Goal: Task Accomplishment & Management: Manage account settings

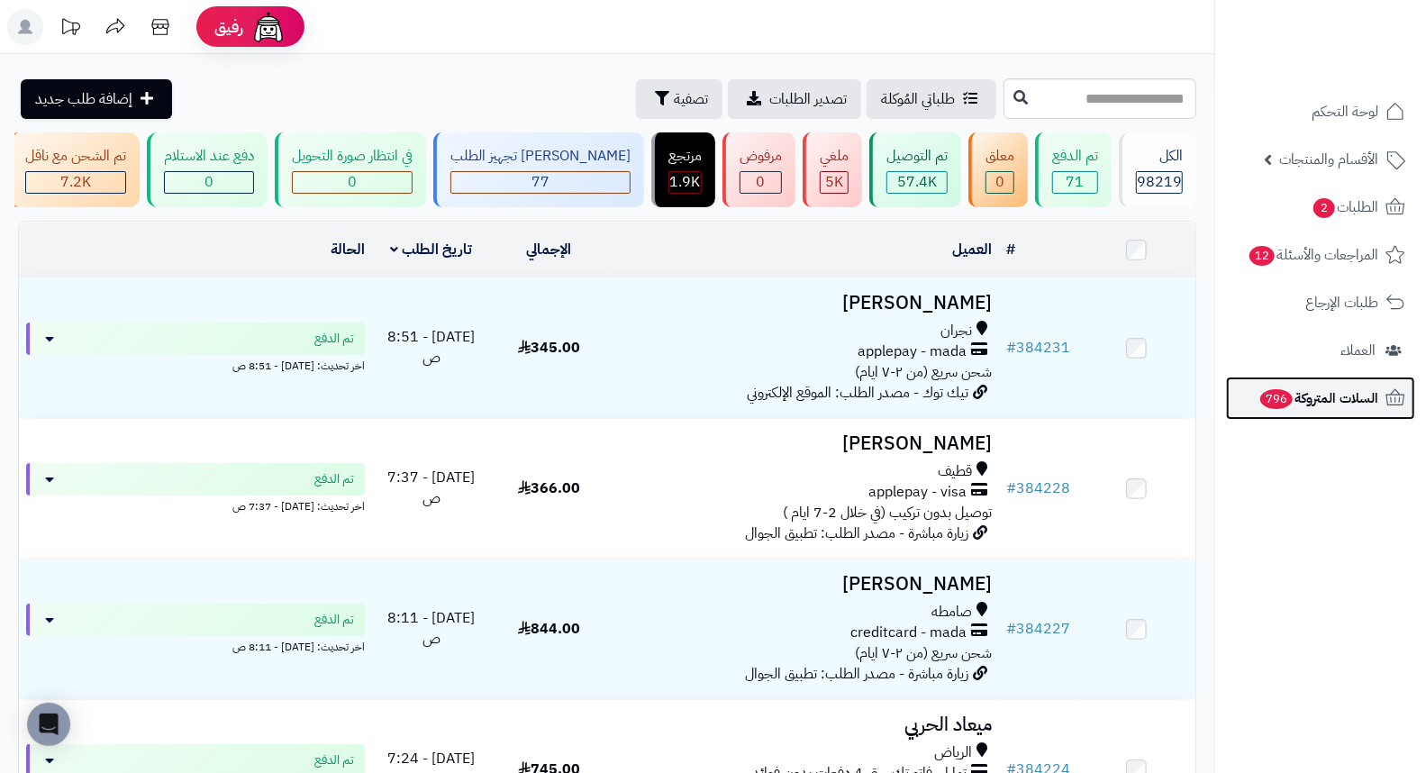
click at [1344, 406] on span "السلات المتروكة 796" at bounding box center [1318, 397] width 120 height 25
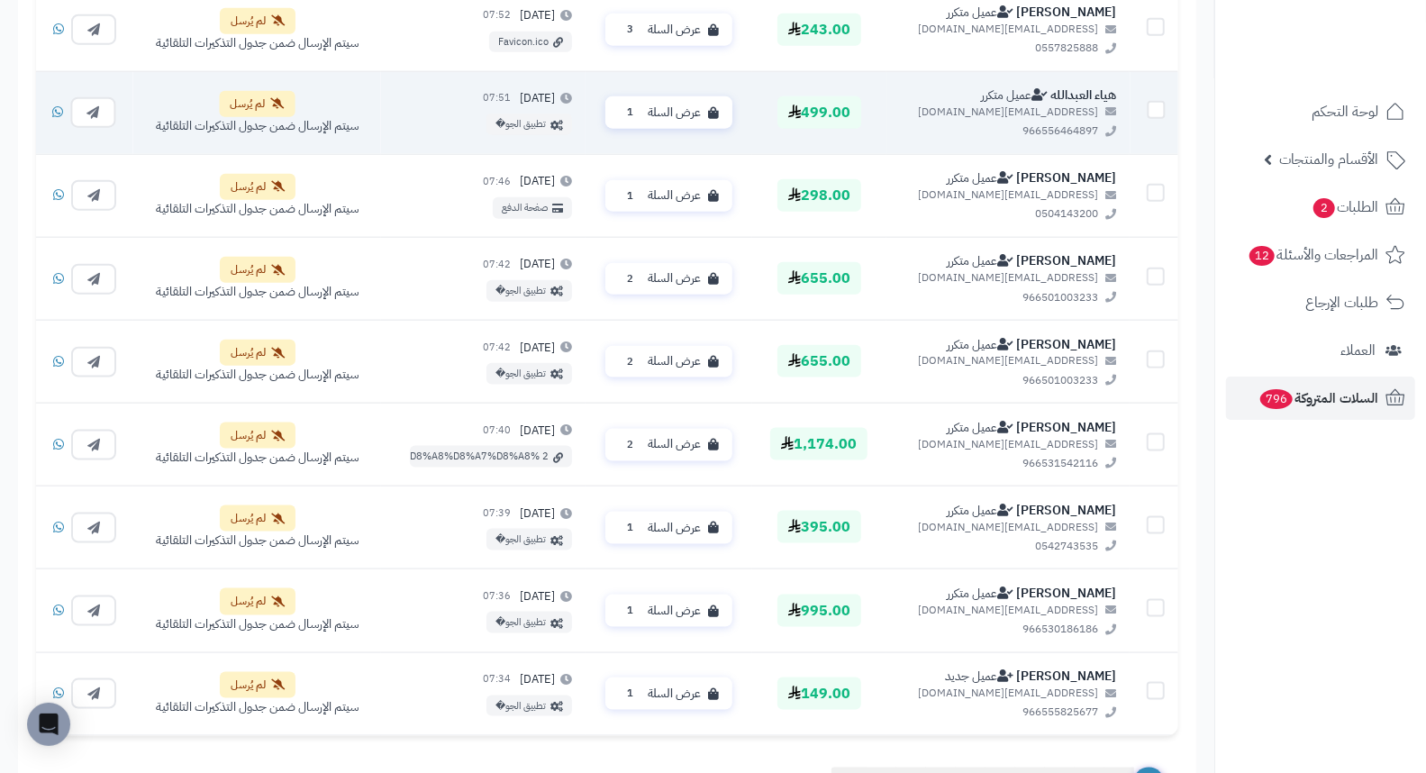
scroll to position [1436, 0]
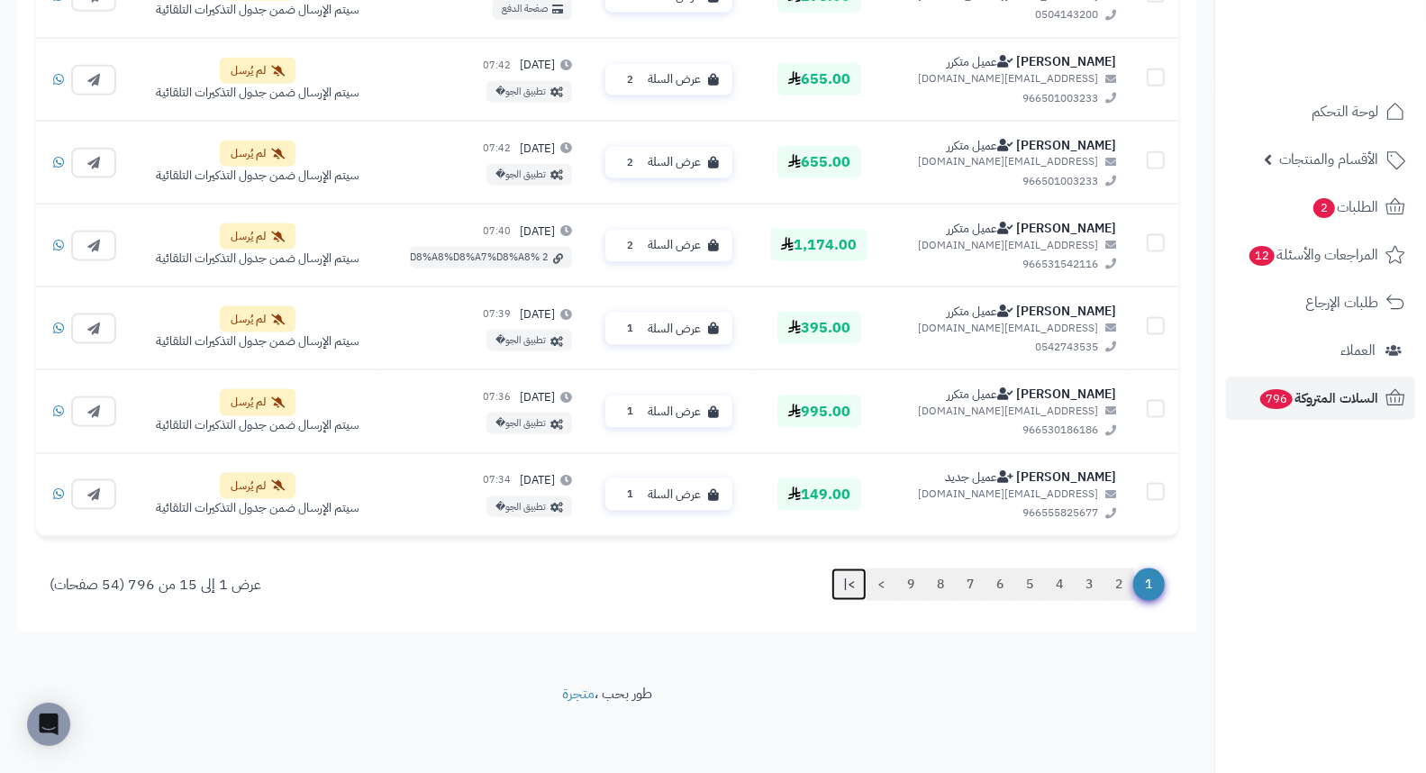
click at [847, 588] on link ">|" at bounding box center [848, 584] width 35 height 32
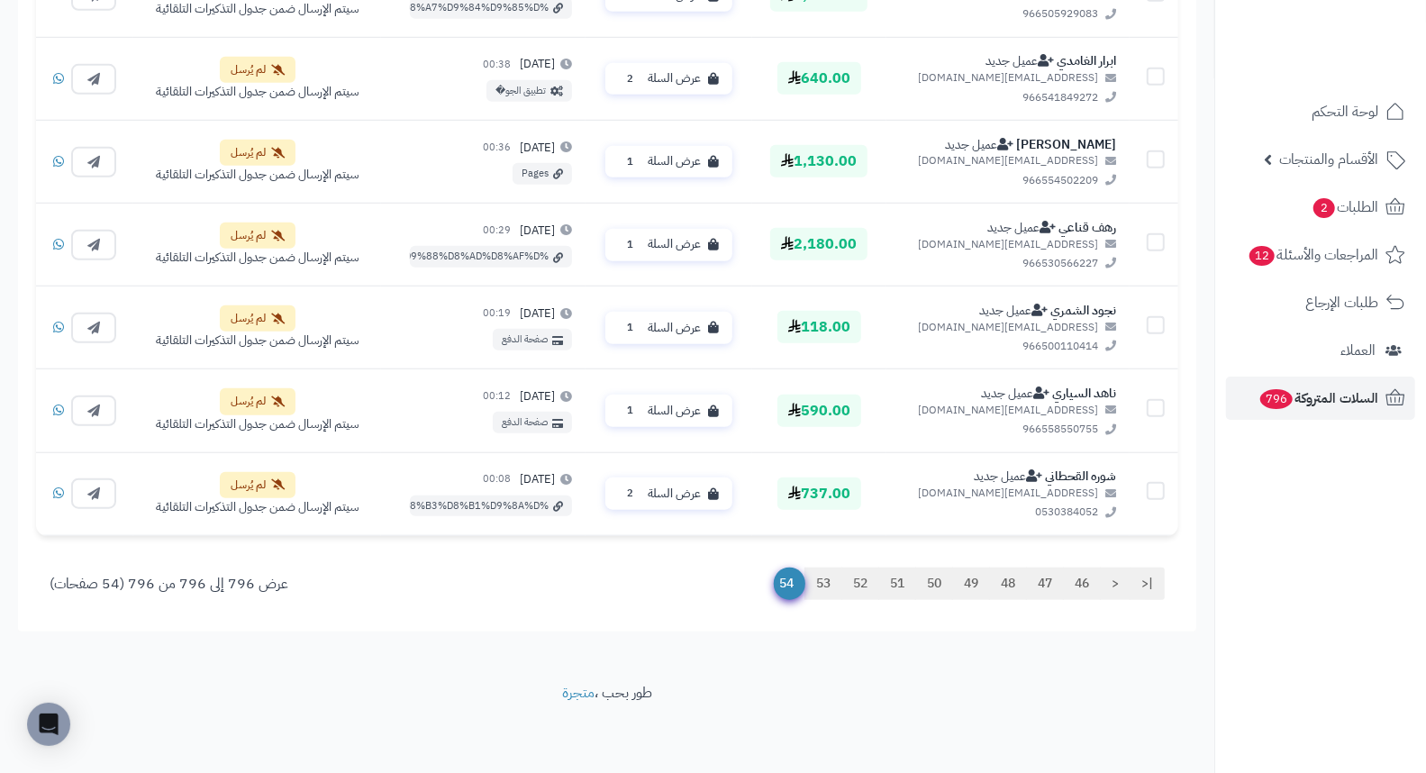
scroll to position [772, 0]
click at [1144, 588] on link "|<" at bounding box center [1146, 584] width 35 height 32
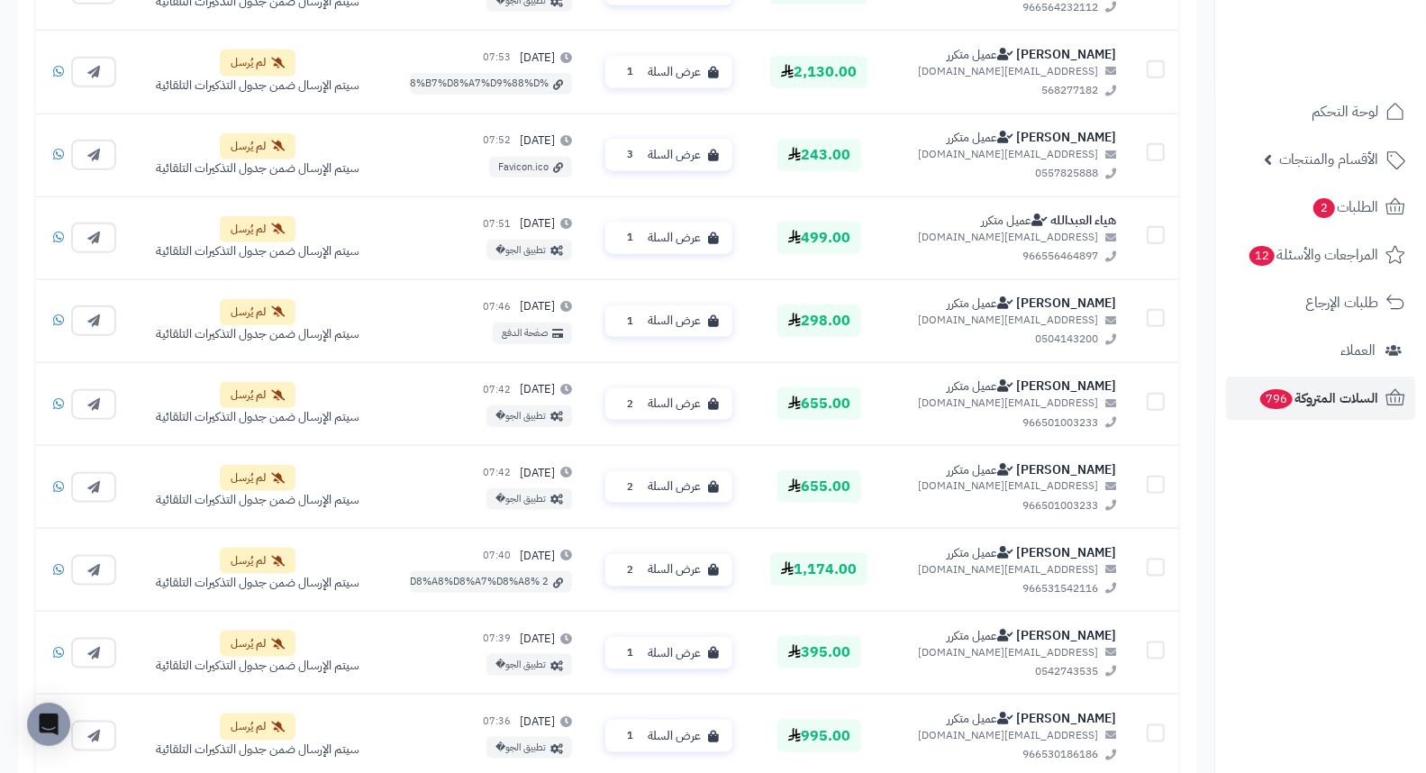
scroll to position [872, 0]
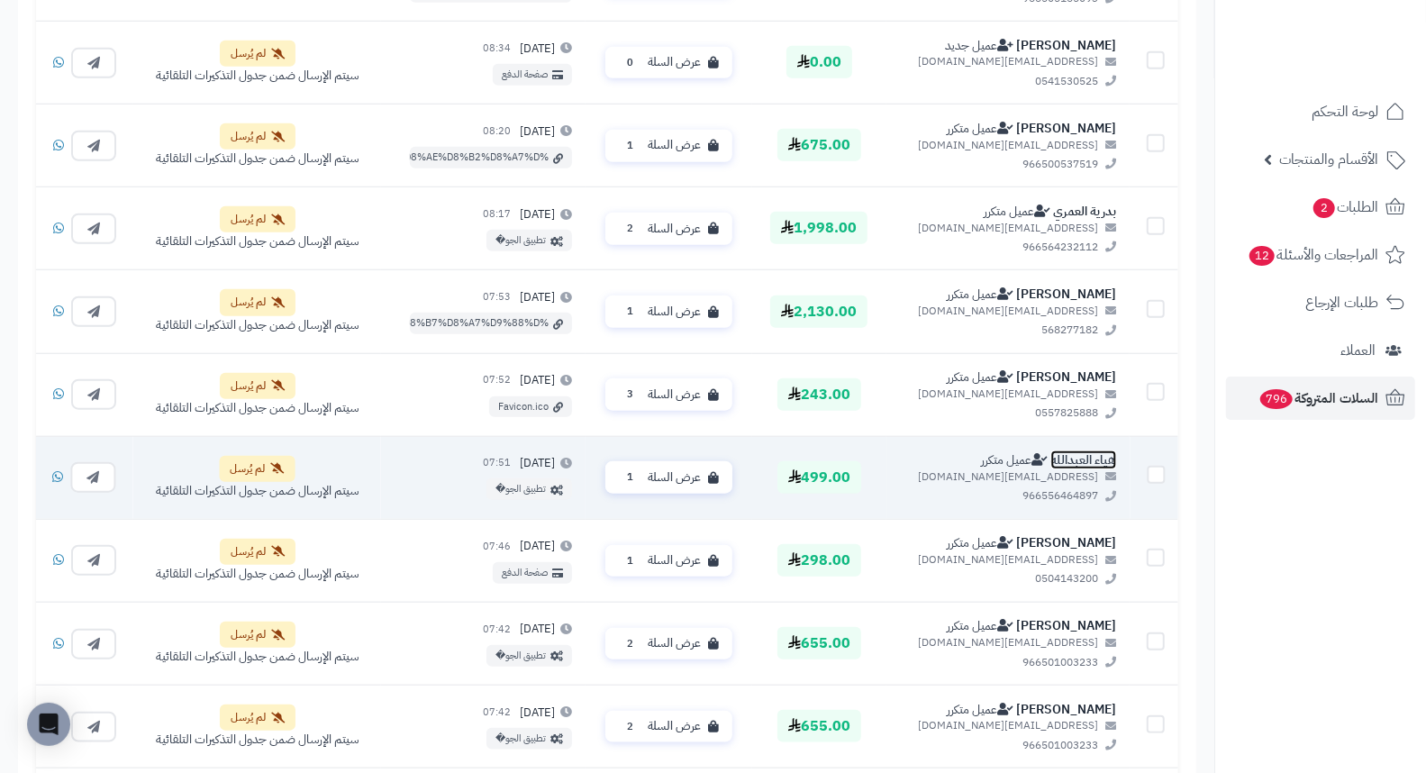
click at [1101, 456] on link "هياء العبدالله" at bounding box center [1083, 459] width 66 height 19
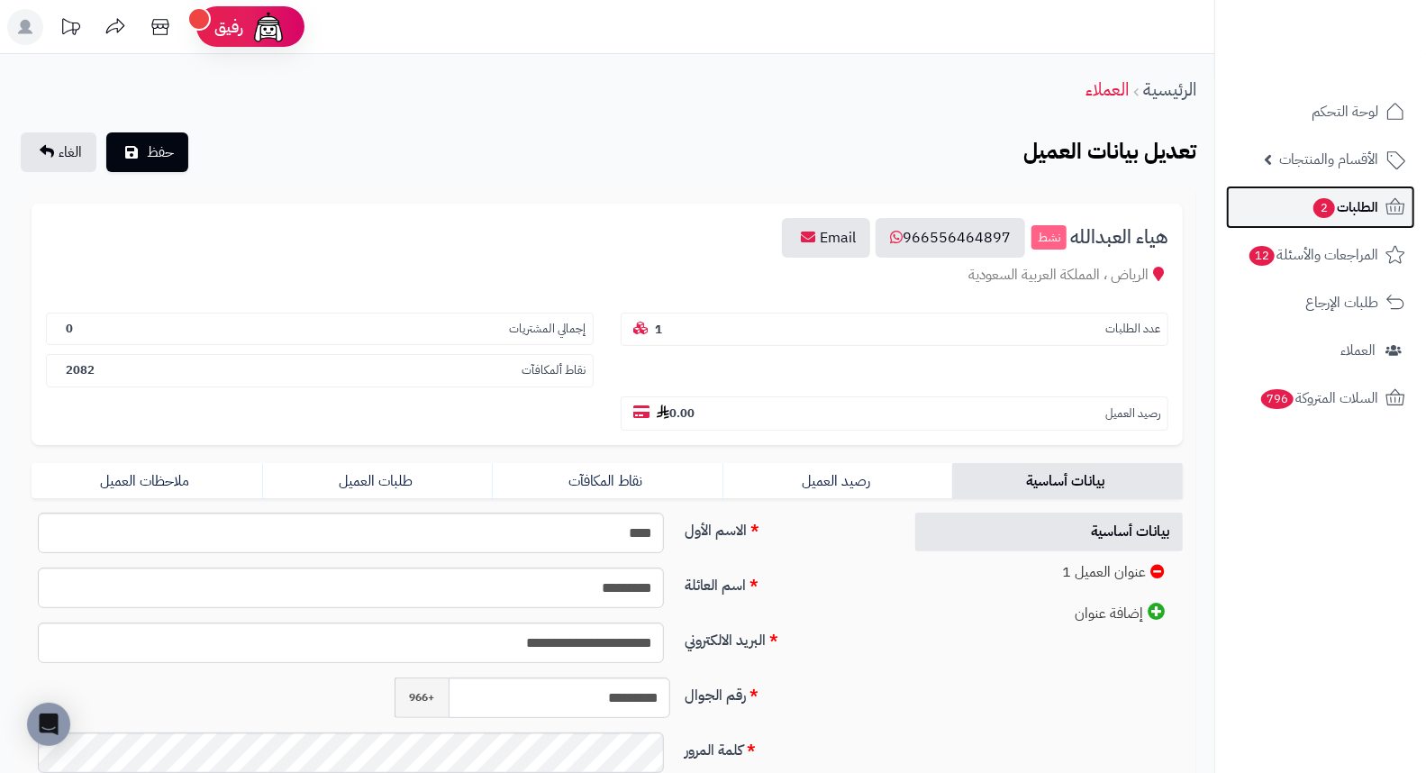
click at [1328, 208] on span "2" at bounding box center [1324, 208] width 22 height 20
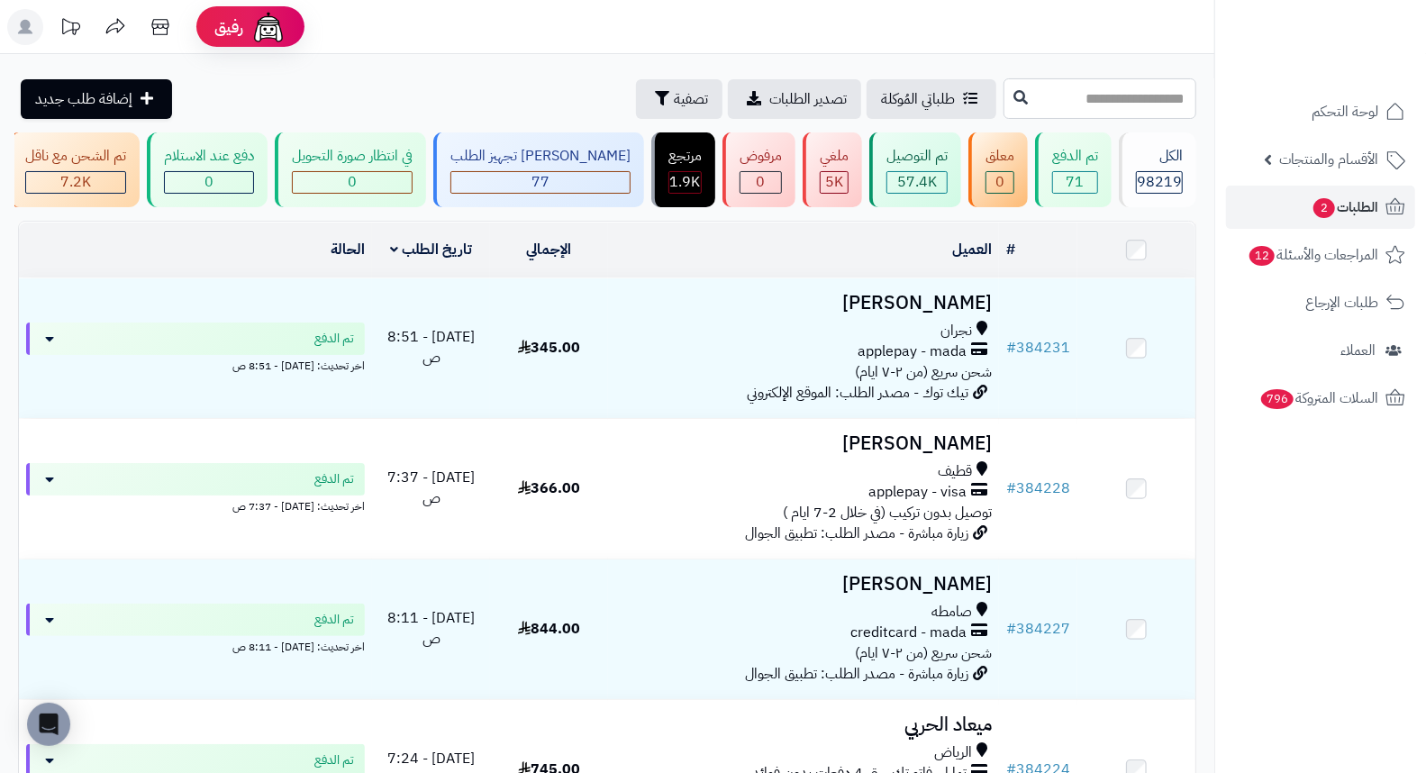
click at [1121, 95] on input "text" at bounding box center [1099, 98] width 193 height 41
type input "******"
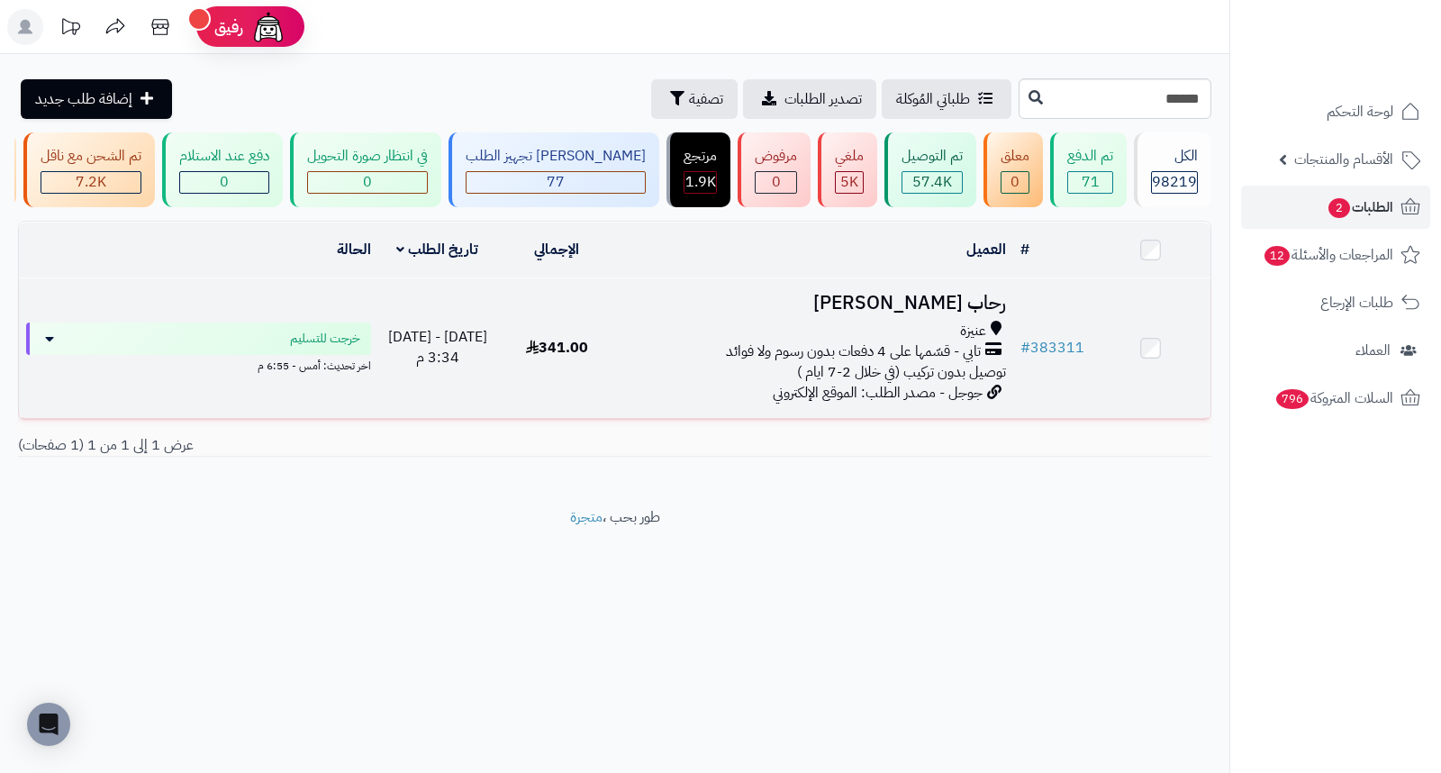
click at [965, 311] on h3 "رحاب [PERSON_NAME]" at bounding box center [814, 303] width 383 height 21
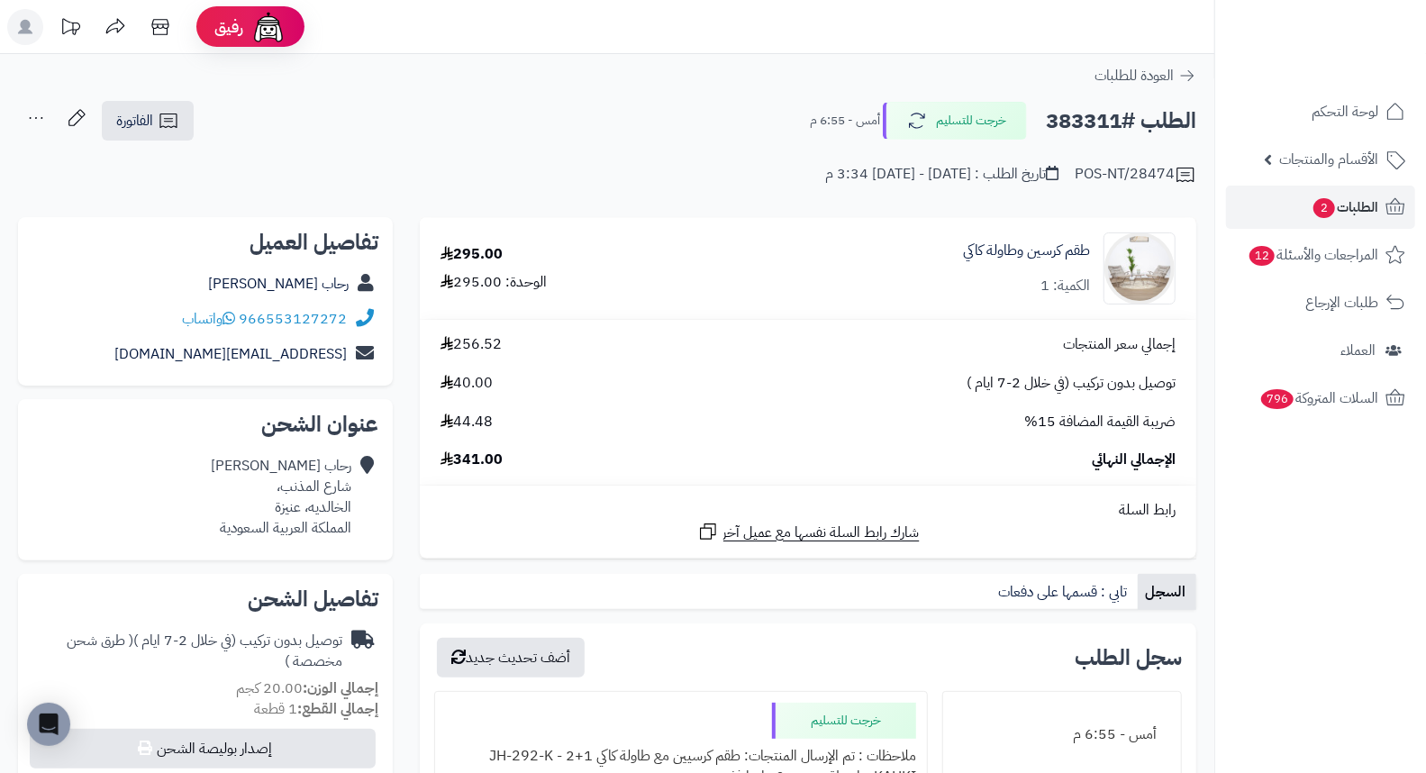
click at [1082, 121] on h2 "الطلب #383311" at bounding box center [1121, 121] width 150 height 37
copy h2 "383311"
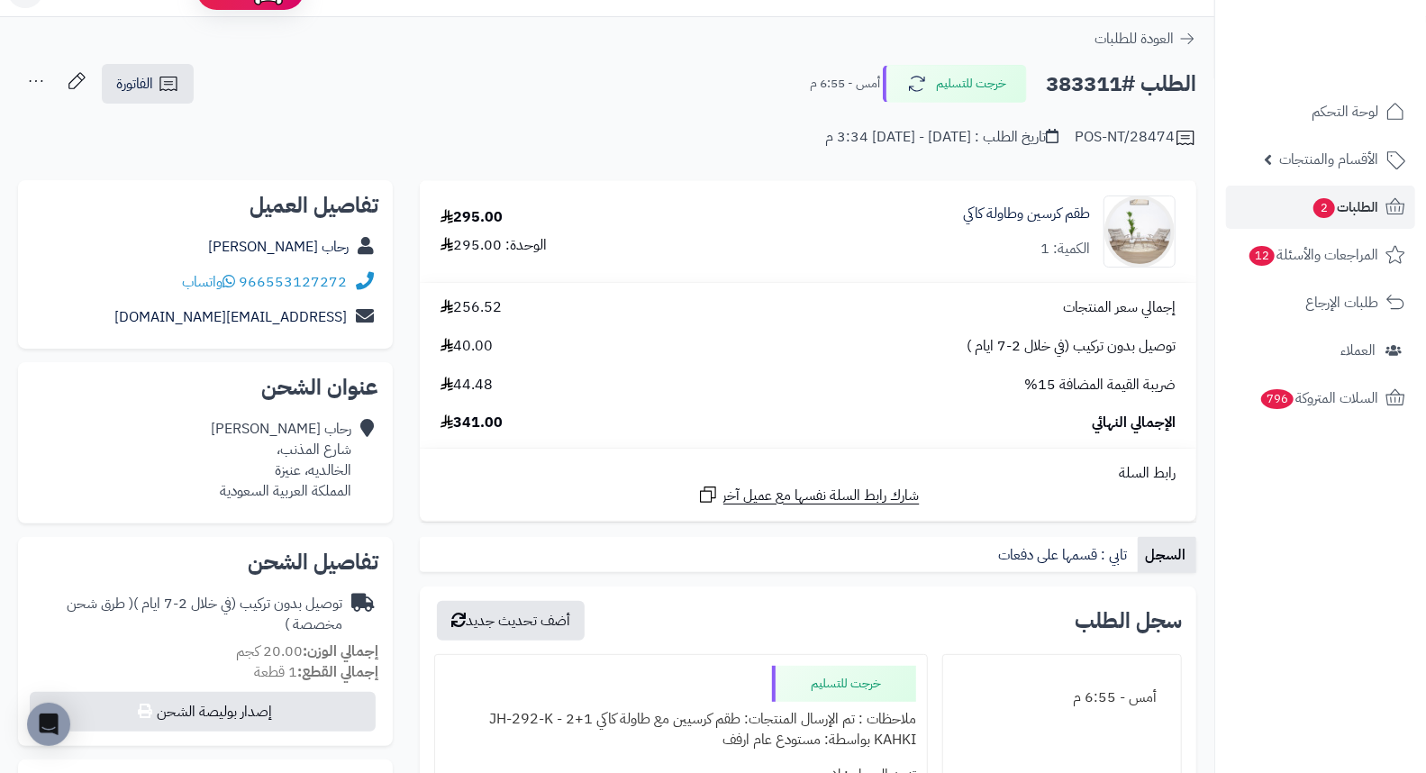
scroll to position [100, 0]
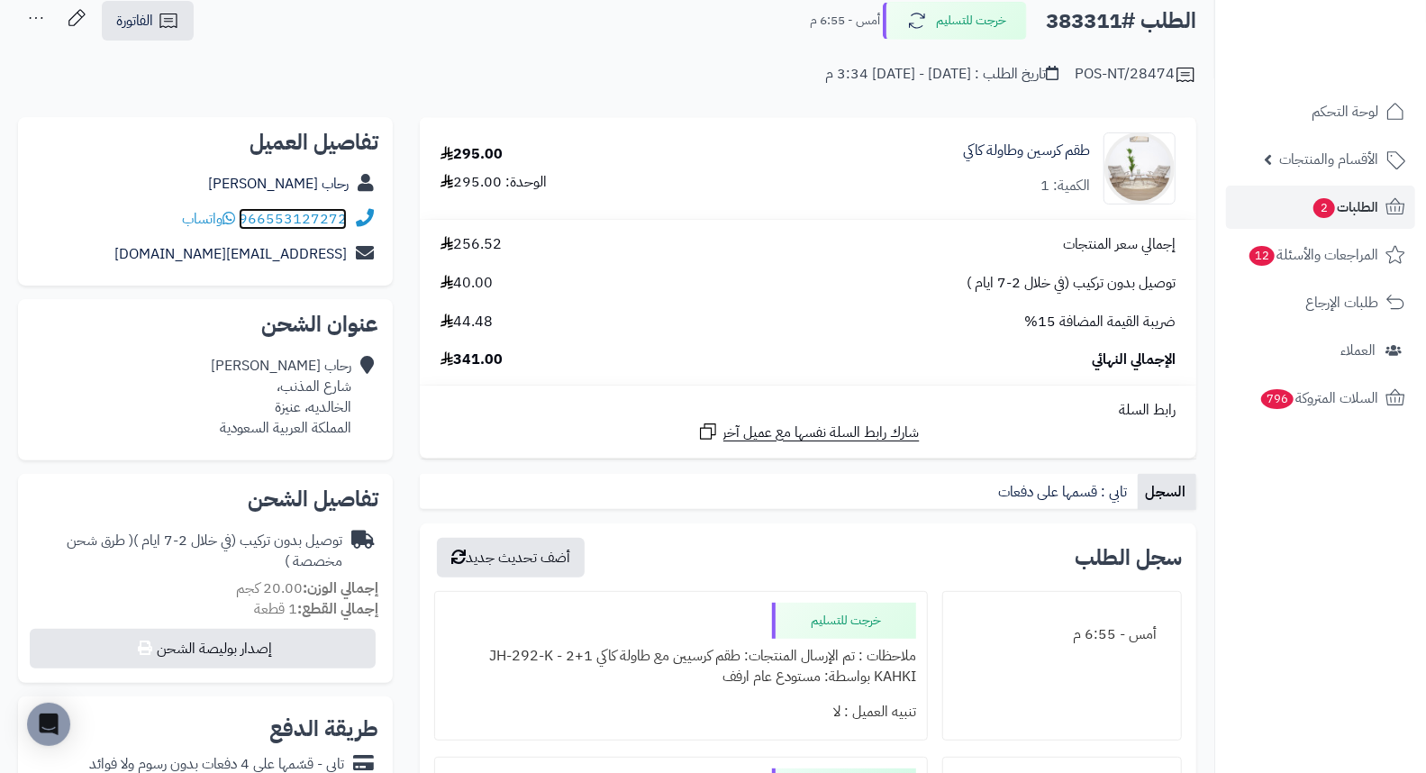
click at [309, 217] on link "966553127272" at bounding box center [293, 219] width 108 height 22
drag, startPoint x: 292, startPoint y: 223, endPoint x: 675, endPoint y: 220, distance: 383.7
click at [675, 220] on td "إجمالي سعر المنتجات 256.52 توصيل بدون تركيب (في خلال 2-7 ايام ) 40.00 ضريبة الق…" at bounding box center [808, 302] width 776 height 165
click at [1329, 203] on span "2" at bounding box center [1324, 208] width 22 height 20
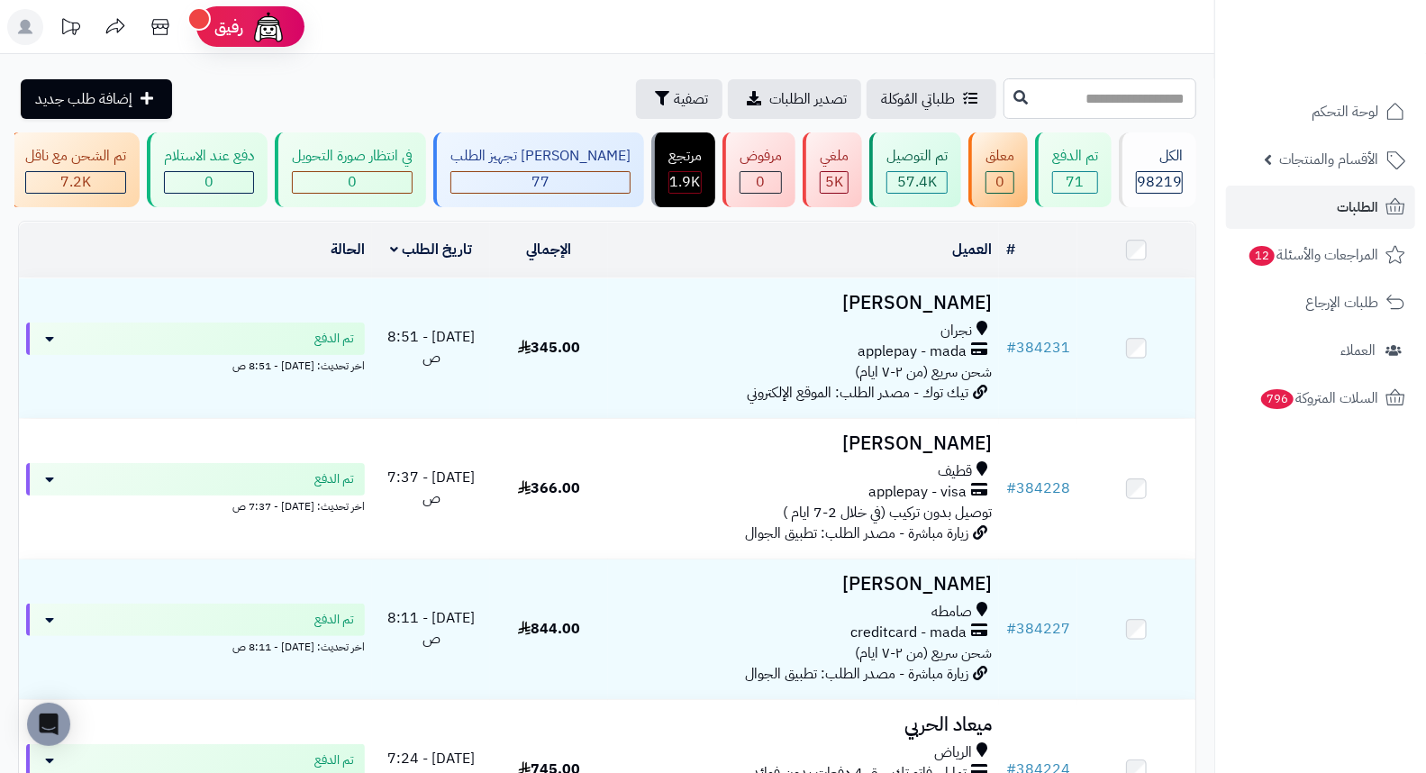
click at [1073, 93] on input "text" at bounding box center [1099, 98] width 193 height 41
type input "******"
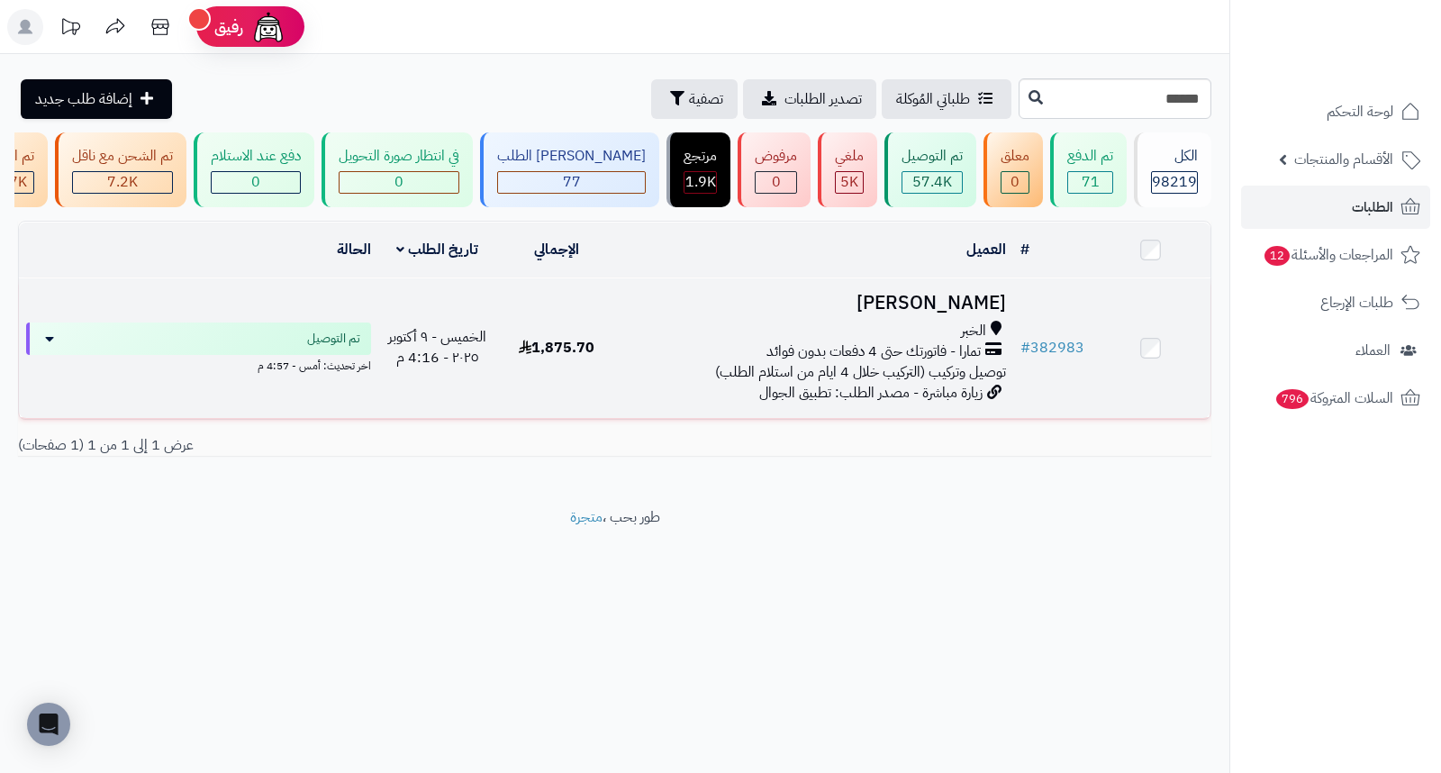
click at [925, 311] on h3 "[PERSON_NAME]" at bounding box center [814, 303] width 383 height 21
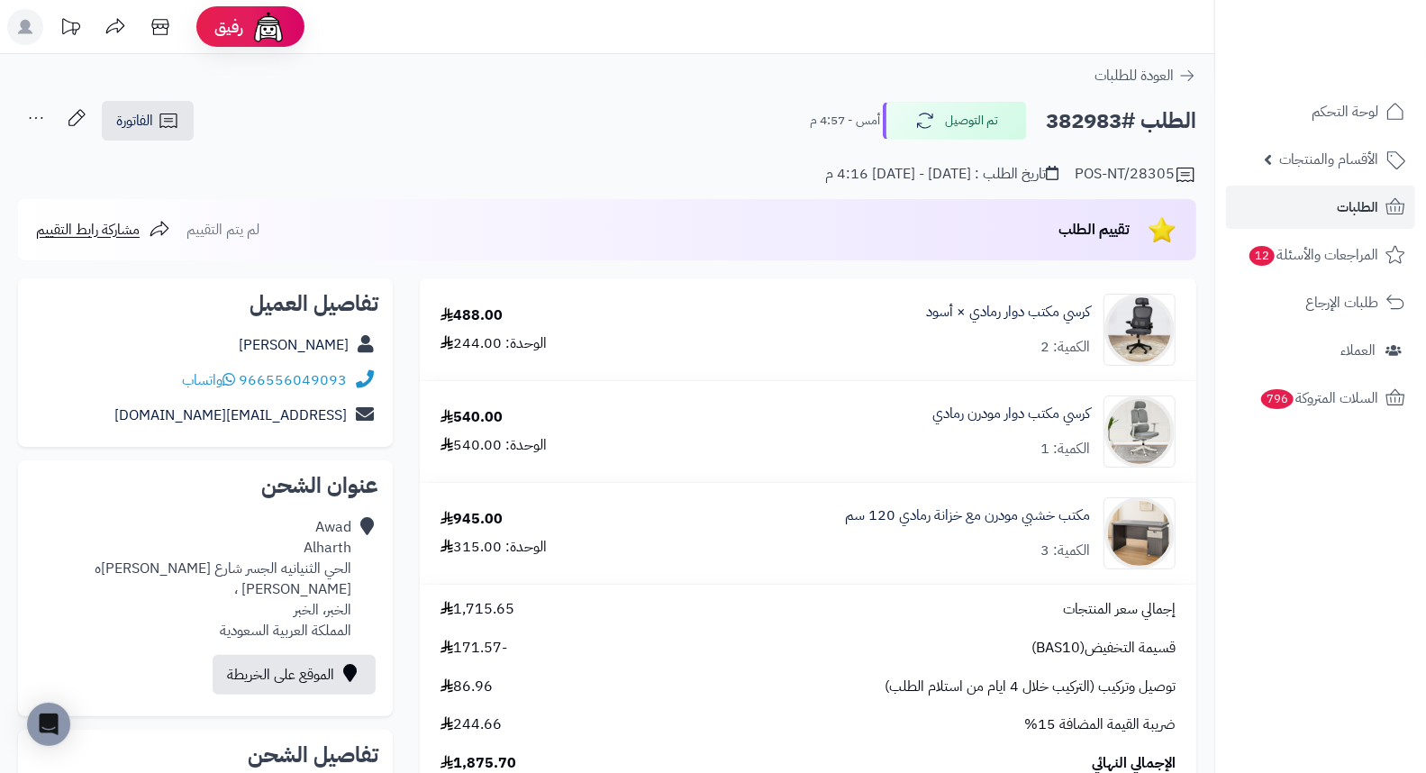
click at [1061, 128] on h2 "الطلب #382983" at bounding box center [1121, 121] width 150 height 37
copy h2 "382983"
click at [1336, 216] on span "الطلبات" at bounding box center [1356, 207] width 41 height 25
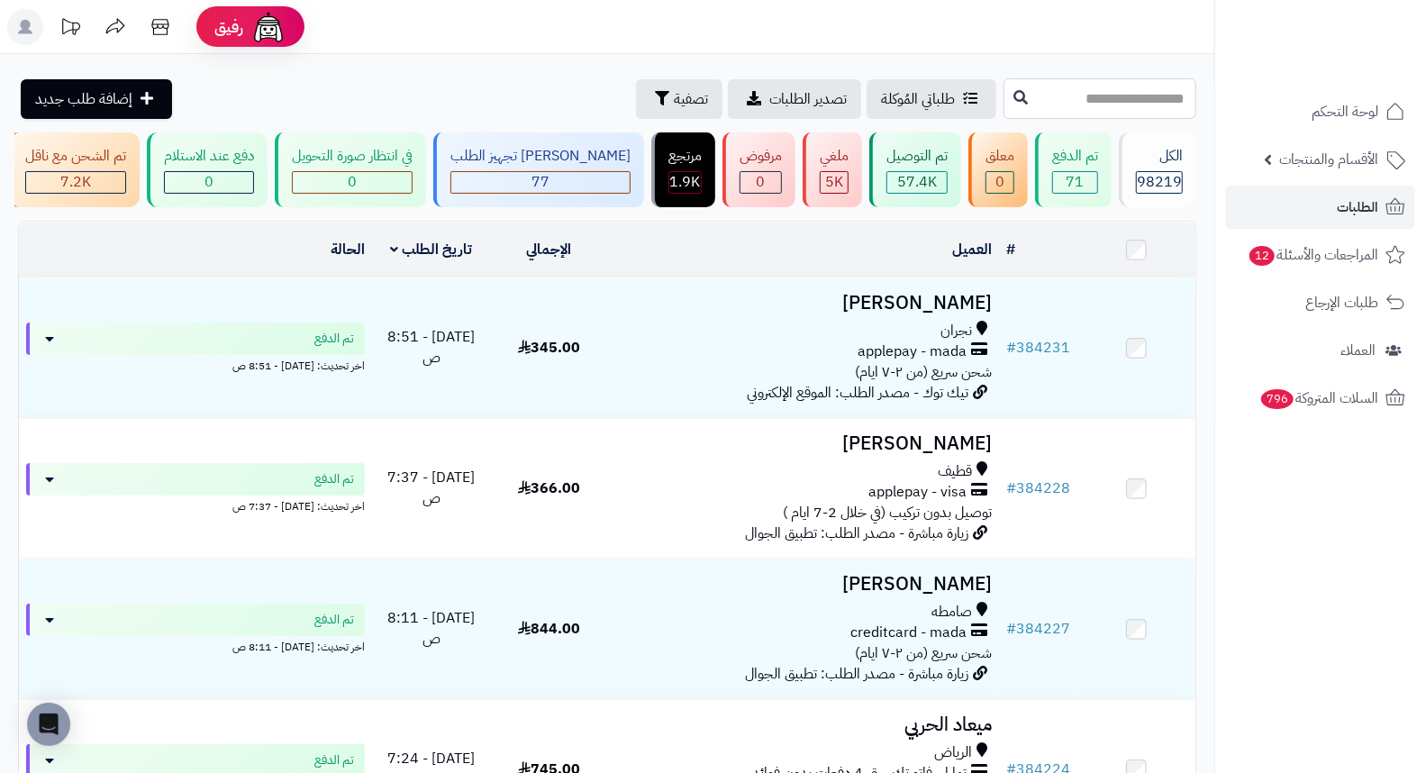
click at [1149, 105] on input "text" at bounding box center [1099, 98] width 193 height 41
type input "******"
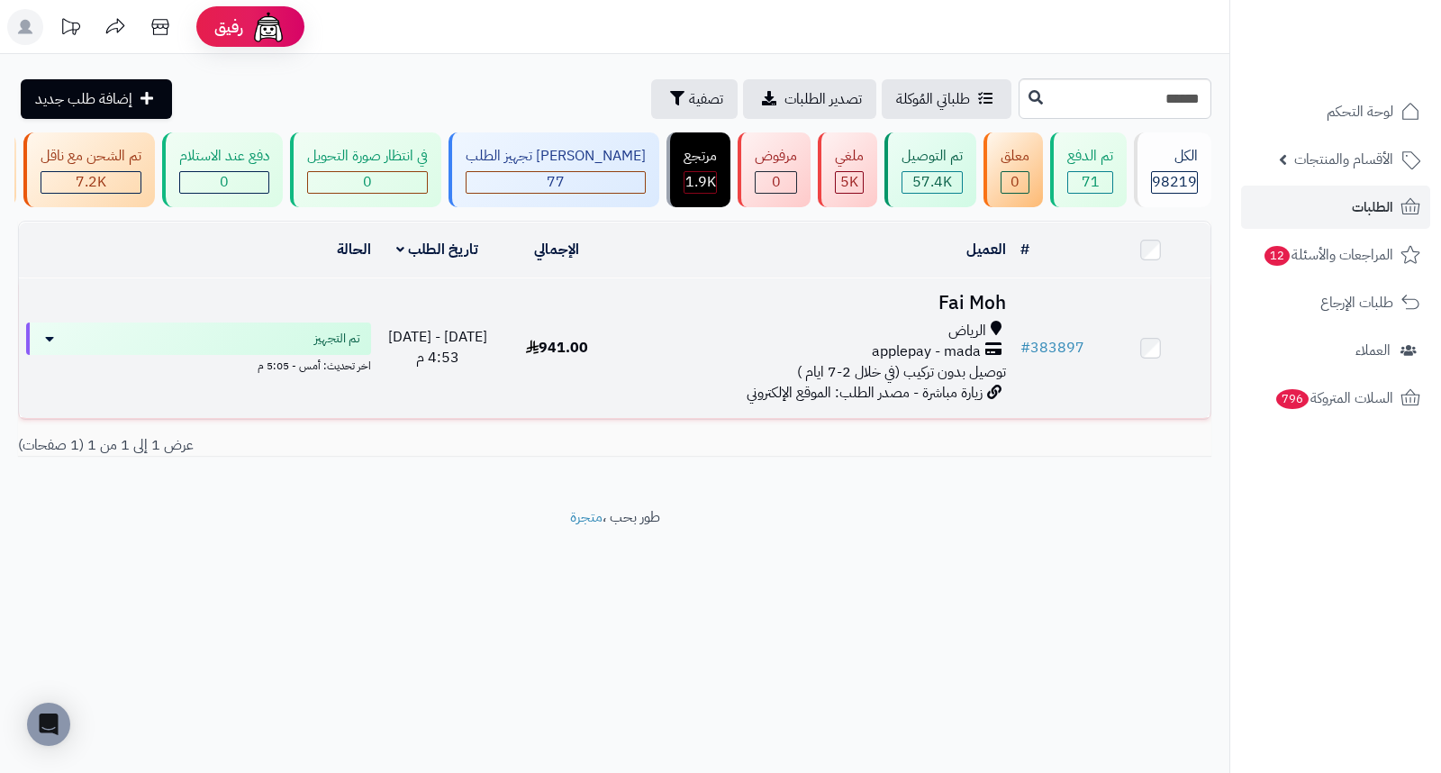
click at [971, 307] on h3 "Fai Moh" at bounding box center [814, 303] width 383 height 21
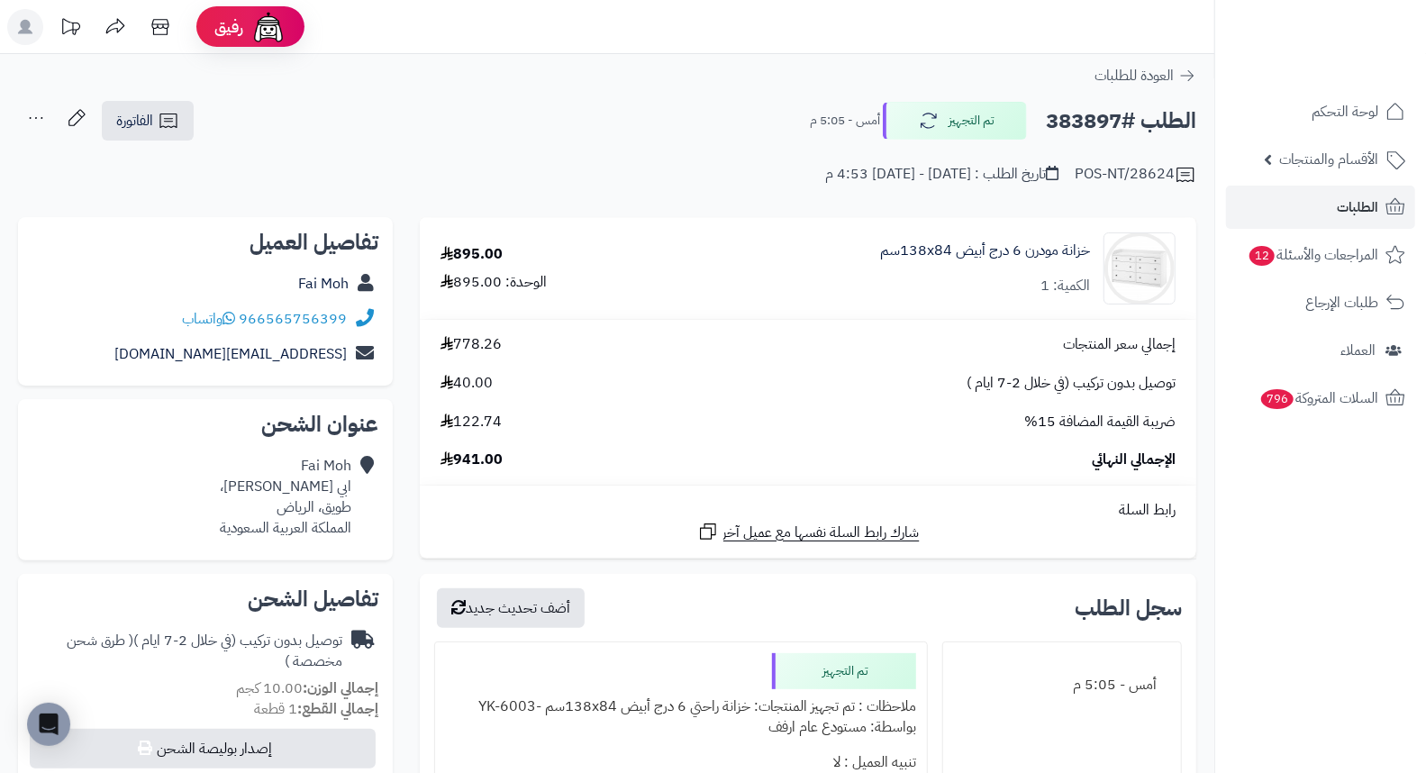
click at [1095, 120] on h2 "الطلب #383897" at bounding box center [1121, 121] width 150 height 37
copy h2 "383897"
click at [1289, 201] on link "الطلبات" at bounding box center [1320, 207] width 189 height 43
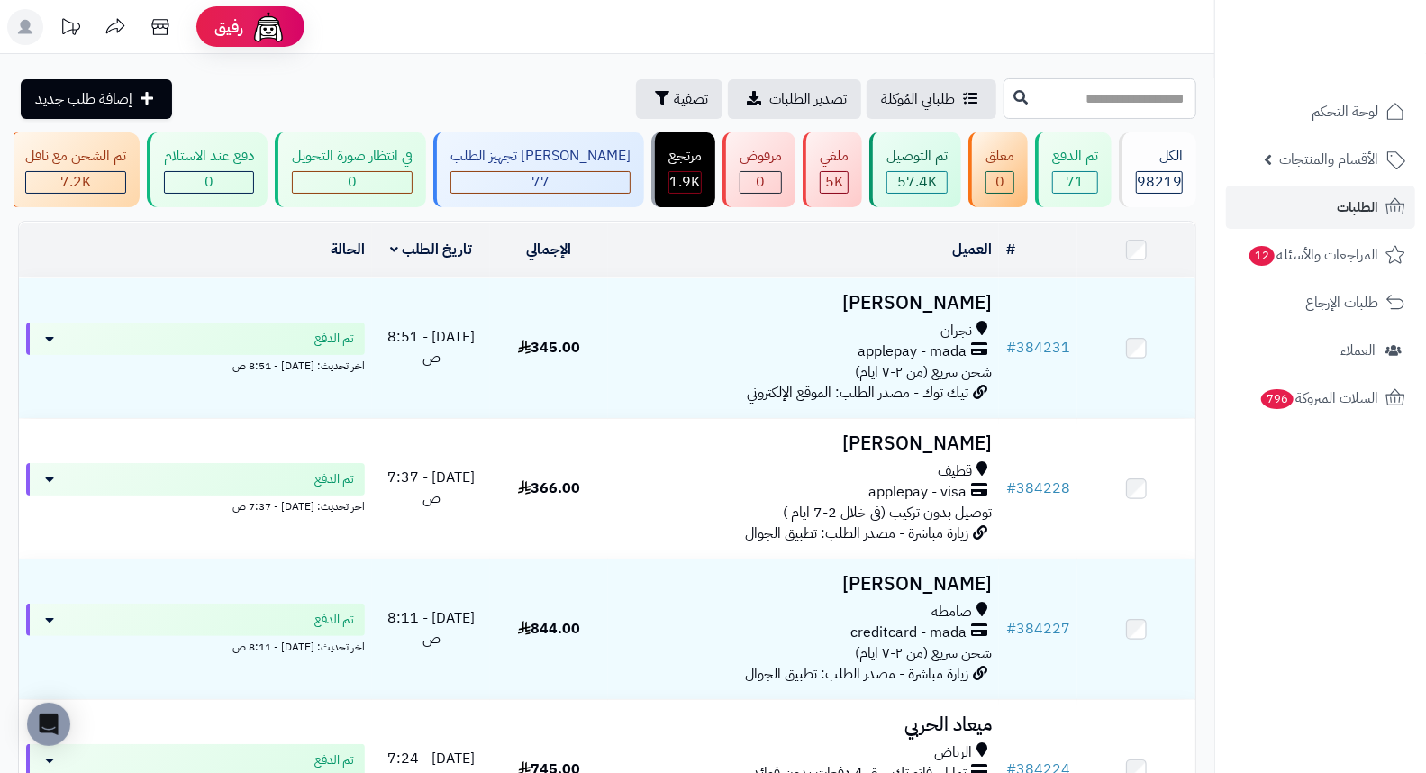
click at [1136, 103] on input "text" at bounding box center [1099, 98] width 193 height 41
type input "******"
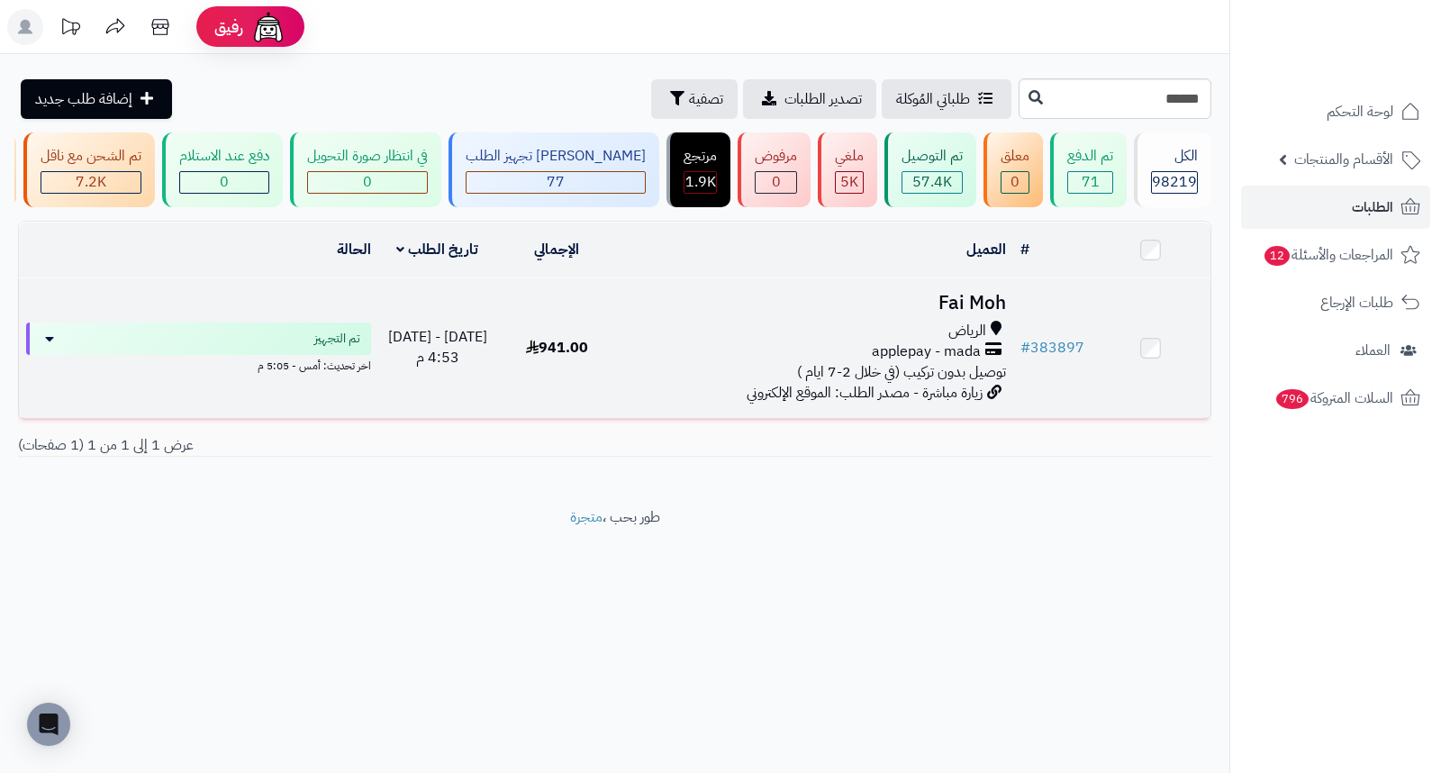
click at [962, 313] on h3 "Fai Moh" at bounding box center [814, 303] width 383 height 21
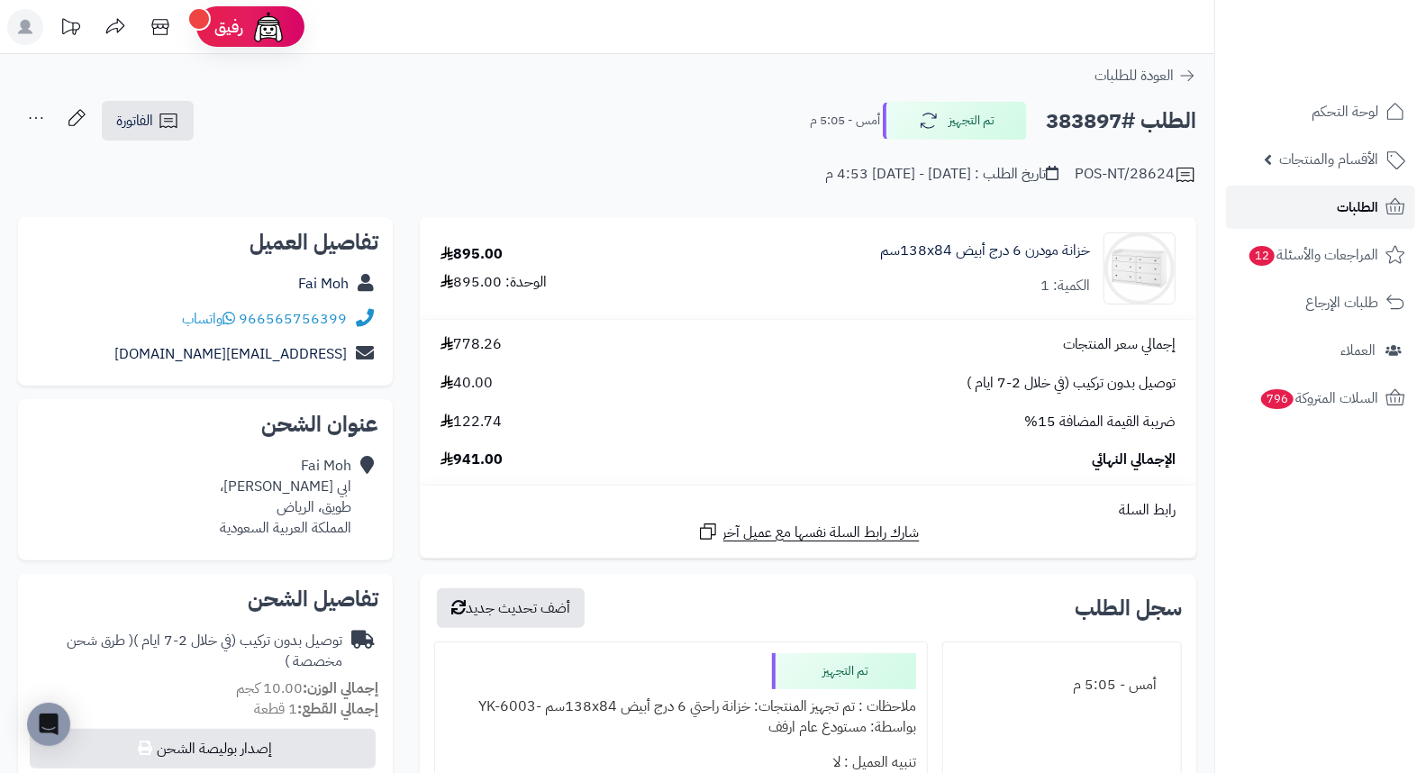
click at [1345, 200] on span "الطلبات" at bounding box center [1356, 207] width 41 height 25
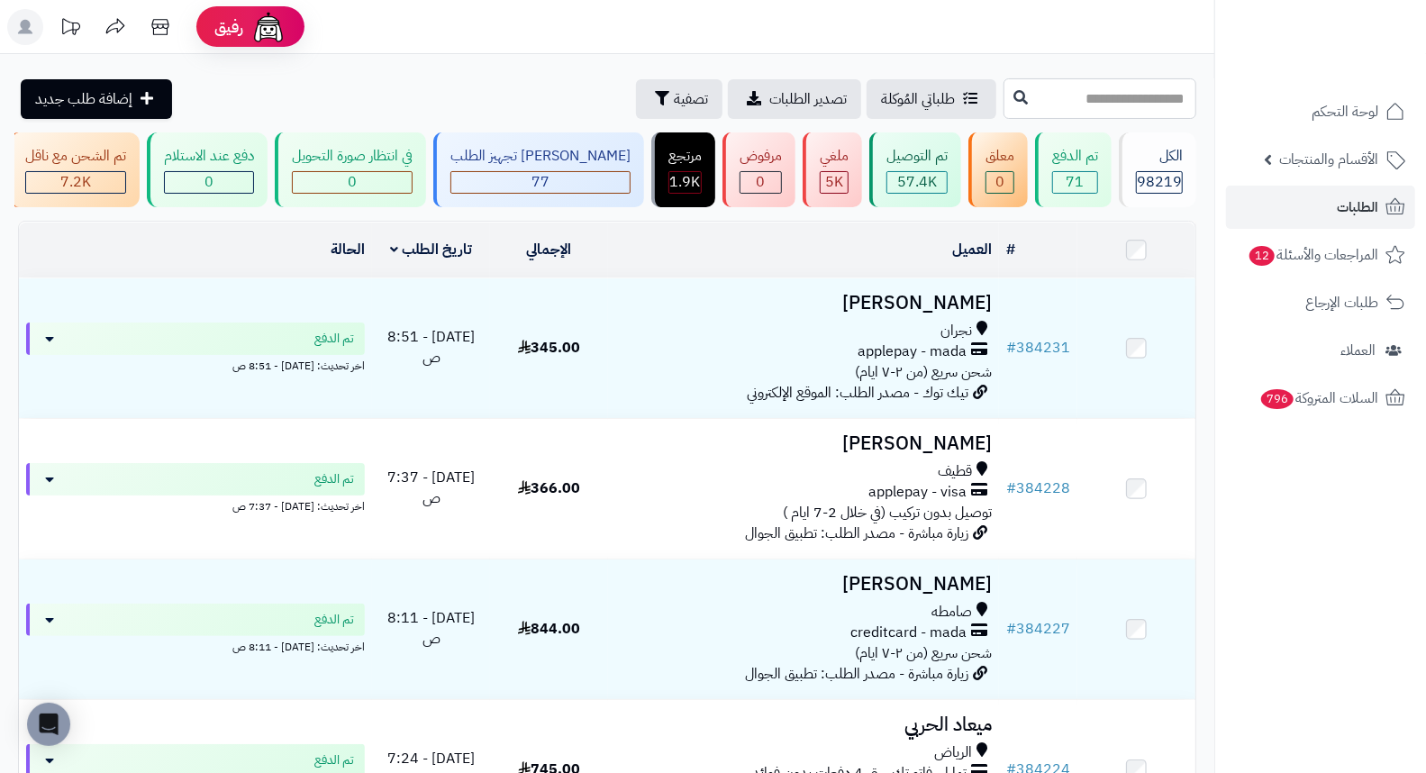
click at [1160, 102] on input "text" at bounding box center [1099, 98] width 193 height 41
type input "******"
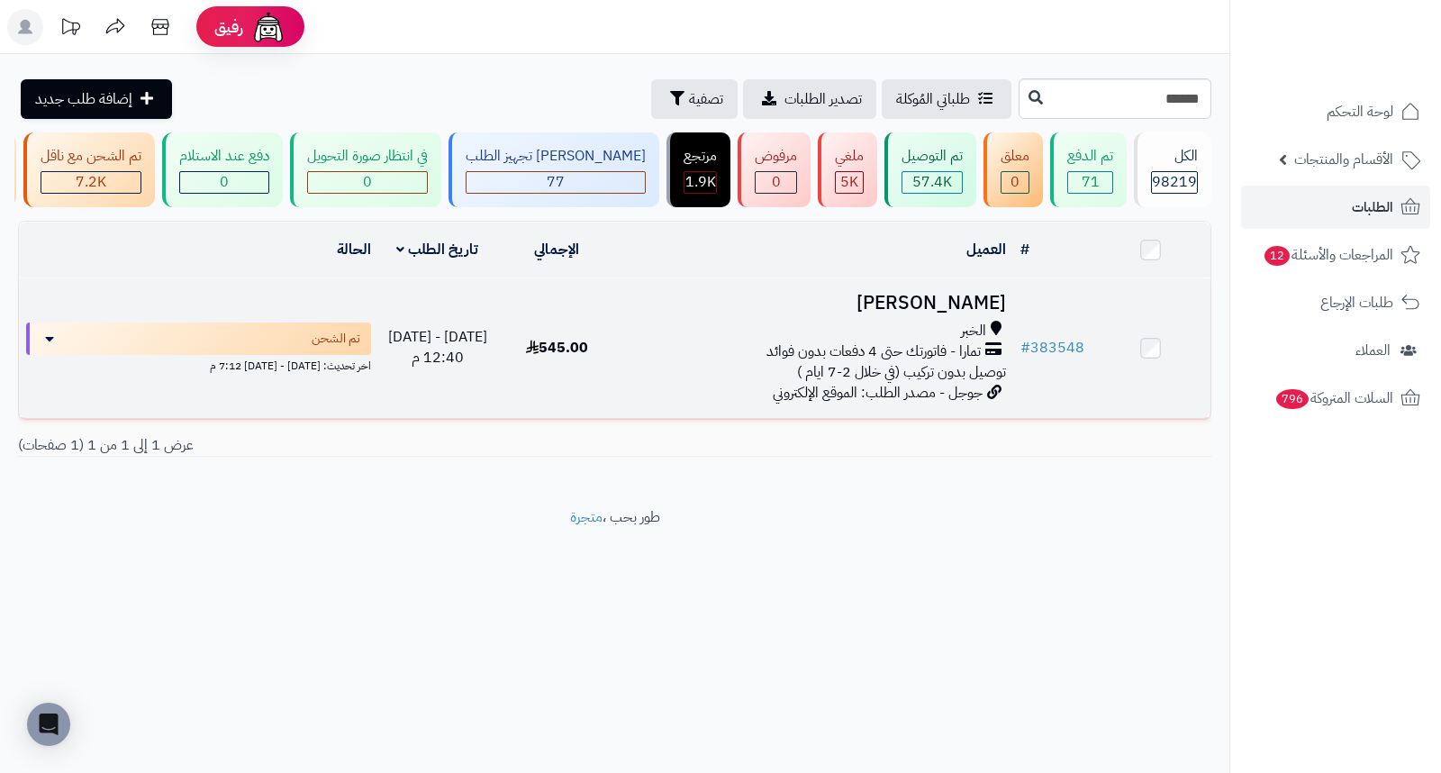
click at [965, 311] on h3 "[PERSON_NAME]" at bounding box center [814, 303] width 383 height 21
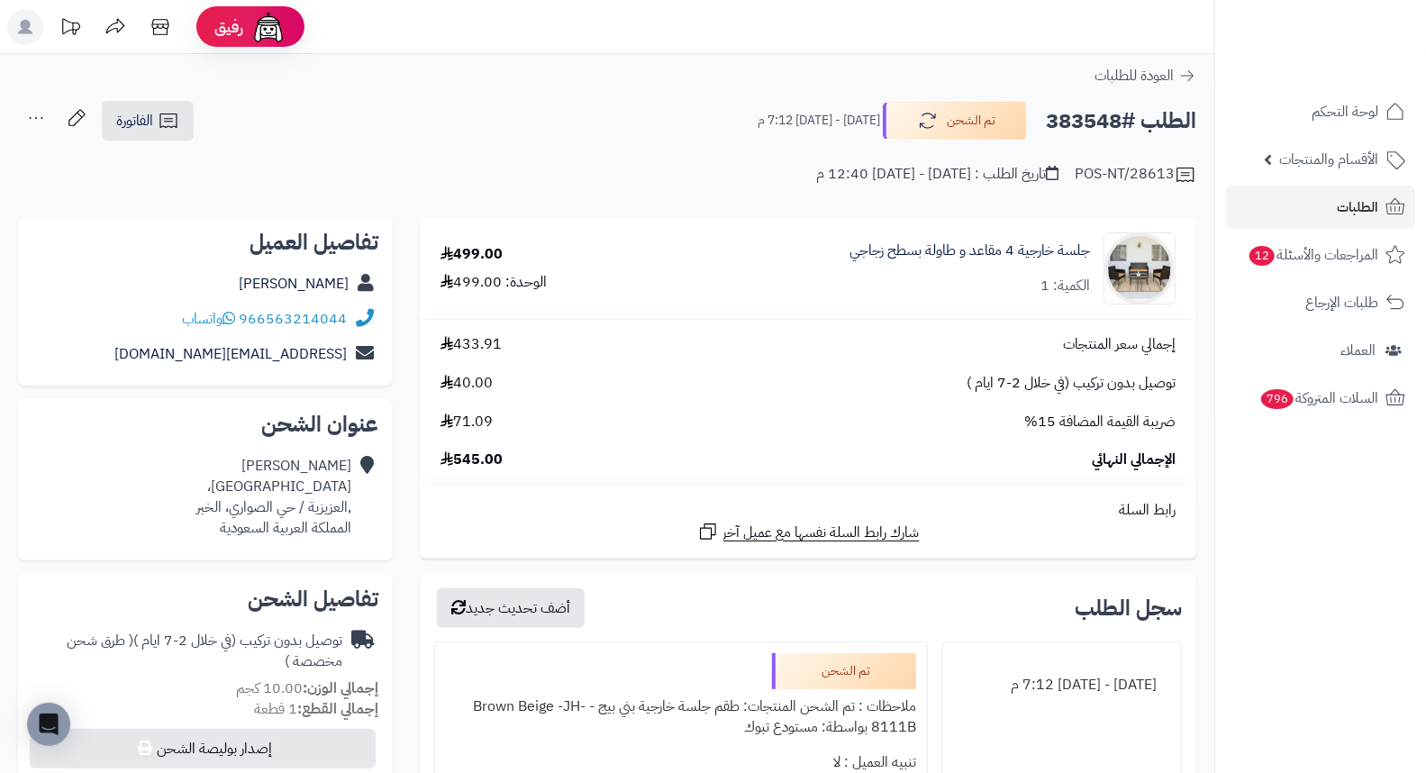
click at [1087, 117] on h2 "الطلب #383548" at bounding box center [1121, 121] width 150 height 37
copy h2 "383548"
click at [1354, 205] on span "الطلبات" at bounding box center [1356, 207] width 41 height 25
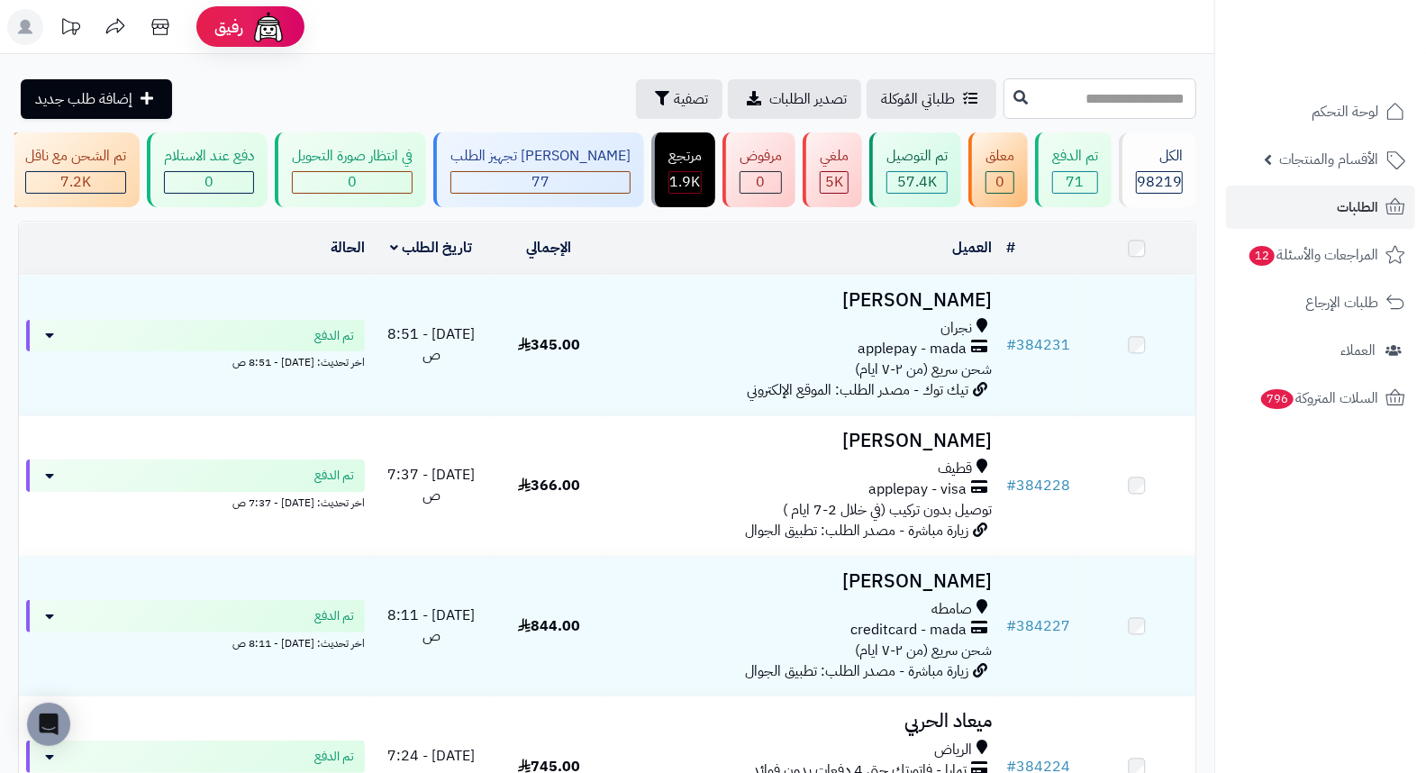
click at [1095, 103] on input "text" at bounding box center [1099, 98] width 193 height 41
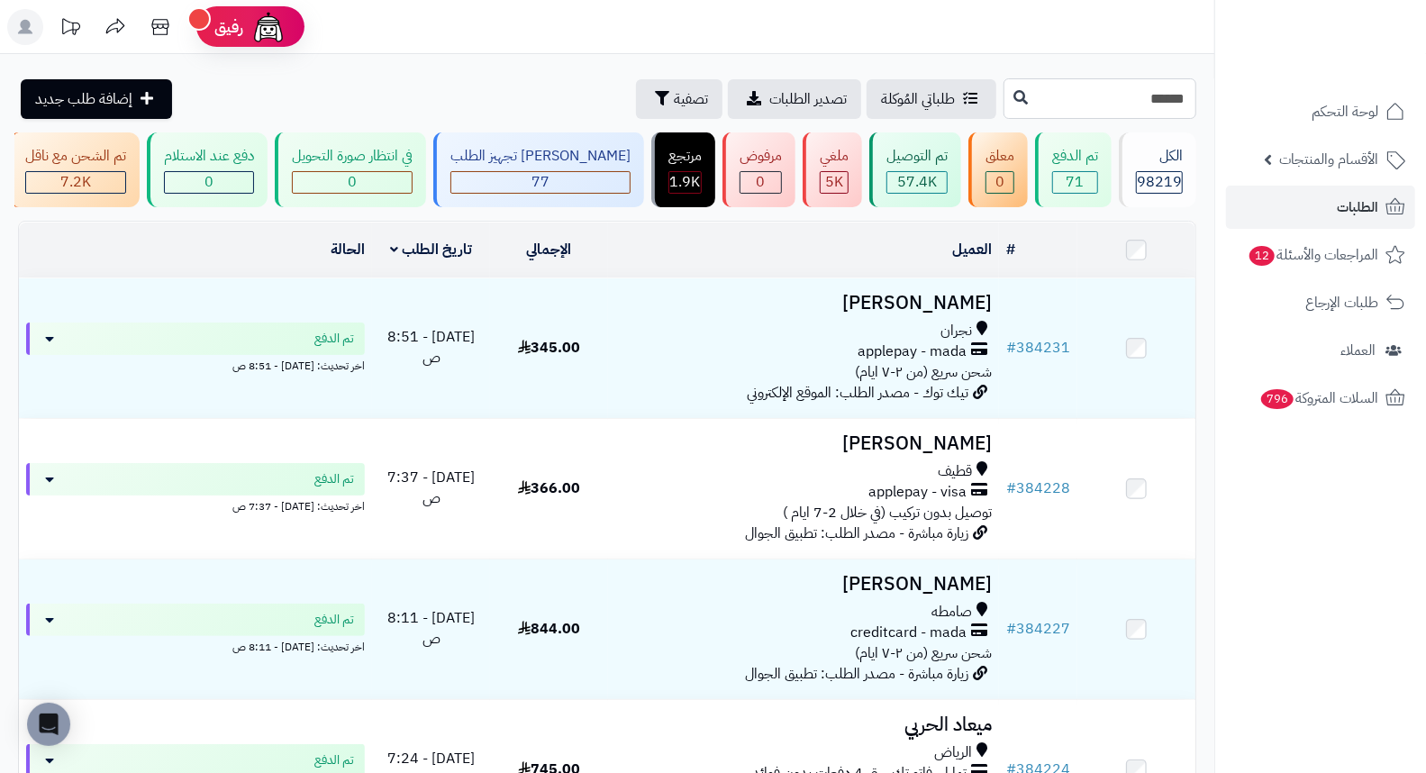
type input "******"
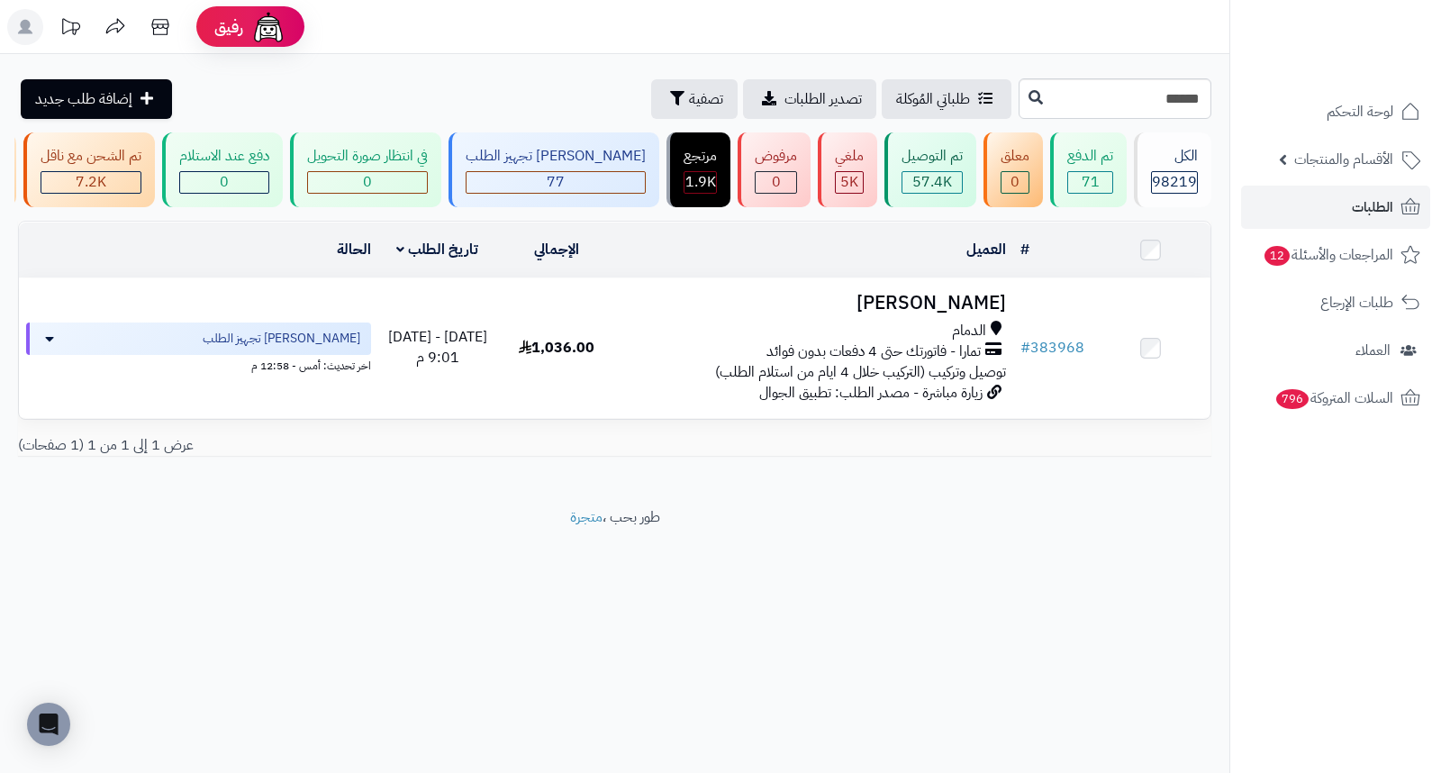
click at [969, 313] on h3 "[PERSON_NAME]" at bounding box center [814, 303] width 383 height 21
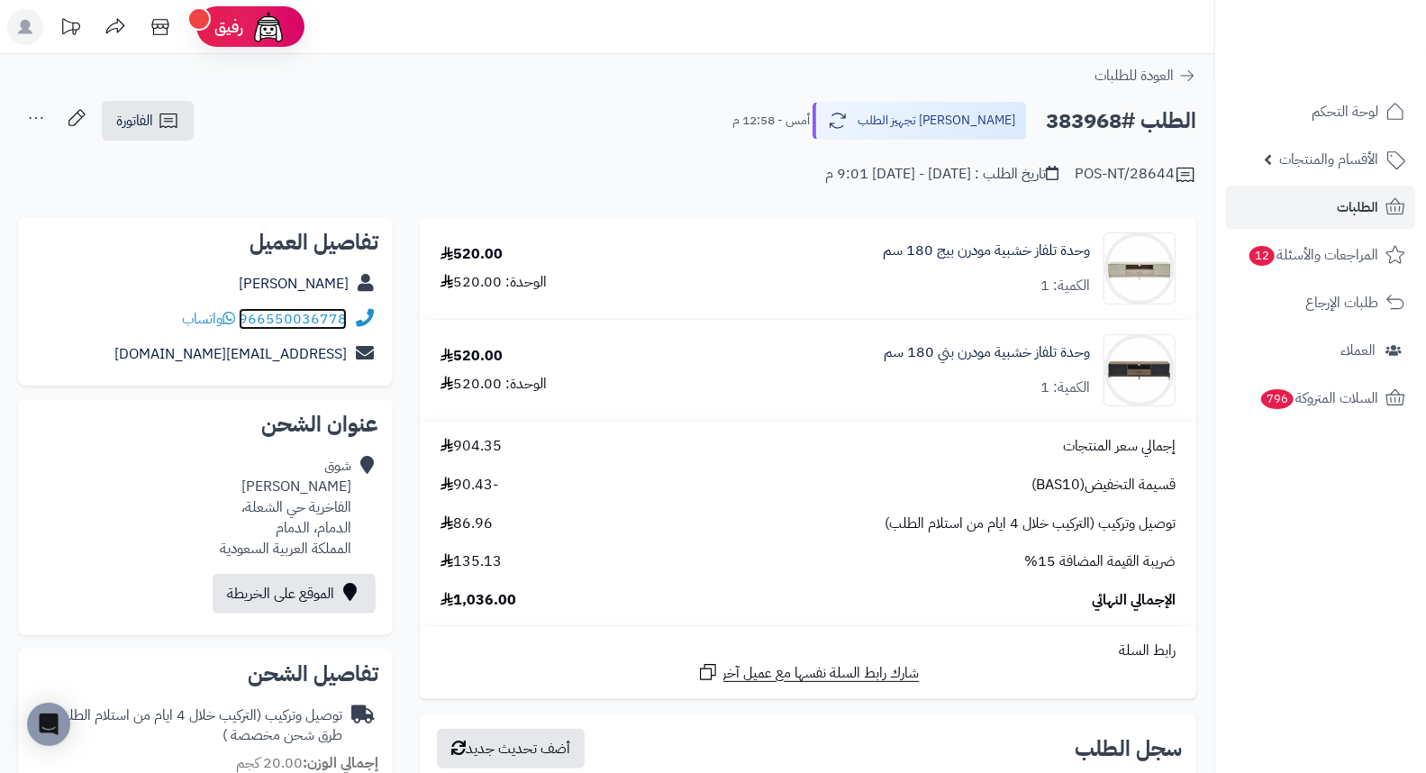
click at [282, 316] on link "966550036778" at bounding box center [293, 319] width 108 height 22
click at [1088, 122] on h2 "الطلب #383968" at bounding box center [1121, 121] width 150 height 37
copy h2 "383968"
click at [1300, 202] on link "الطلبات" at bounding box center [1320, 207] width 189 height 43
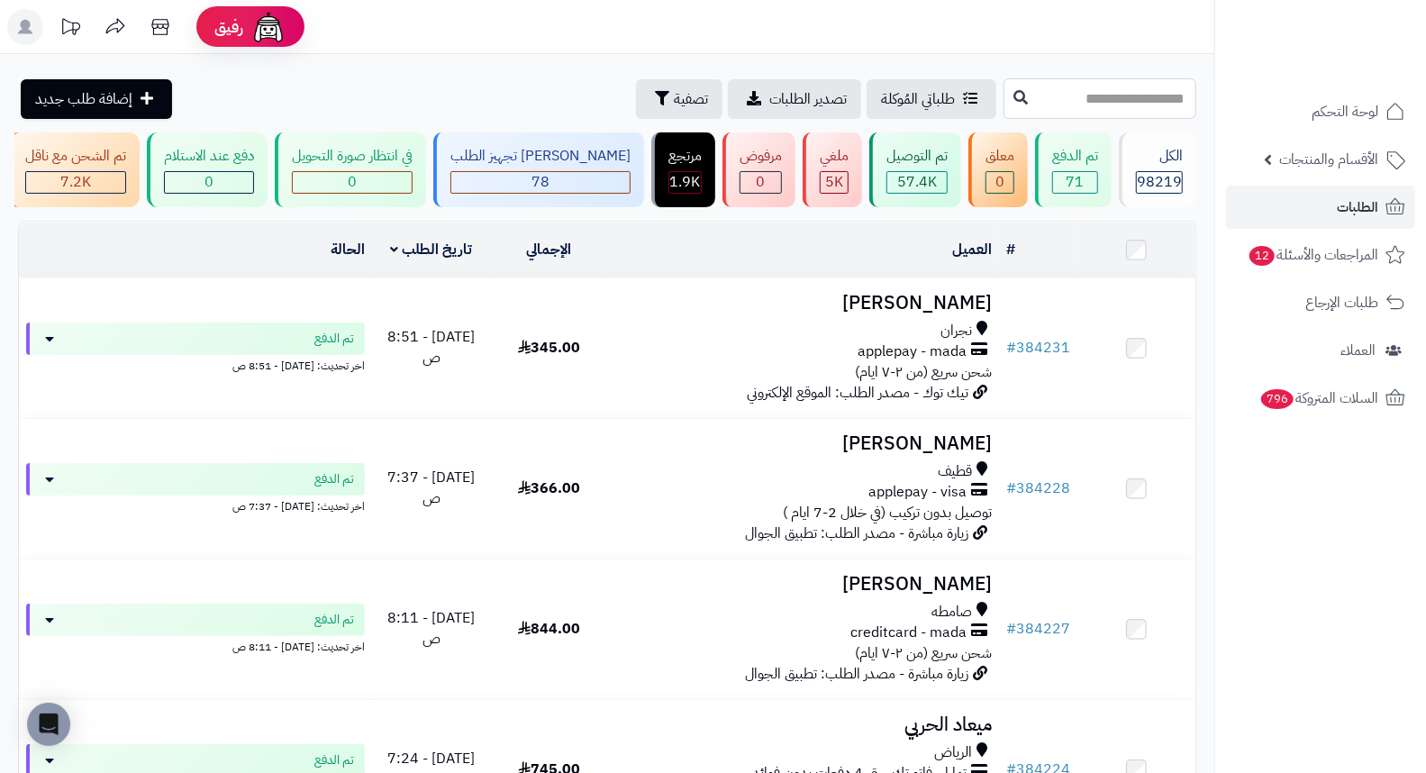
click at [1133, 113] on input "text" at bounding box center [1099, 98] width 193 height 41
type input "******"
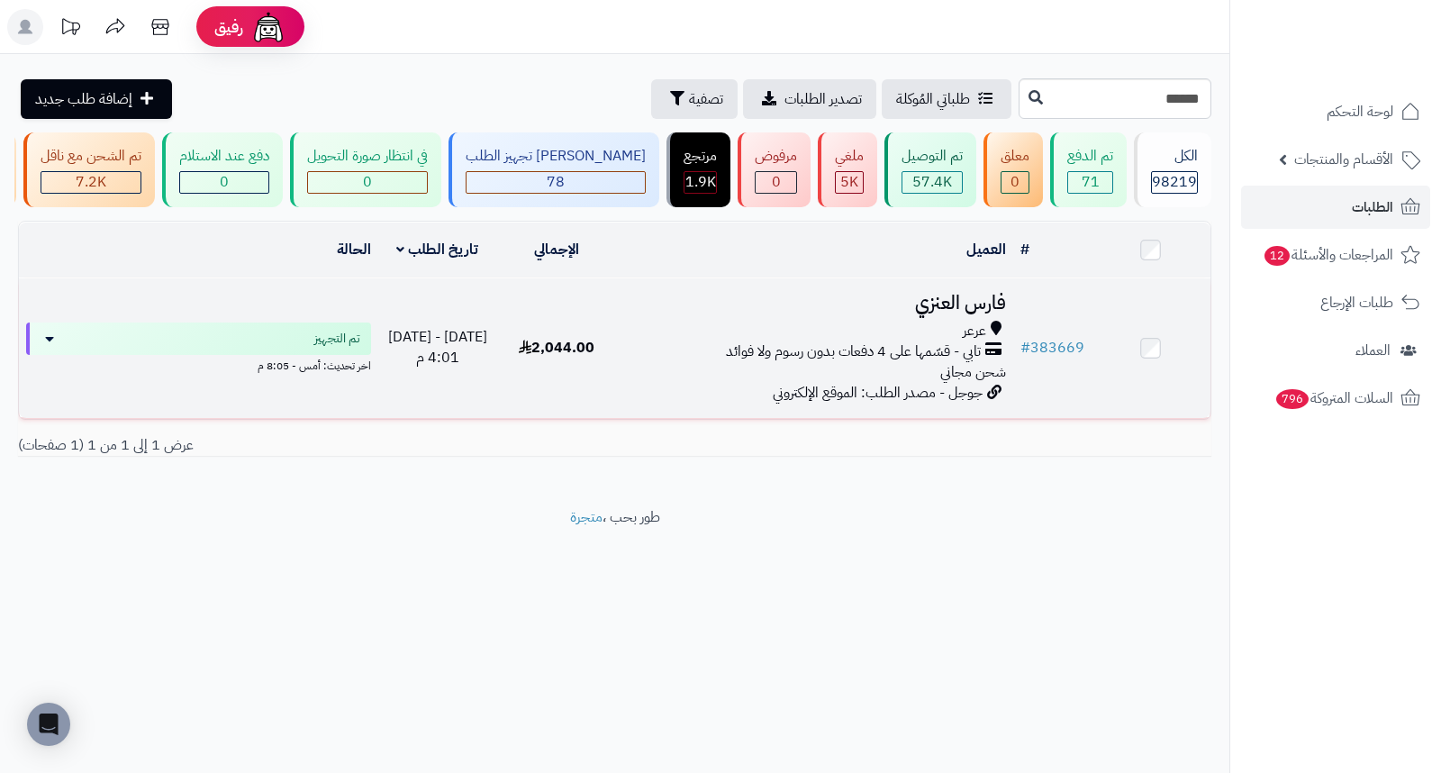
click at [956, 307] on h3 "فارس العنزي" at bounding box center [814, 303] width 383 height 21
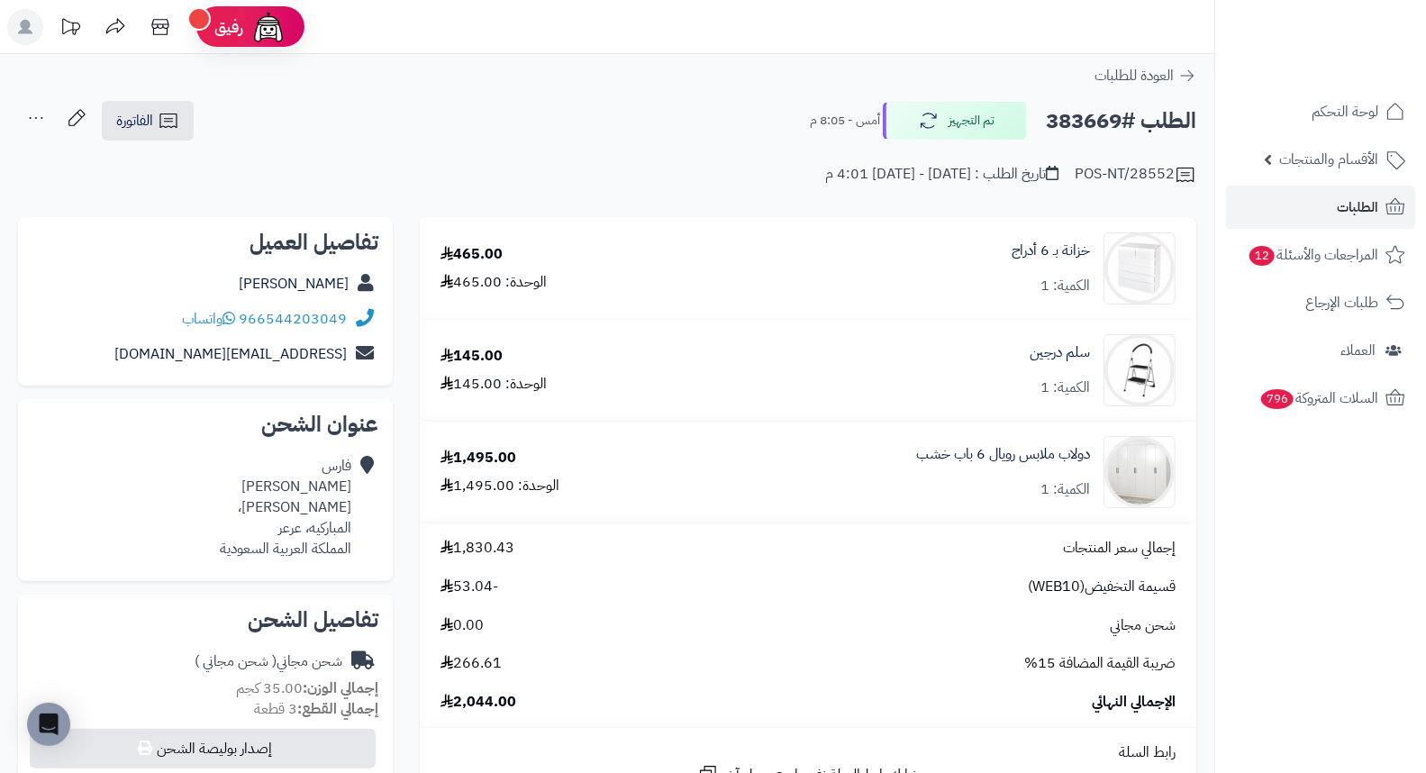
click at [1066, 130] on h2 "الطلب #383669" at bounding box center [1121, 121] width 150 height 37
copy h2 "383669"
click at [1349, 204] on span "الطلبات" at bounding box center [1356, 207] width 41 height 25
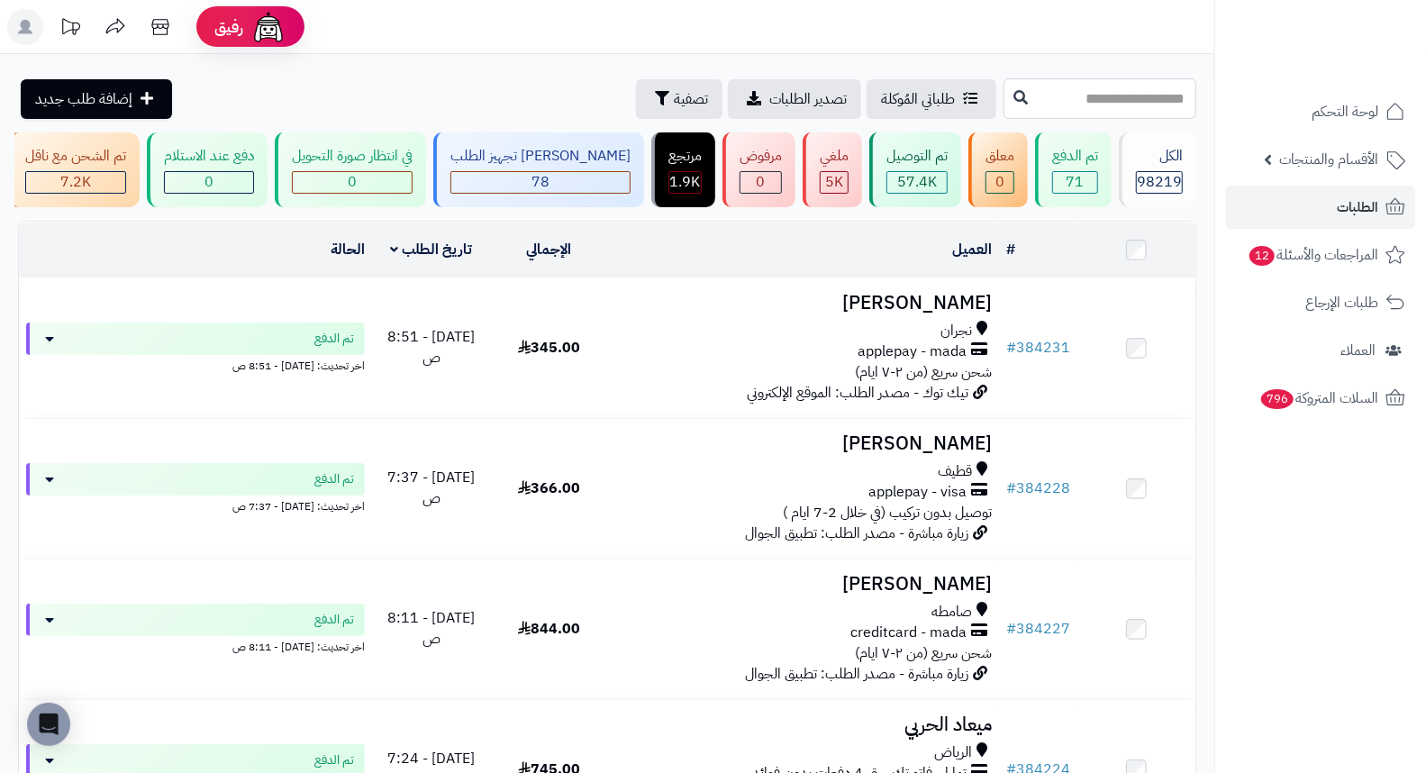
click at [1103, 103] on input "text" at bounding box center [1099, 98] width 193 height 41
type input "******"
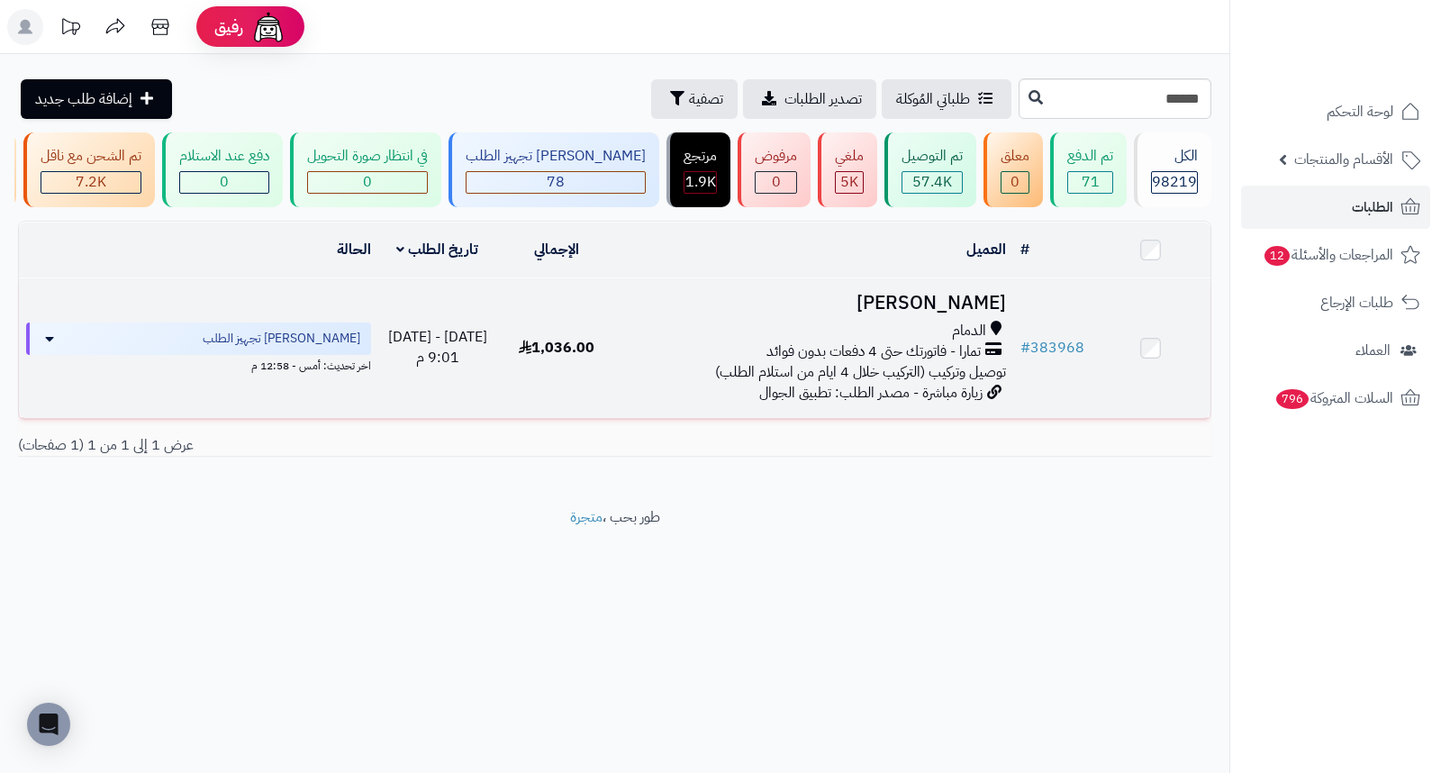
click at [958, 313] on h3 "شوق عبدالله" at bounding box center [814, 303] width 383 height 21
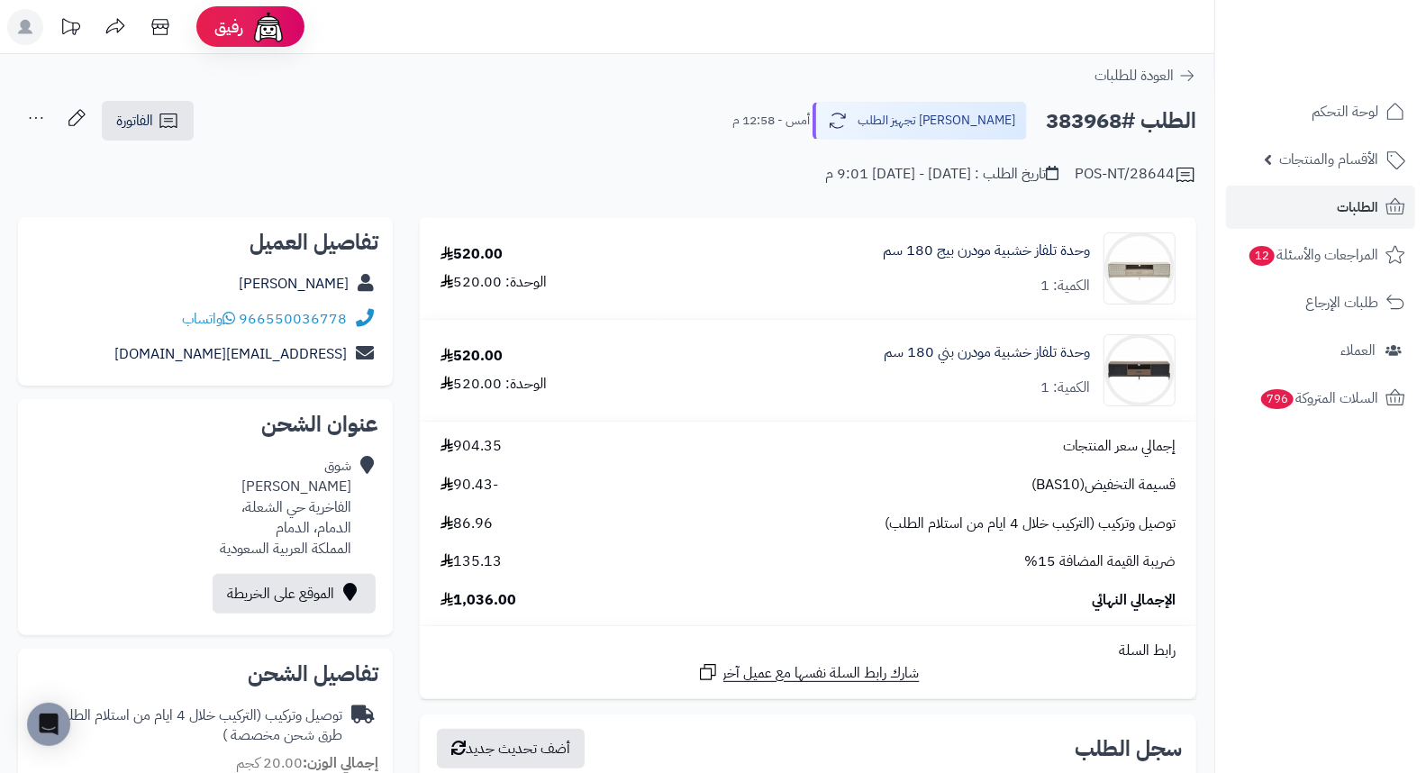
click at [1083, 112] on h2 "الطلب #383968" at bounding box center [1121, 121] width 150 height 37
copy h2 "383968"
click at [1347, 202] on span "الطلبات" at bounding box center [1356, 207] width 41 height 25
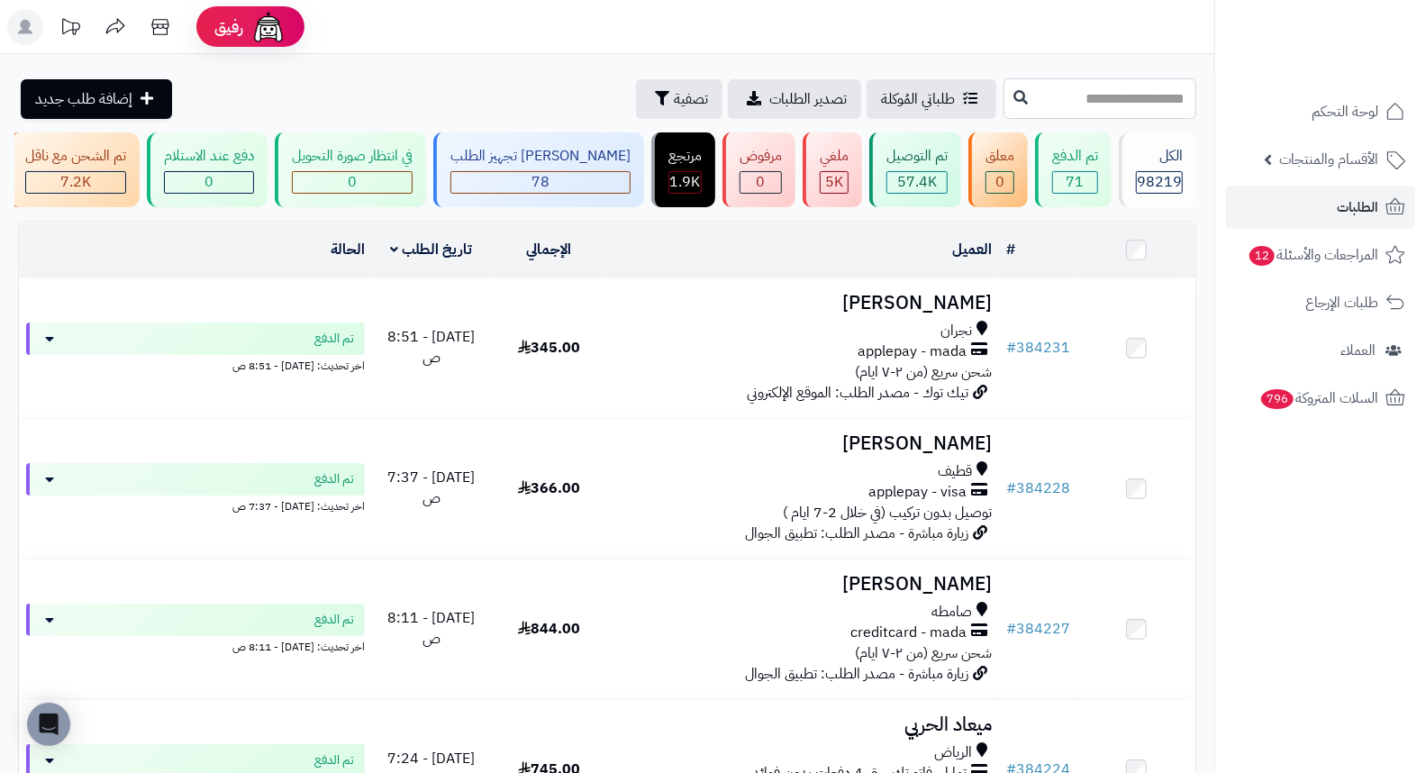
click at [1097, 100] on input "text" at bounding box center [1099, 98] width 193 height 41
type input "******"
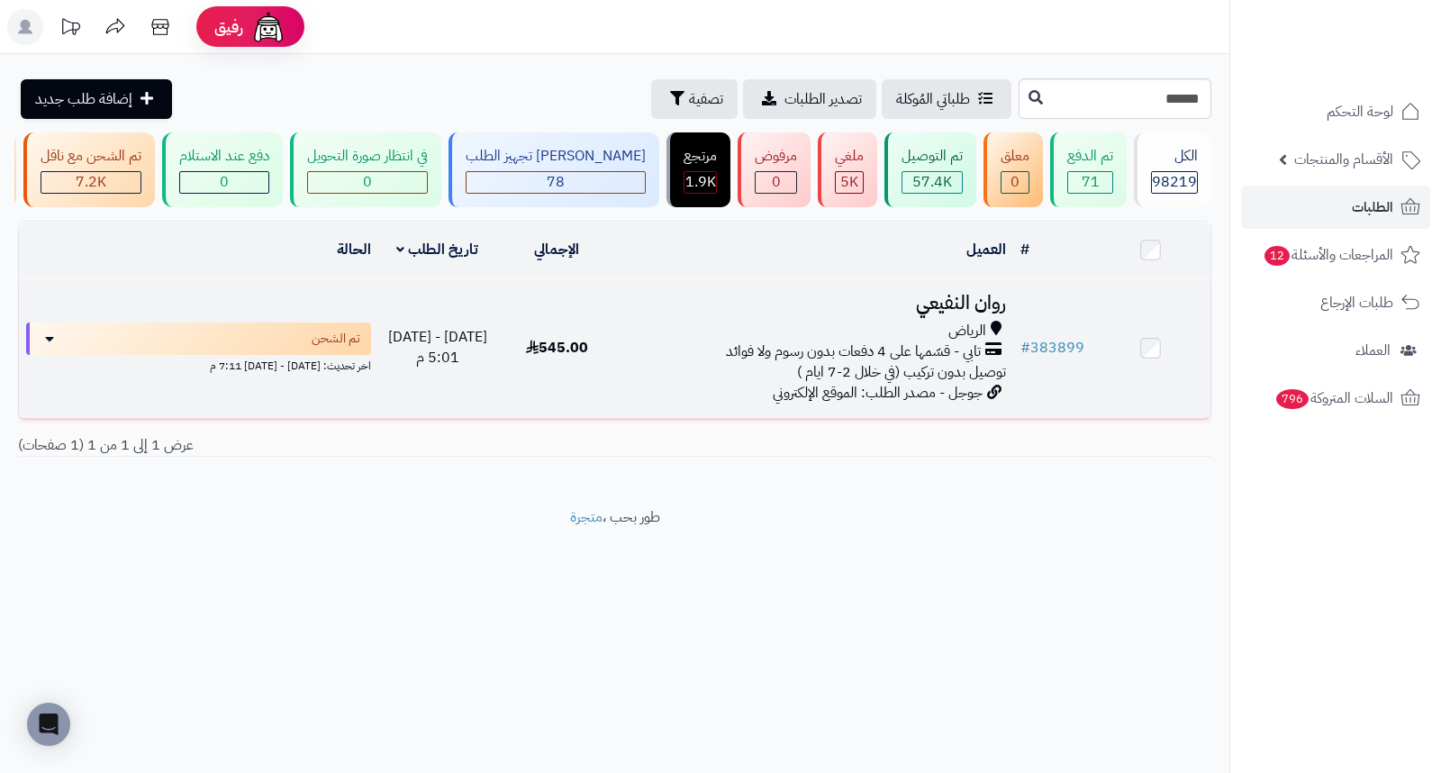
click at [970, 313] on h3 "روان النفيعي" at bounding box center [814, 303] width 383 height 21
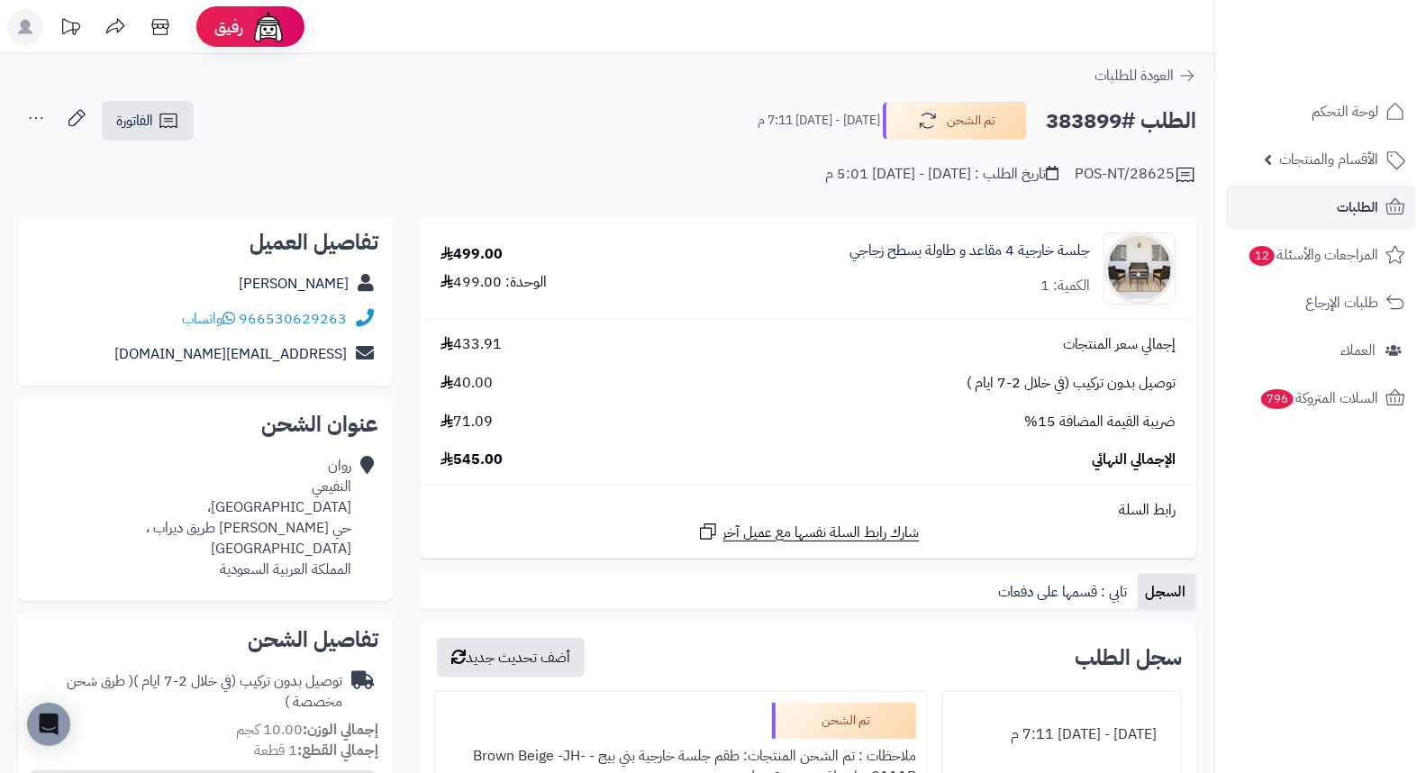
drag, startPoint x: 0, startPoint y: 0, endPoint x: 879, endPoint y: 326, distance: 937.5
click at [879, 326] on td "إجمالي سعر المنتجات 433.91 توصيل بدون تركيب (في خلال 2-7 ايام ) 40.00 ضريبة الق…" at bounding box center [808, 402] width 776 height 165
click at [1076, 113] on h2 "الطلب #383899" at bounding box center [1121, 121] width 150 height 37
copy h2 "383899"
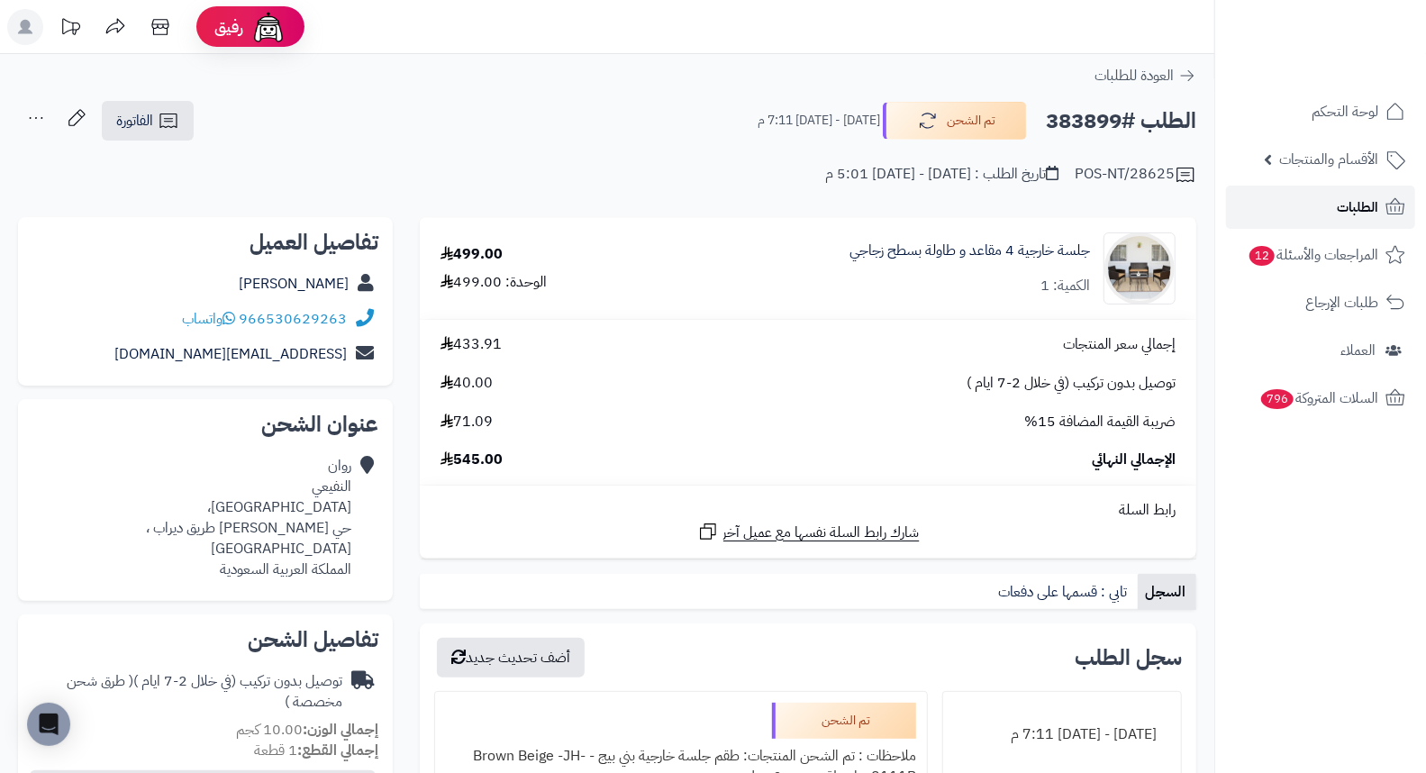
click at [1312, 200] on link "الطلبات" at bounding box center [1320, 207] width 189 height 43
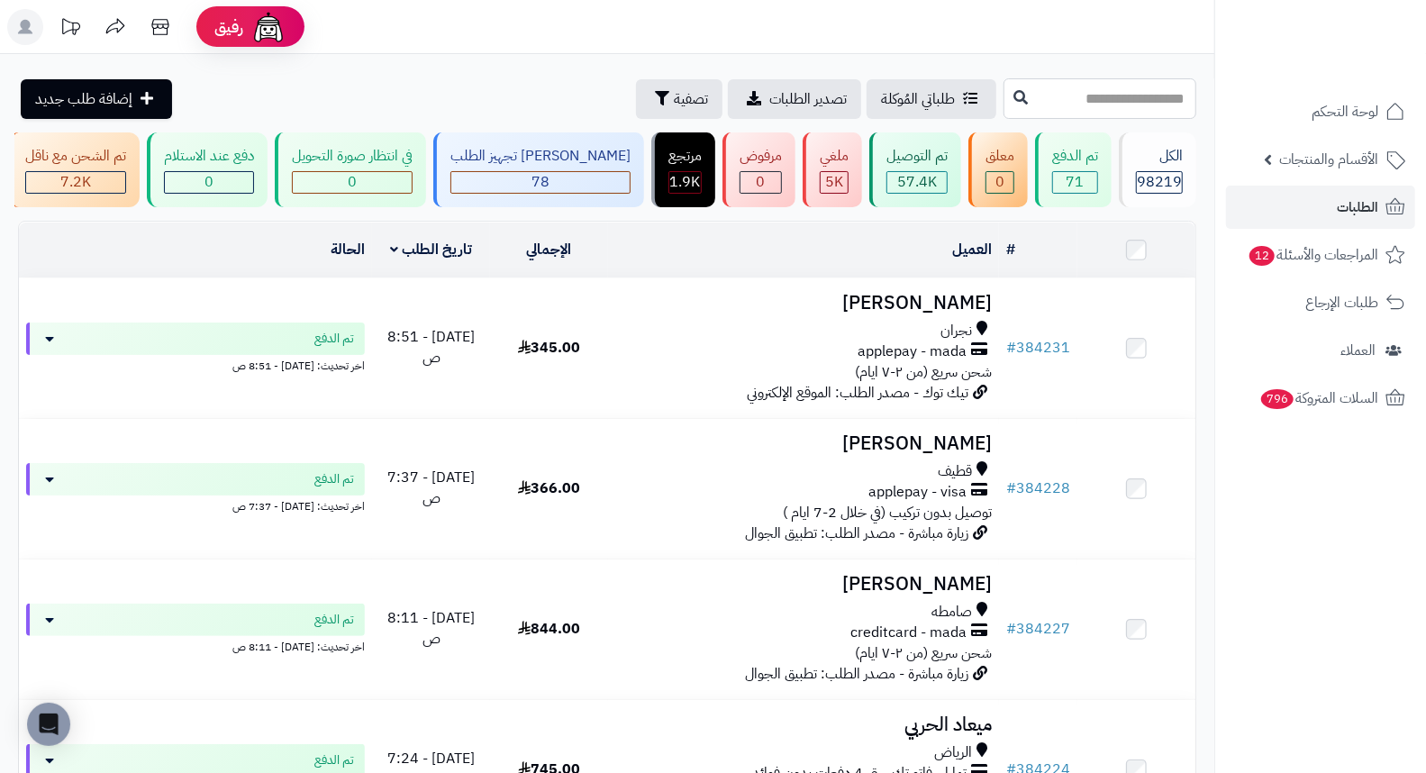
click at [1101, 95] on input "text" at bounding box center [1099, 98] width 193 height 41
type input "******"
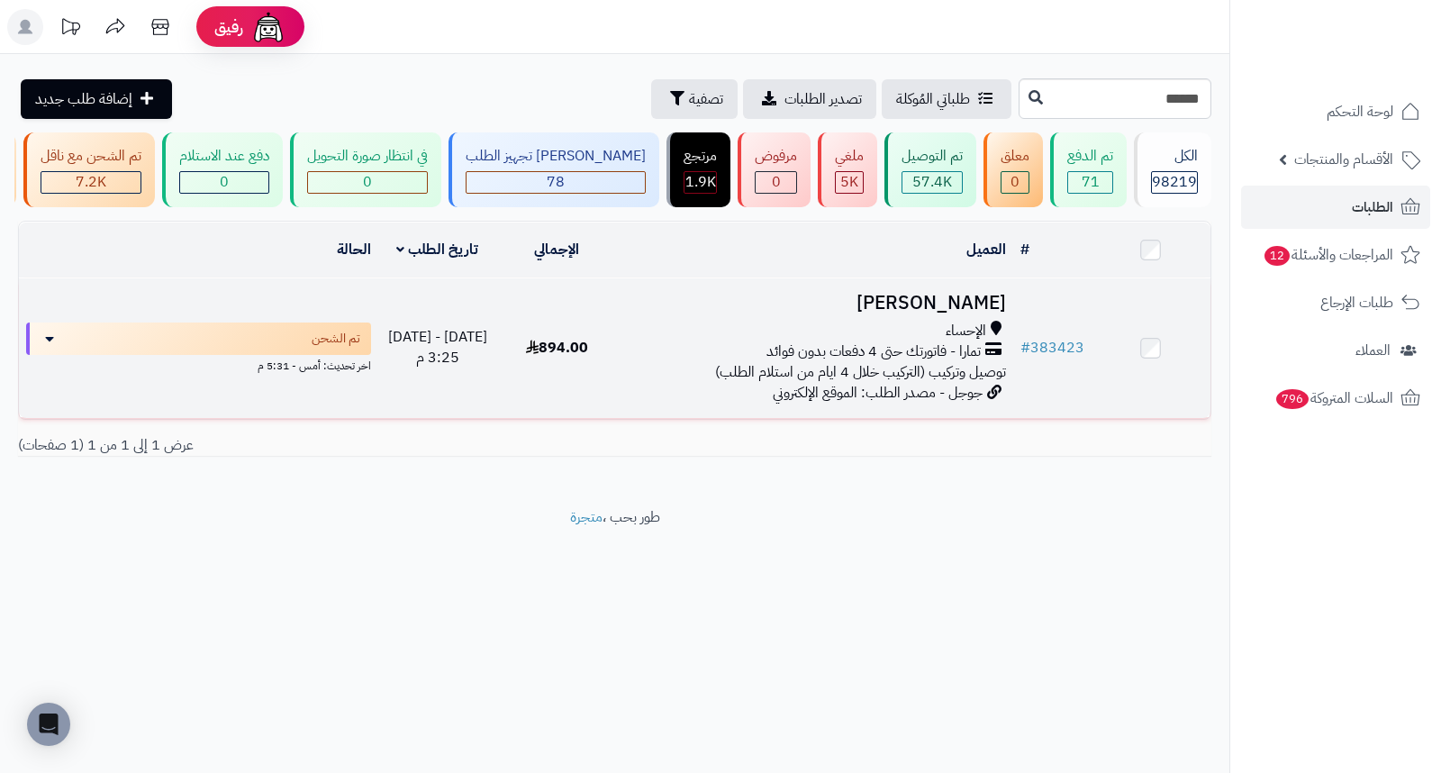
click at [973, 306] on h3 "[PERSON_NAME]" at bounding box center [814, 303] width 383 height 21
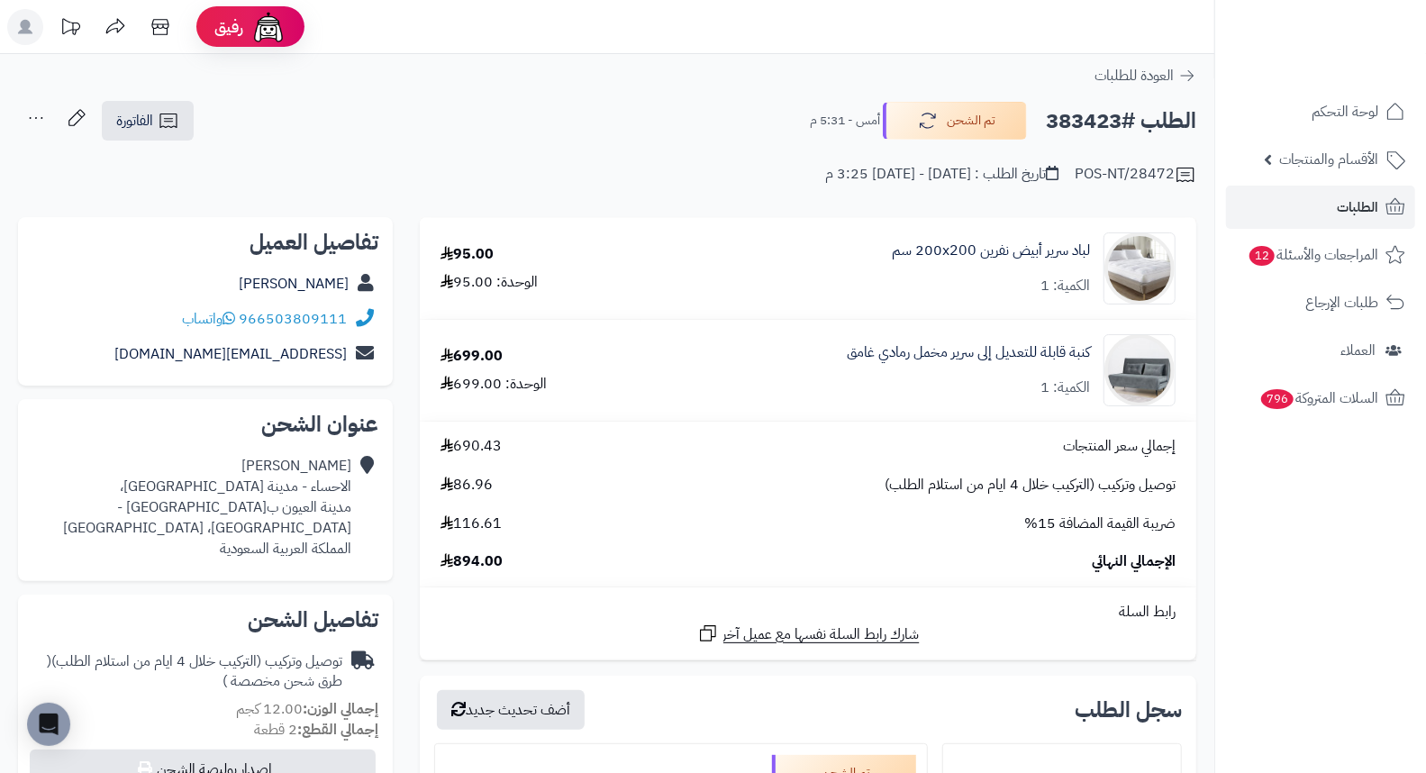
click at [1070, 124] on h2 "الطلب #383423" at bounding box center [1121, 121] width 150 height 37
copy h2 "383423"
click at [1343, 207] on span "الطلبات" at bounding box center [1356, 207] width 41 height 25
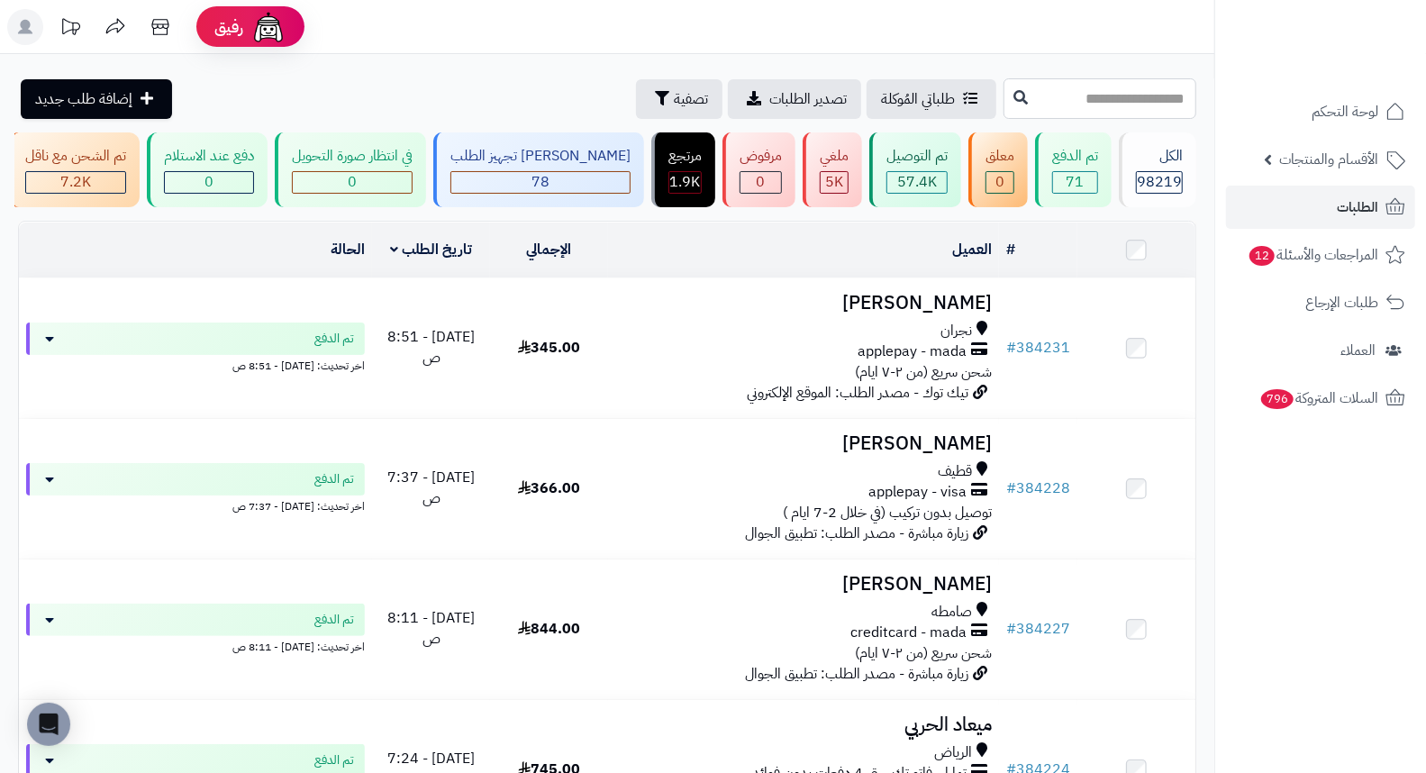
click at [1052, 112] on input "text" at bounding box center [1099, 98] width 193 height 41
type input "******"
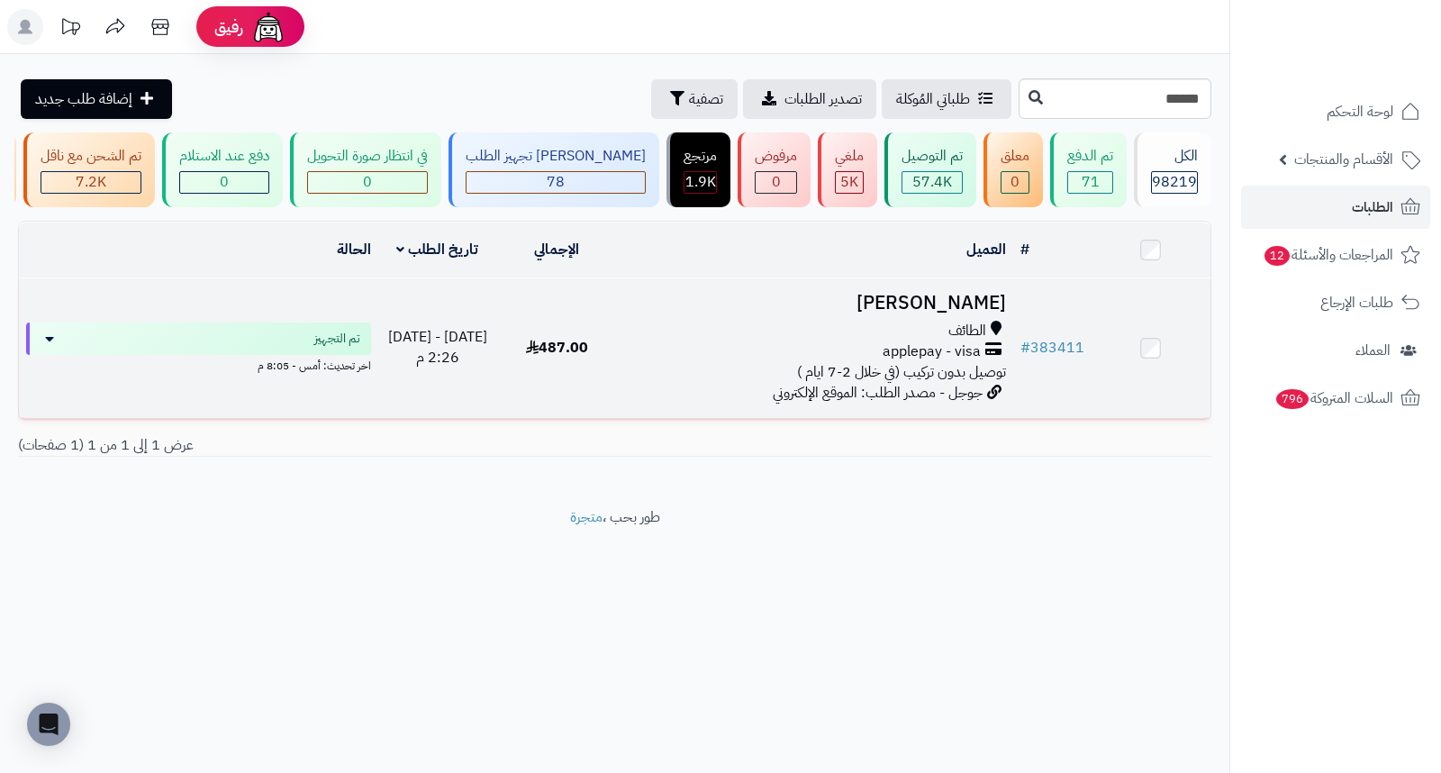
click at [974, 313] on h3 "خالد العتيبي" at bounding box center [814, 303] width 383 height 21
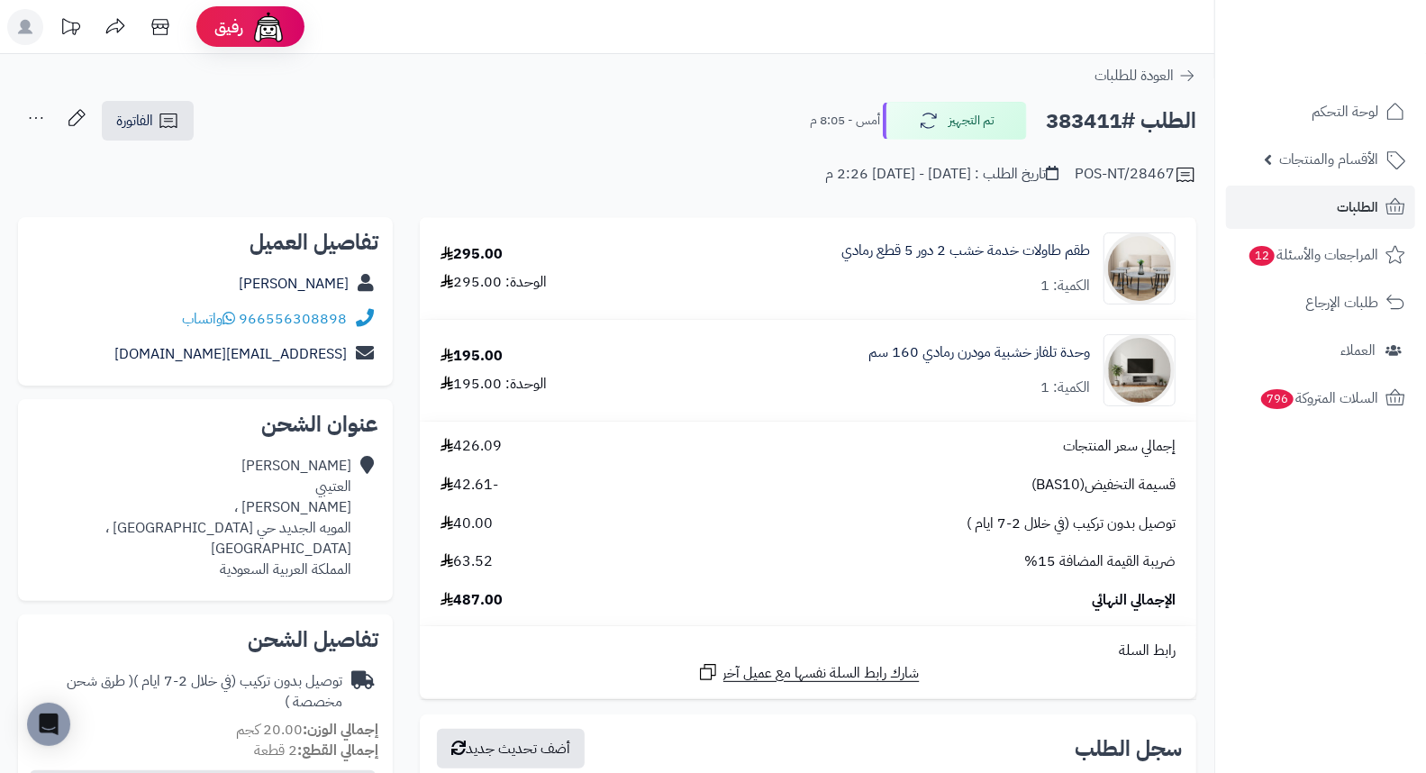
click at [1082, 121] on h2 "الطلب #383411" at bounding box center [1121, 121] width 150 height 37
copy h2 "383411"
click at [1379, 203] on link "الطلبات" at bounding box center [1320, 207] width 189 height 43
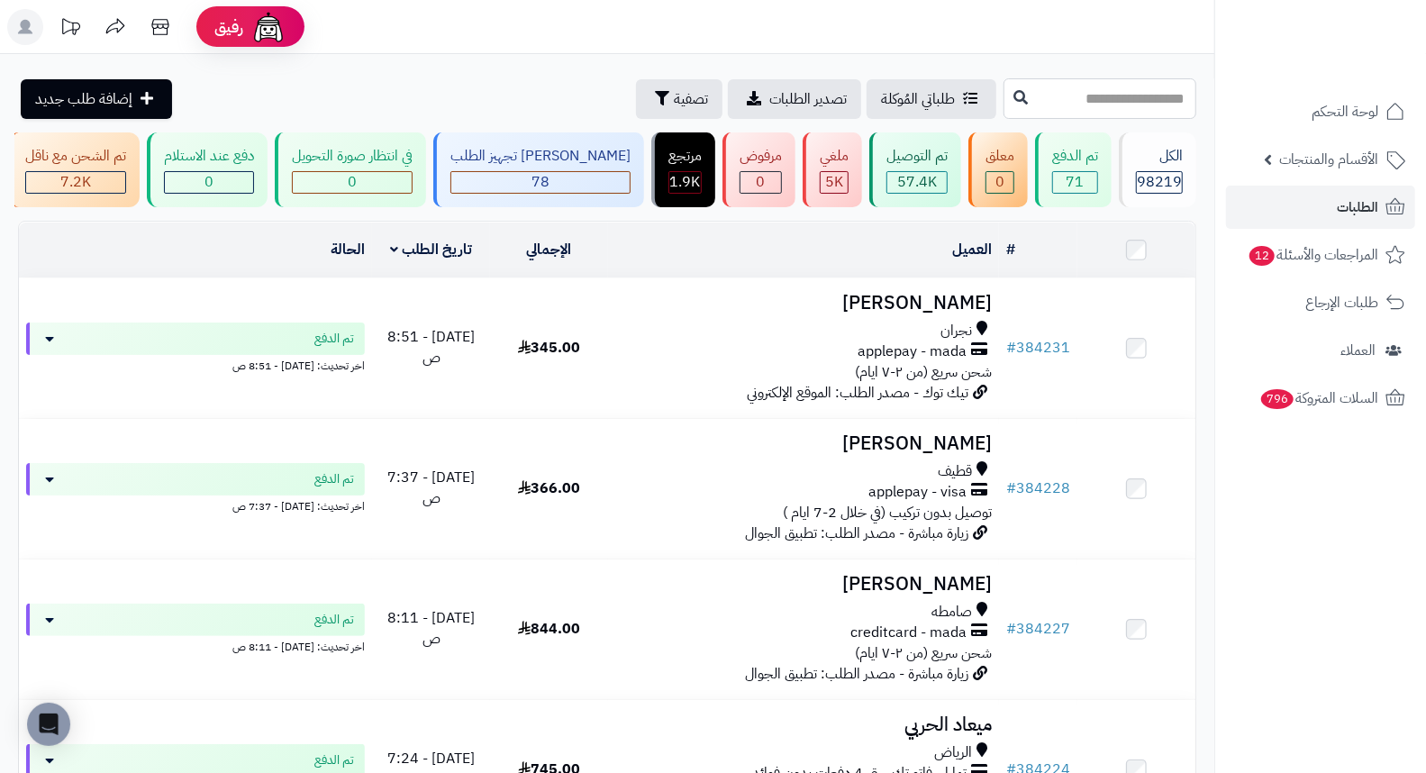
click at [1114, 104] on input "text" at bounding box center [1099, 98] width 193 height 41
type input "******"
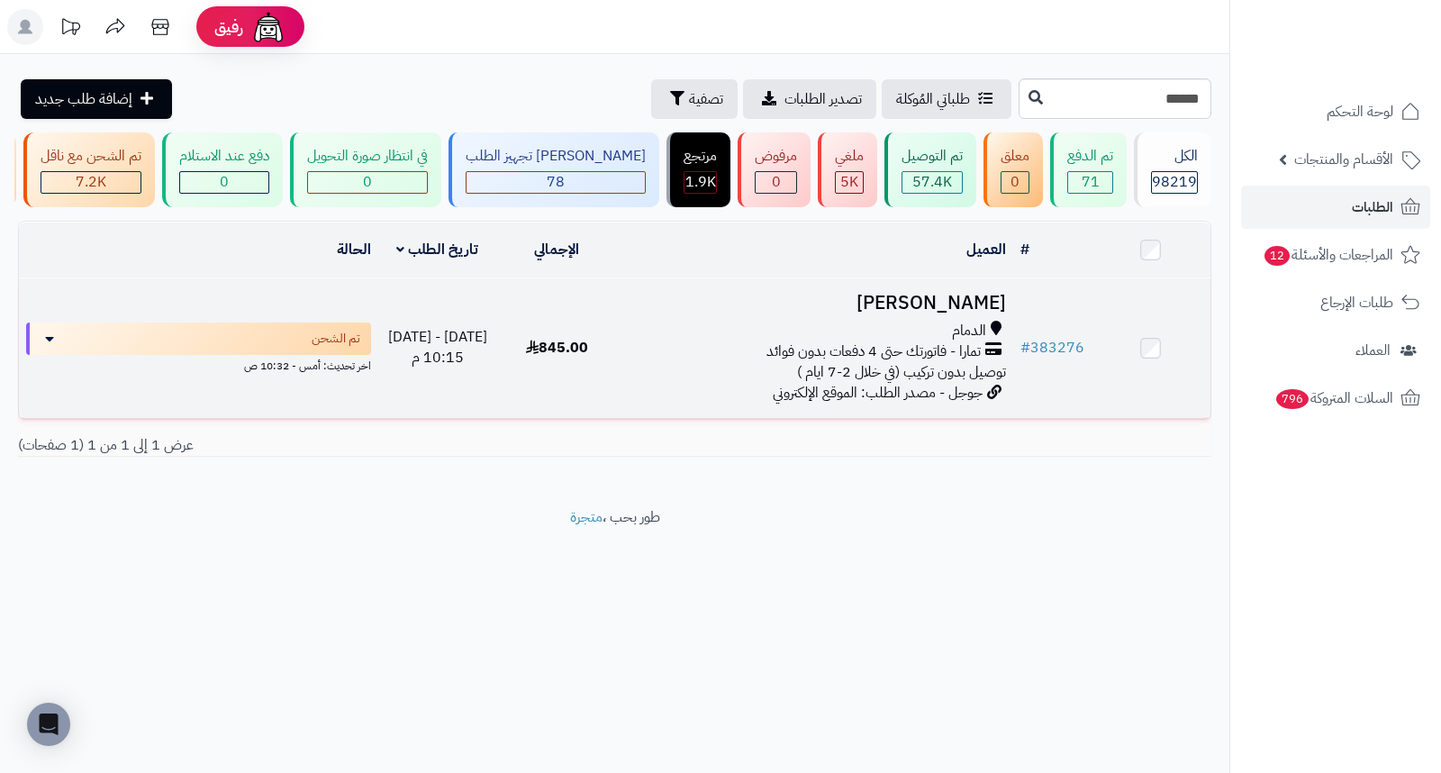
click at [934, 303] on h3 "[PERSON_NAME]" at bounding box center [814, 303] width 383 height 21
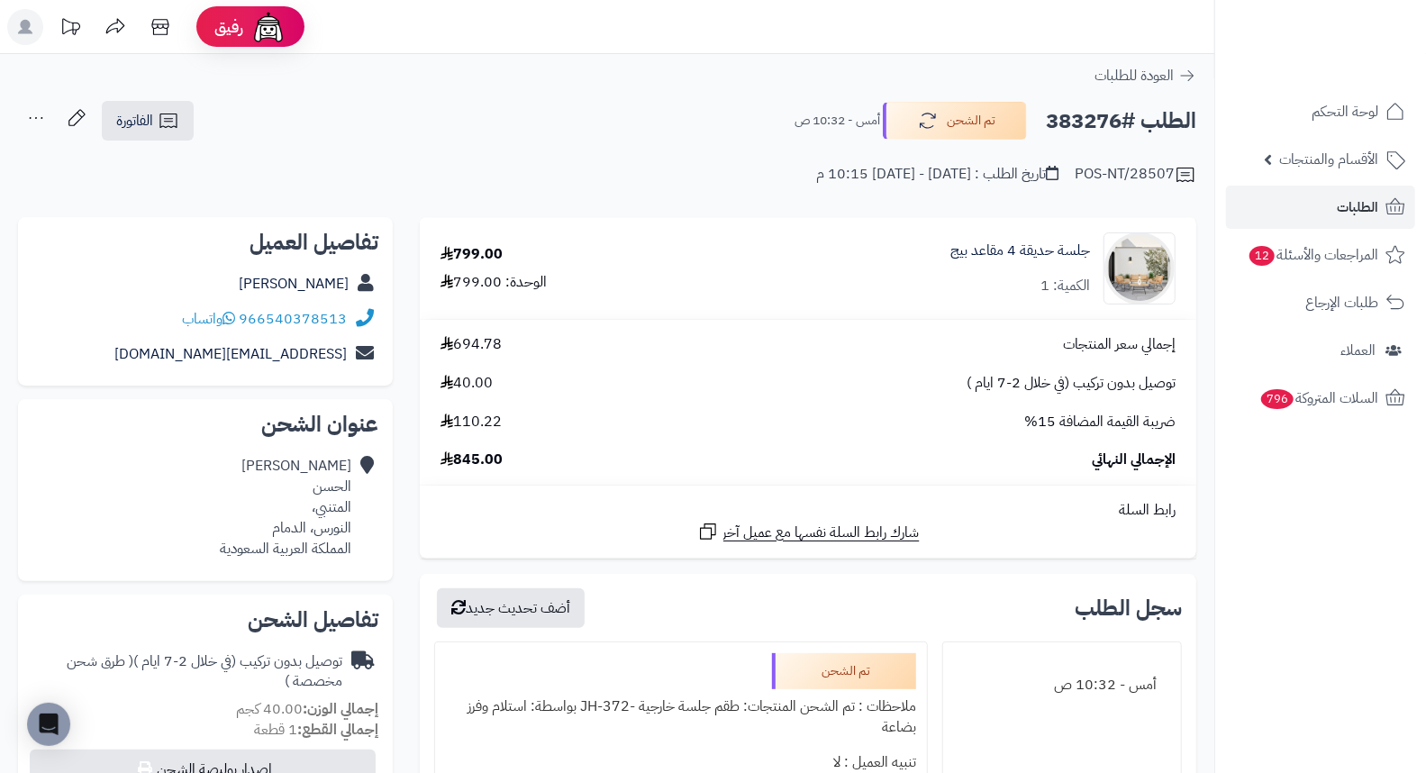
click at [1073, 124] on h2 "الطلب #383276" at bounding box center [1121, 121] width 150 height 37
copy h2 "383276"
click at [1283, 213] on link "الطلبات" at bounding box center [1320, 207] width 189 height 43
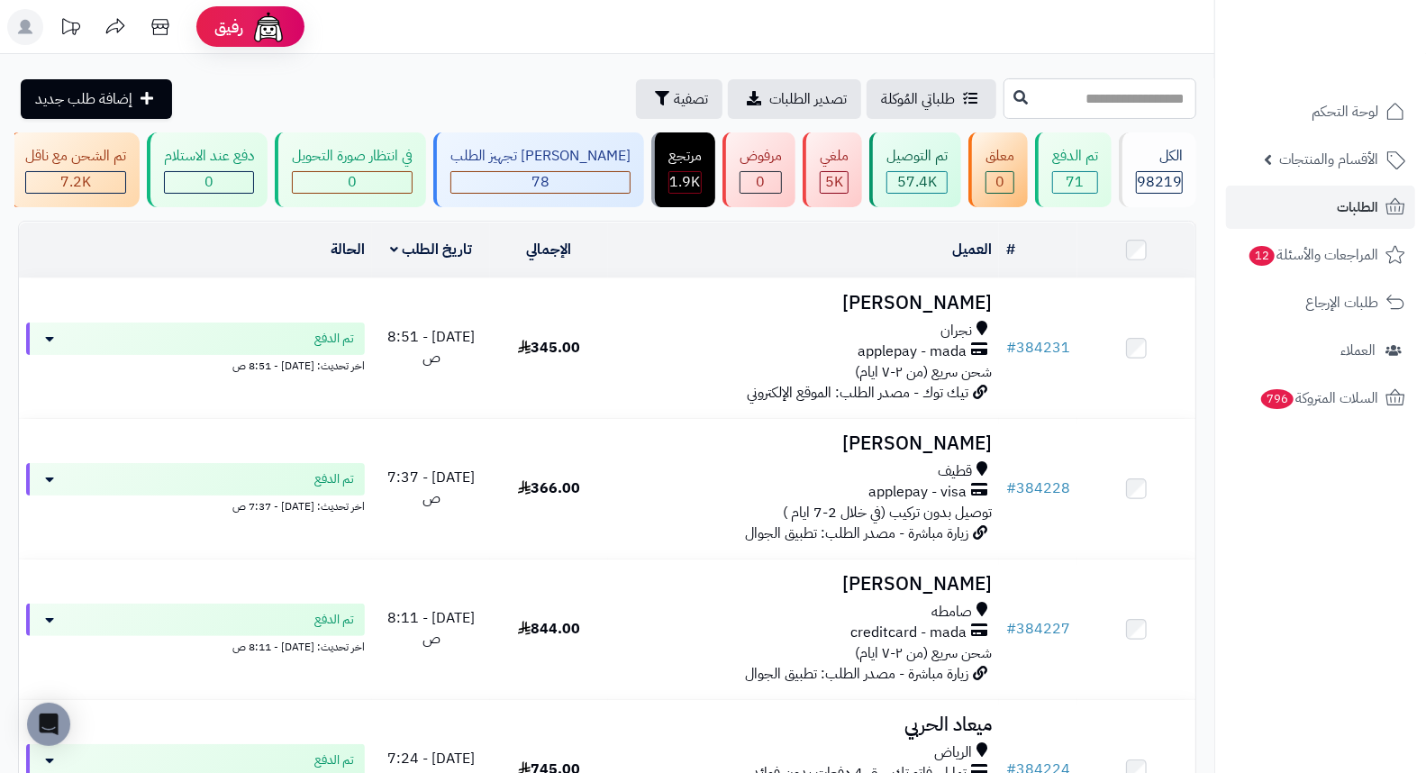
click at [1079, 95] on input "text" at bounding box center [1099, 98] width 193 height 41
type input "*"
type input "******"
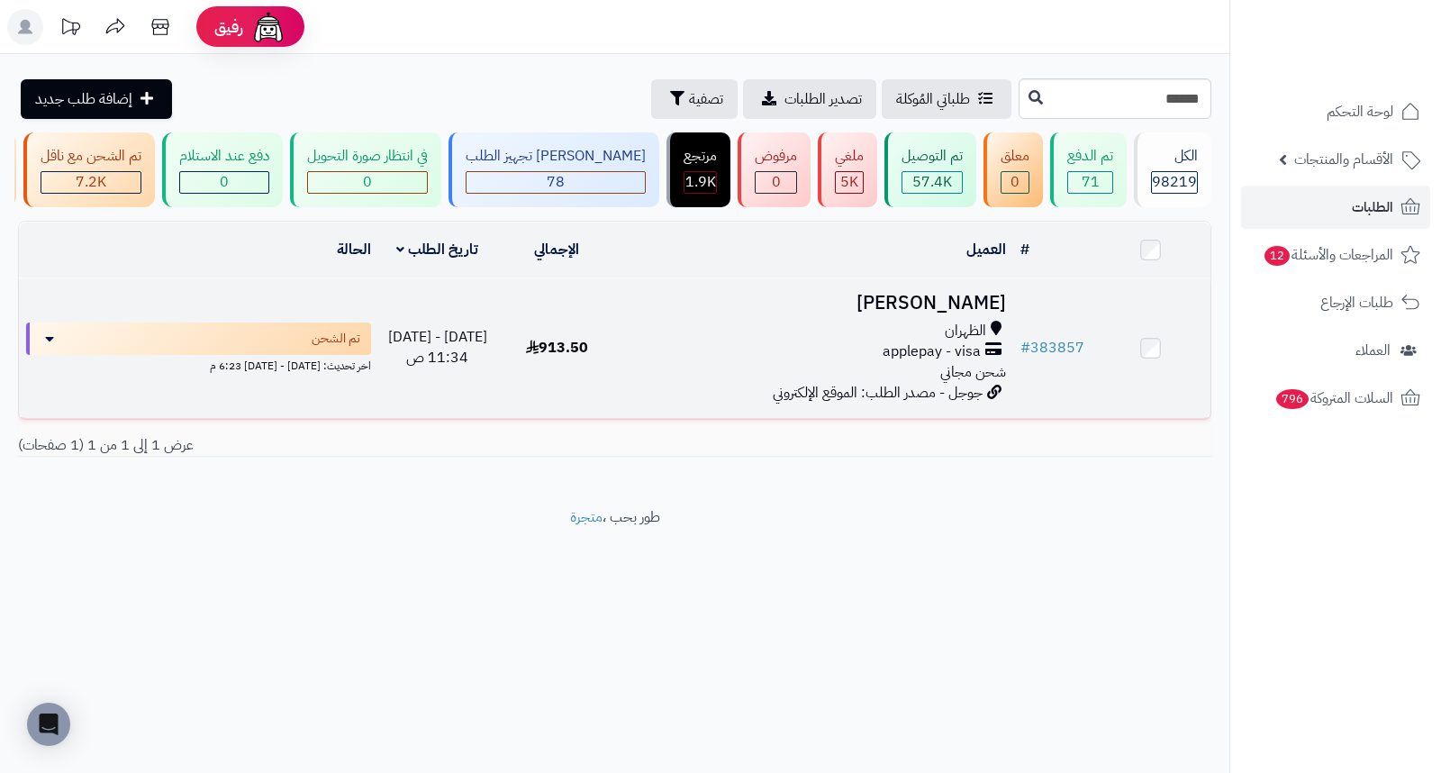
click at [904, 313] on h3 "[PERSON_NAME]" at bounding box center [814, 303] width 383 height 21
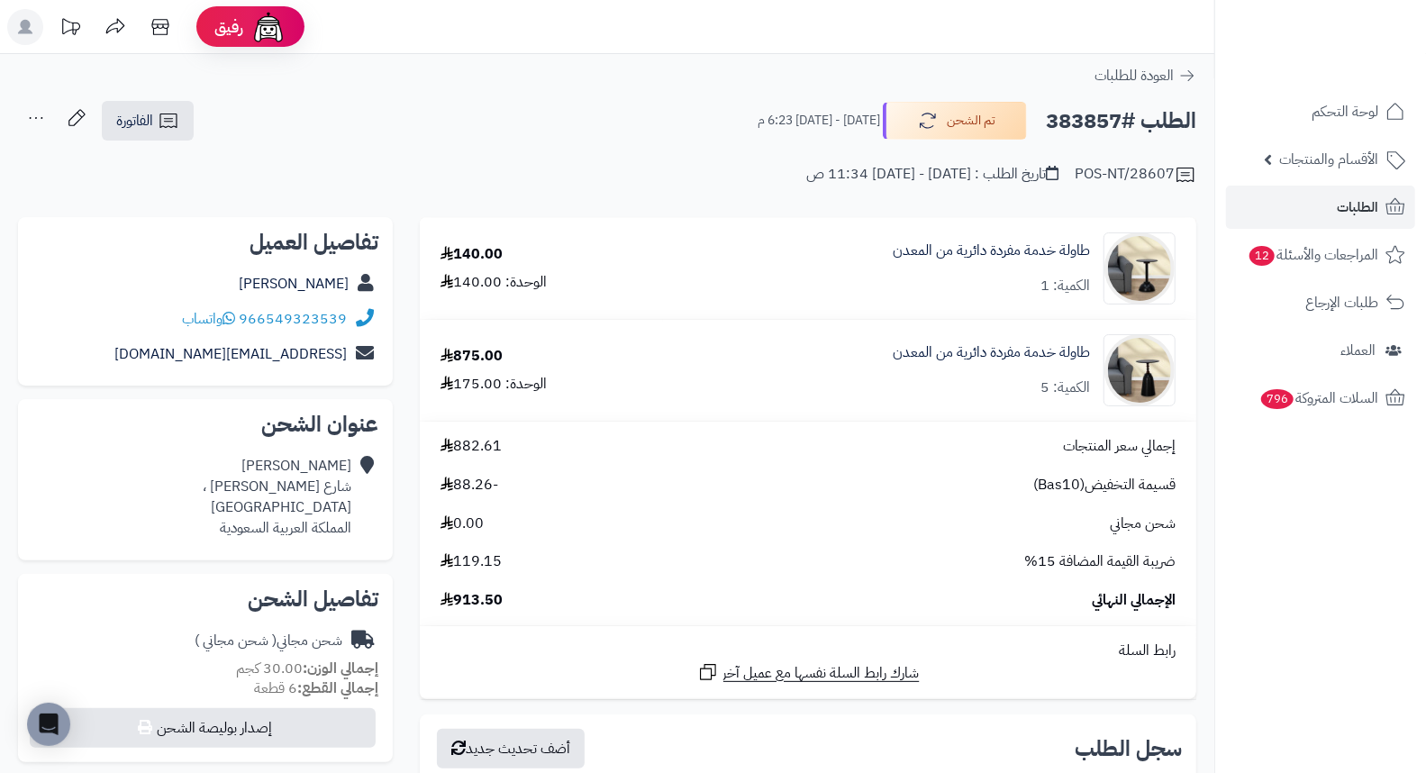
click at [1105, 115] on h2 "الطلب #383857" at bounding box center [1121, 121] width 150 height 37
copy h2 "383857"
click at [1362, 205] on span "الطلبات" at bounding box center [1356, 207] width 41 height 25
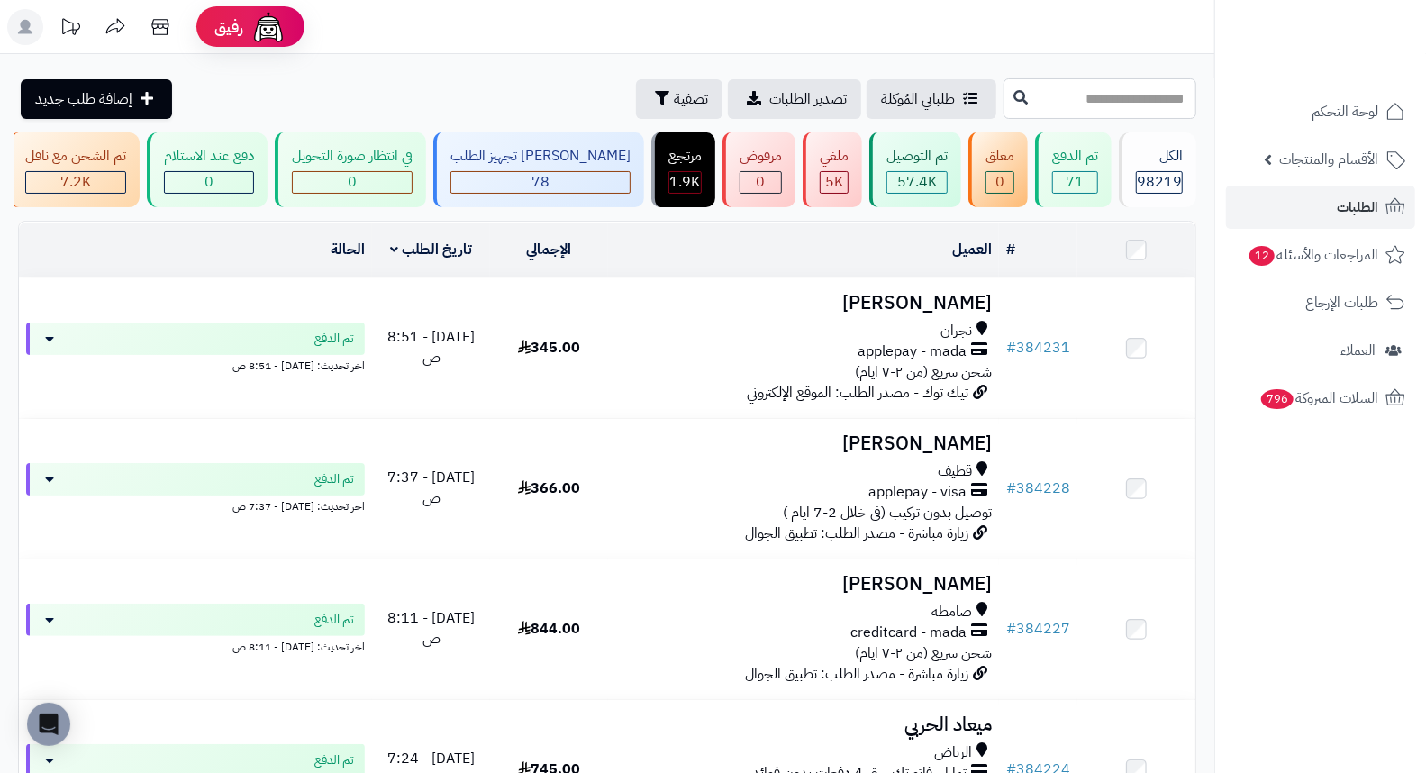
click at [1103, 95] on input "text" at bounding box center [1099, 98] width 193 height 41
type input "******"
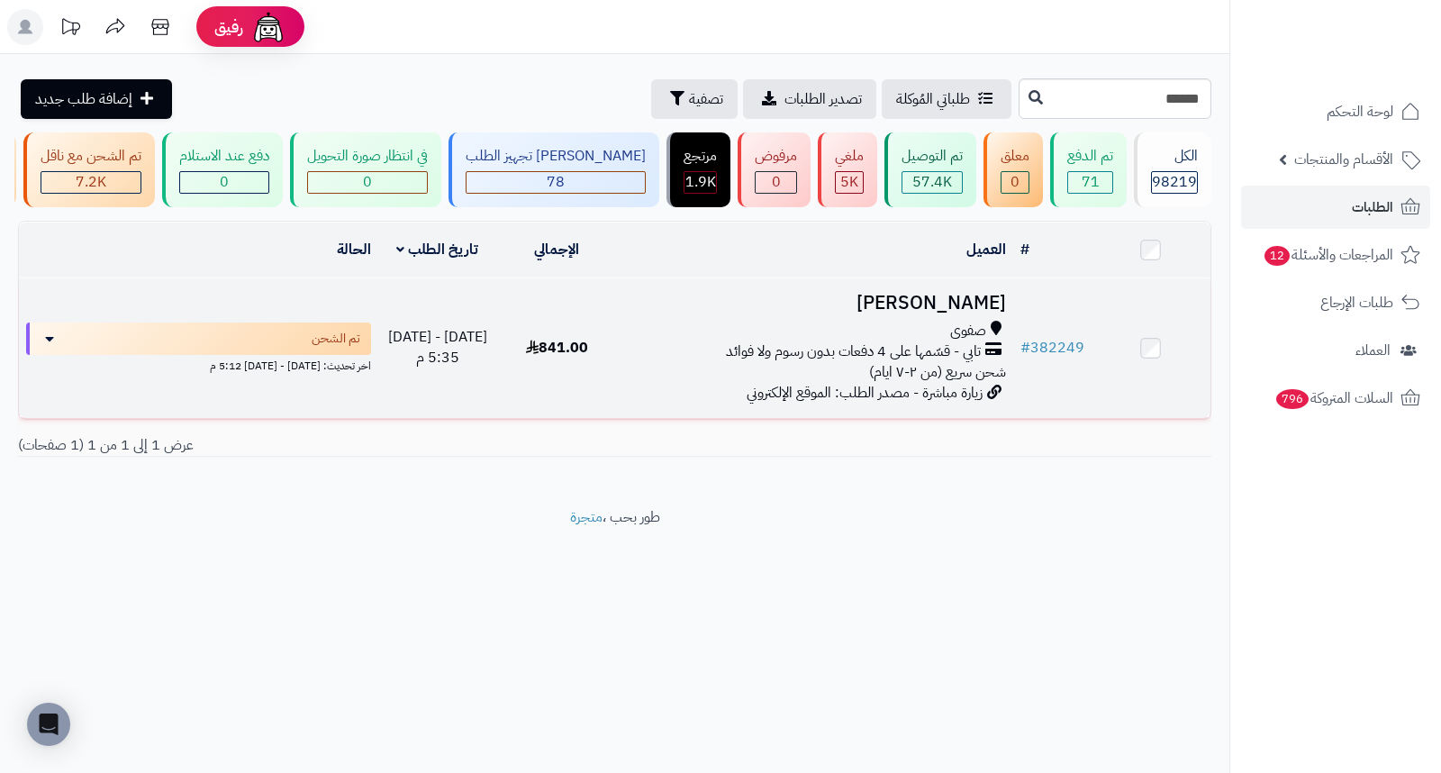
click at [956, 313] on h3 "فاطمه الفهيد" at bounding box center [814, 303] width 383 height 21
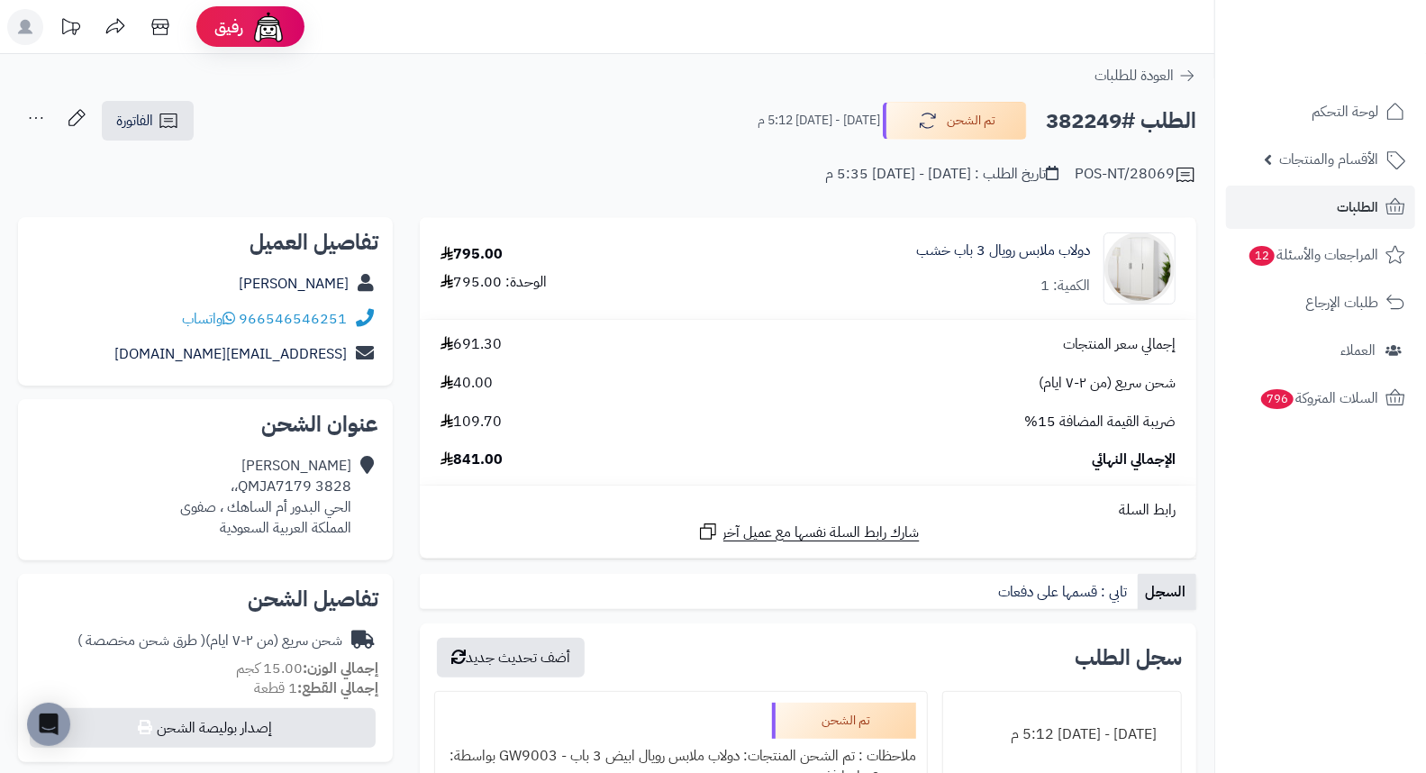
click at [1055, 122] on h2 "الطلب #382249" at bounding box center [1121, 121] width 150 height 37
copy h2 "382249"
click at [1338, 211] on span "الطلبات" at bounding box center [1356, 207] width 41 height 25
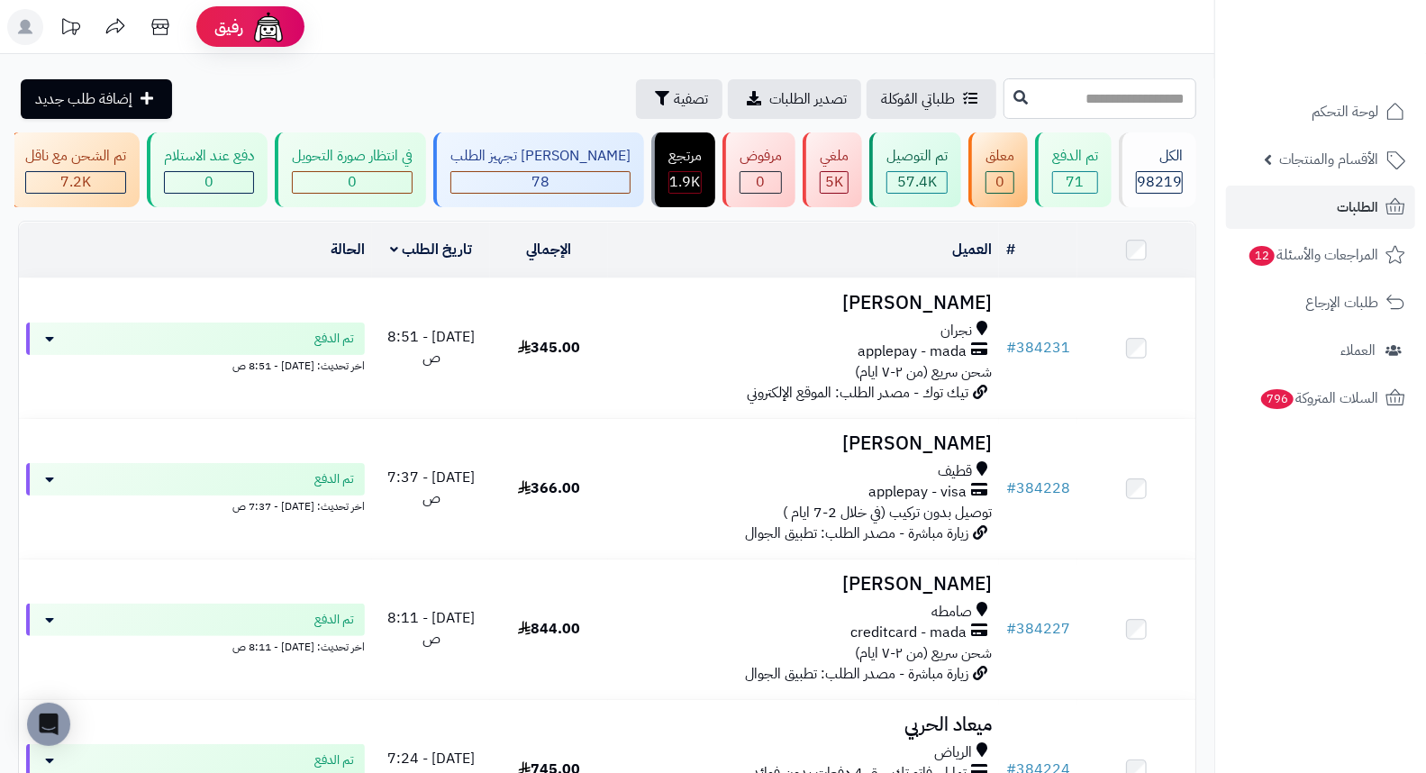
click at [1088, 110] on input "text" at bounding box center [1099, 98] width 193 height 41
type input "******"
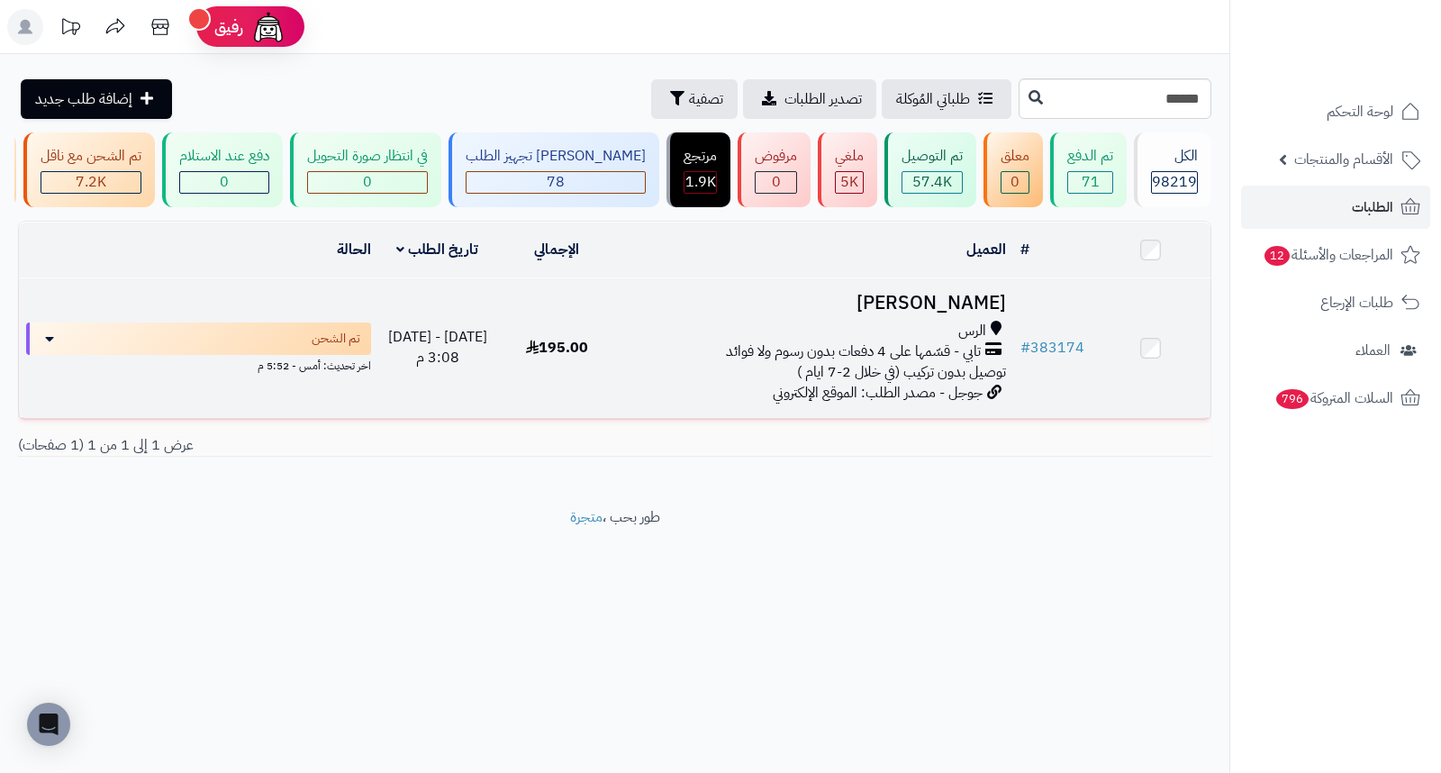
click at [938, 313] on h3 "[PERSON_NAME]" at bounding box center [814, 303] width 383 height 21
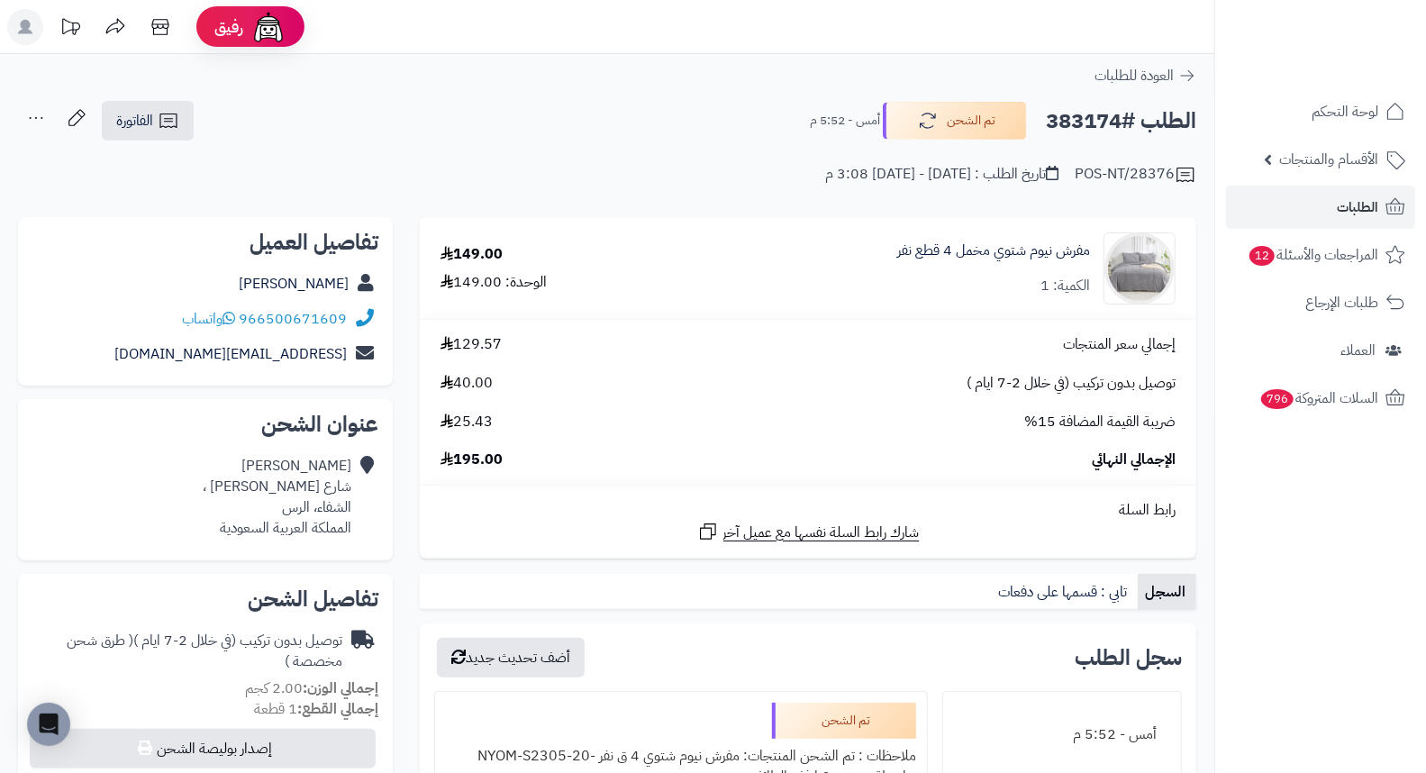
click at [1081, 121] on h2 "الطلب #383174" at bounding box center [1121, 121] width 150 height 37
copy h2 "383174"
click at [1351, 203] on span "الطلبات" at bounding box center [1356, 207] width 41 height 25
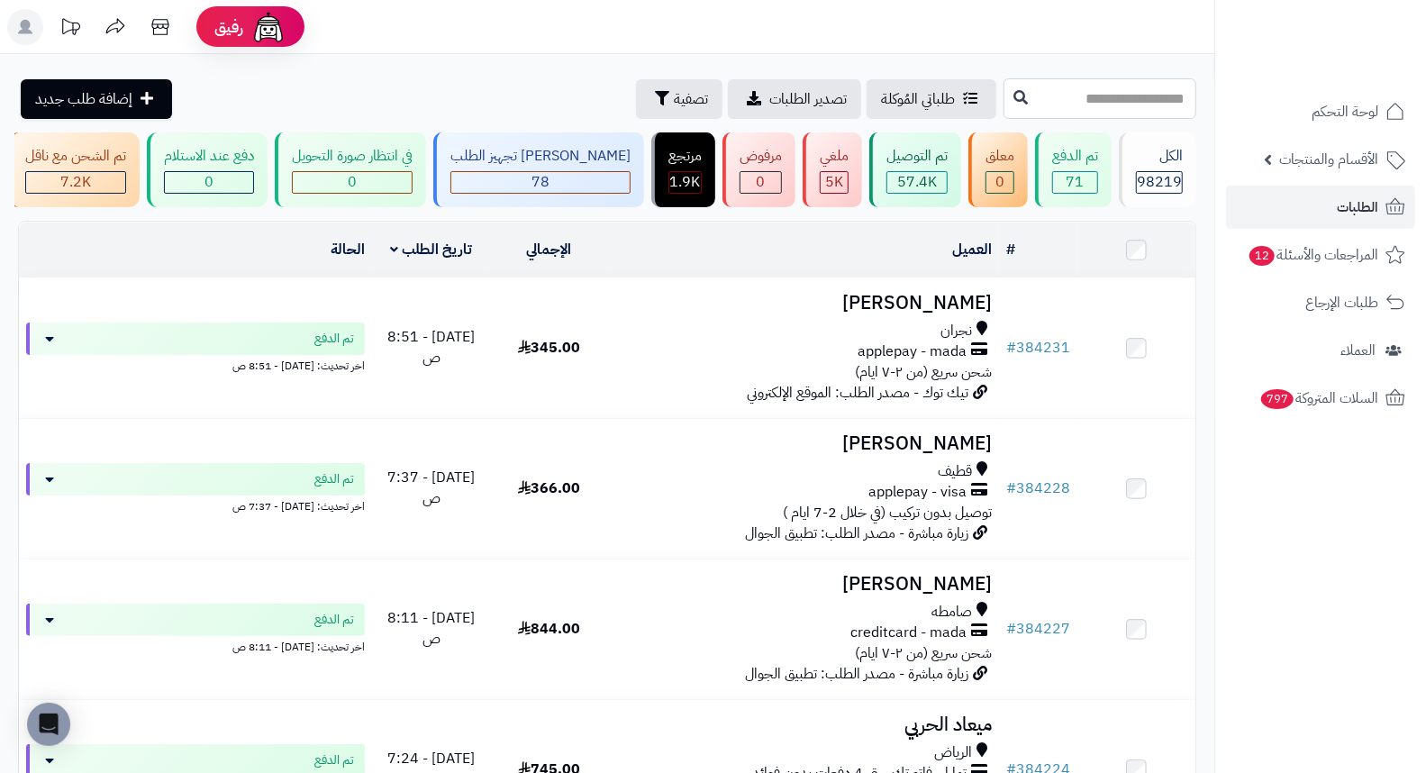
click at [1136, 106] on input "text" at bounding box center [1099, 98] width 193 height 41
type input "******"
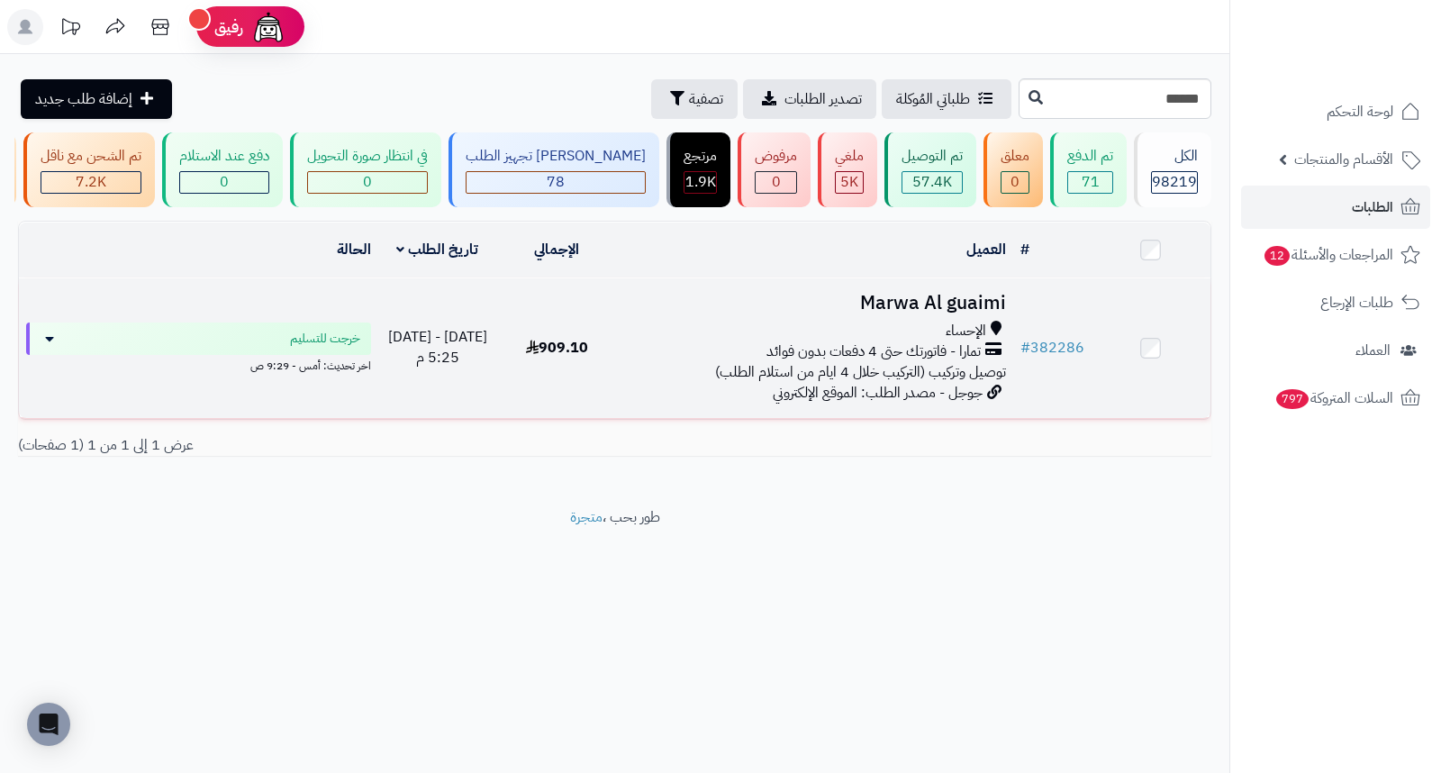
click at [906, 310] on h3 "Marwa Al guaimi" at bounding box center [814, 303] width 383 height 21
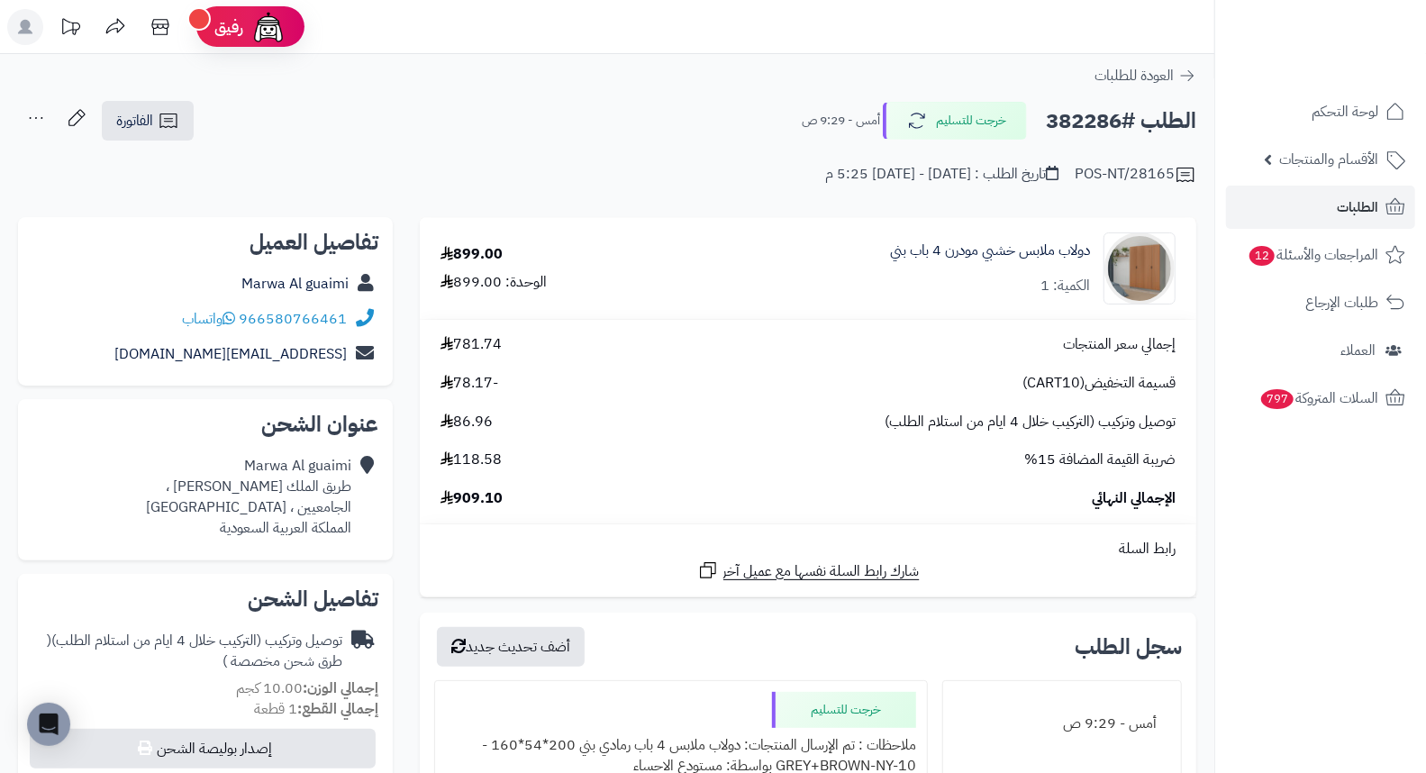
click at [1092, 121] on h2 "الطلب #382286" at bounding box center [1121, 121] width 150 height 37
copy h2 "382286"
click at [1313, 219] on link "الطلبات" at bounding box center [1320, 207] width 189 height 43
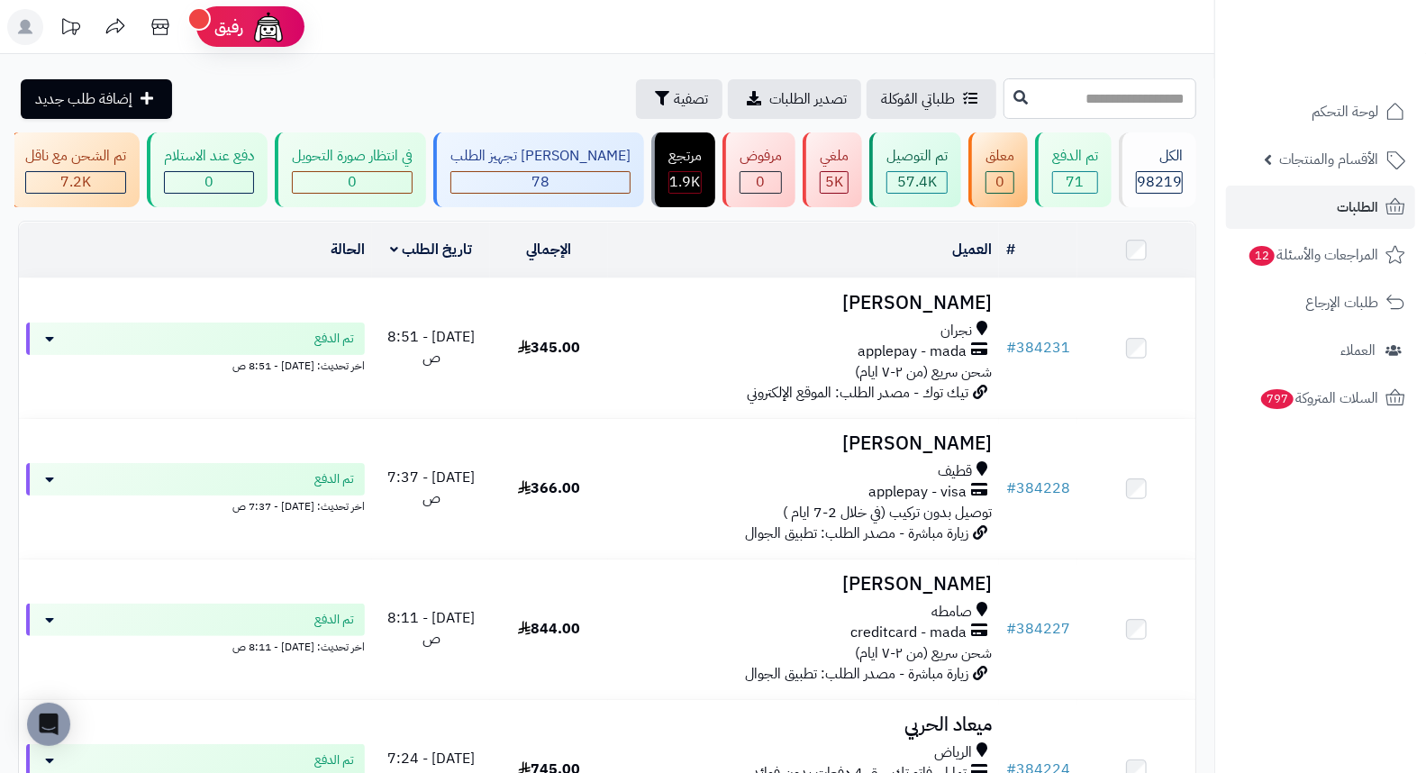
click at [1076, 109] on input "text" at bounding box center [1099, 98] width 193 height 41
type input "******"
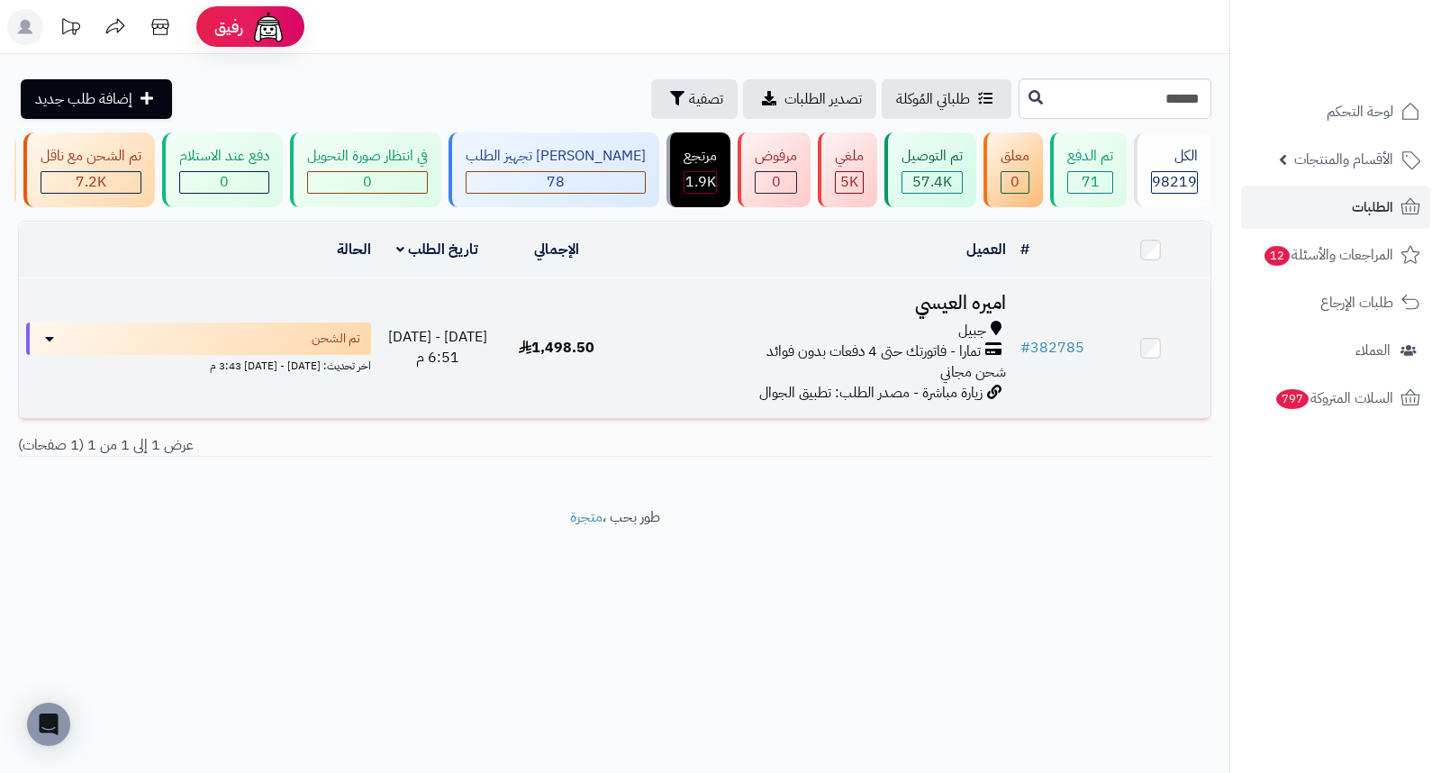
click at [953, 313] on h3 "اميره العيسي" at bounding box center [814, 303] width 383 height 21
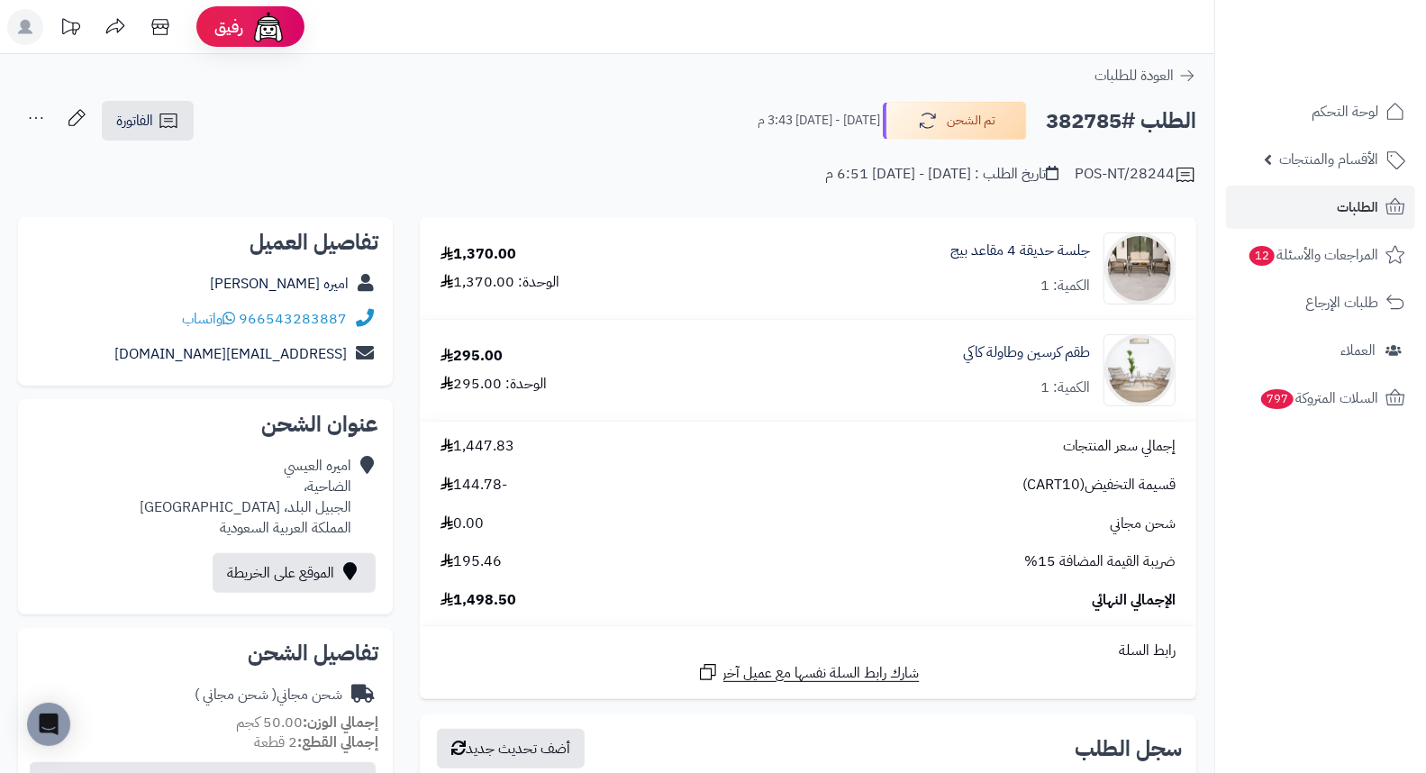
click at [1079, 112] on h2 "الطلب #382785" at bounding box center [1121, 121] width 150 height 37
copy h2 "382785"
click at [1330, 213] on link "الطلبات" at bounding box center [1320, 207] width 189 height 43
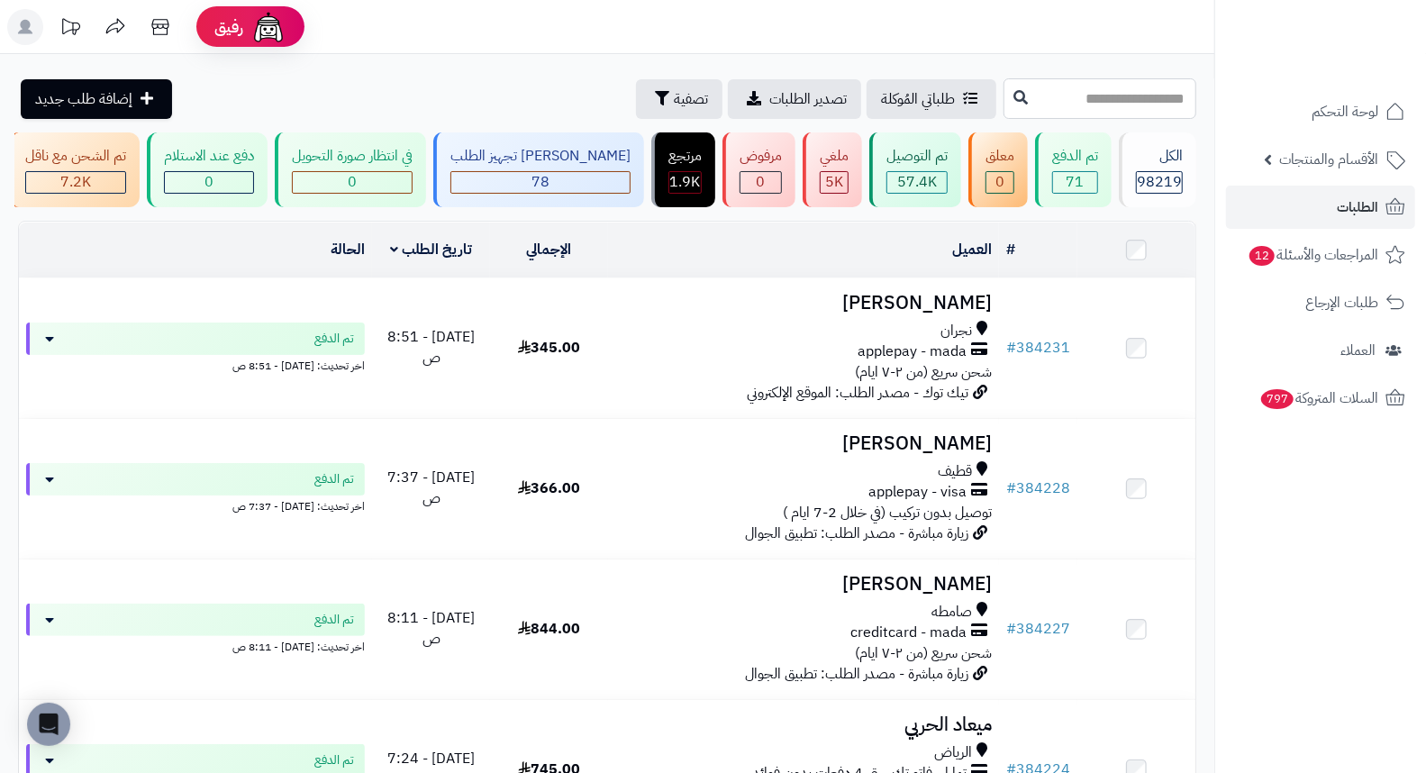
click at [1126, 99] on input "text" at bounding box center [1099, 98] width 193 height 41
type input "******"
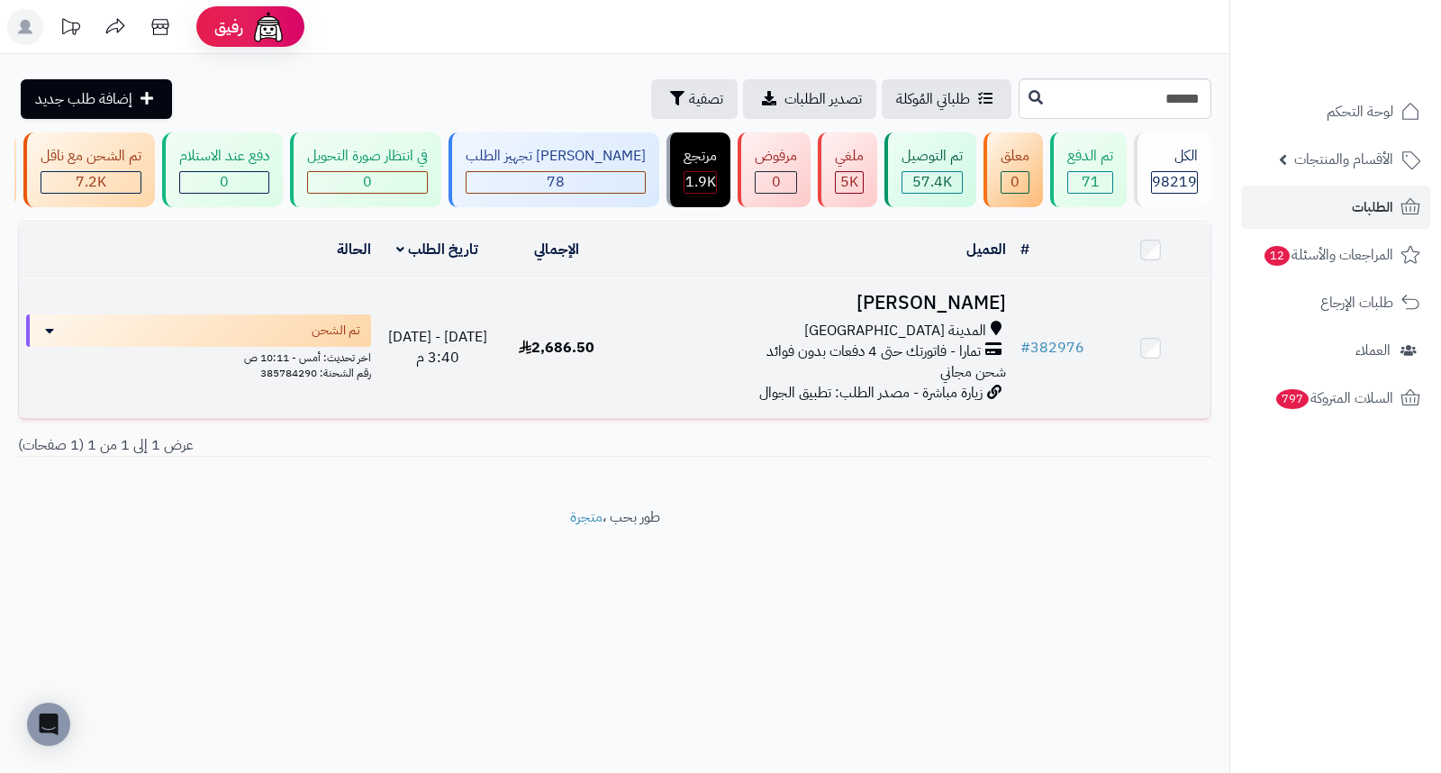
click at [986, 307] on h3 "[PERSON_NAME]" at bounding box center [814, 303] width 383 height 21
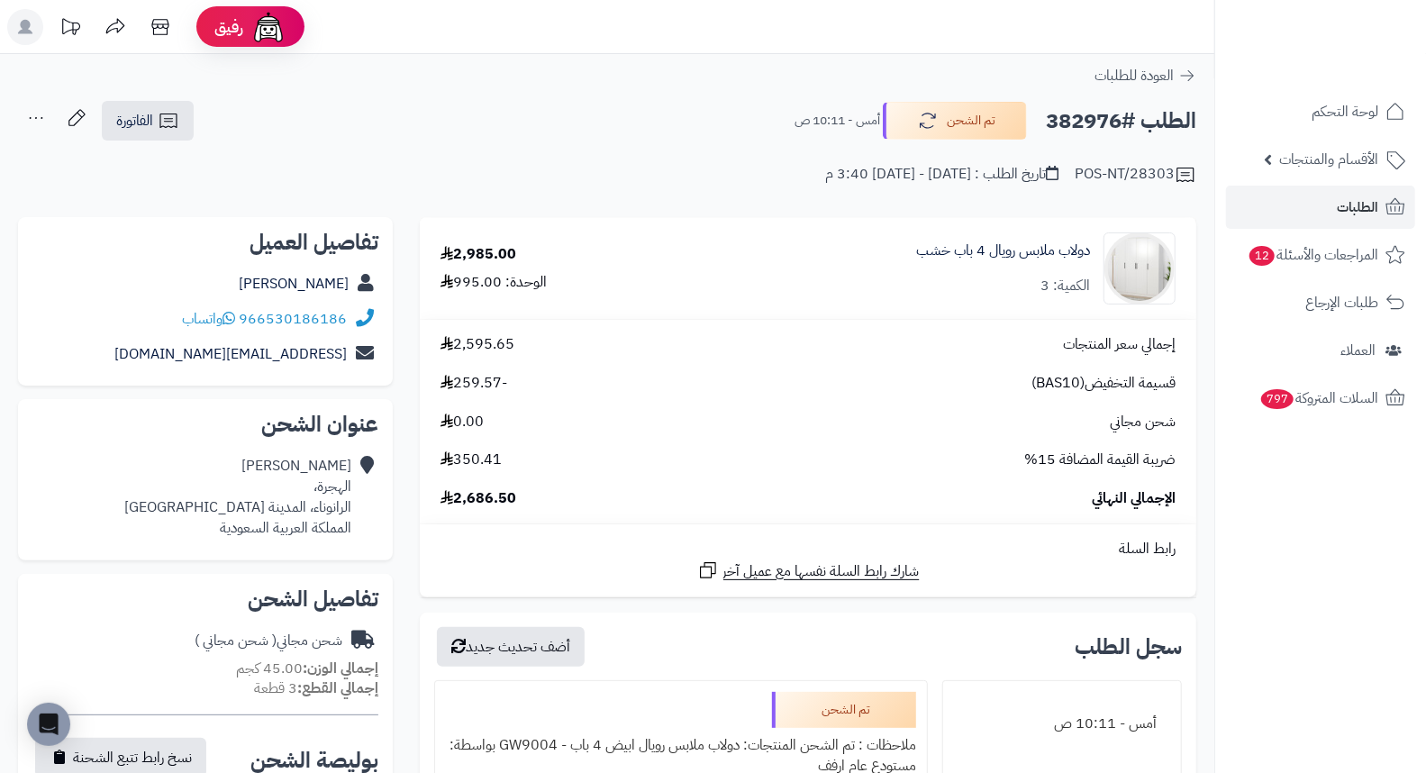
click at [1073, 113] on h2 "الطلب #382976" at bounding box center [1121, 121] width 150 height 37
copy h2 "382976"
click at [1353, 213] on span "الطلبات" at bounding box center [1356, 207] width 41 height 25
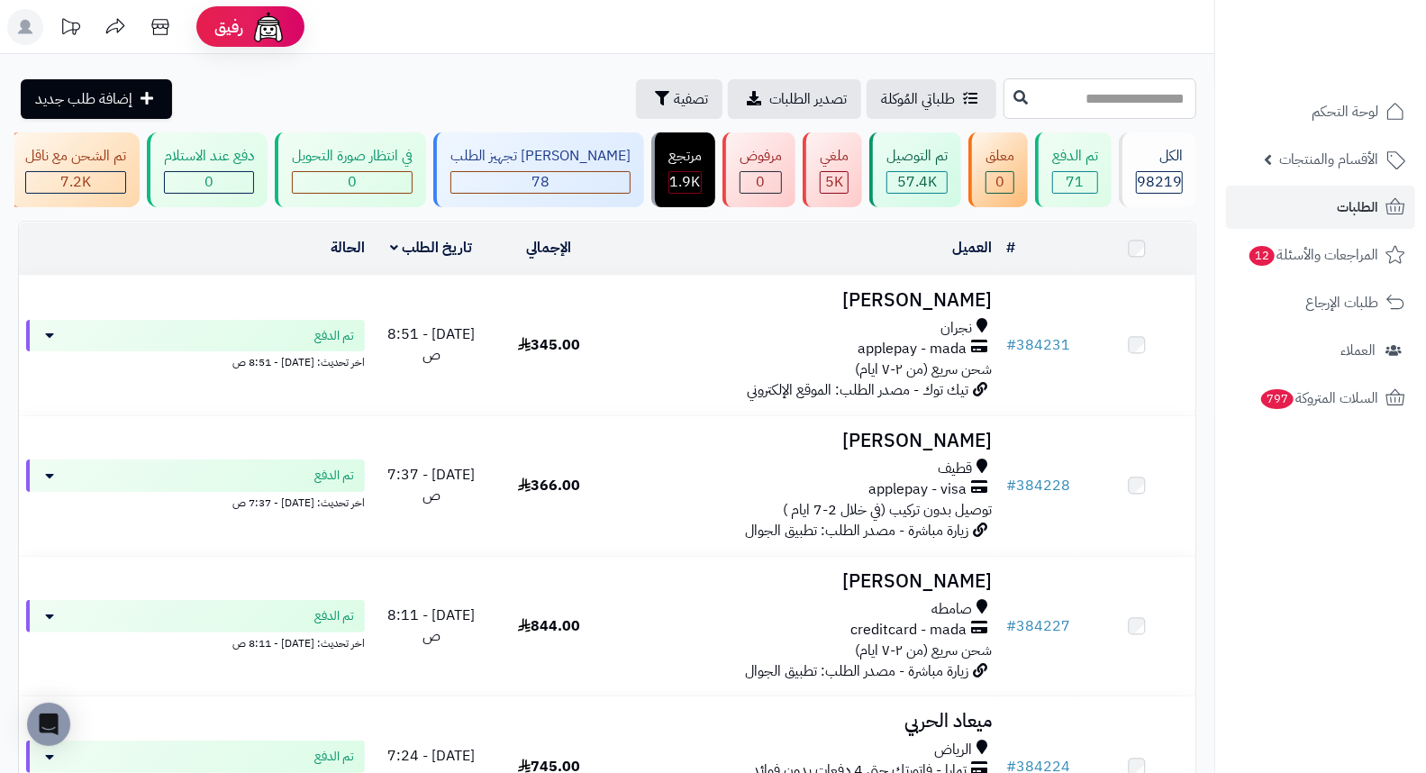
drag, startPoint x: 0, startPoint y: 0, endPoint x: 1056, endPoint y: 99, distance: 1061.0
click at [1056, 99] on input "text" at bounding box center [1099, 98] width 193 height 41
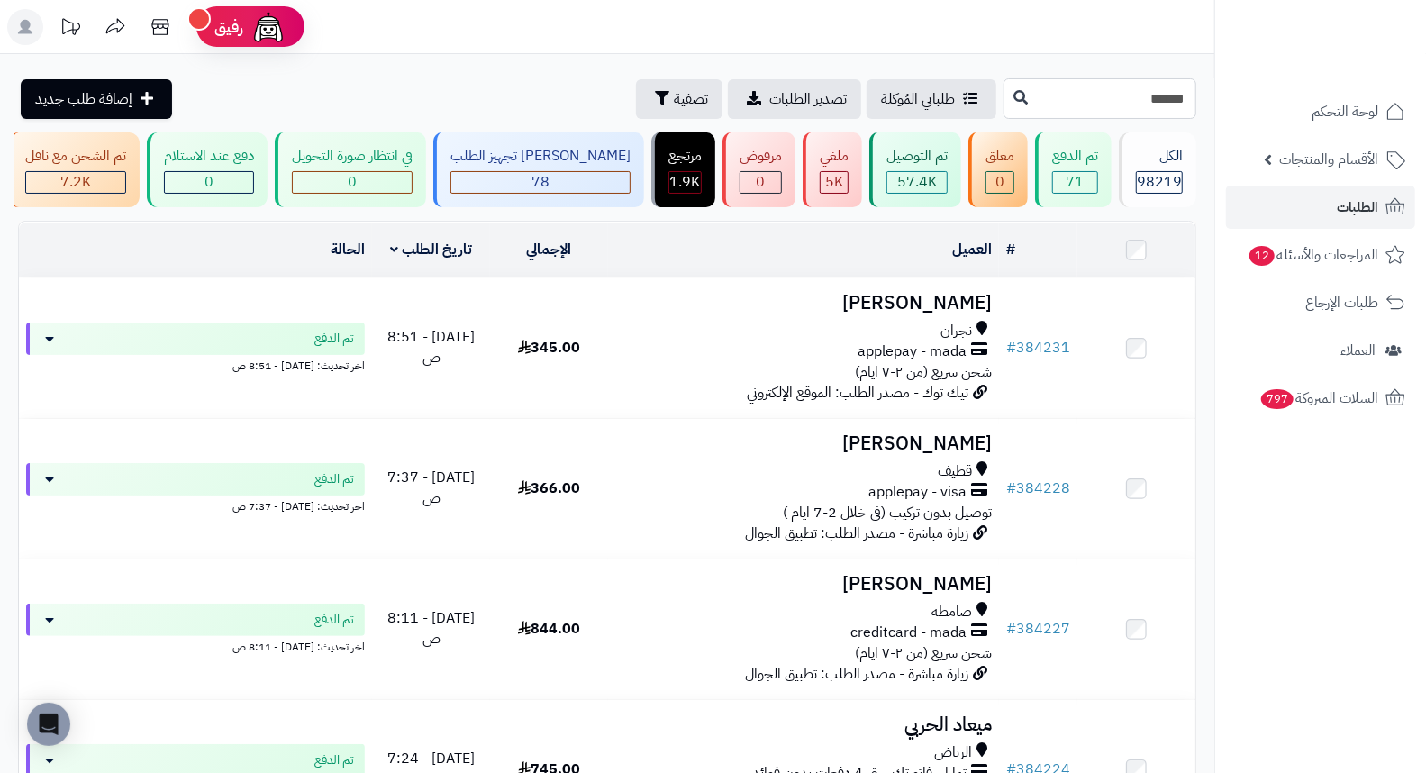
type input "******"
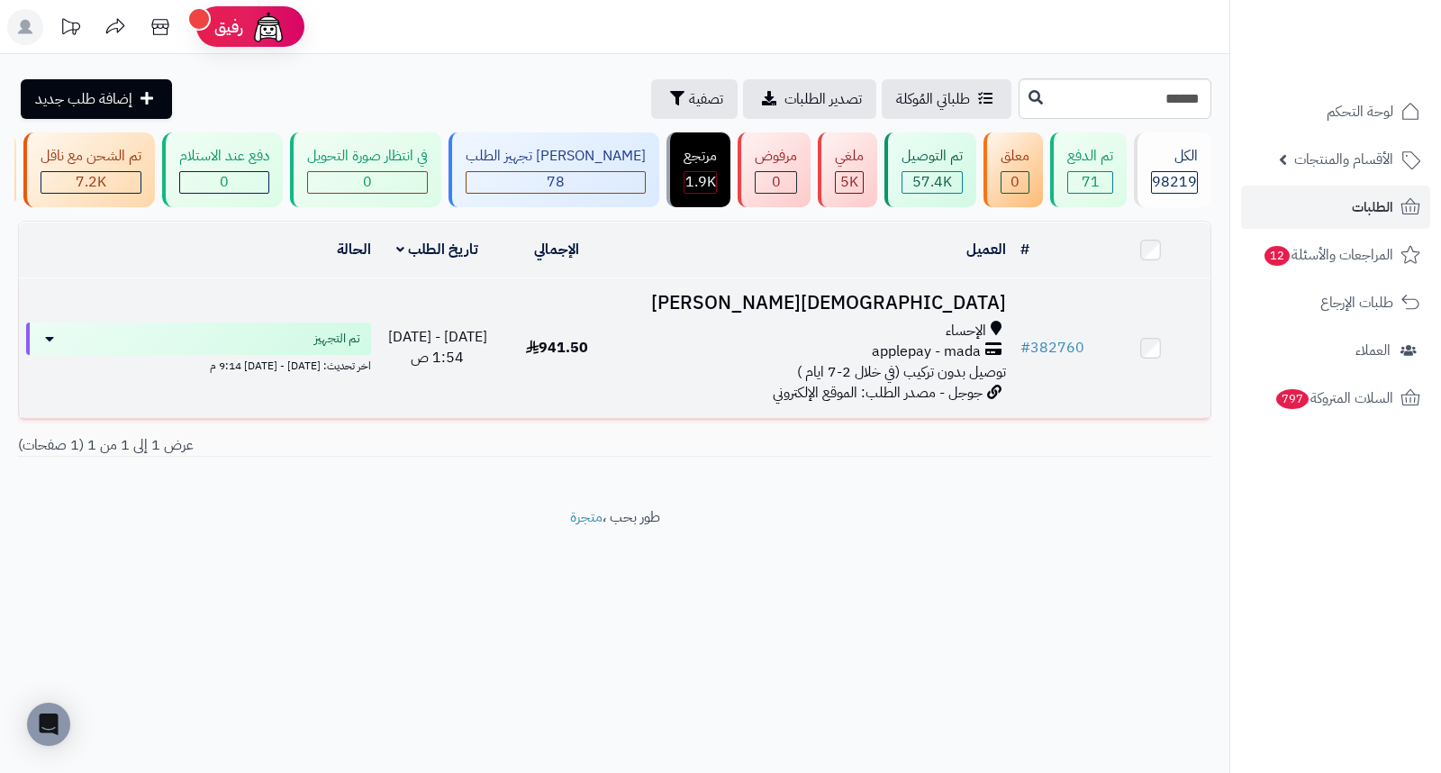
click at [878, 313] on h3 "[DEMOGRAPHIC_DATA][PERSON_NAME]" at bounding box center [814, 303] width 383 height 21
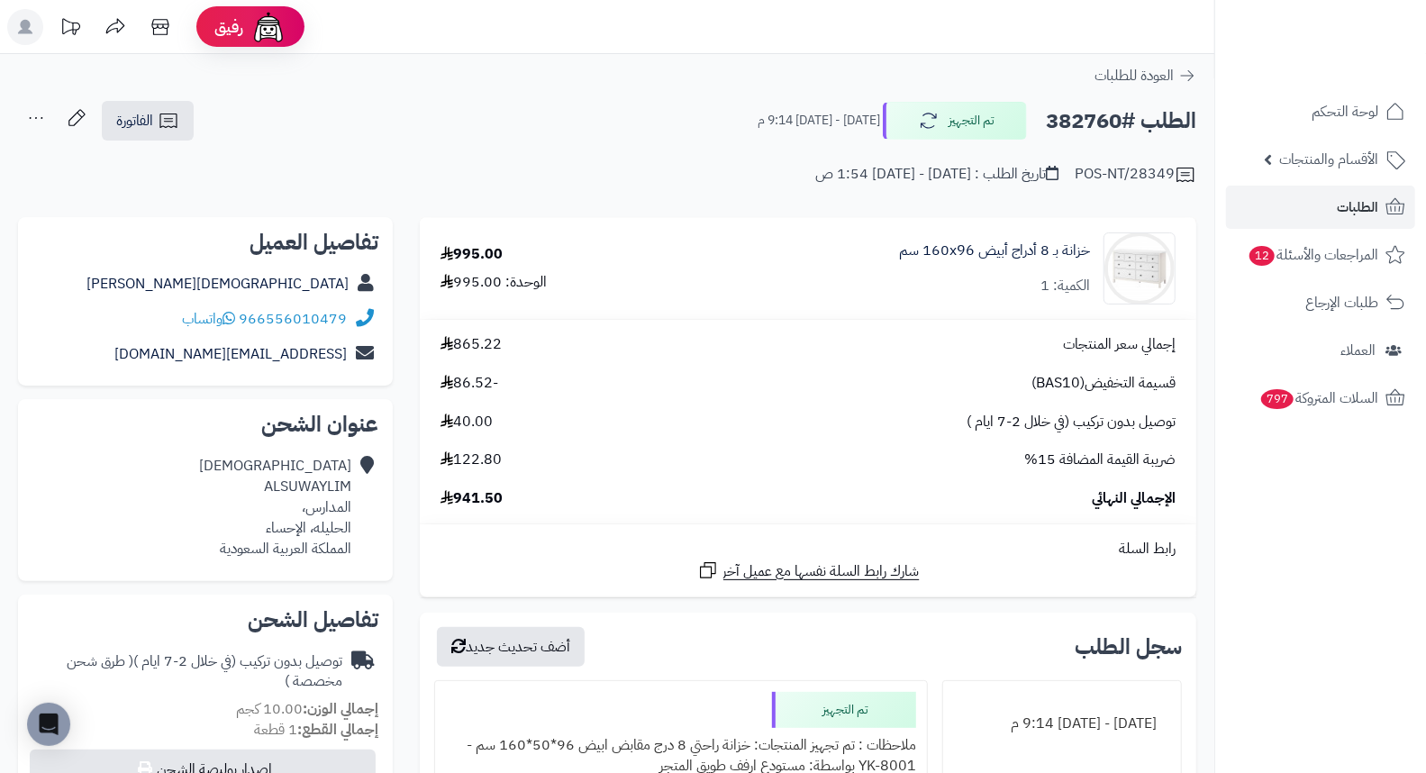
click at [1078, 121] on h2 "الطلب #382760" at bounding box center [1121, 121] width 150 height 37
copy h2 "382760"
click at [1358, 205] on span "الطلبات" at bounding box center [1356, 207] width 41 height 25
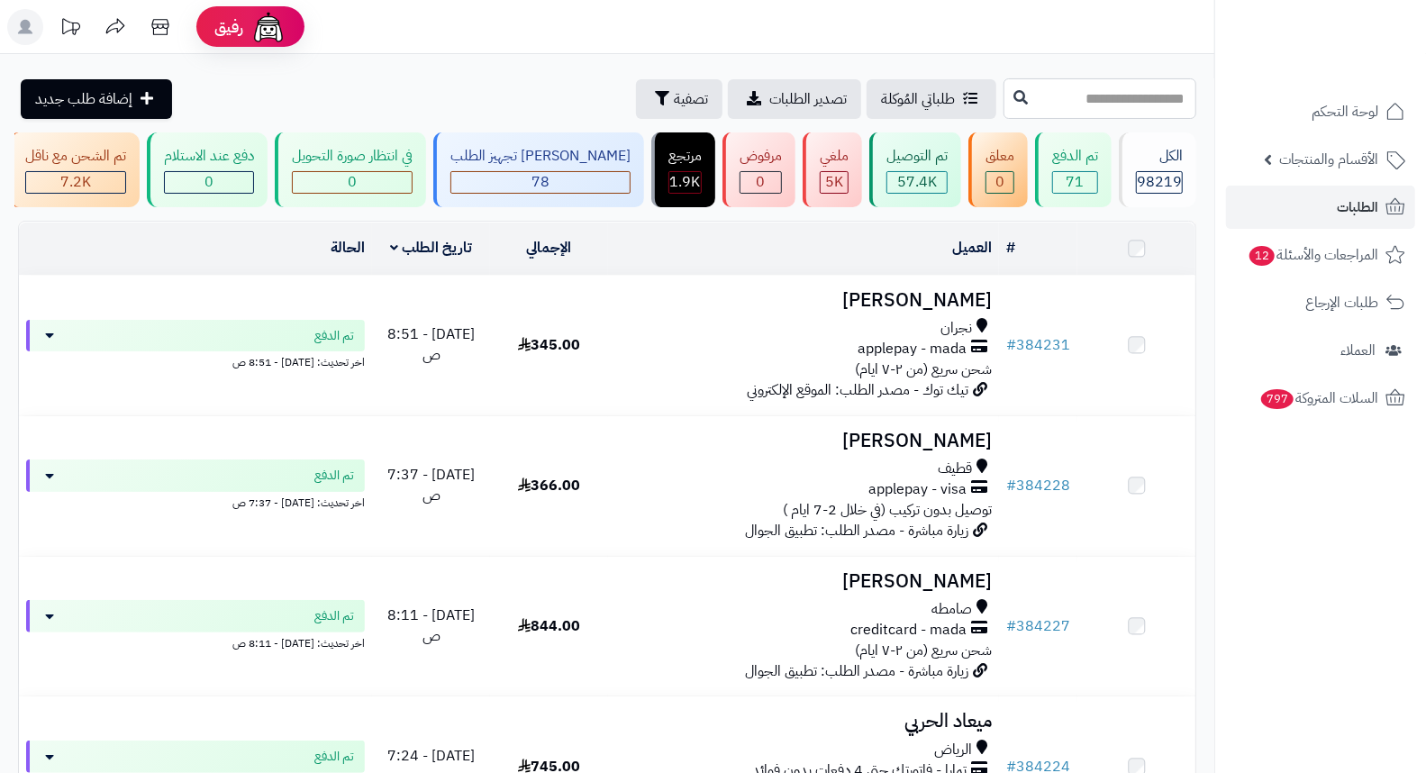
drag, startPoint x: 0, startPoint y: 0, endPoint x: 1106, endPoint y: 95, distance: 1110.0
click at [1106, 95] on input "text" at bounding box center [1099, 98] width 193 height 41
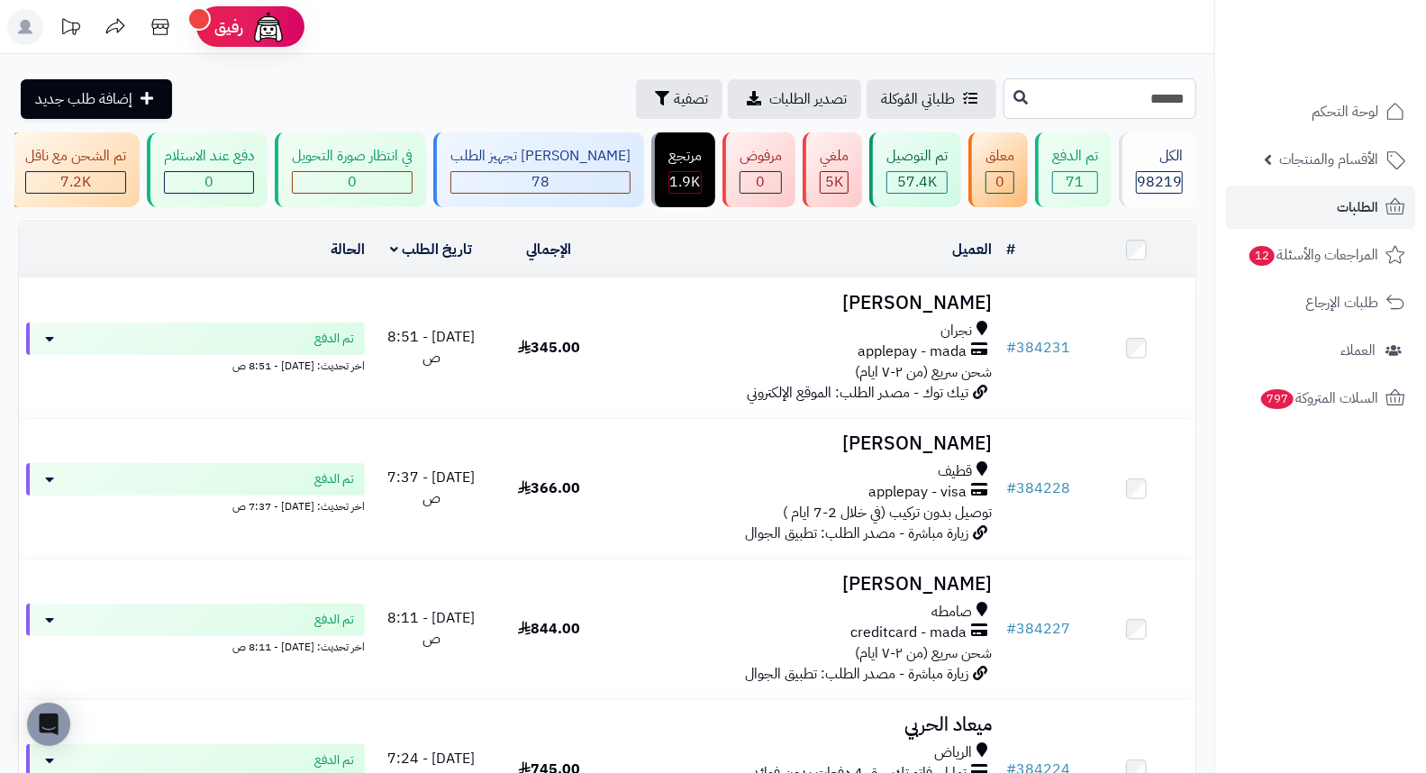
type input "******"
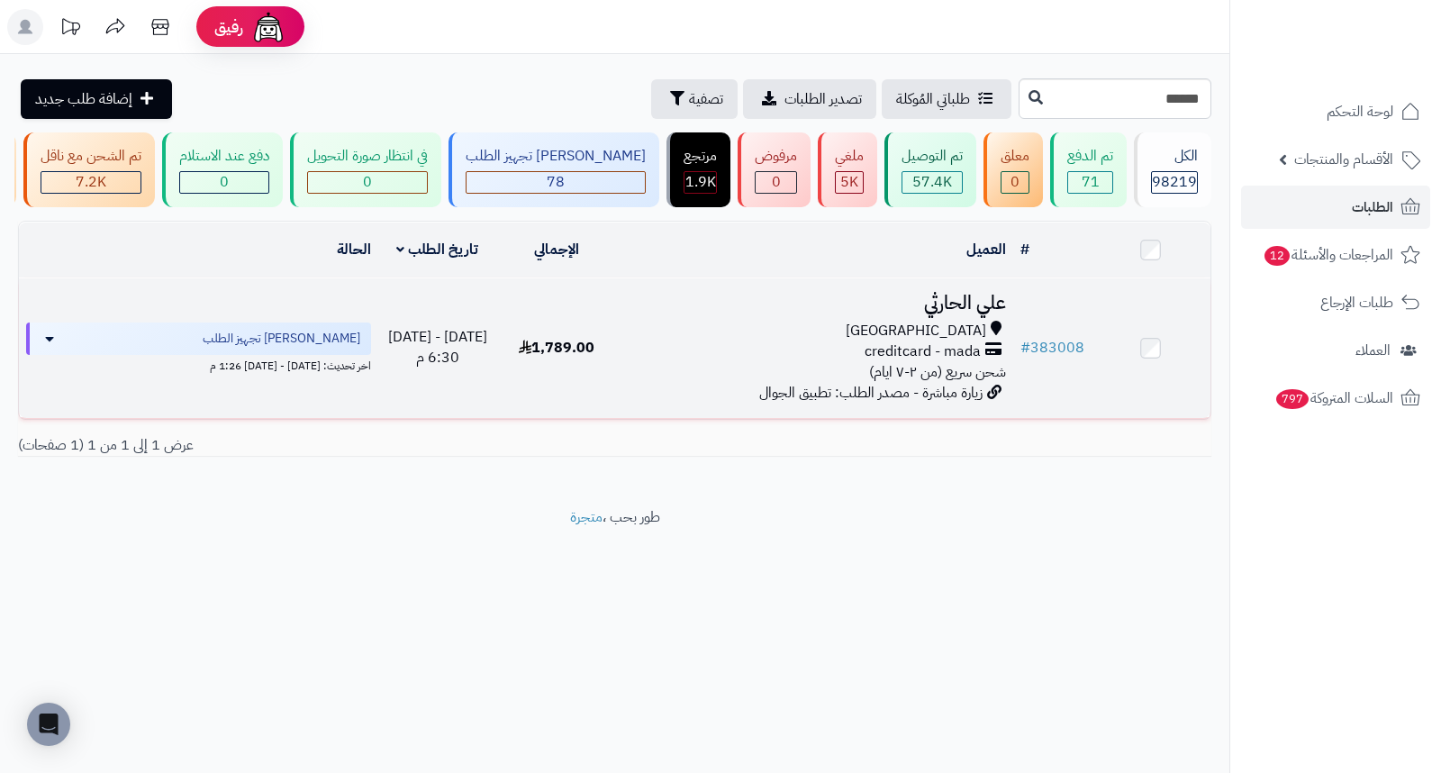
click at [956, 313] on h3 "علي الحارثي" at bounding box center [814, 303] width 383 height 21
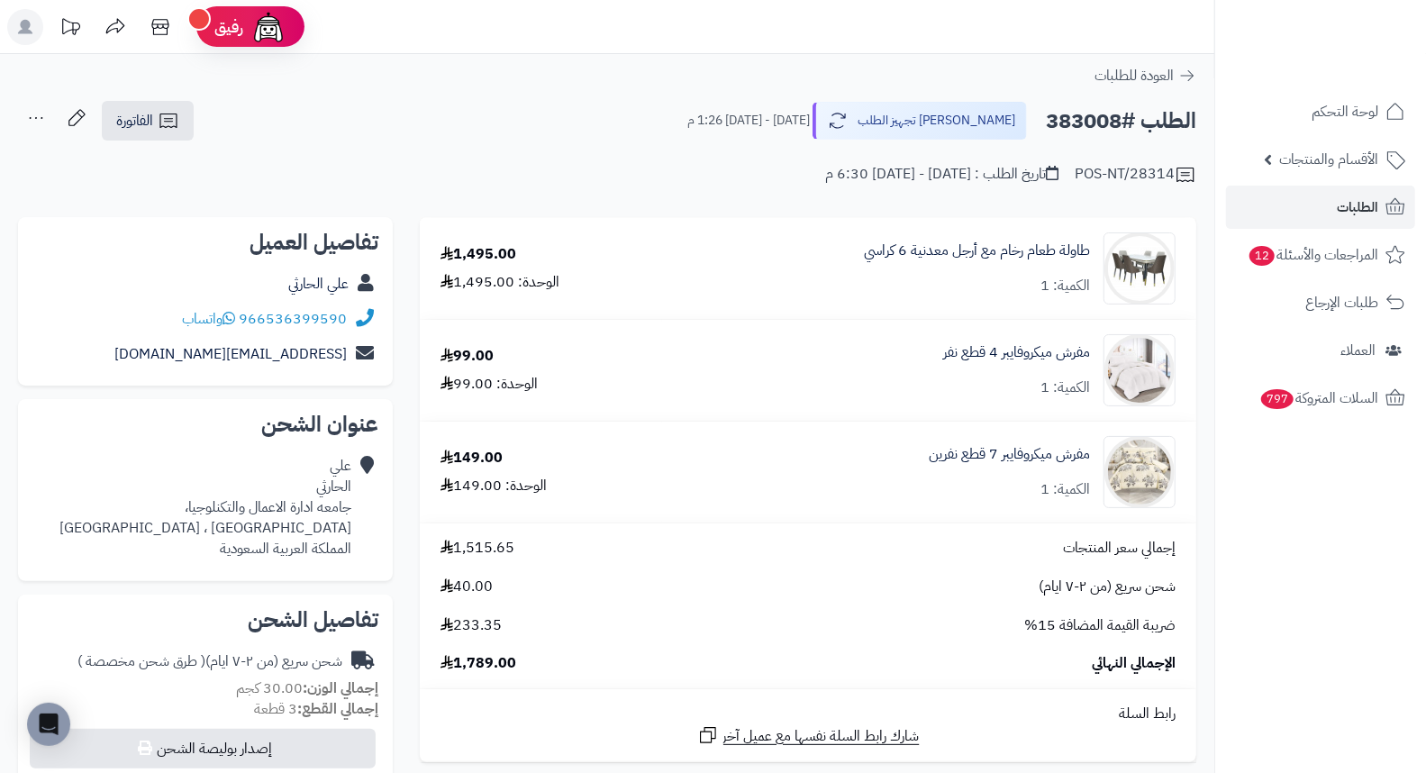
click at [1070, 119] on h2 "الطلب #383008" at bounding box center [1121, 121] width 150 height 37
copy h2 "383008"
click at [1328, 196] on link "الطلبات" at bounding box center [1320, 207] width 189 height 43
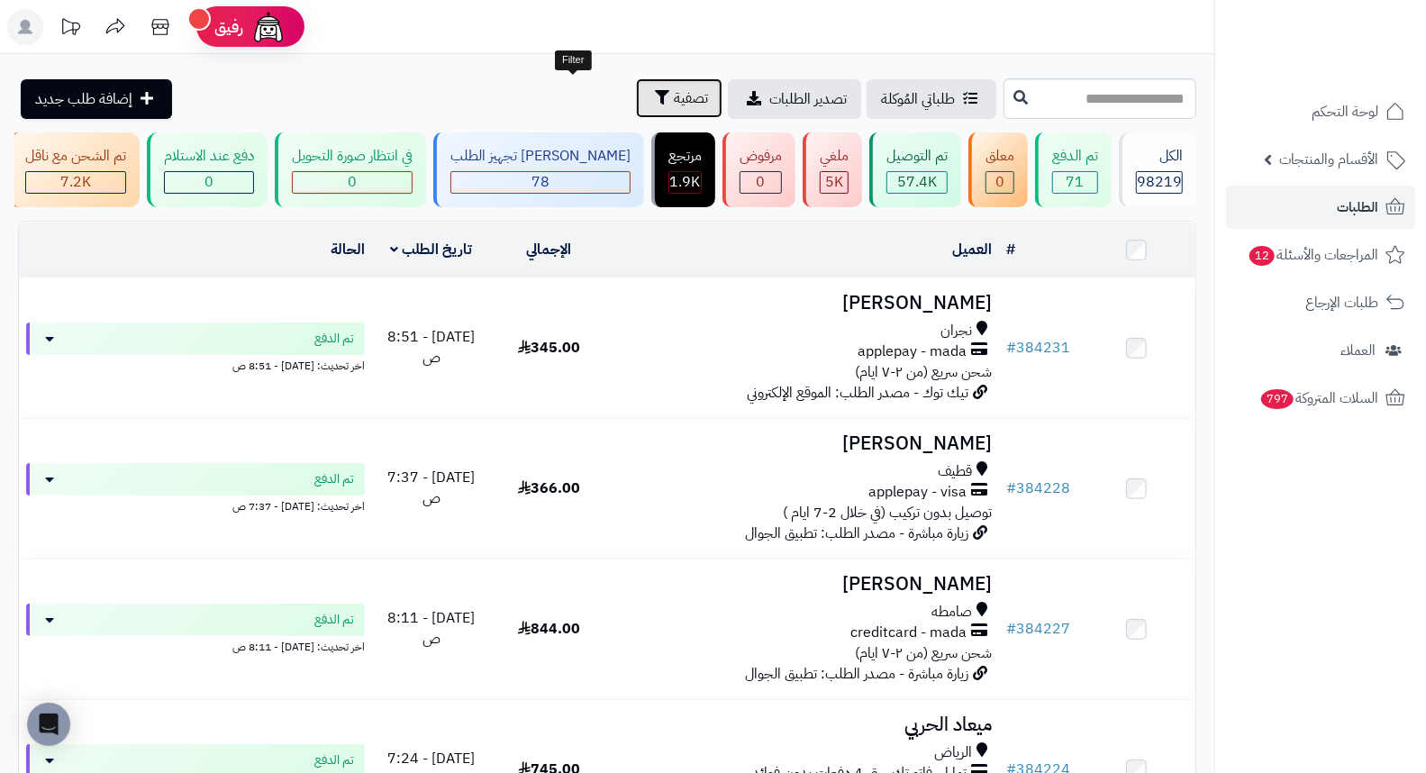
click at [636, 96] on button "تصفية" at bounding box center [679, 98] width 86 height 40
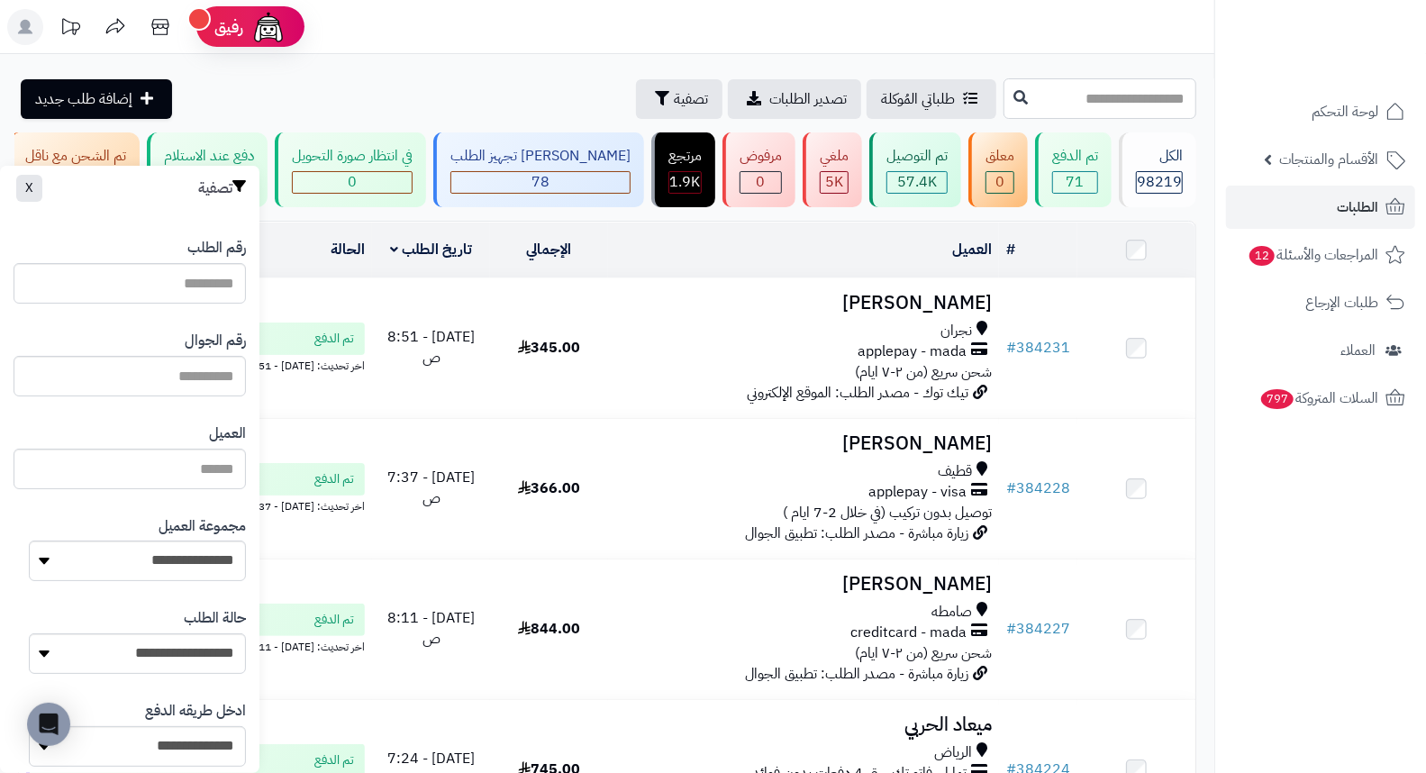
click at [1110, 104] on input "text" at bounding box center [1099, 98] width 193 height 41
type input "*"
type input "**"
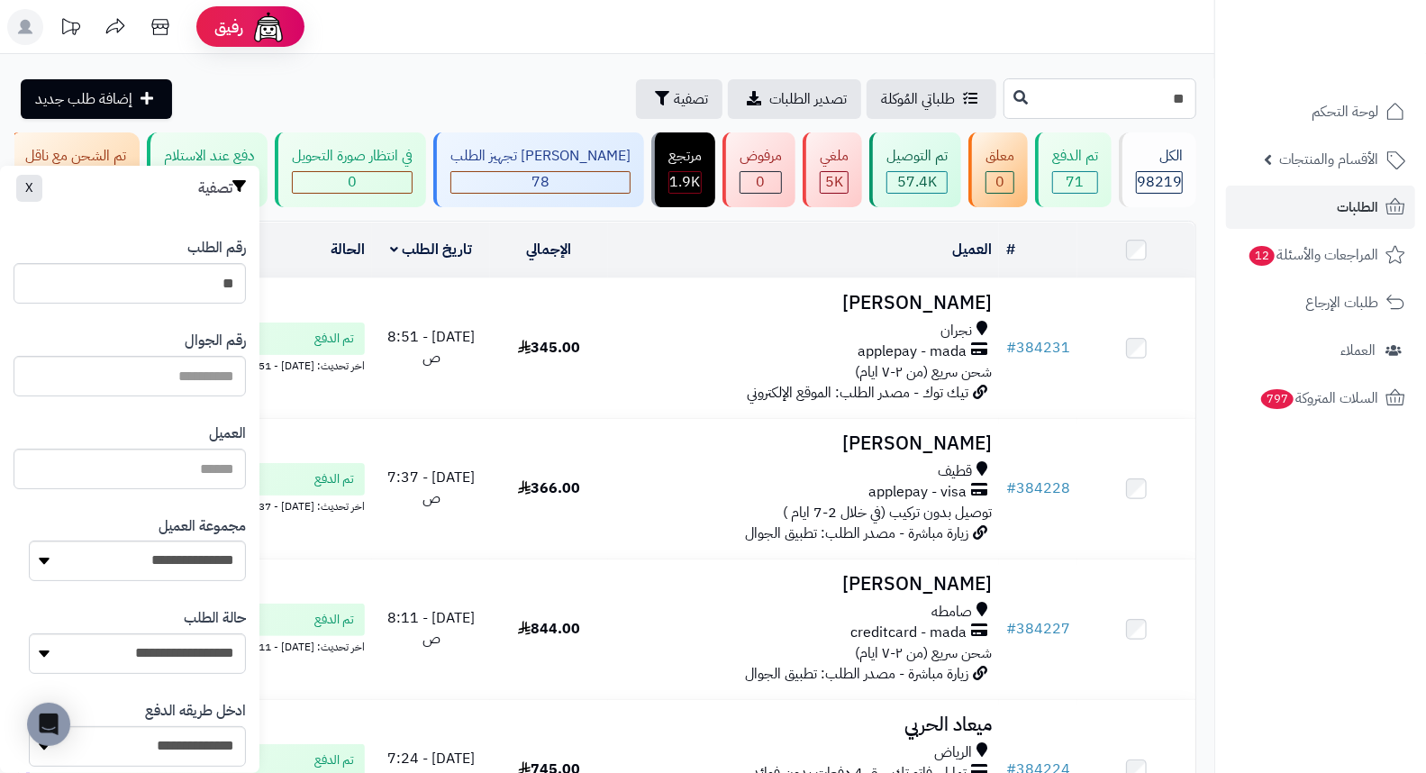
type input "***"
type input "****"
type input "*****"
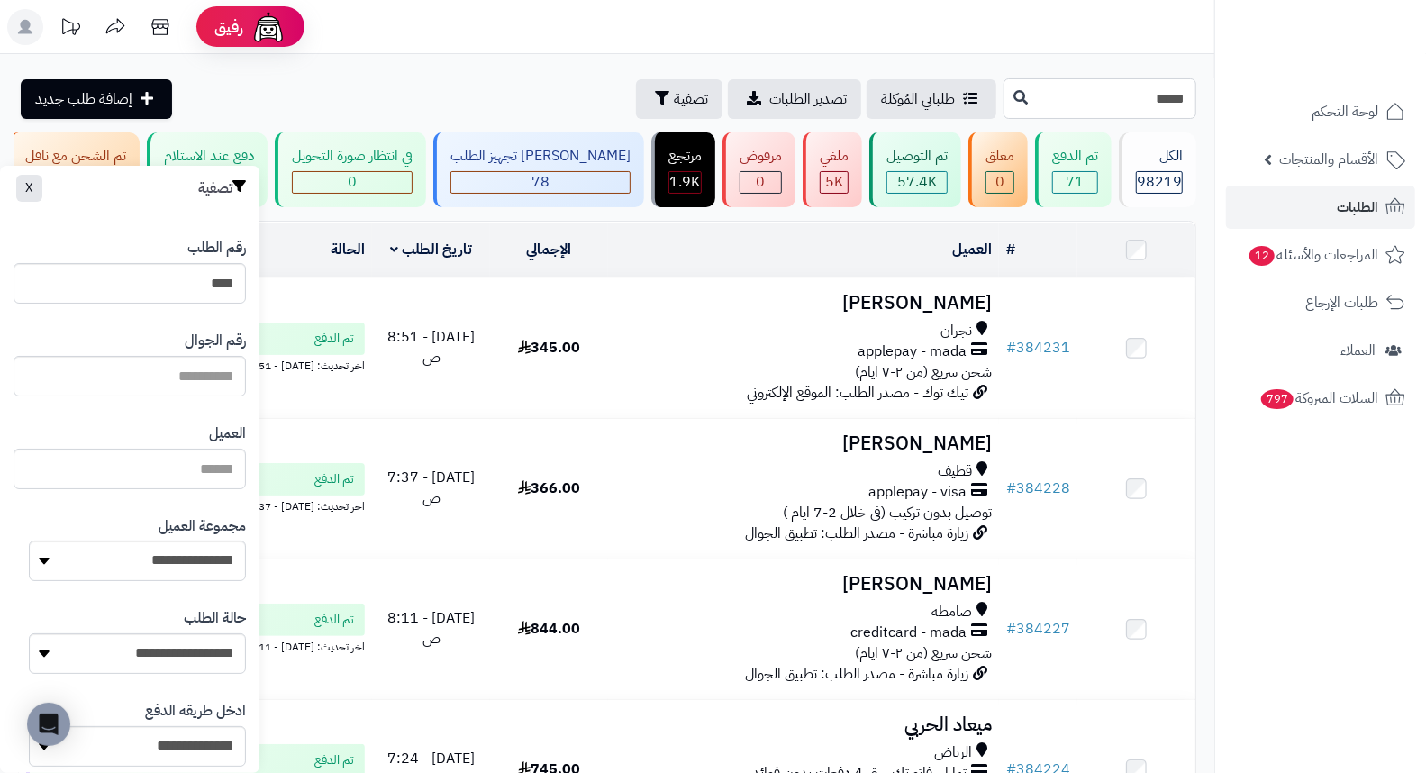
type input "*****"
type input "******"
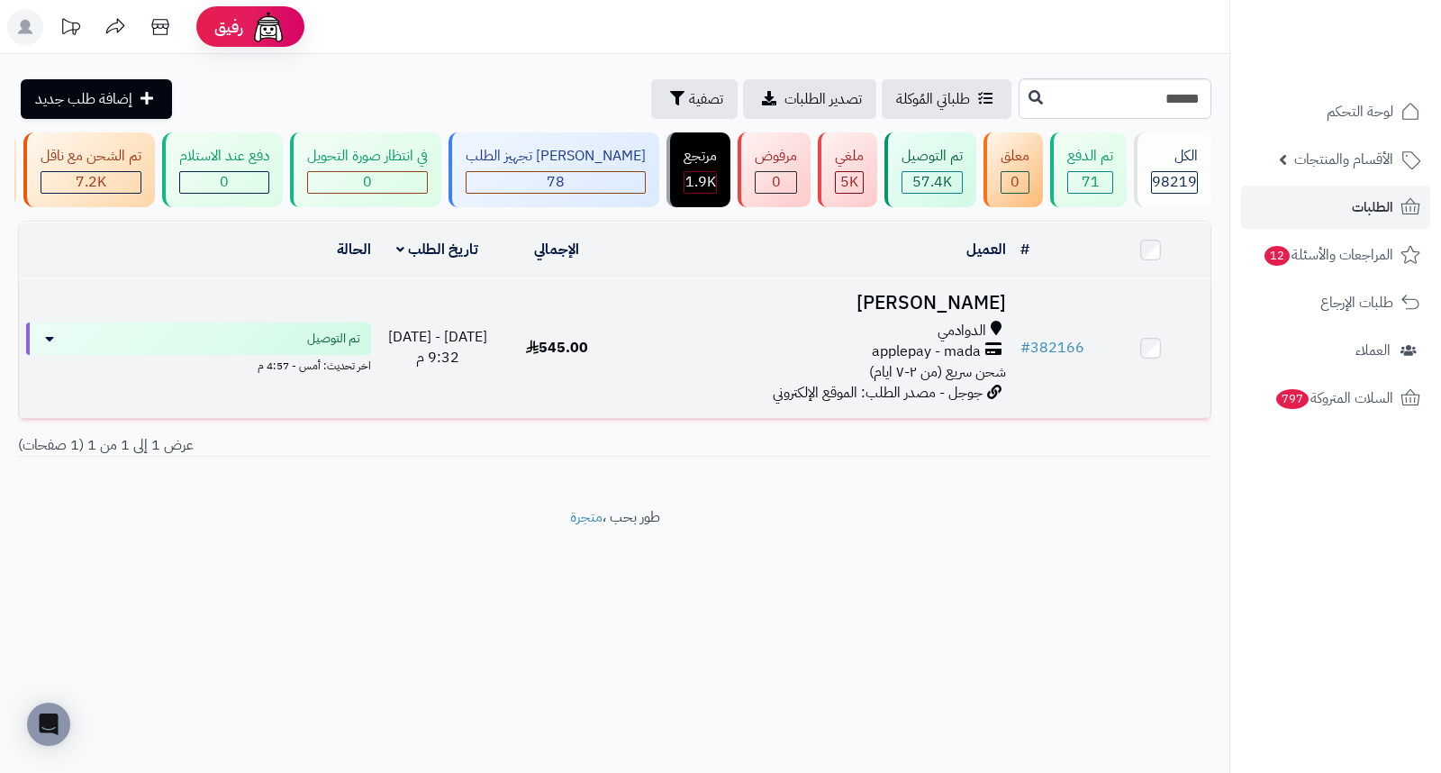
click at [911, 310] on h3 "Abeer Alzhrani" at bounding box center [814, 303] width 383 height 21
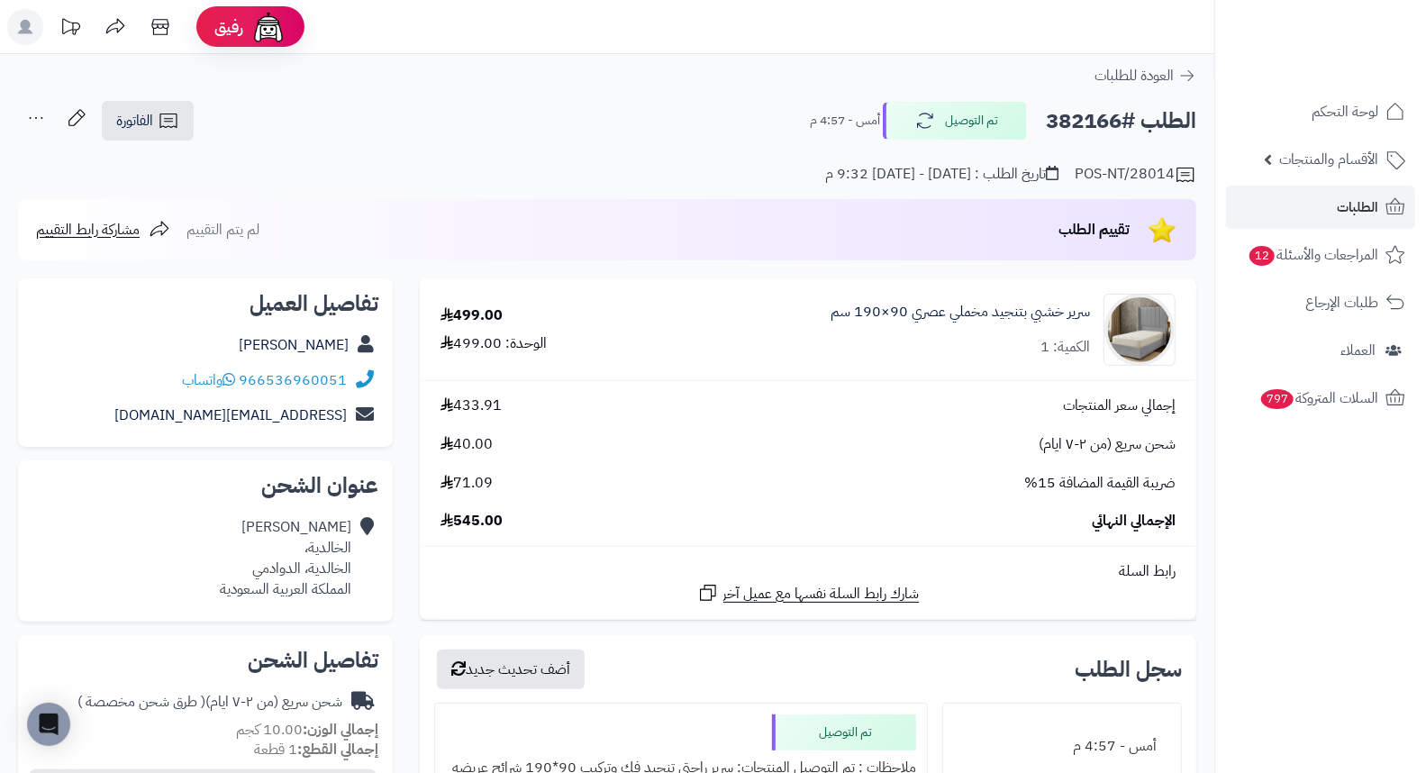
click at [1086, 114] on h2 "الطلب #382166" at bounding box center [1121, 121] width 150 height 37
copy h2 "382166"
click at [673, 155] on div "POS-NT/28014 تاريخ الطلب : [DATE] - [DATE] 9:32 م" at bounding box center [607, 163] width 1178 height 43
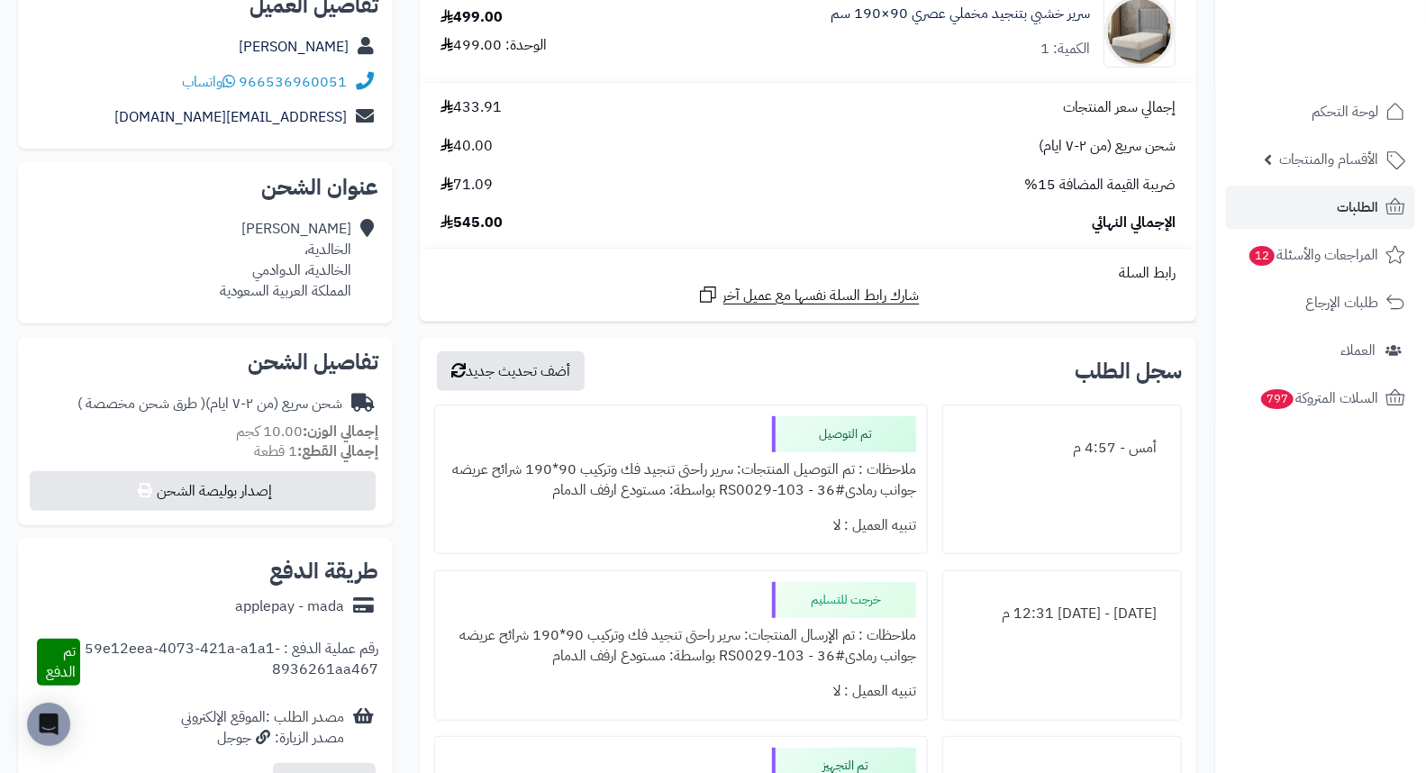
scroll to position [300, 0]
click at [1340, 203] on span "الطلبات" at bounding box center [1356, 207] width 41 height 25
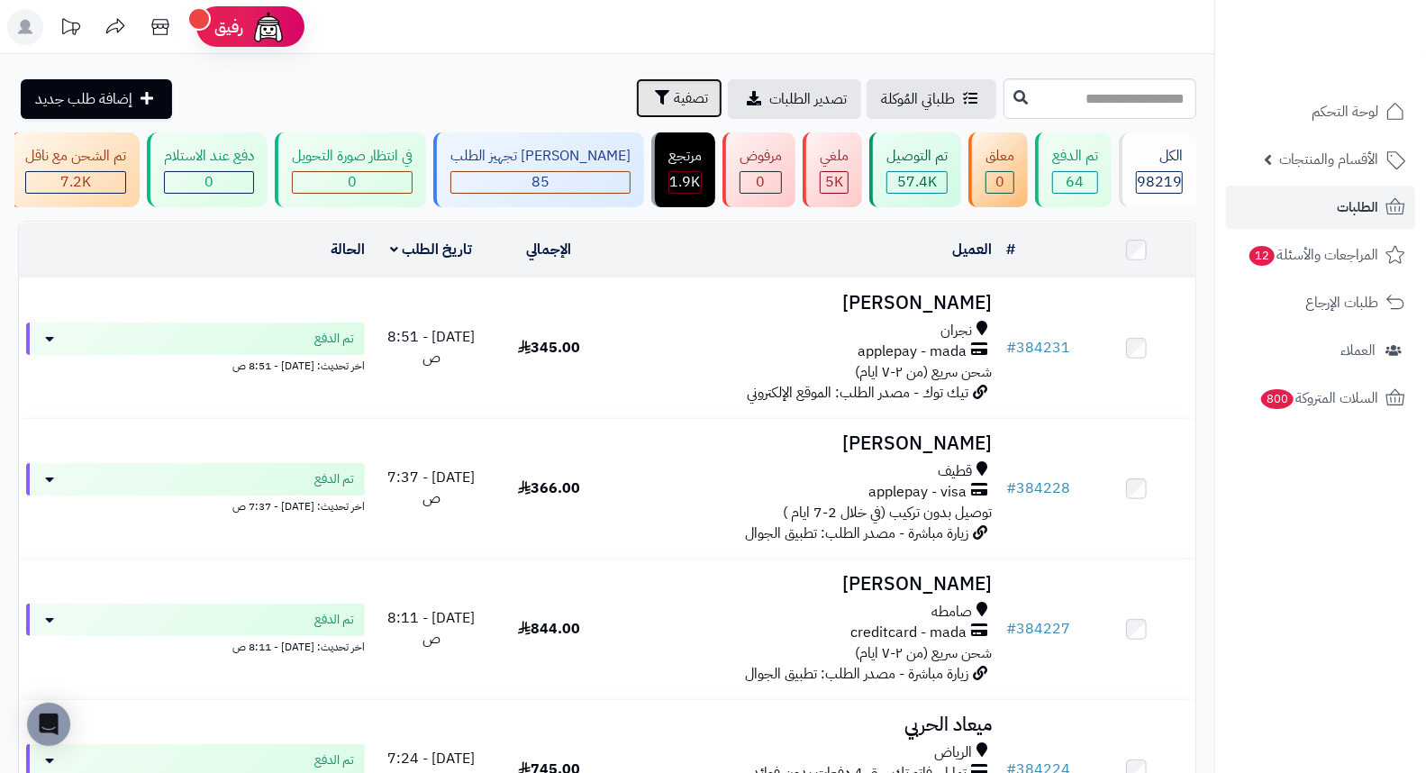
click at [674, 101] on span "تصفية" at bounding box center [691, 98] width 34 height 22
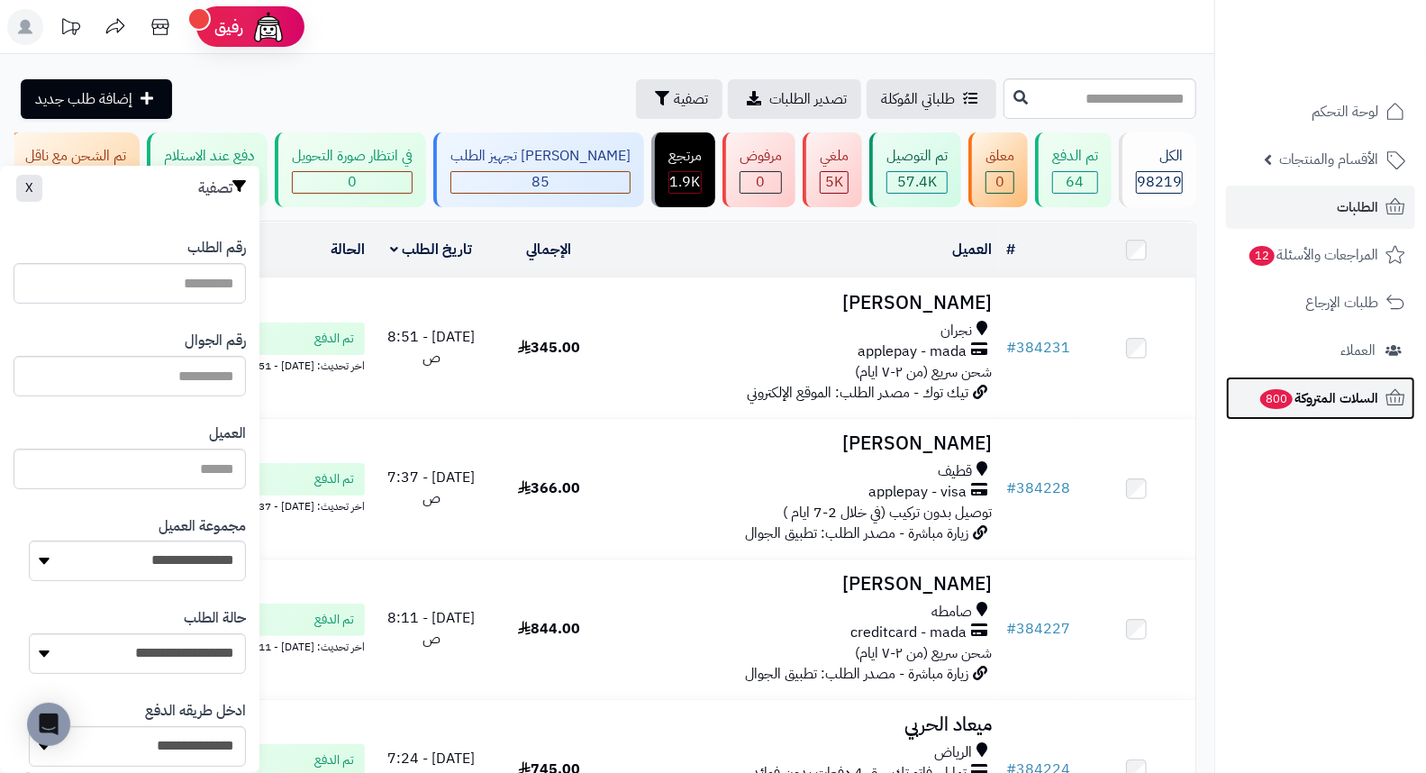
click at [1357, 398] on span "السلات المتروكة 800" at bounding box center [1318, 397] width 120 height 25
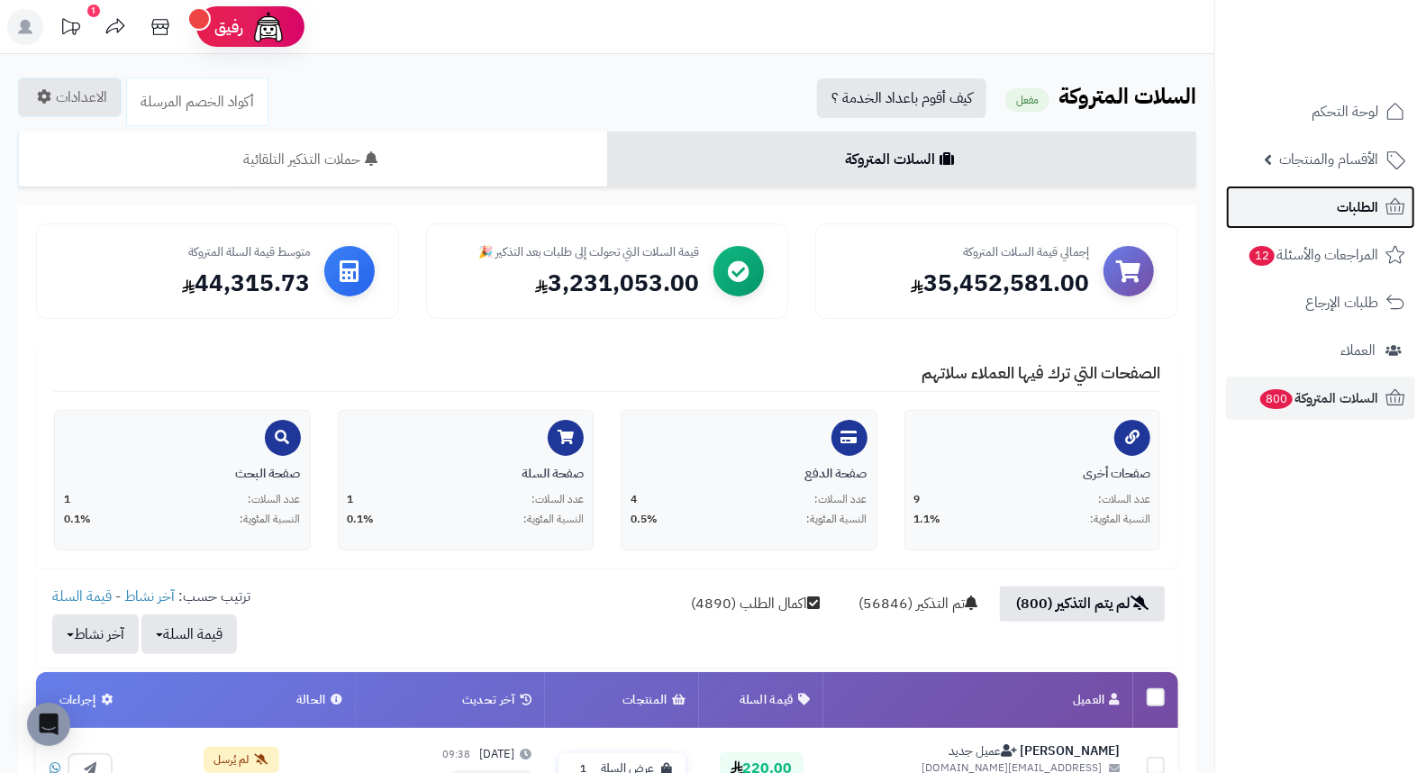
click at [1354, 201] on span "الطلبات" at bounding box center [1356, 207] width 41 height 25
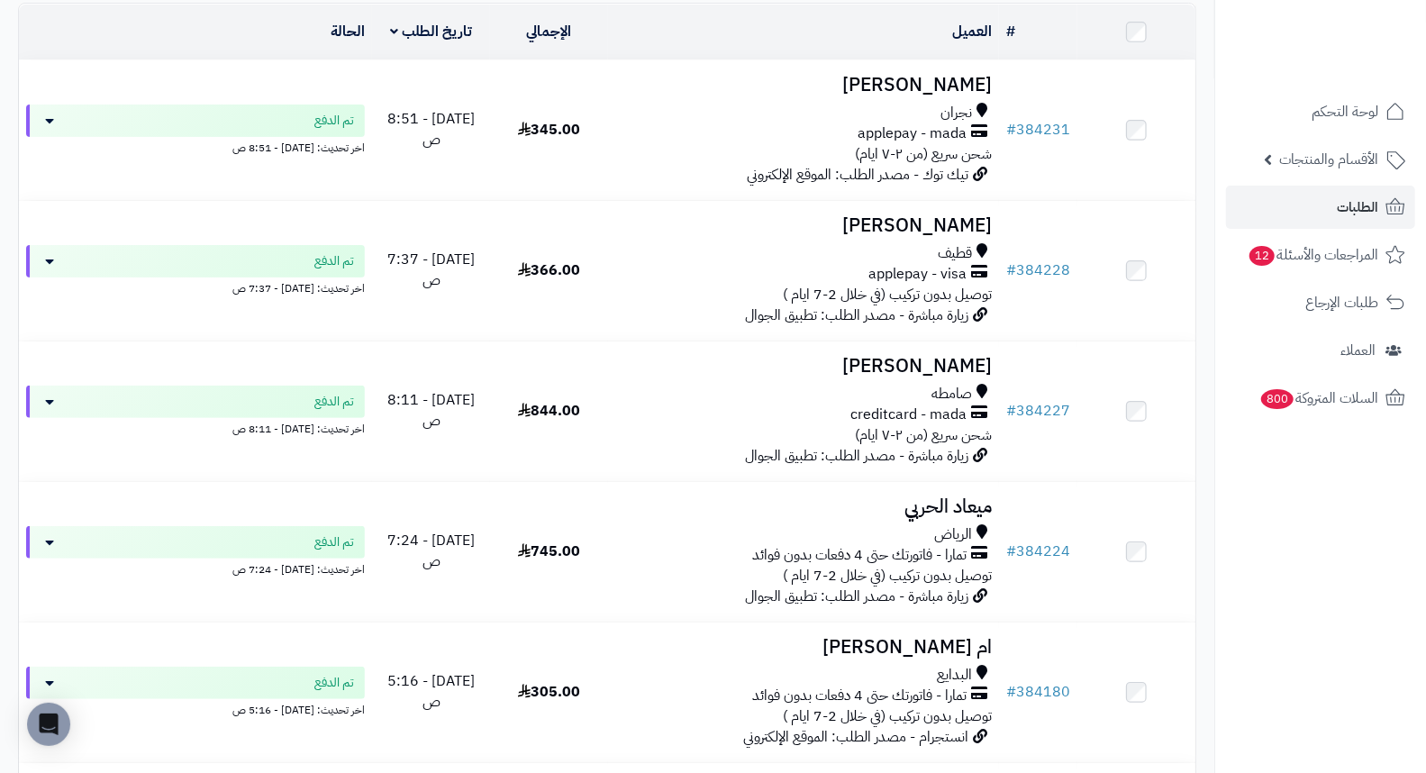
scroll to position [400, 0]
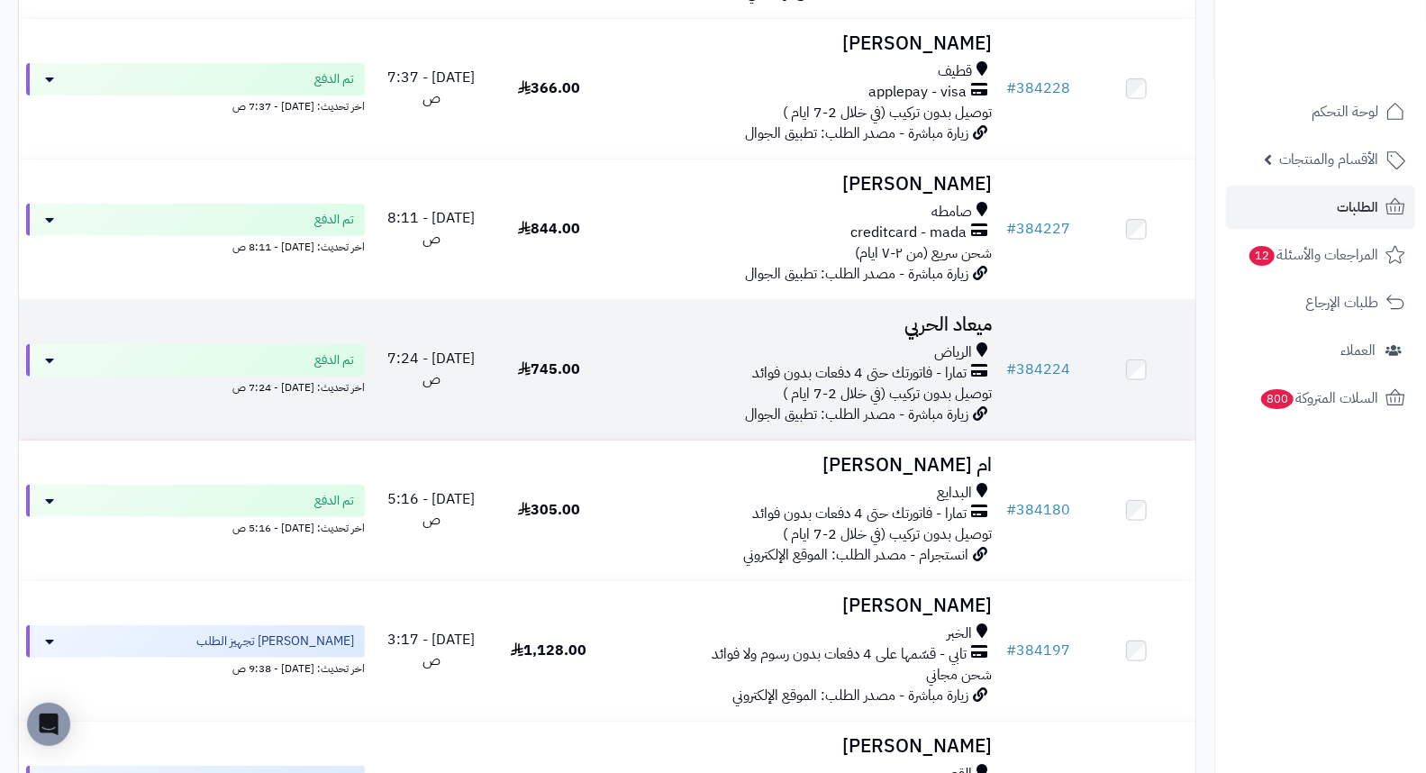
click at [940, 335] on h3 "ميعاد الحربي" at bounding box center [803, 324] width 377 height 21
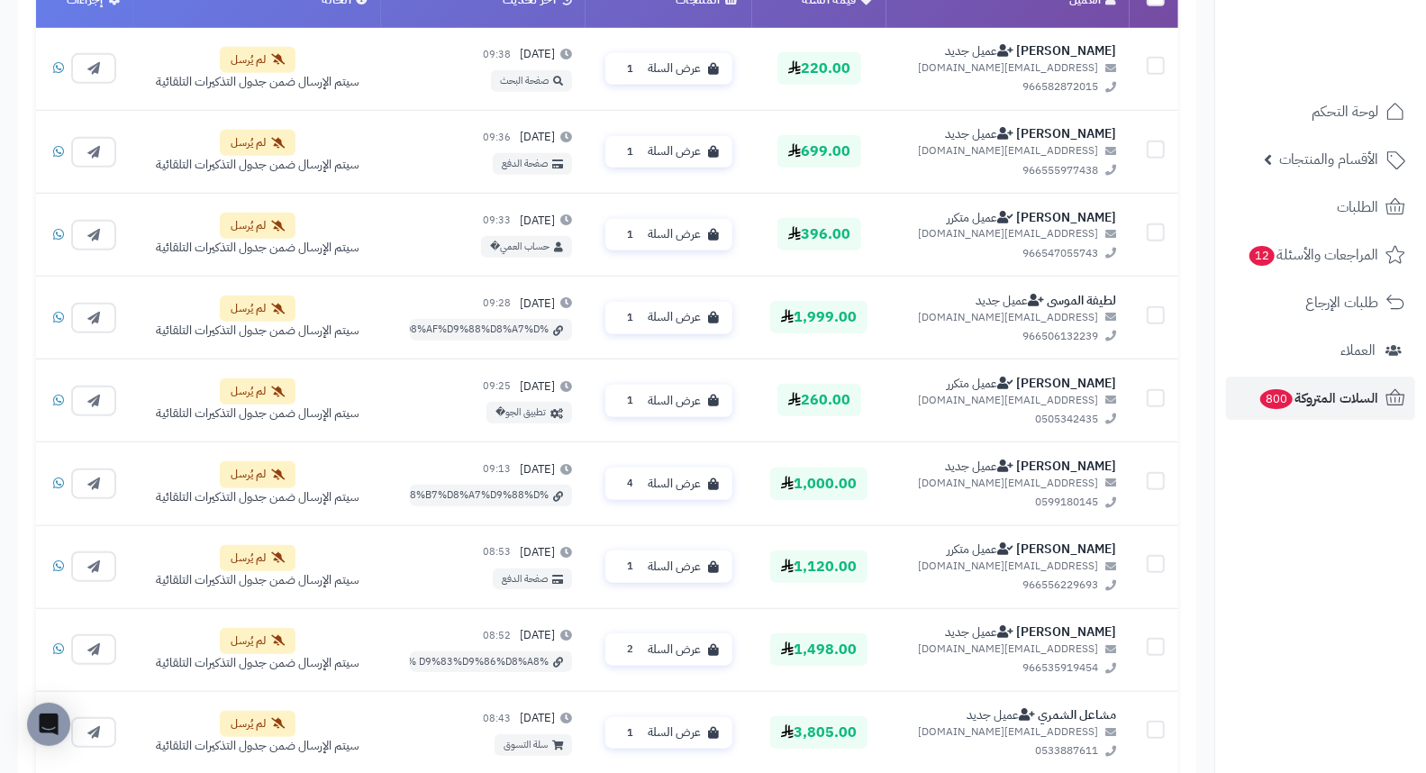
scroll to position [1436, 0]
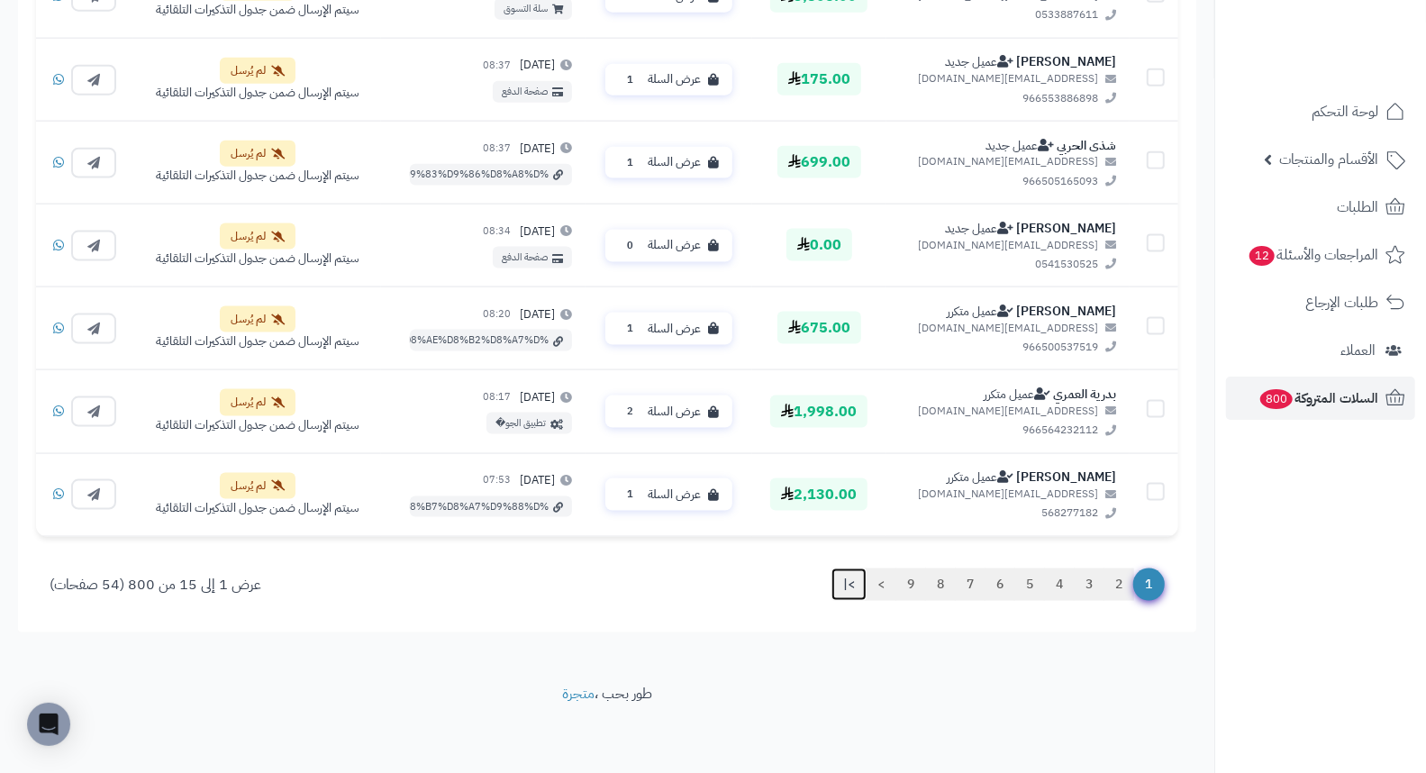
click at [847, 584] on link ">|" at bounding box center [848, 584] width 35 height 32
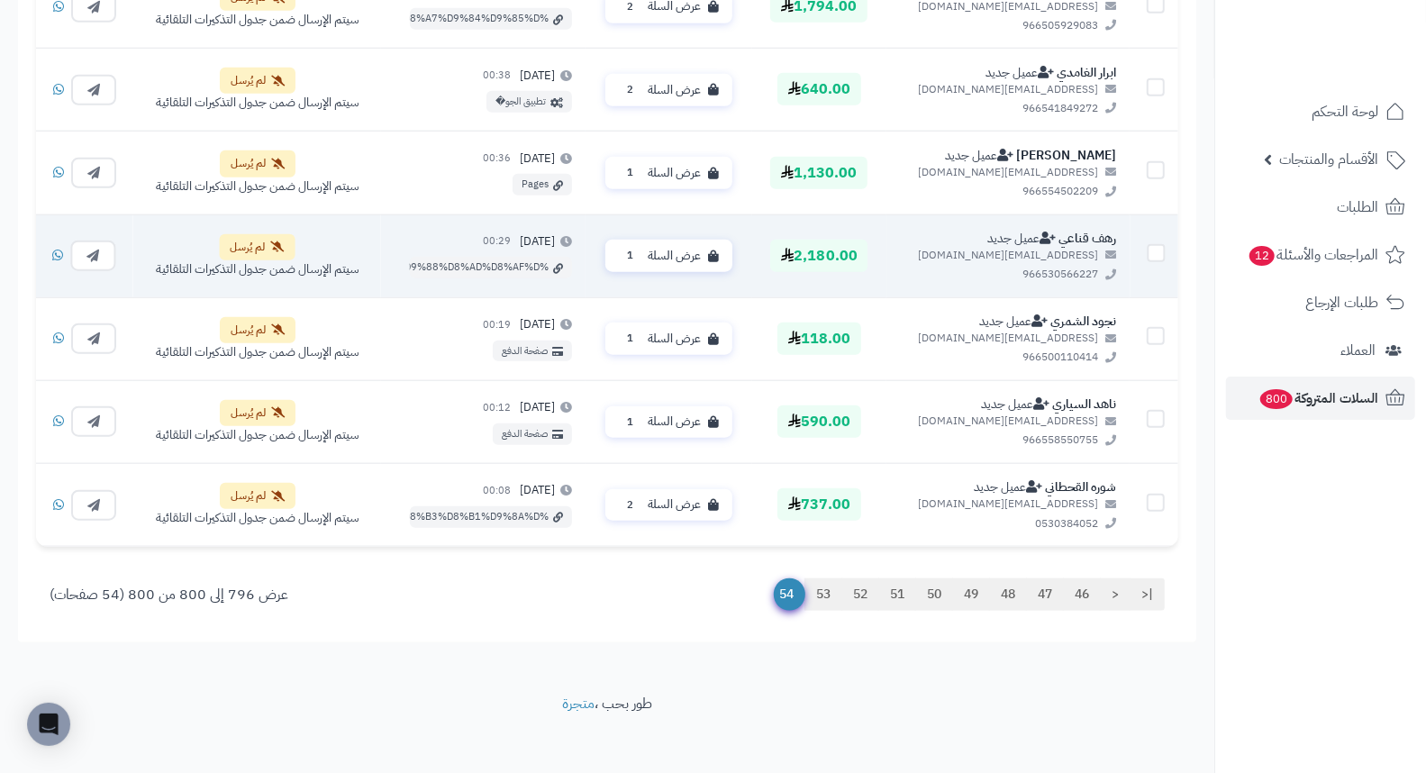
scroll to position [1021, 0]
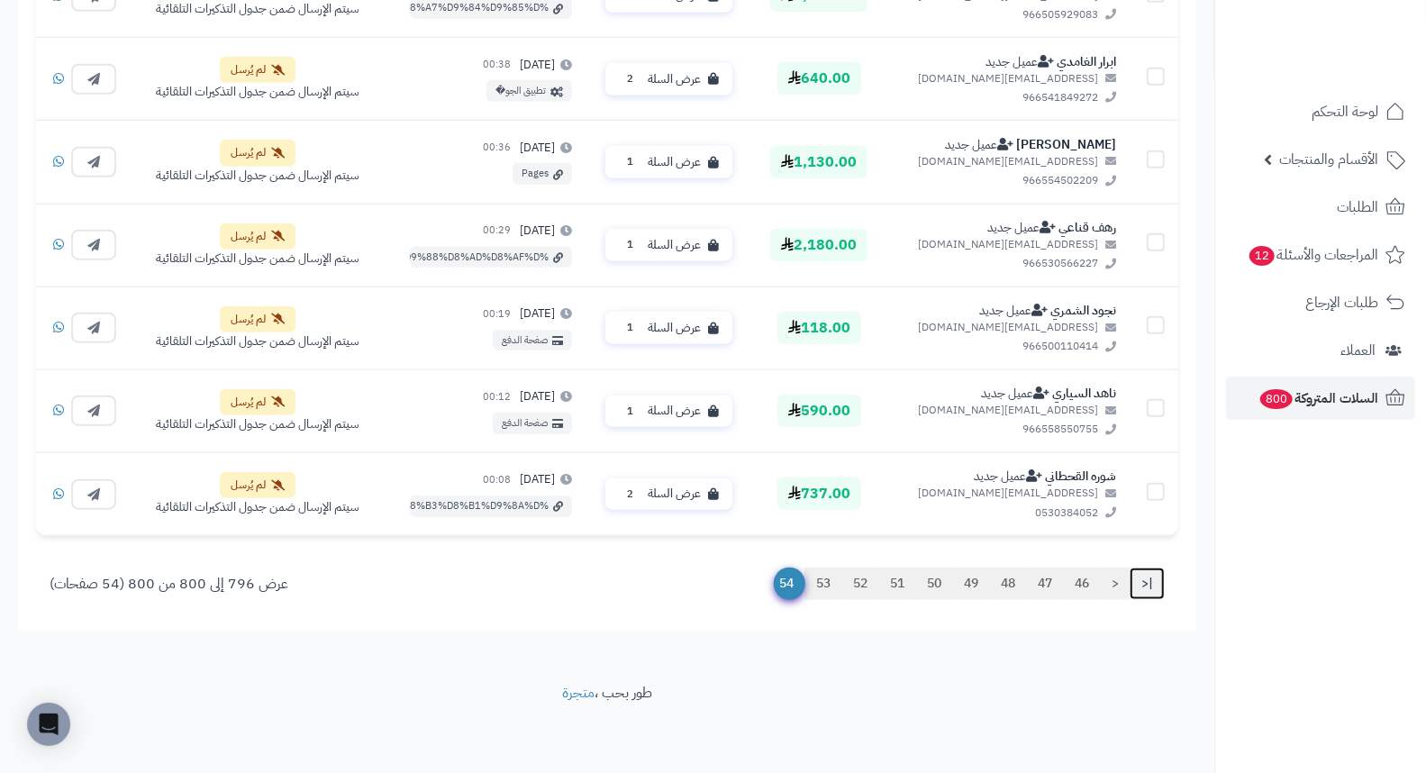
click at [1141, 580] on link "|<" at bounding box center [1146, 583] width 35 height 32
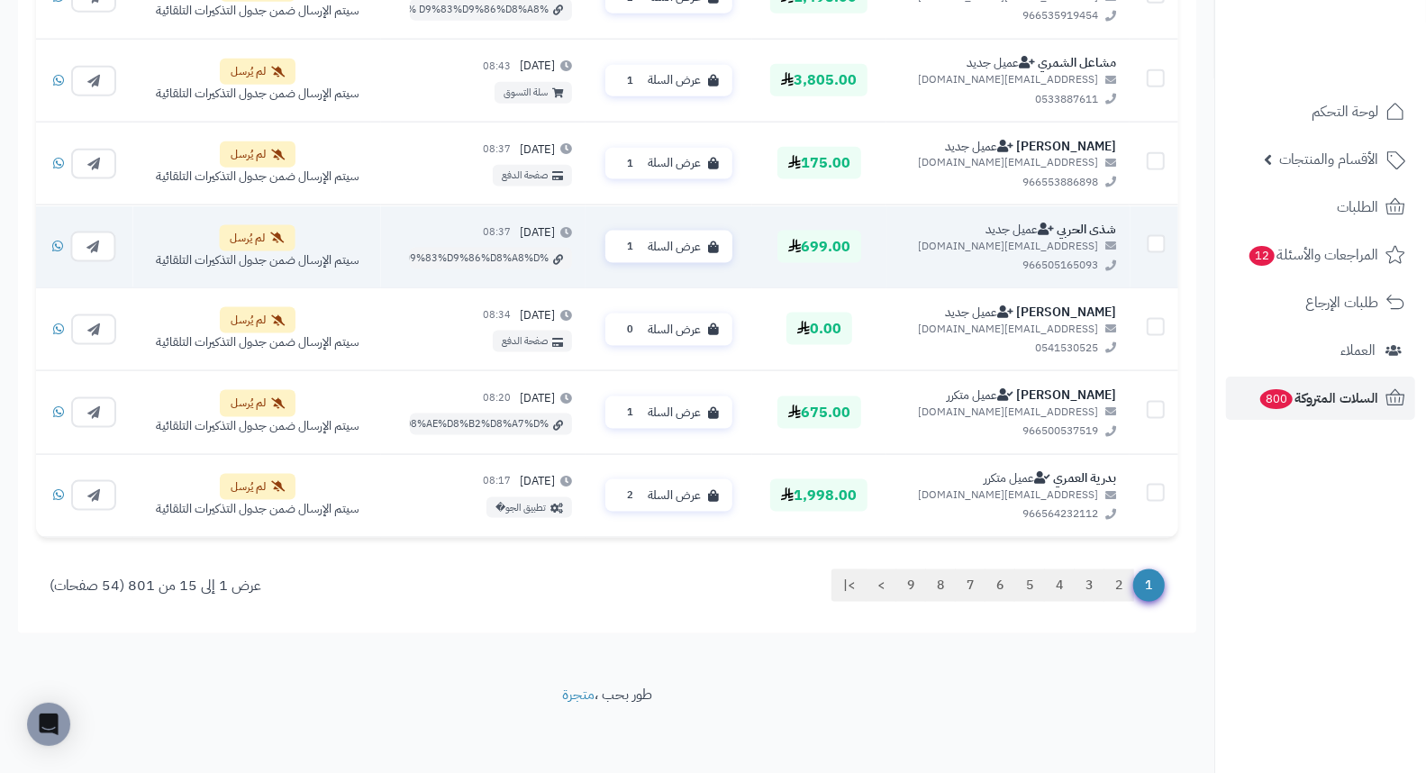
scroll to position [1436, 0]
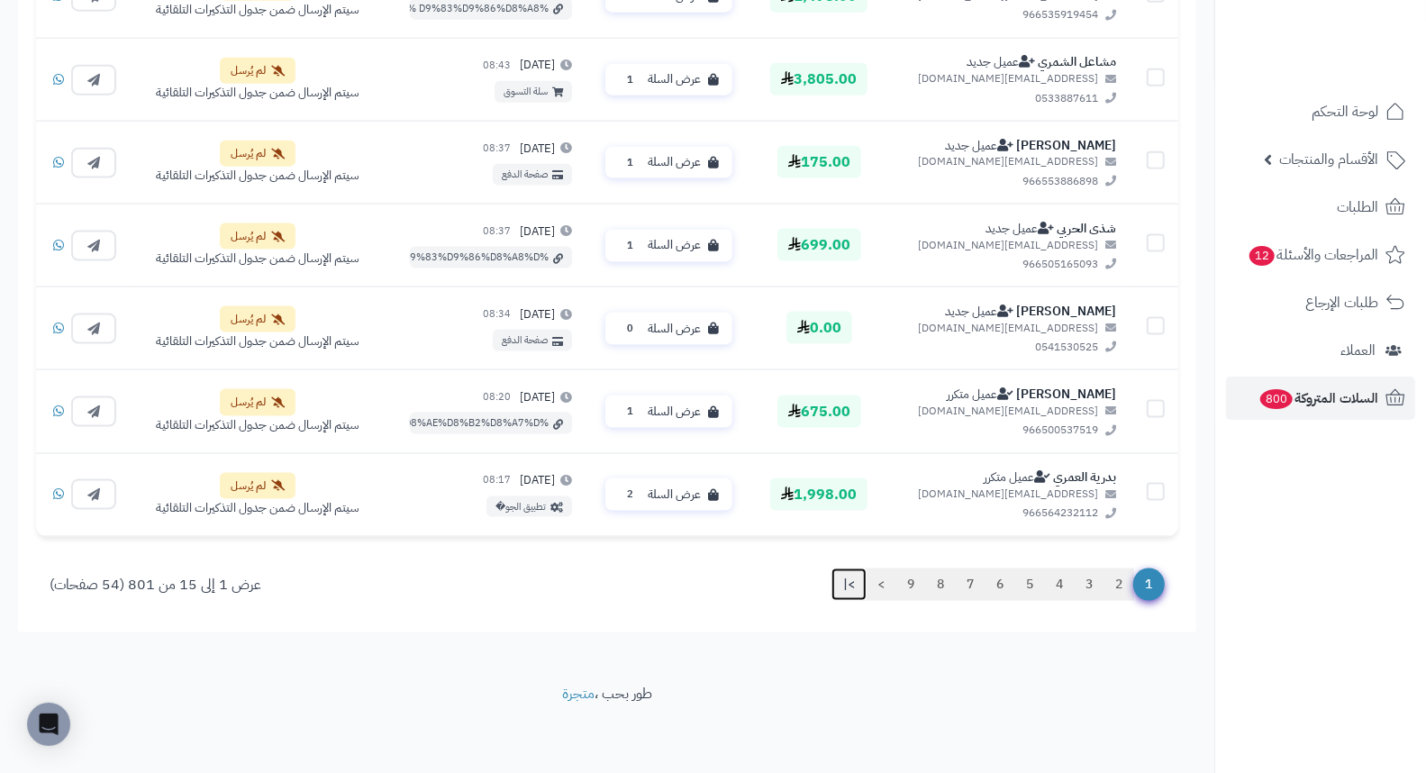
click at [843, 585] on link ">|" at bounding box center [848, 584] width 35 height 32
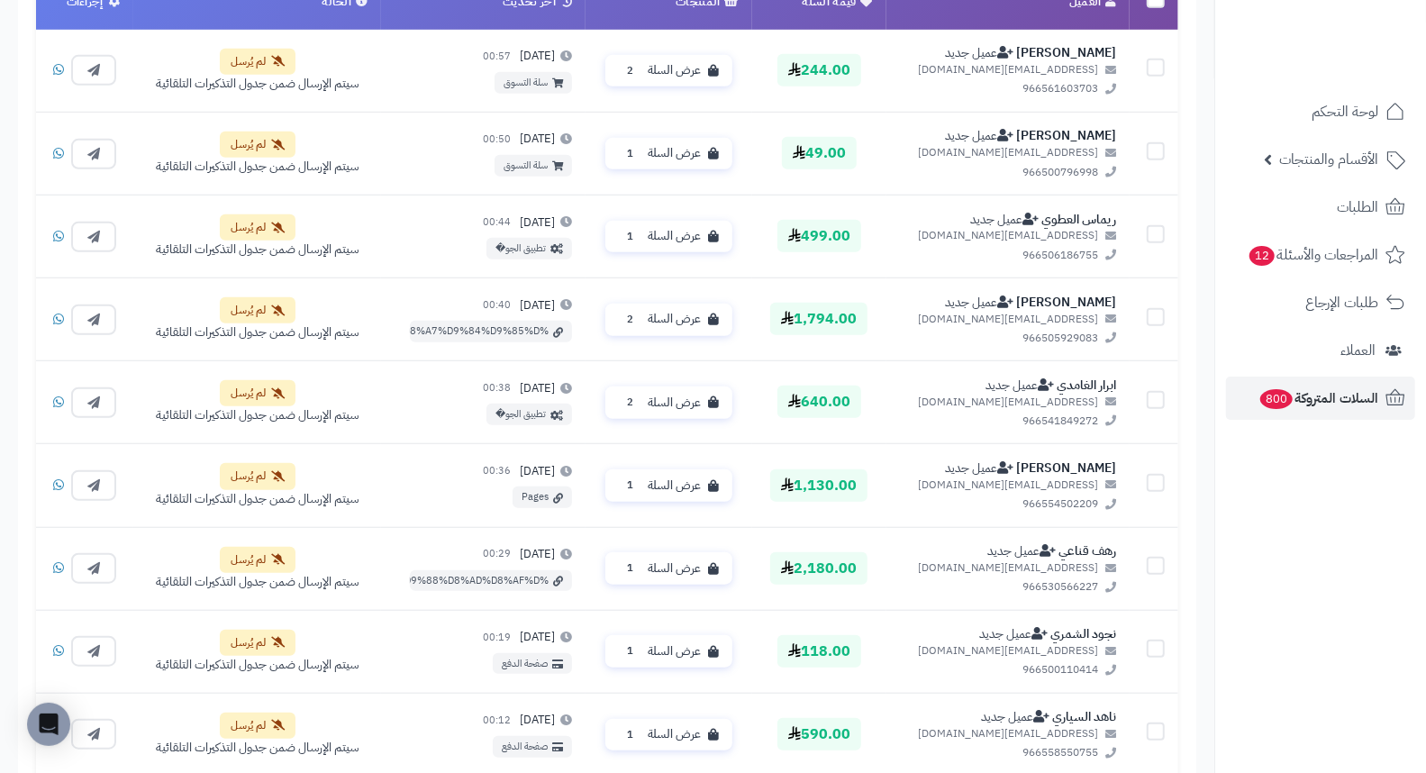
scroll to position [1021, 0]
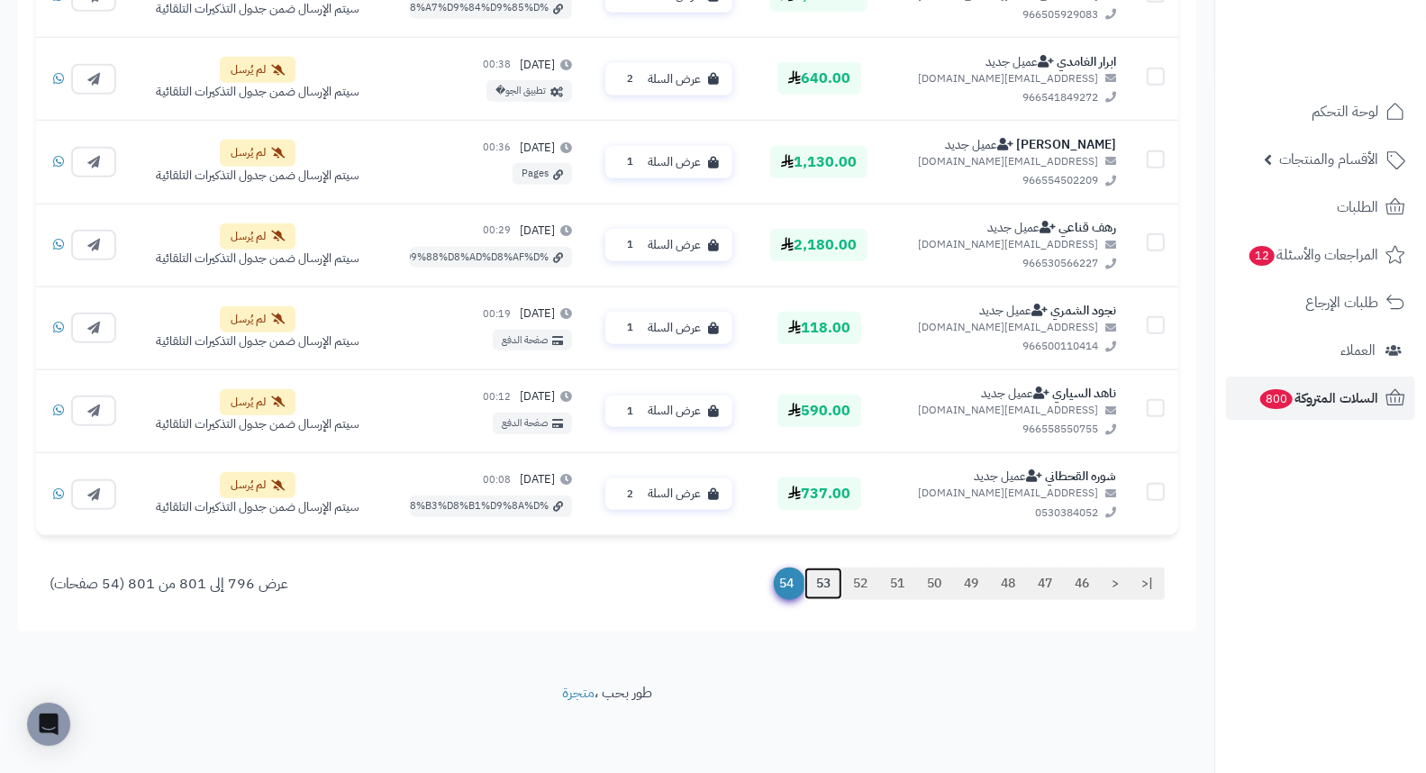
click at [820, 588] on link "53" at bounding box center [823, 583] width 38 height 32
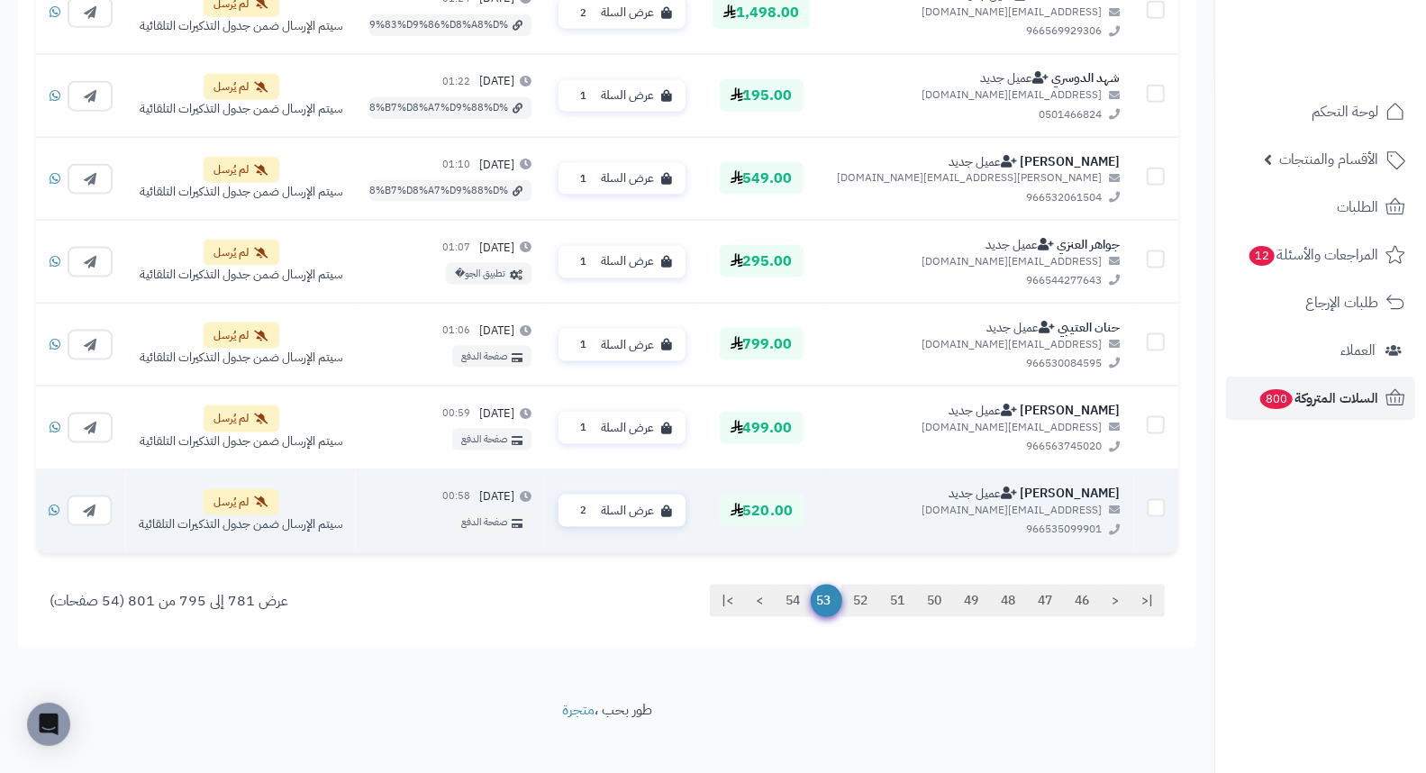
scroll to position [1421, 0]
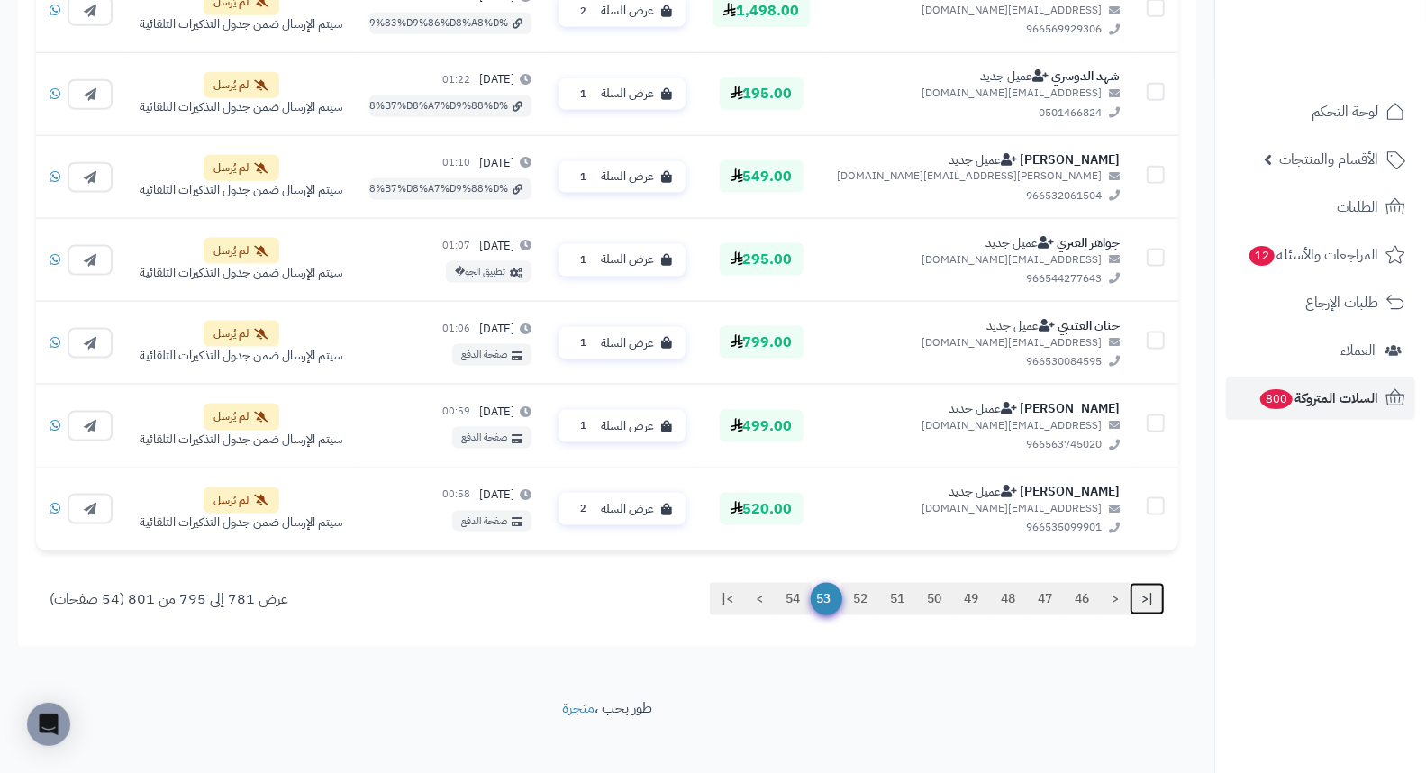
click at [1153, 601] on link "|<" at bounding box center [1146, 599] width 35 height 32
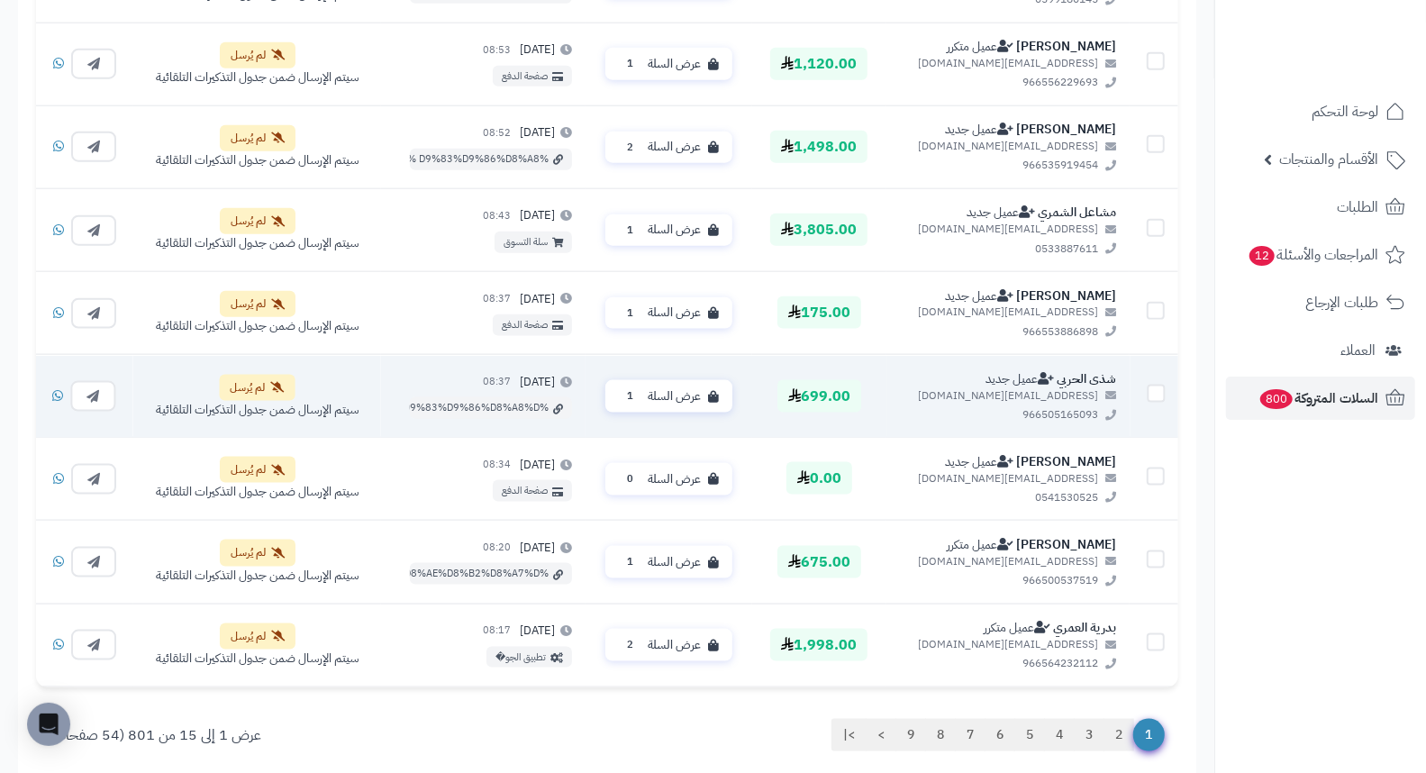
scroll to position [1436, 0]
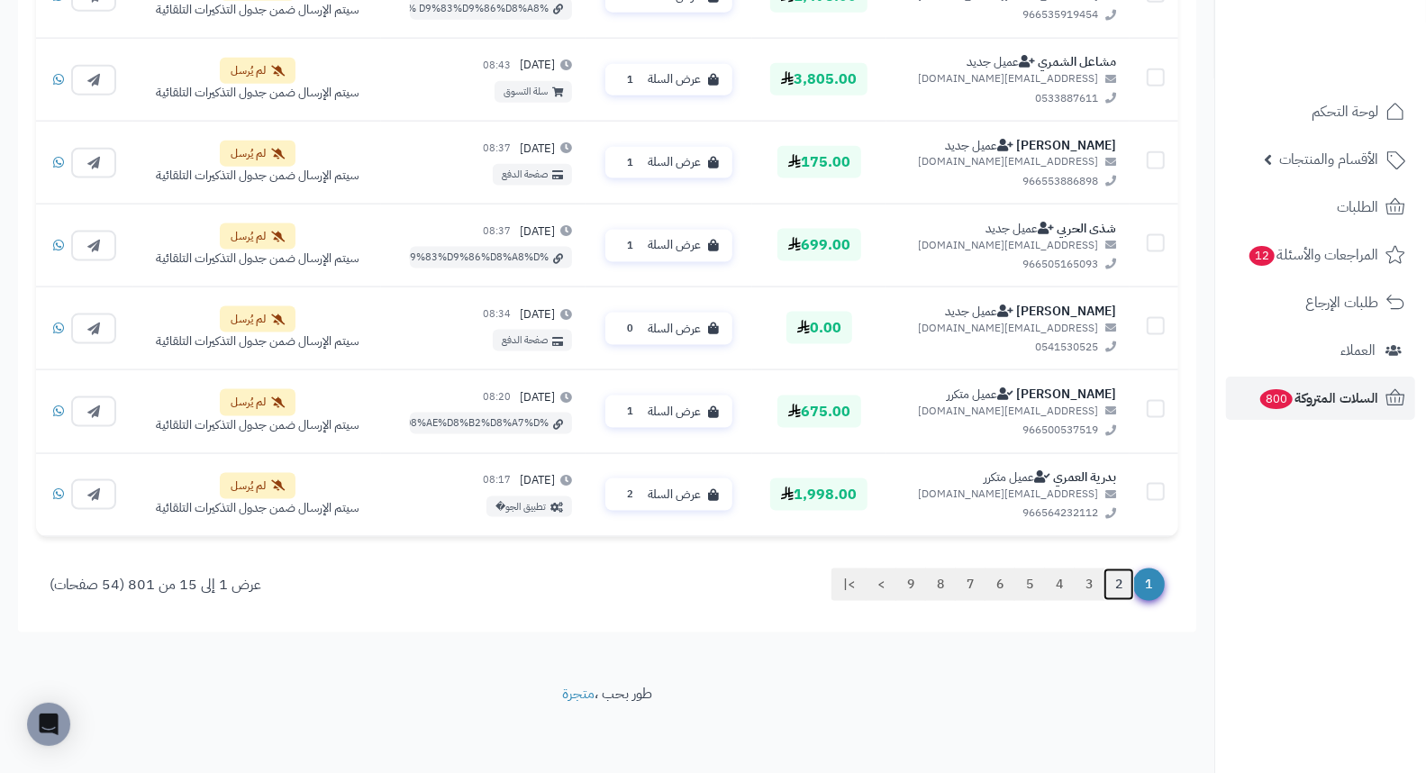
click at [1117, 587] on link "2" at bounding box center [1118, 584] width 31 height 32
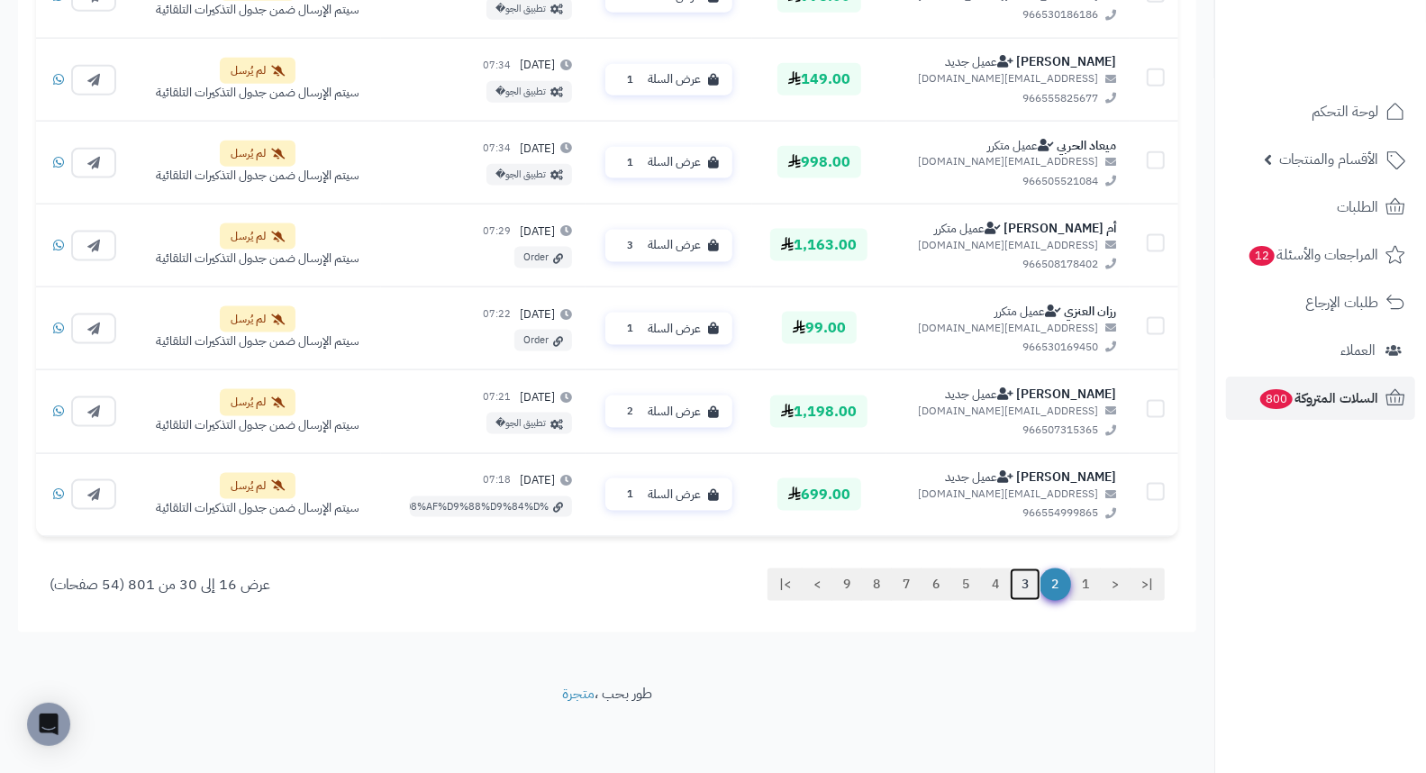
click at [1023, 593] on link "3" at bounding box center [1025, 584] width 31 height 32
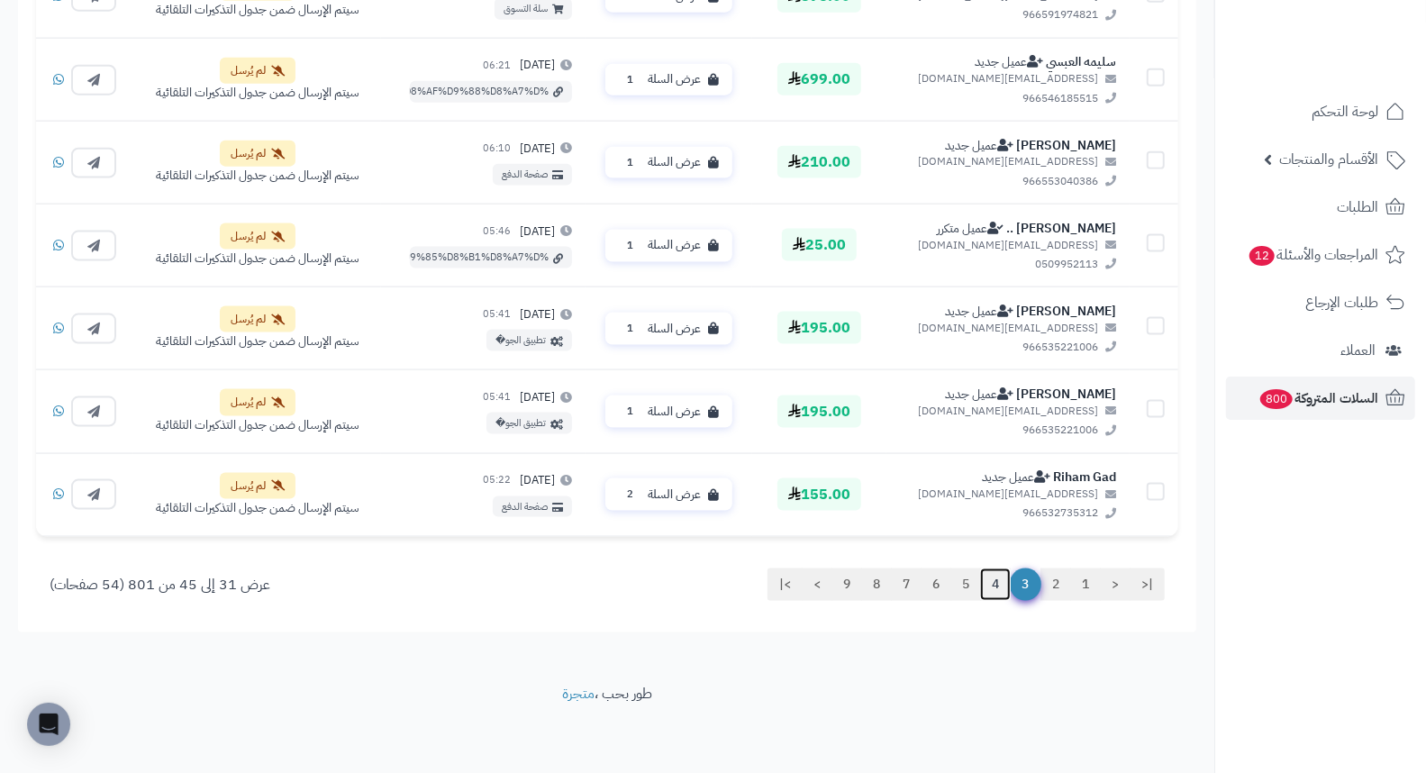
click at [992, 587] on link "4" at bounding box center [995, 584] width 31 height 32
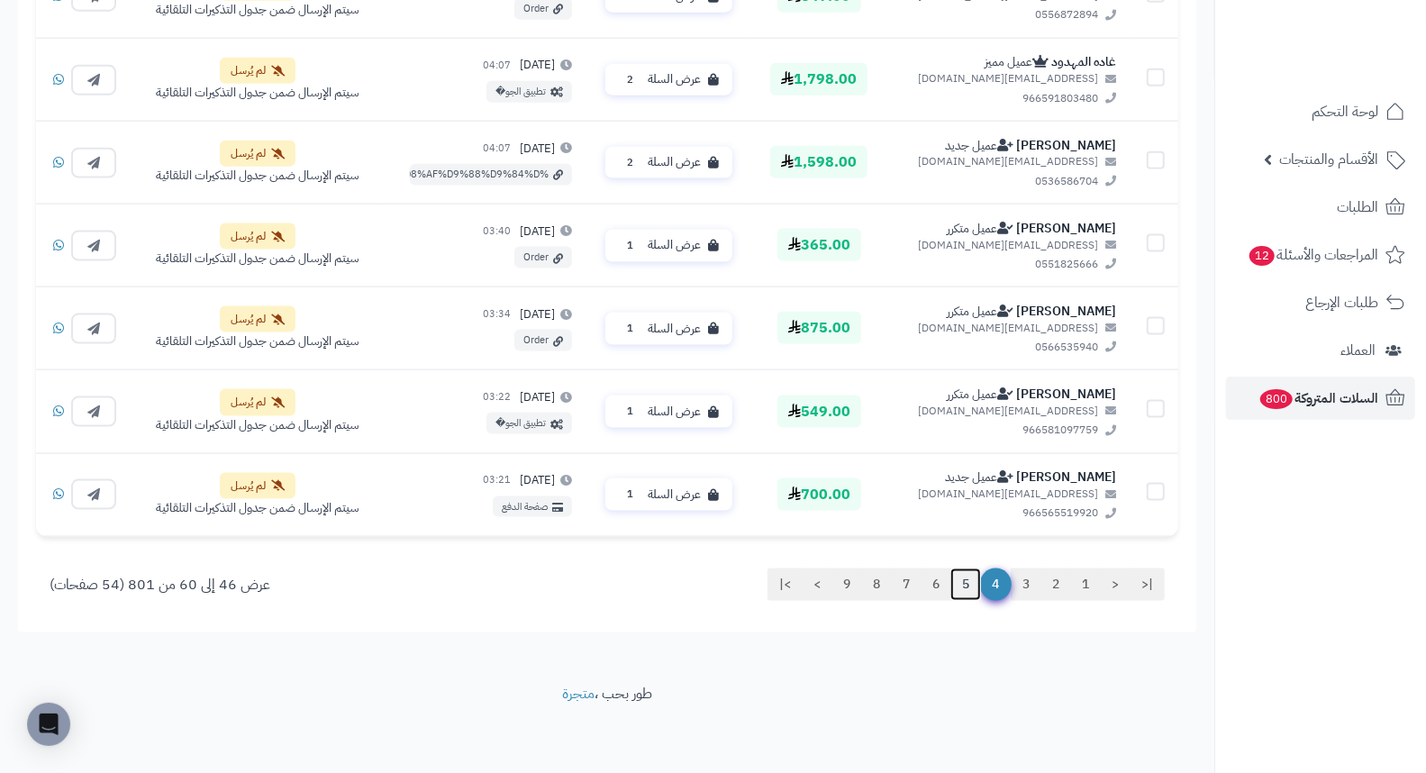
click at [968, 587] on link "5" at bounding box center [965, 584] width 31 height 32
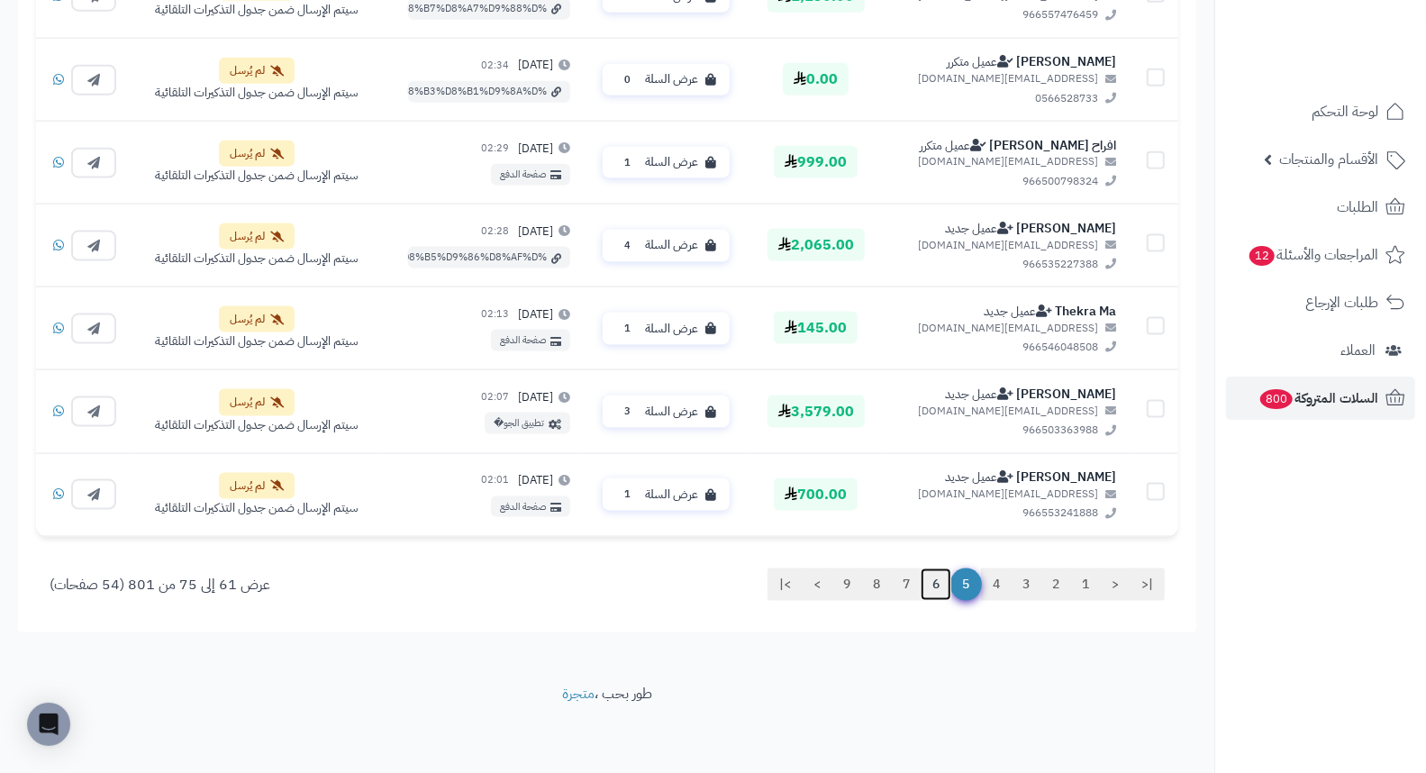
click at [928, 588] on link "6" at bounding box center [935, 584] width 31 height 32
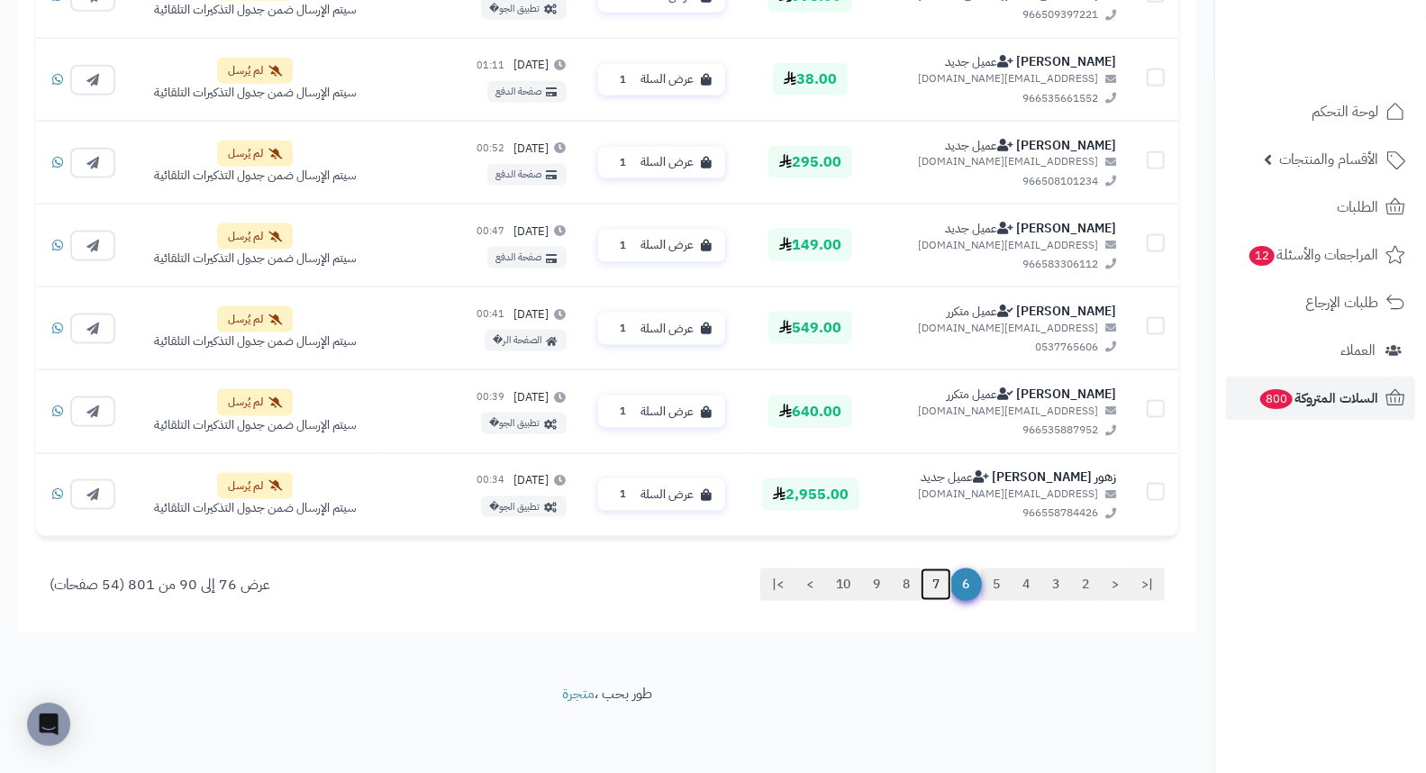
click at [933, 588] on link "7" at bounding box center [935, 584] width 31 height 32
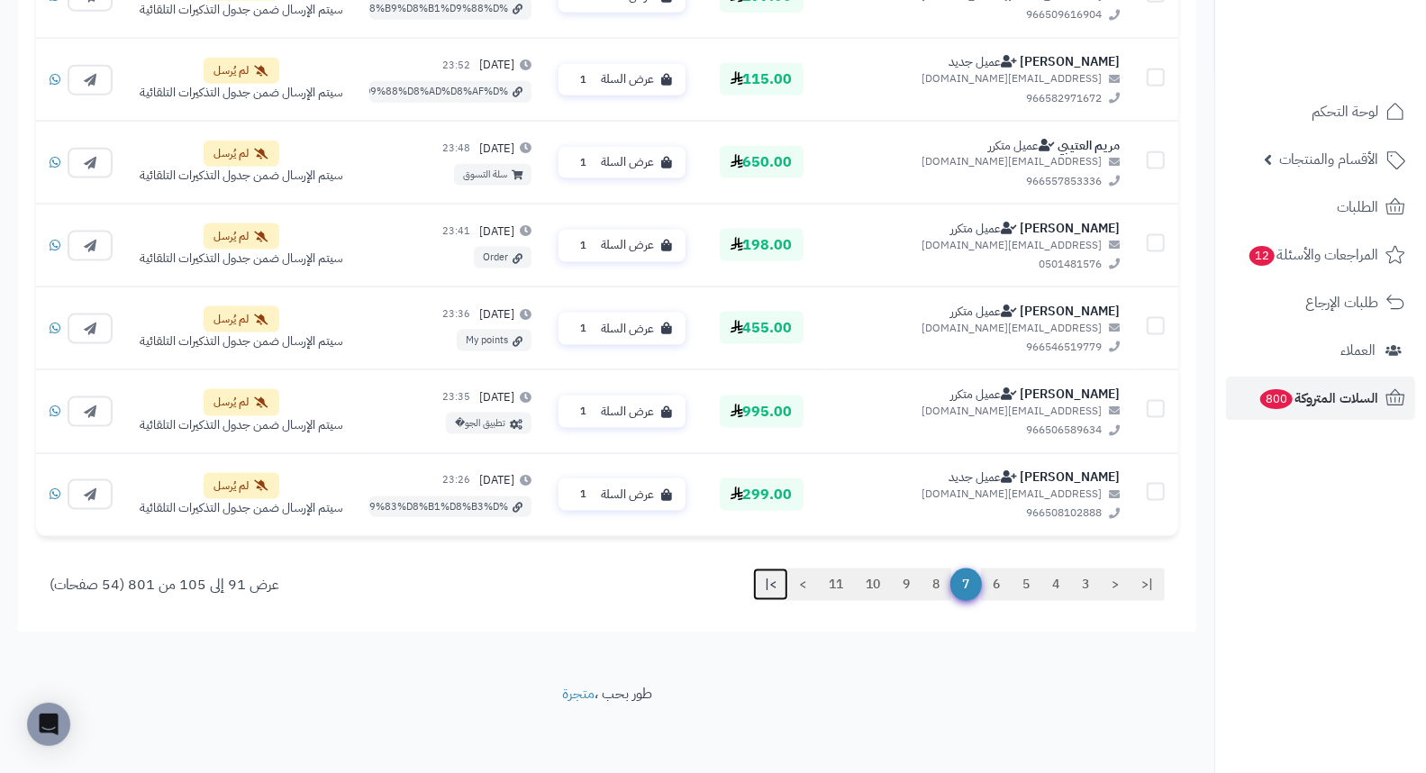
click at [773, 589] on link ">|" at bounding box center [770, 584] width 35 height 32
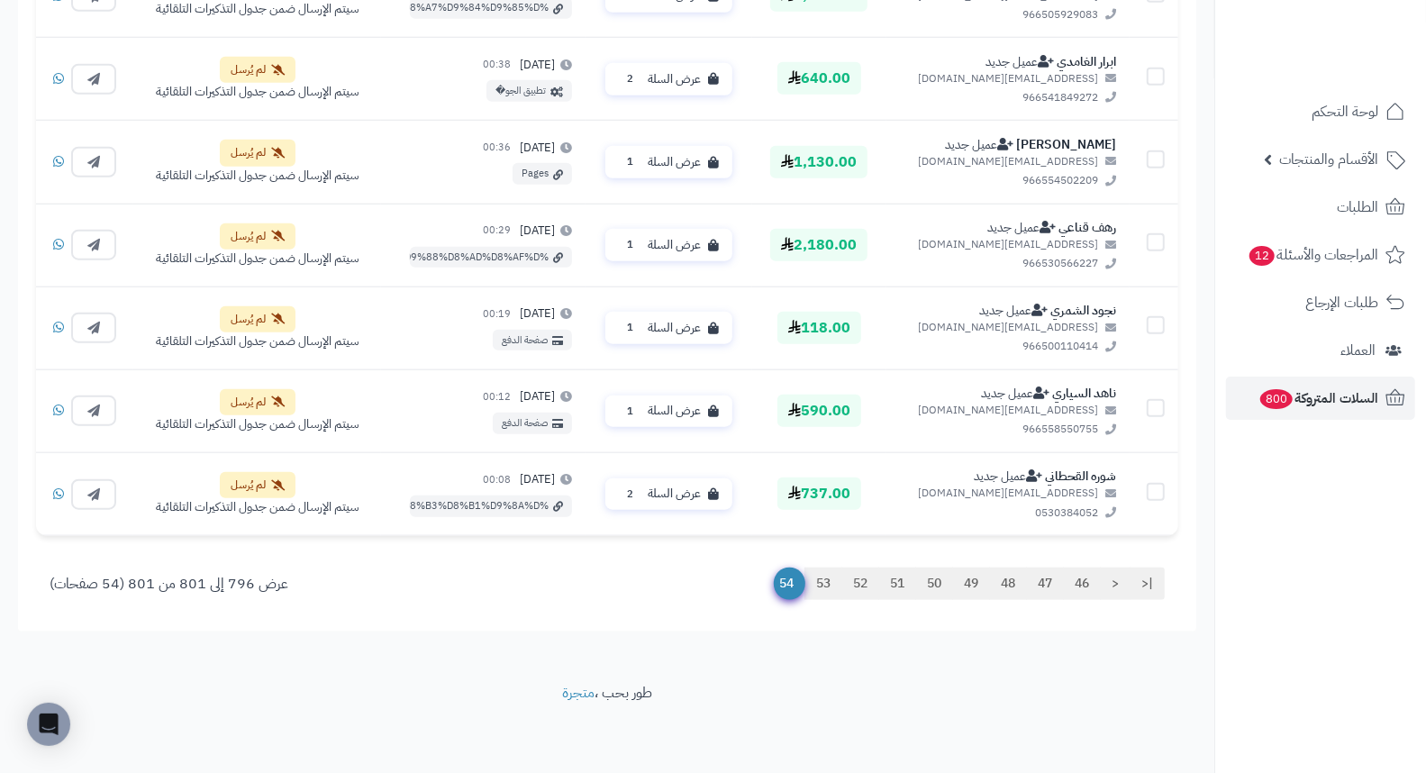
scroll to position [1021, 0]
click at [815, 585] on link "53" at bounding box center [823, 583] width 38 height 32
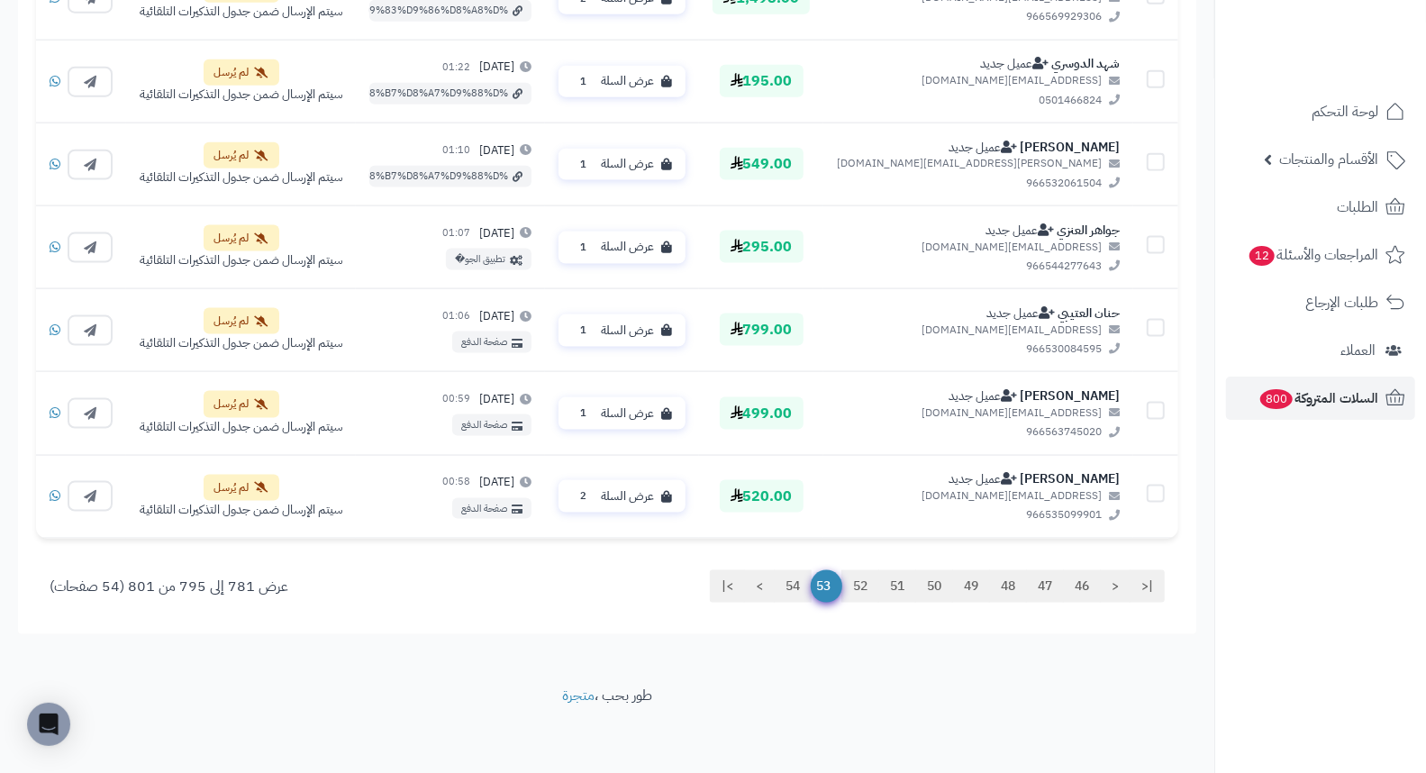
scroll to position [1436, 0]
click at [860, 590] on link "52" at bounding box center [860, 584] width 38 height 32
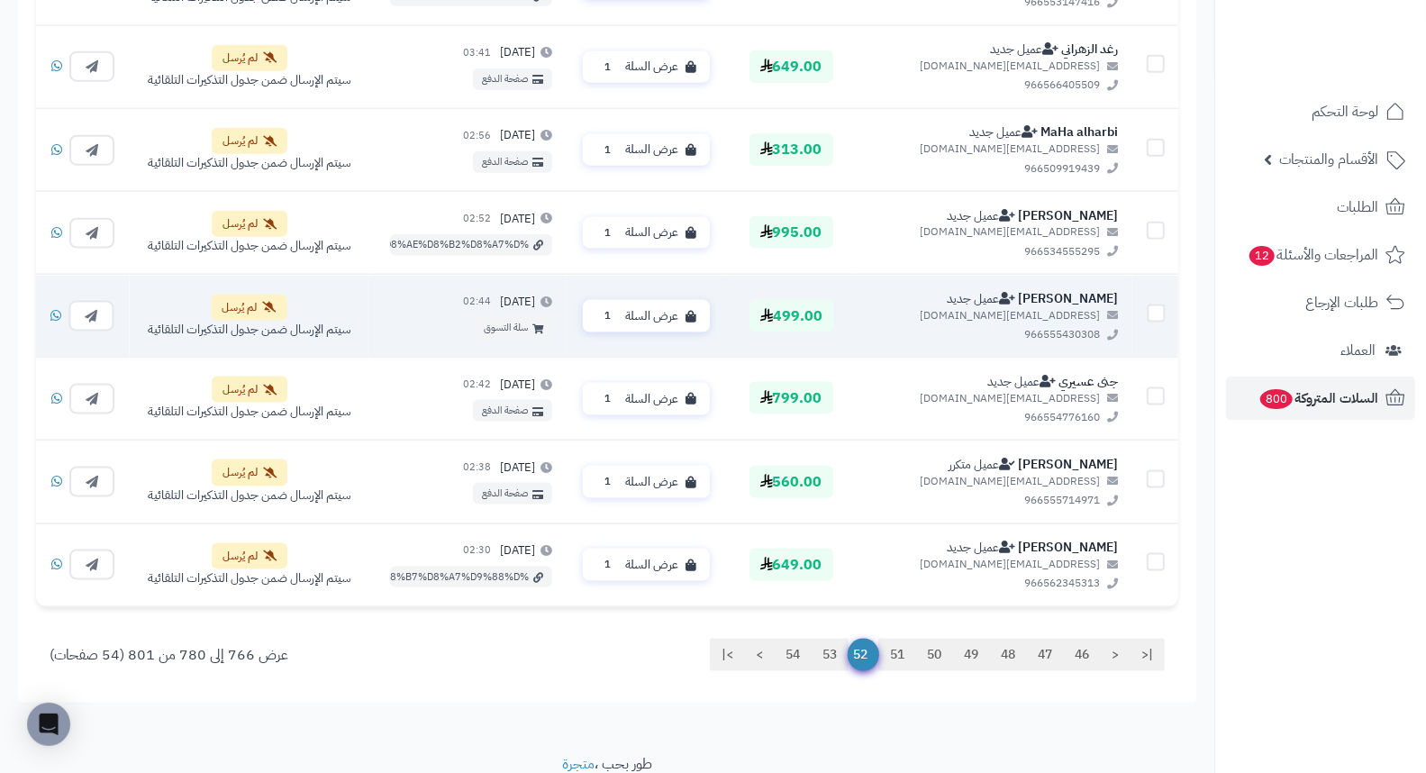
scroll to position [1400, 0]
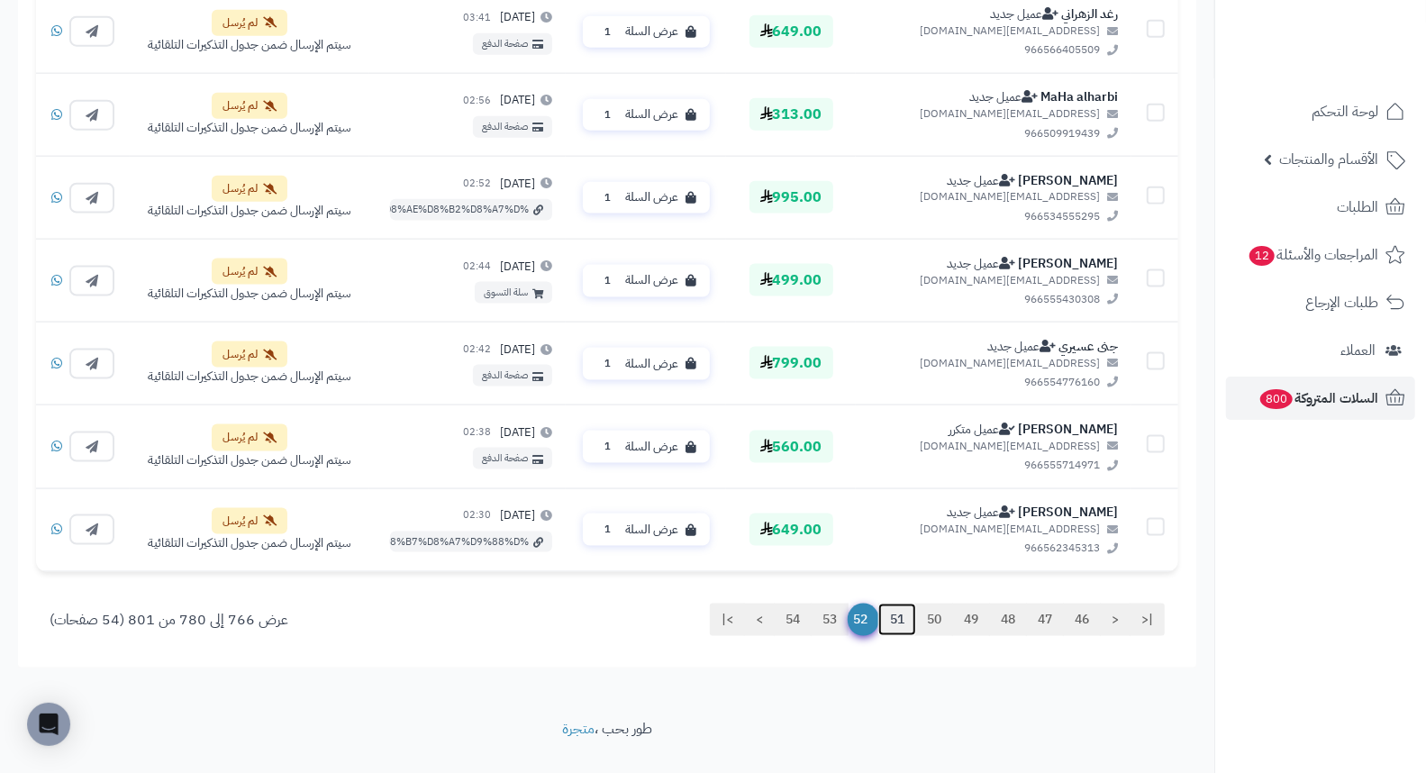
click at [890, 623] on link "51" at bounding box center [897, 619] width 38 height 32
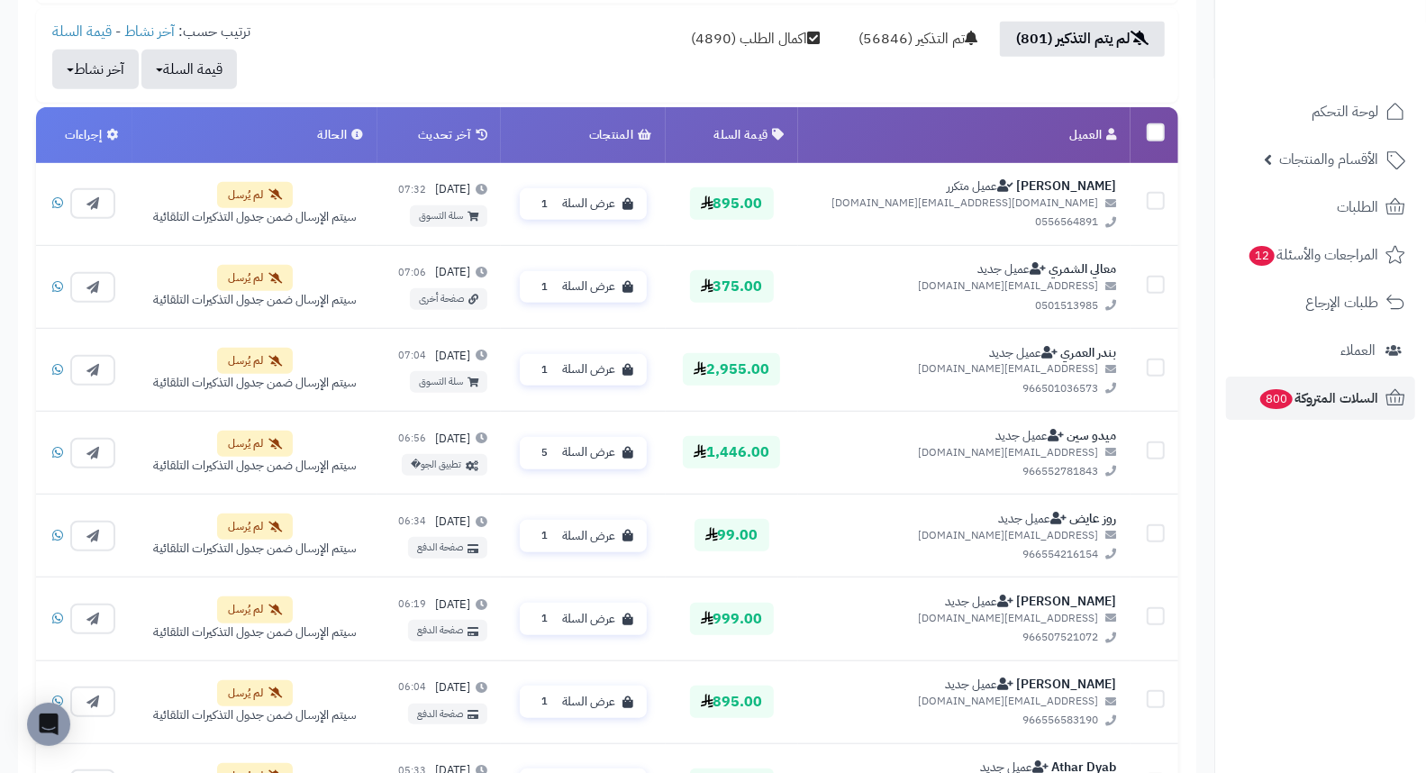
scroll to position [600, 0]
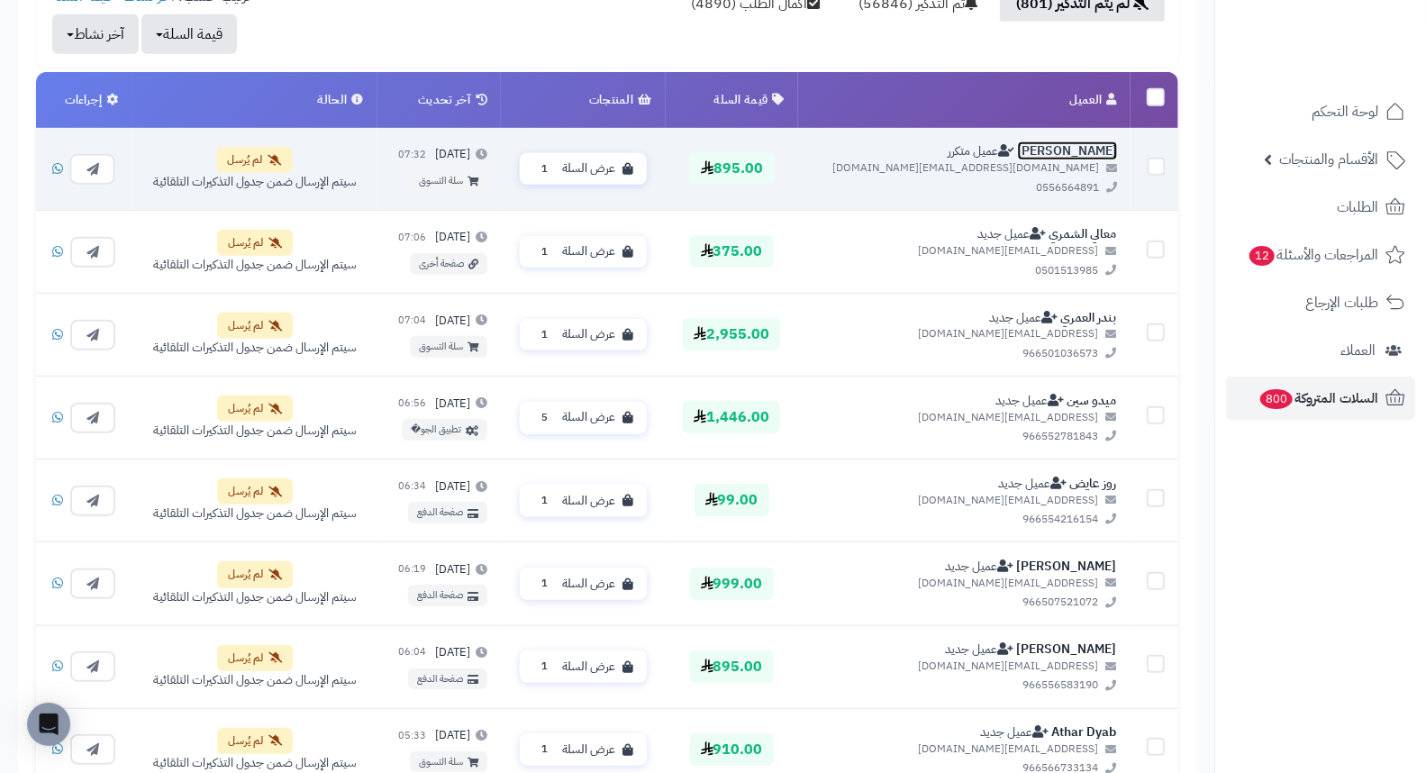
click at [1067, 149] on link "R H O U S H ོ" at bounding box center [1067, 150] width 100 height 19
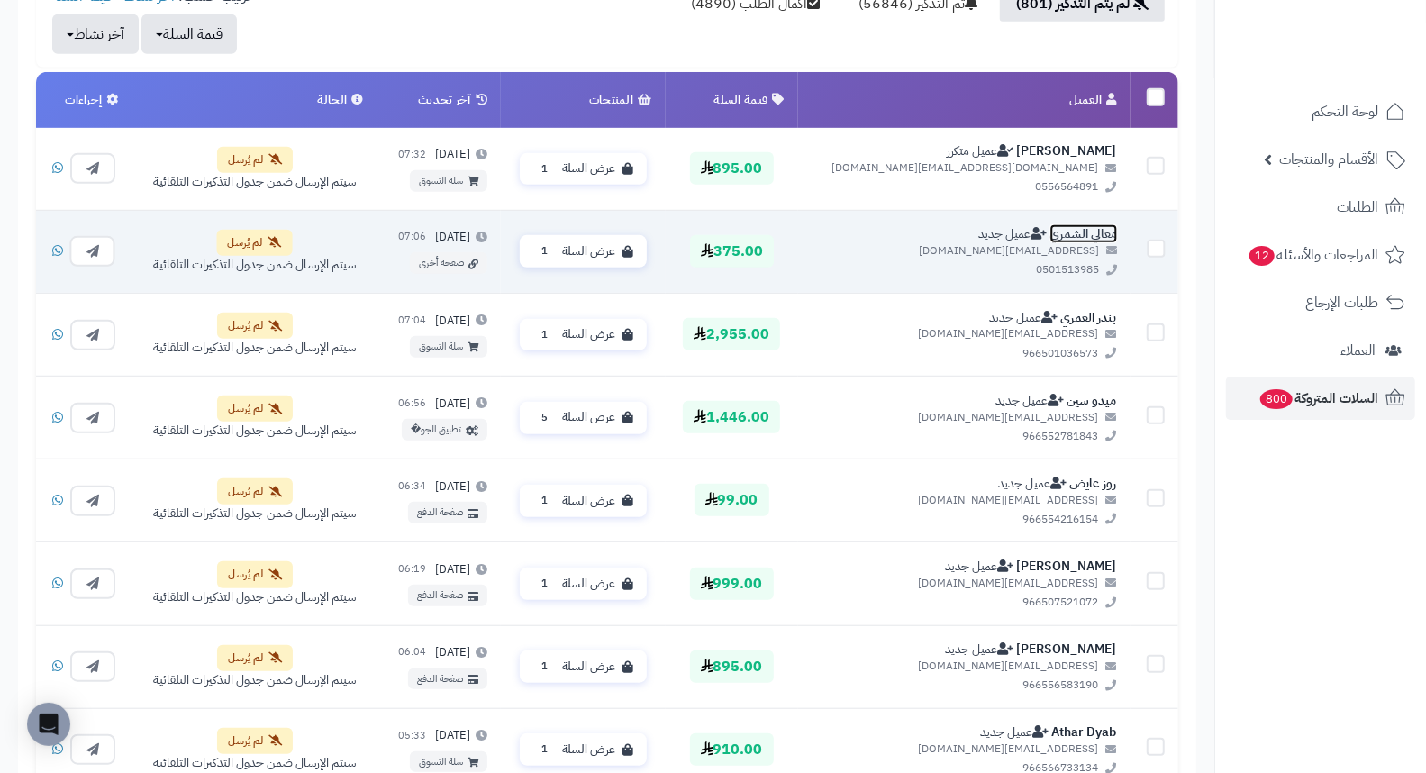
click at [1101, 229] on link "معالي الشمري" at bounding box center [1083, 233] width 68 height 19
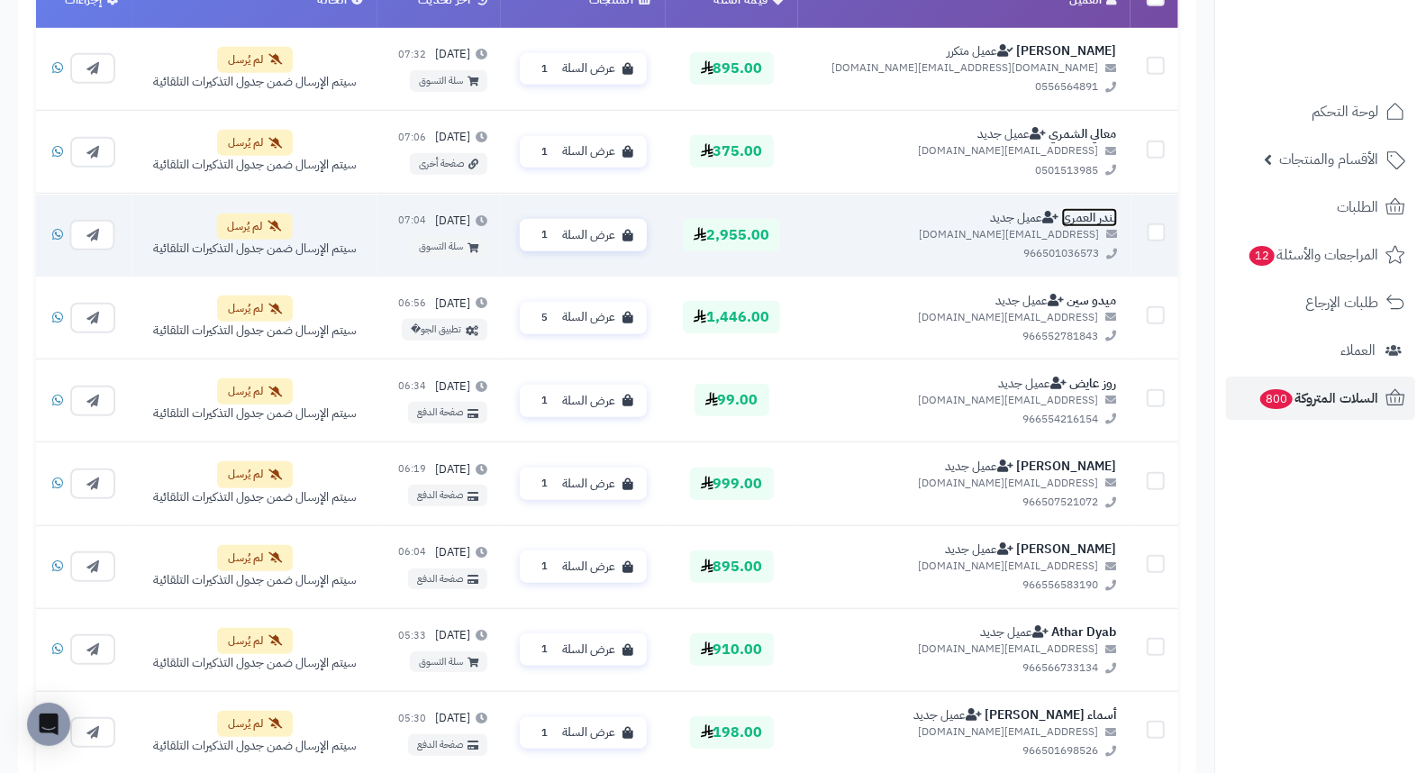
click at [1091, 213] on link "بندر العمري" at bounding box center [1089, 216] width 56 height 19
click at [1086, 216] on link "بندر العمري" at bounding box center [1089, 216] width 56 height 19
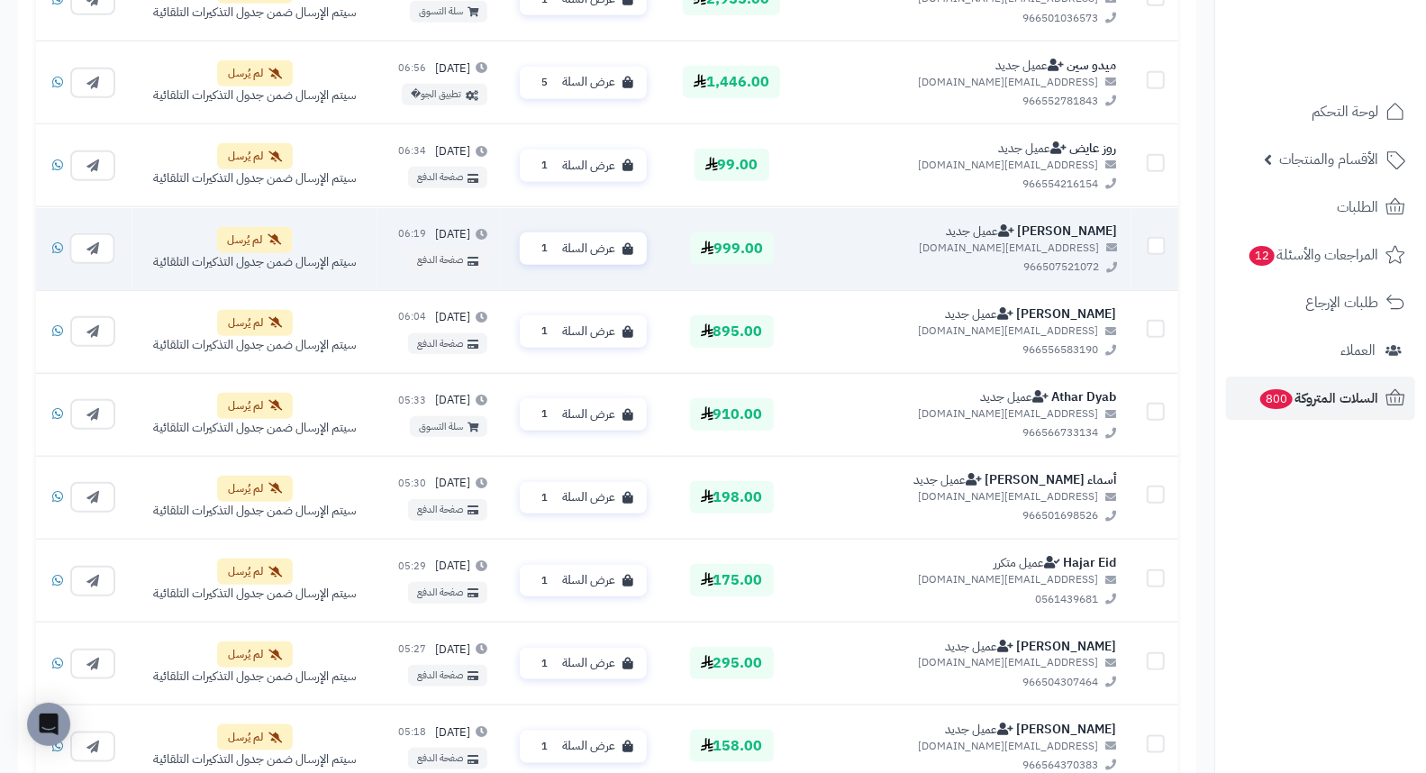
scroll to position [901, 0]
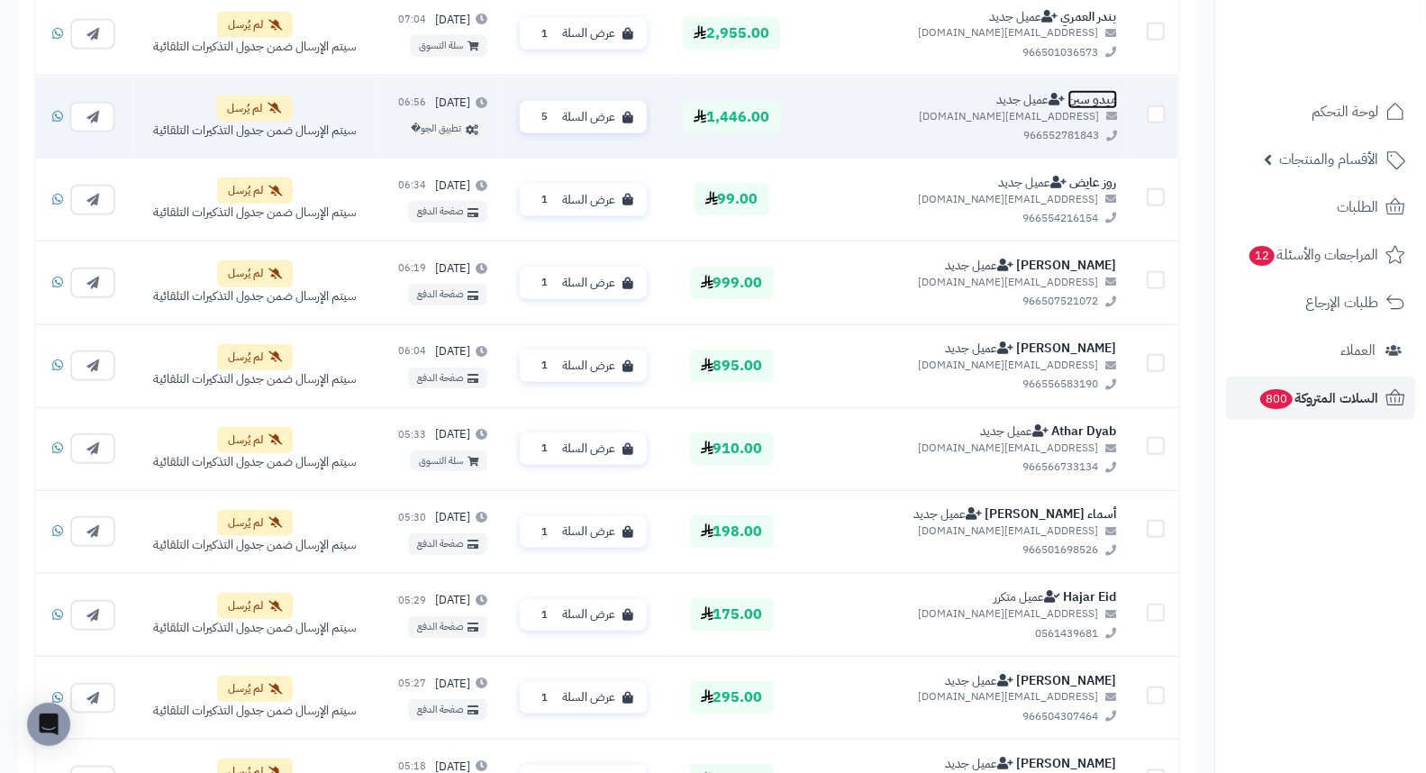
click at [1081, 103] on link "ميدو سين" at bounding box center [1092, 99] width 50 height 19
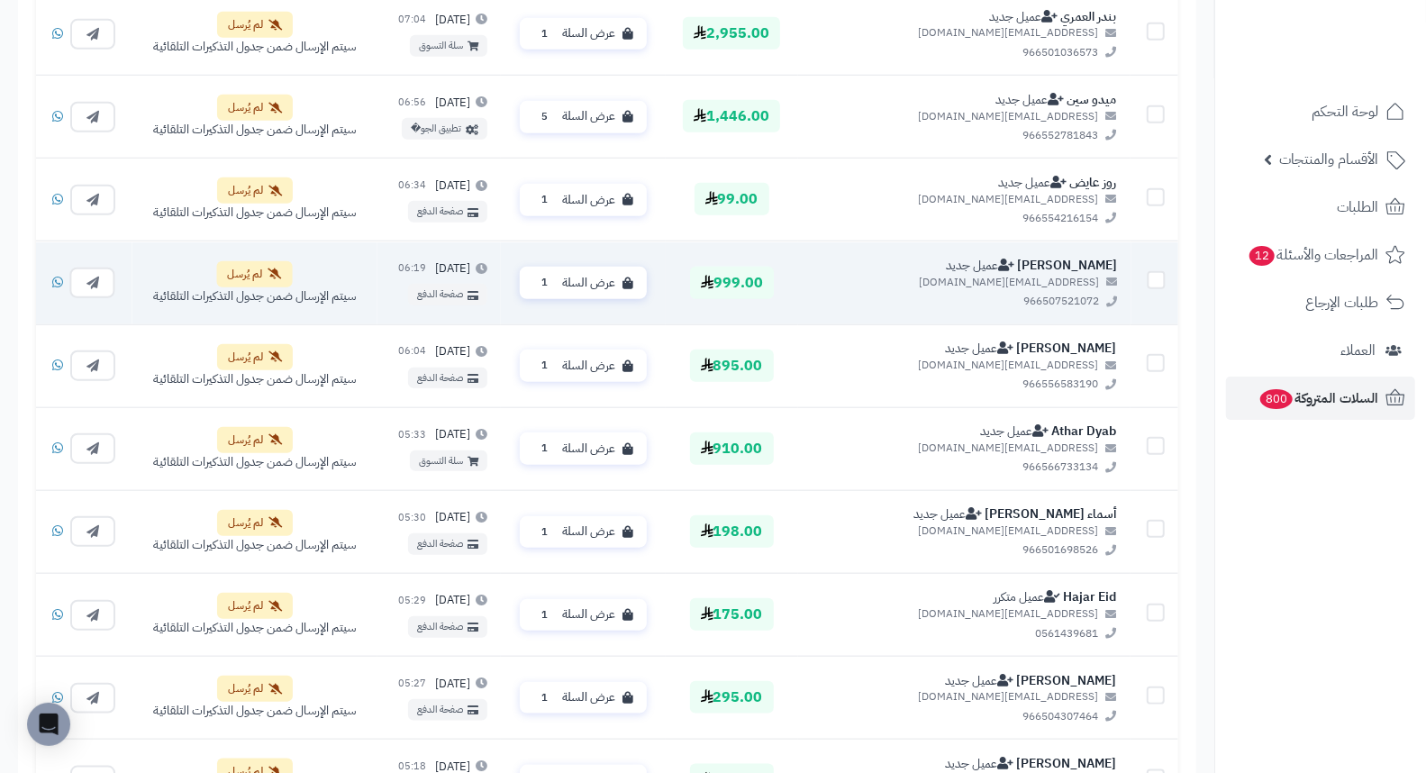
click at [1082, 255] on td "Mesh Alqahtani عميل جديد mamomasho@gmail.com 966507521072" at bounding box center [964, 282] width 332 height 83
click at [1083, 268] on link "Mesh Alqahtani" at bounding box center [1067, 265] width 100 height 19
click at [615, 284] on span "عرض السلة" at bounding box center [588, 282] width 53 height 17
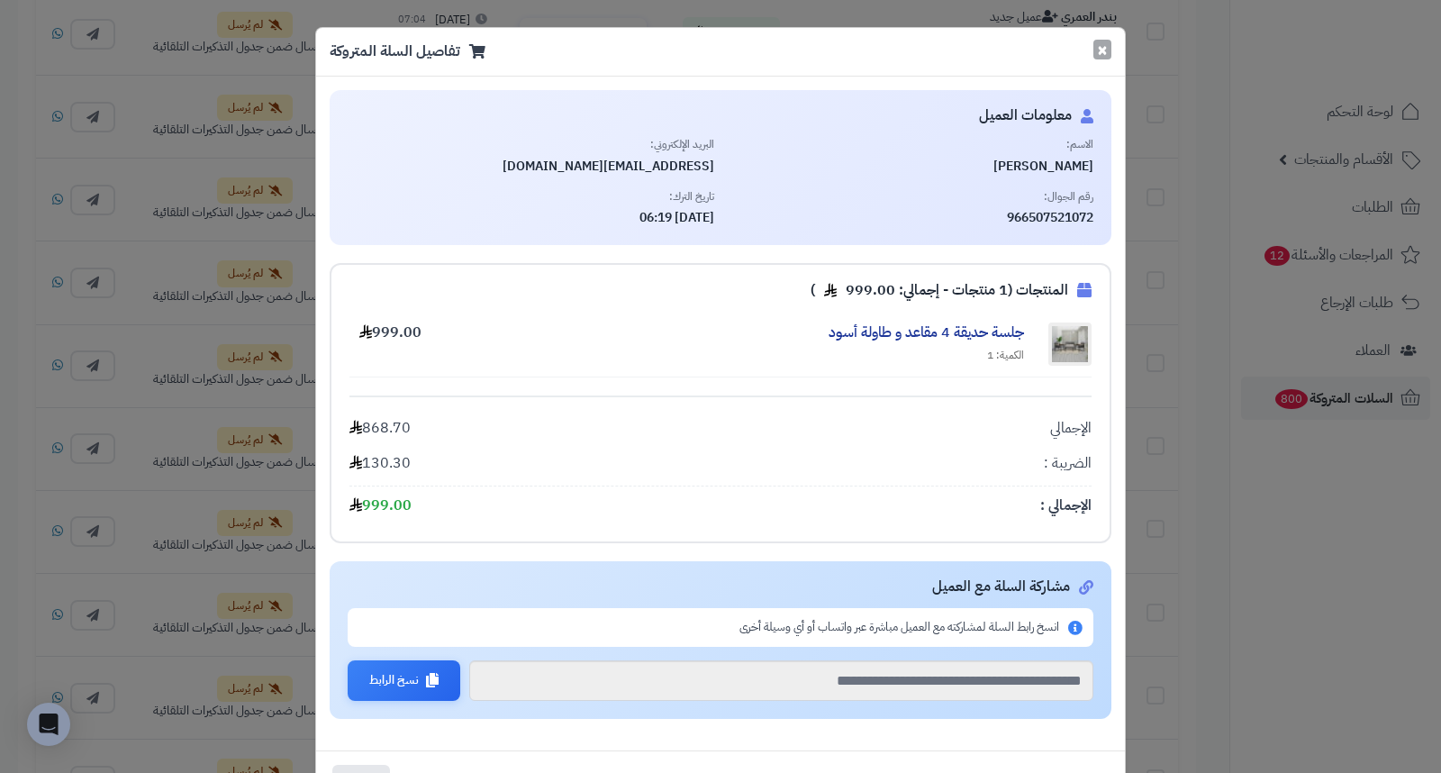
click at [1109, 48] on button "×" at bounding box center [1102, 50] width 18 height 20
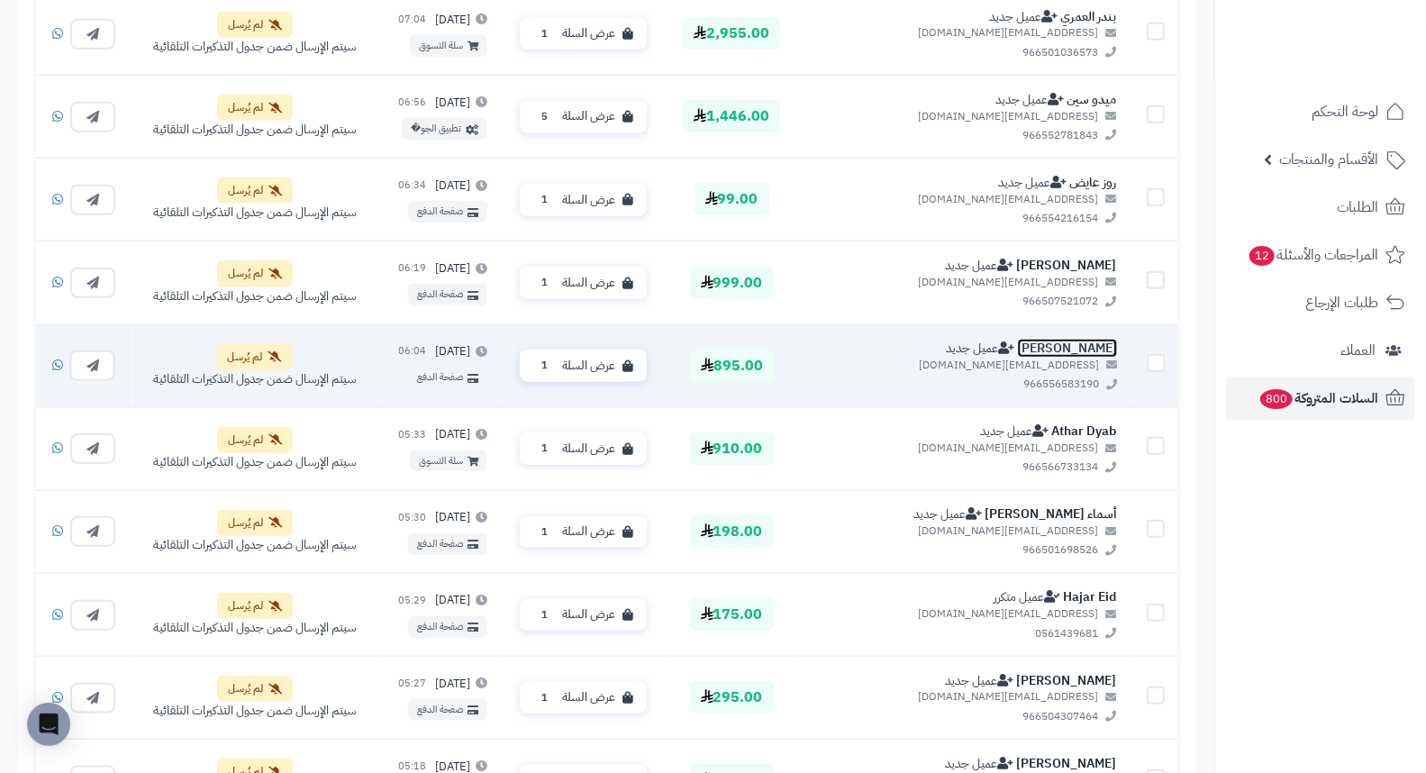
click at [1085, 346] on link "Njoud Ahmed" at bounding box center [1067, 348] width 100 height 19
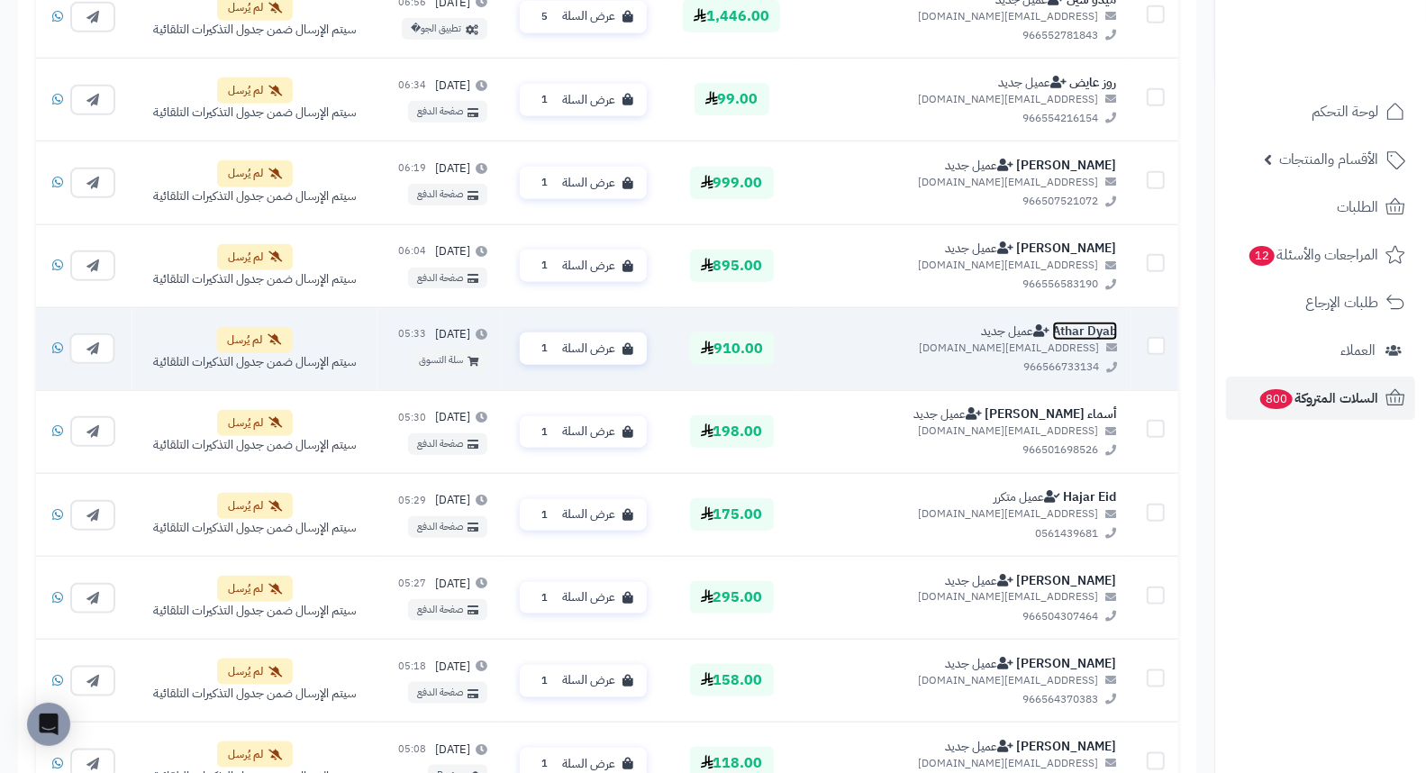
click at [1092, 329] on link "Athar Dyab" at bounding box center [1084, 331] width 65 height 19
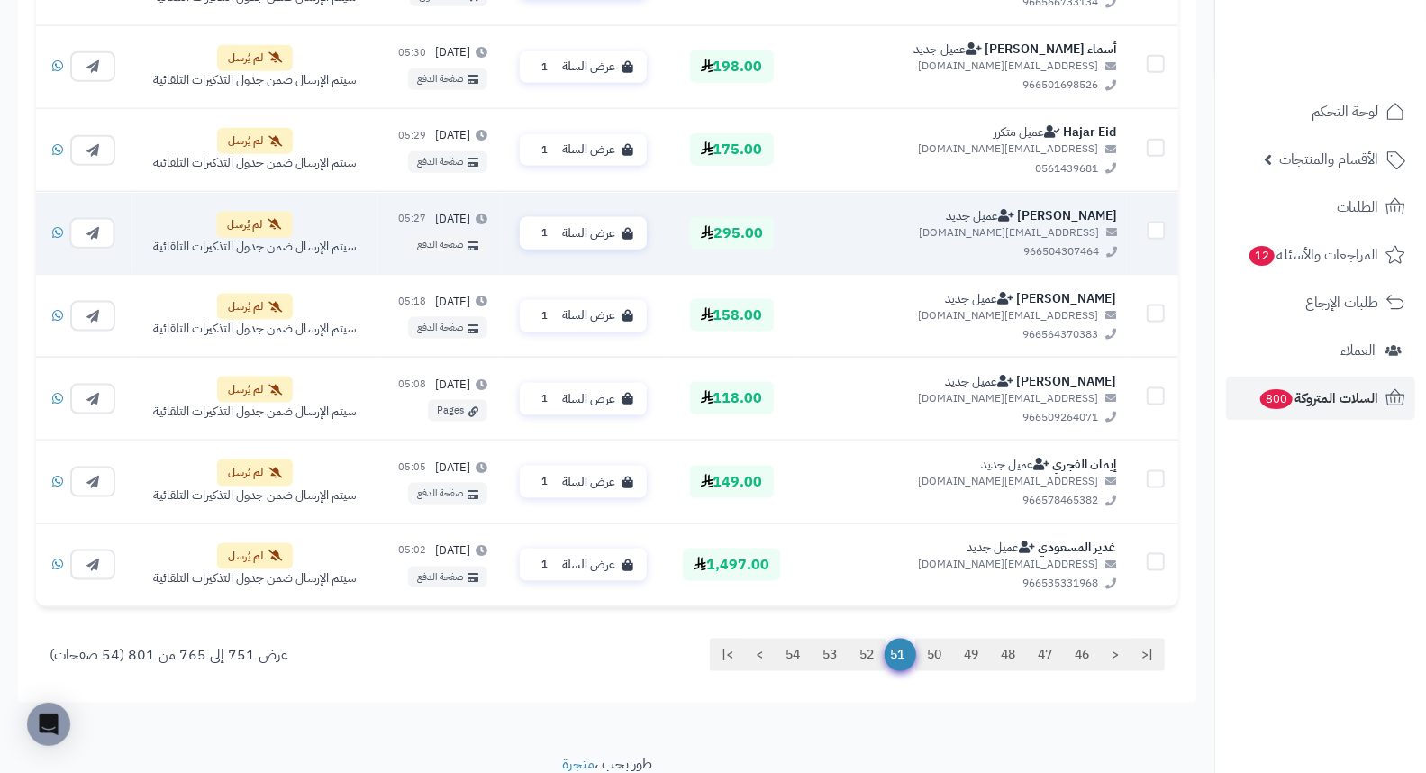
scroll to position [1400, 0]
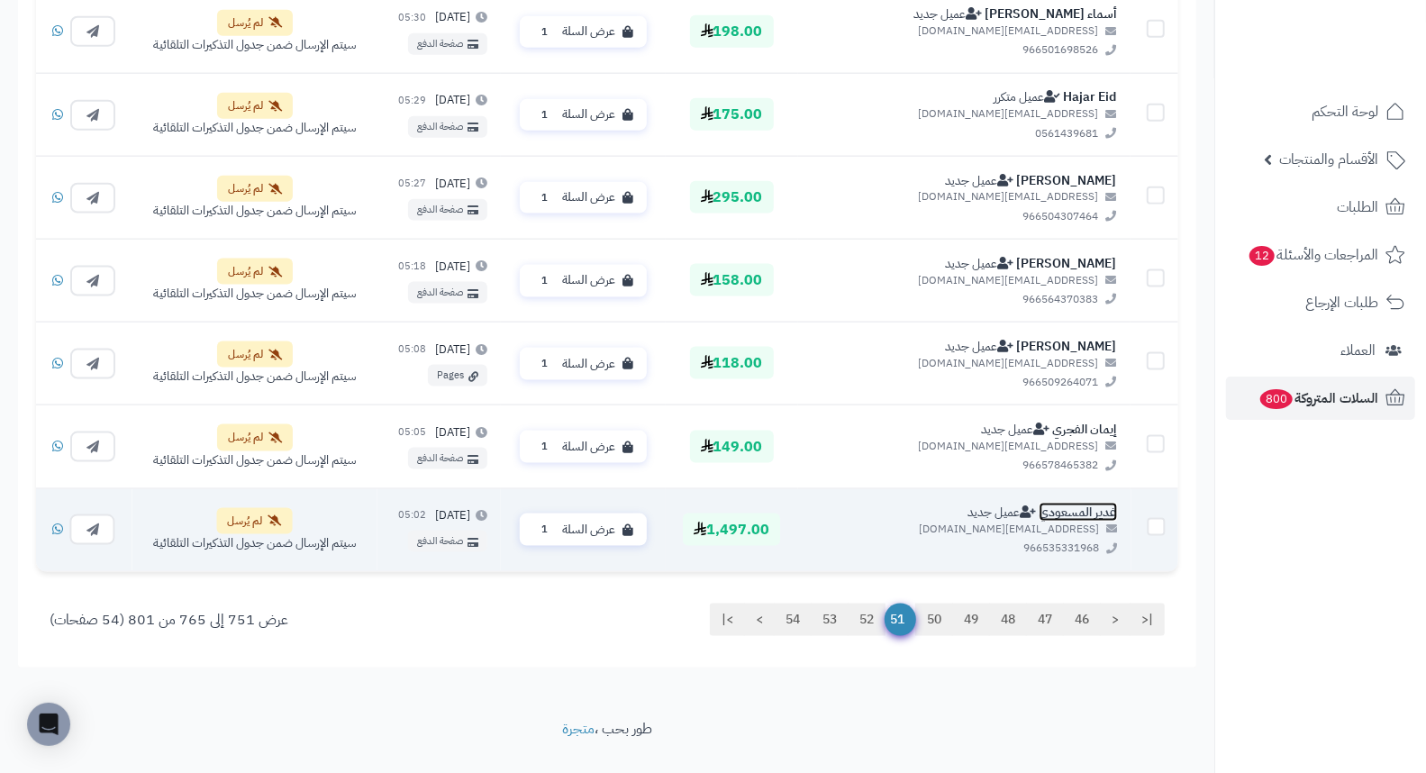
click at [1114, 512] on link "غدير المسعودي" at bounding box center [1077, 512] width 78 height 19
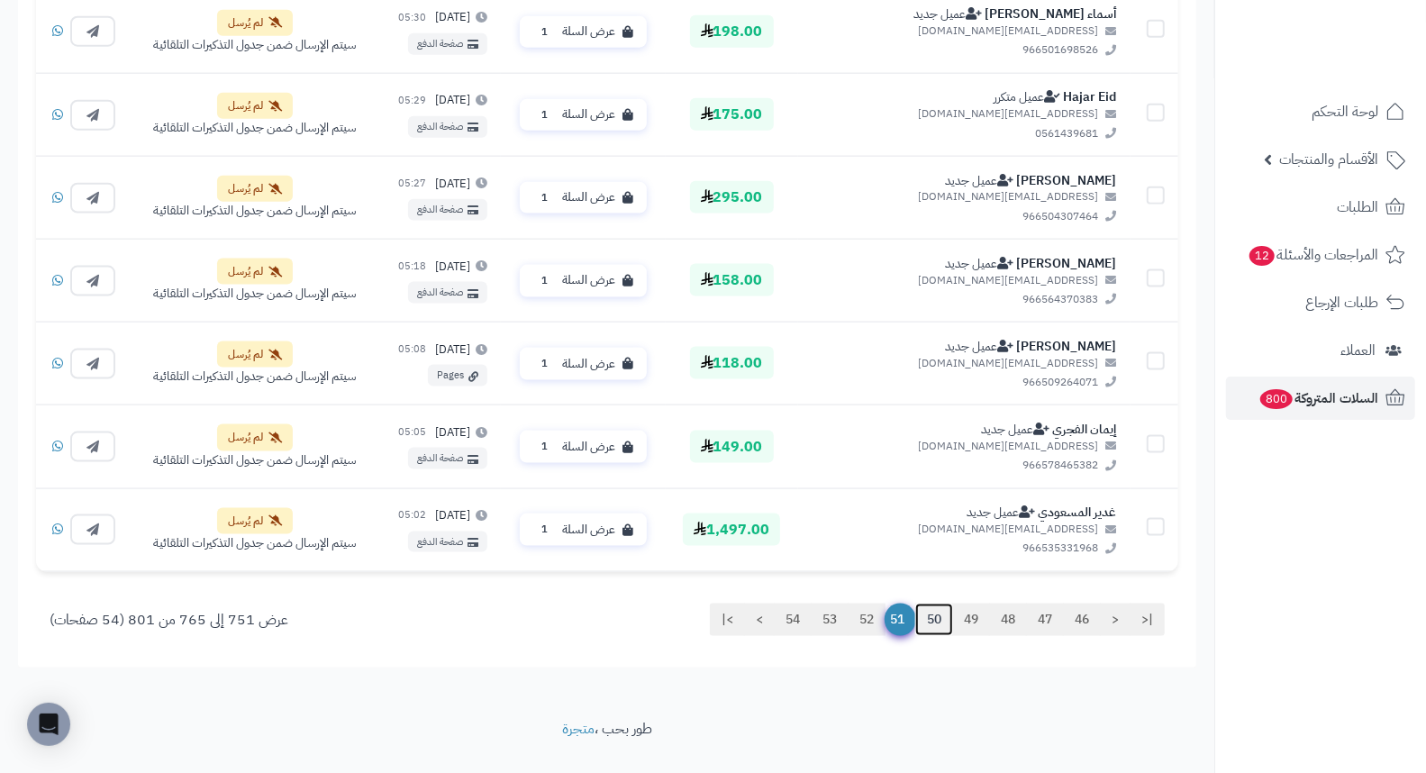
click at [928, 625] on link "50" at bounding box center [934, 619] width 38 height 32
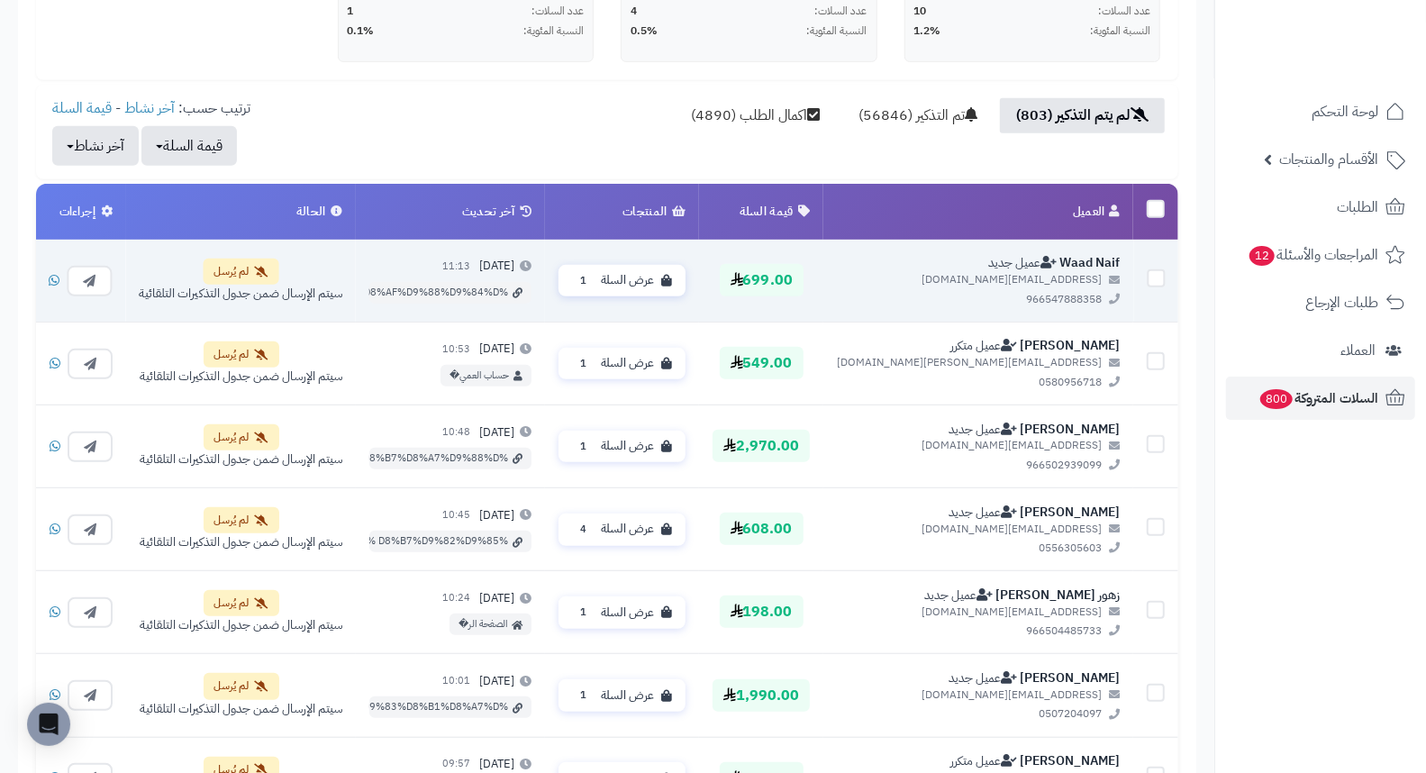
scroll to position [500, 0]
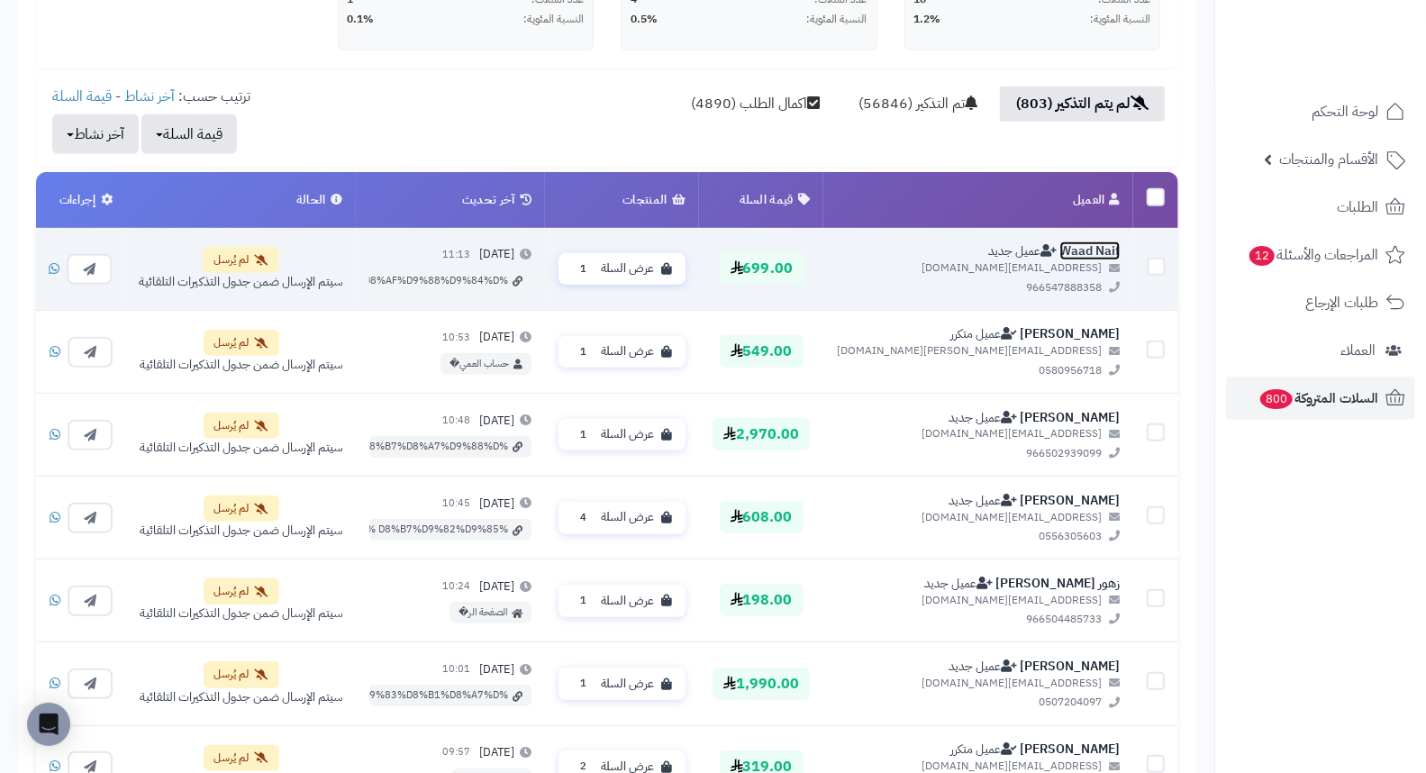
click at [1083, 245] on link "Waad Naif" at bounding box center [1090, 250] width 60 height 19
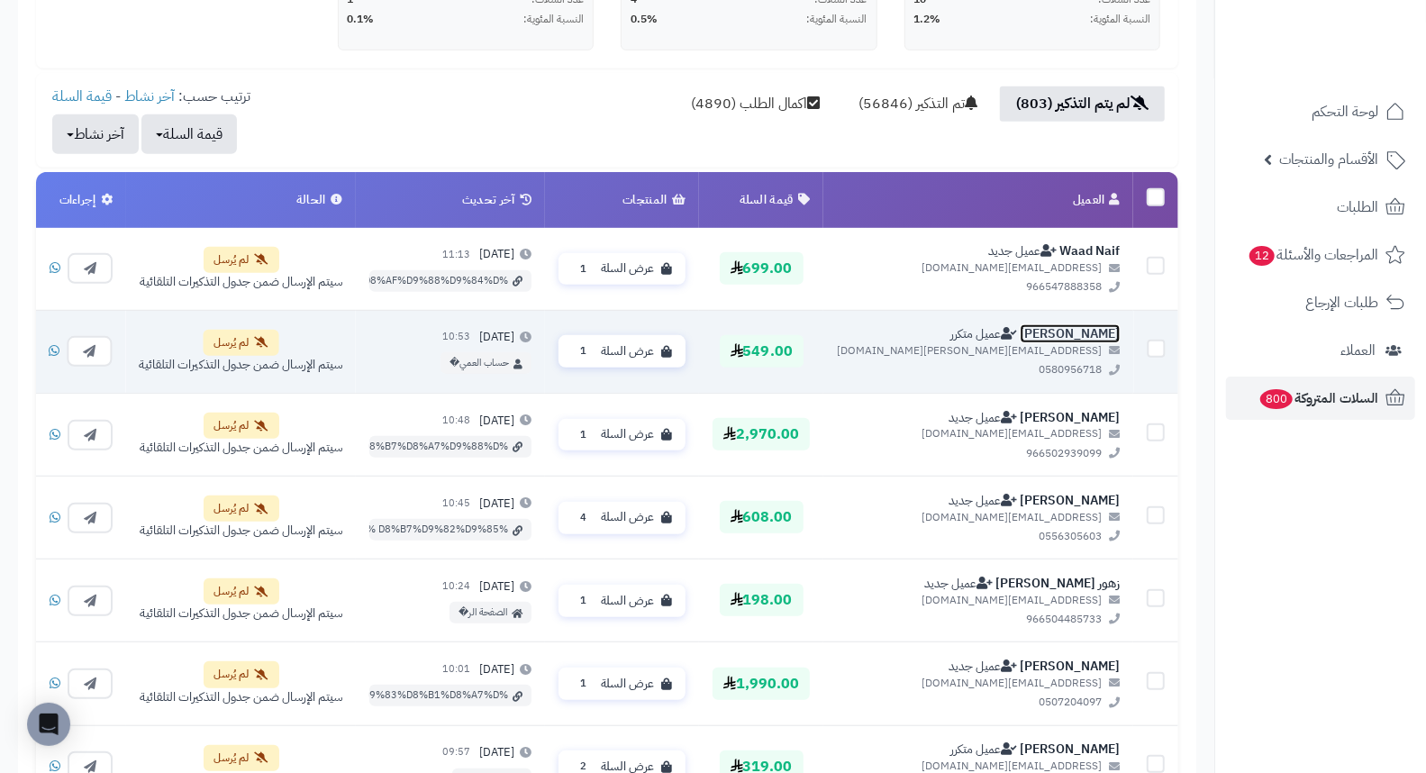
click at [1096, 326] on link "Ahmed Abdelmageed" at bounding box center [1069, 333] width 100 height 19
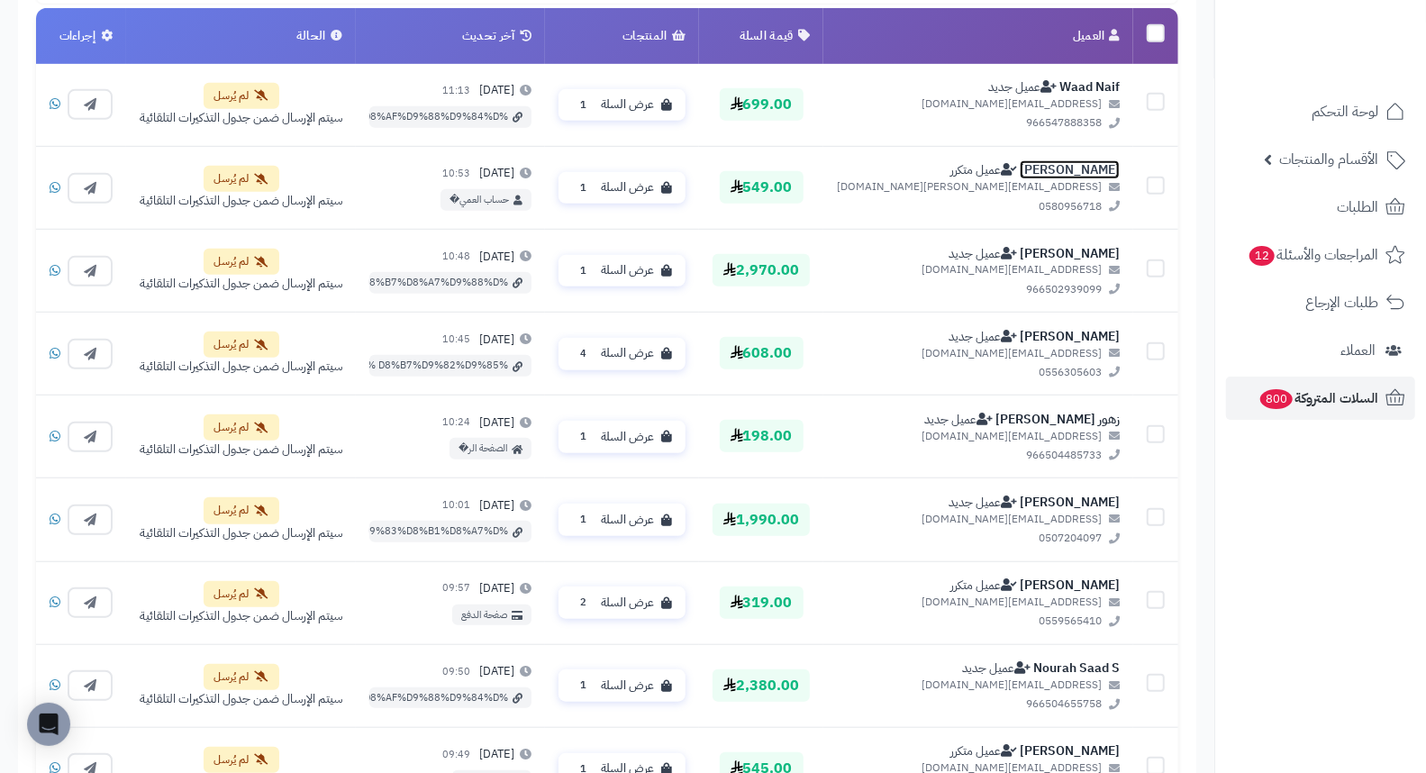
scroll to position [700, 0]
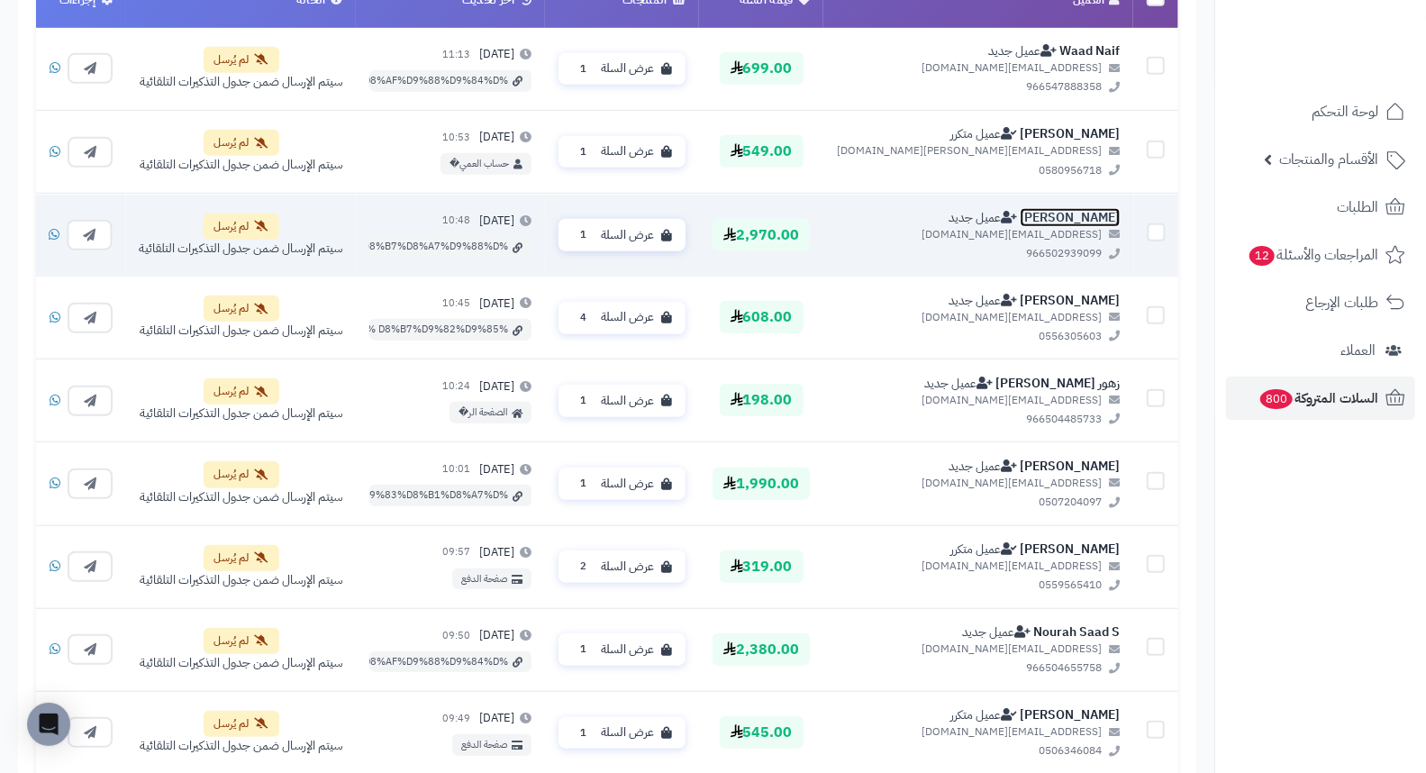
click at [1111, 217] on link "Dhaif Alessa" at bounding box center [1069, 216] width 100 height 19
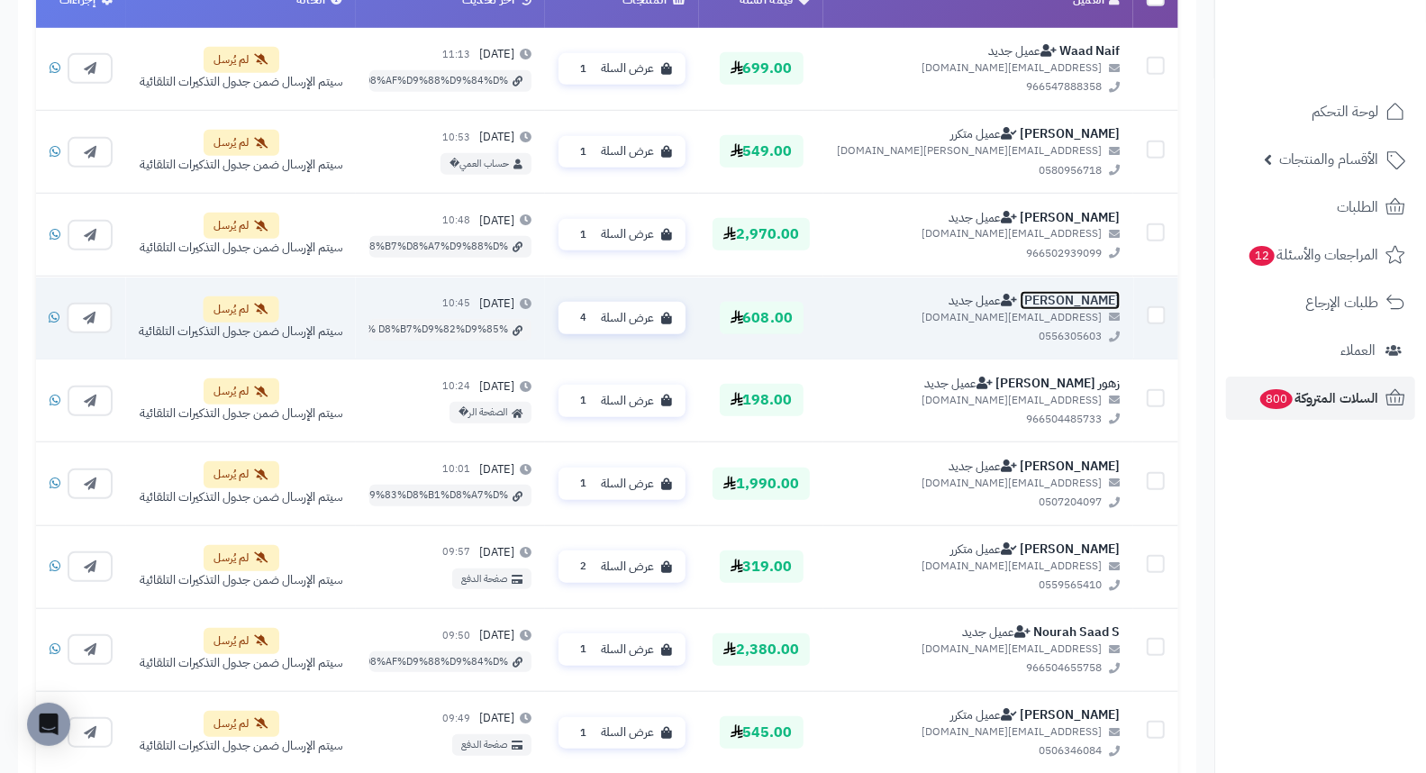
click at [1099, 298] on link "عائشه الحربي" at bounding box center [1069, 300] width 100 height 19
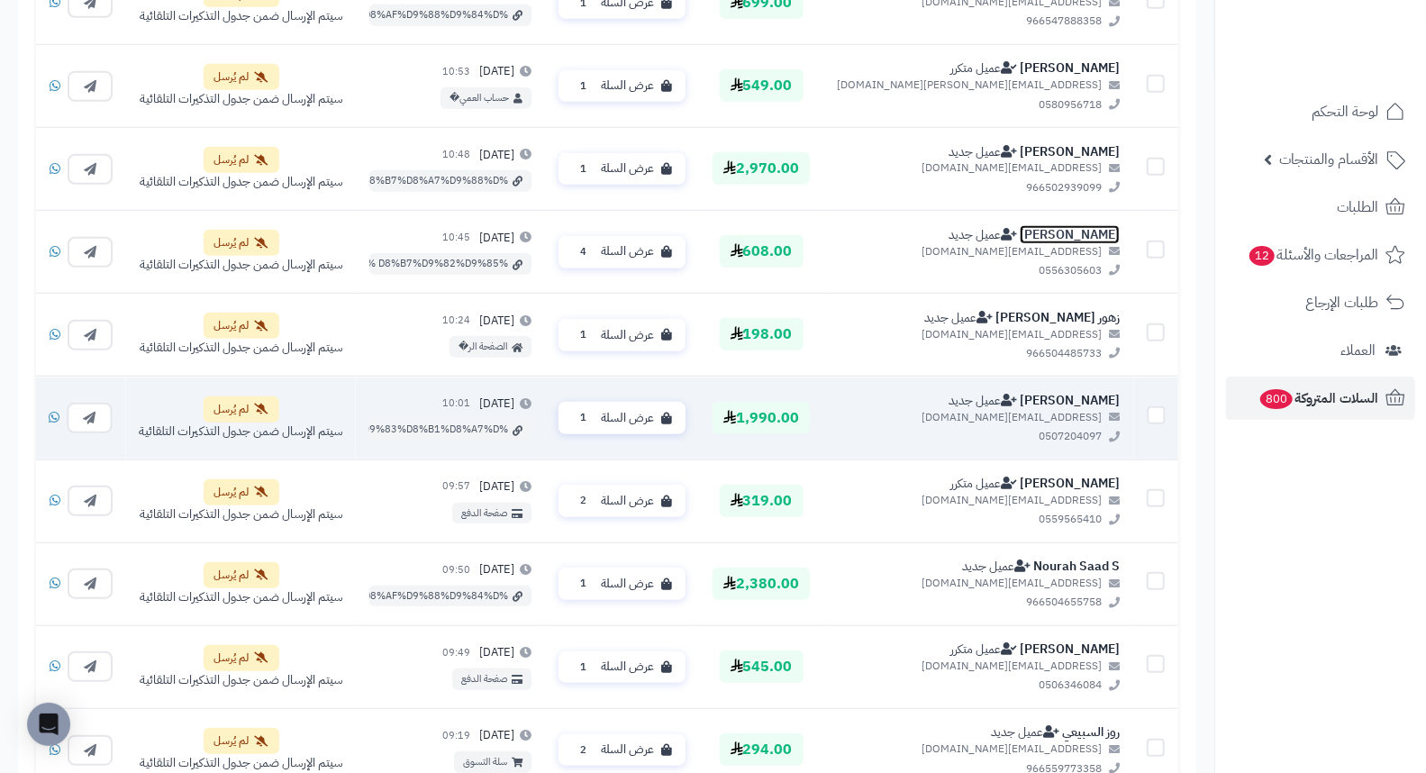
scroll to position [800, 0]
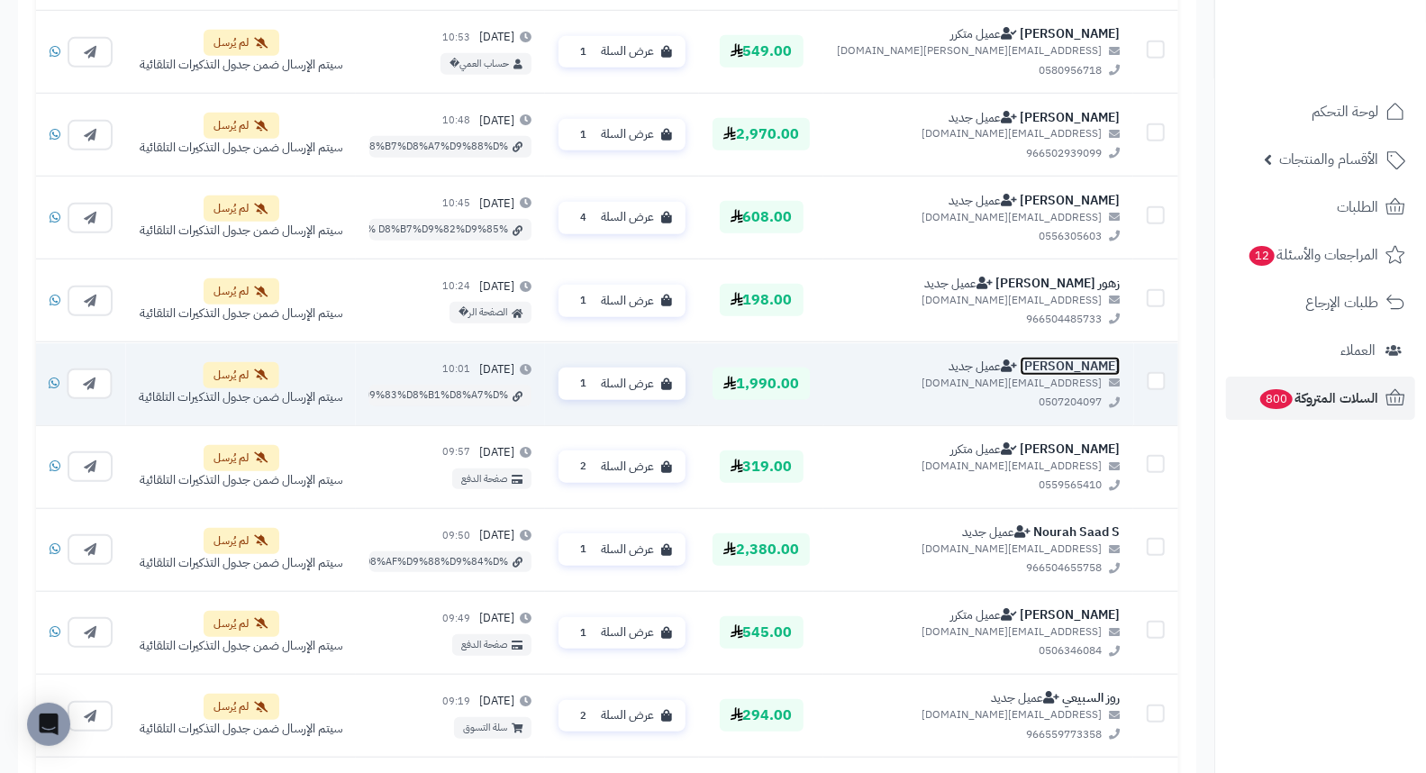
click at [1108, 370] on link "وداد الحيسوني" at bounding box center [1069, 366] width 100 height 19
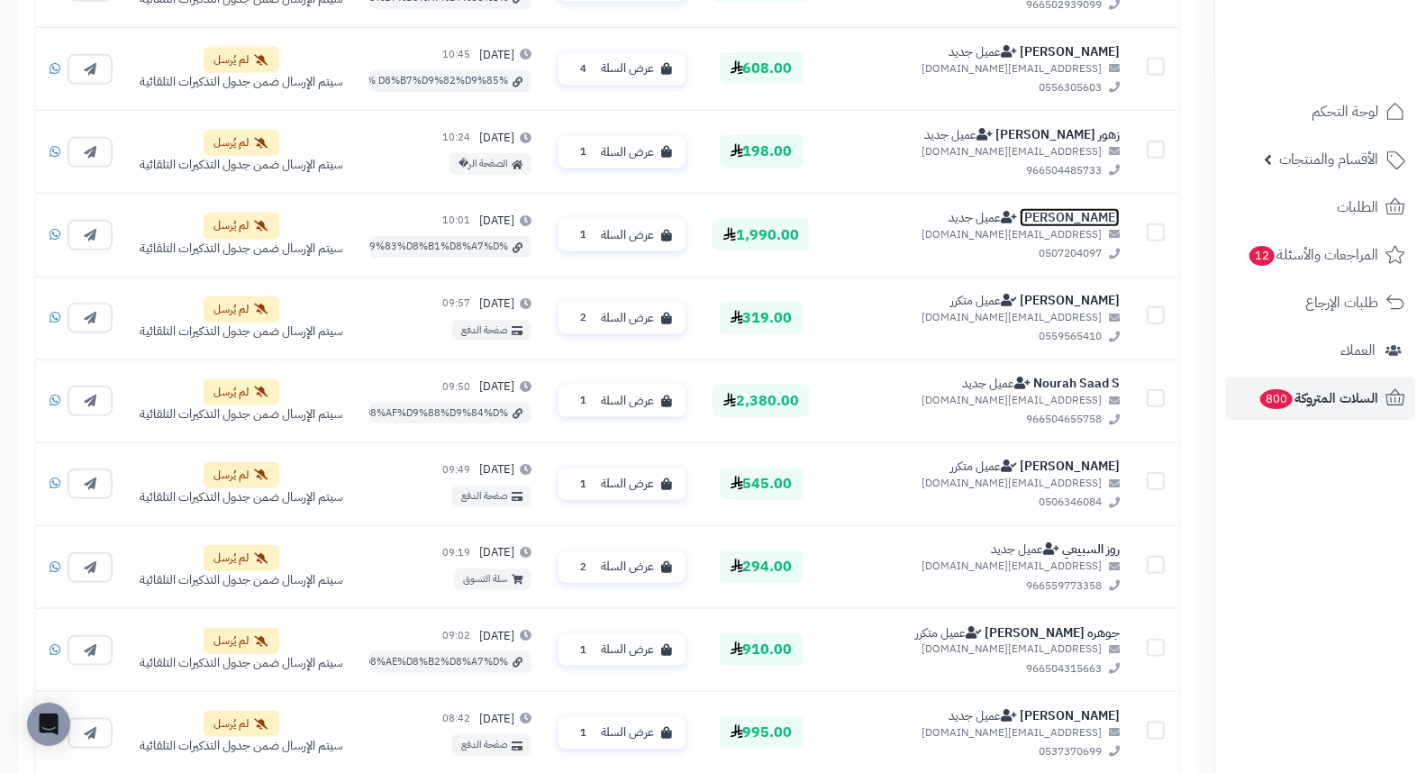
scroll to position [1001, 0]
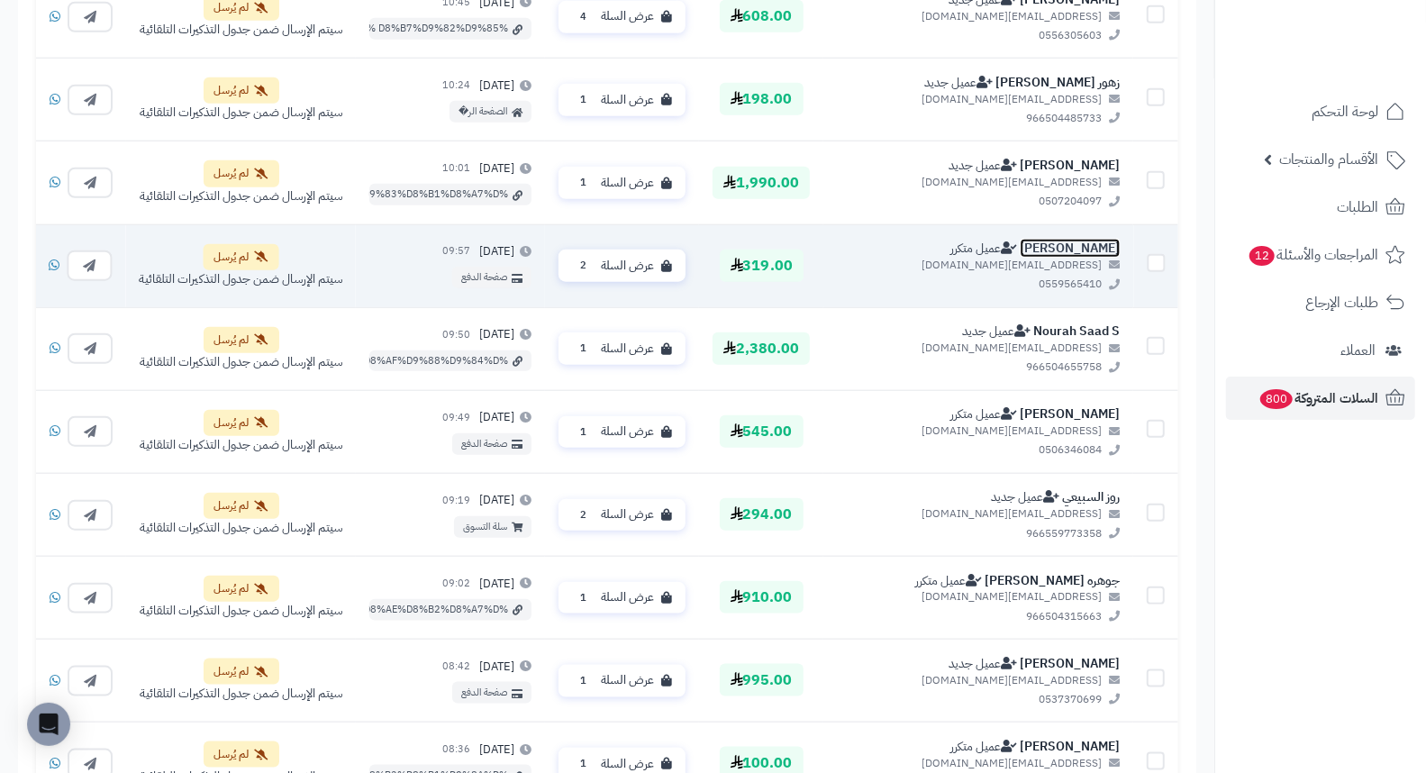
click at [1099, 247] on link "Rana Easa" at bounding box center [1069, 248] width 100 height 19
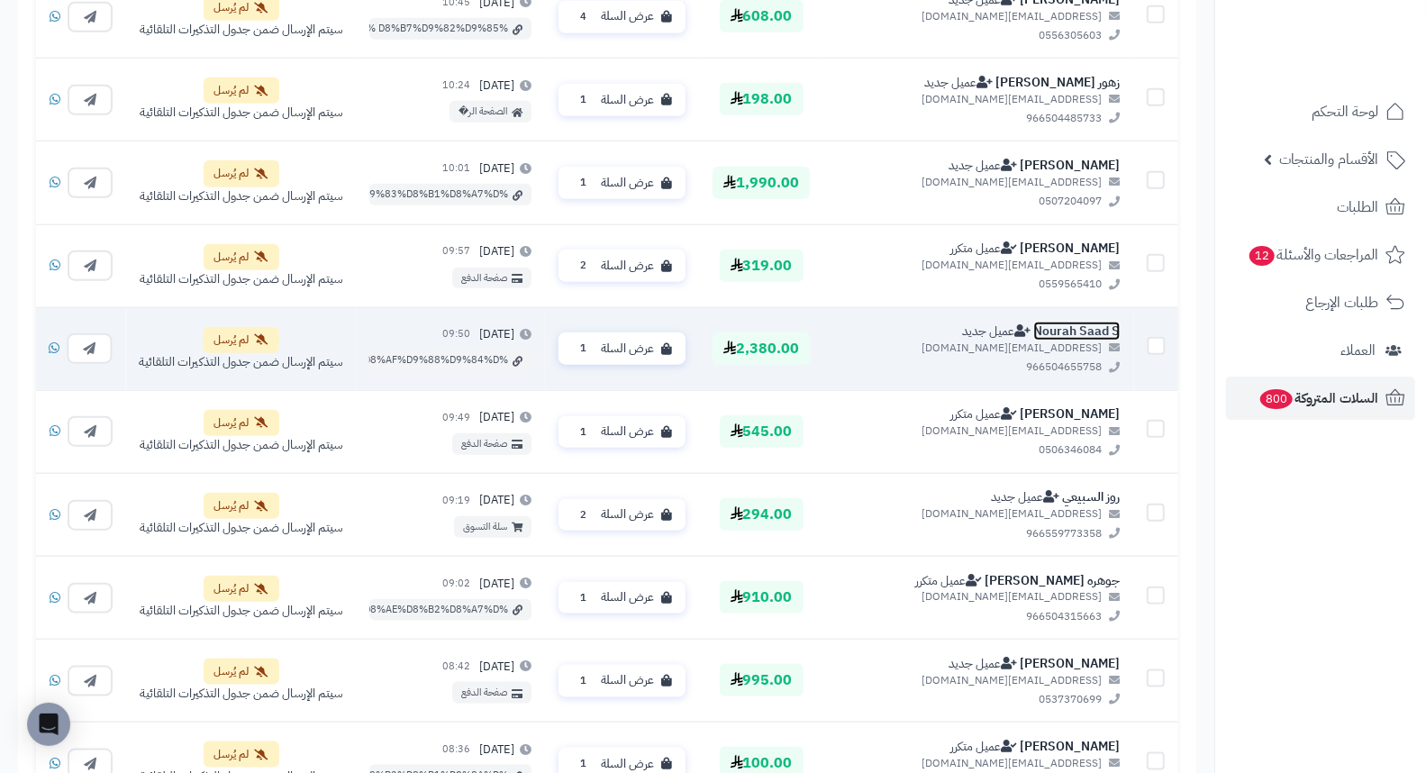
click at [1058, 328] on link "Nourah Saad S" at bounding box center [1076, 331] width 86 height 19
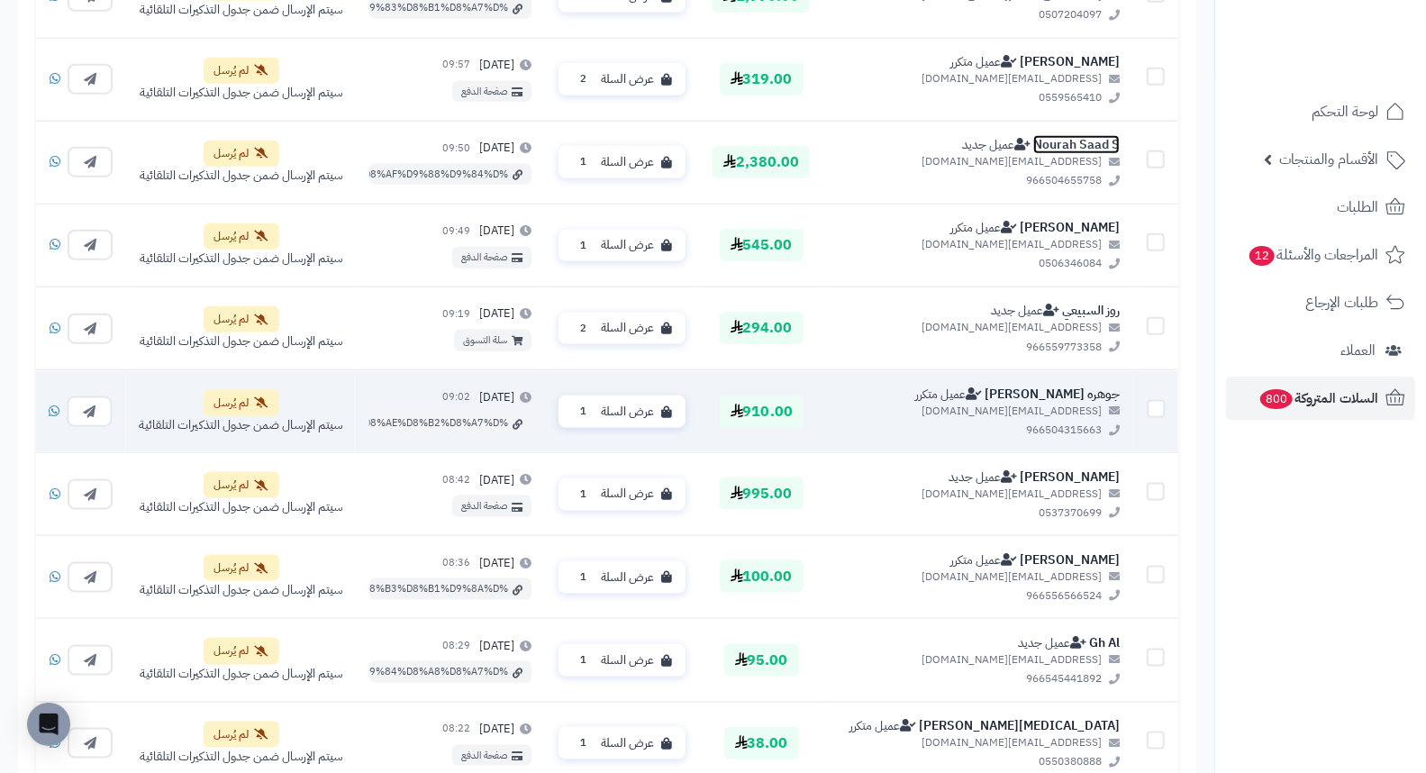
scroll to position [1200, 0]
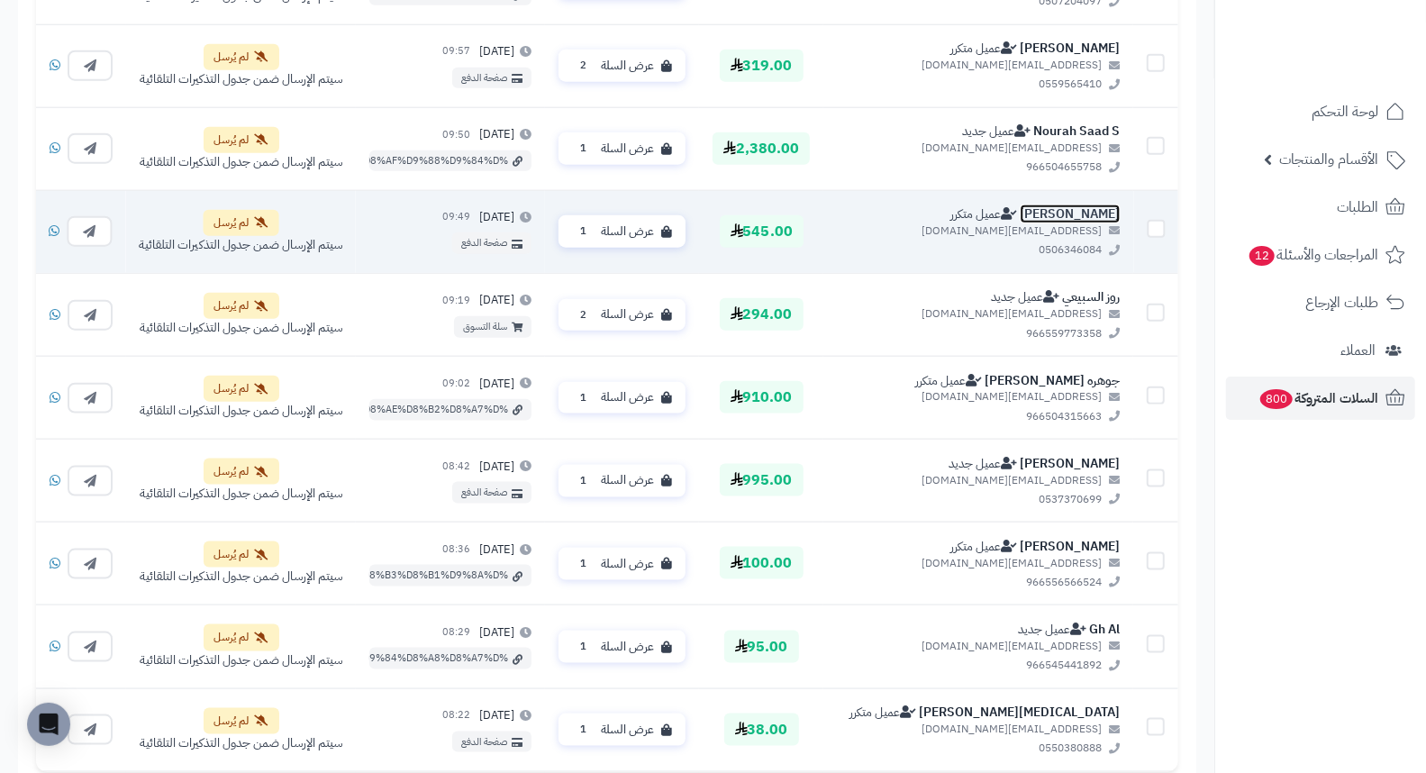
click at [1082, 214] on link "فيصل المالكي" at bounding box center [1069, 213] width 100 height 19
click at [654, 231] on span "عرض السلة" at bounding box center [627, 230] width 53 height 17
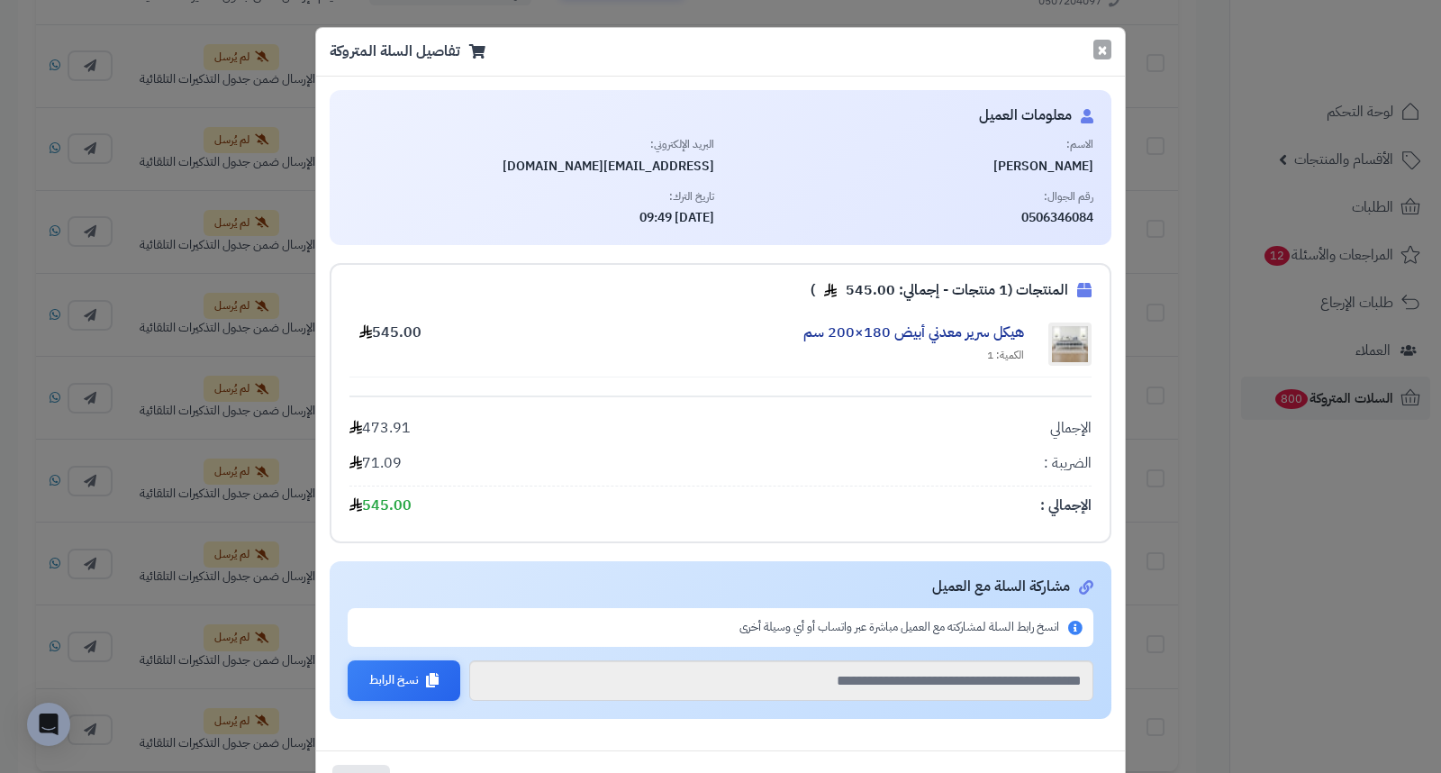
click at [1111, 50] on button "×" at bounding box center [1102, 50] width 18 height 20
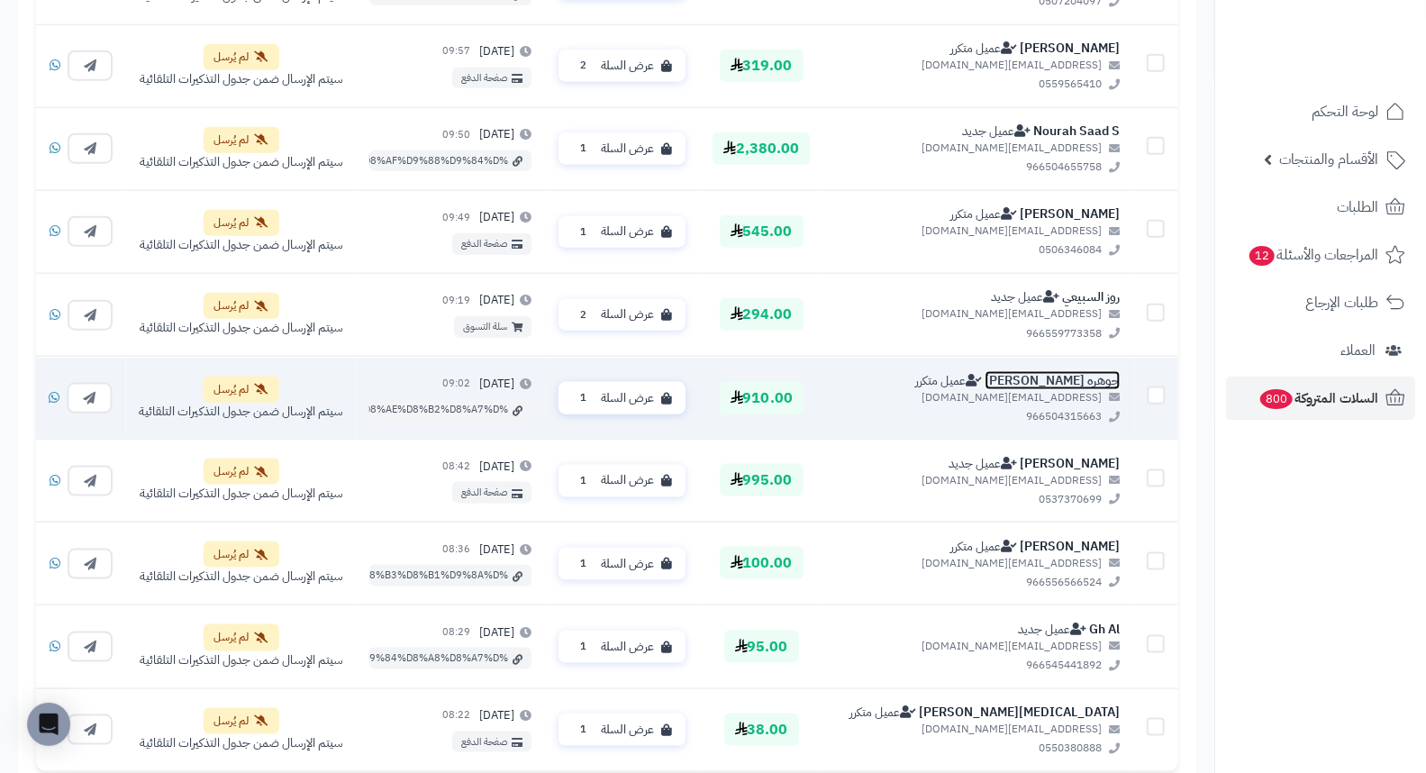
click at [1092, 376] on link "جوهره جابر" at bounding box center [1051, 379] width 135 height 19
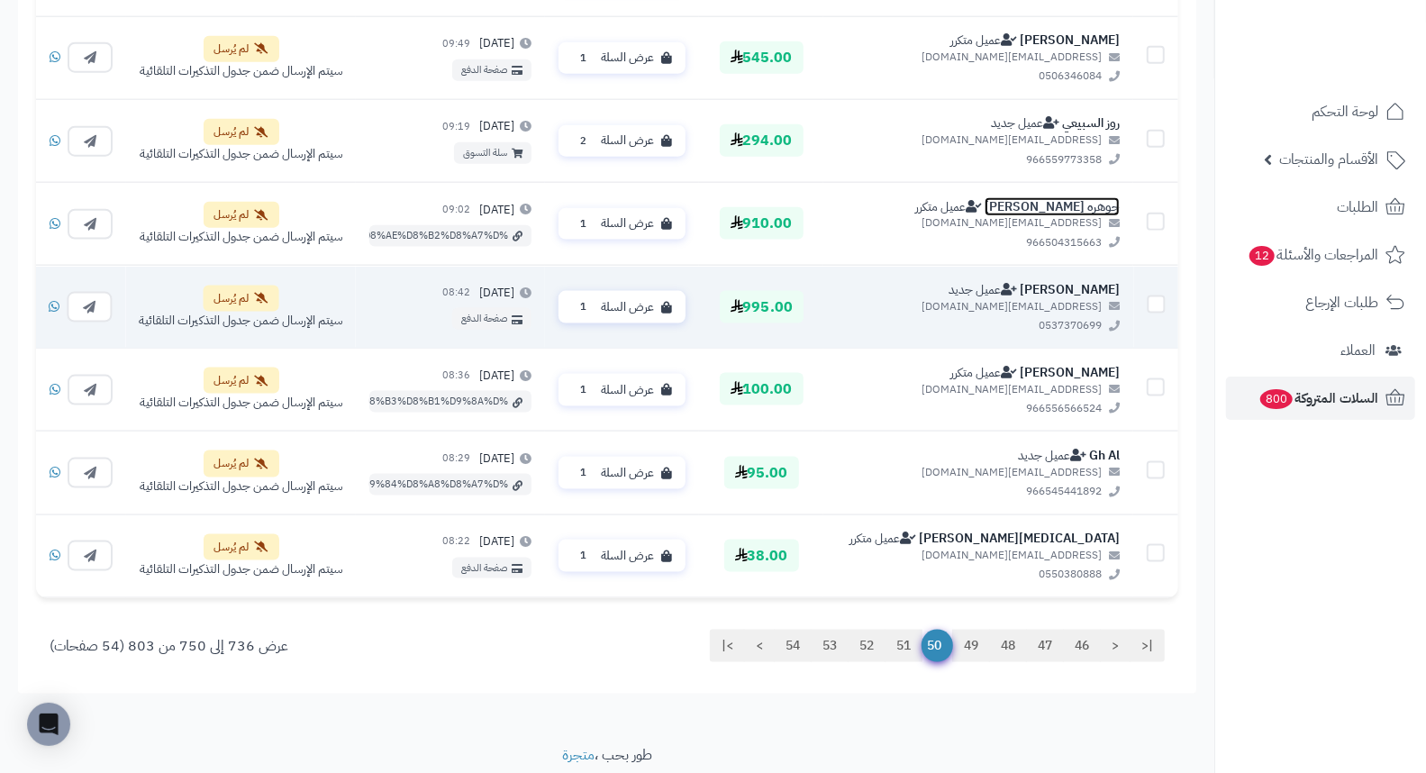
scroll to position [1400, 0]
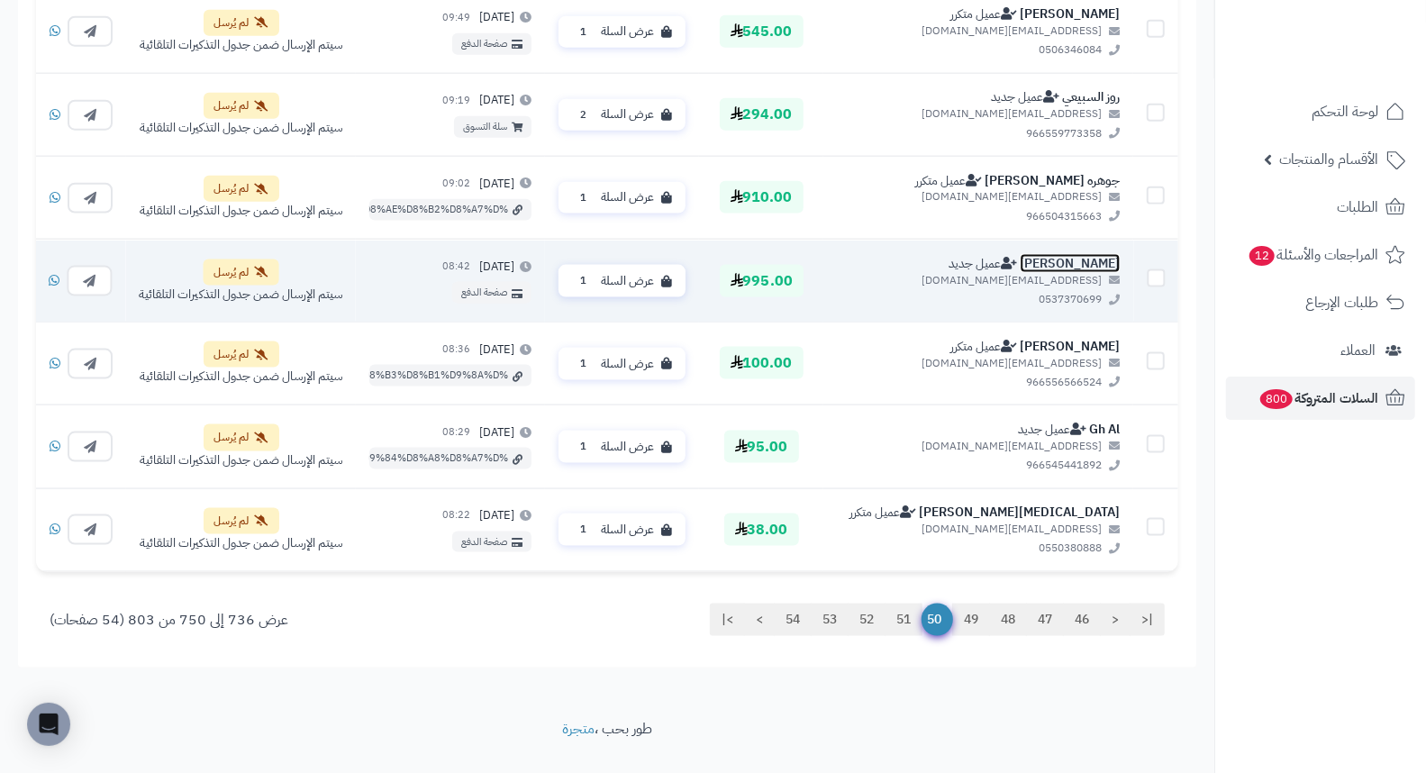
click at [1085, 255] on link "مريم ابراهيم" at bounding box center [1069, 263] width 100 height 19
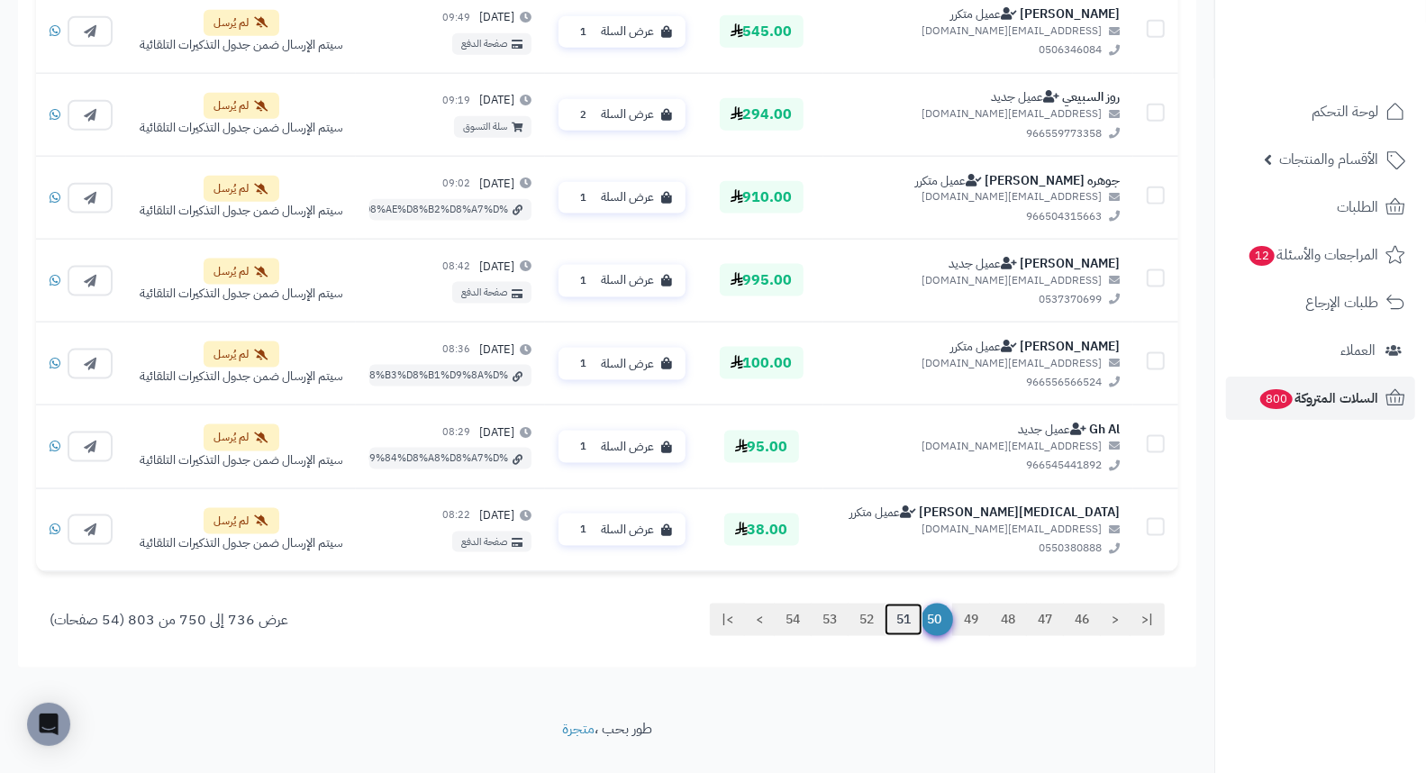
click at [899, 622] on link "51" at bounding box center [903, 619] width 38 height 32
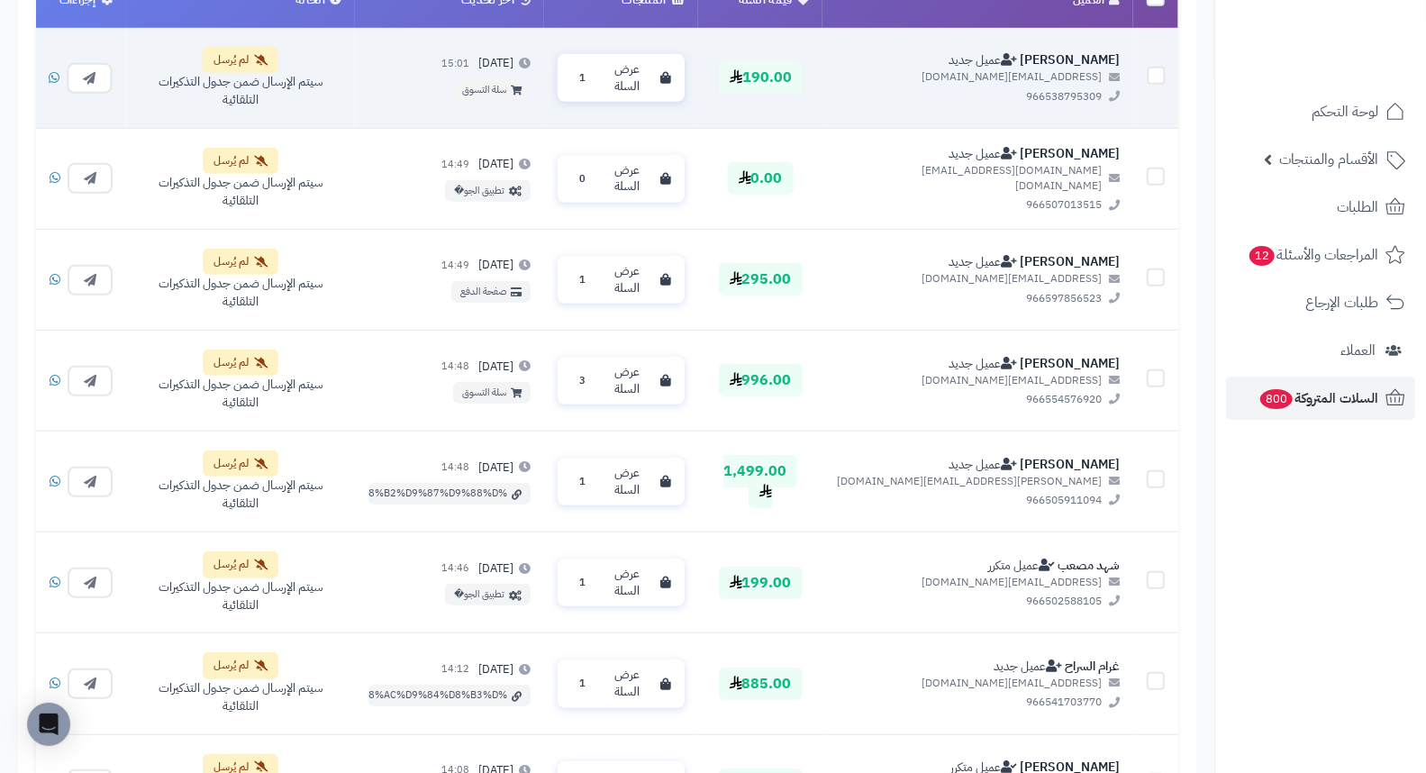
scroll to position [800, 0]
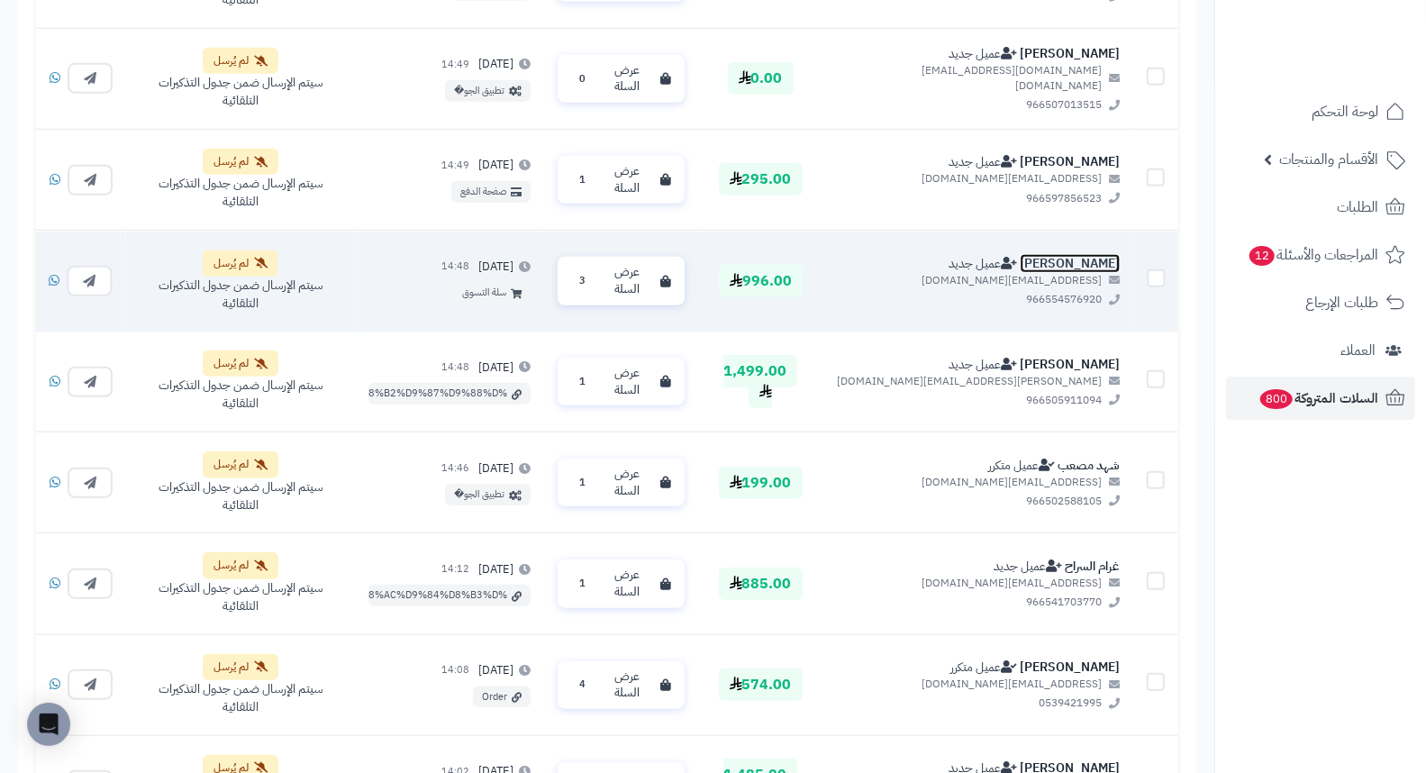
click at [1110, 254] on link "منار البلوي" at bounding box center [1069, 263] width 100 height 19
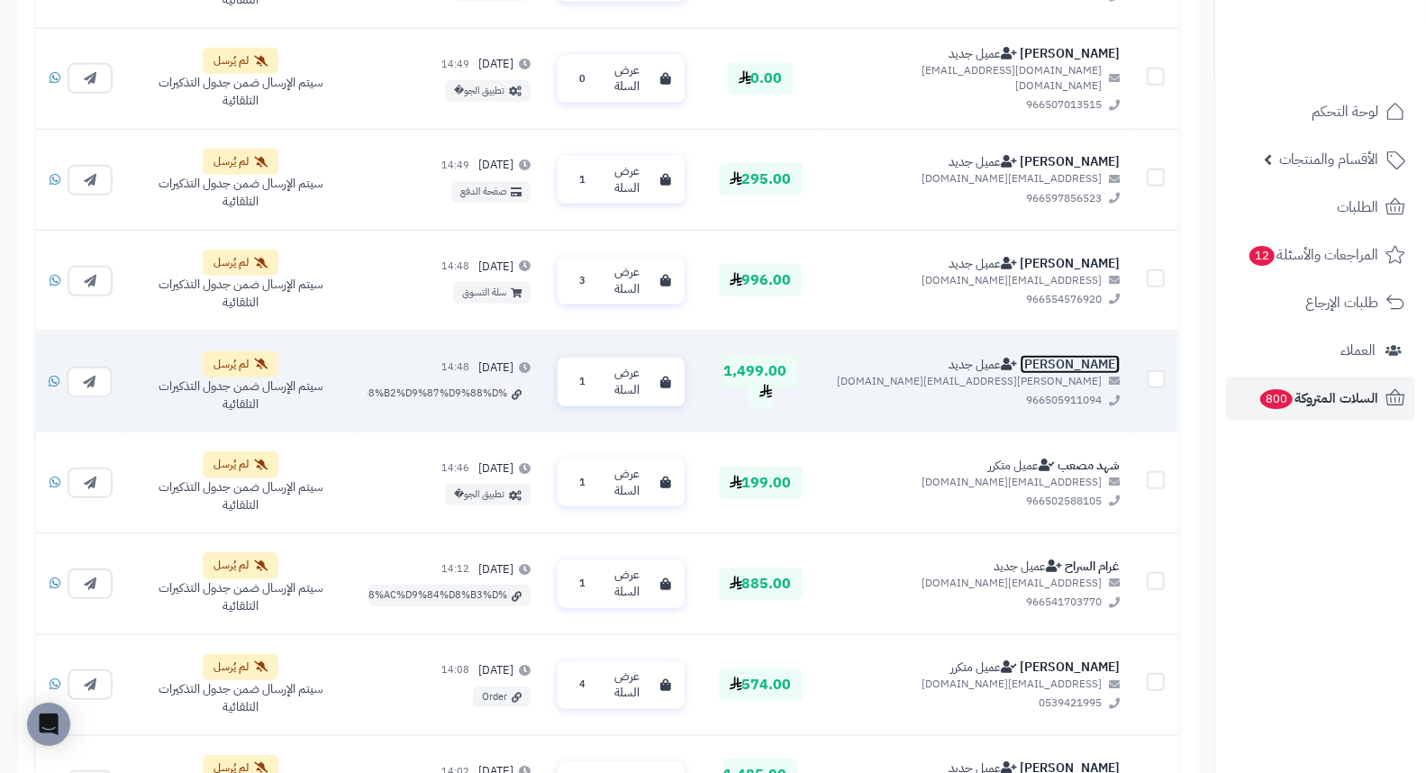
click at [1075, 355] on link "khalid alfdhli" at bounding box center [1069, 364] width 100 height 19
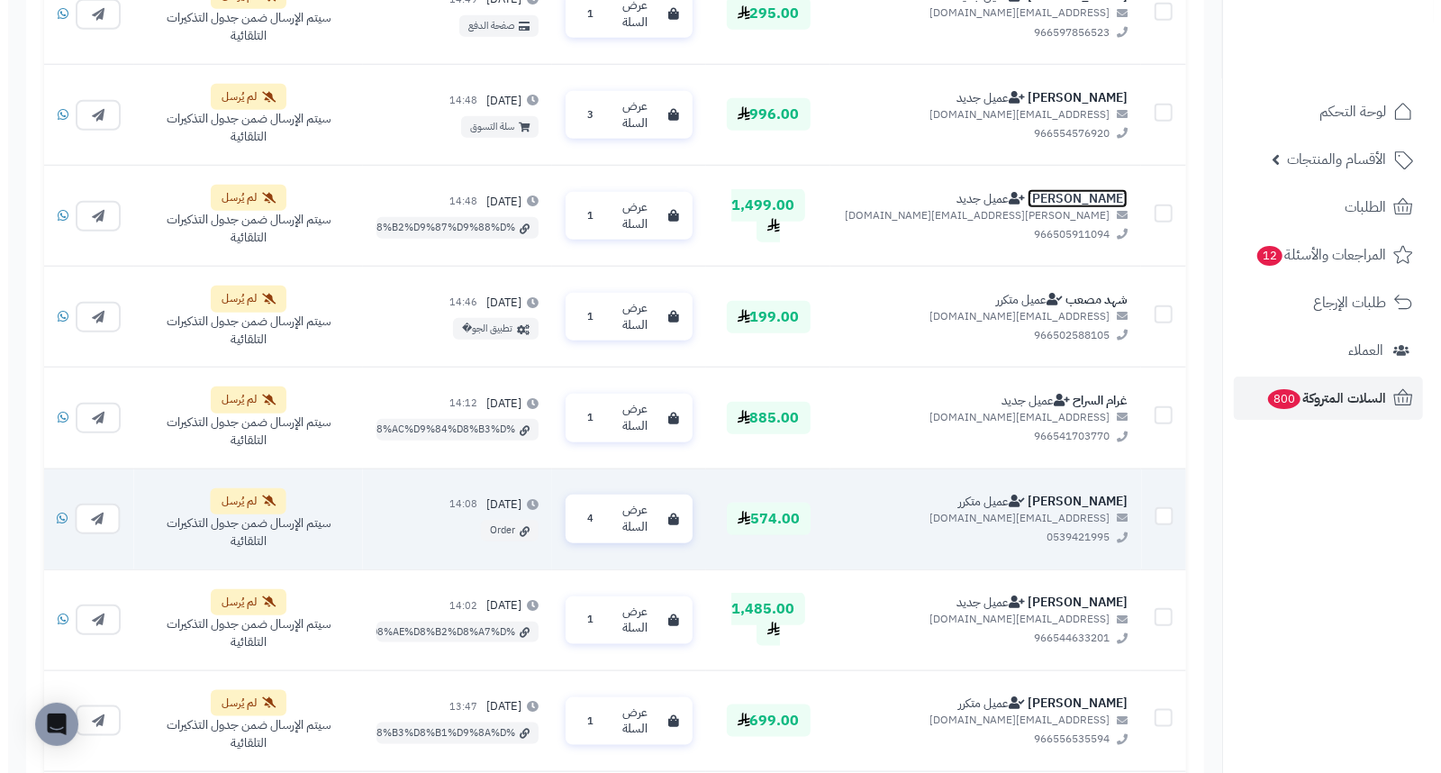
scroll to position [1001, 0]
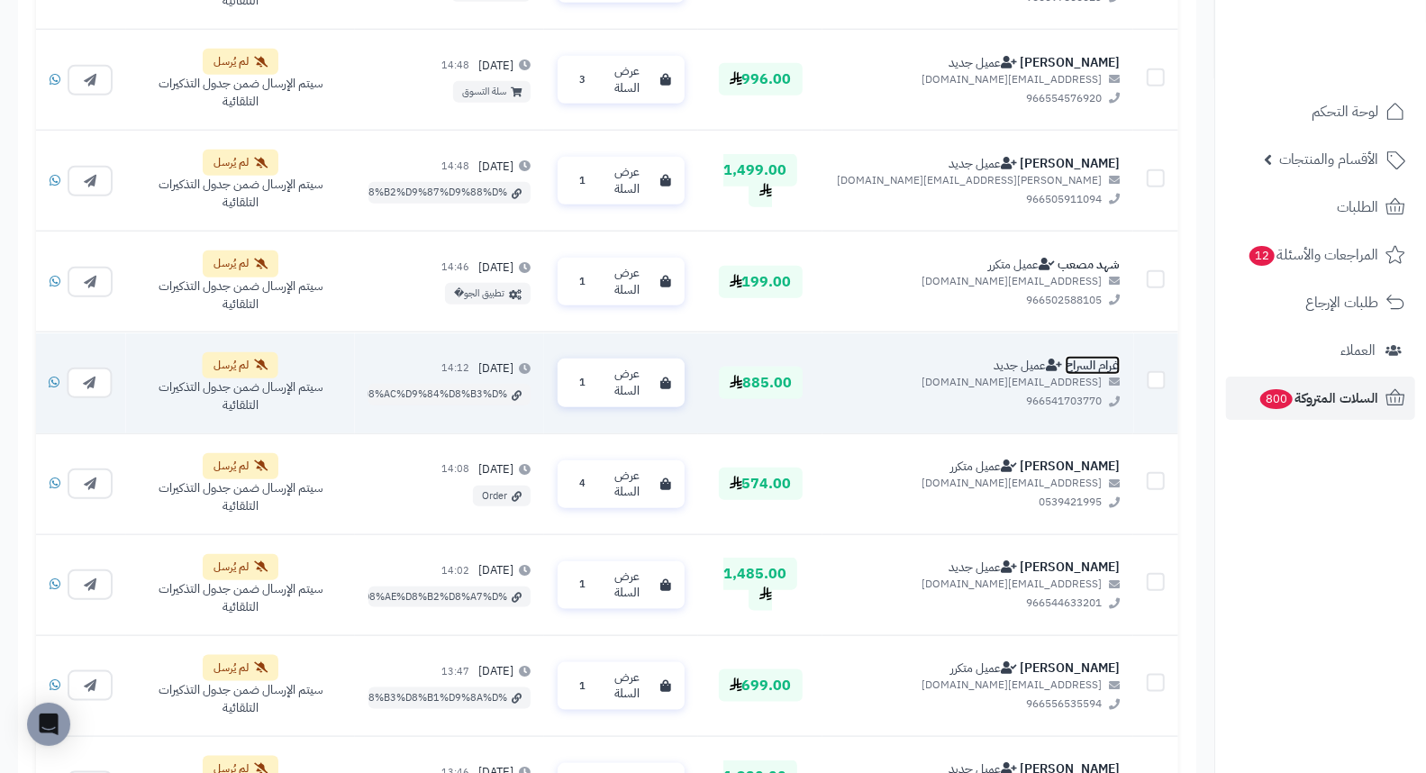
click at [1101, 356] on link "غرام السراح" at bounding box center [1092, 365] width 55 height 19
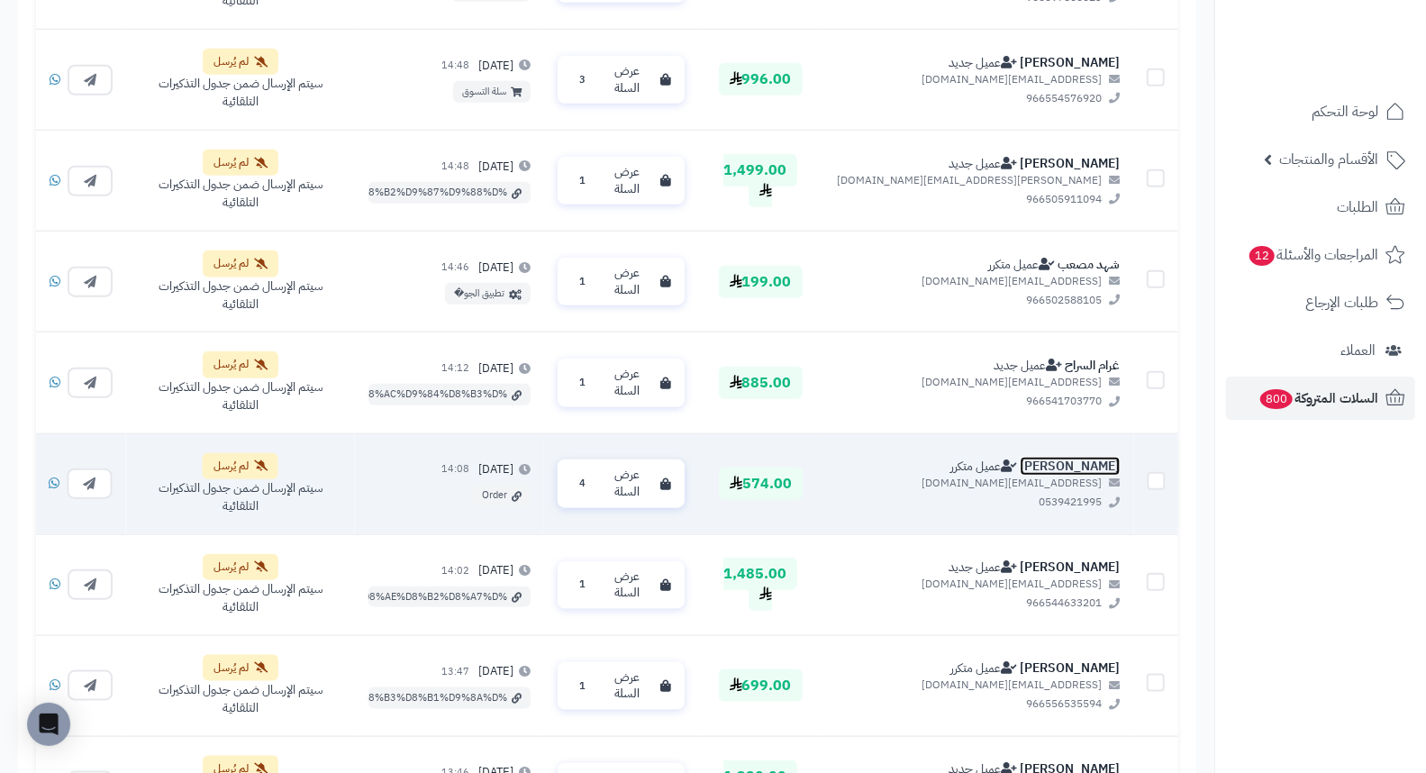
click at [1103, 457] on link "منيره عبدالله" at bounding box center [1069, 466] width 100 height 19
click at [653, 467] on span "عرض السلة" at bounding box center [626, 483] width 53 height 33
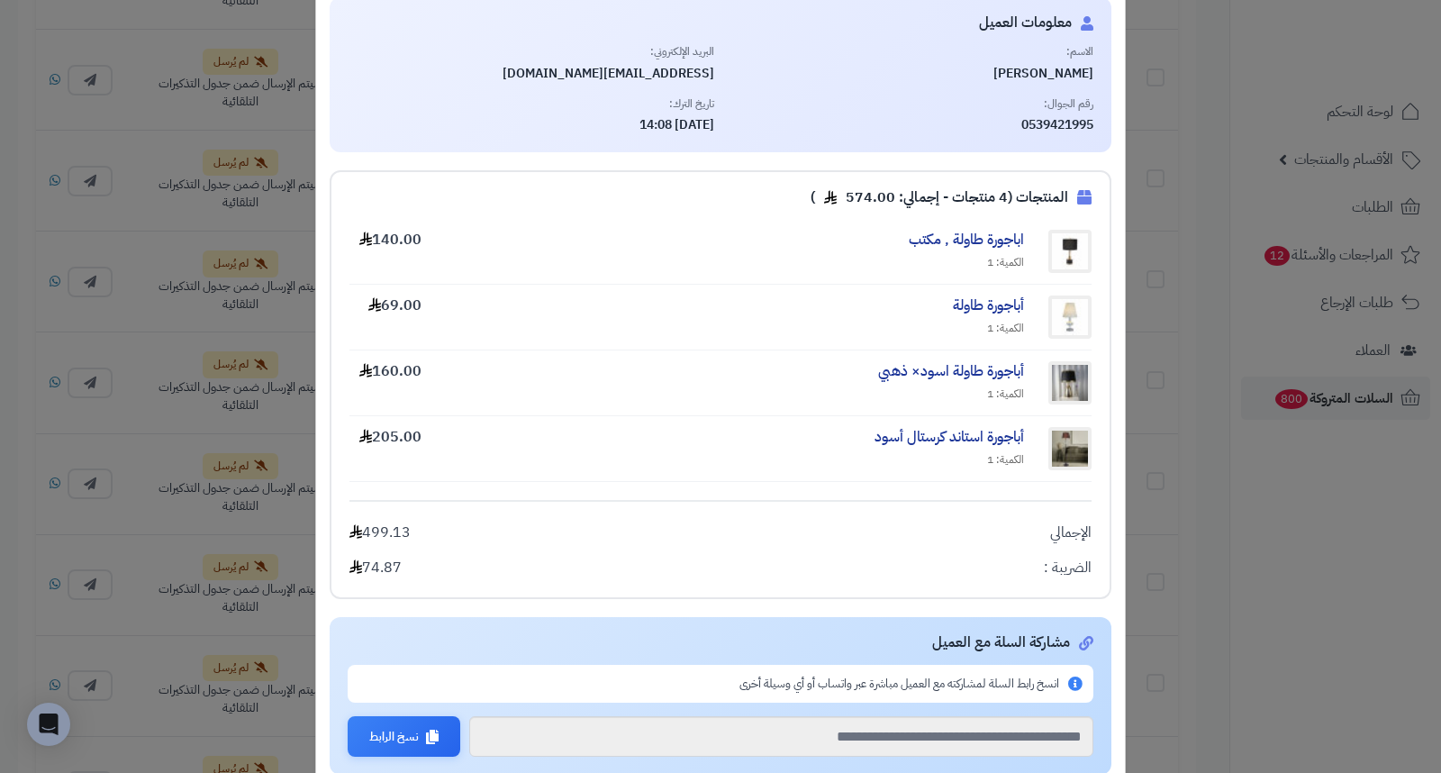
scroll to position [0, 0]
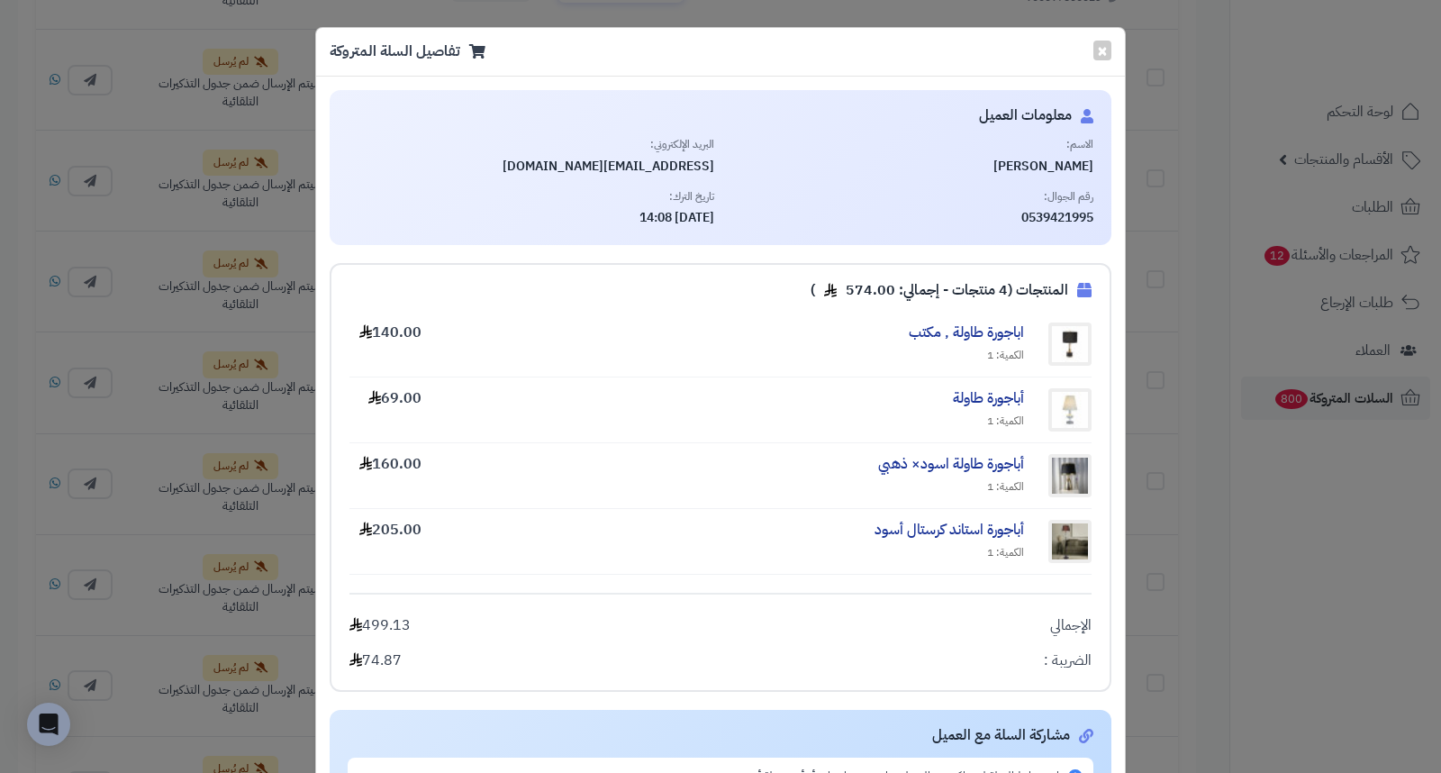
click at [1046, 209] on span "0539421995" at bounding box center [911, 218] width 367 height 18
copy span "0539421995"
click at [1094, 165] on span "منيره عبدالله" at bounding box center [911, 167] width 367 height 18
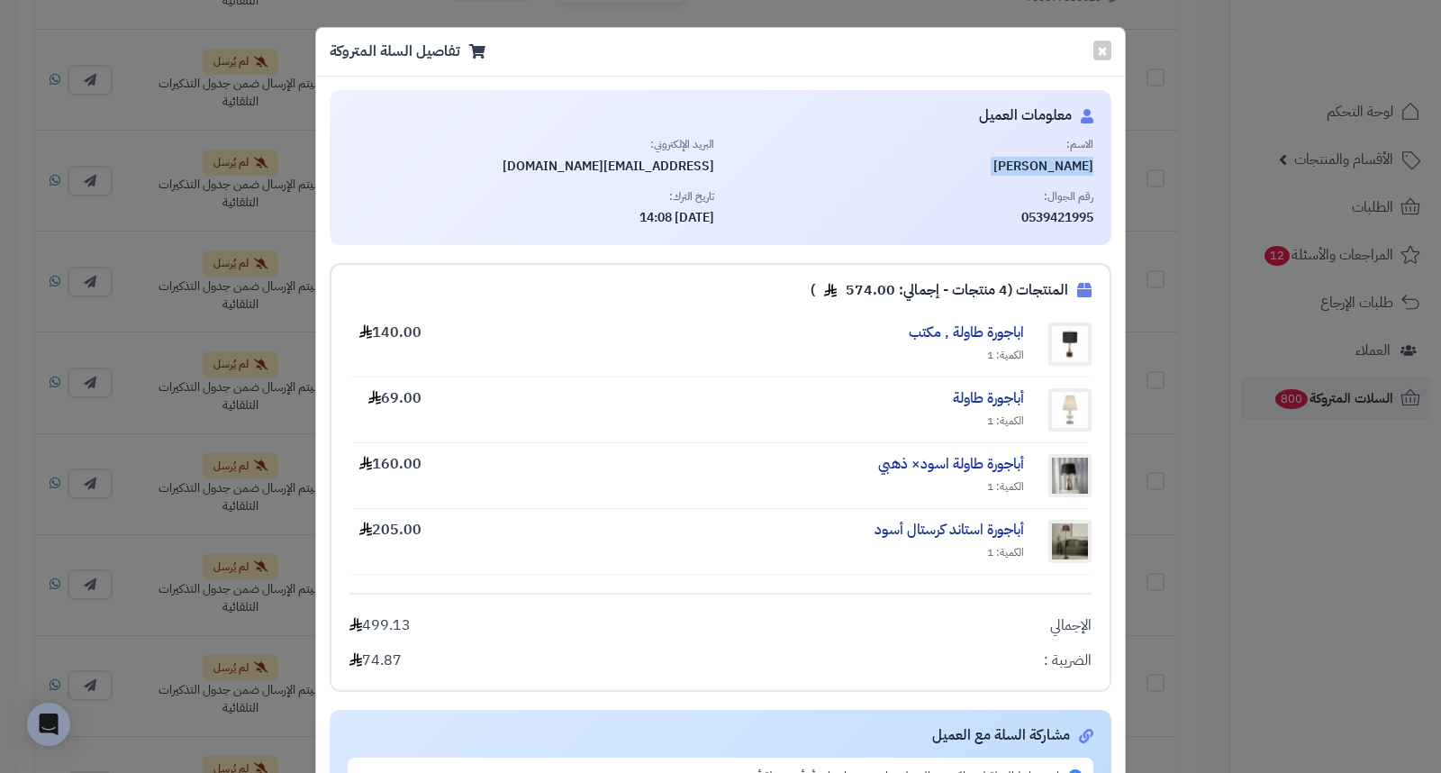
click at [1094, 165] on span "منيره عبدالله" at bounding box center [911, 167] width 367 height 18
copy div "منيره عبدالله"
click at [1110, 52] on button "×" at bounding box center [1102, 50] width 18 height 20
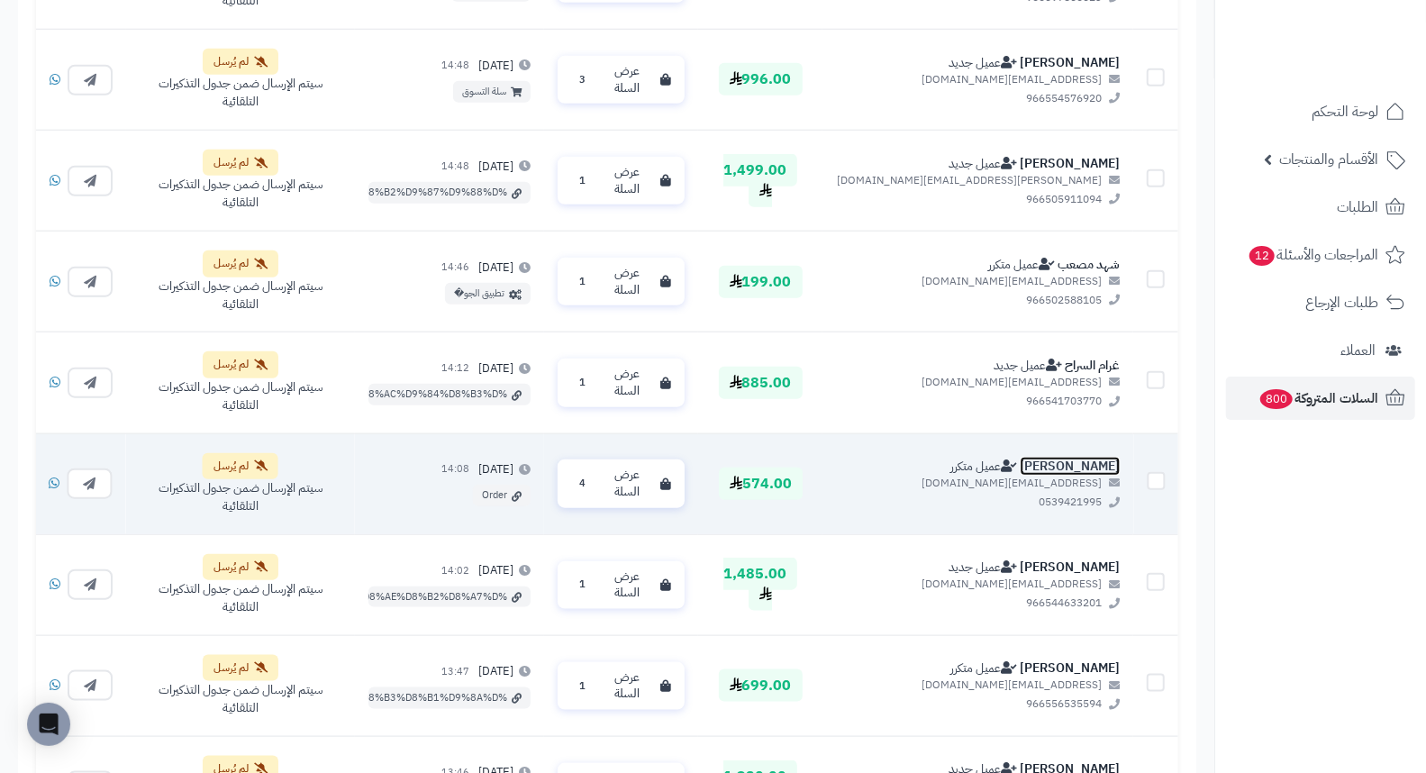
click at [1083, 457] on link "منيره عبدالله" at bounding box center [1069, 466] width 100 height 19
click at [653, 467] on span "عرض السلة" at bounding box center [626, 483] width 53 height 33
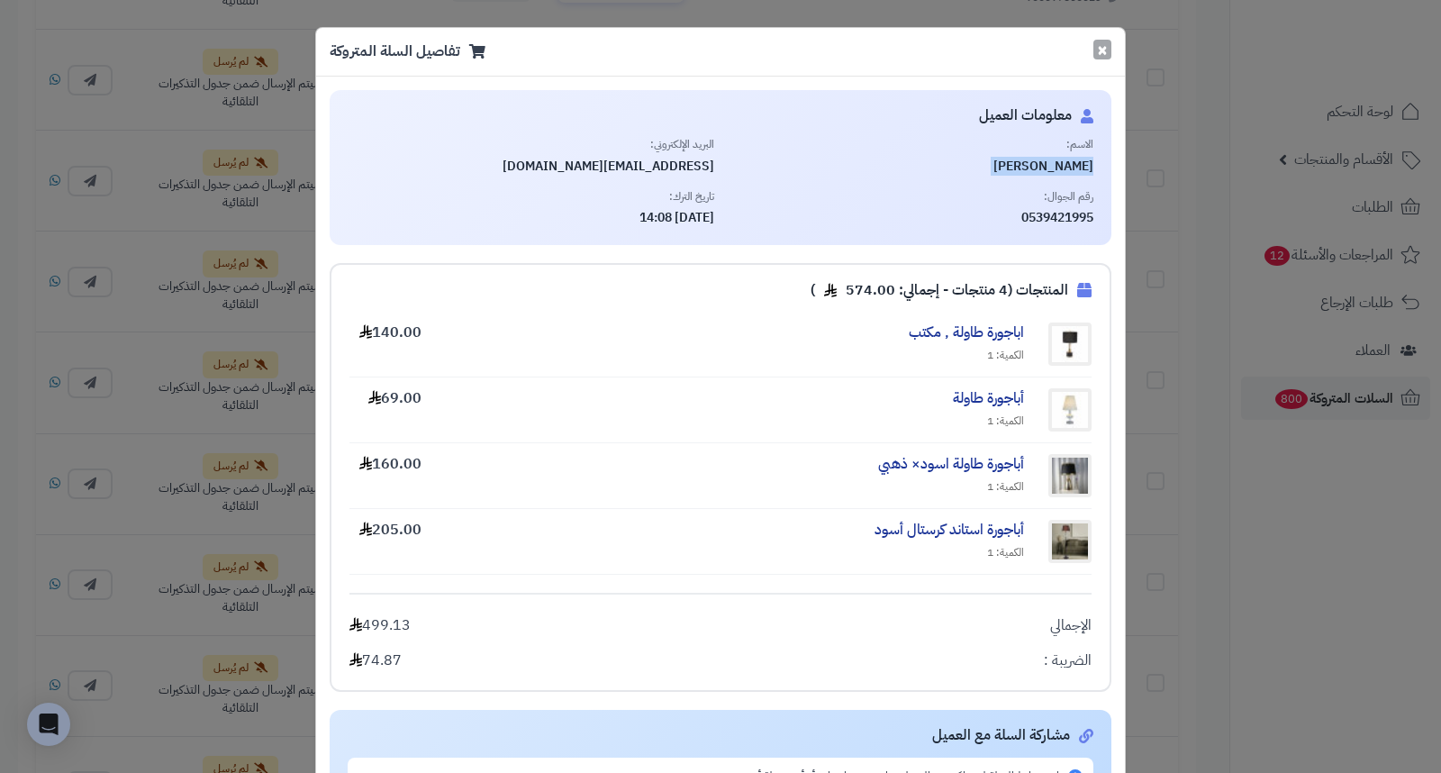
click at [1109, 49] on button "×" at bounding box center [1102, 50] width 18 height 20
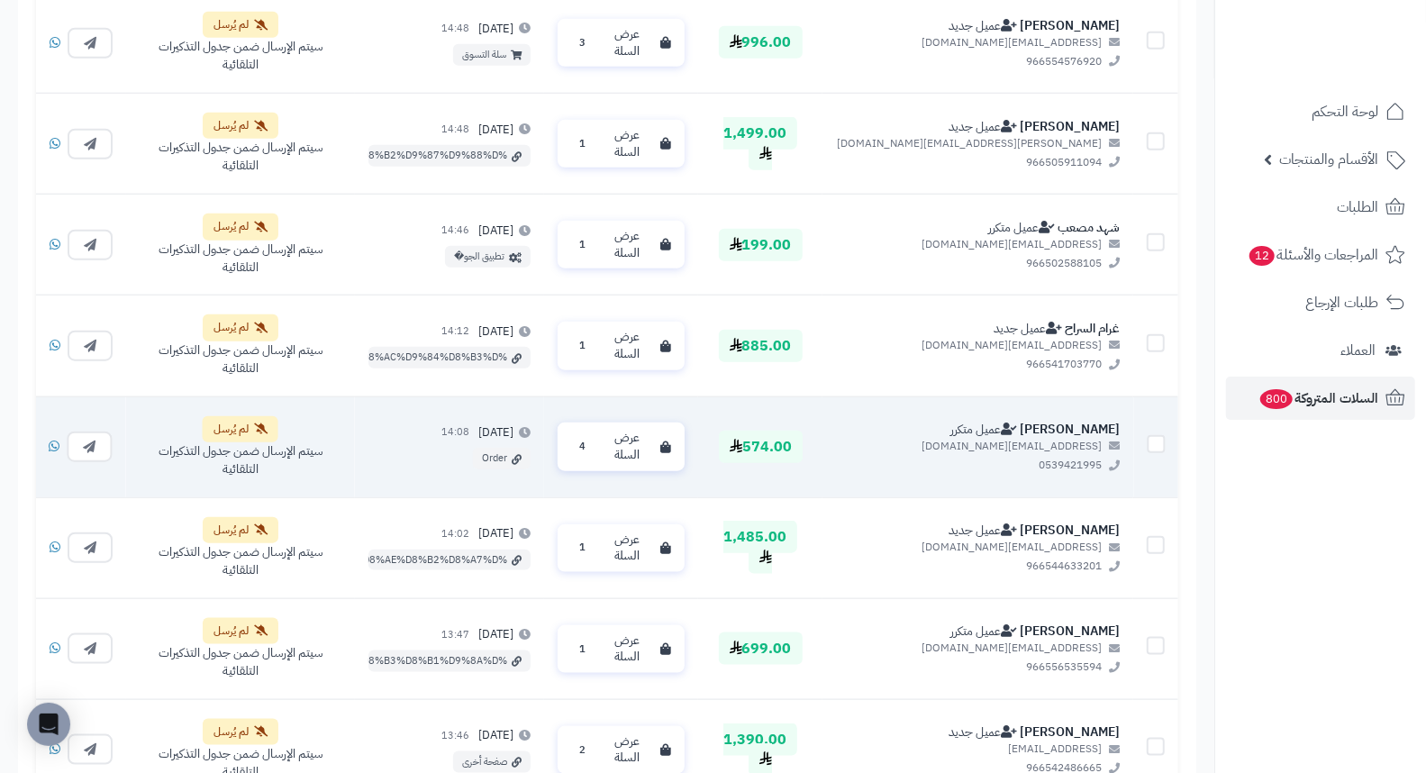
scroll to position [1101, 0]
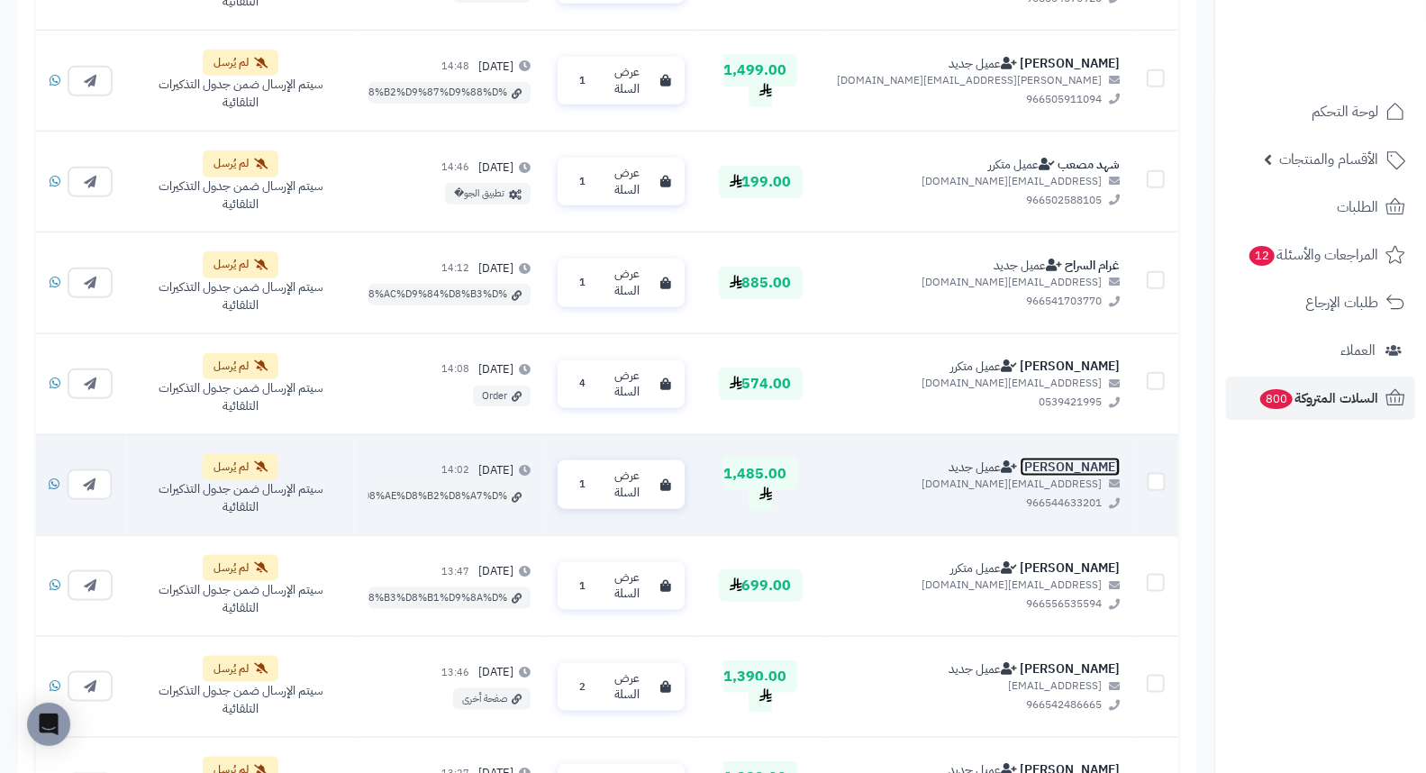
click at [1101, 457] on link "عبدالله الدوسري" at bounding box center [1069, 466] width 100 height 19
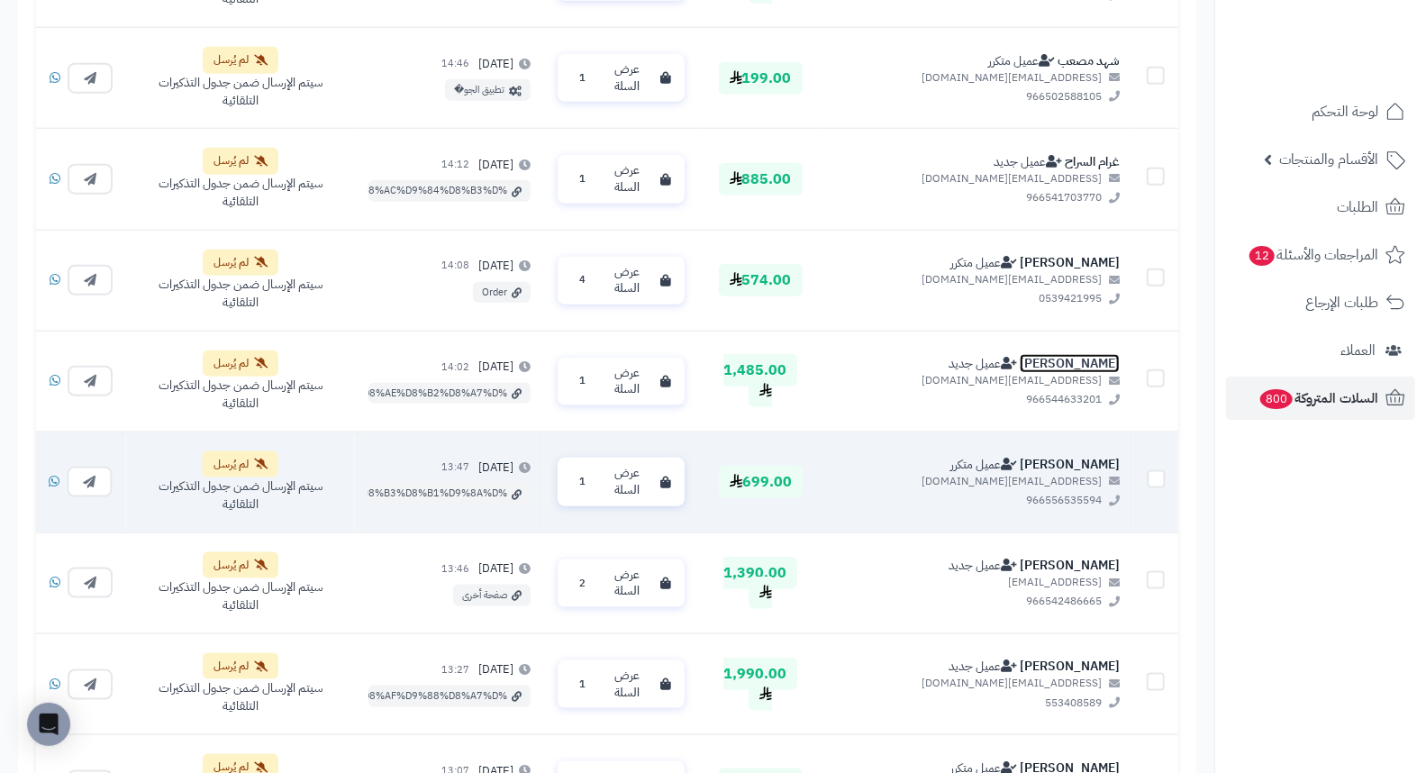
scroll to position [1300, 0]
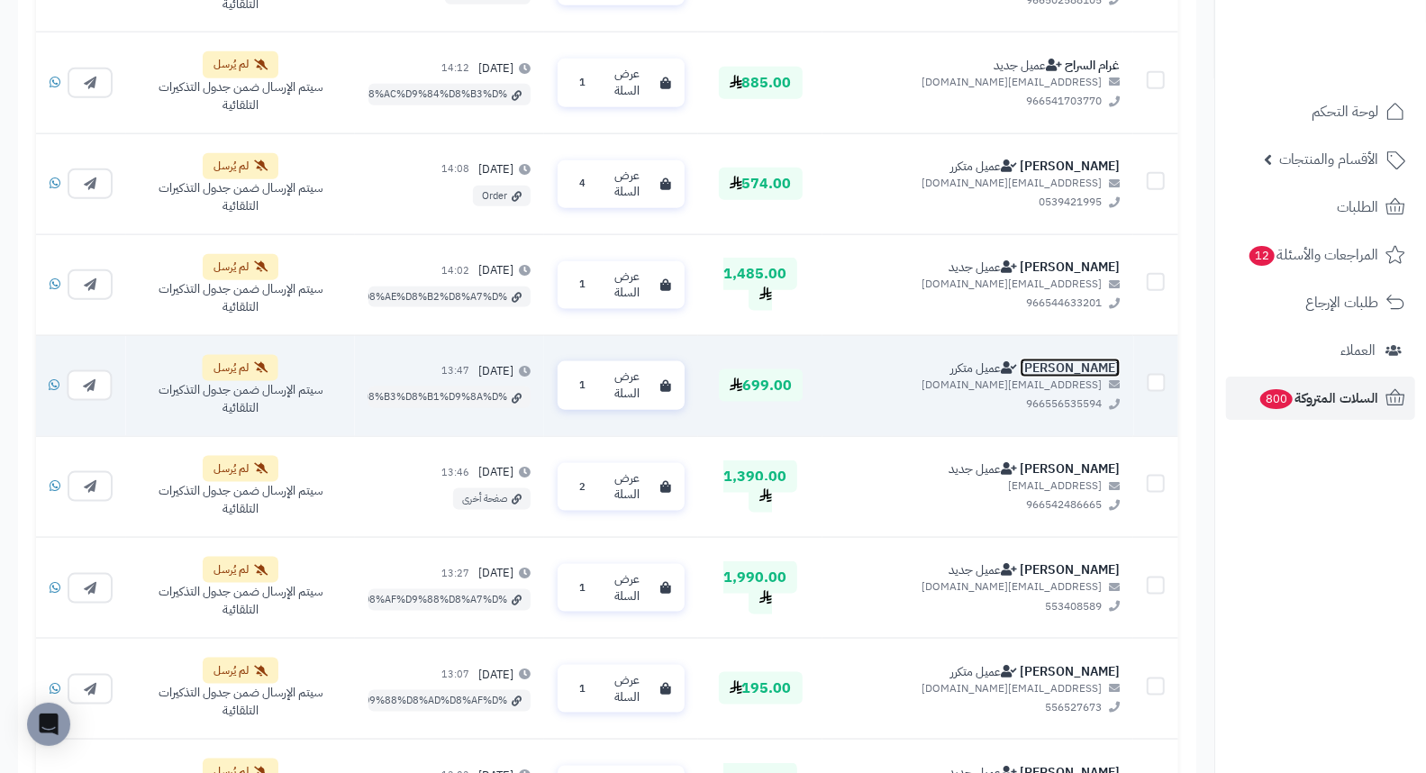
click at [1103, 358] on link "Nada Hamzi" at bounding box center [1069, 367] width 100 height 19
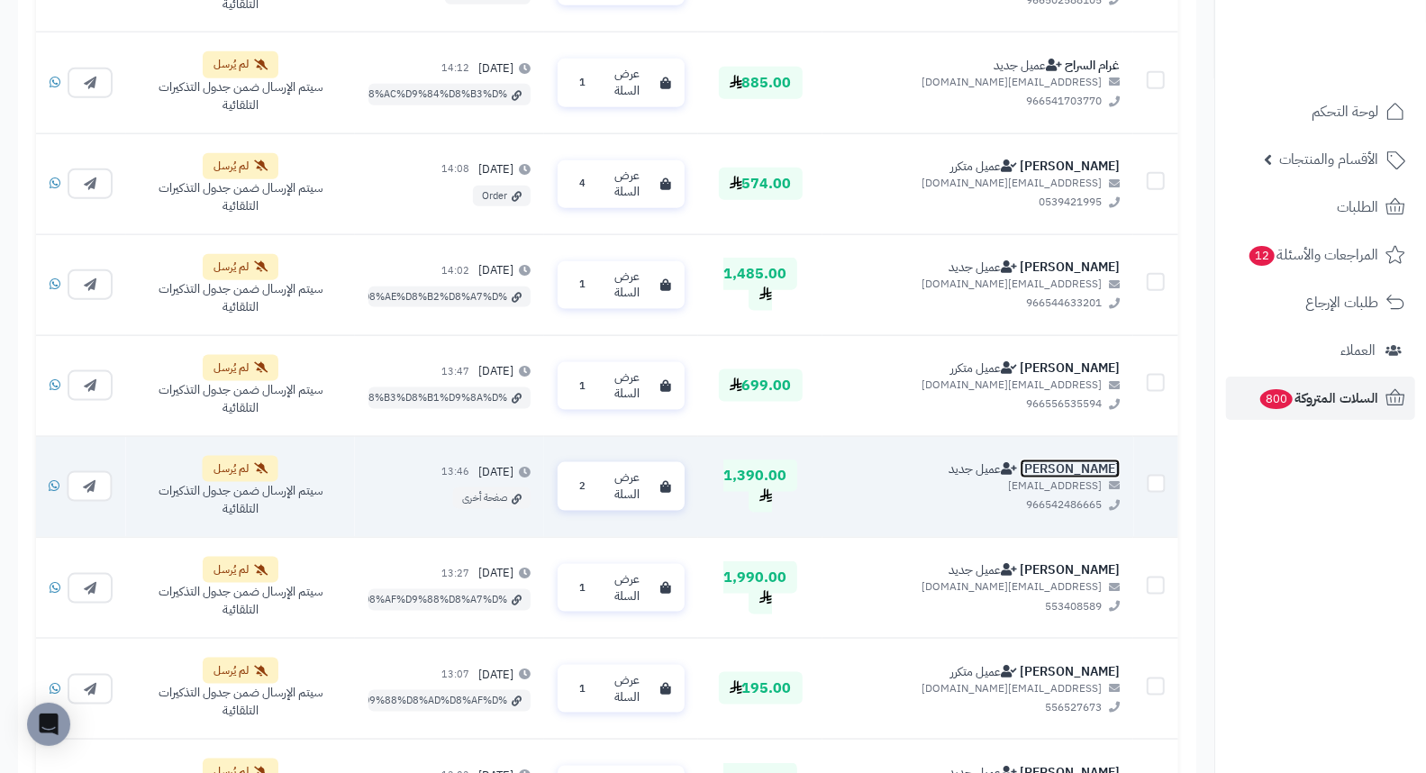
click at [1105, 459] on link "راشد القحطاني" at bounding box center [1069, 468] width 100 height 19
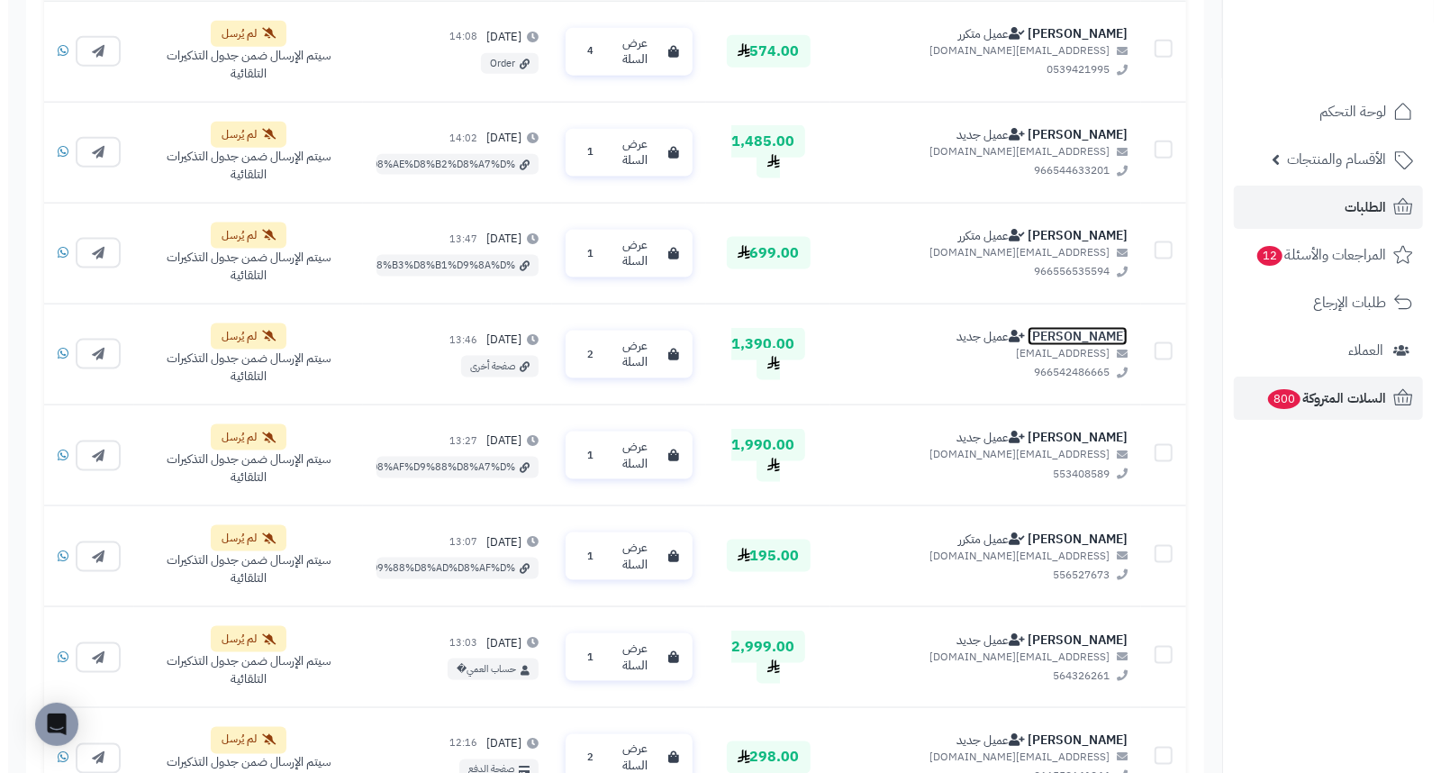
scroll to position [1436, 0]
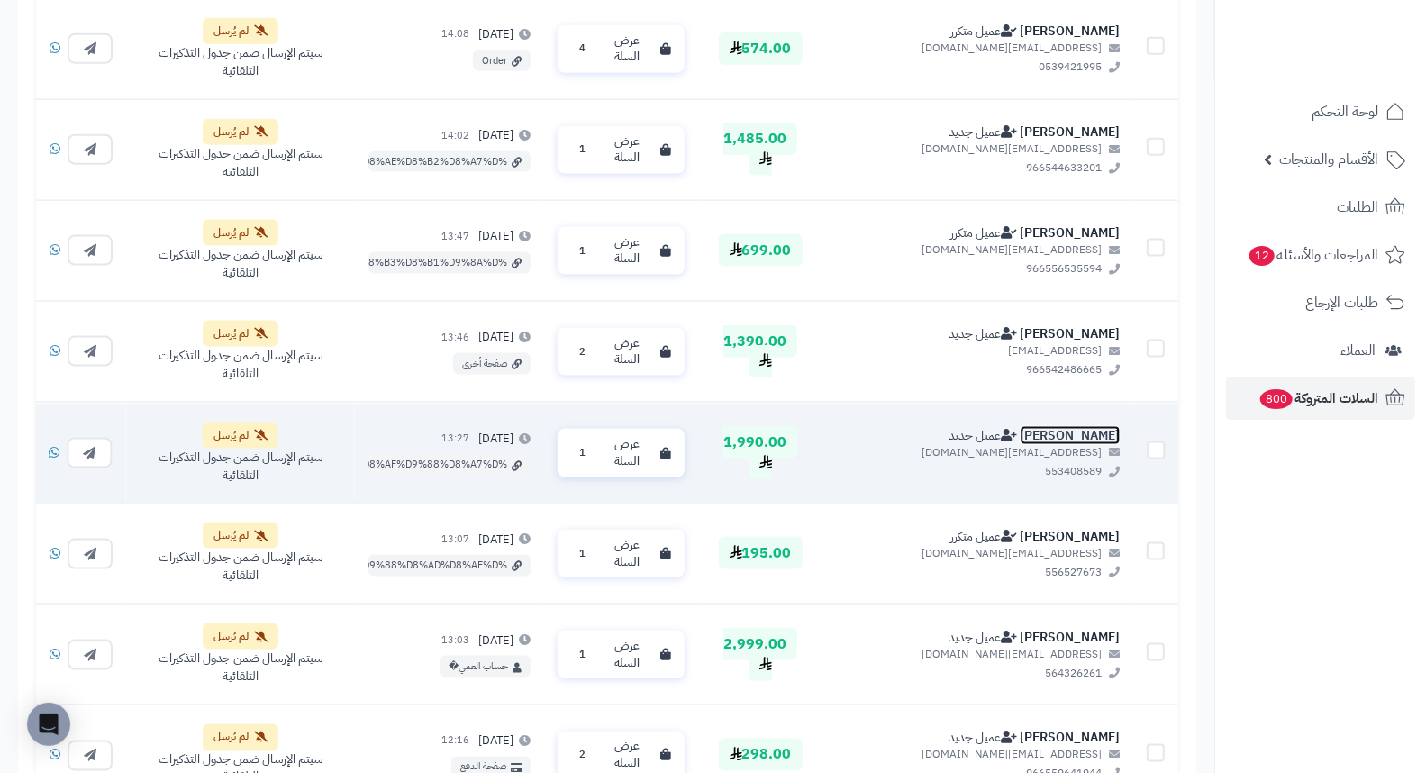
click at [1074, 425] on link "Sarah Alotibi" at bounding box center [1069, 434] width 100 height 19
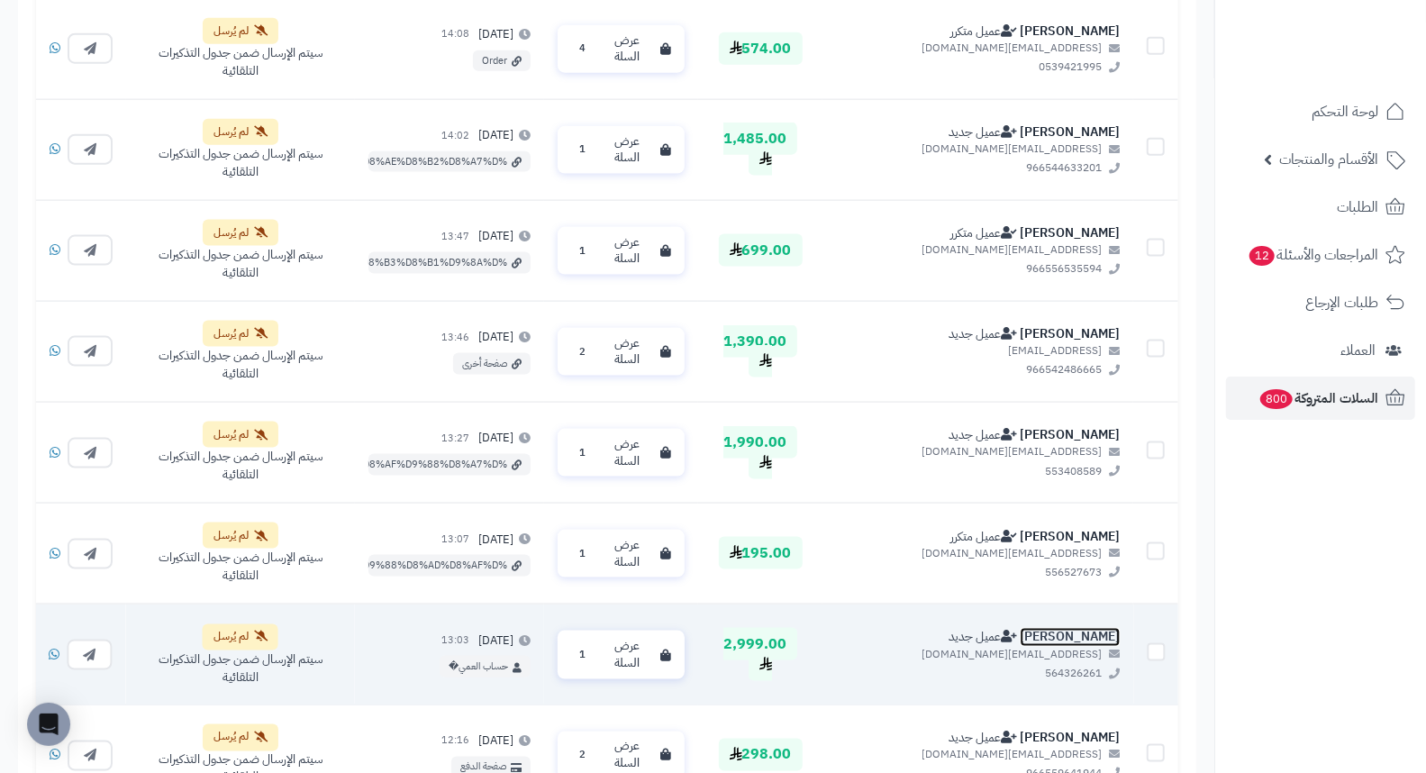
click at [1091, 628] on link "سلطان المطيري" at bounding box center [1069, 637] width 100 height 19
click at [653, 637] on span "عرض السلة" at bounding box center [626, 653] width 53 height 33
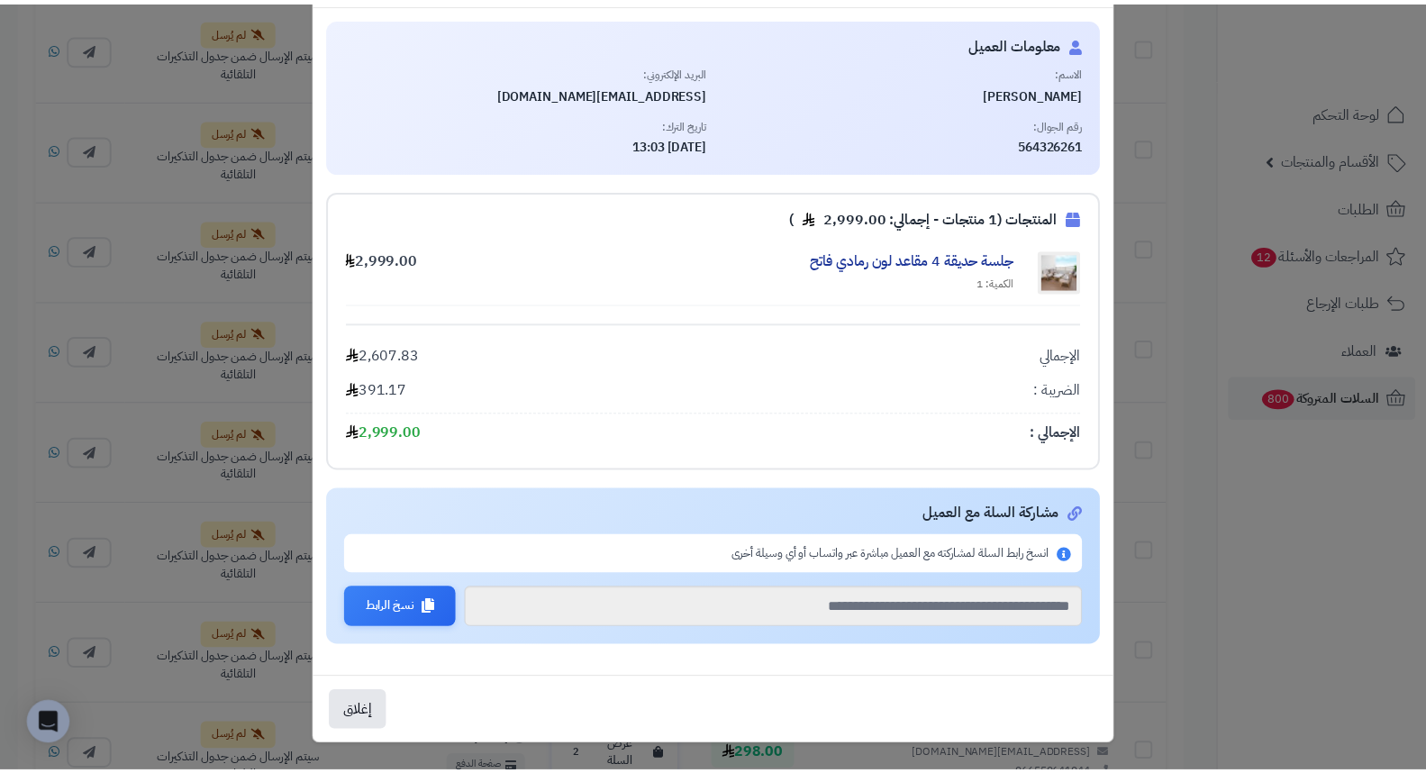
scroll to position [0, 0]
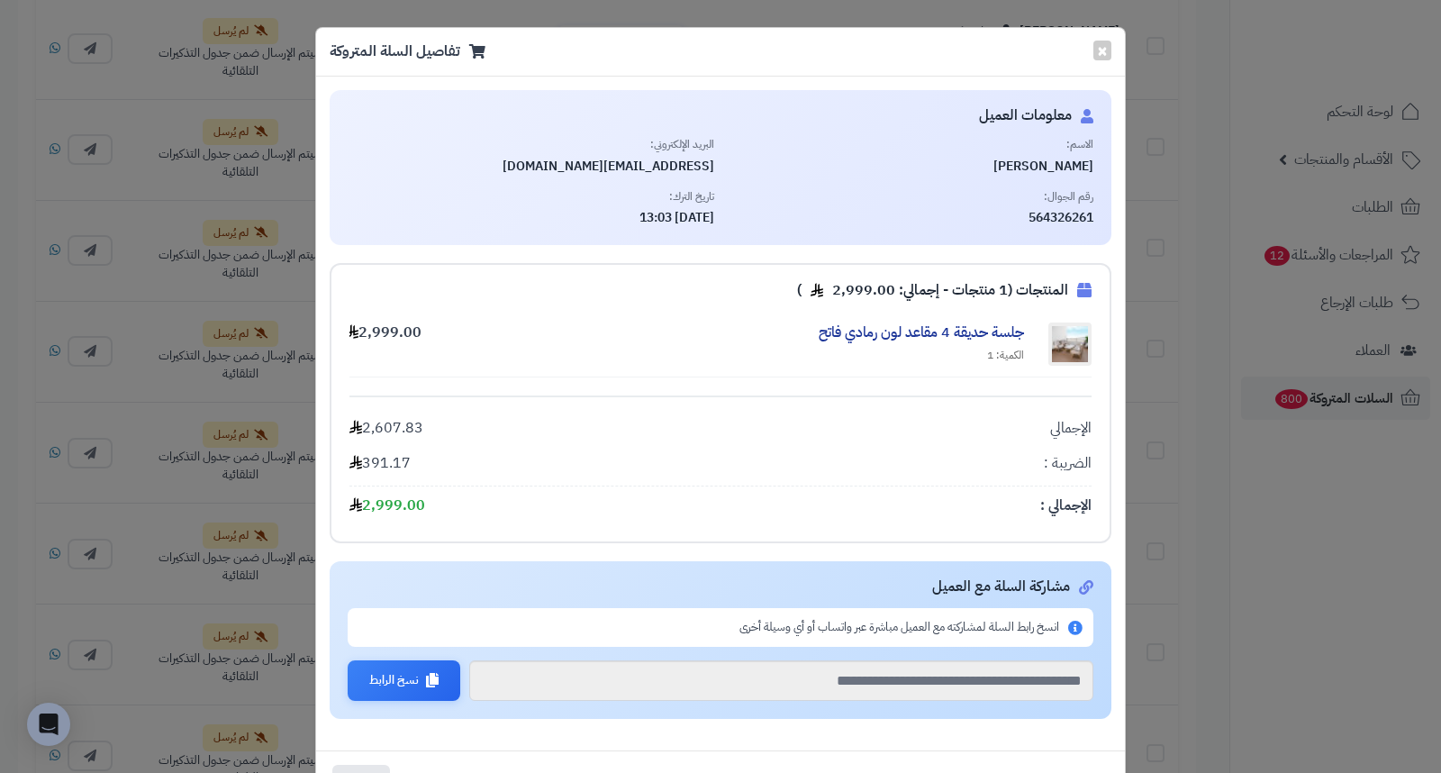
click at [1025, 159] on span "سلطان المطيري" at bounding box center [911, 167] width 367 height 18
copy div "سلطان المطيري"
click at [1110, 57] on button "×" at bounding box center [1102, 50] width 18 height 20
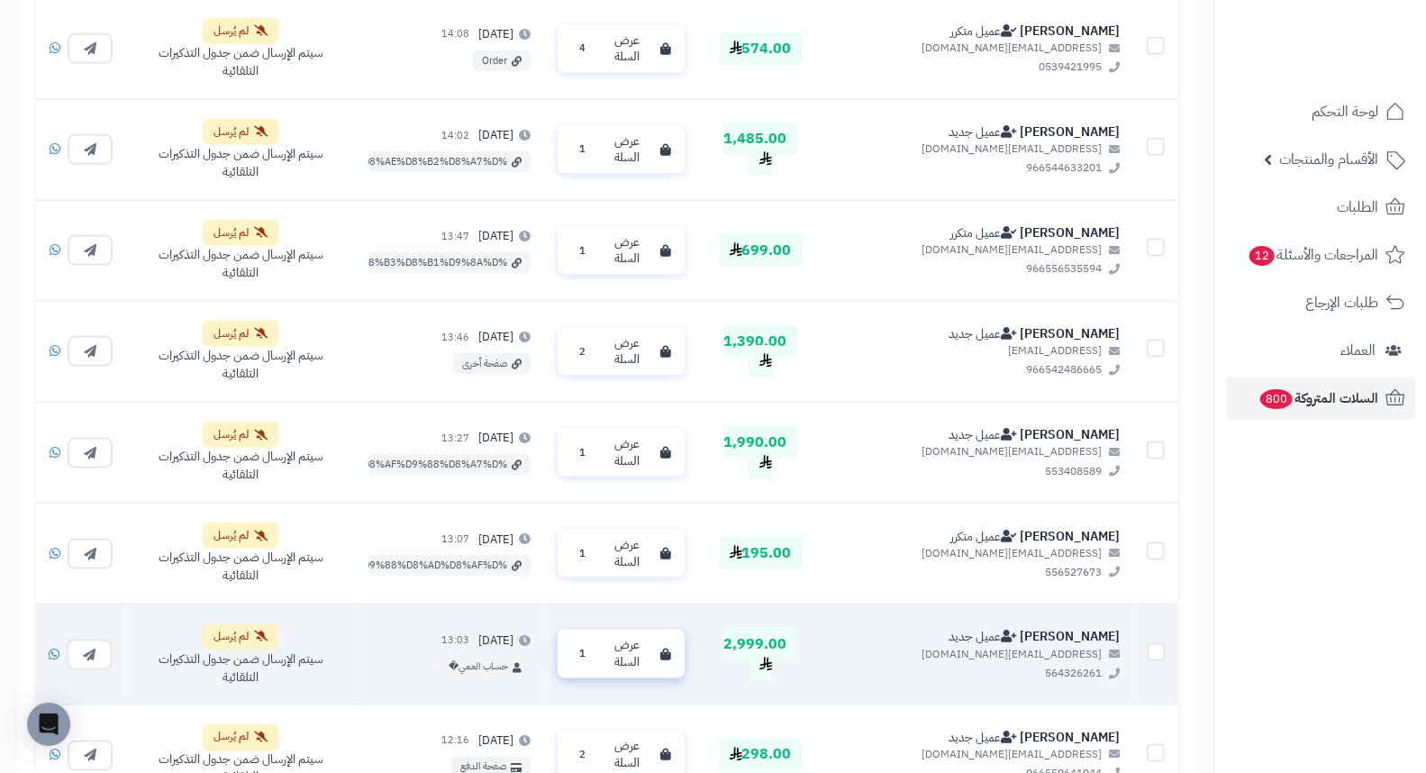
click at [653, 637] on span "عرض السلة" at bounding box center [626, 653] width 53 height 33
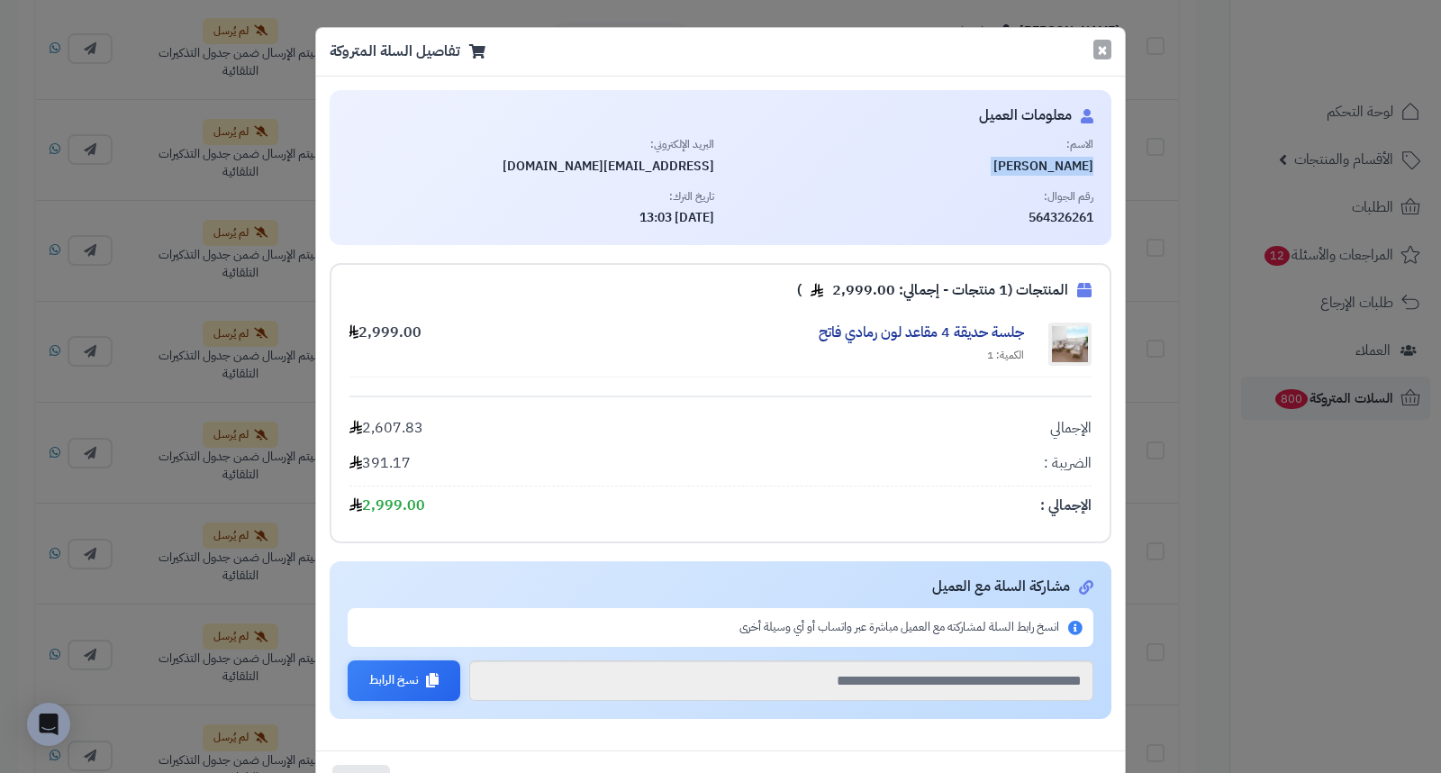
click at [1105, 51] on button "×" at bounding box center [1102, 50] width 18 height 20
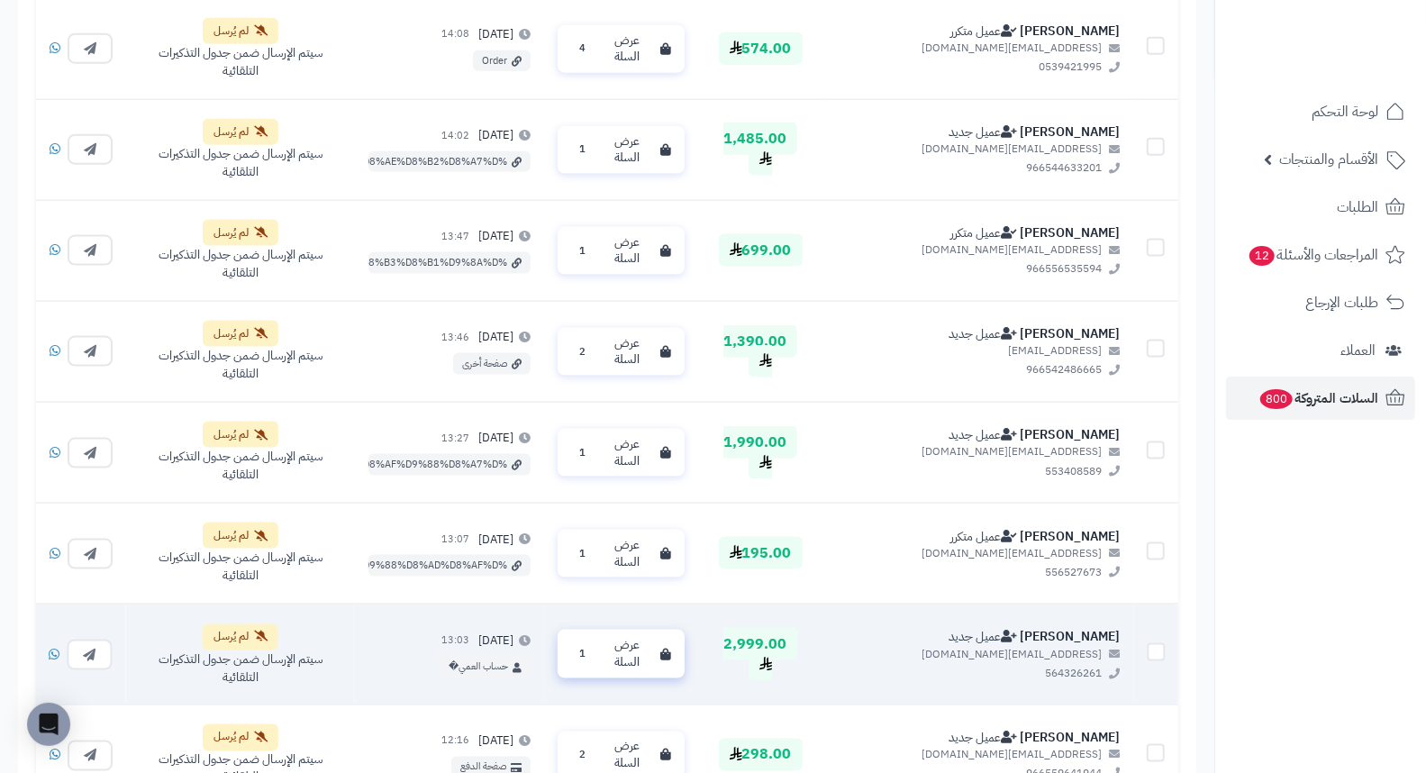
click at [593, 645] on span "1" at bounding box center [582, 654] width 21 height 18
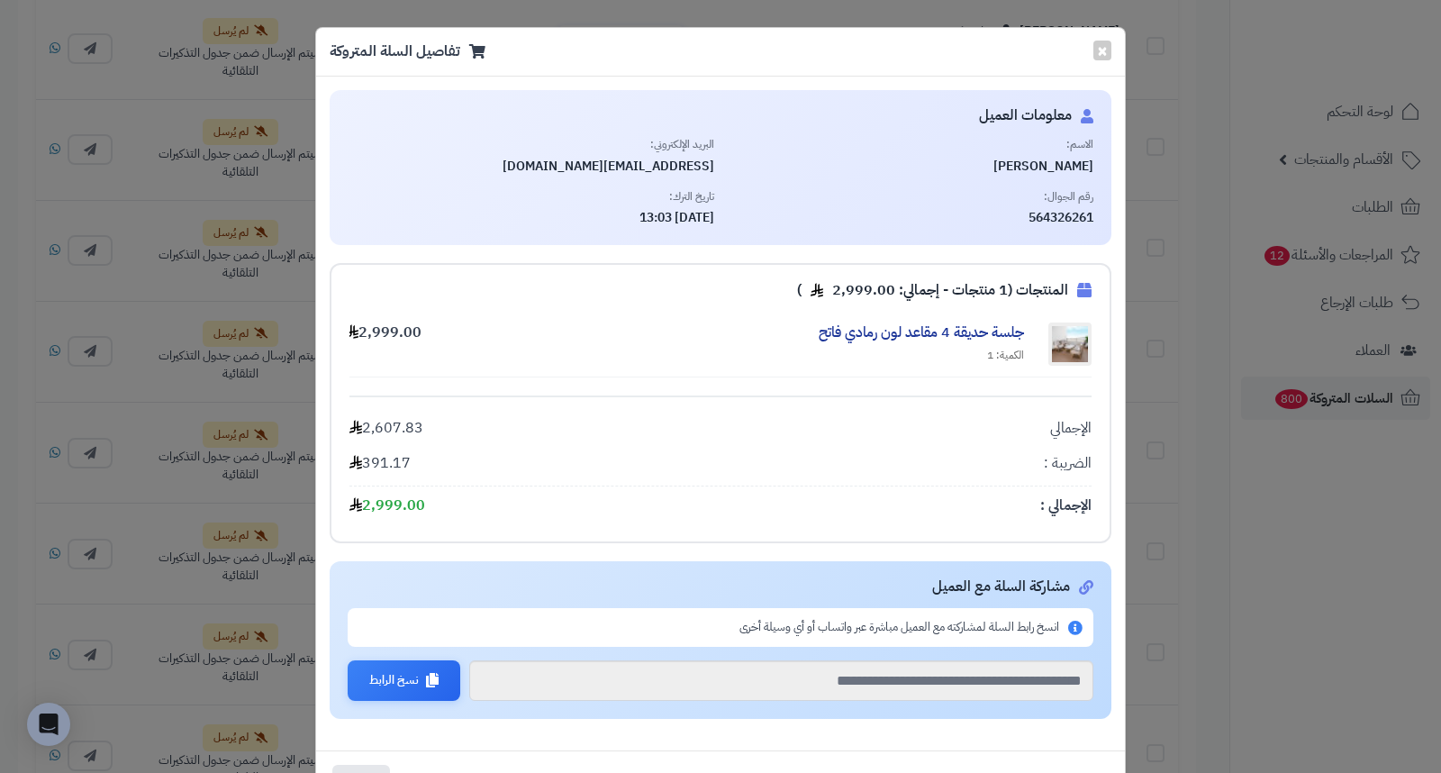
click at [1049, 216] on span "564326261" at bounding box center [911, 218] width 367 height 18
copy span "564326261"
click at [1103, 50] on button "×" at bounding box center [1102, 50] width 18 height 20
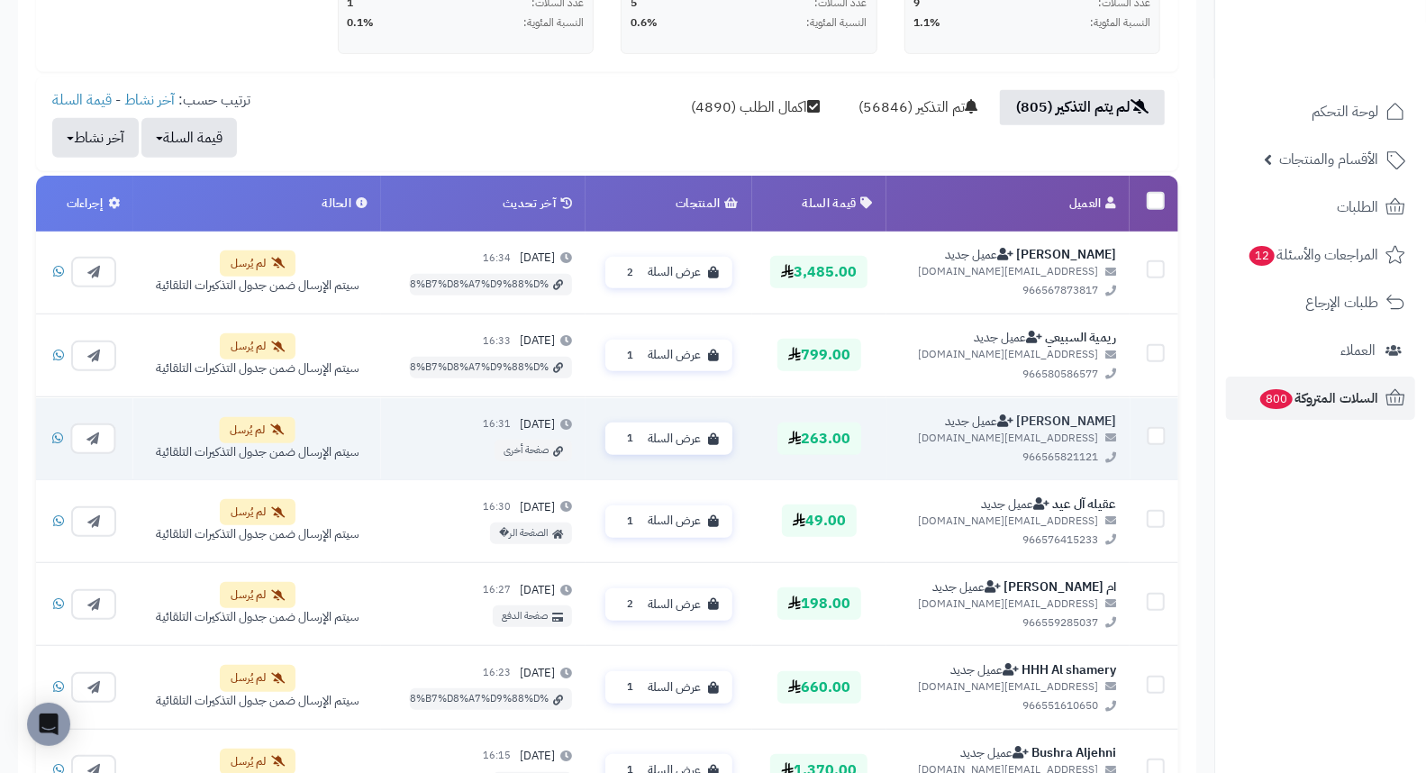
scroll to position [535, 0]
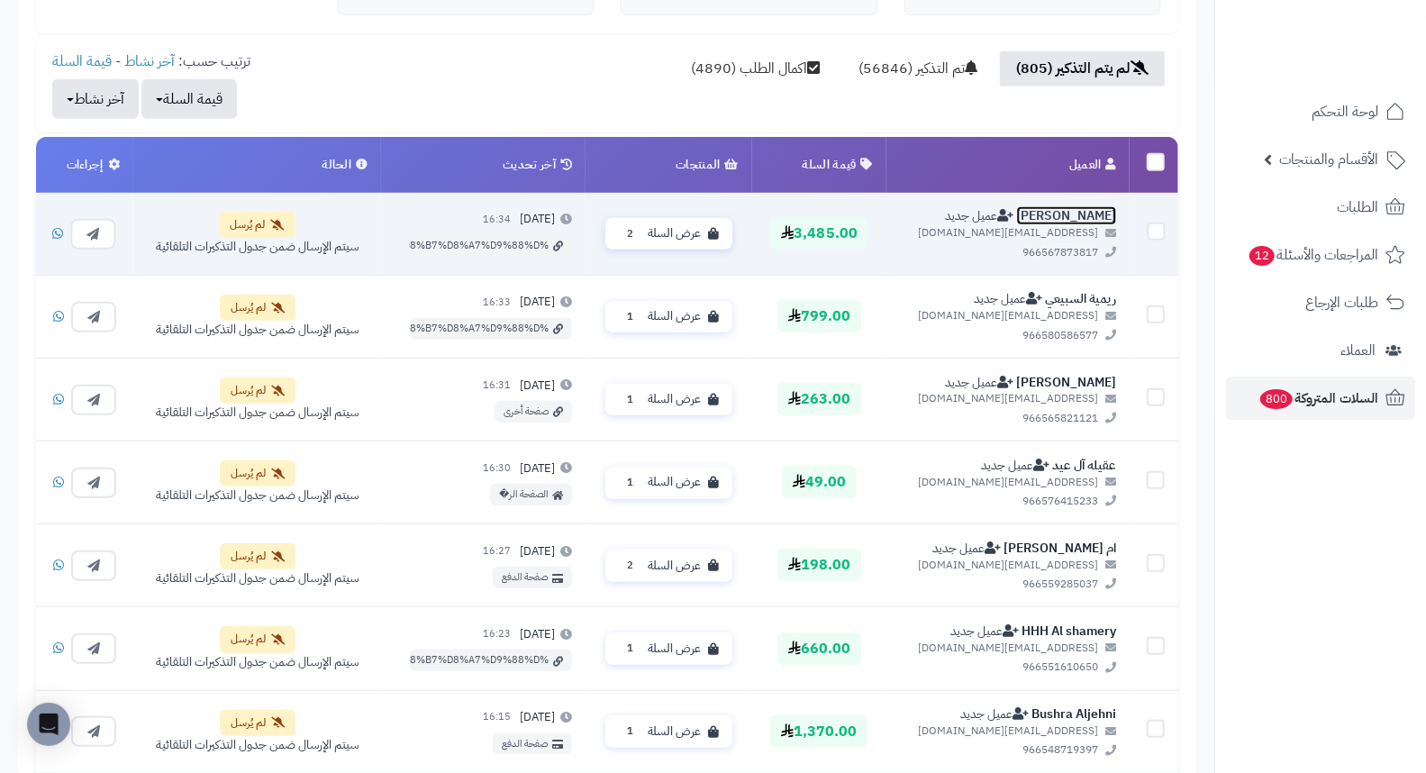
click at [1065, 219] on link "محمود الهوساوي" at bounding box center [1066, 215] width 100 height 19
click at [700, 225] on span "عرض السلة" at bounding box center [674, 232] width 53 height 17
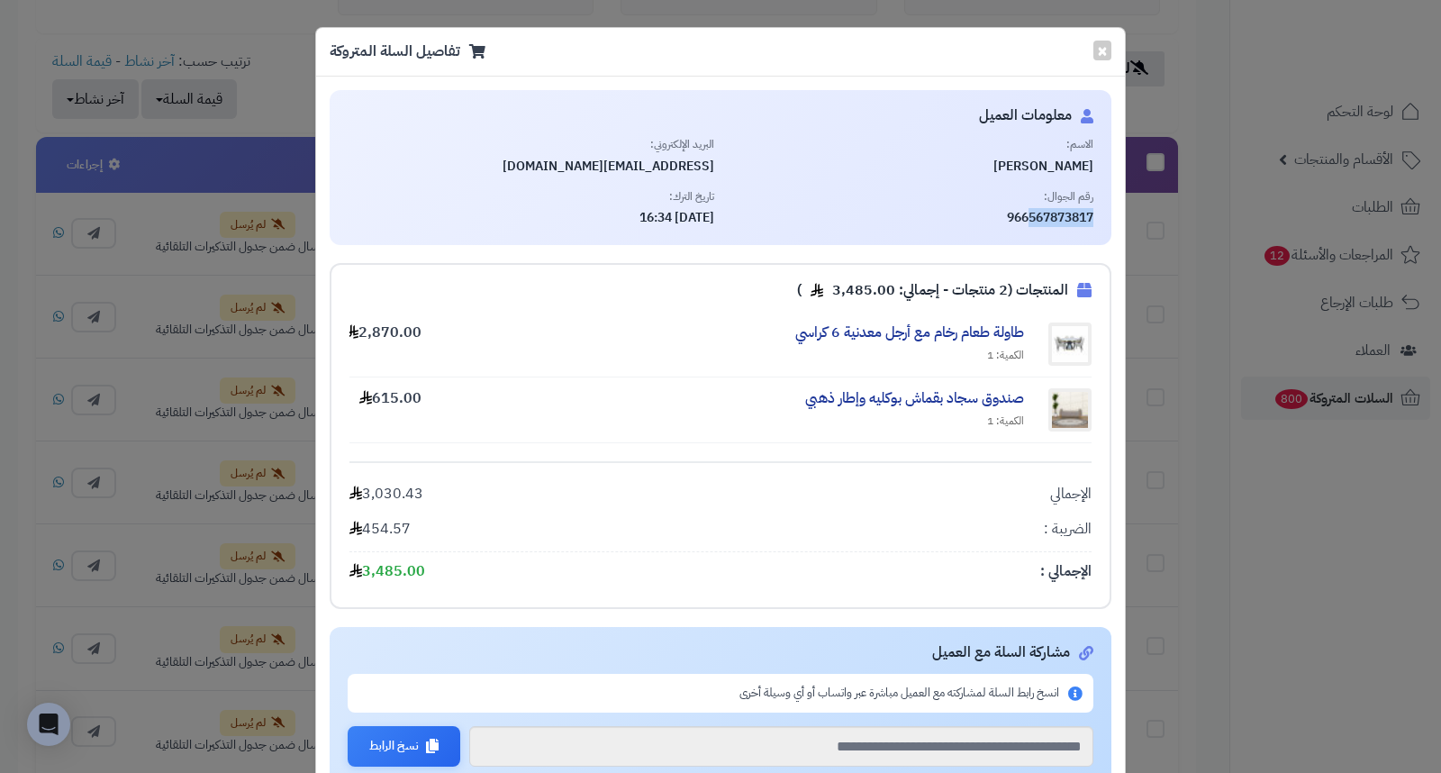
drag, startPoint x: 1033, startPoint y: 216, endPoint x: 1099, endPoint y: 216, distance: 65.7
click at [1094, 216] on span "966567873817" at bounding box center [911, 218] width 367 height 18
copy span "567873817"
click at [1041, 171] on span "محمود الهوساوي" at bounding box center [911, 167] width 367 height 18
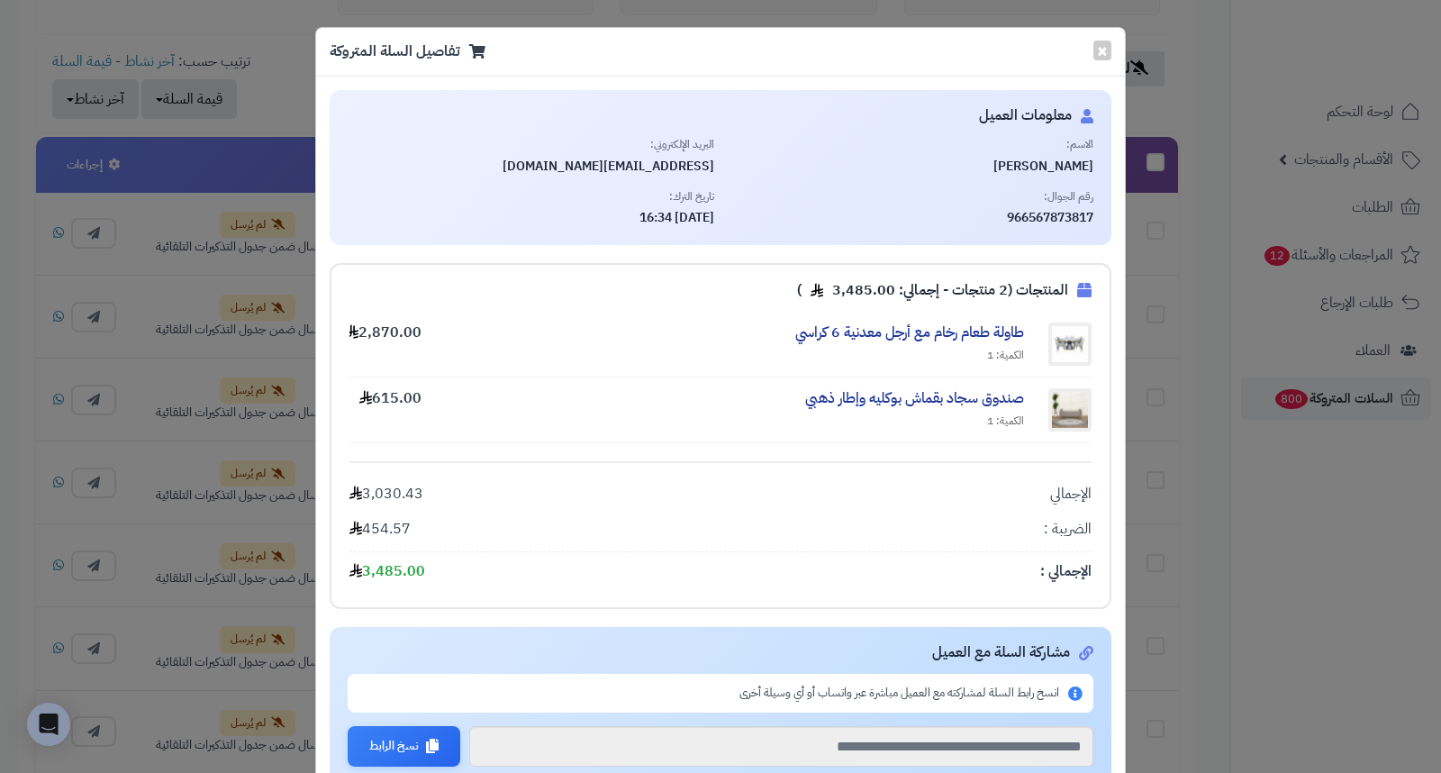
click at [1041, 171] on span "محمود الهوساوي" at bounding box center [911, 167] width 367 height 18
click at [1111, 56] on button "×" at bounding box center [1102, 50] width 18 height 20
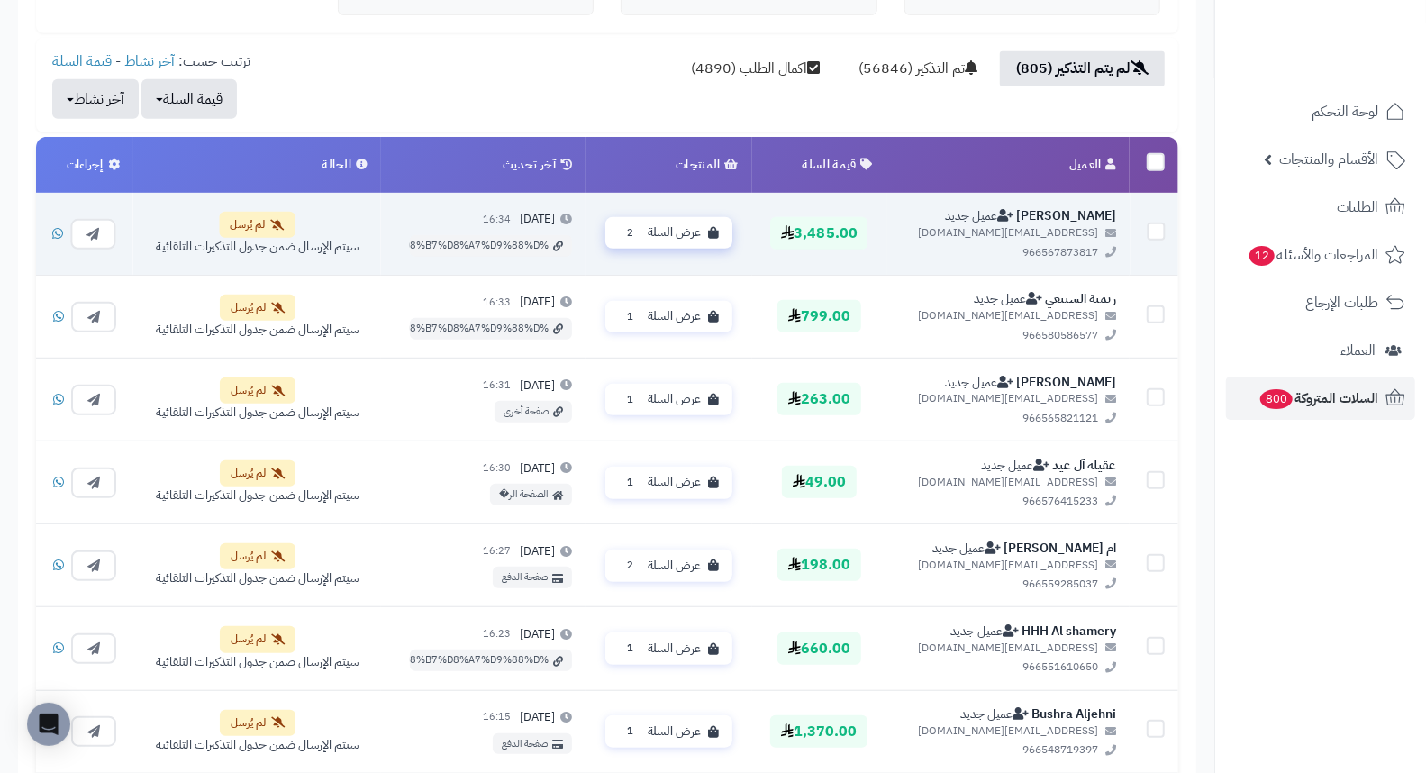
click at [701, 222] on button "عرض السلة 2" at bounding box center [668, 233] width 127 height 32
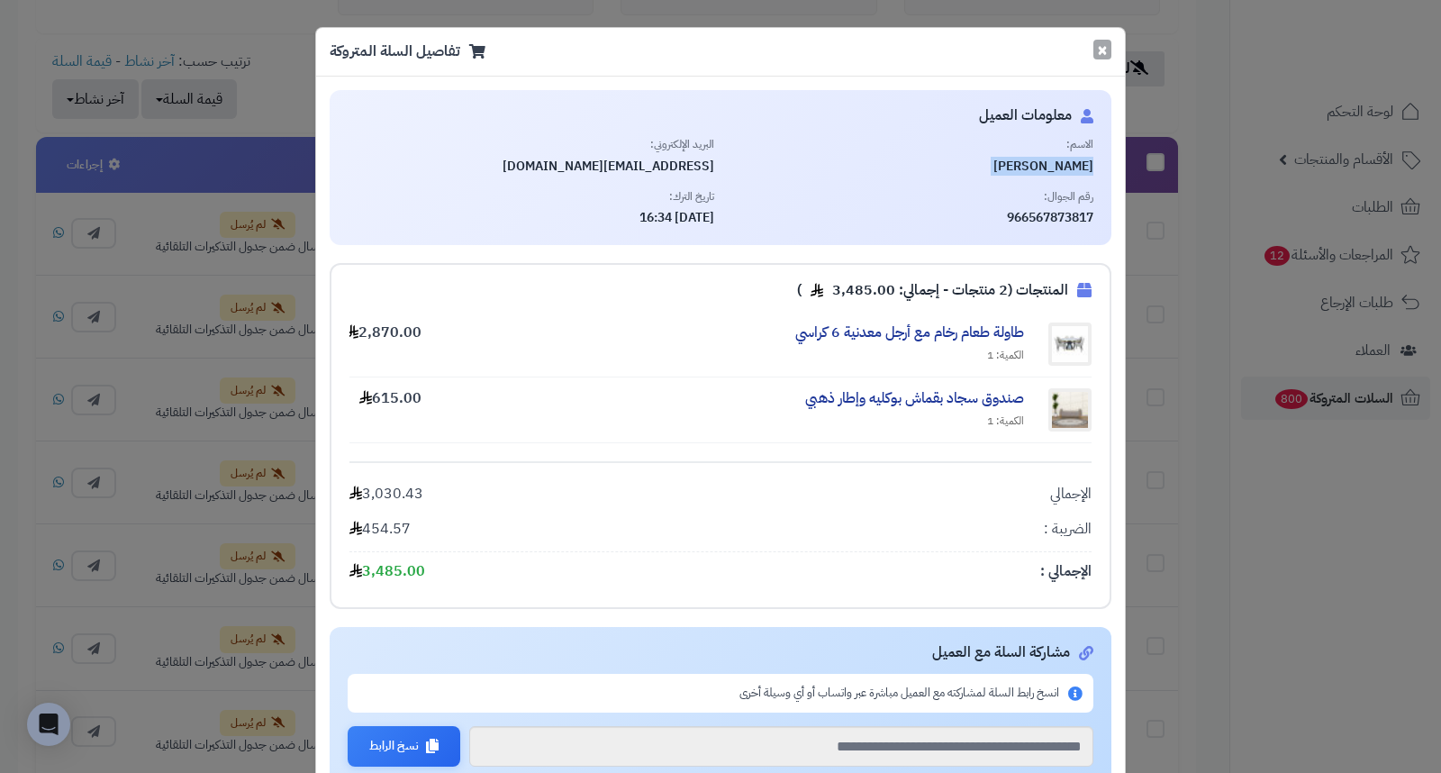
click at [1108, 48] on button "×" at bounding box center [1102, 50] width 18 height 20
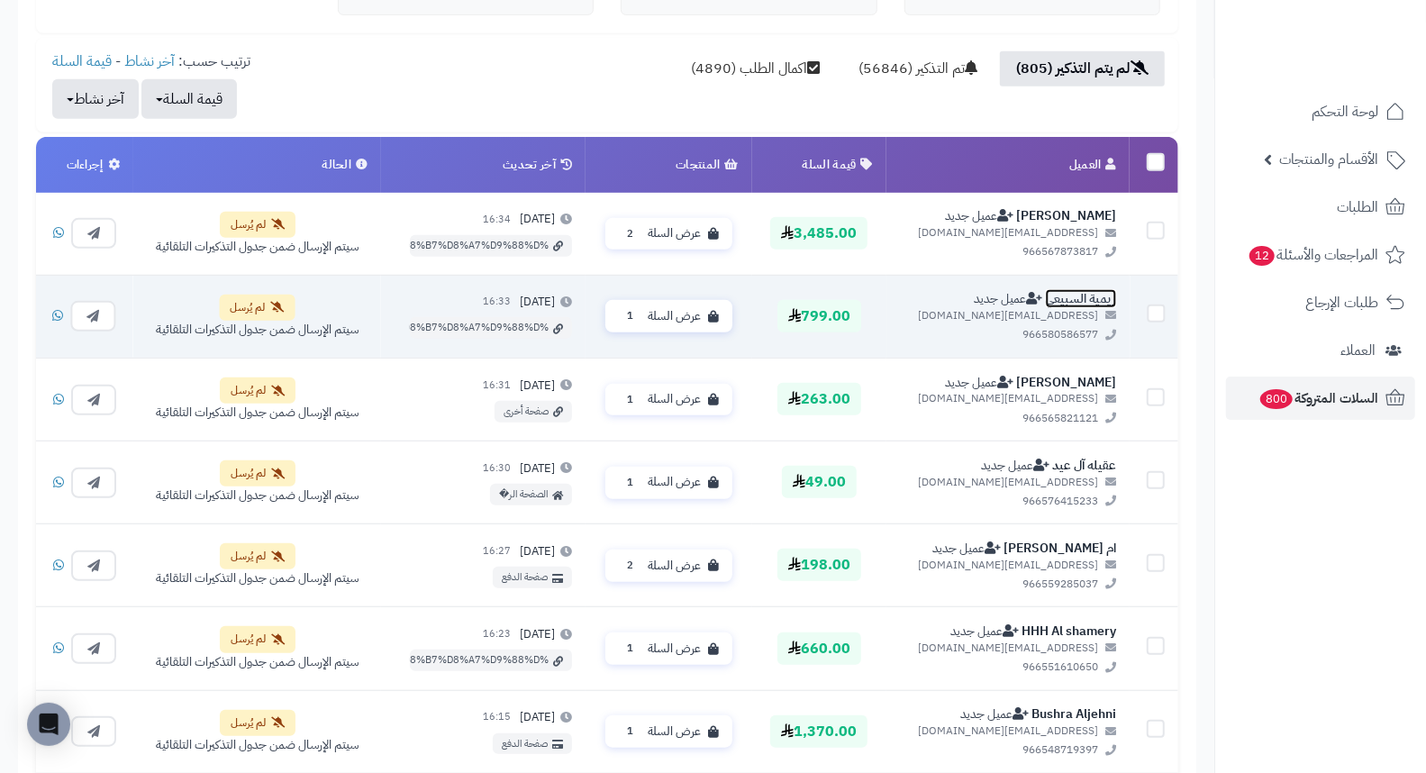
click at [1099, 302] on link "ريمية السبيعي" at bounding box center [1080, 298] width 71 height 19
click at [701, 319] on span "عرض السلة" at bounding box center [674, 315] width 53 height 17
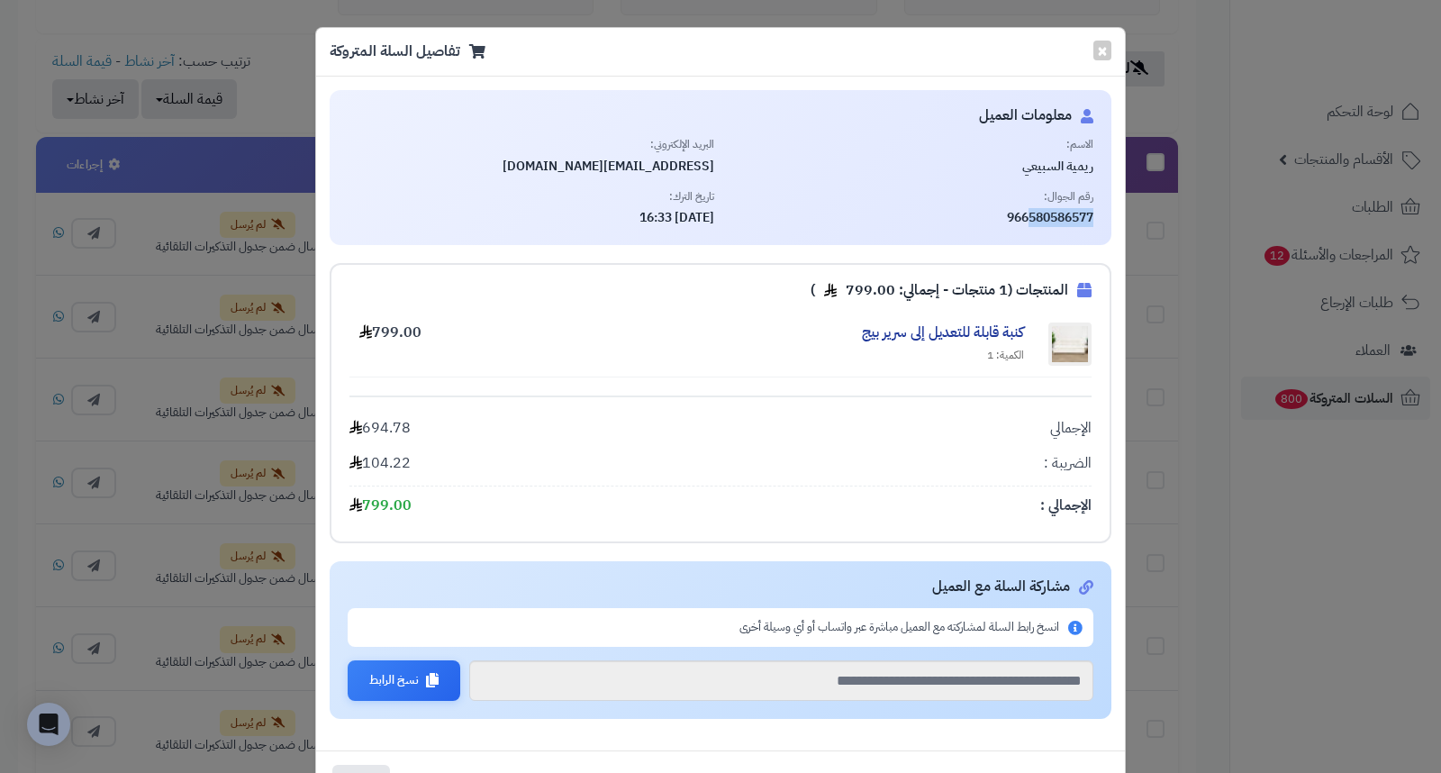
drag, startPoint x: 1031, startPoint y: 217, endPoint x: 1102, endPoint y: 216, distance: 71.2
click at [1102, 216] on div "معلومات العميل الاسم: ريمية السبيعي البريد الإلكتروني: reem6682@gmail.com رقم ا…" at bounding box center [721, 167] width 782 height 155
copy span "580586577"
click at [1079, 165] on span "ريمية السبيعي" at bounding box center [911, 167] width 367 height 18
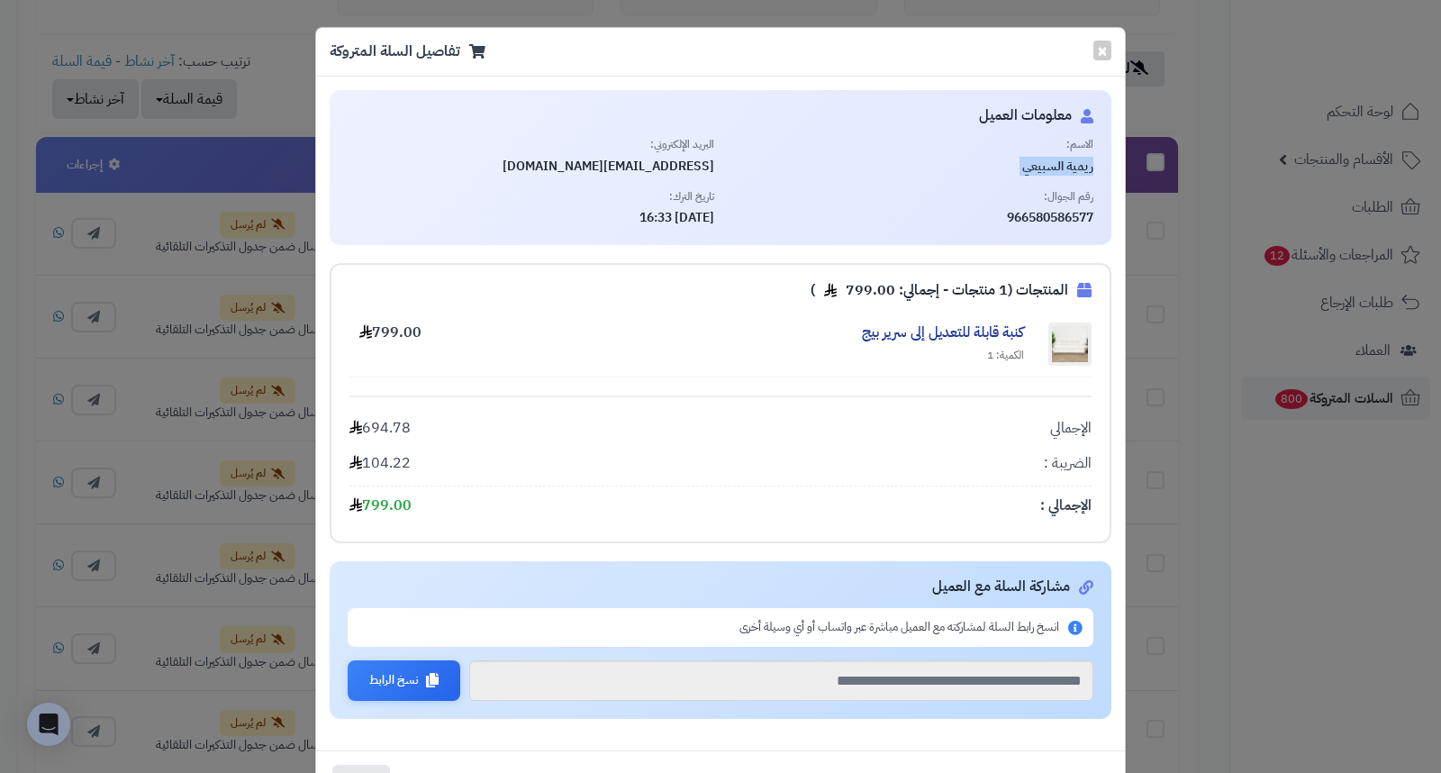
click at [1079, 165] on span "ريمية السبيعي" at bounding box center [911, 167] width 367 height 18
copy div "ريمية السبيعي"
click at [1111, 46] on button "×" at bounding box center [1102, 50] width 18 height 20
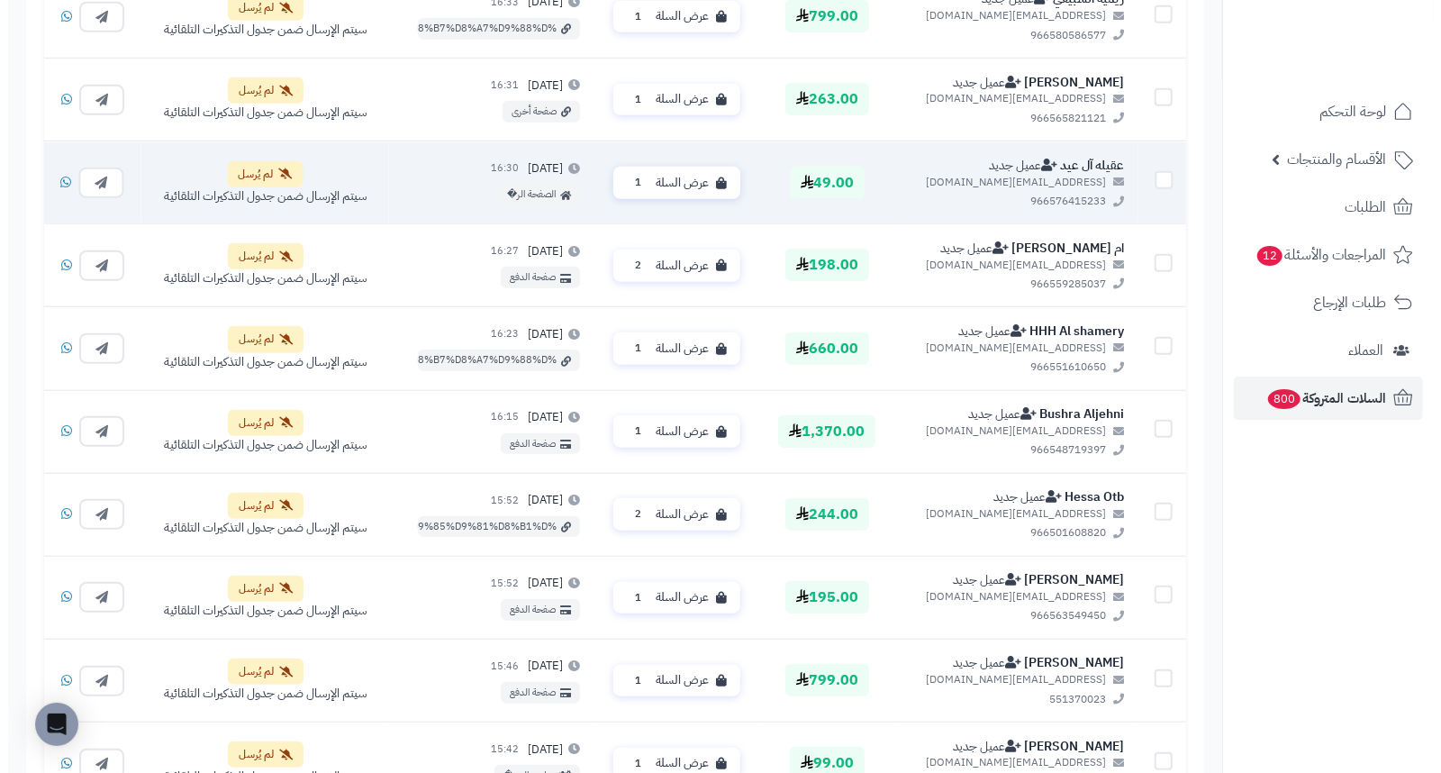
scroll to position [935, 0]
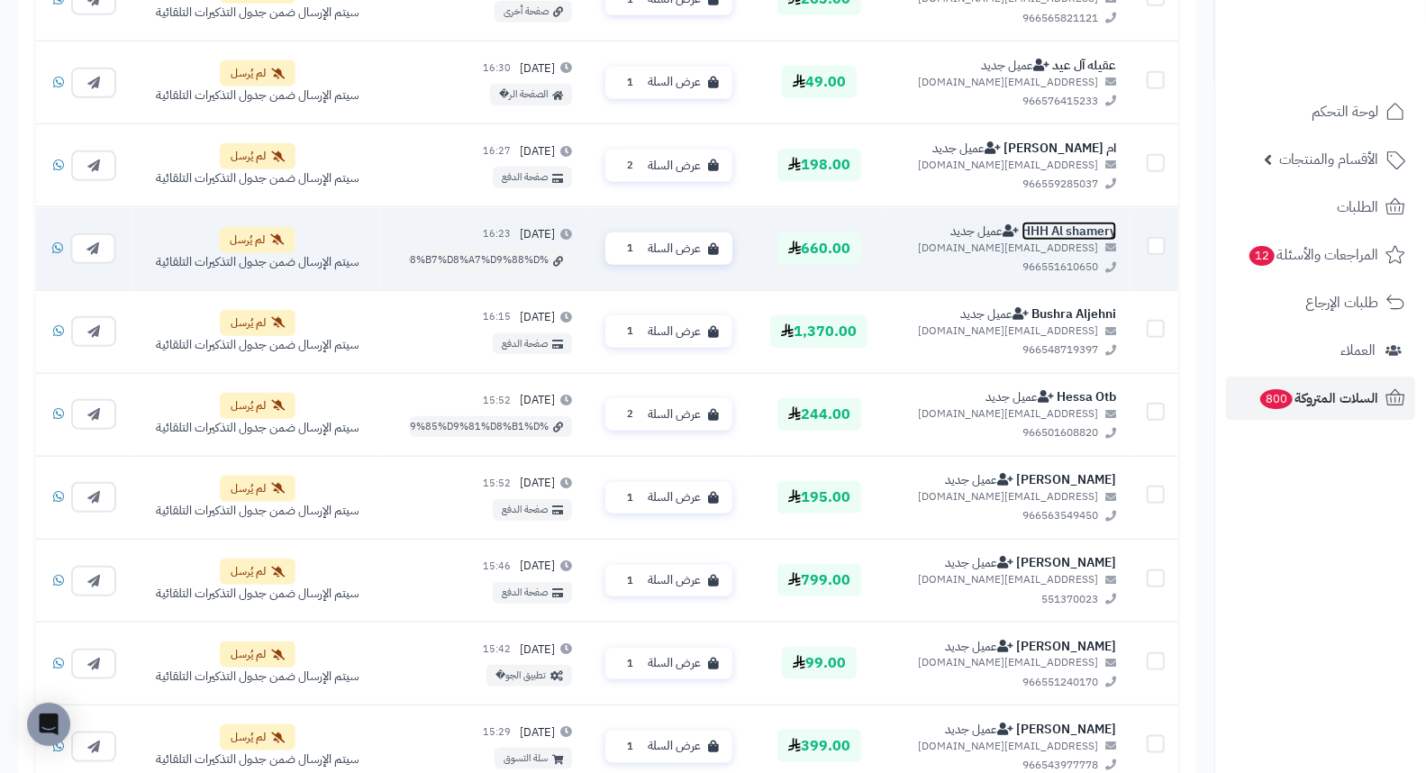
click at [1101, 226] on link "HHH Al shamery" at bounding box center [1068, 231] width 95 height 19
click at [640, 247] on span "1" at bounding box center [630, 248] width 21 height 18
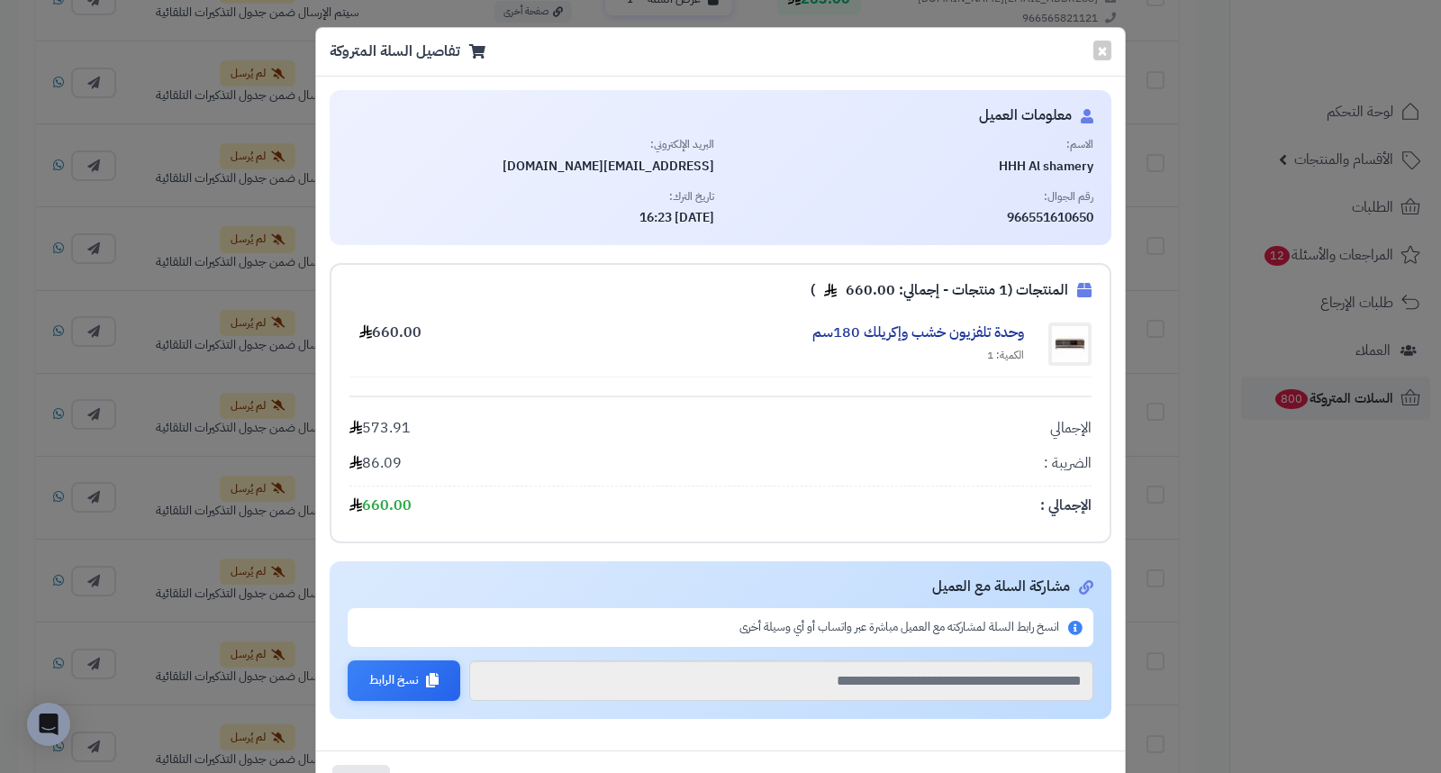
click at [1020, 166] on span "HHH Al shamery" at bounding box center [911, 167] width 367 height 18
click at [1021, 166] on span "HHH Al shamery" at bounding box center [911, 167] width 367 height 18
copy div "HHH Al shamery"
click at [1111, 43] on button "×" at bounding box center [1102, 50] width 18 height 20
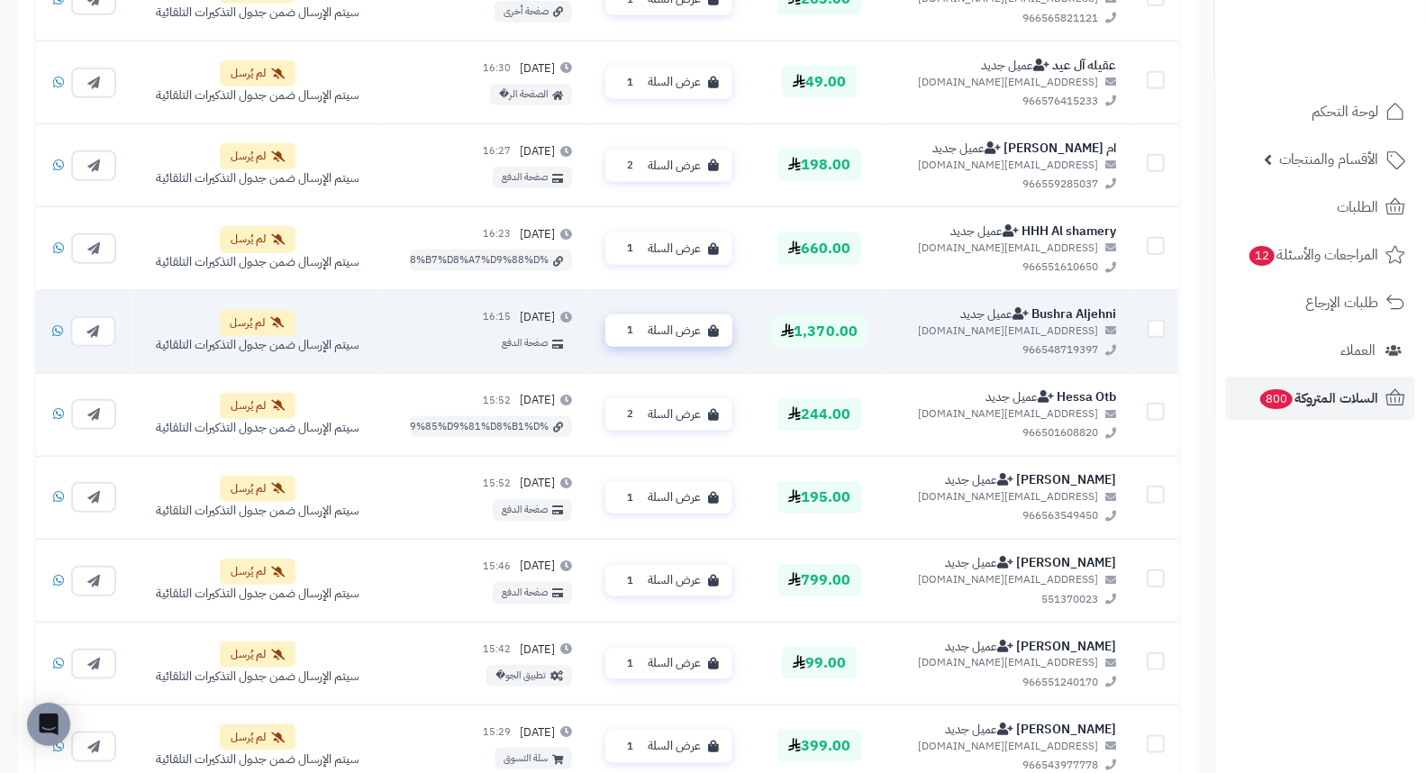
click at [675, 337] on span "عرض السلة" at bounding box center [674, 330] width 53 height 17
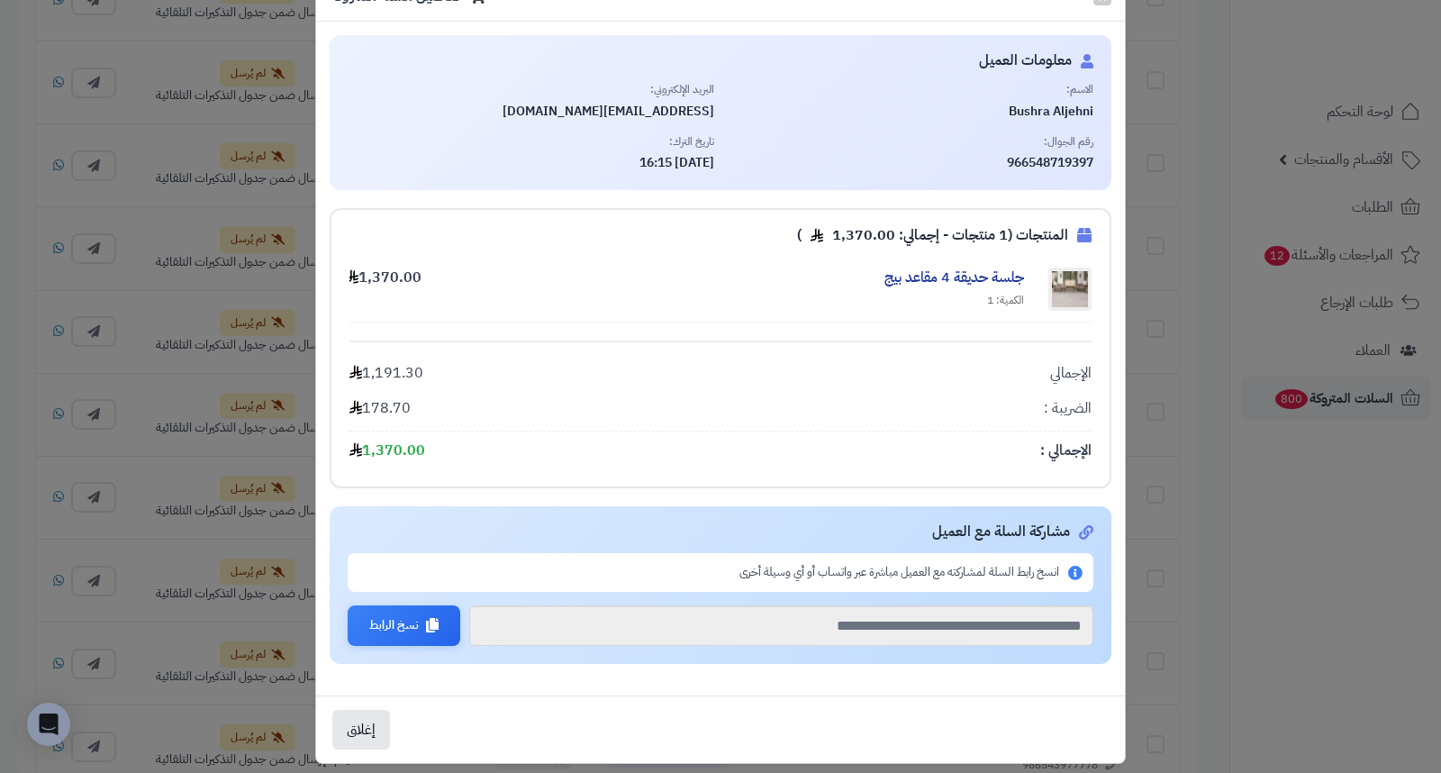
scroll to position [85, 0]
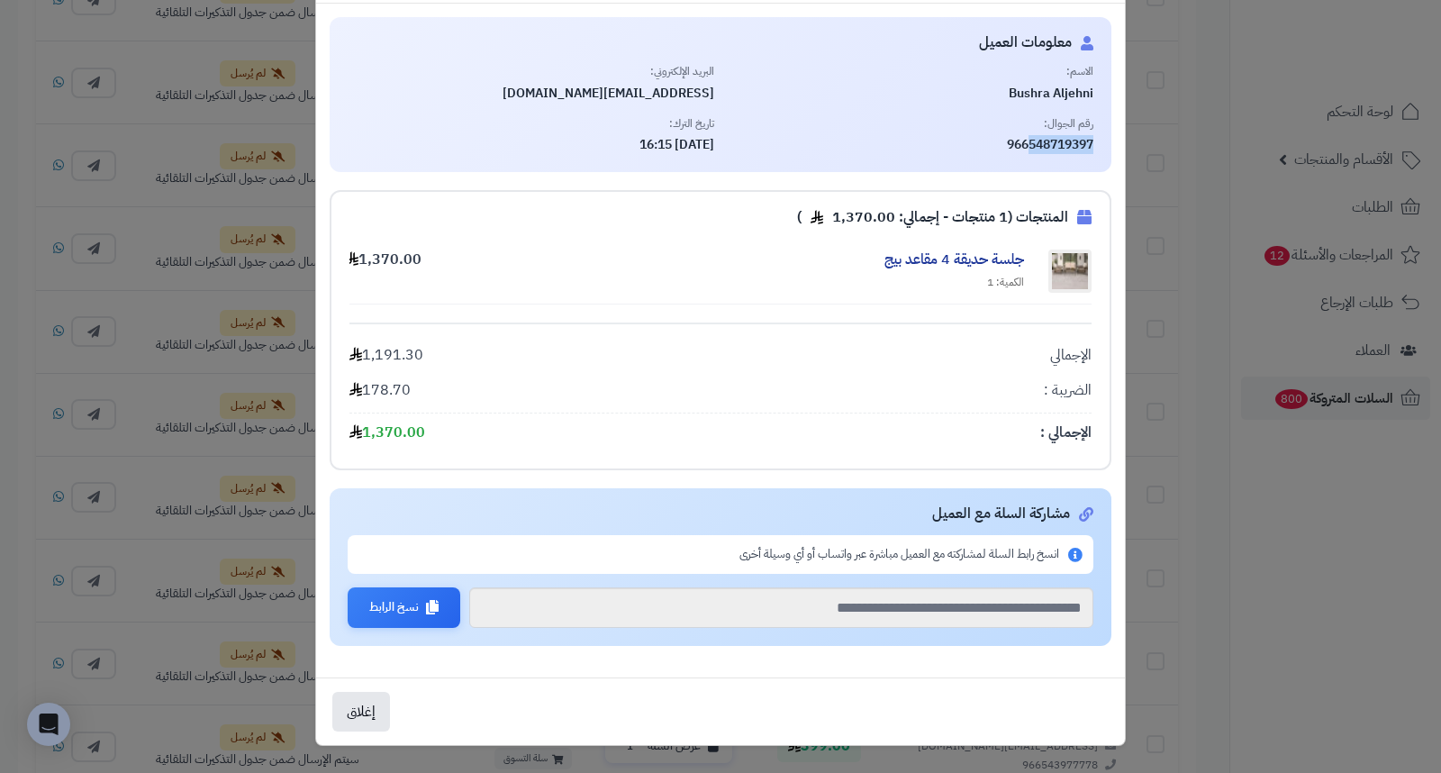
drag, startPoint x: 1031, startPoint y: 129, endPoint x: 1110, endPoint y: 130, distance: 79.3
click at [1110, 130] on div "معلومات العميل الاسم: Bushra Aljehni البريد الإلكتروني: bushraaljehni@gmail.com…" at bounding box center [721, 94] width 782 height 155
copy span "548719397"
click at [1037, 85] on span "Bushra Aljehni" at bounding box center [911, 94] width 367 height 18
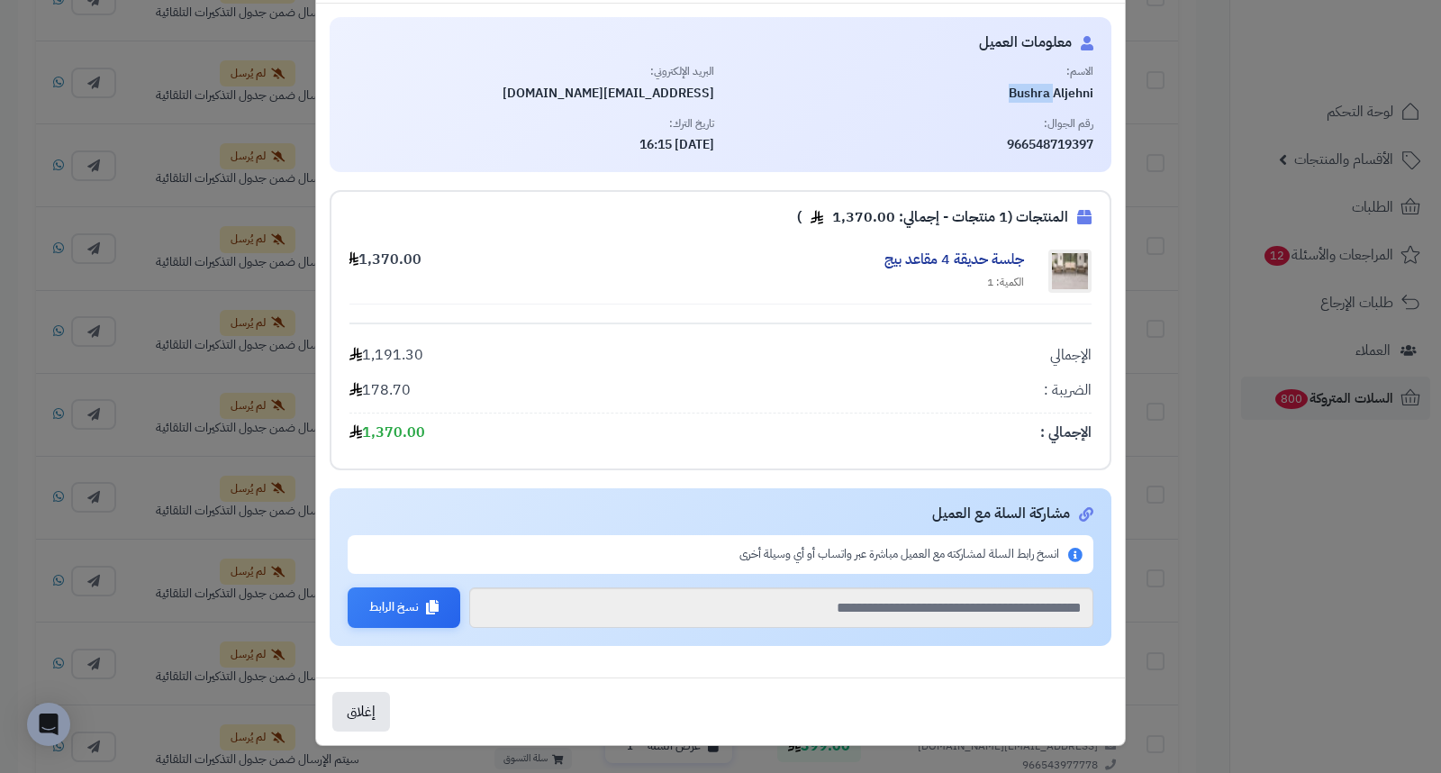
click at [1037, 85] on span "Bushra Aljehni" at bounding box center [911, 94] width 367 height 18
copy div "Bushra Aljehni"
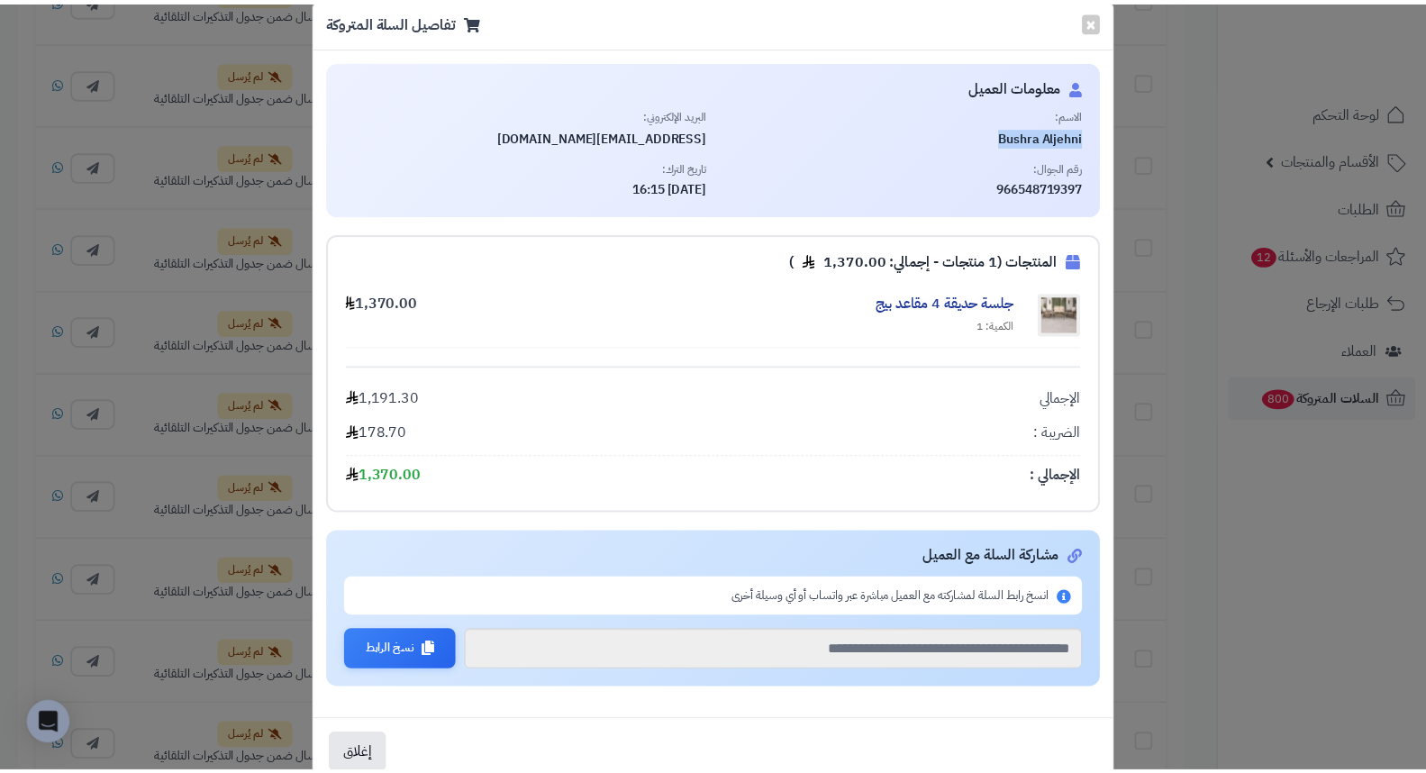
scroll to position [0, 0]
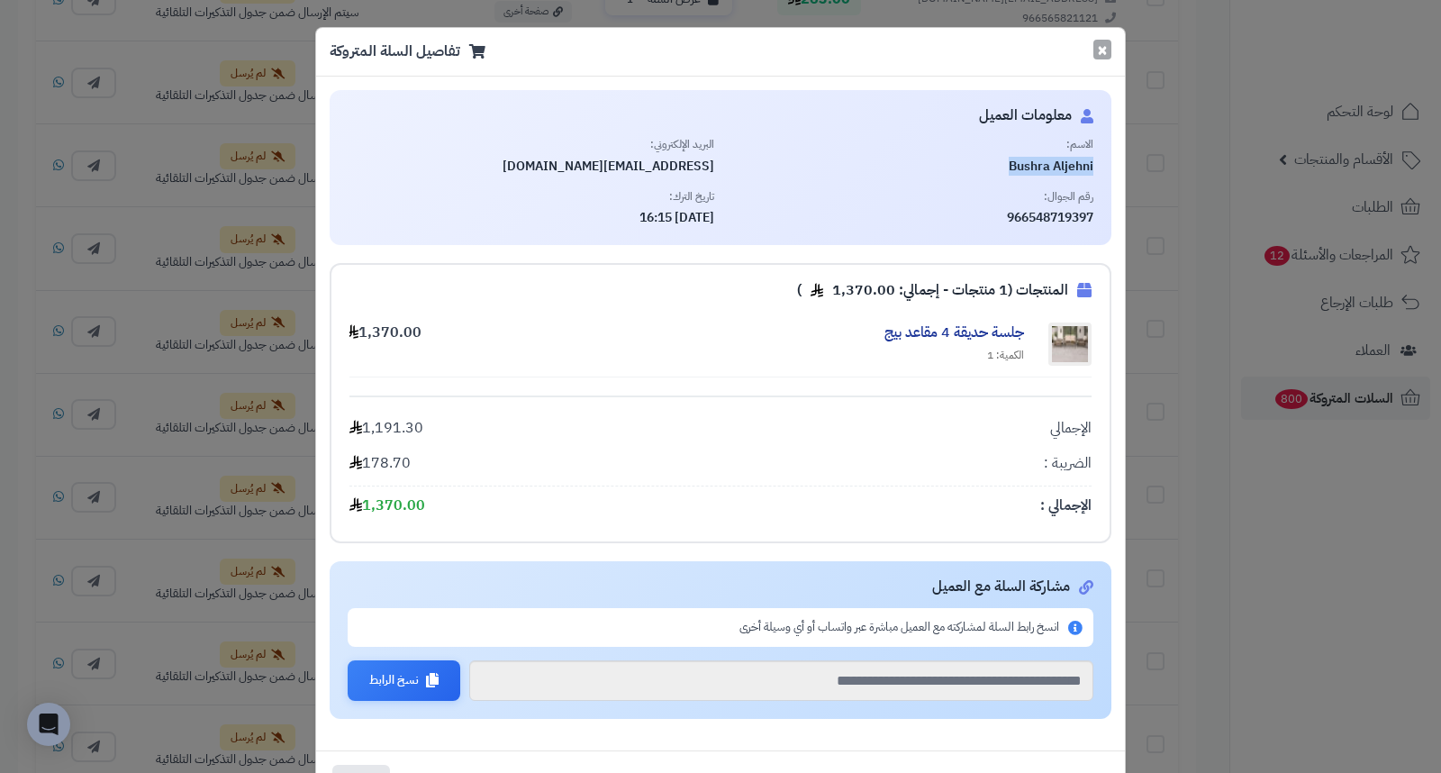
click at [1111, 50] on button "×" at bounding box center [1102, 50] width 18 height 20
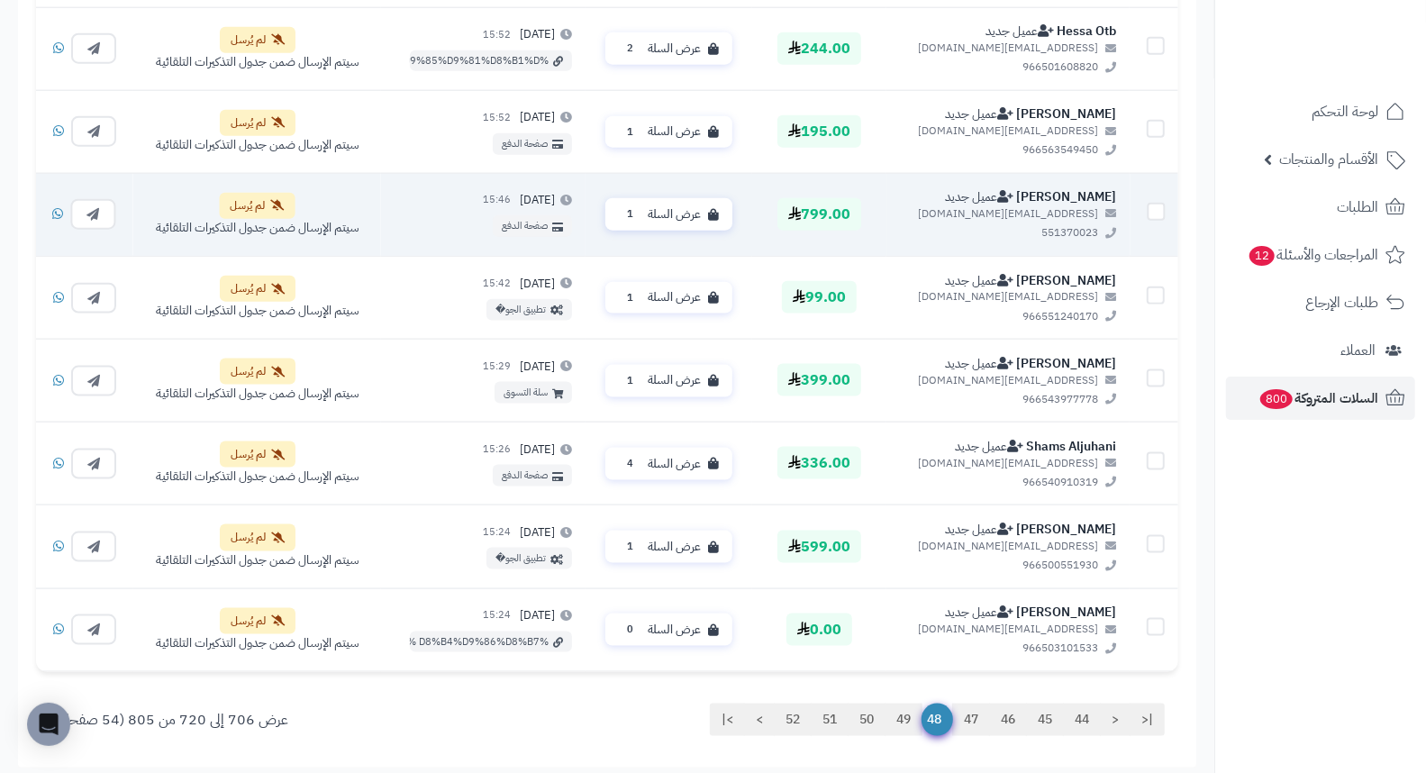
scroll to position [1336, 0]
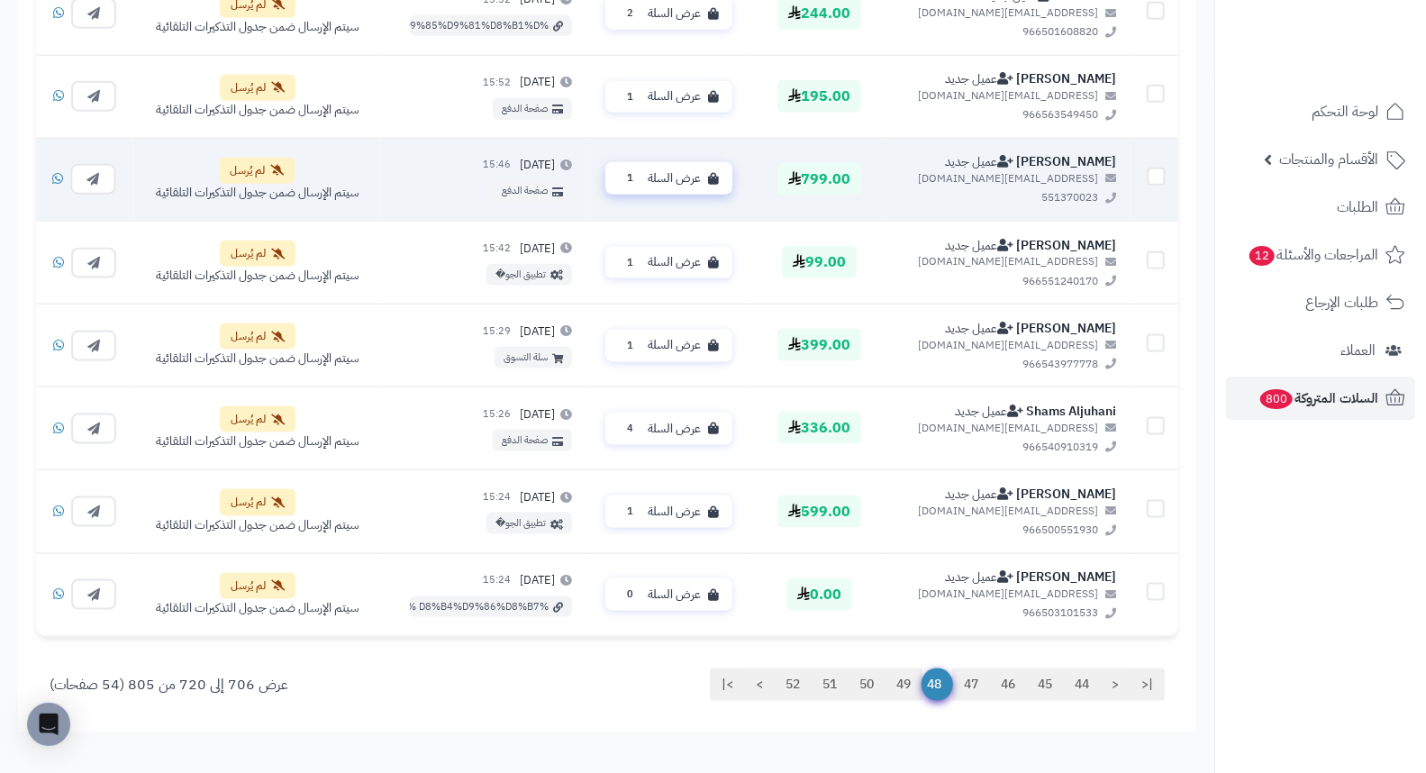
click at [687, 180] on span "عرض السلة" at bounding box center [674, 178] width 53 height 17
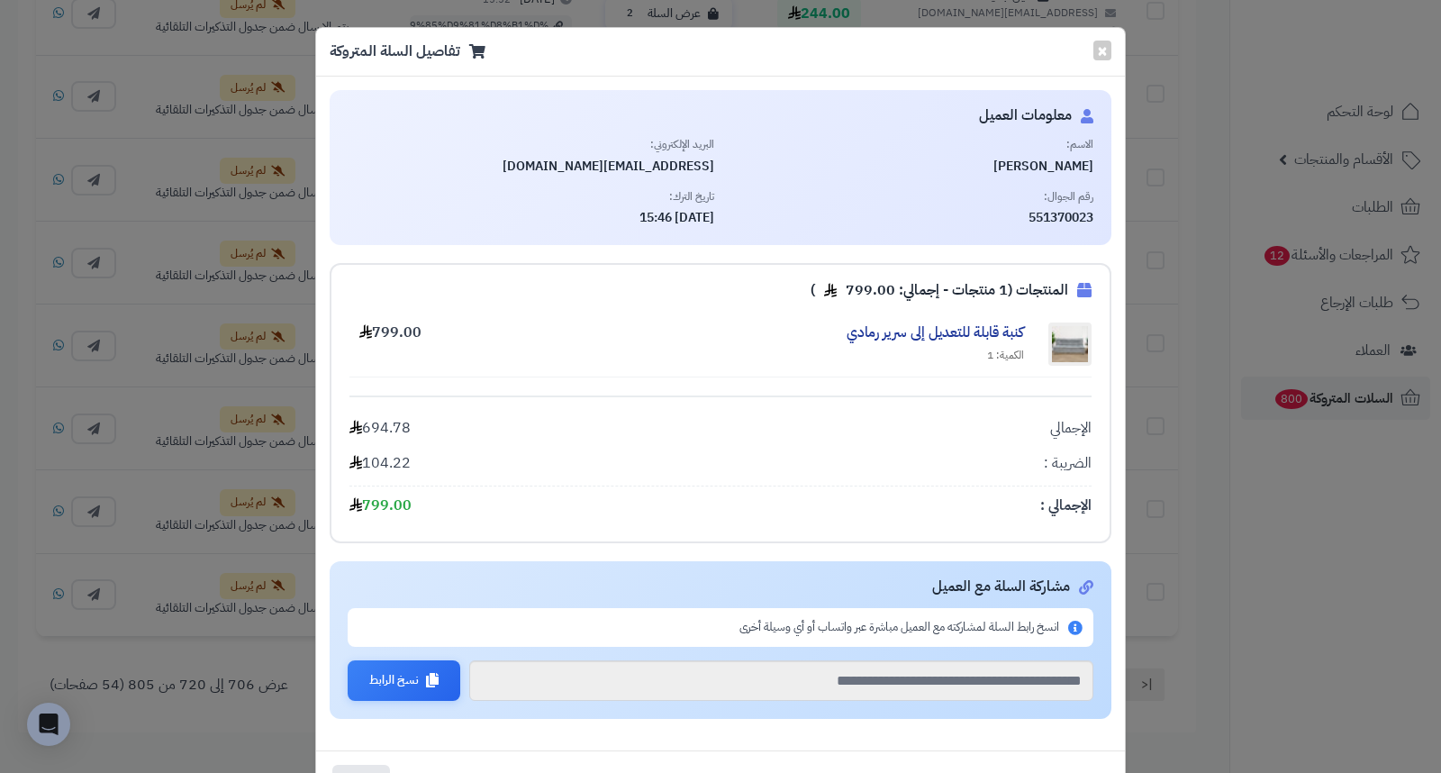
click at [1082, 214] on span "551370023" at bounding box center [911, 218] width 367 height 18
click at [1060, 166] on span "Deem Azaiz" at bounding box center [911, 167] width 367 height 18
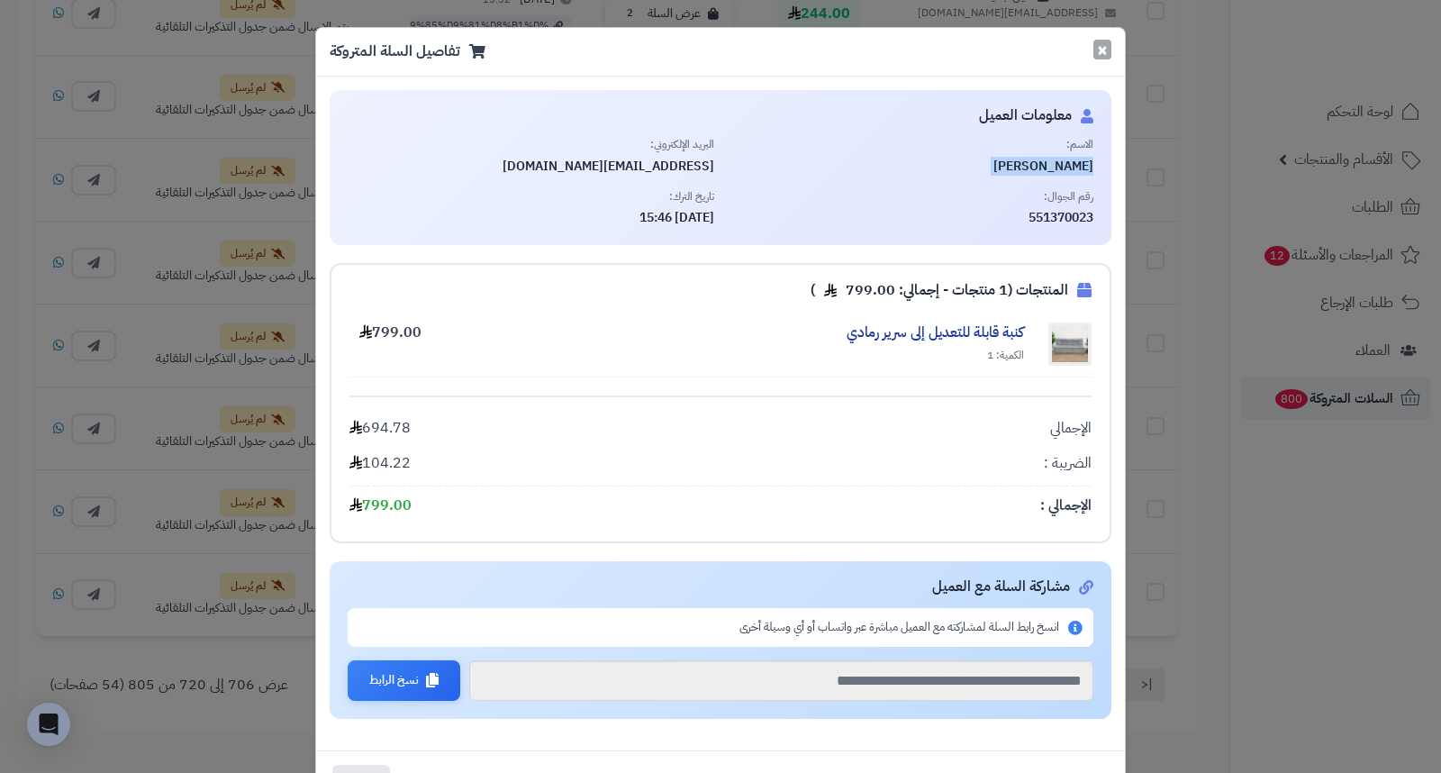
click at [1111, 47] on button "×" at bounding box center [1102, 50] width 18 height 20
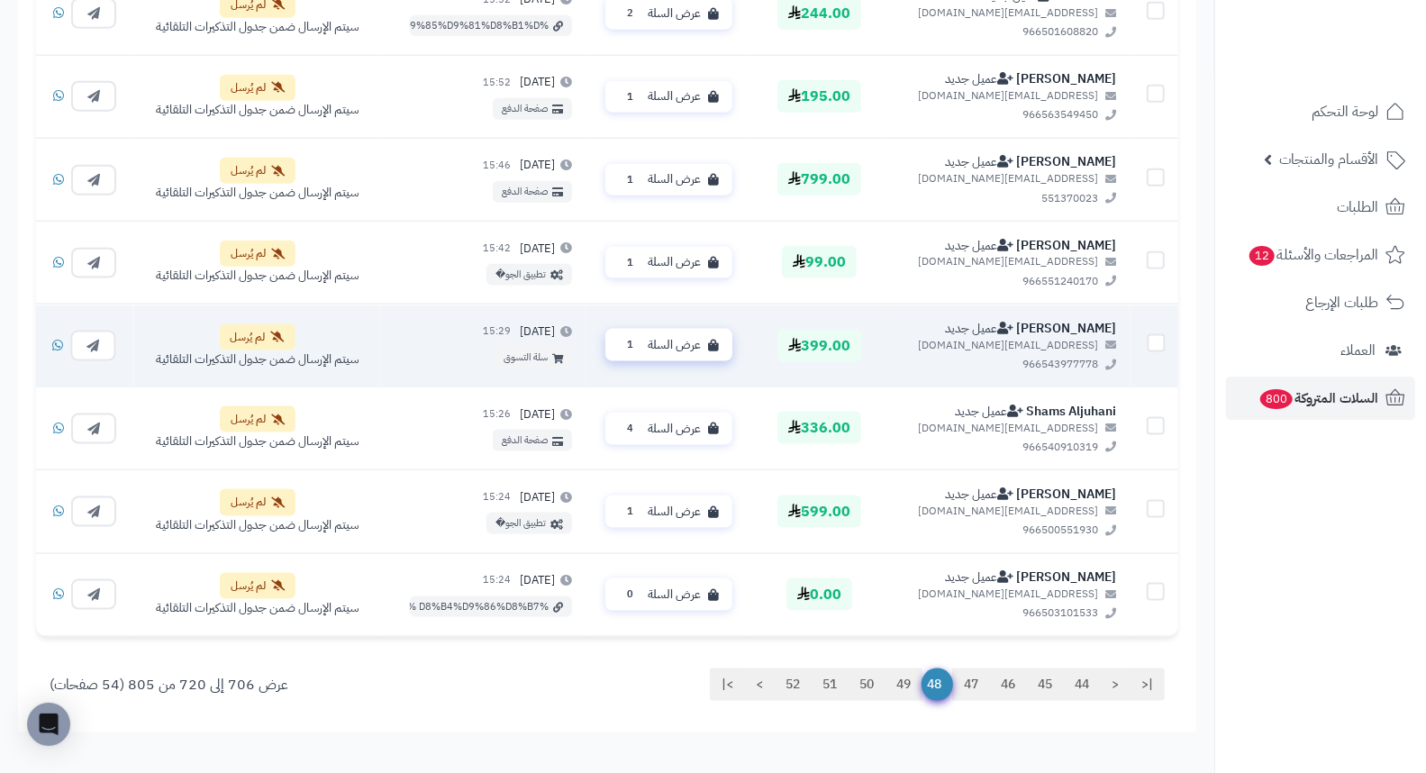
click at [685, 333] on button "عرض السلة 1" at bounding box center [668, 345] width 127 height 32
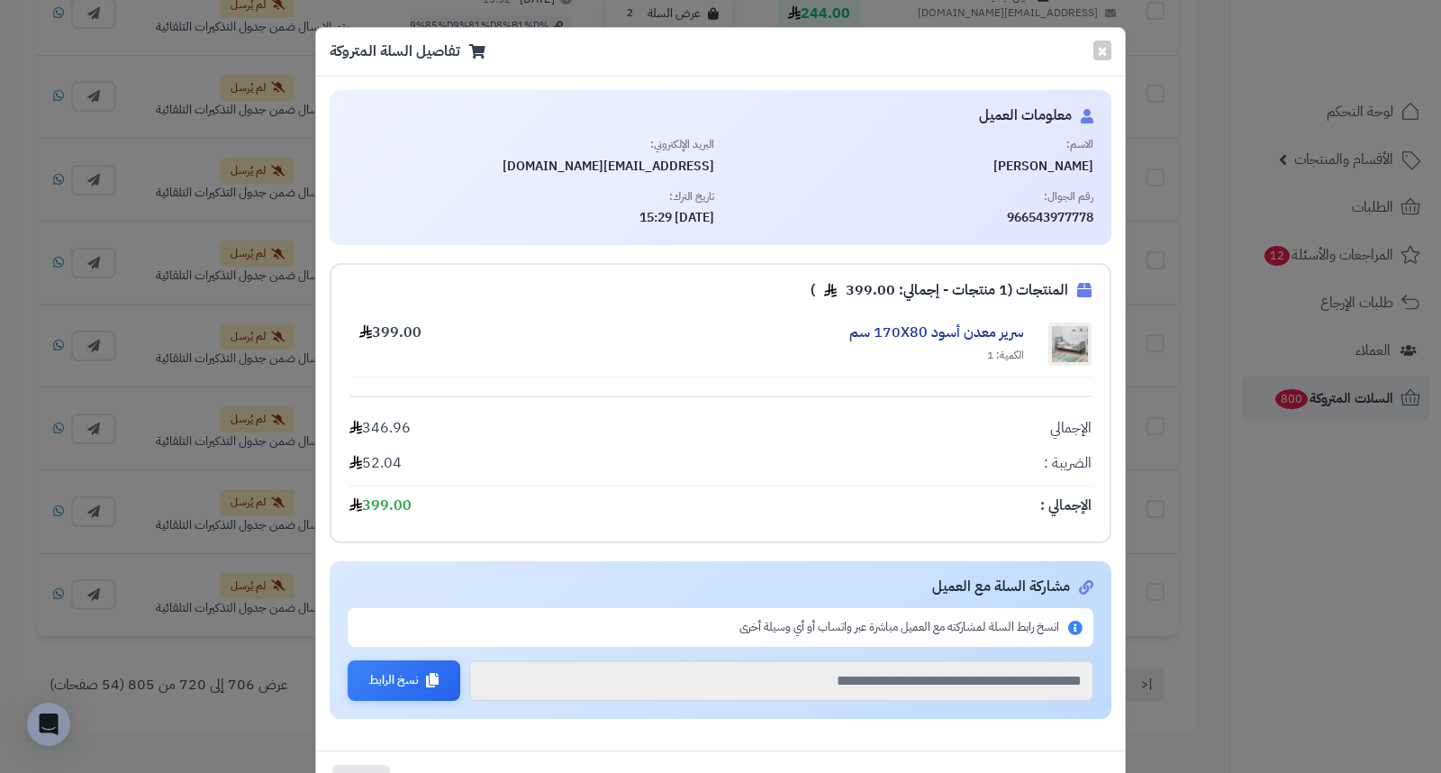
click at [1037, 167] on span "عبدالعزيز الحربي" at bounding box center [911, 167] width 367 height 18
drag, startPoint x: 1036, startPoint y: 217, endPoint x: 1101, endPoint y: 213, distance: 65.8
click at [1101, 213] on div "معلومات العميل الاسم: عبدالعزيز الحربي البريد الإلكتروني: ab2020v@hotmail.com ر…" at bounding box center [721, 167] width 782 height 155
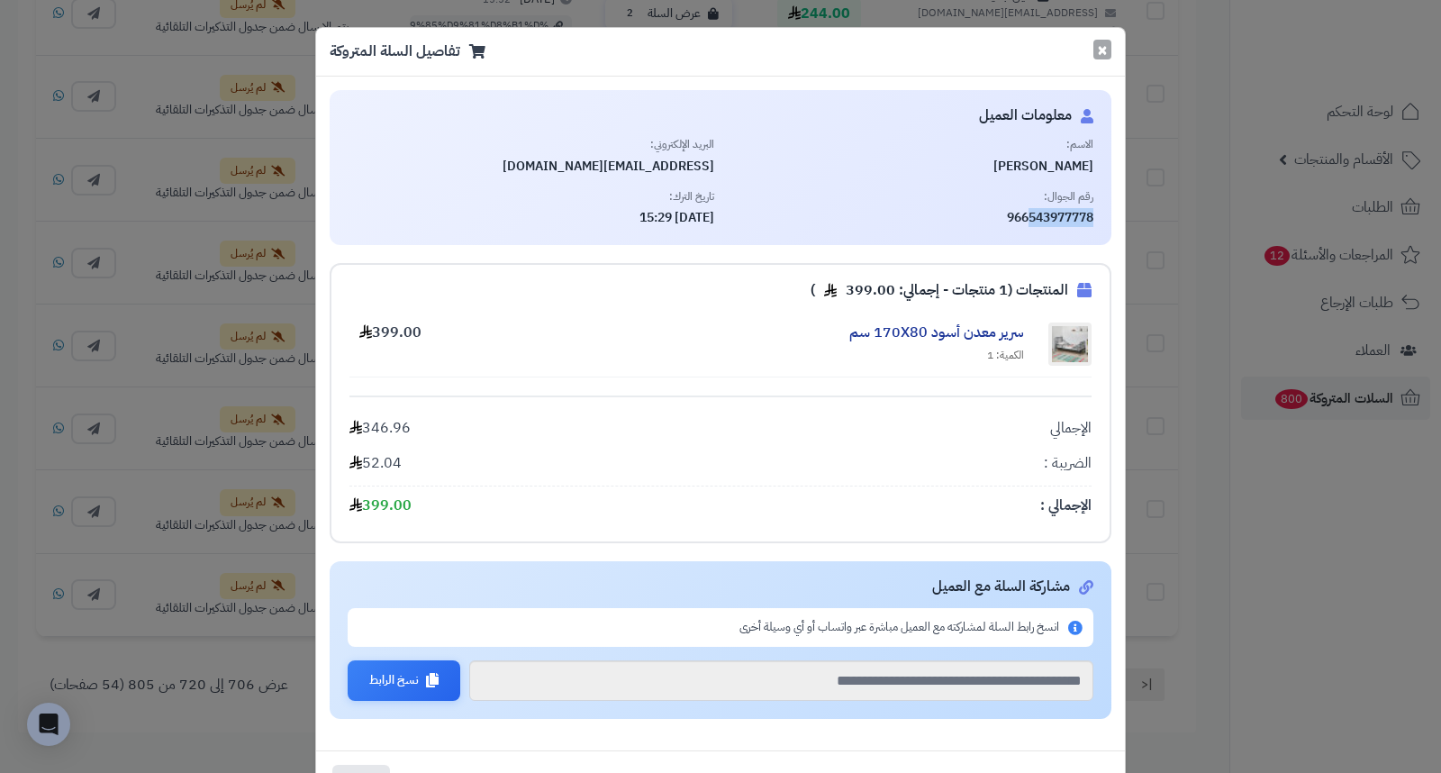
click at [1103, 47] on button "×" at bounding box center [1102, 50] width 18 height 20
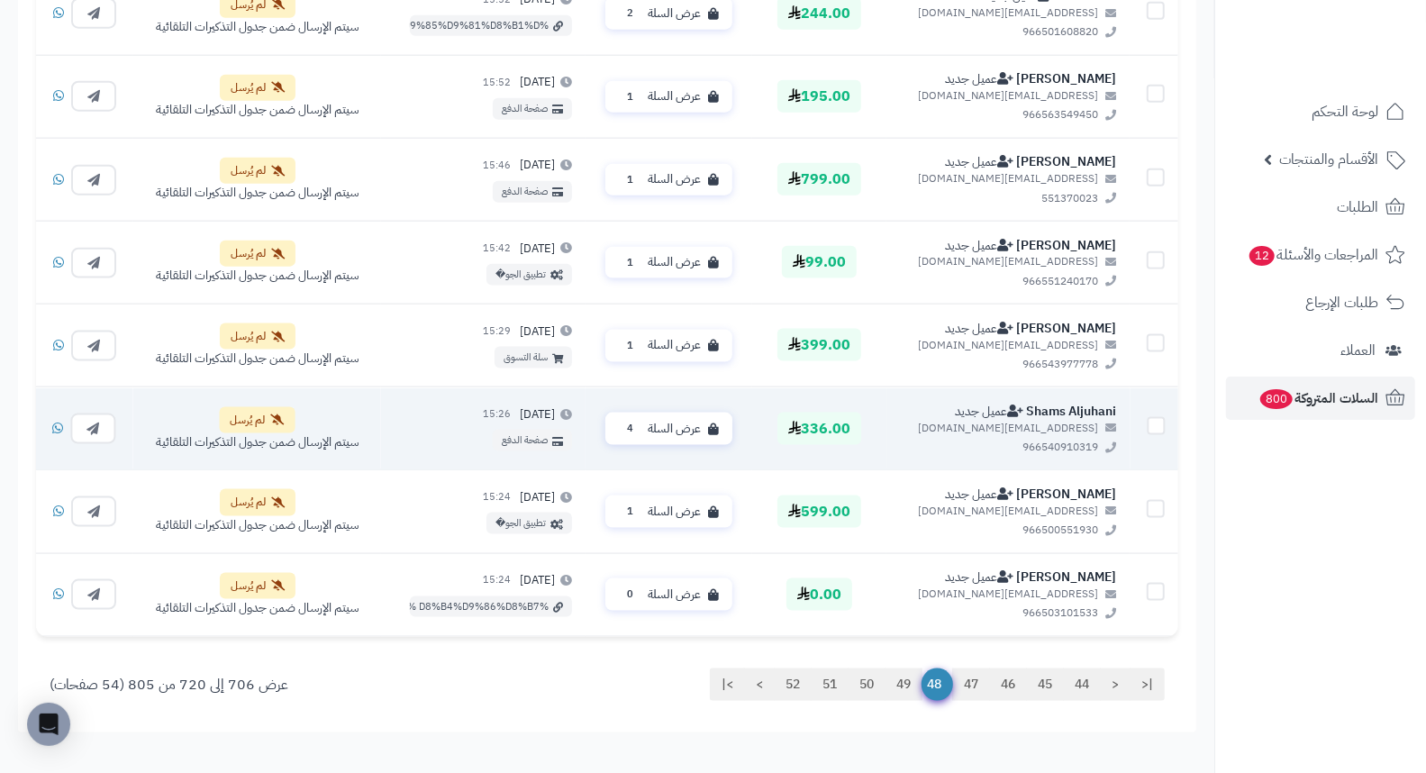
scroll to position [1436, 0]
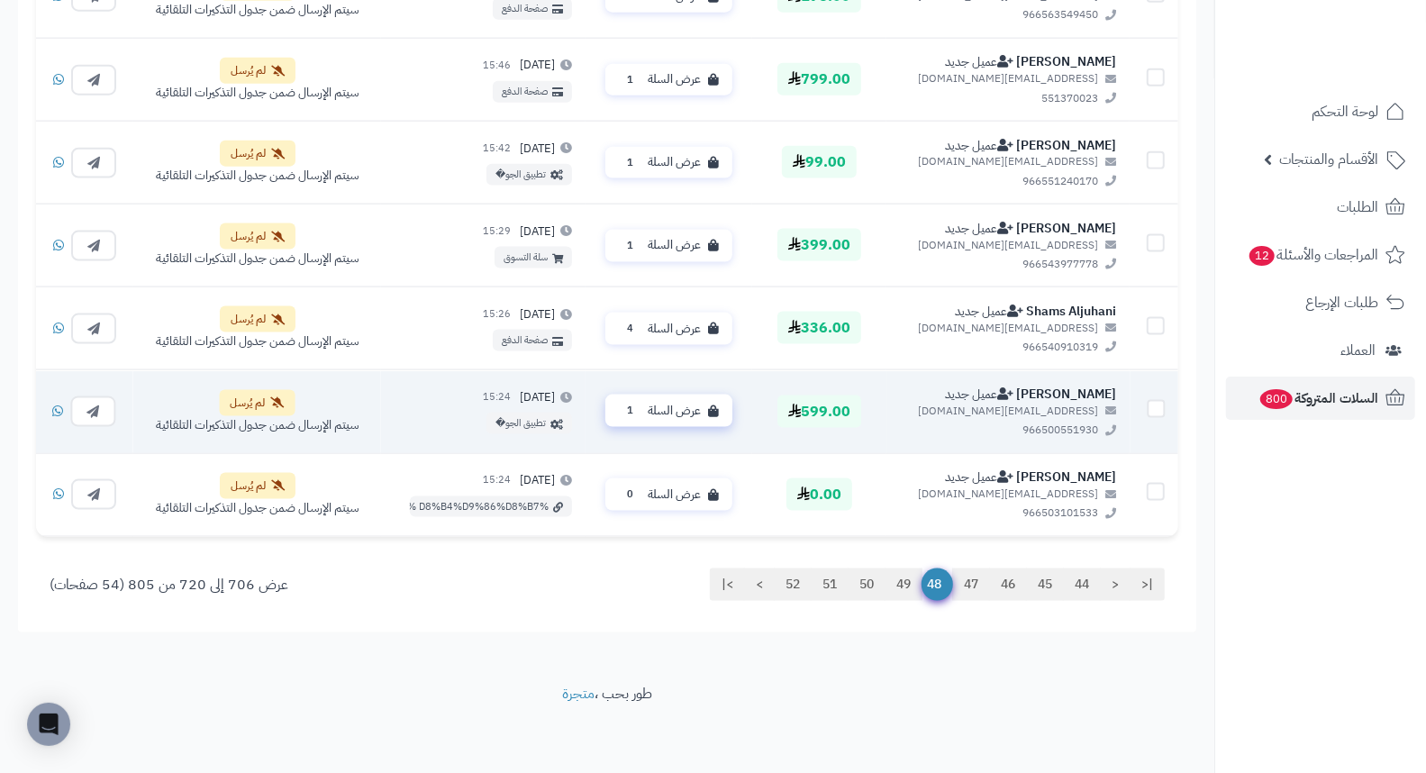
click at [663, 403] on span "عرض السلة" at bounding box center [674, 411] width 53 height 17
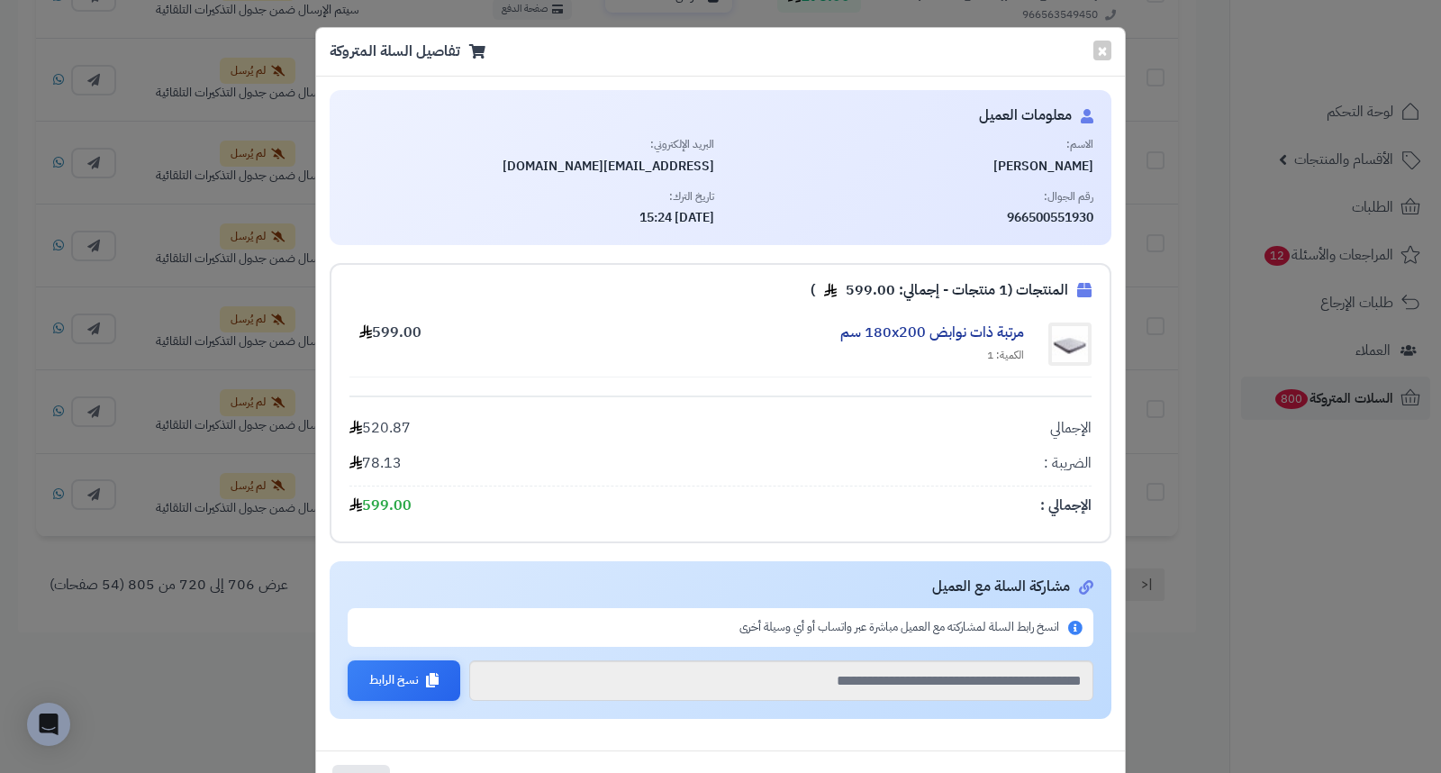
click at [1056, 165] on span "هشام الحربي" at bounding box center [911, 167] width 367 height 18
click at [1037, 226] on span "966500551930" at bounding box center [911, 218] width 367 height 18
drag, startPoint x: 1030, startPoint y: 214, endPoint x: 1101, endPoint y: 222, distance: 70.6
click at [1094, 222] on span "966500551930" at bounding box center [911, 218] width 367 height 18
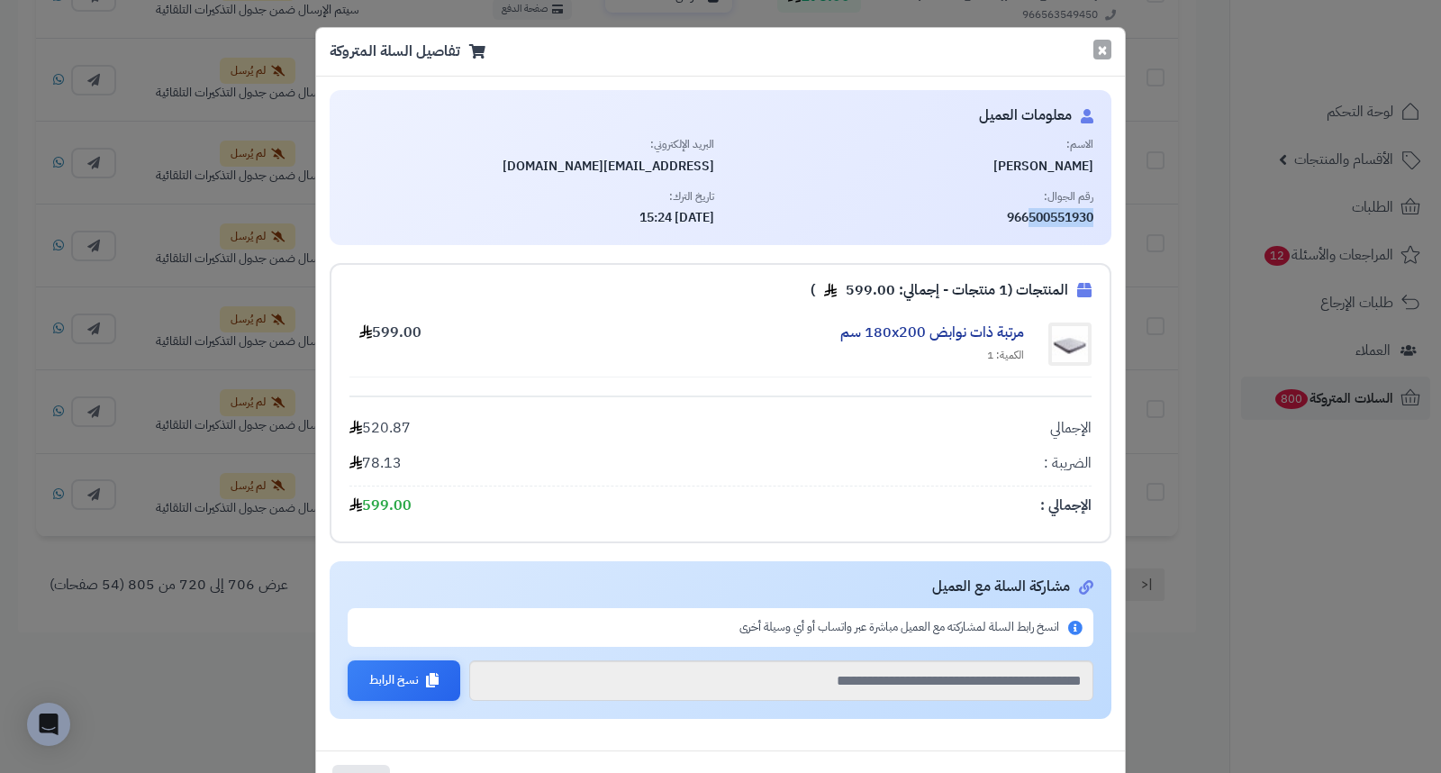
click at [1111, 47] on button "×" at bounding box center [1102, 50] width 18 height 20
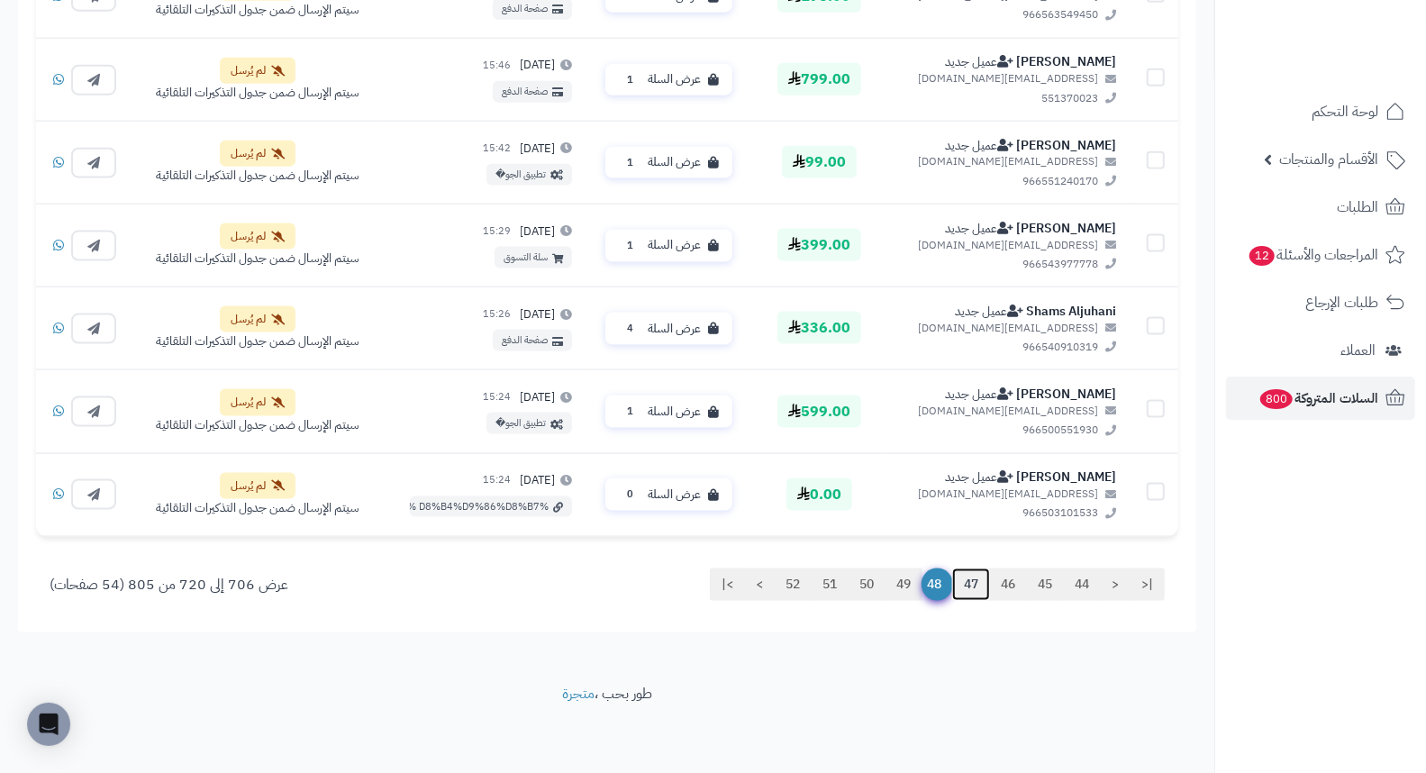
click at [965, 583] on link "47" at bounding box center [971, 584] width 38 height 32
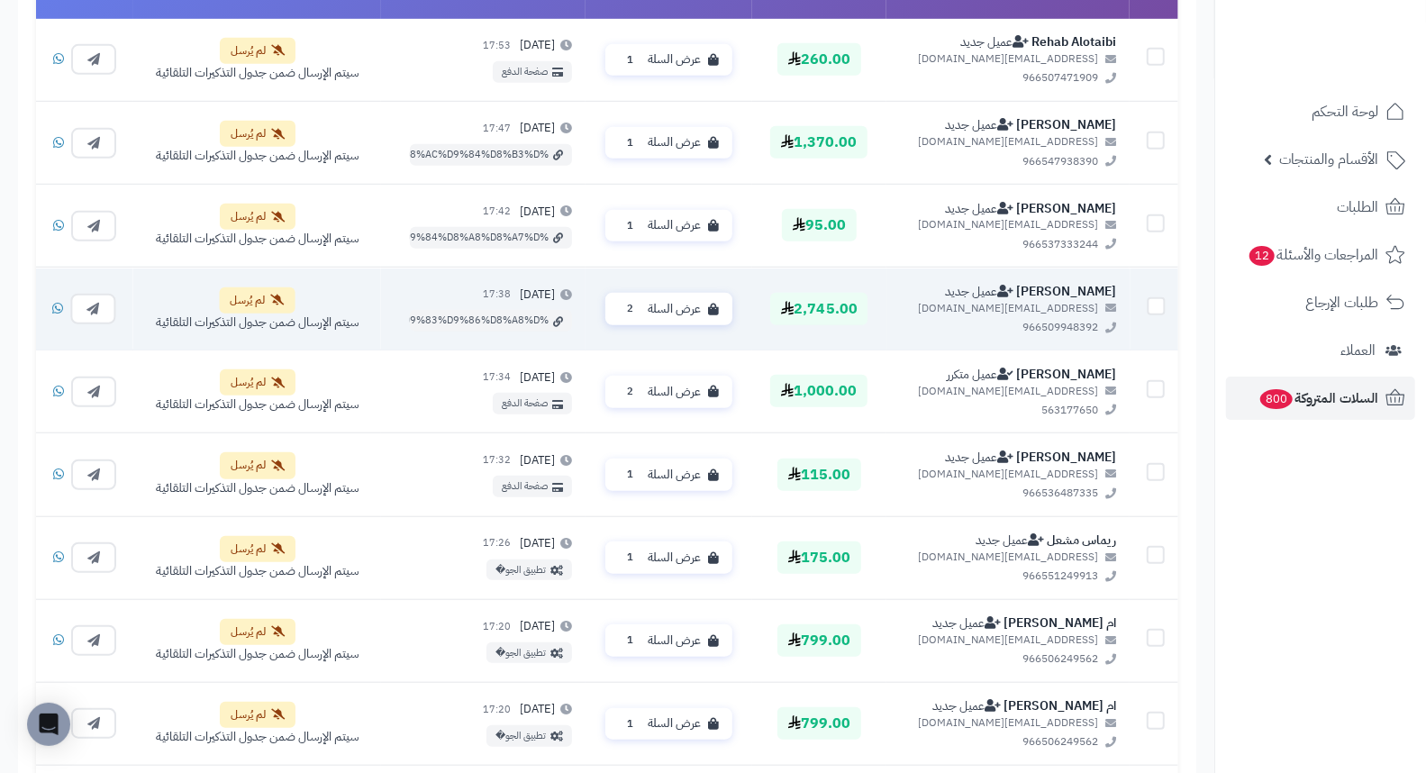
scroll to position [735, 0]
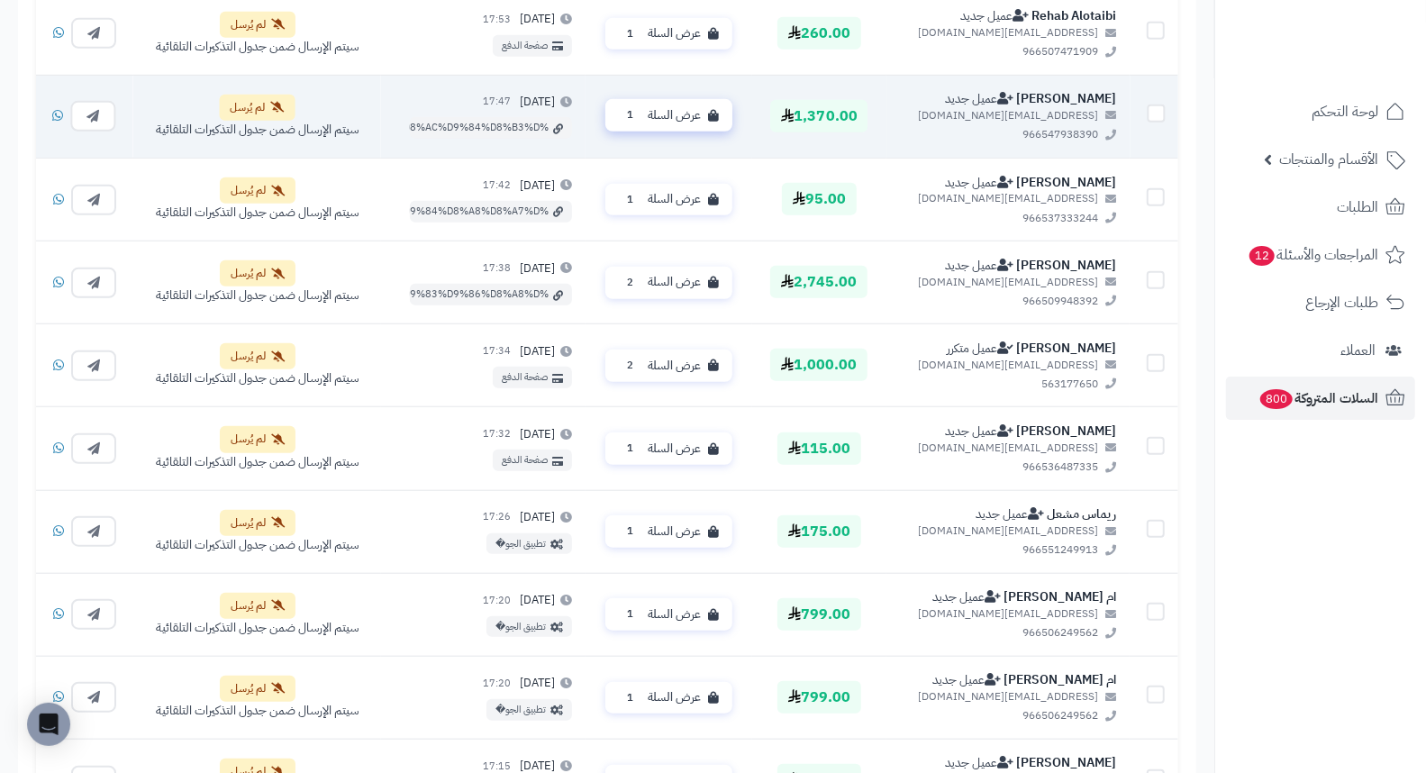
click at [664, 114] on span "عرض السلة" at bounding box center [674, 115] width 53 height 17
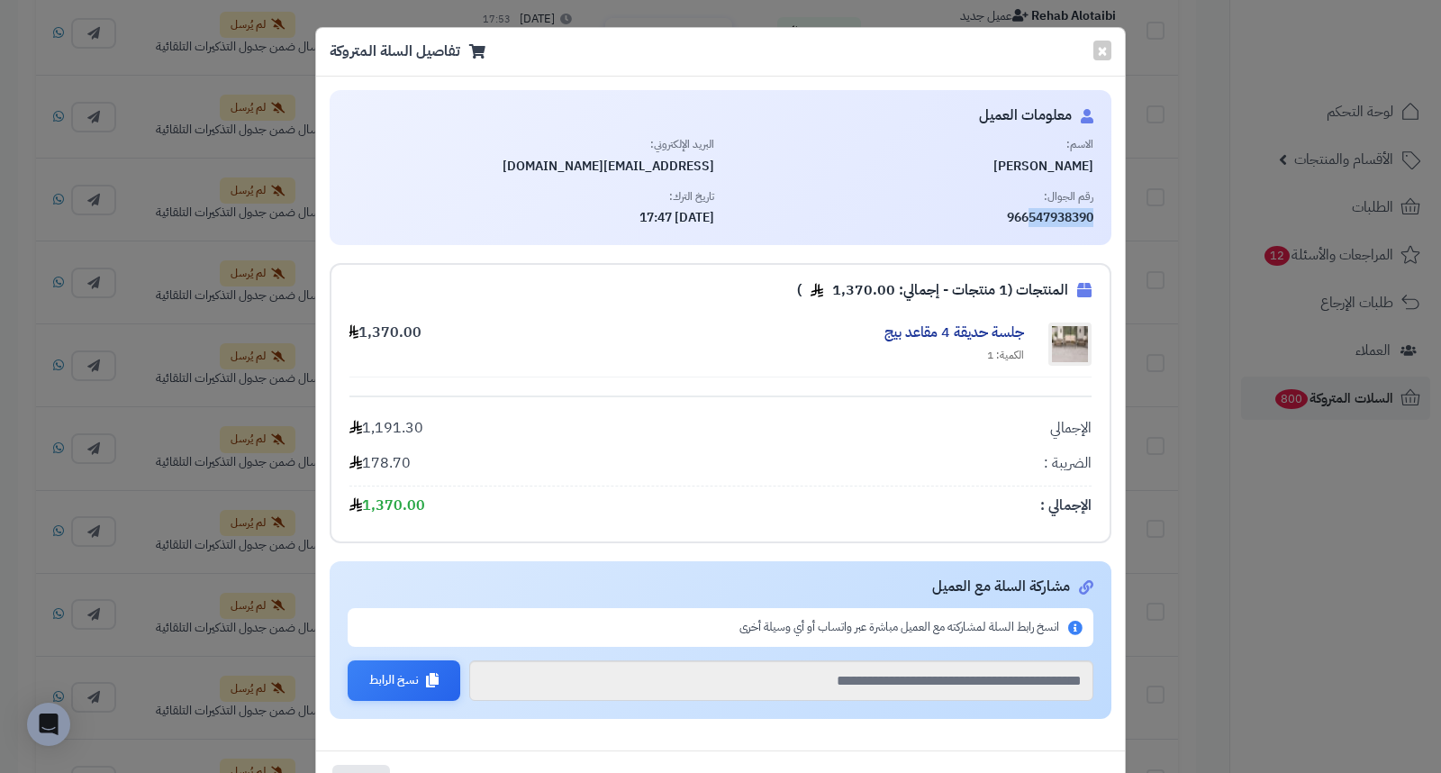
drag, startPoint x: 1030, startPoint y: 213, endPoint x: 1104, endPoint y: 223, distance: 74.6
click at [1104, 223] on div "معلومات العميل الاسم: طلال المزيني البريد الإلكتروني: talal8almozaini@gmail.com…" at bounding box center [721, 167] width 782 height 155
drag, startPoint x: 1013, startPoint y: 202, endPoint x: 1064, endPoint y: 171, distance: 59.0
click at [1012, 196] on span "رقم الجوال:" at bounding box center [911, 196] width 367 height 15
click at [1079, 158] on span "طلال المزيني" at bounding box center [911, 167] width 367 height 18
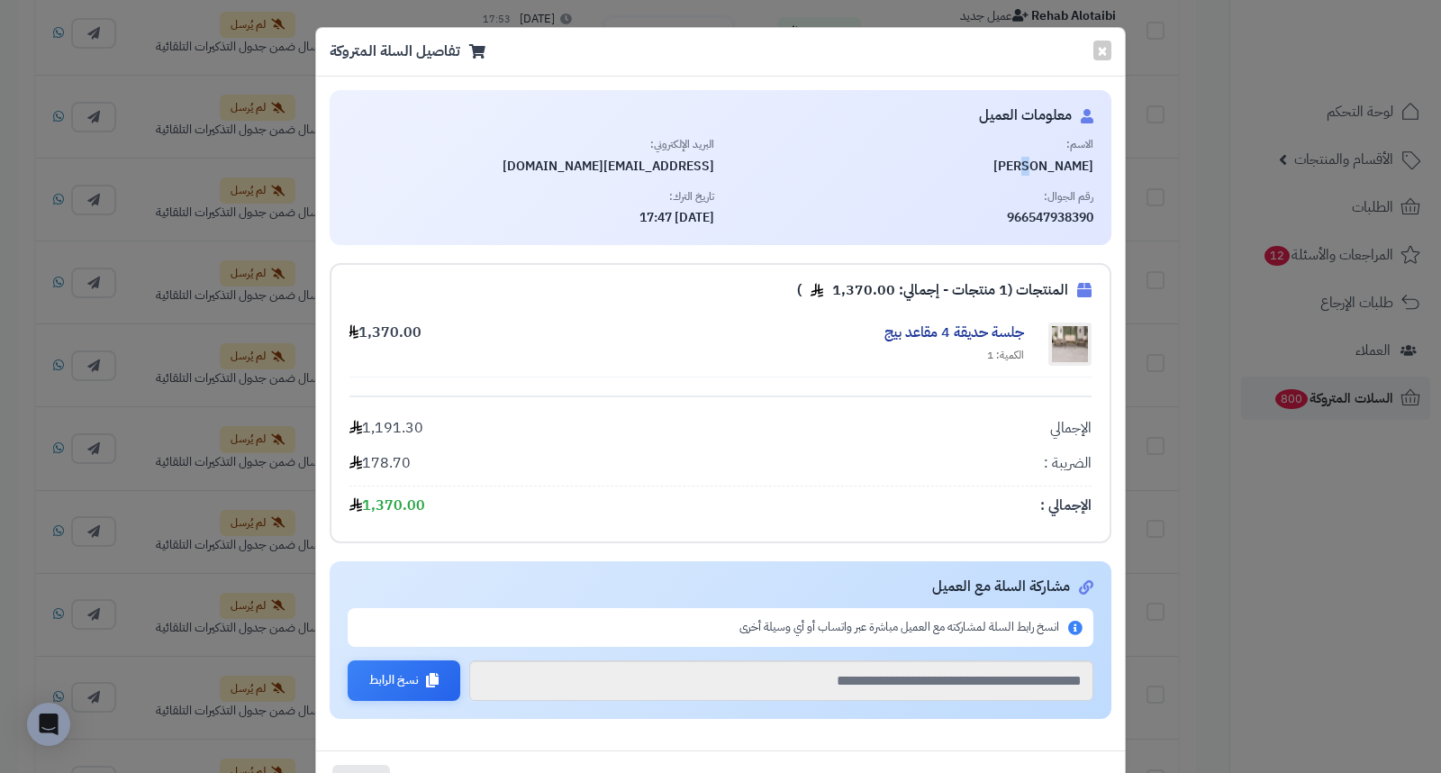
click at [1079, 158] on span "طلال المزيني" at bounding box center [911, 167] width 367 height 18
drag, startPoint x: 1034, startPoint y: 219, endPoint x: 1103, endPoint y: 214, distance: 69.5
click at [1103, 214] on div "معلومات العميل الاسم: طلال المزيني البريد الإلكتروني: talal8almozaini@gmail.com…" at bounding box center [721, 167] width 782 height 155
click at [887, 204] on div "رقم الجوال: 966547938390" at bounding box center [911, 208] width 367 height 38
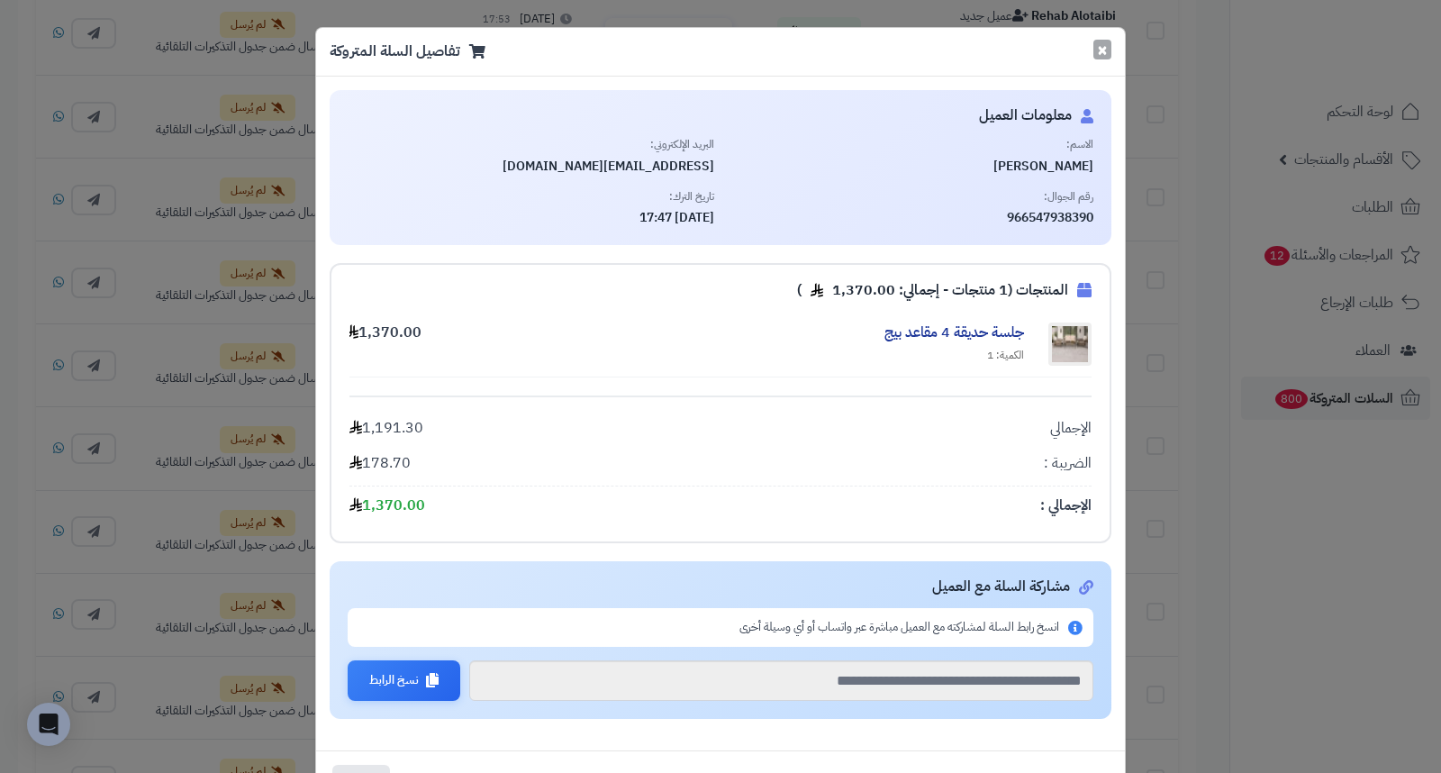
click at [1105, 55] on button "×" at bounding box center [1102, 50] width 18 height 20
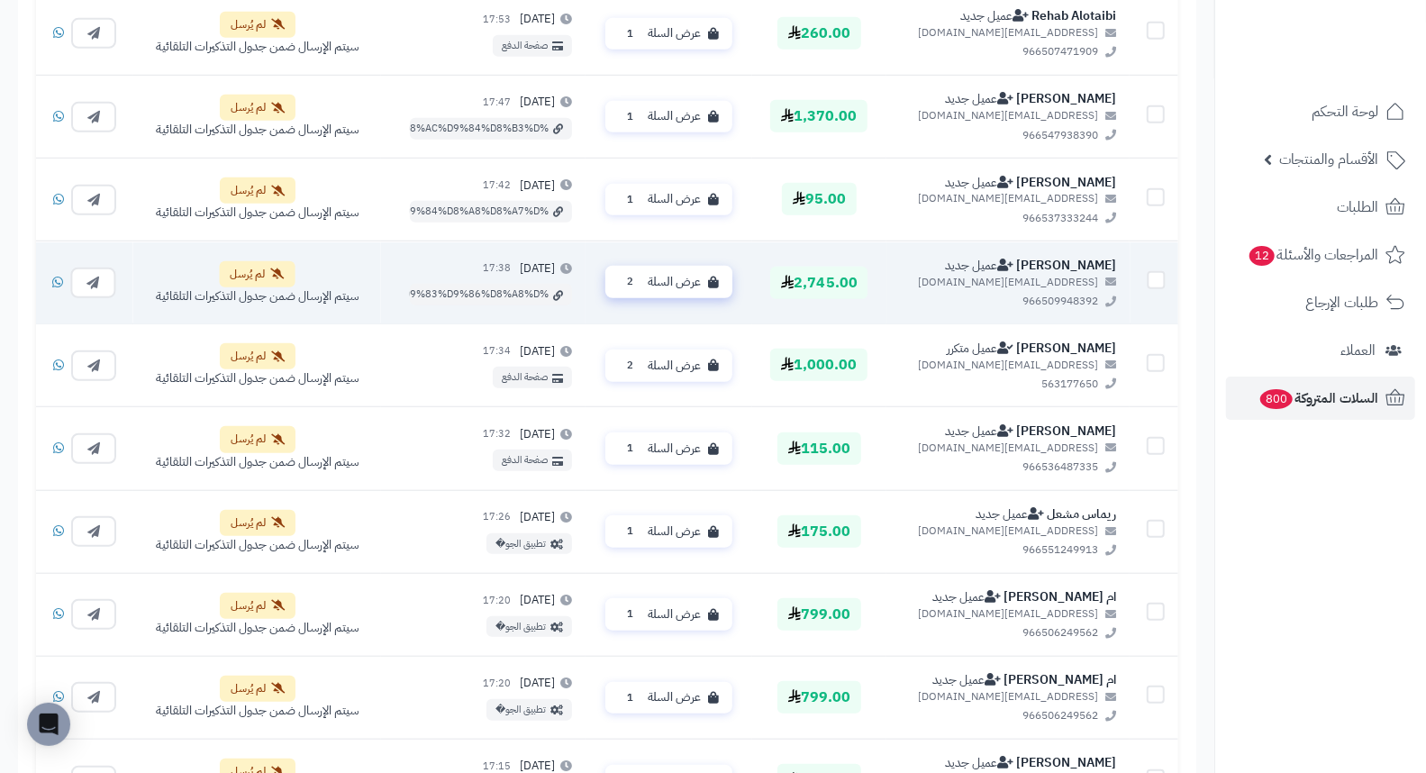
click at [655, 288] on span "عرض السلة" at bounding box center [674, 281] width 53 height 17
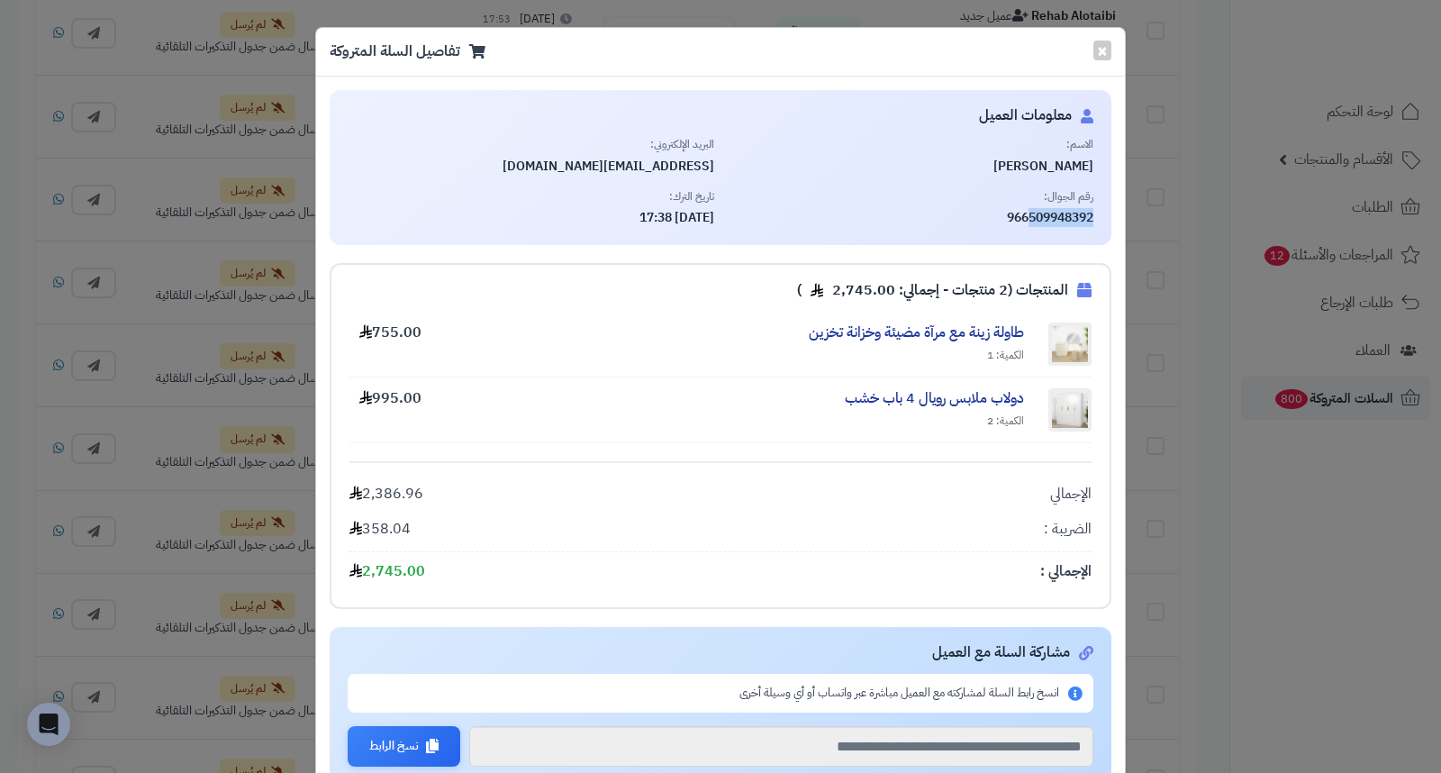
drag, startPoint x: 1034, startPoint y: 216, endPoint x: 1105, endPoint y: 212, distance: 71.3
click at [1105, 212] on div "معلومات العميل الاسم: هيا القحطاني البريد الإلكتروني: saramq346@gmail.com رقم ا…" at bounding box center [721, 167] width 782 height 155
click at [1052, 165] on span "هيا القحطاني" at bounding box center [911, 167] width 367 height 18
click at [1052, 163] on span "هيا القحطاني" at bounding box center [911, 167] width 367 height 18
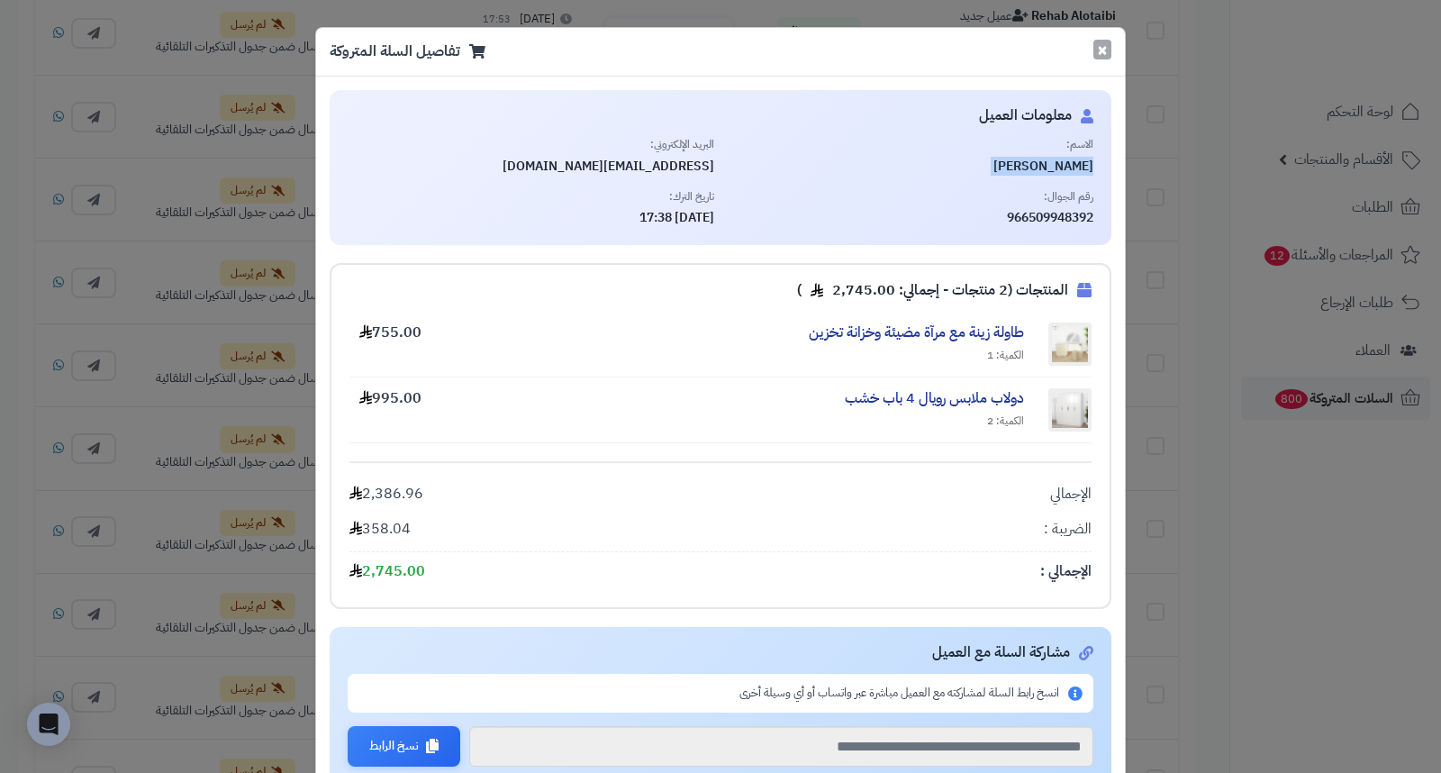
click at [1110, 55] on button "×" at bounding box center [1102, 50] width 18 height 20
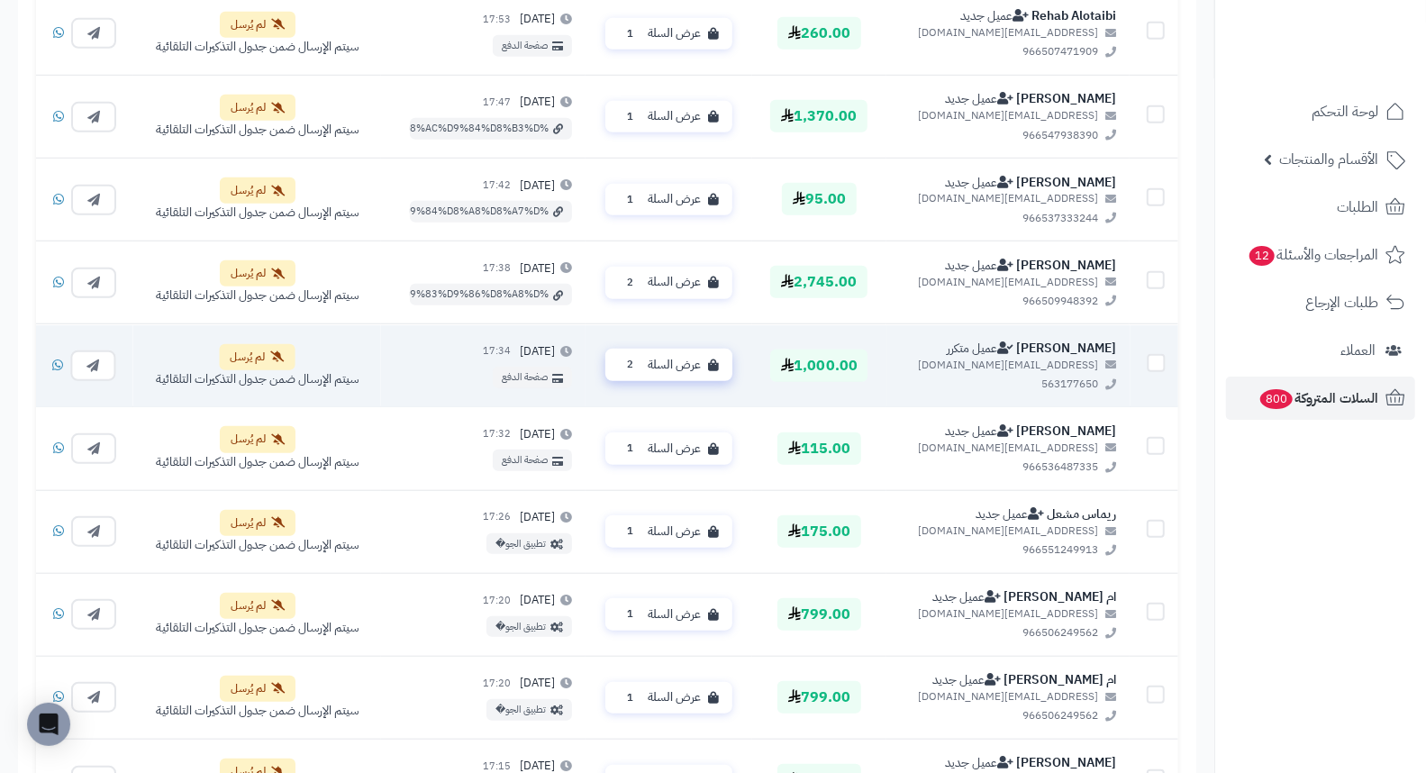
click at [682, 362] on span "عرض السلة" at bounding box center [674, 365] width 53 height 17
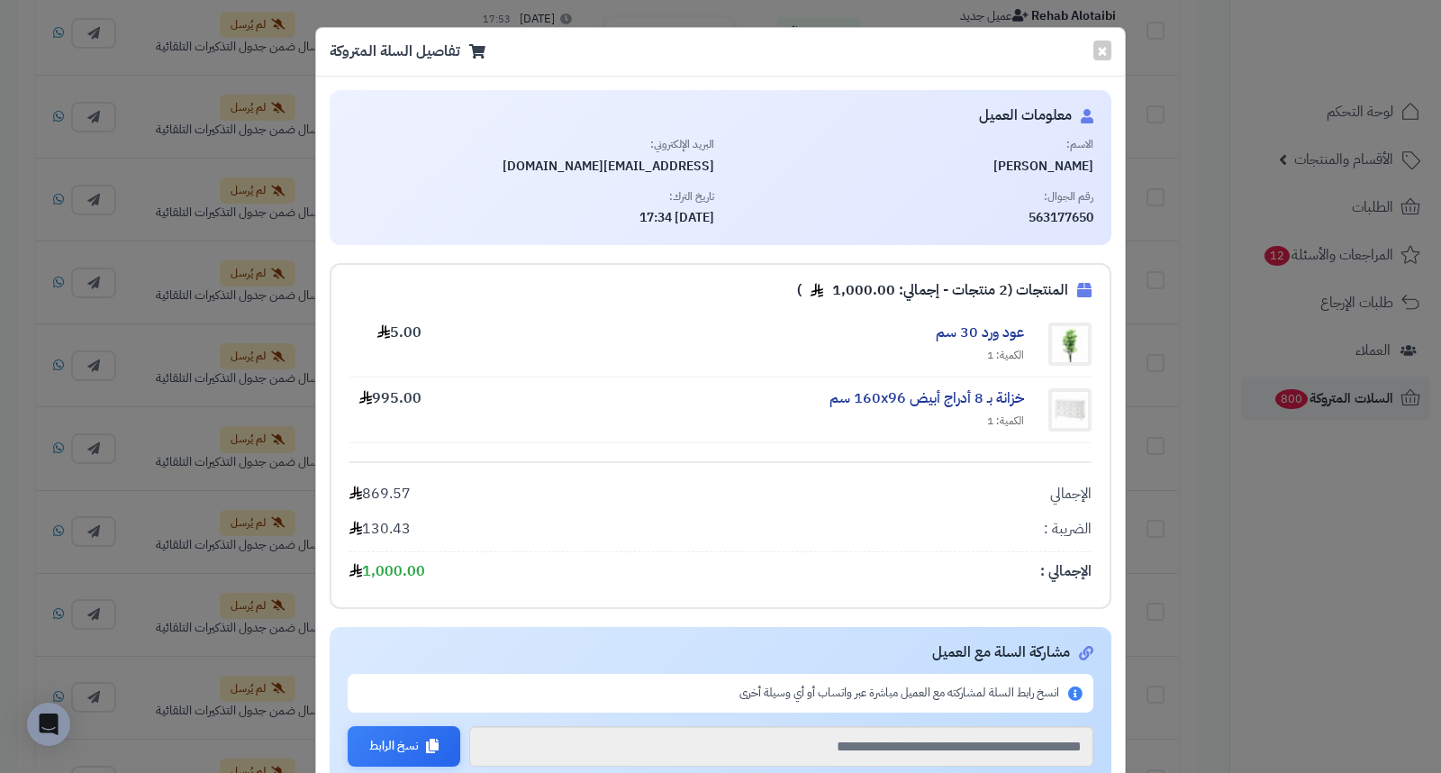
click at [1051, 214] on span "563177650" at bounding box center [911, 218] width 367 height 18
click at [1034, 163] on span "Ghala Alshreef" at bounding box center [911, 167] width 367 height 18
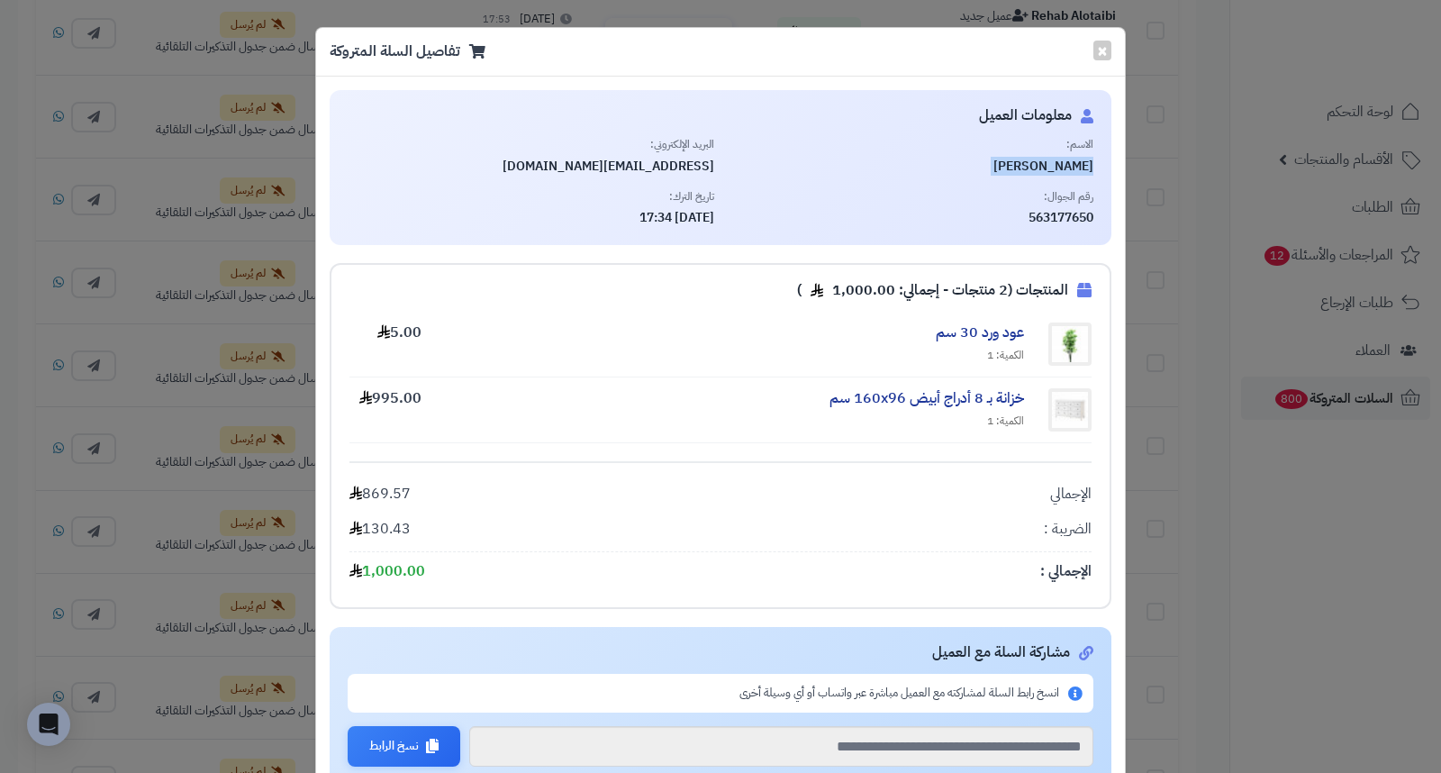
click at [1034, 163] on span "Ghala Alshreef" at bounding box center [911, 167] width 367 height 18
click at [1106, 42] on button "×" at bounding box center [1102, 50] width 18 height 20
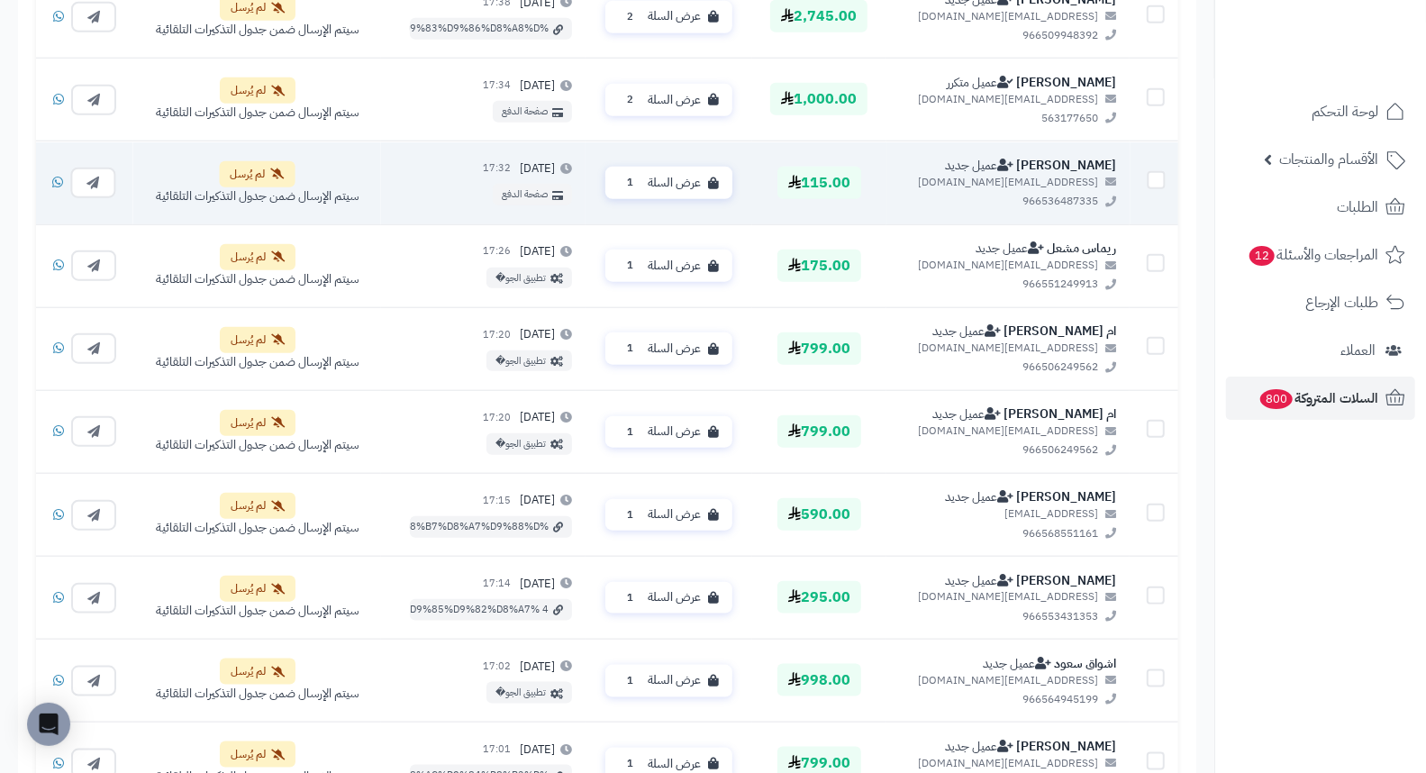
scroll to position [1036, 0]
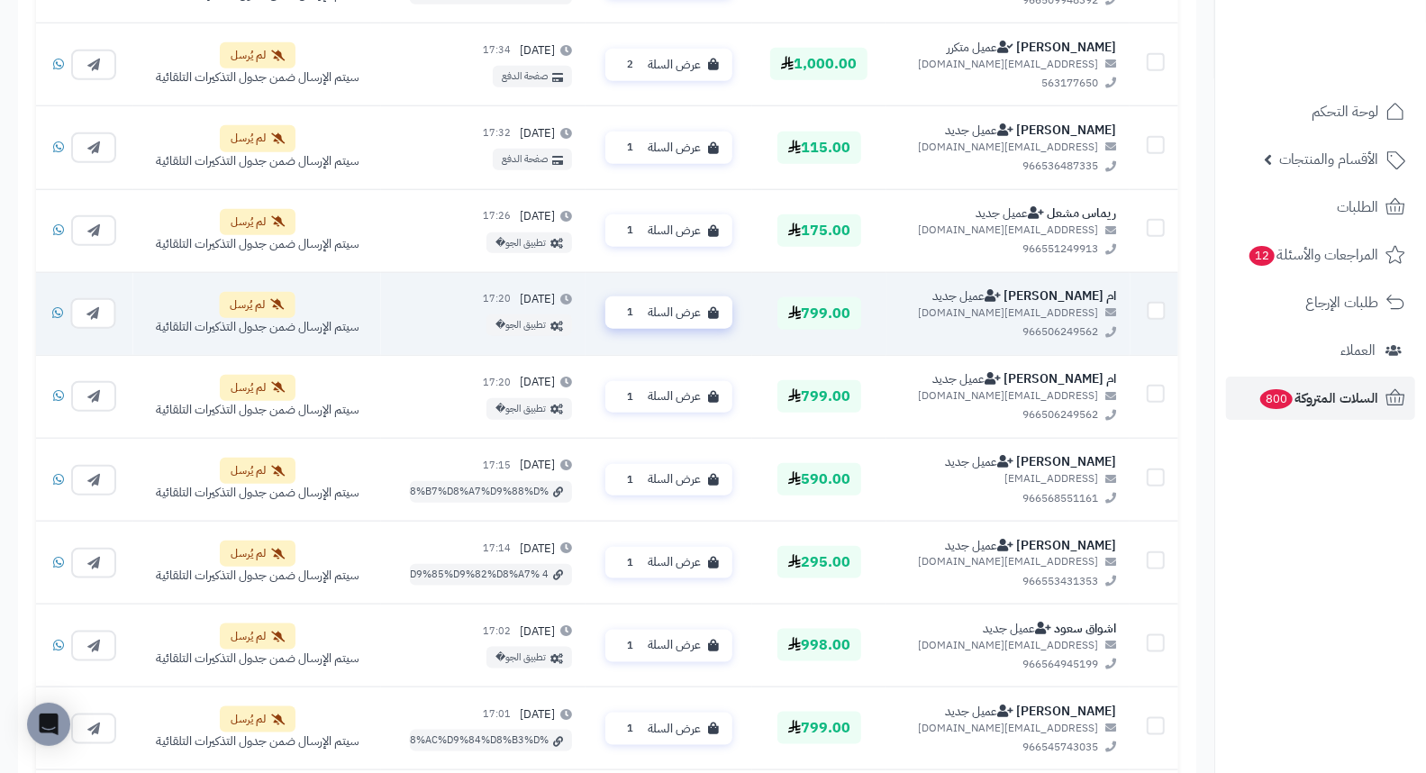
click at [640, 320] on span "1" at bounding box center [630, 312] width 21 height 18
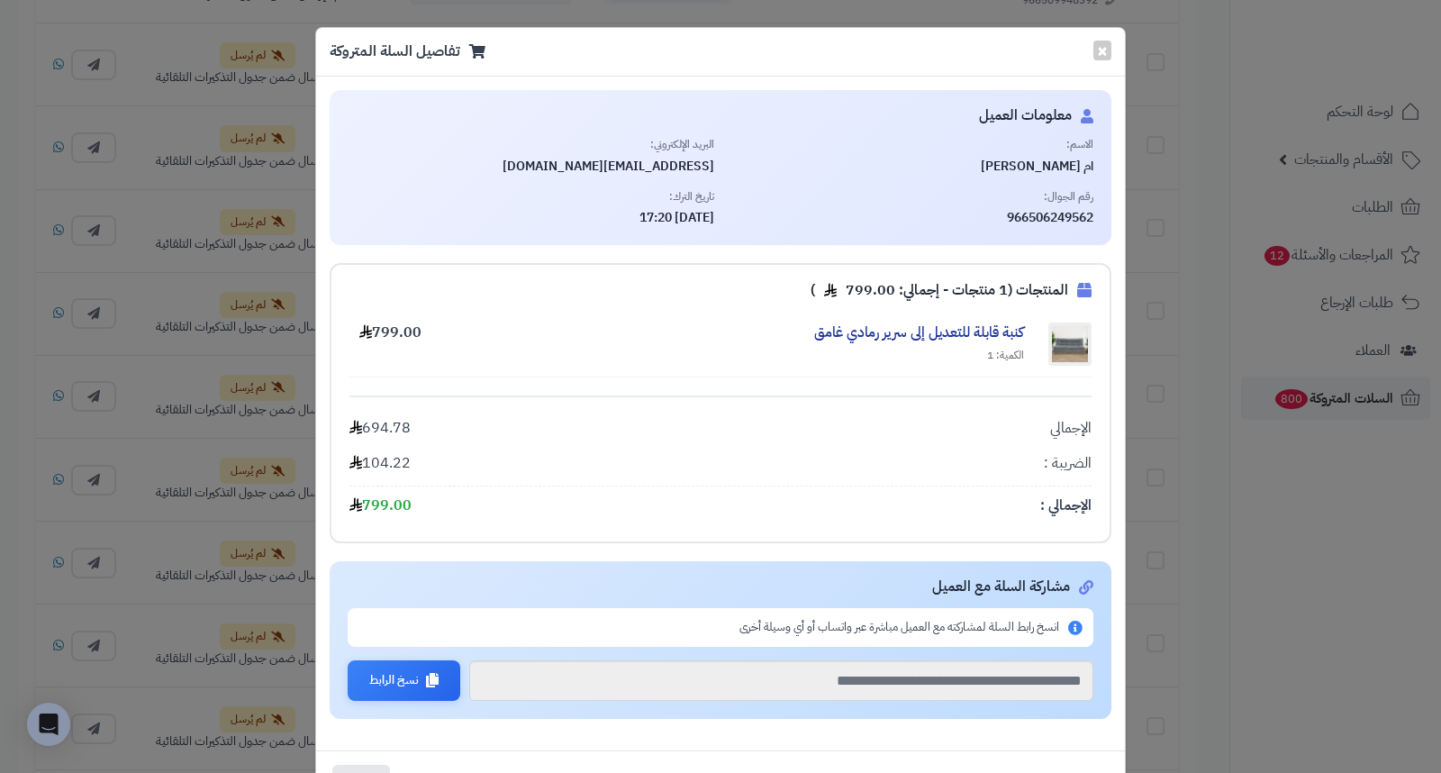
click at [1064, 168] on span "ام سعود الشمري" at bounding box center [911, 167] width 367 height 18
drag, startPoint x: 1034, startPoint y: 213, endPoint x: 1101, endPoint y: 209, distance: 66.8
click at [1094, 209] on span "966506249562" at bounding box center [911, 218] width 367 height 18
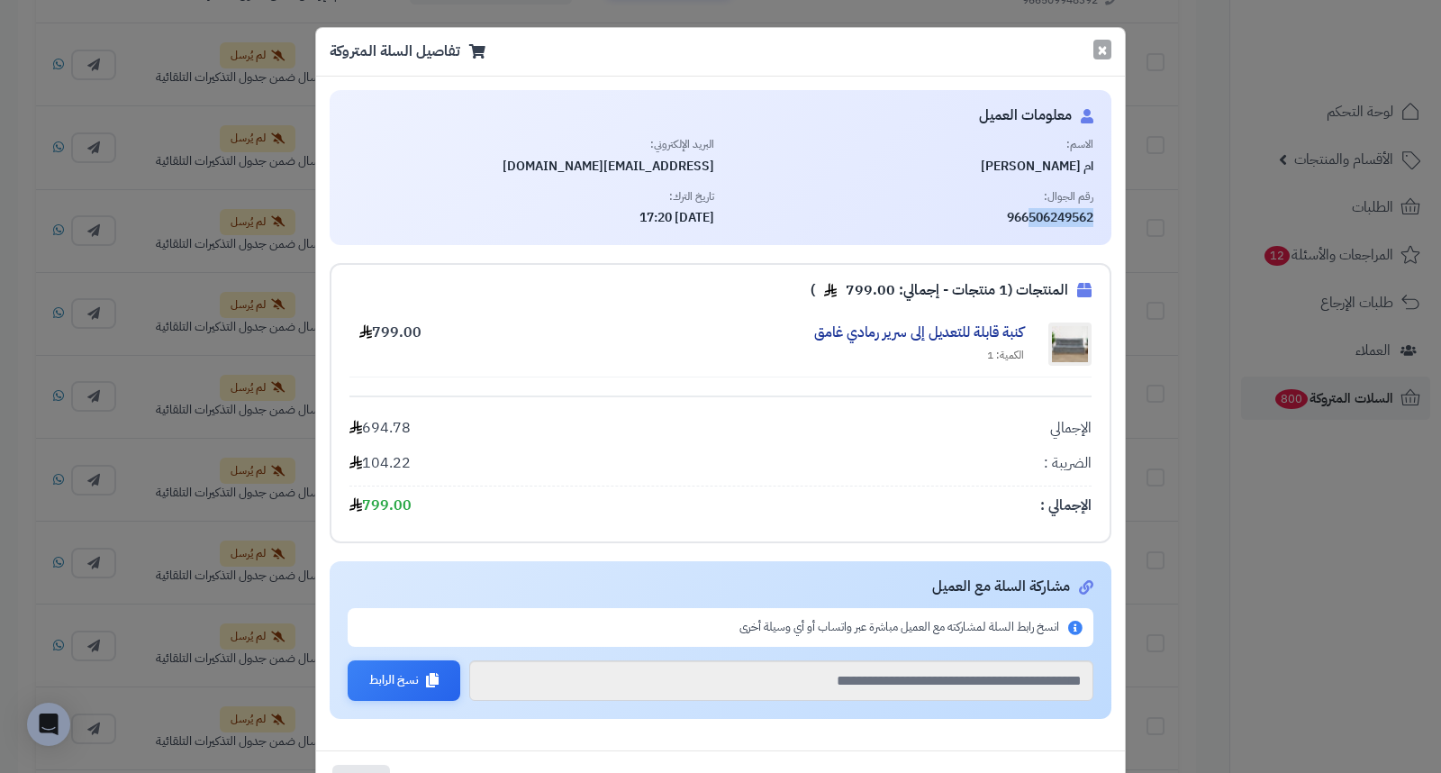
click at [1104, 56] on button "×" at bounding box center [1102, 50] width 18 height 20
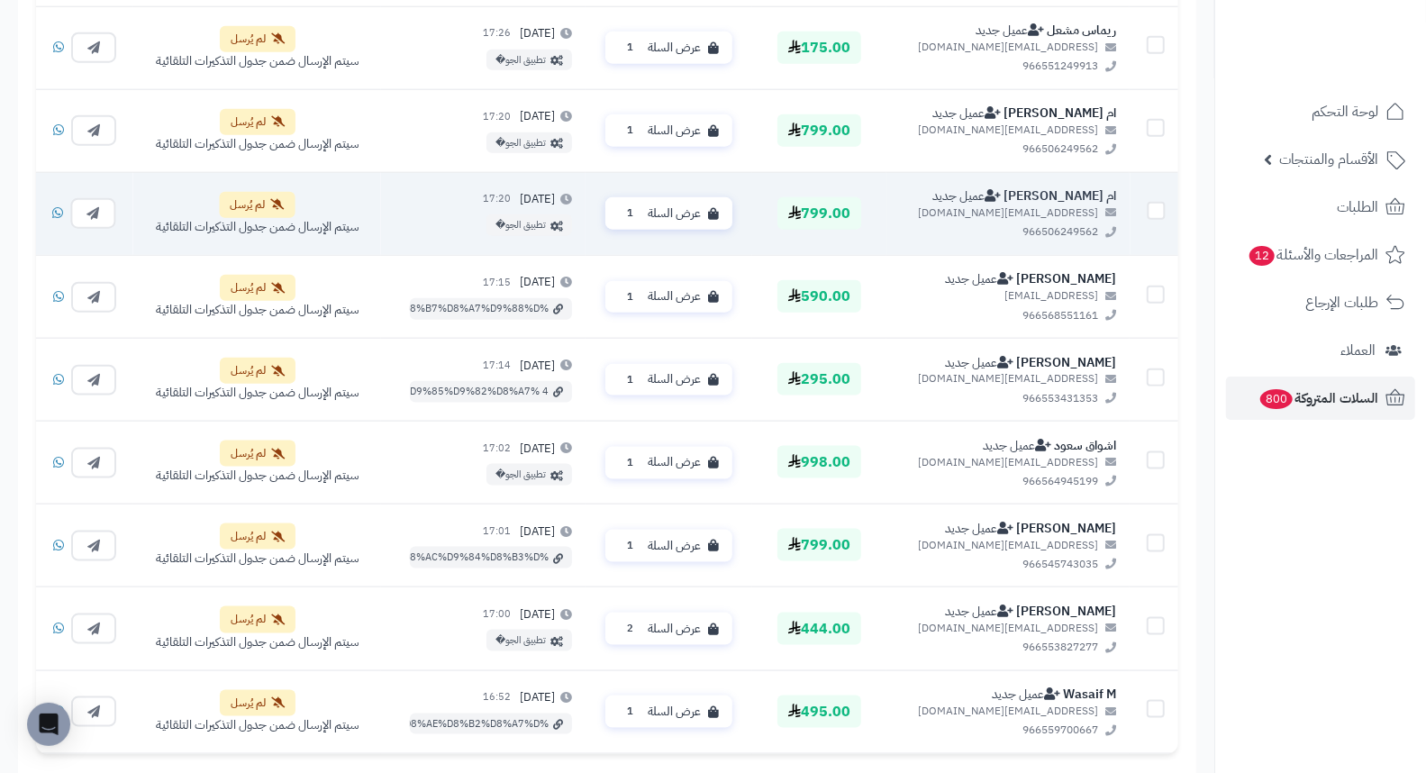
scroll to position [1236, 0]
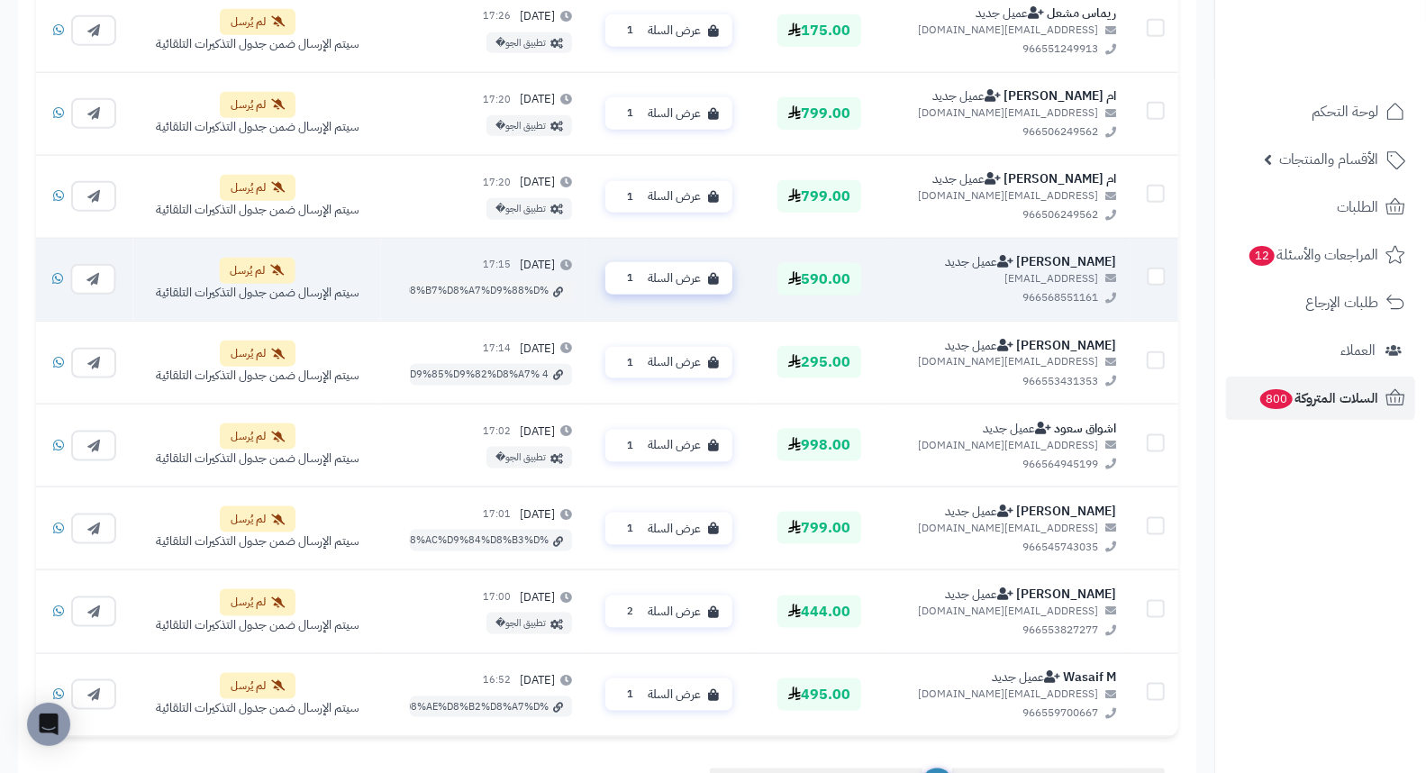
click at [659, 267] on button "عرض السلة 1" at bounding box center [668, 279] width 127 height 32
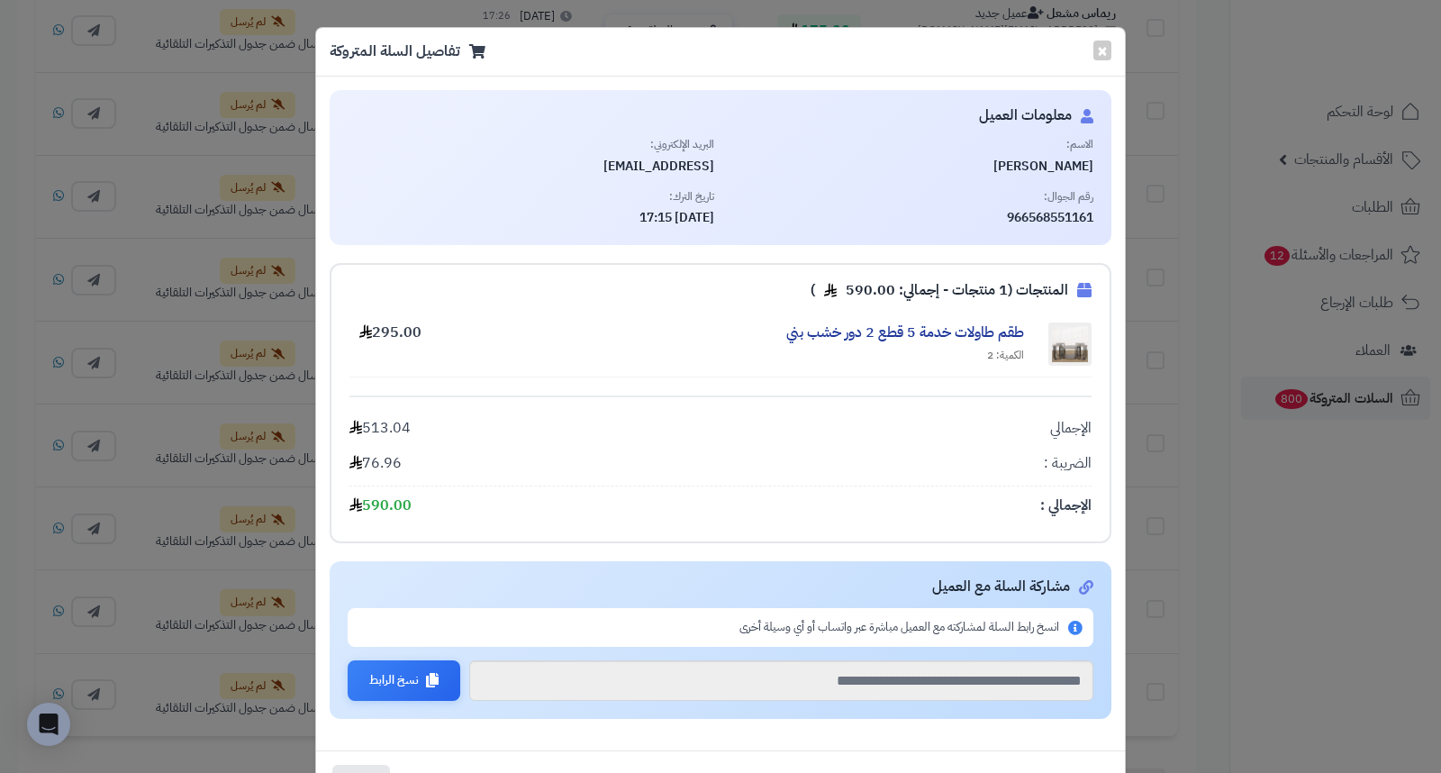
click at [1056, 160] on span "Yasser Shebib" at bounding box center [911, 167] width 367 height 18
drag, startPoint x: 1034, startPoint y: 217, endPoint x: 1110, endPoint y: 212, distance: 75.8
click at [1110, 212] on div "معلومات العميل الاسم: Yasser Shebib البريد الإلكتروني: d-yasser2020@hotmail.con…" at bounding box center [721, 167] width 782 height 155
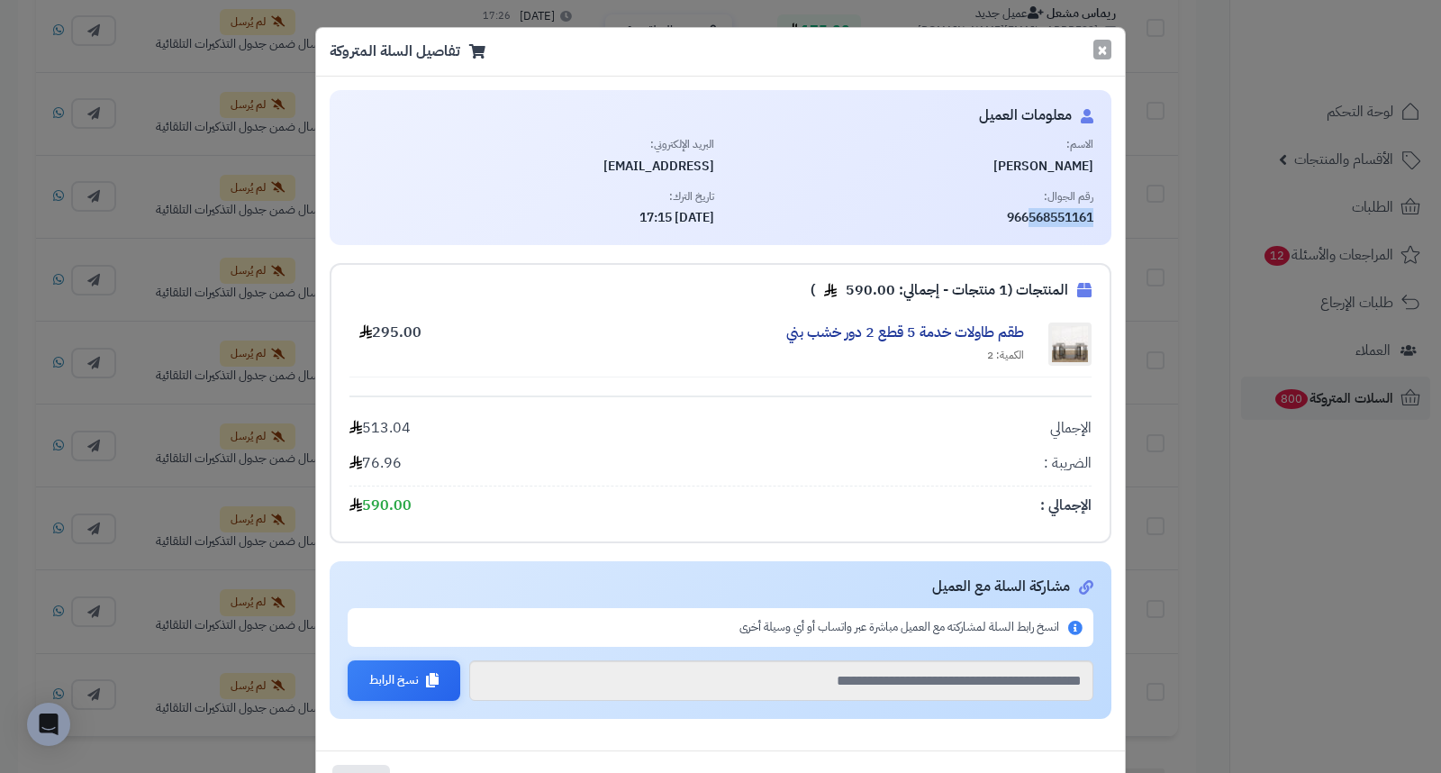
click at [1105, 49] on button "×" at bounding box center [1102, 50] width 18 height 20
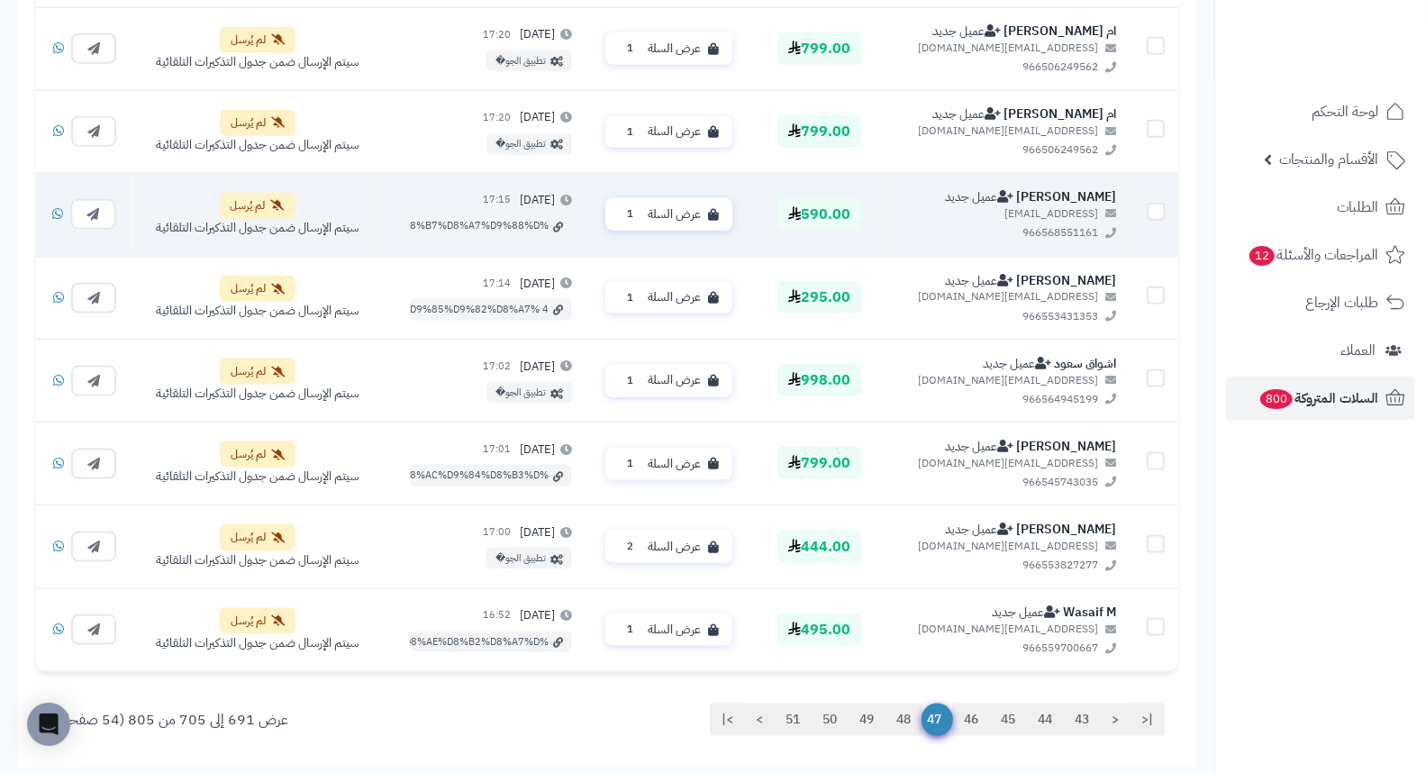
scroll to position [1336, 0]
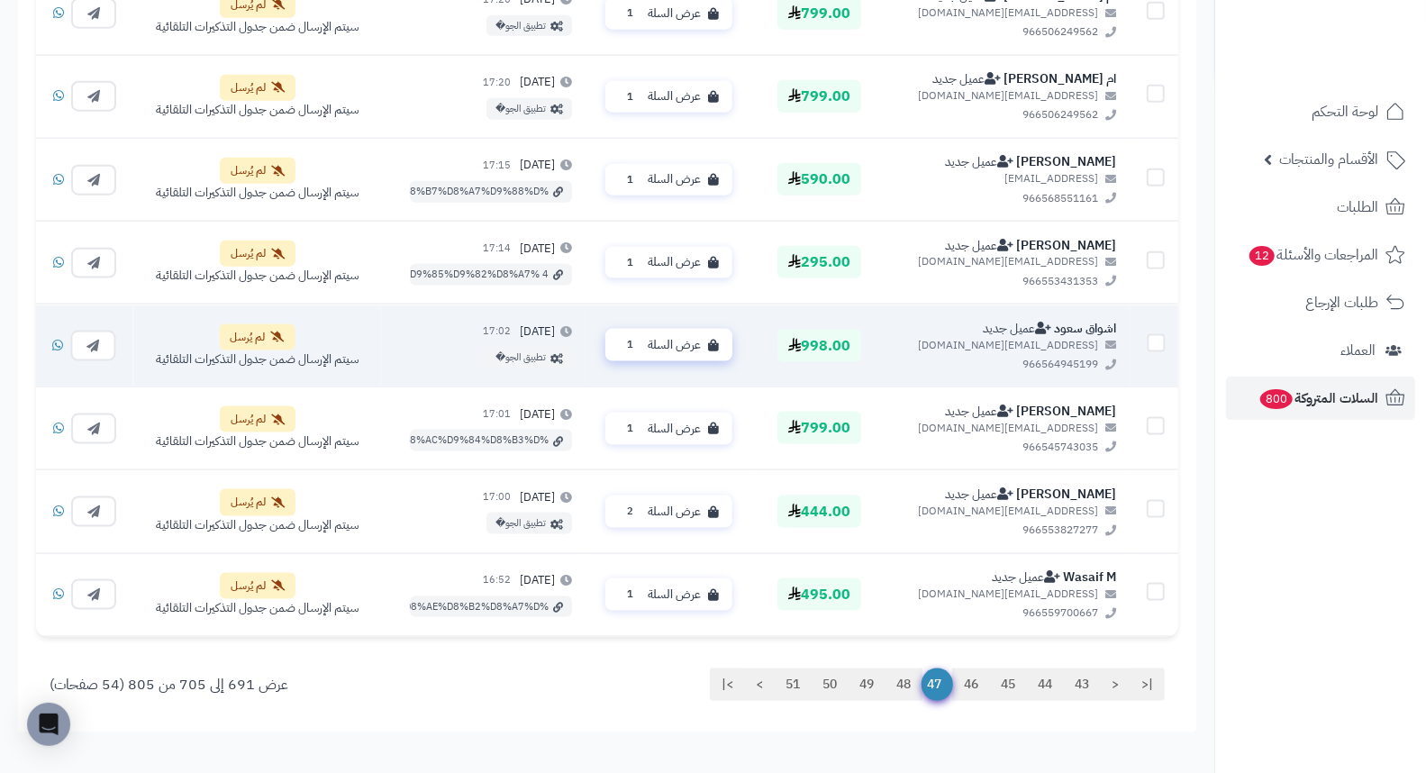
click at [692, 349] on span "عرض السلة" at bounding box center [674, 344] width 53 height 17
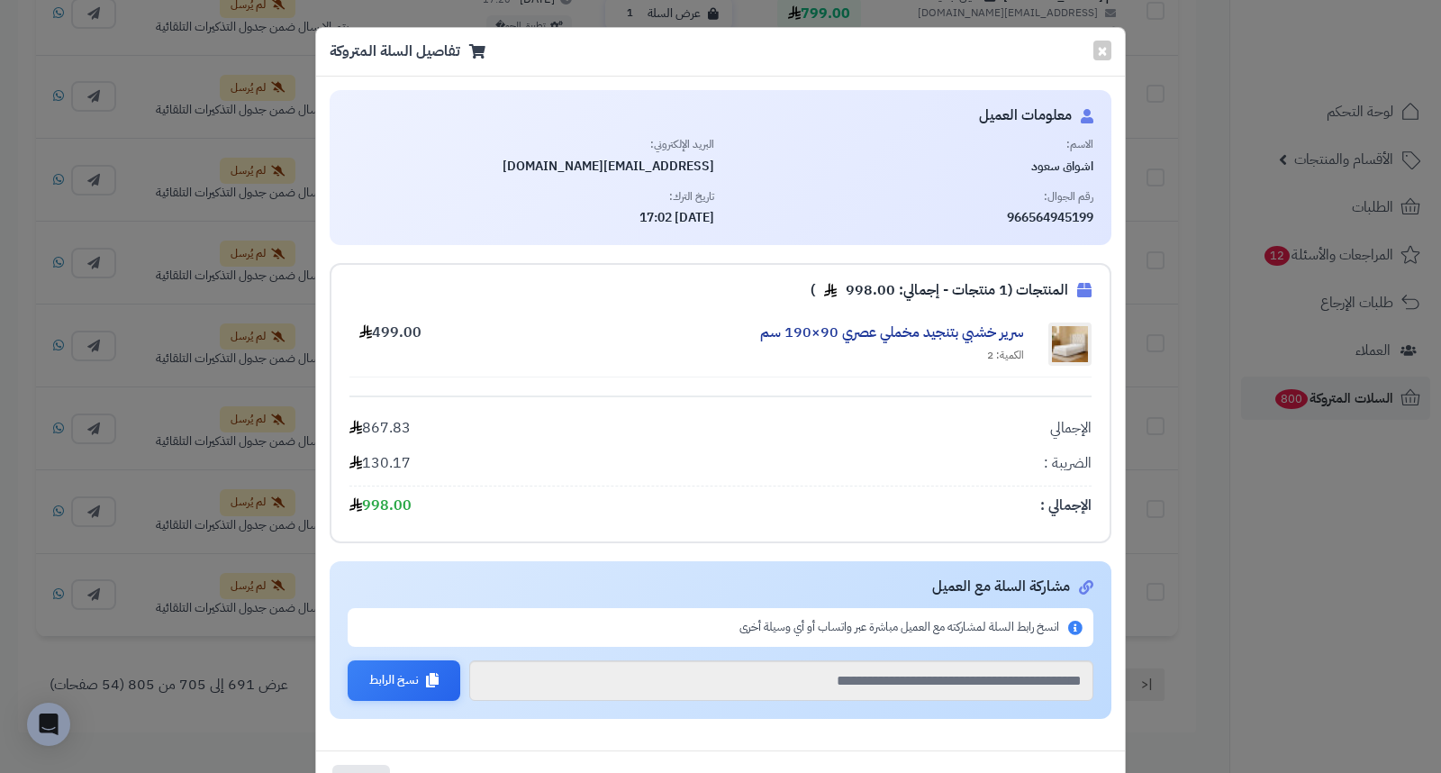
click at [1051, 166] on span "اشواق سعود" at bounding box center [911, 167] width 367 height 18
drag, startPoint x: 1031, startPoint y: 221, endPoint x: 1106, endPoint y: 220, distance: 74.8
click at [1106, 220] on div "معلومات العميل الاسم: اشواق سعود البريد الإلكتروني: iiashwaqsaud@gmail.com رقم …" at bounding box center [721, 167] width 782 height 155
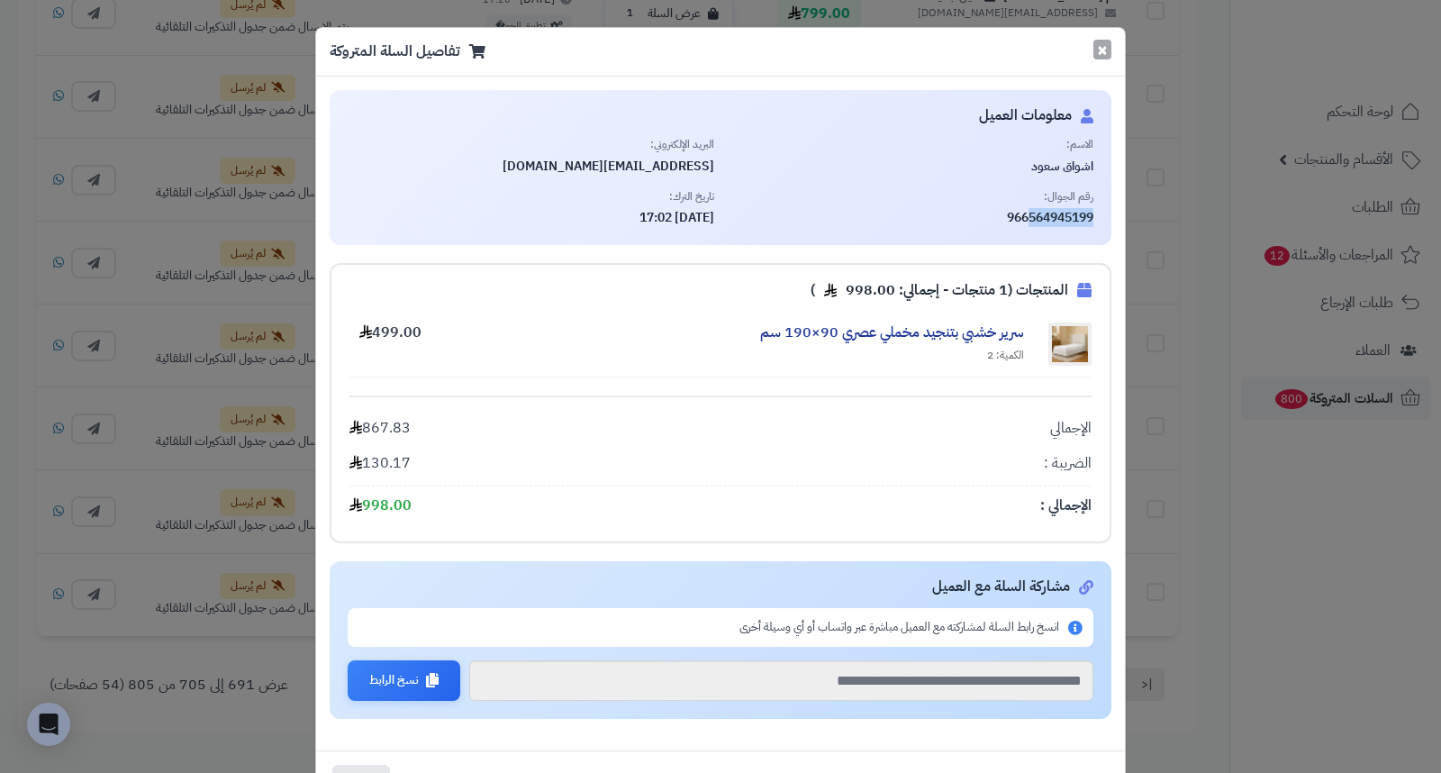
click at [1105, 54] on button "×" at bounding box center [1102, 50] width 18 height 20
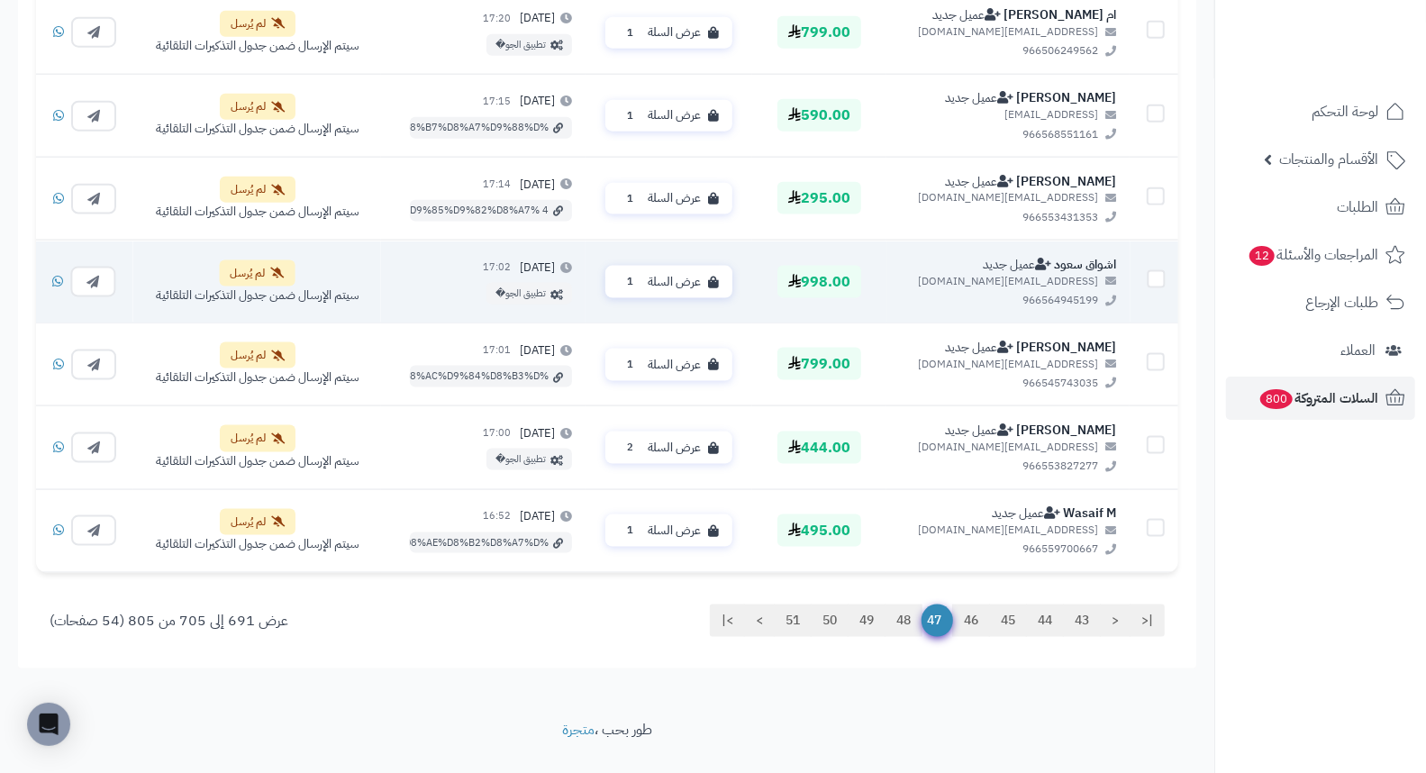
scroll to position [1436, 0]
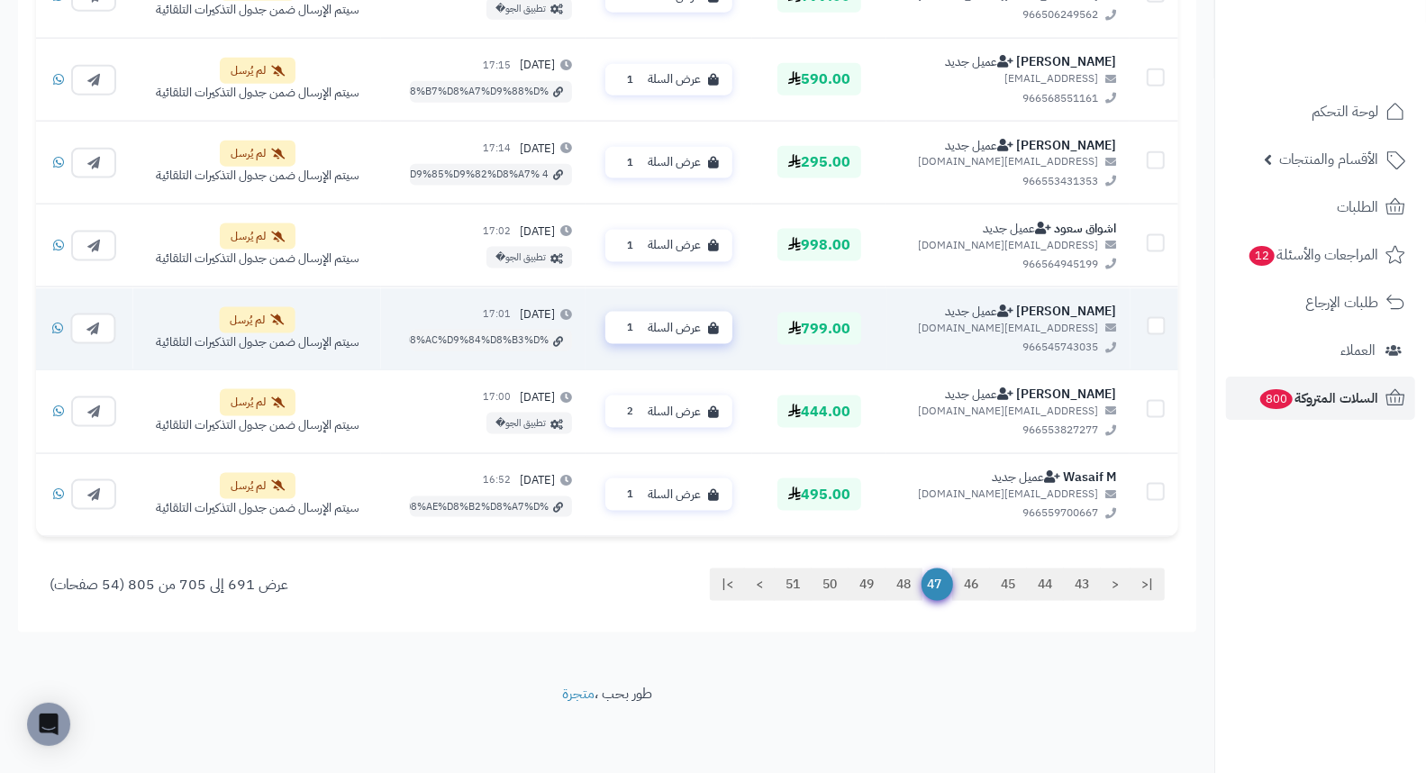
click at [689, 334] on span "عرض السلة" at bounding box center [674, 328] width 53 height 17
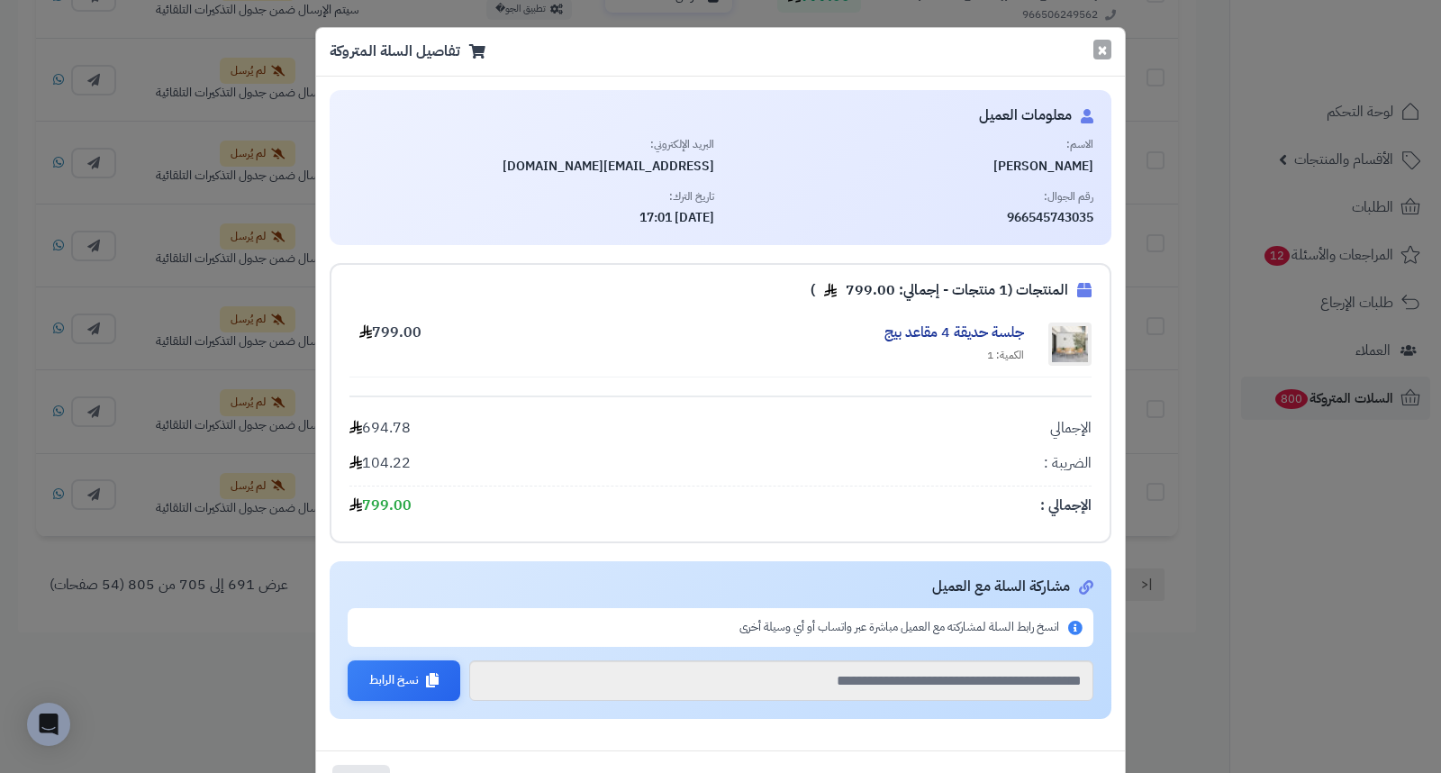
click at [1103, 52] on button "×" at bounding box center [1102, 50] width 18 height 20
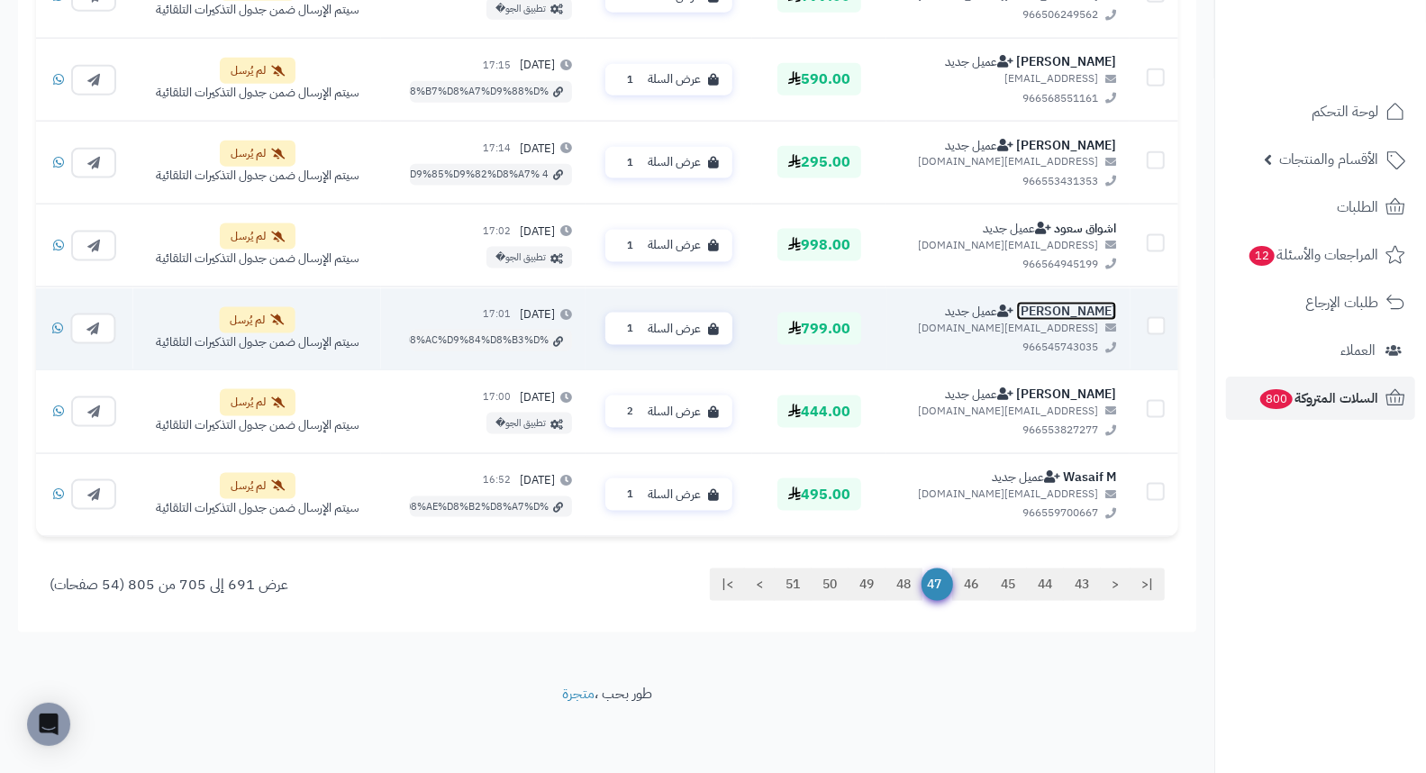
click at [1086, 303] on link "مالك المطيري" at bounding box center [1066, 311] width 100 height 19
click at [701, 324] on span "عرض السلة" at bounding box center [674, 328] width 53 height 17
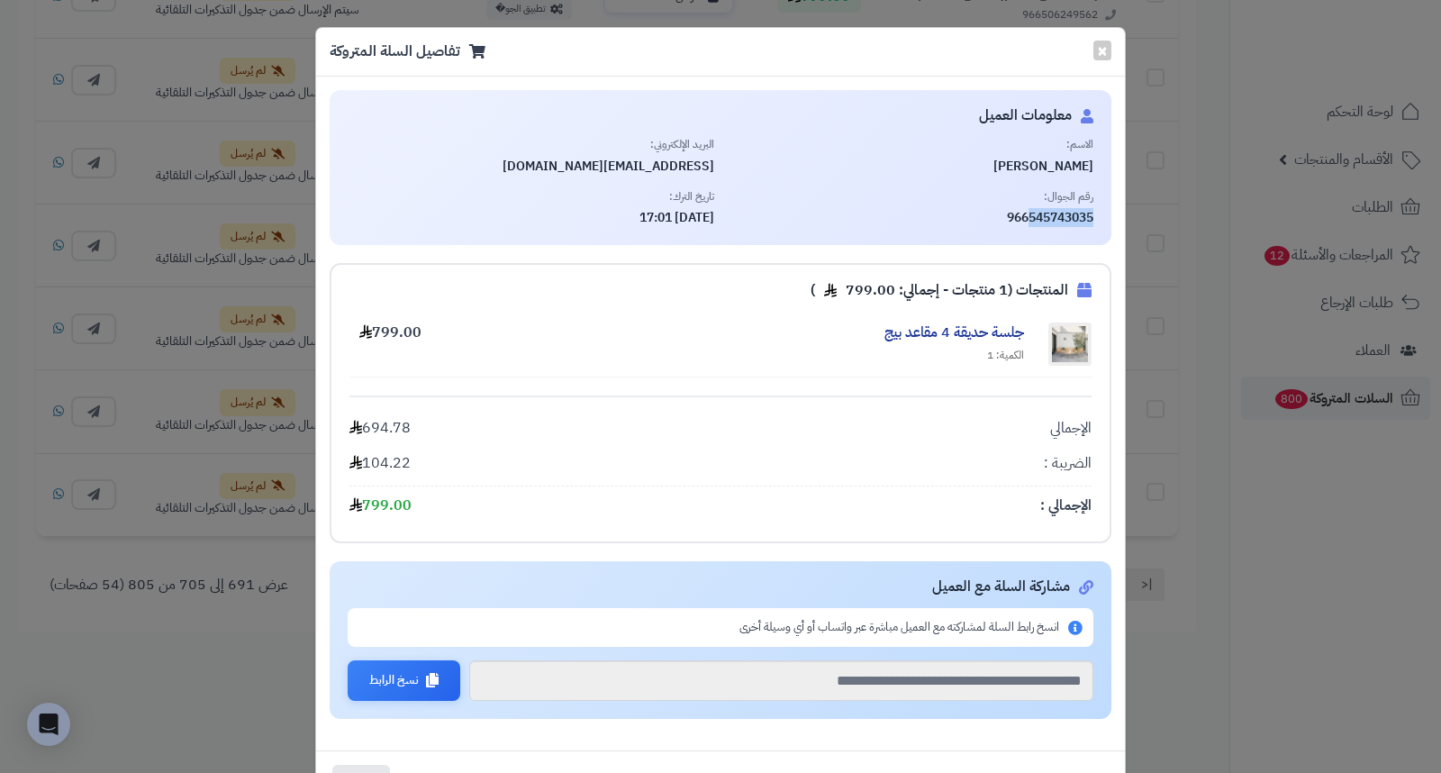
drag, startPoint x: 1034, startPoint y: 216, endPoint x: 1115, endPoint y: 216, distance: 81.1
click at [1111, 216] on div "معلومات العميل الاسم: مالك المطيري البريد الإلكتروني: memaal2014@outlook.com رق…" at bounding box center [721, 167] width 782 height 155
click at [1101, 52] on button "×" at bounding box center [1102, 50] width 18 height 20
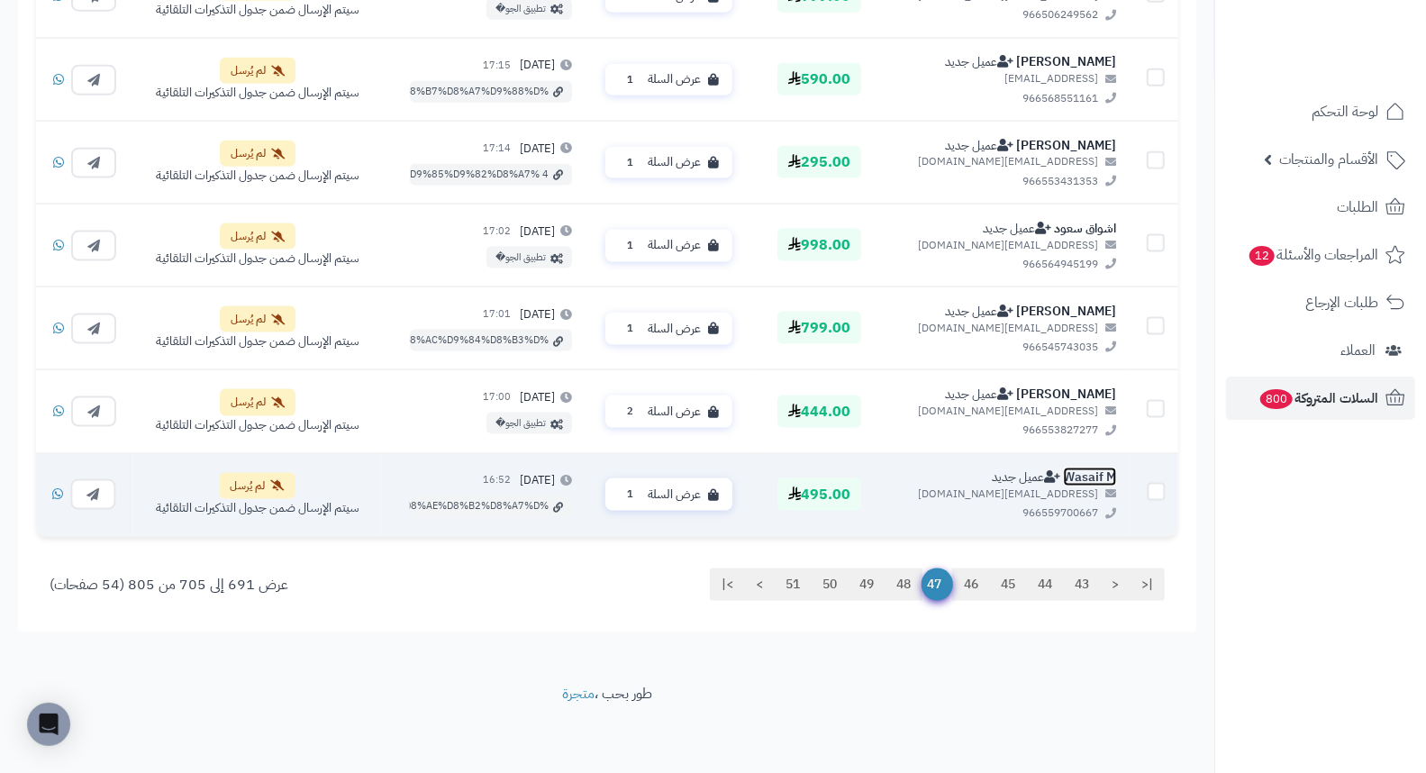
click at [1088, 470] on link "Wasaif M" at bounding box center [1090, 476] width 53 height 19
click at [692, 488] on span "عرض السلة" at bounding box center [674, 493] width 53 height 17
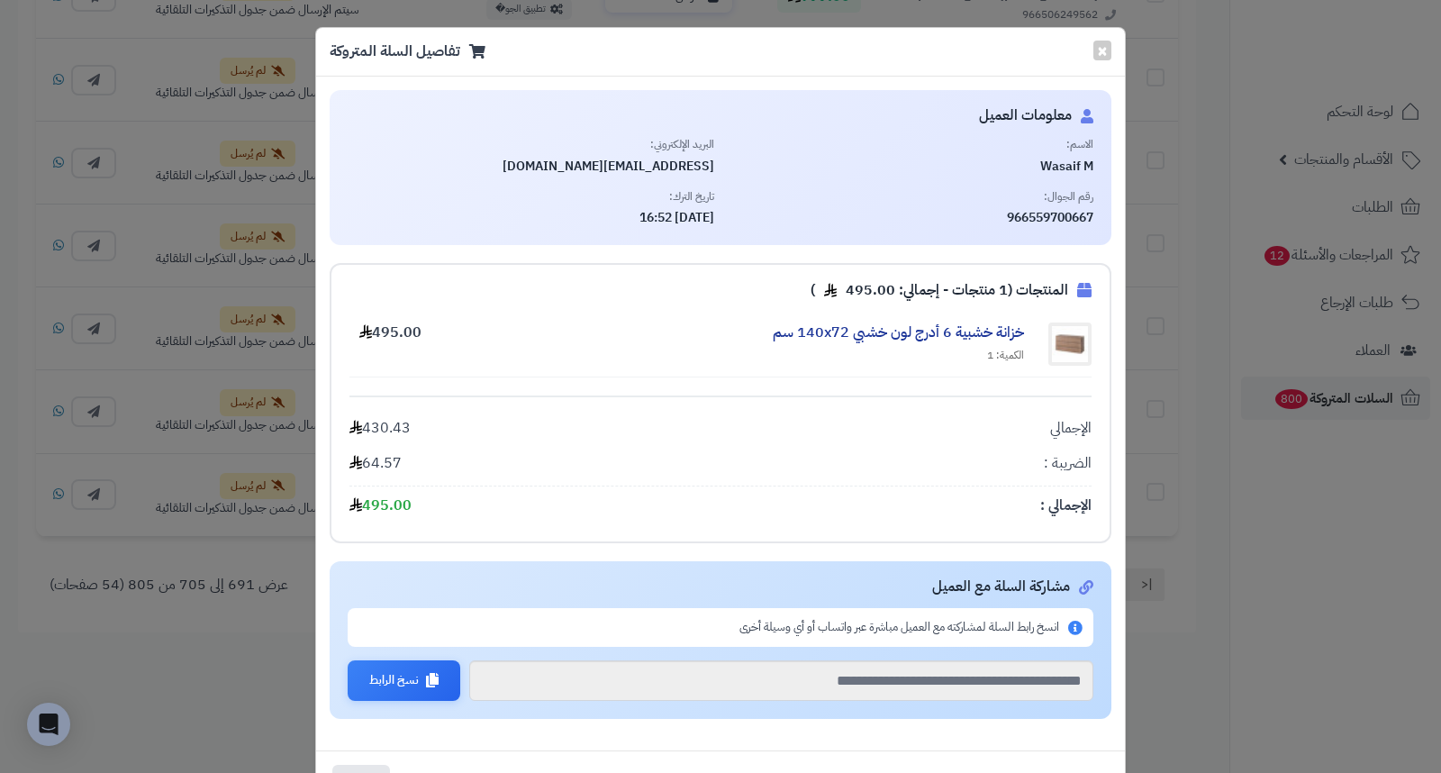
click at [1083, 166] on span "Wasaif M" at bounding box center [911, 167] width 367 height 18
drag, startPoint x: 1031, startPoint y: 216, endPoint x: 1102, endPoint y: 213, distance: 71.2
click at [1102, 213] on div "معلومات العميل الاسم: Wasaif M البريد الإلكتروني: iwasaif6@gmail.com رقم الجوال…" at bounding box center [721, 167] width 782 height 155
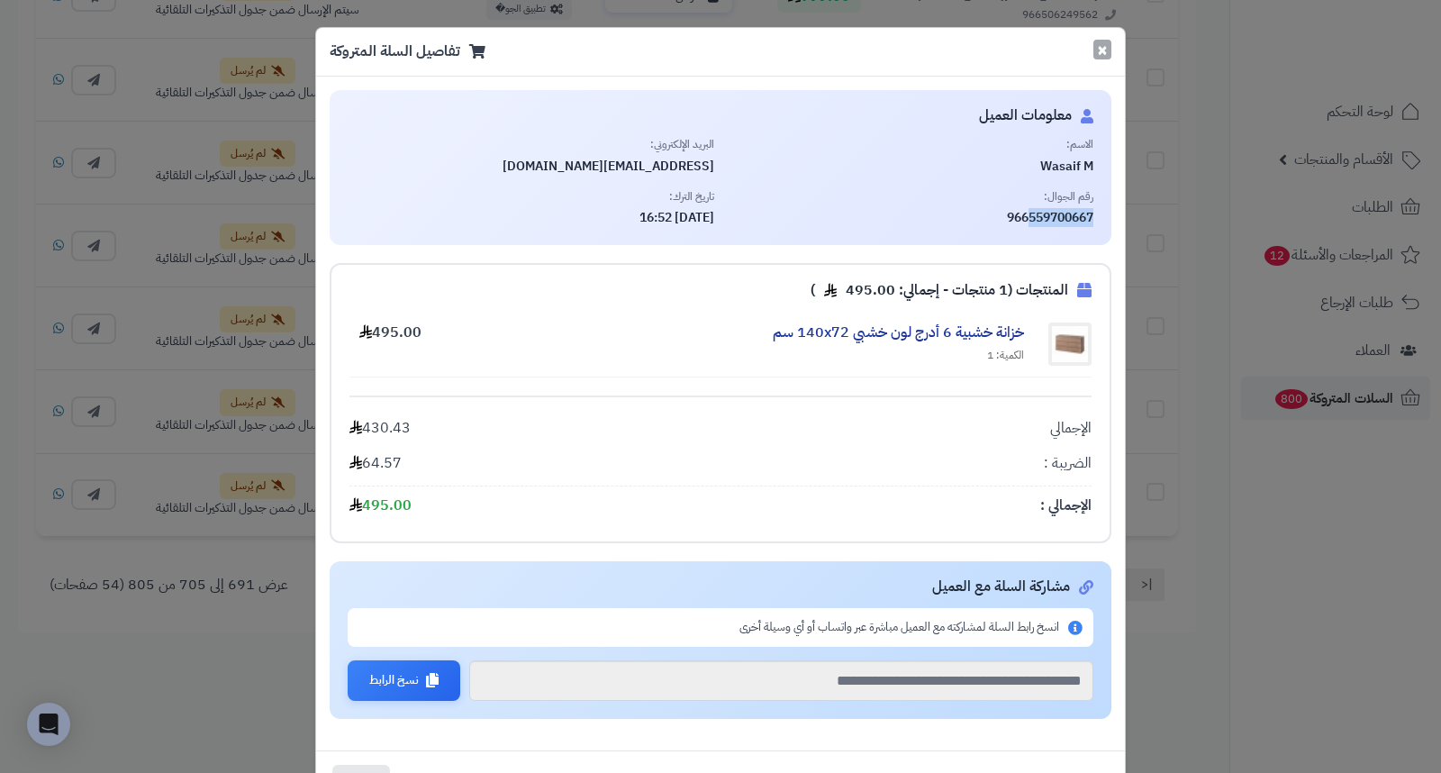
click at [1109, 50] on button "×" at bounding box center [1102, 50] width 18 height 20
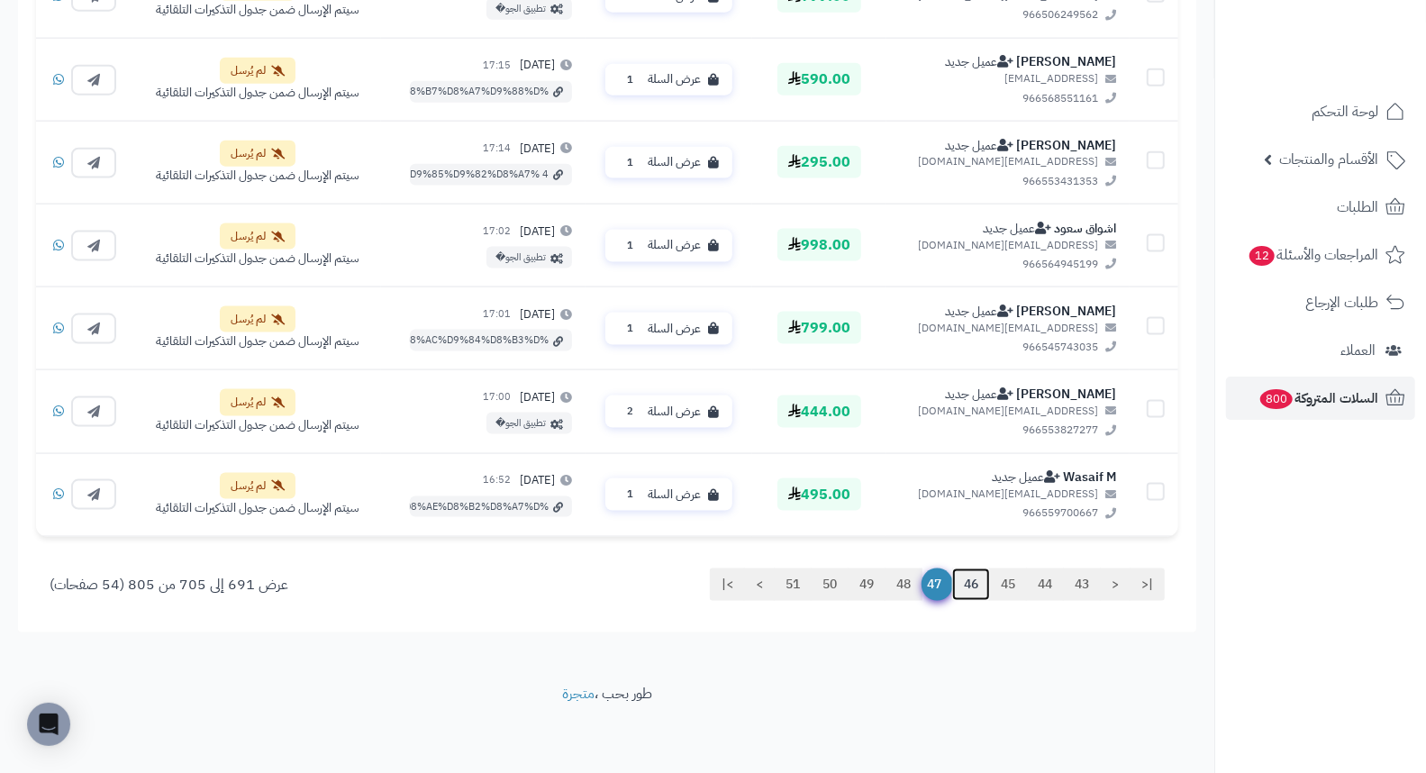
click at [966, 585] on link "46" at bounding box center [971, 584] width 38 height 32
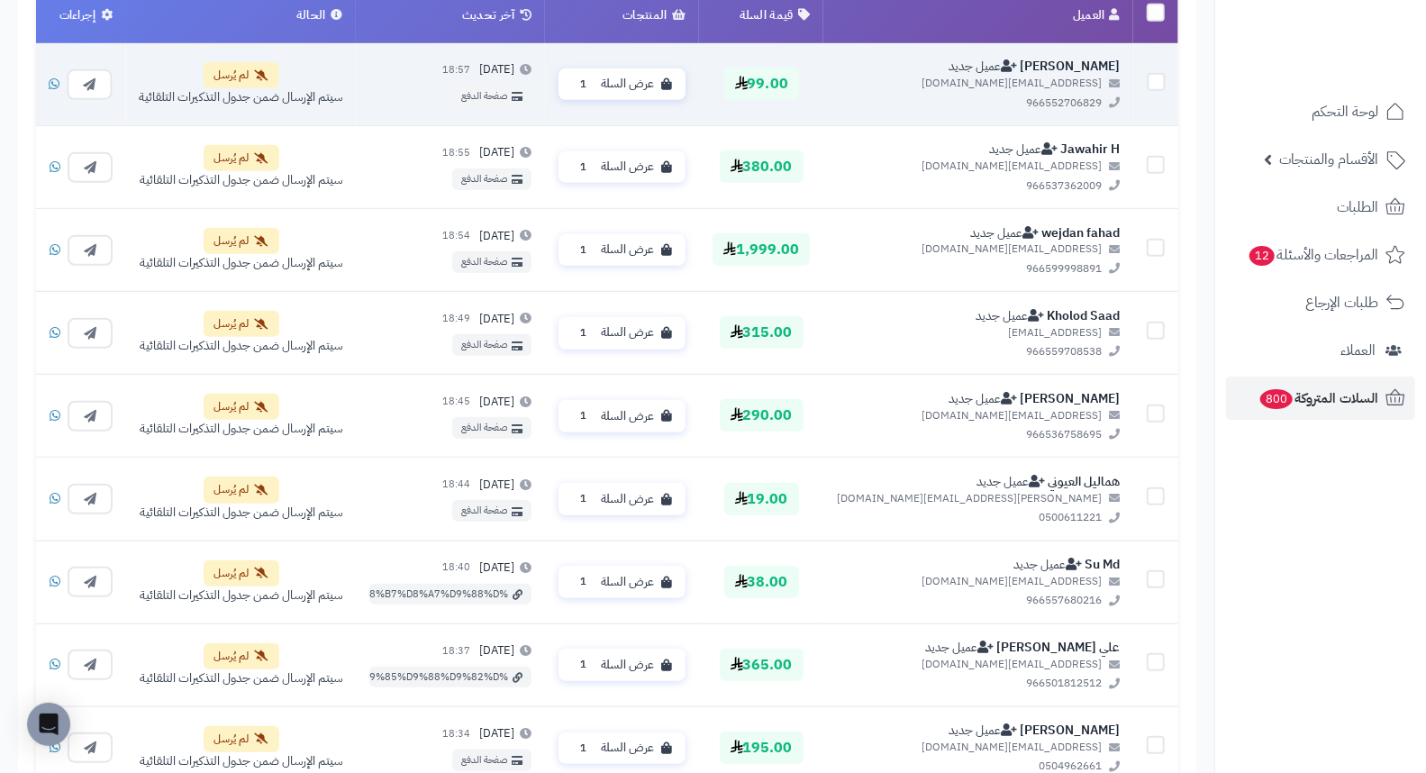
scroll to position [700, 0]
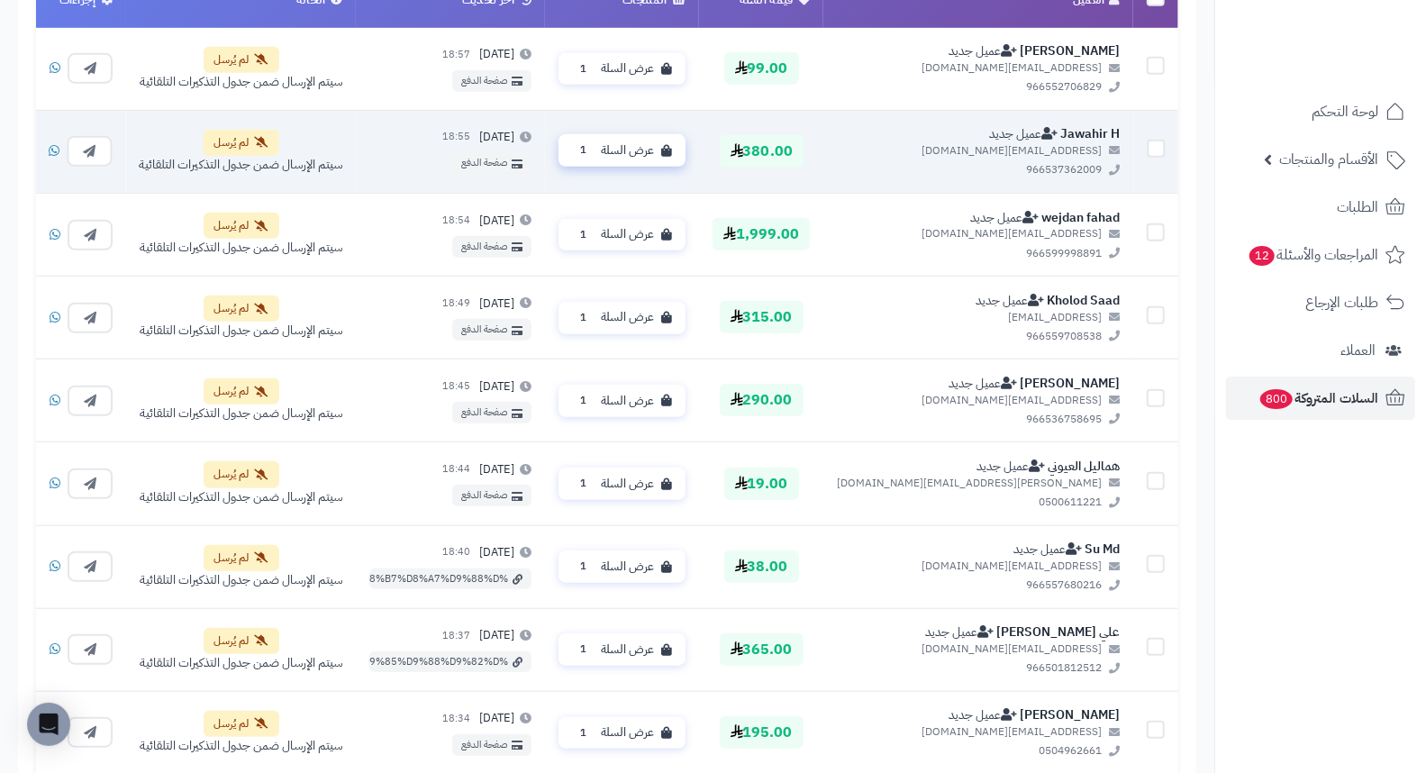
click at [685, 159] on button "عرض السلة 1" at bounding box center [621, 151] width 127 height 32
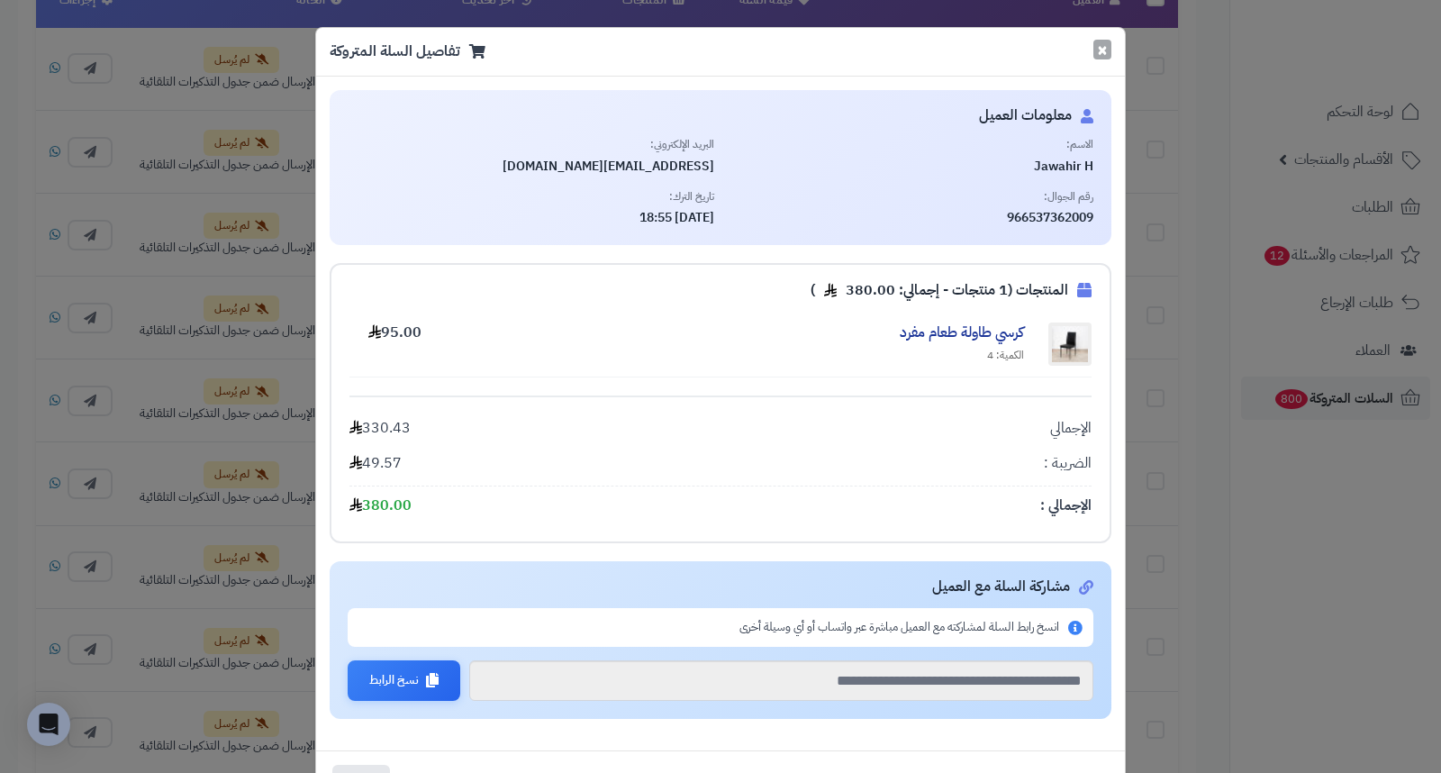
click at [1104, 40] on button "×" at bounding box center [1102, 50] width 18 height 20
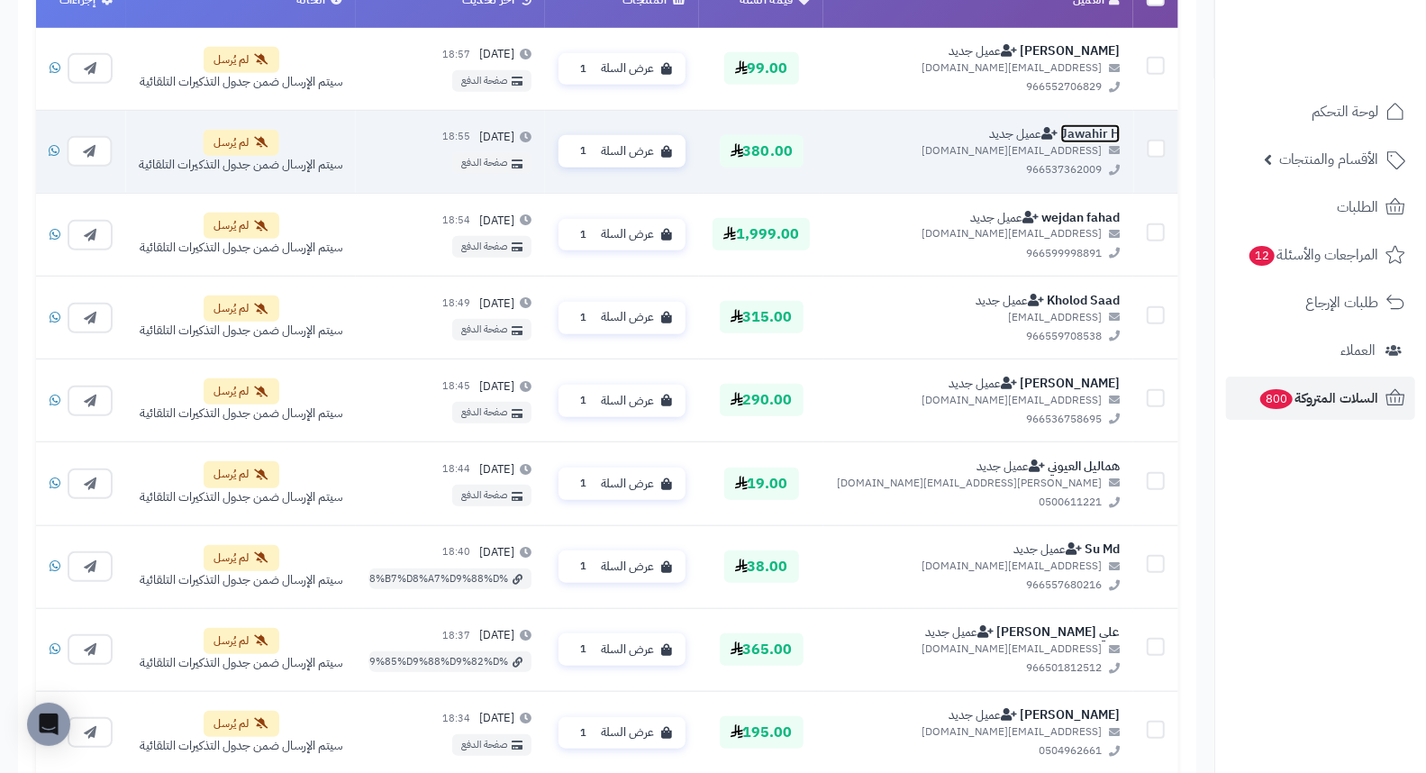
click at [1086, 130] on link "Jawahir H" at bounding box center [1090, 133] width 59 height 19
click at [654, 150] on span "عرض السلة" at bounding box center [627, 150] width 53 height 17
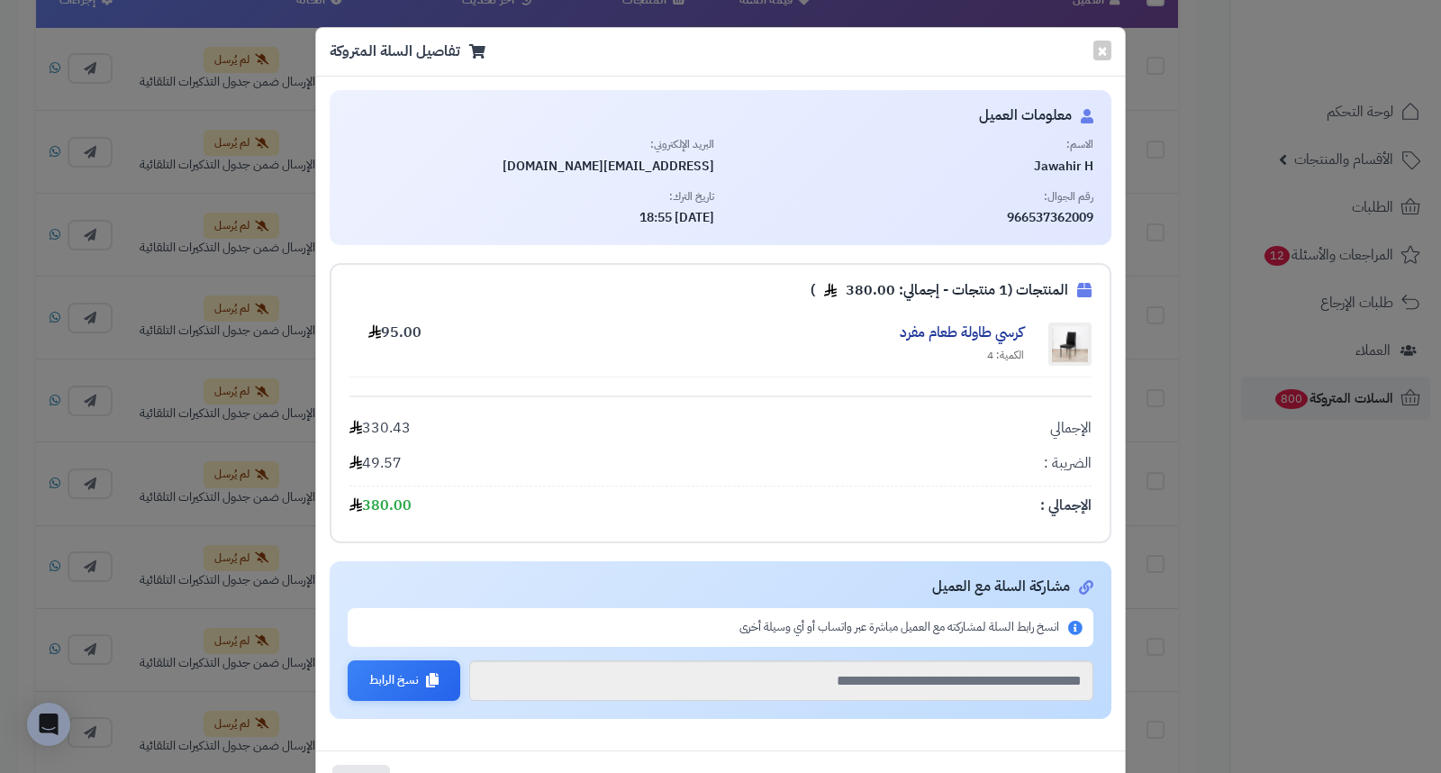
click at [1072, 162] on span "Jawahir H" at bounding box center [911, 167] width 367 height 18
drag, startPoint x: 1030, startPoint y: 216, endPoint x: 1101, endPoint y: 216, distance: 71.1
click at [1101, 216] on div "معلومات العميل الاسم: Jawahir H البريد الإلكتروني: jooory14205@gmail.com رقم ال…" at bounding box center [721, 167] width 782 height 155
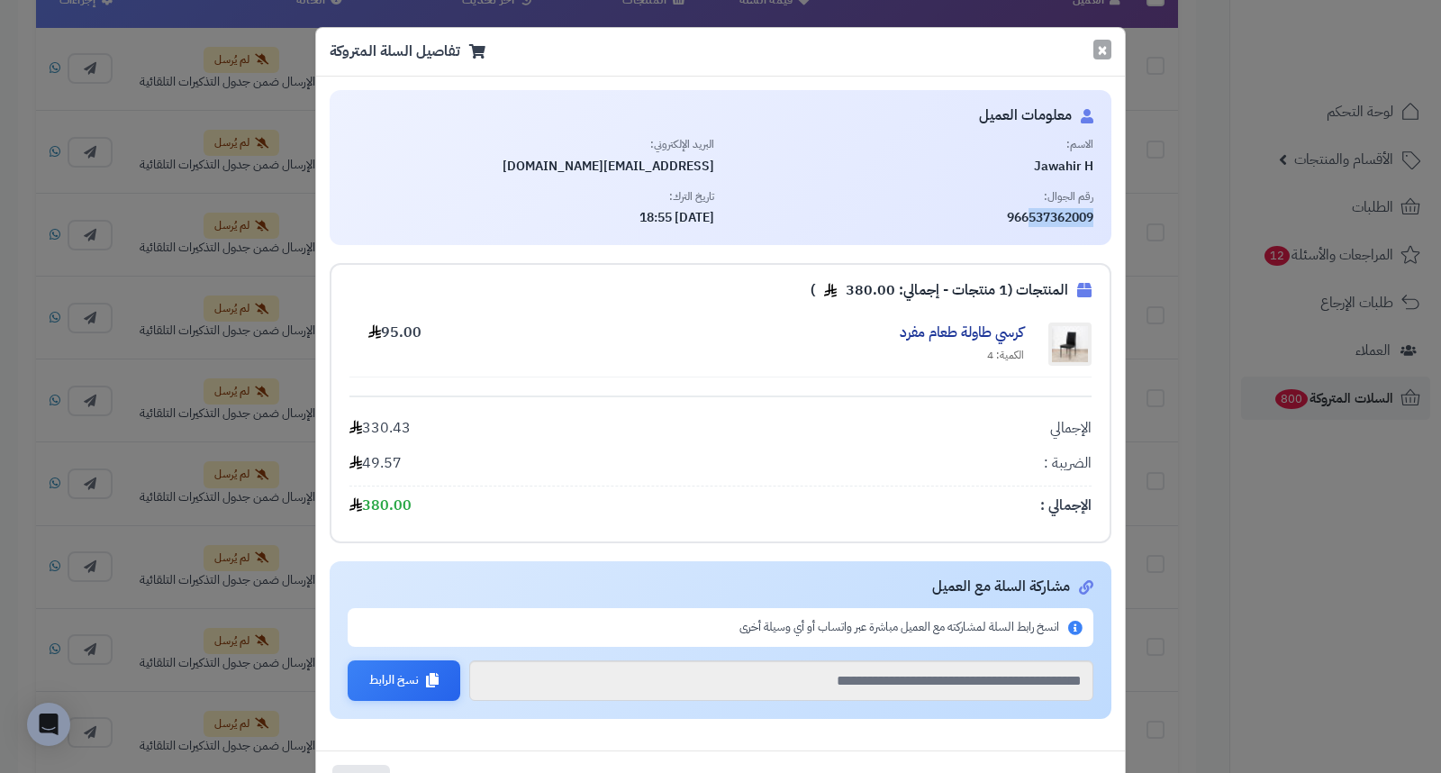
click at [1109, 50] on button "×" at bounding box center [1102, 50] width 18 height 20
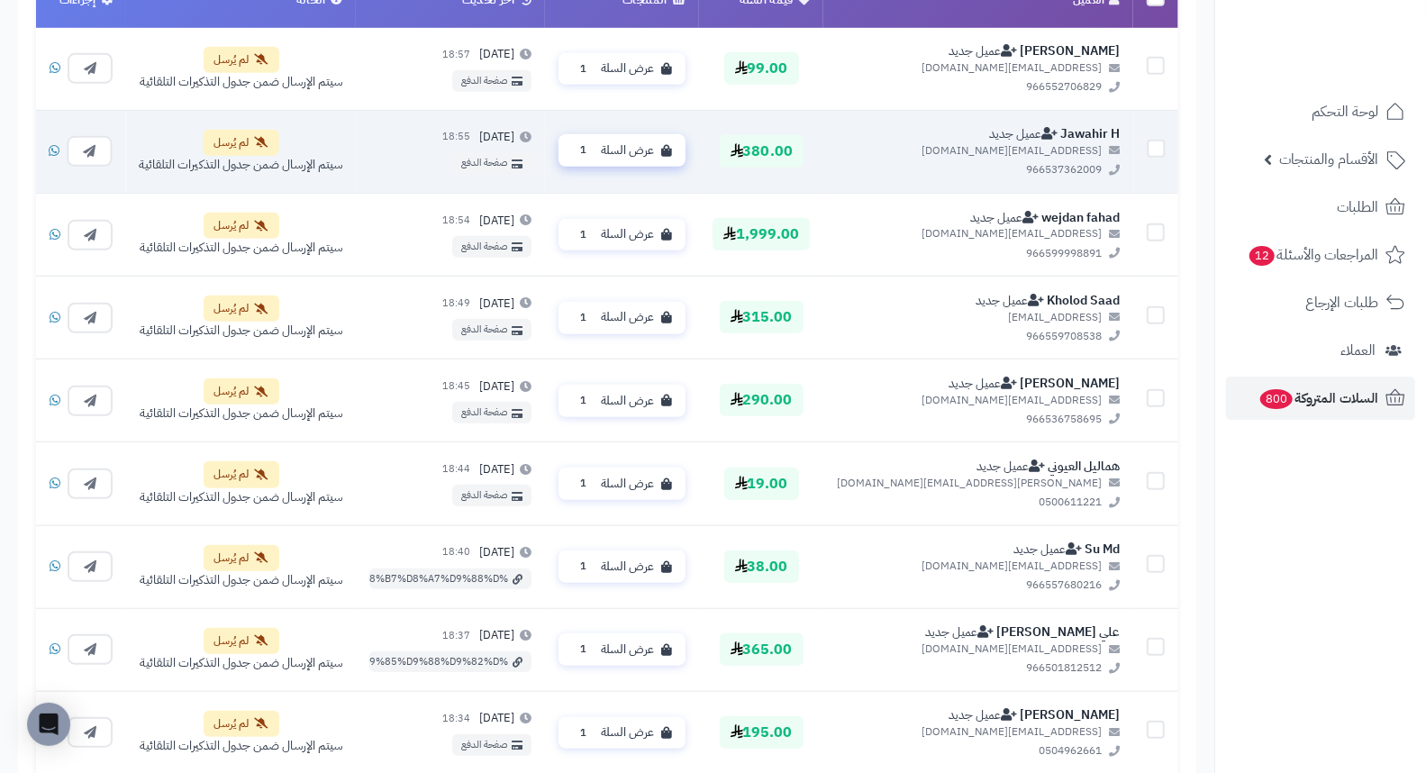
click at [654, 149] on span "عرض السلة" at bounding box center [627, 150] width 53 height 17
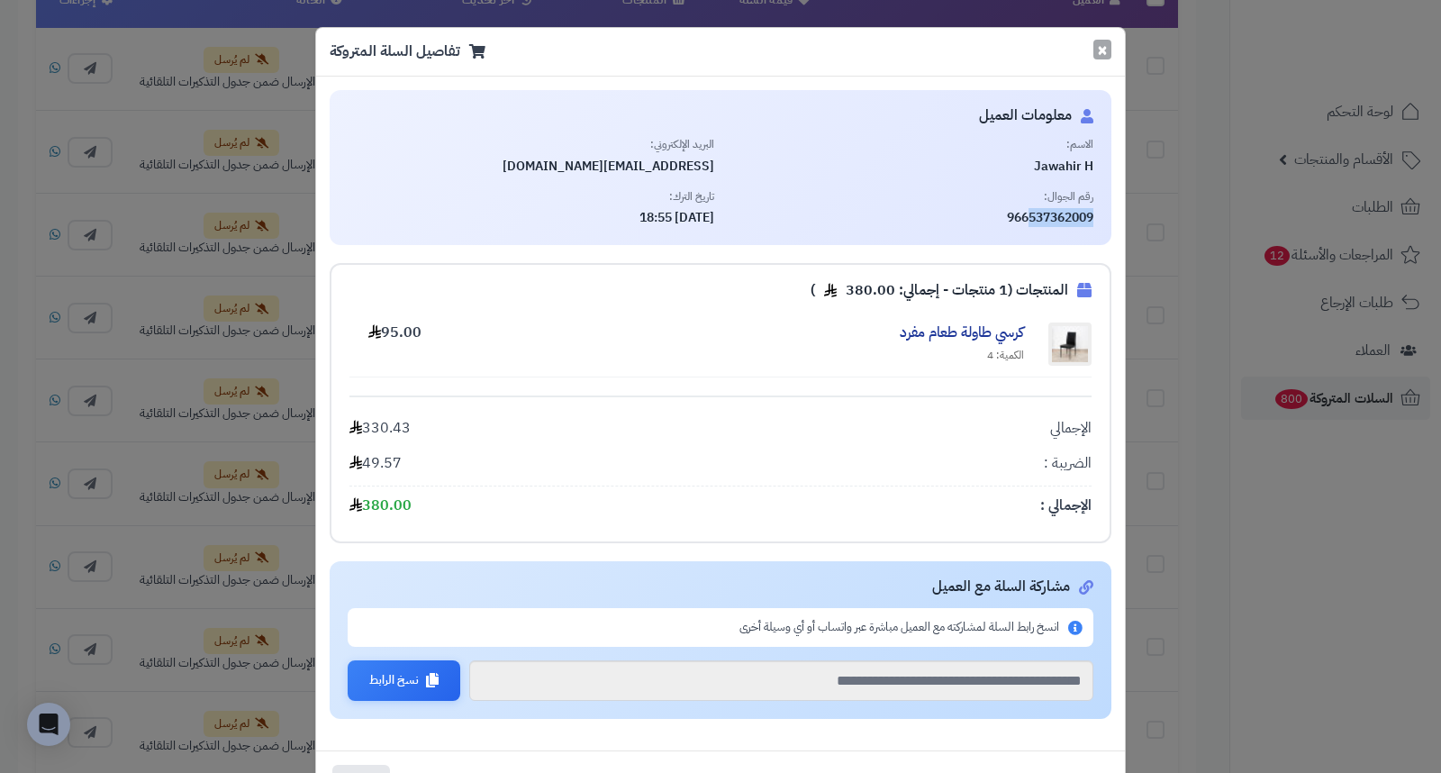
click at [1111, 52] on button "×" at bounding box center [1102, 50] width 18 height 20
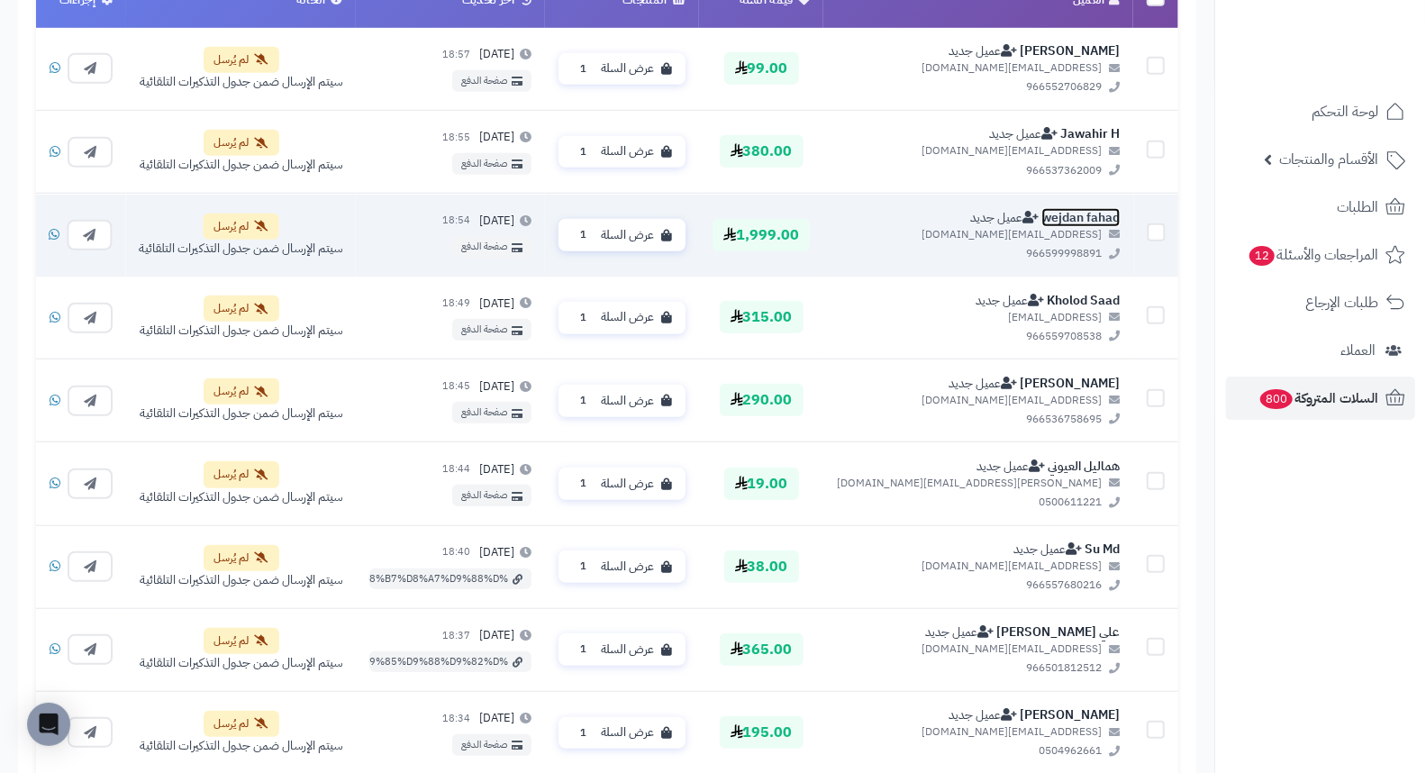
click at [1072, 213] on link "wejdan fahad" at bounding box center [1080, 216] width 78 height 19
click at [654, 237] on span "عرض السلة" at bounding box center [627, 233] width 53 height 17
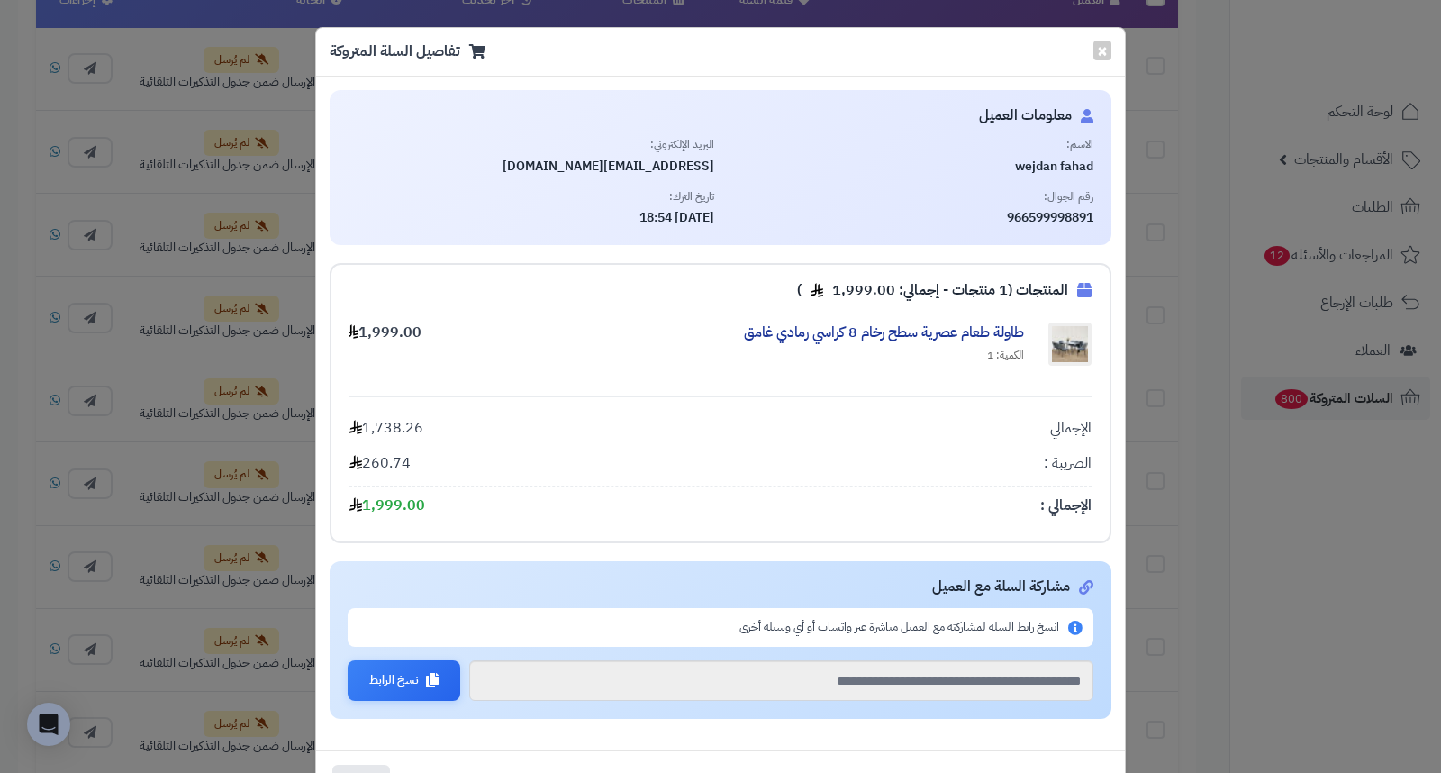
click at [1034, 169] on span "wejdan fahad" at bounding box center [911, 167] width 367 height 18
drag, startPoint x: 1028, startPoint y: 217, endPoint x: 1046, endPoint y: 217, distance: 18.0
click at [1046, 217] on span "966599998891" at bounding box center [911, 218] width 367 height 18
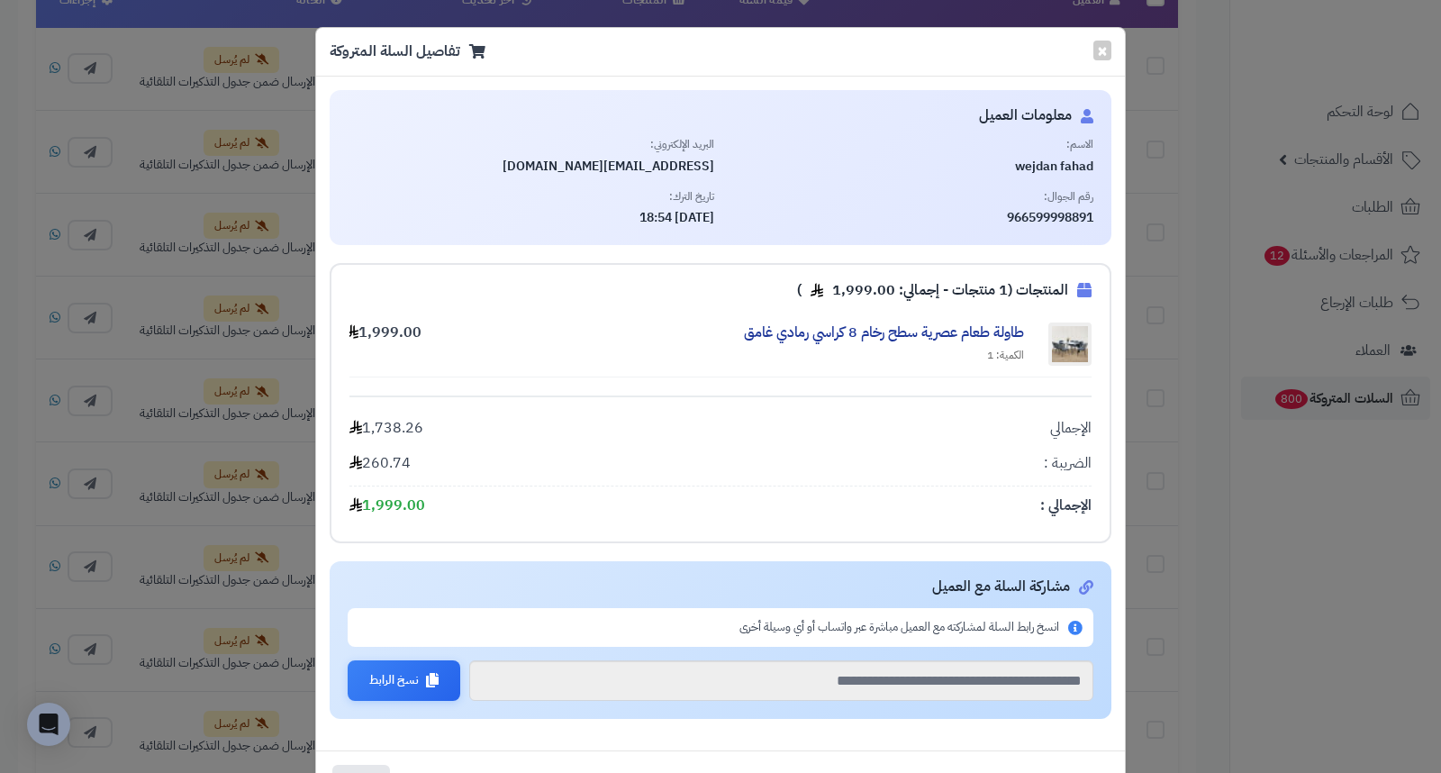
click at [979, 222] on span "966599998891" at bounding box center [911, 218] width 367 height 18
drag, startPoint x: 1033, startPoint y: 213, endPoint x: 1101, endPoint y: 230, distance: 69.5
click at [1101, 230] on div "معلومات العميل الاسم: wejdan fahad البريد الإلكتروني: wejdaanfahad1@gmail.com ر…" at bounding box center [721, 167] width 782 height 155
click at [1101, 46] on button "×" at bounding box center [1102, 50] width 18 height 20
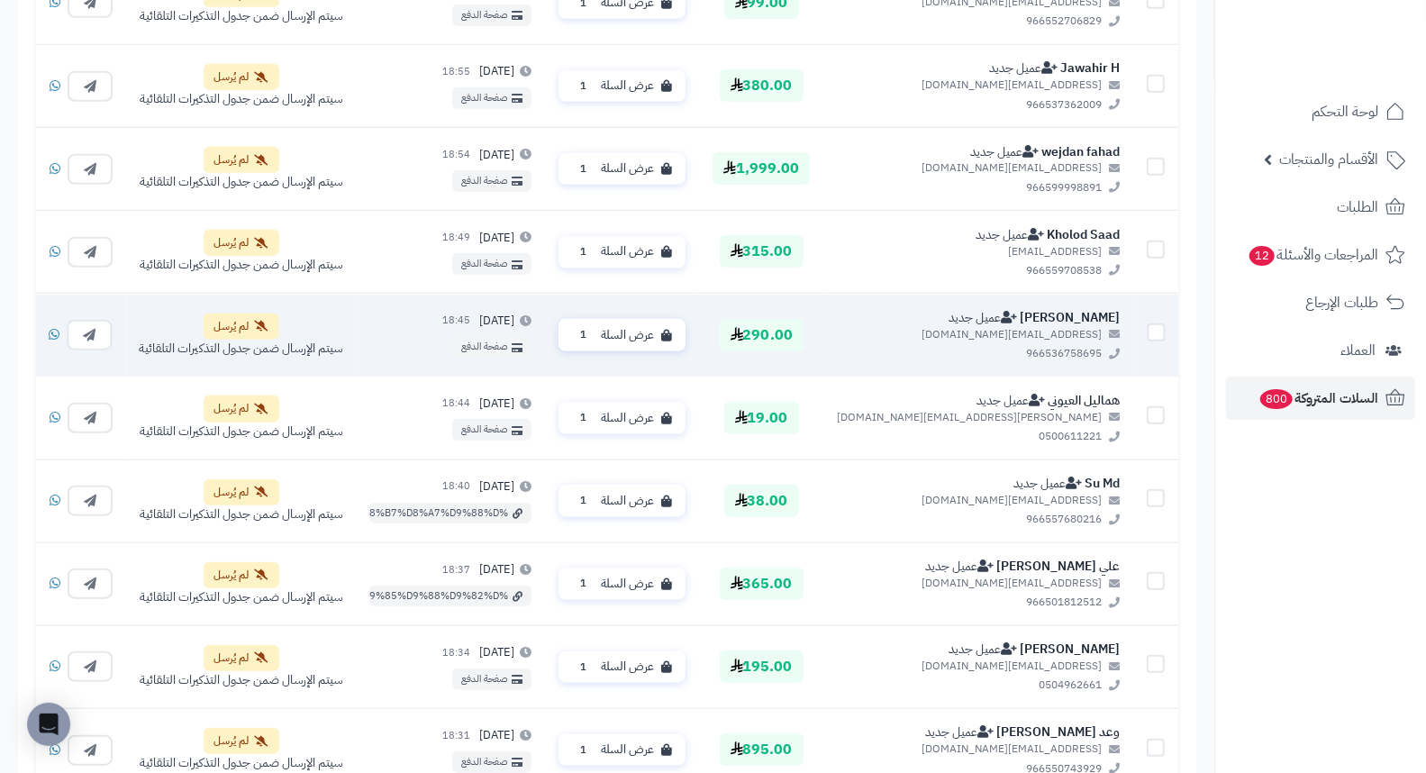
scroll to position [800, 0]
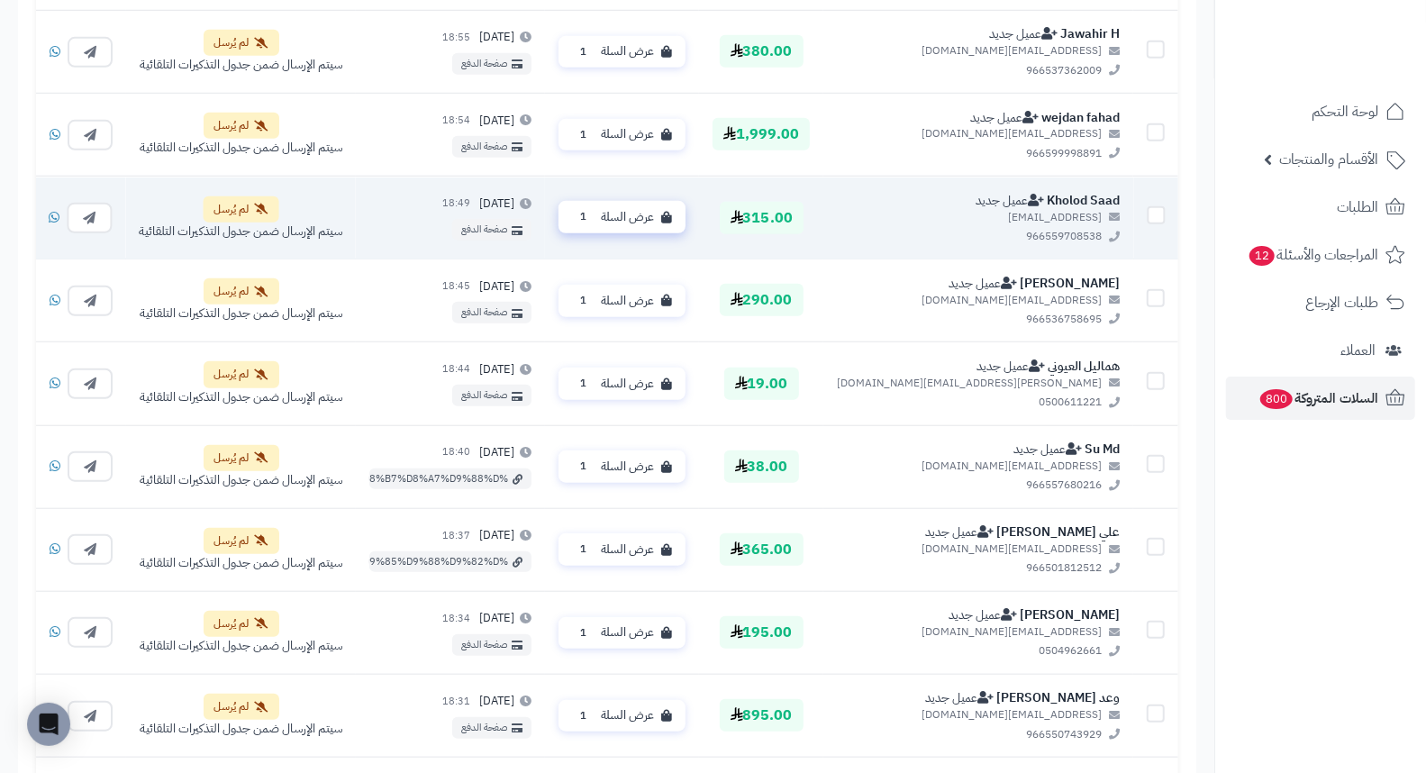
click at [654, 218] on span "عرض السلة" at bounding box center [627, 216] width 53 height 17
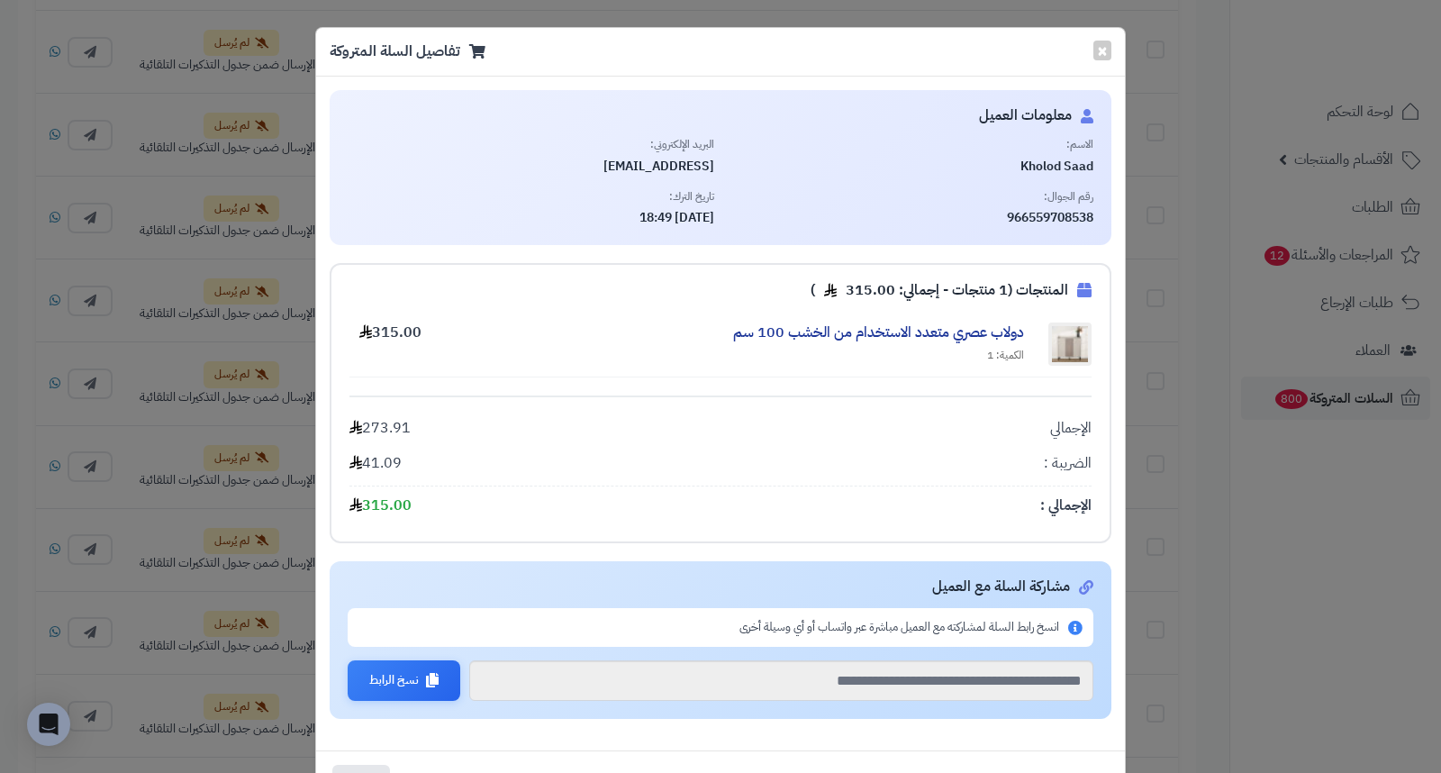
click at [1061, 159] on span "Kholod Saad" at bounding box center [911, 167] width 367 height 18
drag, startPoint x: 1031, startPoint y: 218, endPoint x: 1100, endPoint y: 213, distance: 68.6
click at [1094, 213] on span "966559708538" at bounding box center [911, 218] width 367 height 18
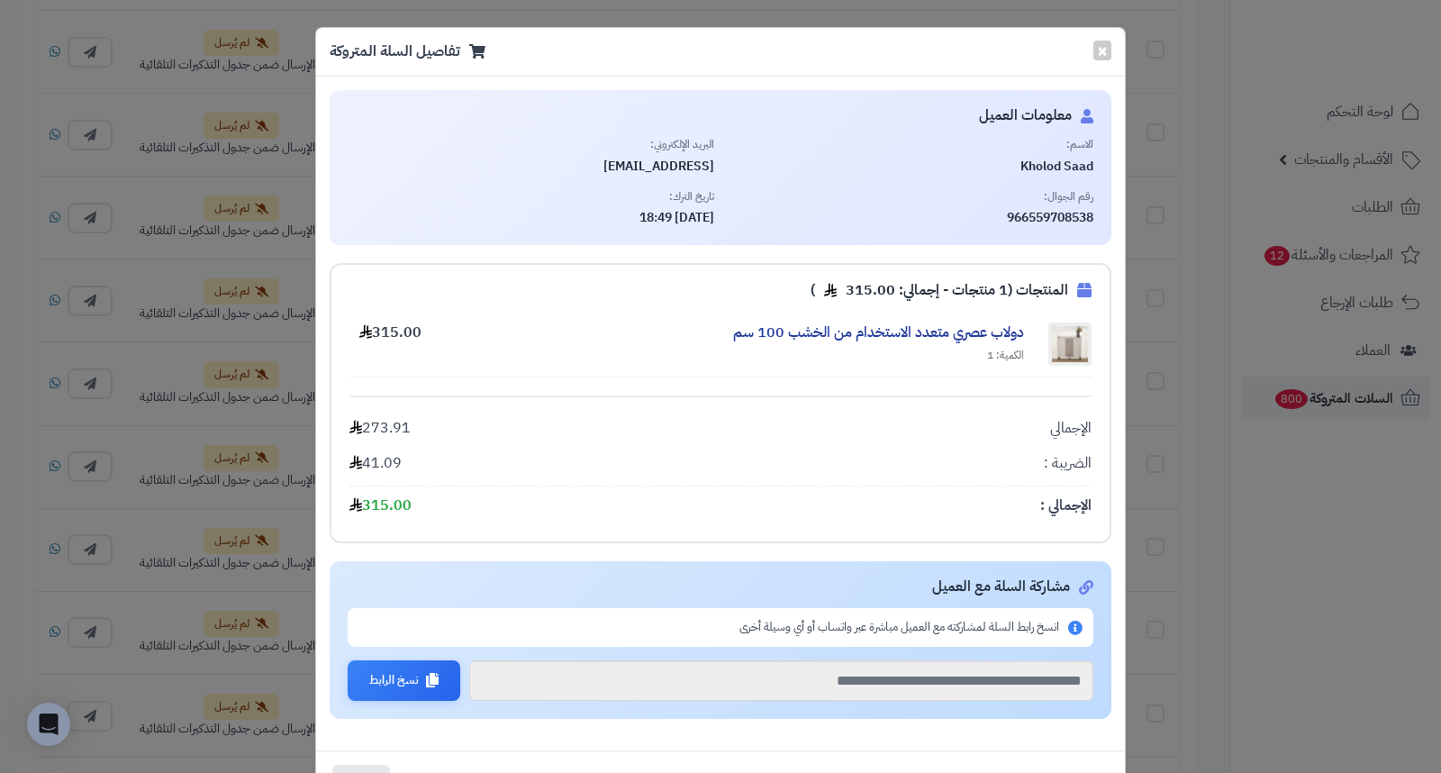
click at [1087, 163] on span "Kholod Saad" at bounding box center [911, 167] width 367 height 18
click at [975, 214] on span "966559708538" at bounding box center [911, 218] width 367 height 18
click at [1010, 153] on div "الاسم: Kholod Saad" at bounding box center [911, 156] width 367 height 38
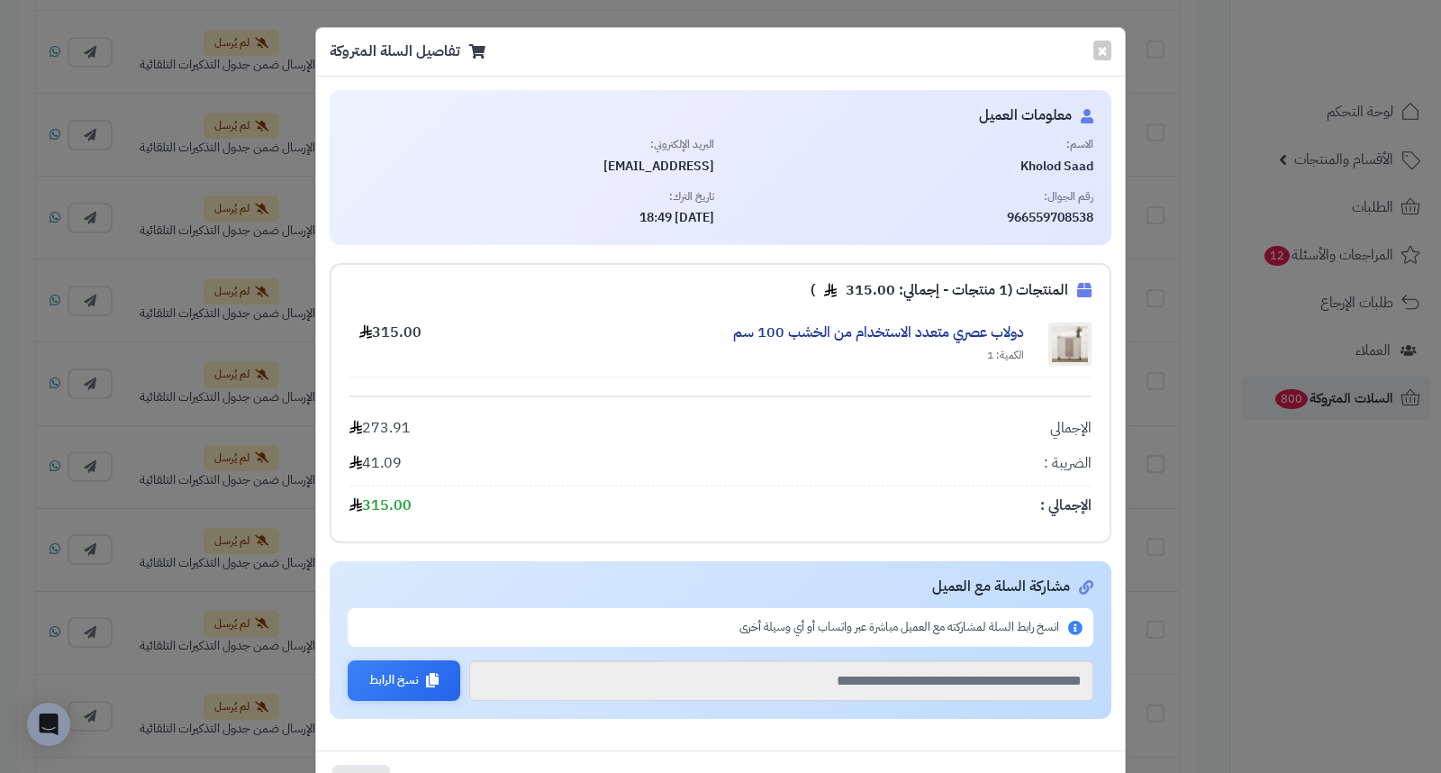
click at [1010, 153] on div "الاسم: Kholod Saad" at bounding box center [911, 156] width 367 height 38
click at [1019, 155] on div "الاسم: Kholod Saad" at bounding box center [911, 156] width 367 height 38
drag, startPoint x: 1019, startPoint y: 155, endPoint x: 1039, endPoint y: 162, distance: 21.1
click at [1020, 156] on div "الاسم: Kholod Saad" at bounding box center [911, 156] width 367 height 38
click at [1039, 162] on span "Kholod Saad" at bounding box center [911, 167] width 367 height 18
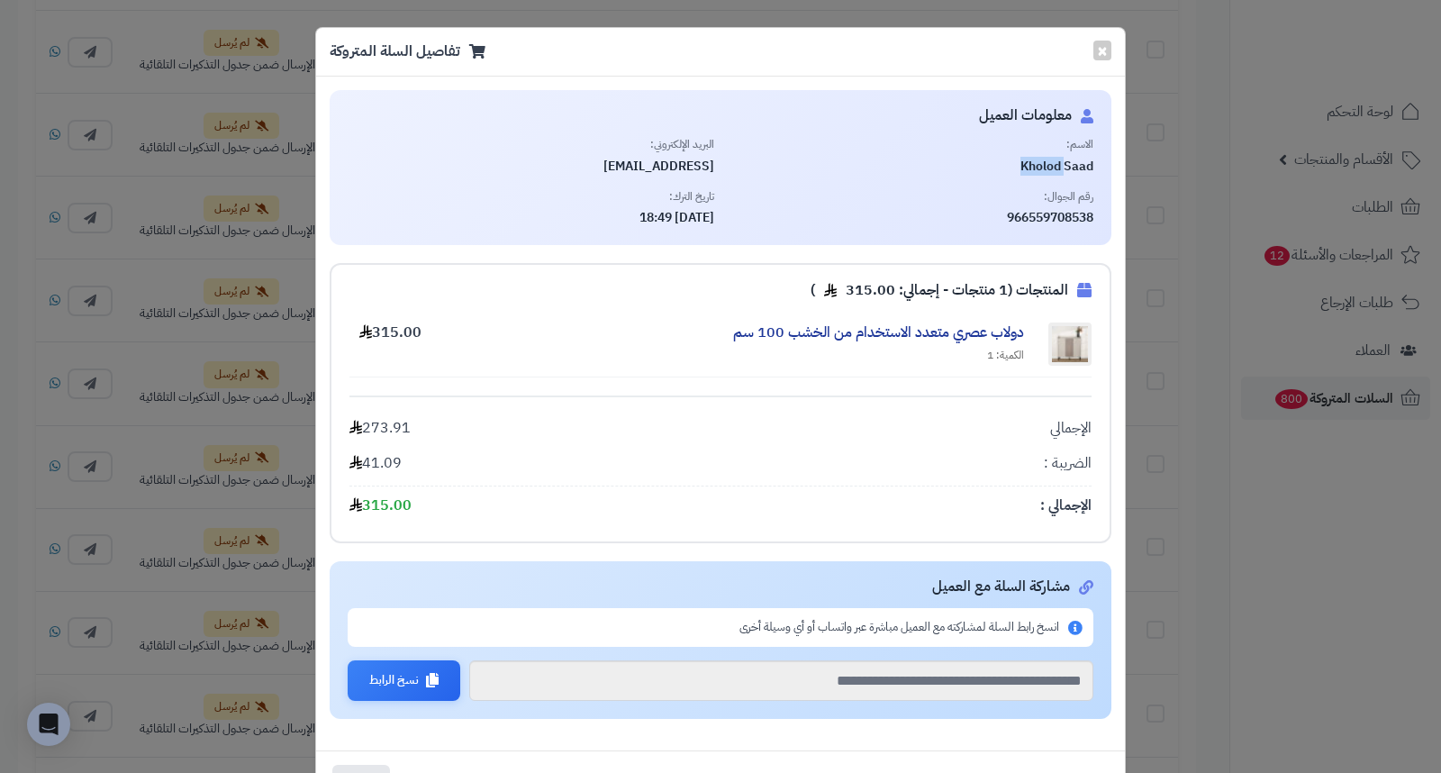
click at [1039, 162] on span "Kholod Saad" at bounding box center [911, 167] width 367 height 18
click at [1111, 50] on button "×" at bounding box center [1102, 50] width 18 height 20
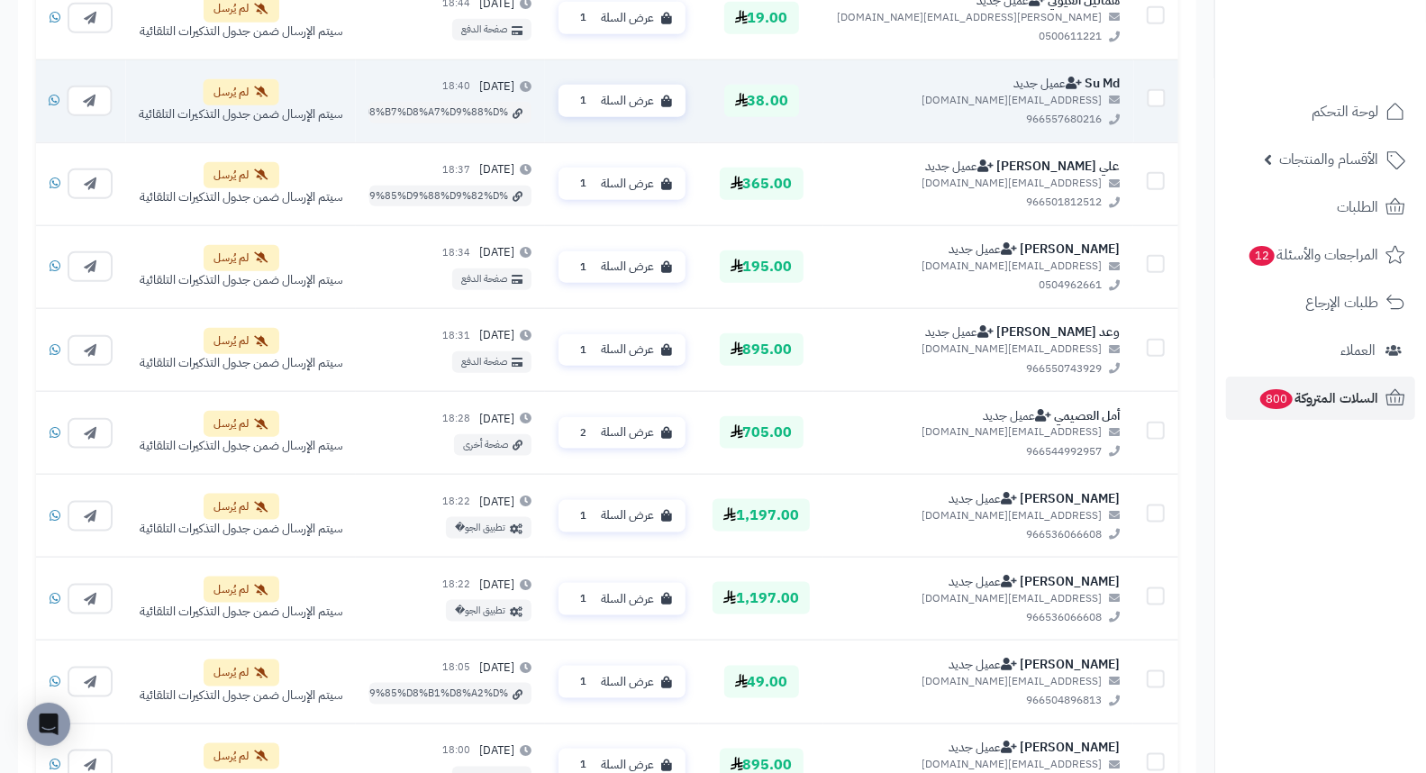
scroll to position [1200, 0]
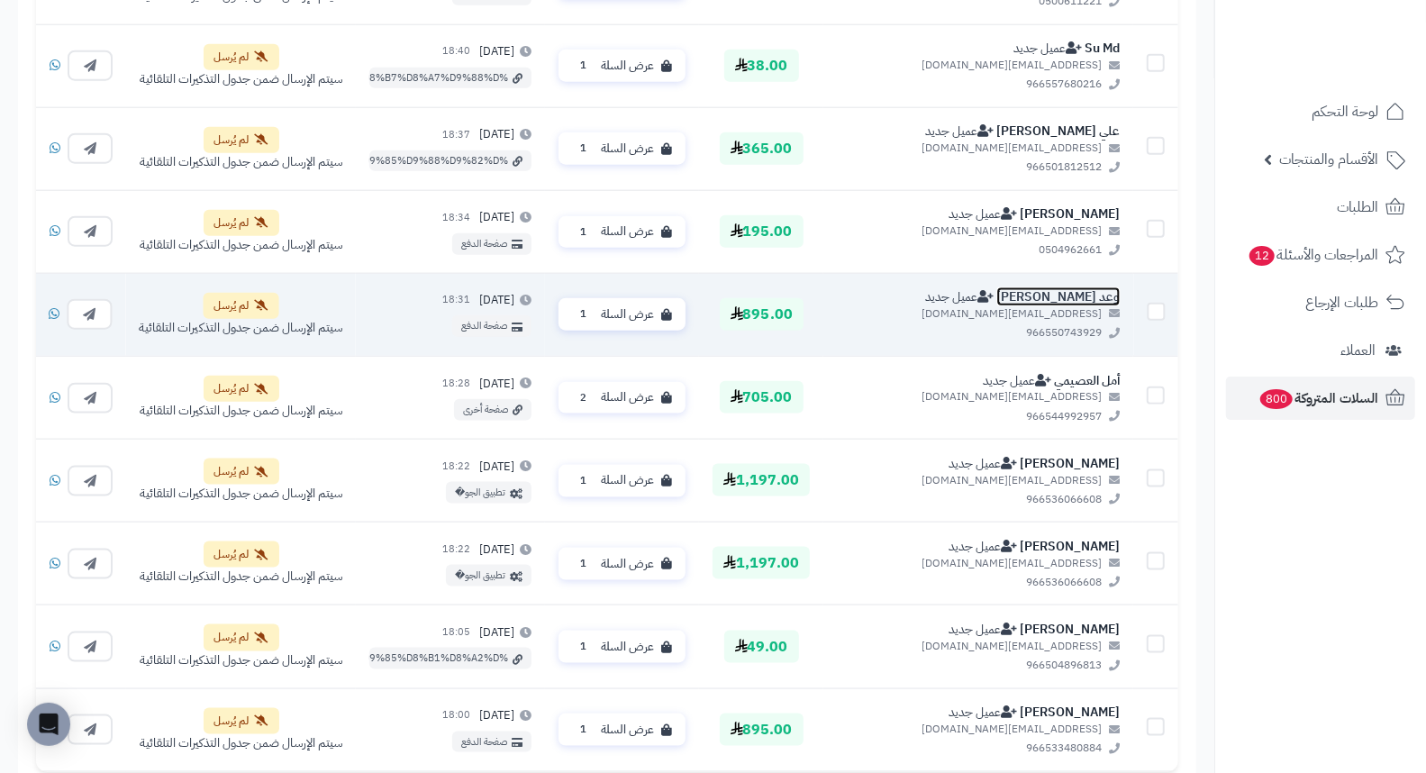
click at [1086, 294] on link "وعد الزهراني" at bounding box center [1057, 296] width 123 height 19
click at [654, 313] on span "عرض السلة" at bounding box center [627, 313] width 53 height 17
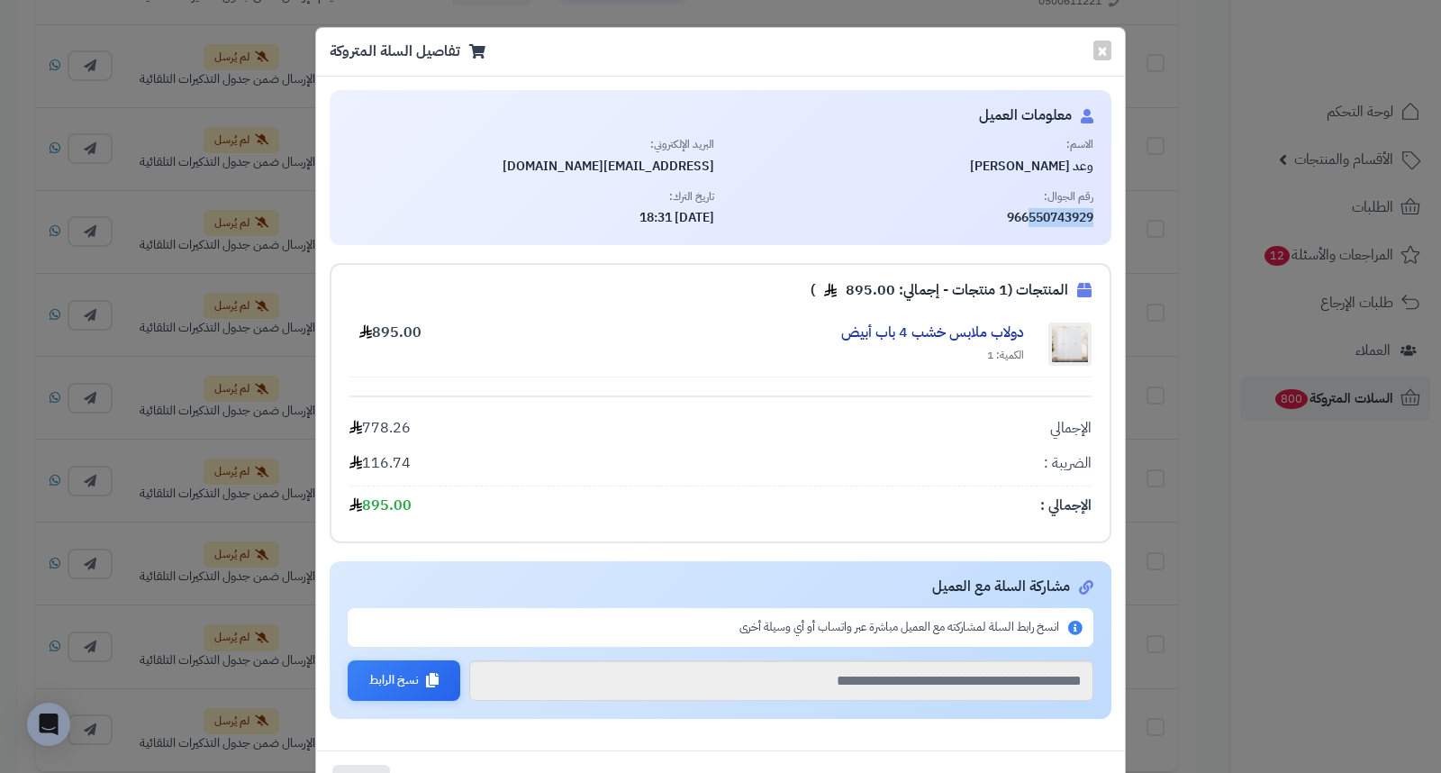
drag, startPoint x: 1033, startPoint y: 217, endPoint x: 1109, endPoint y: 213, distance: 75.7
click at [1109, 213] on div "معلومات العميل الاسم: وعد الزهراني البريد الإلكتروني: waad.h99oo@gmail.com رقم …" at bounding box center [721, 167] width 782 height 155
click at [1052, 163] on span "وعد الزهراني" at bounding box center [911, 167] width 367 height 18
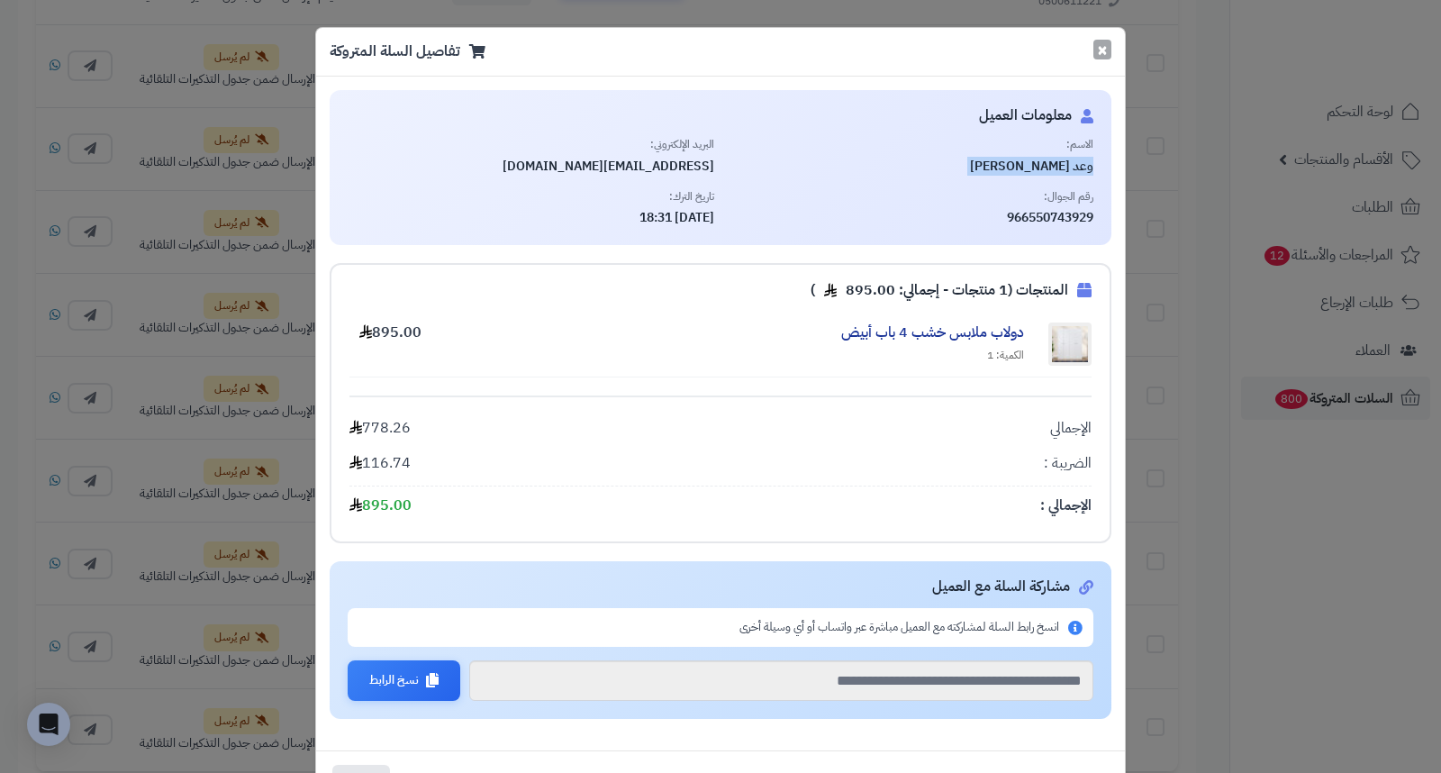
click at [1108, 49] on button "×" at bounding box center [1102, 50] width 18 height 20
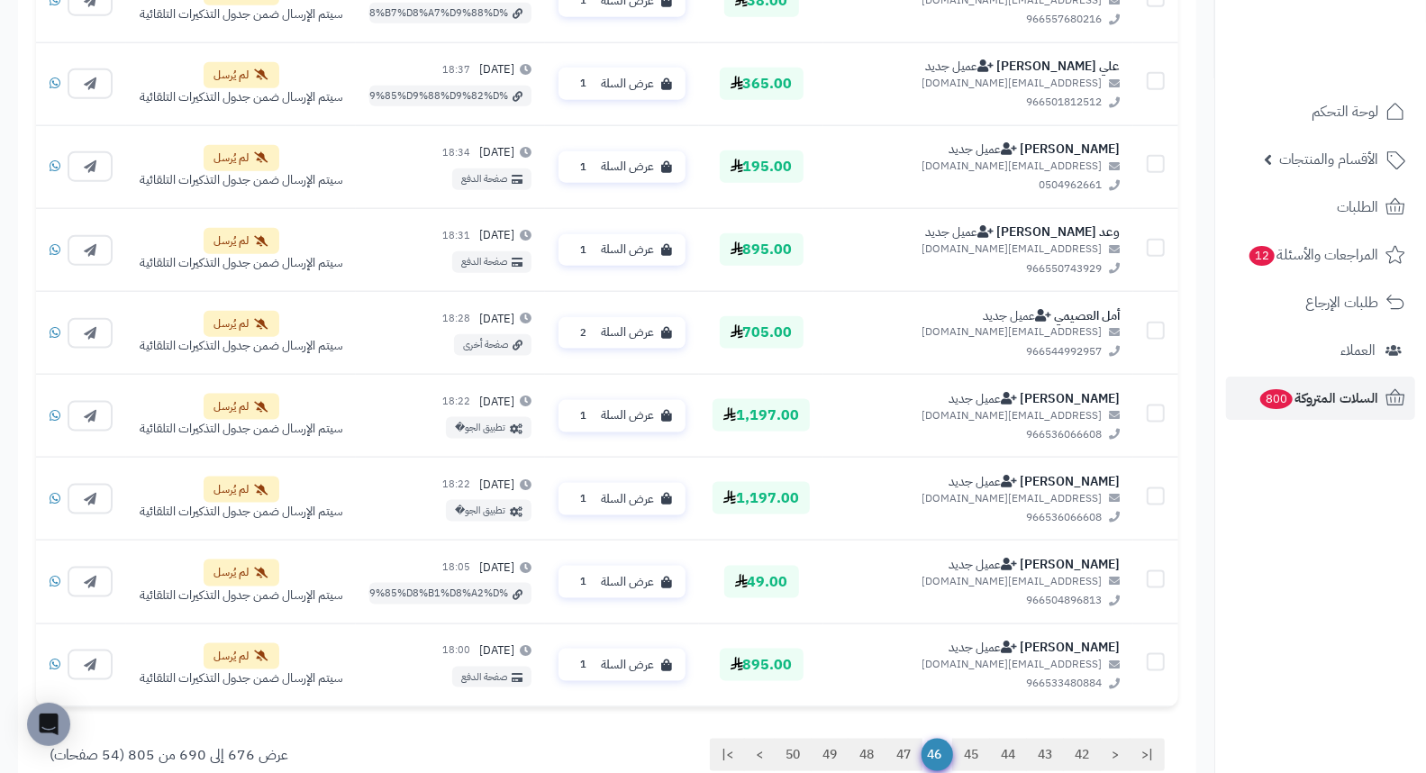
scroll to position [1300, 0]
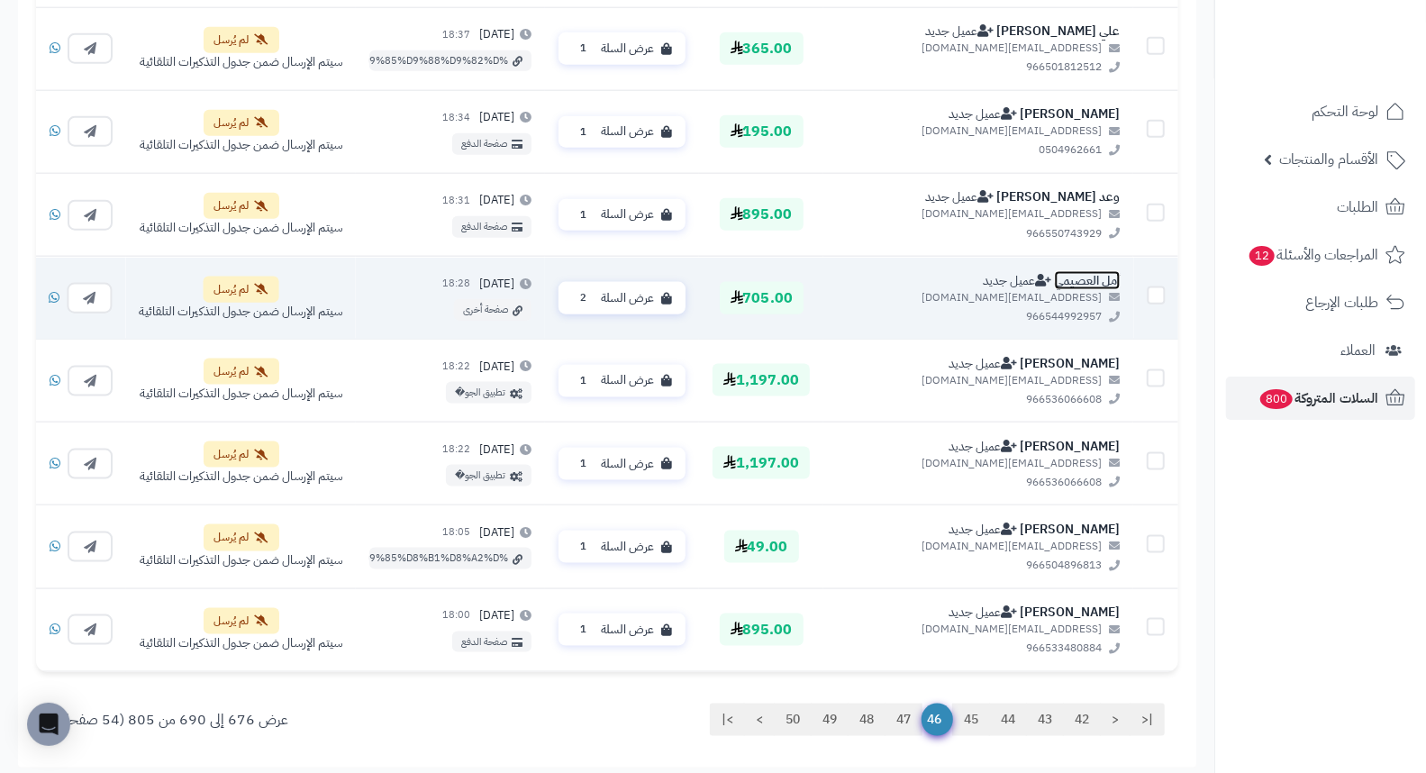
click at [1101, 281] on link "أمل العصيمي" at bounding box center [1087, 279] width 66 height 19
click at [654, 294] on span "عرض السلة" at bounding box center [627, 296] width 53 height 17
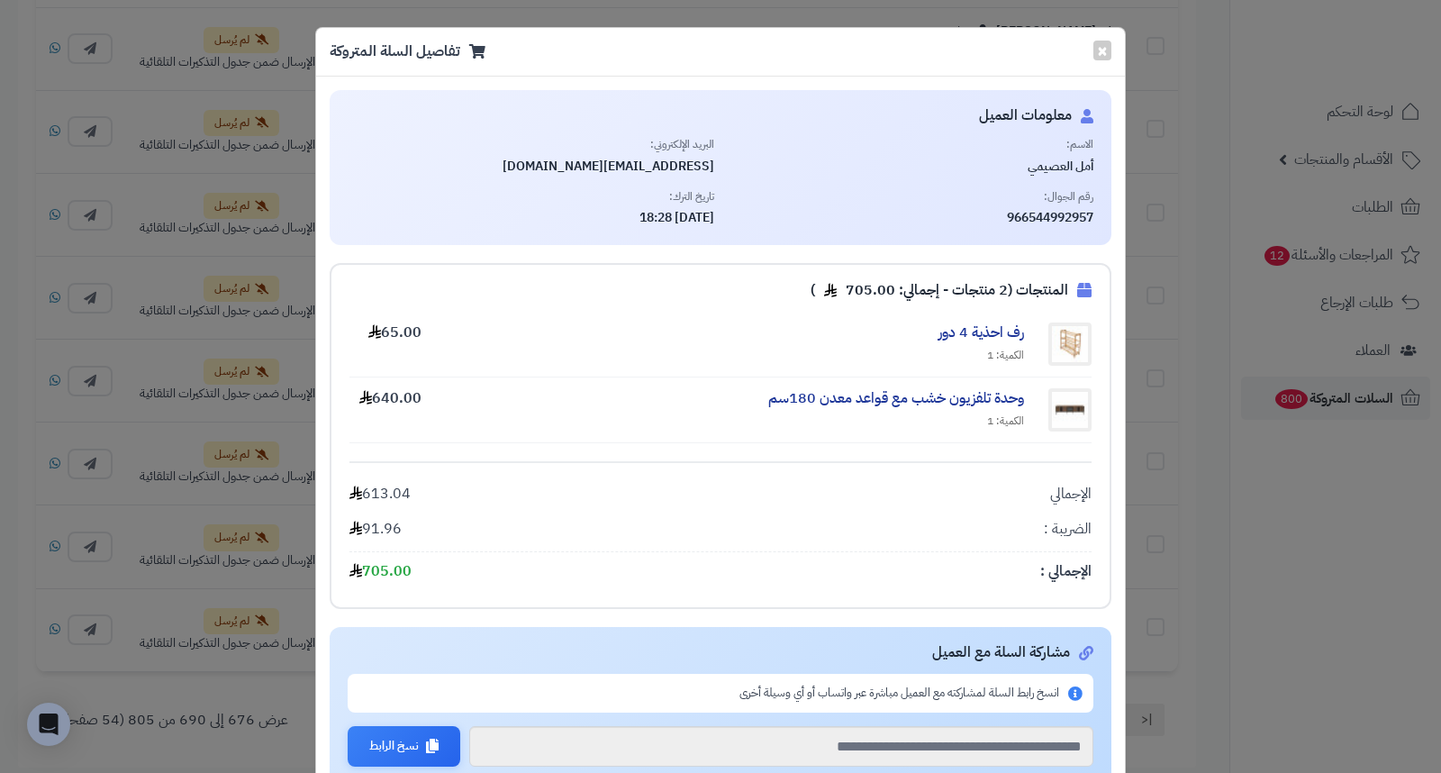
click at [1059, 162] on span "أمل العصيمي" at bounding box center [911, 167] width 367 height 18
click at [1105, 43] on button "×" at bounding box center [1102, 50] width 18 height 20
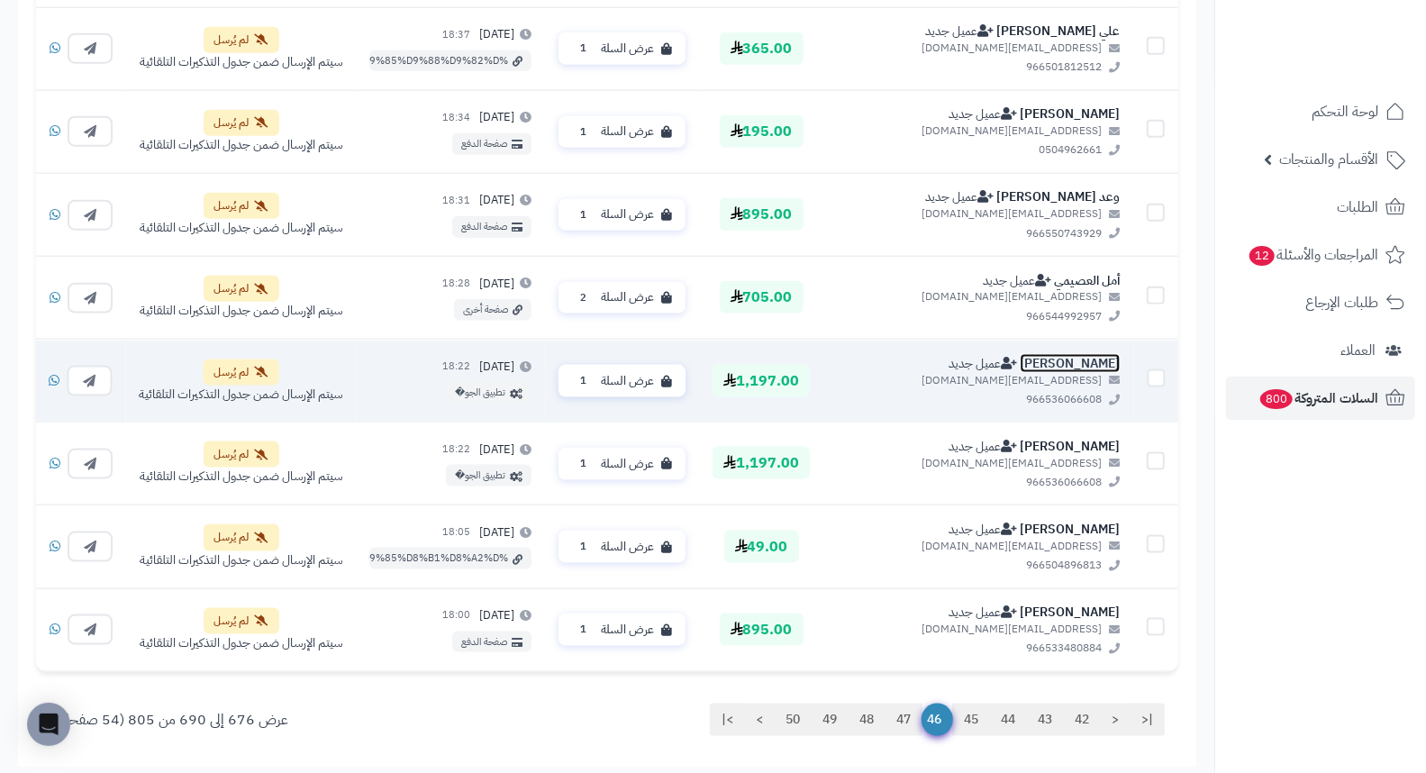
click at [1078, 355] on link "[PERSON_NAME]" at bounding box center [1069, 363] width 100 height 19
click at [654, 374] on span "عرض السلة" at bounding box center [627, 379] width 53 height 17
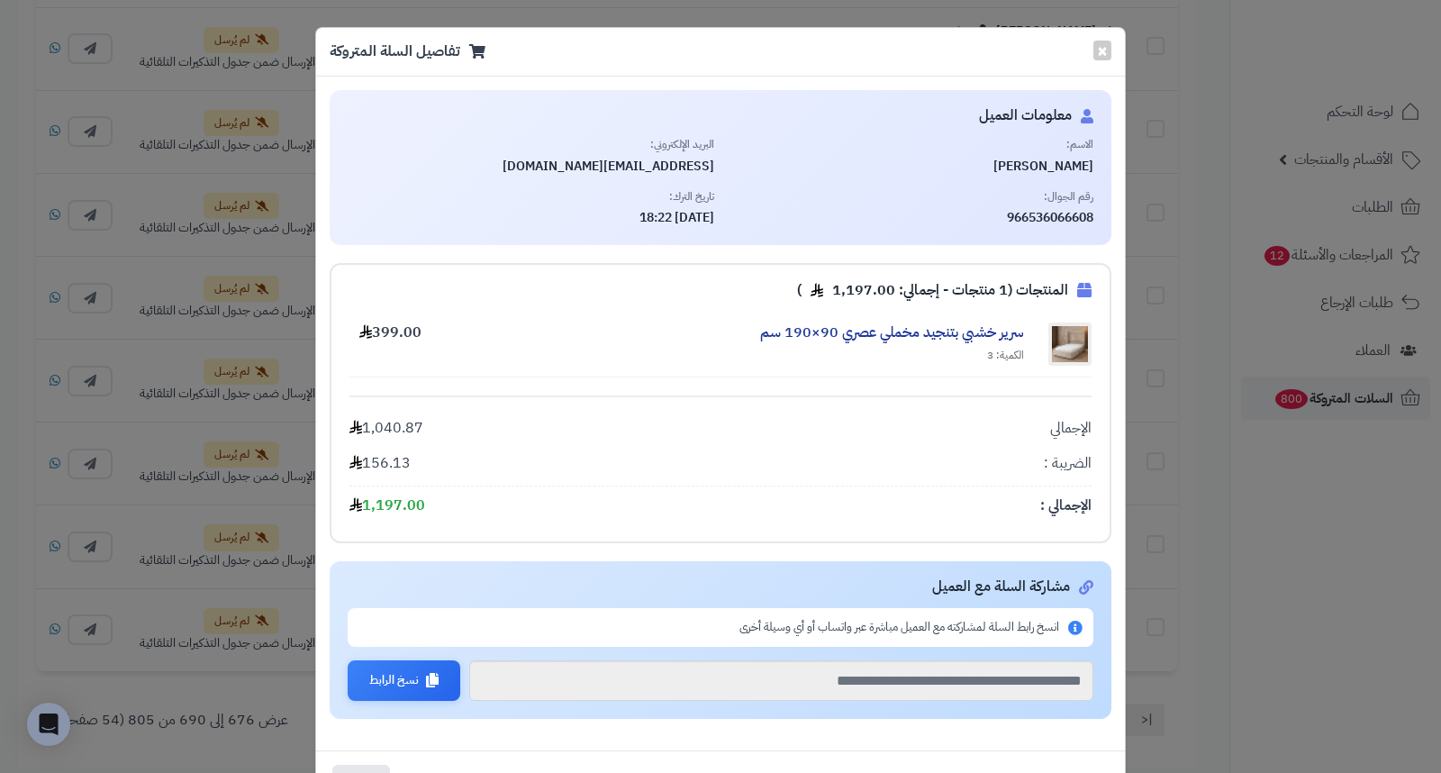
click at [1075, 163] on span "[PERSON_NAME]" at bounding box center [911, 167] width 367 height 18
click at [1109, 52] on button "×" at bounding box center [1102, 50] width 18 height 20
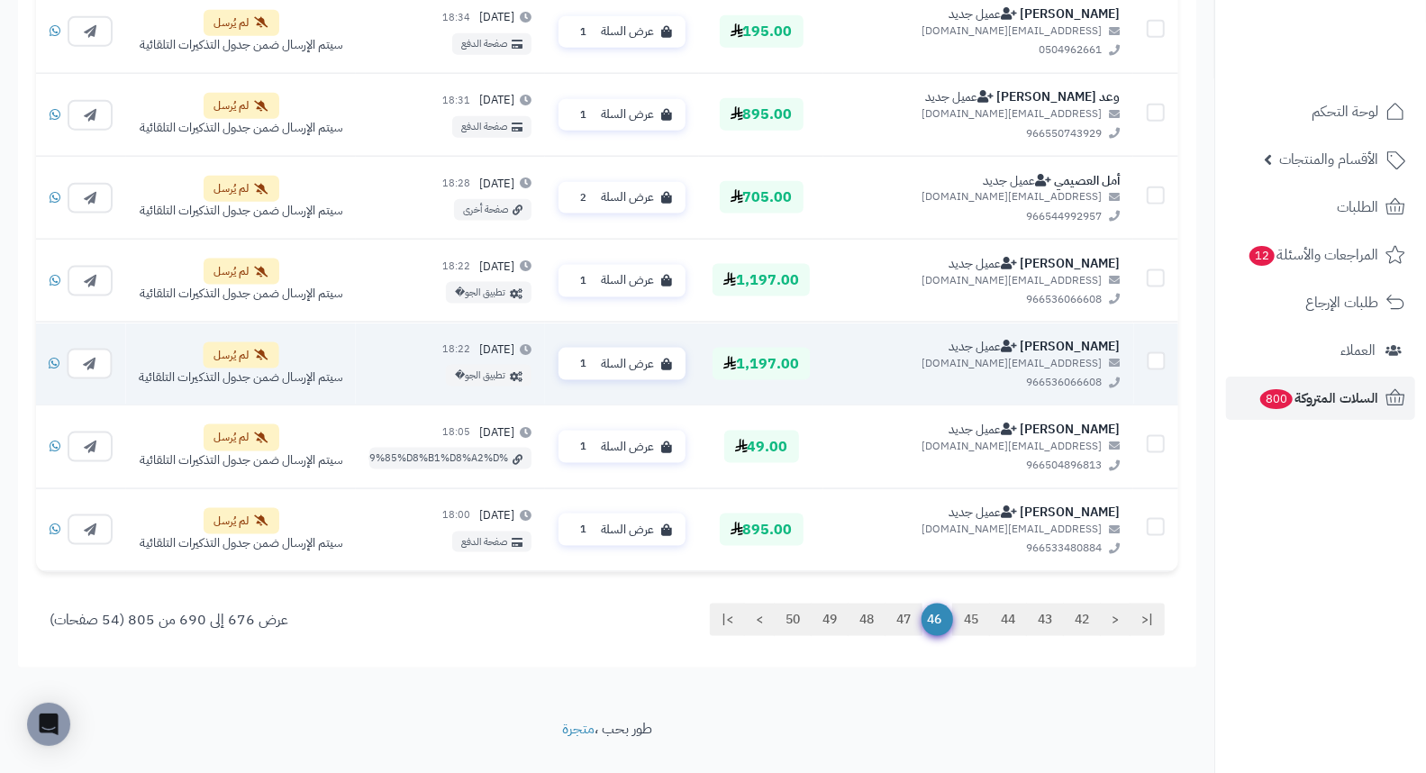
scroll to position [1436, 0]
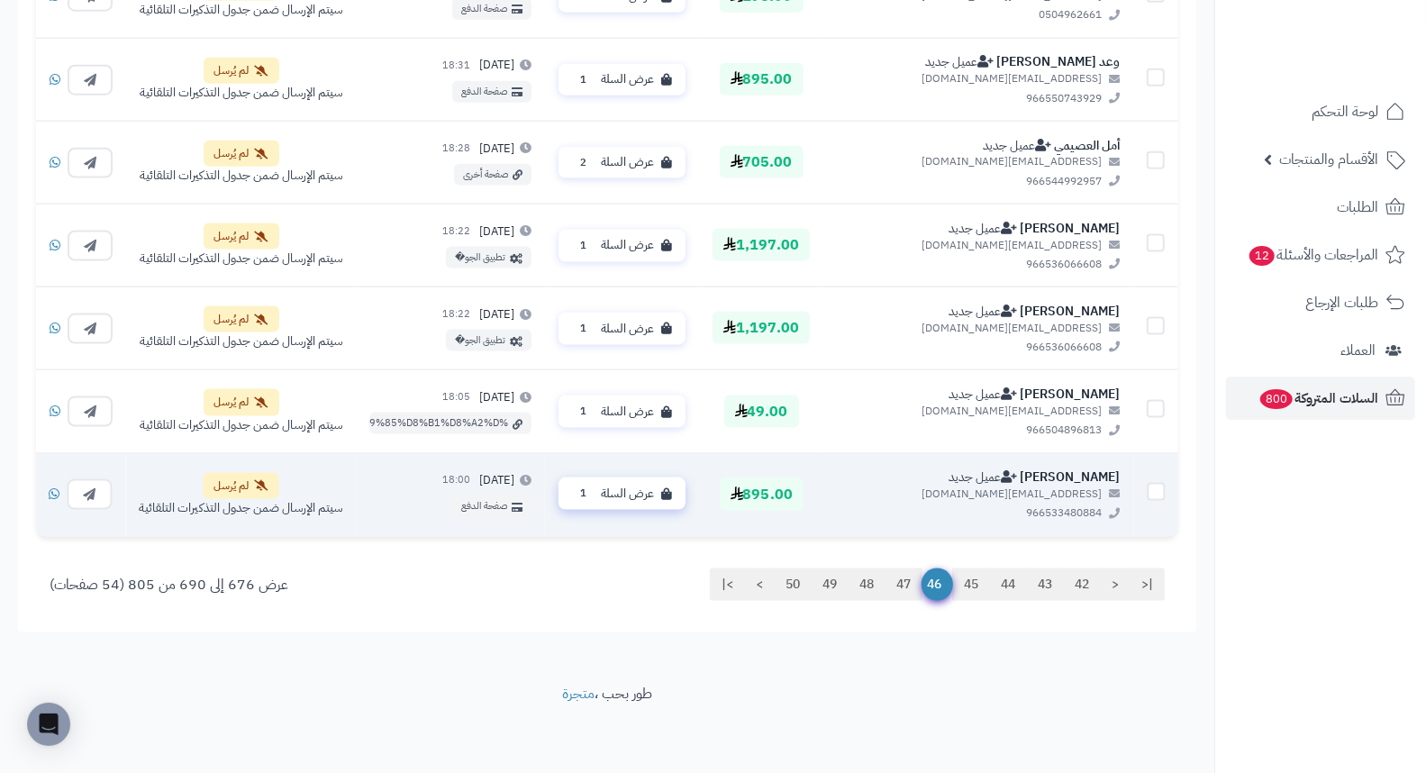
click at [654, 486] on span "عرض السلة" at bounding box center [627, 493] width 53 height 17
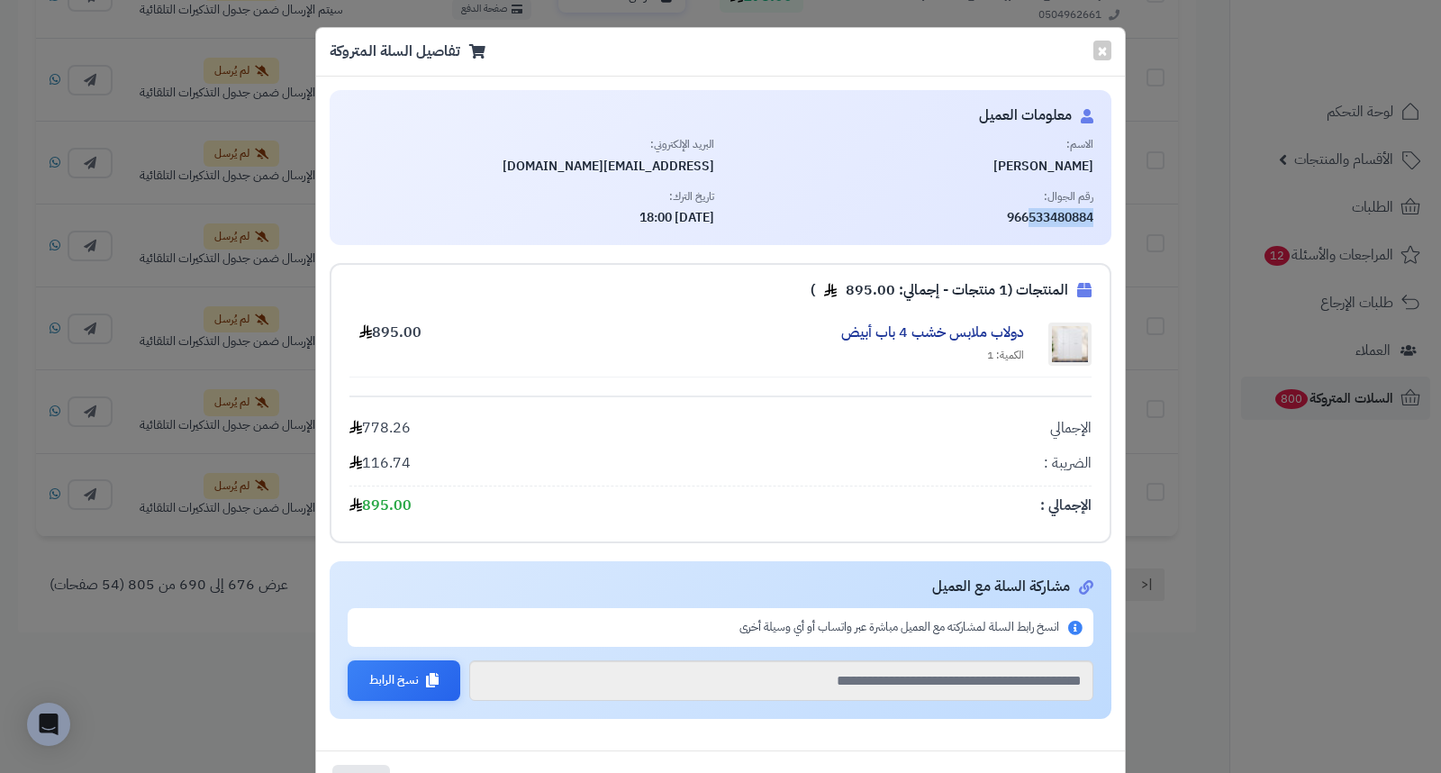
drag, startPoint x: 1032, startPoint y: 219, endPoint x: 1103, endPoint y: 207, distance: 72.1
click at [1103, 207] on div "معلومات العميل الاسم: نوره القحطاني البريد الإلكتروني: nooray12ali@gmail.com رق…" at bounding box center [721, 167] width 782 height 155
click at [1082, 169] on span "نوره القحطاني" at bounding box center [911, 167] width 367 height 18
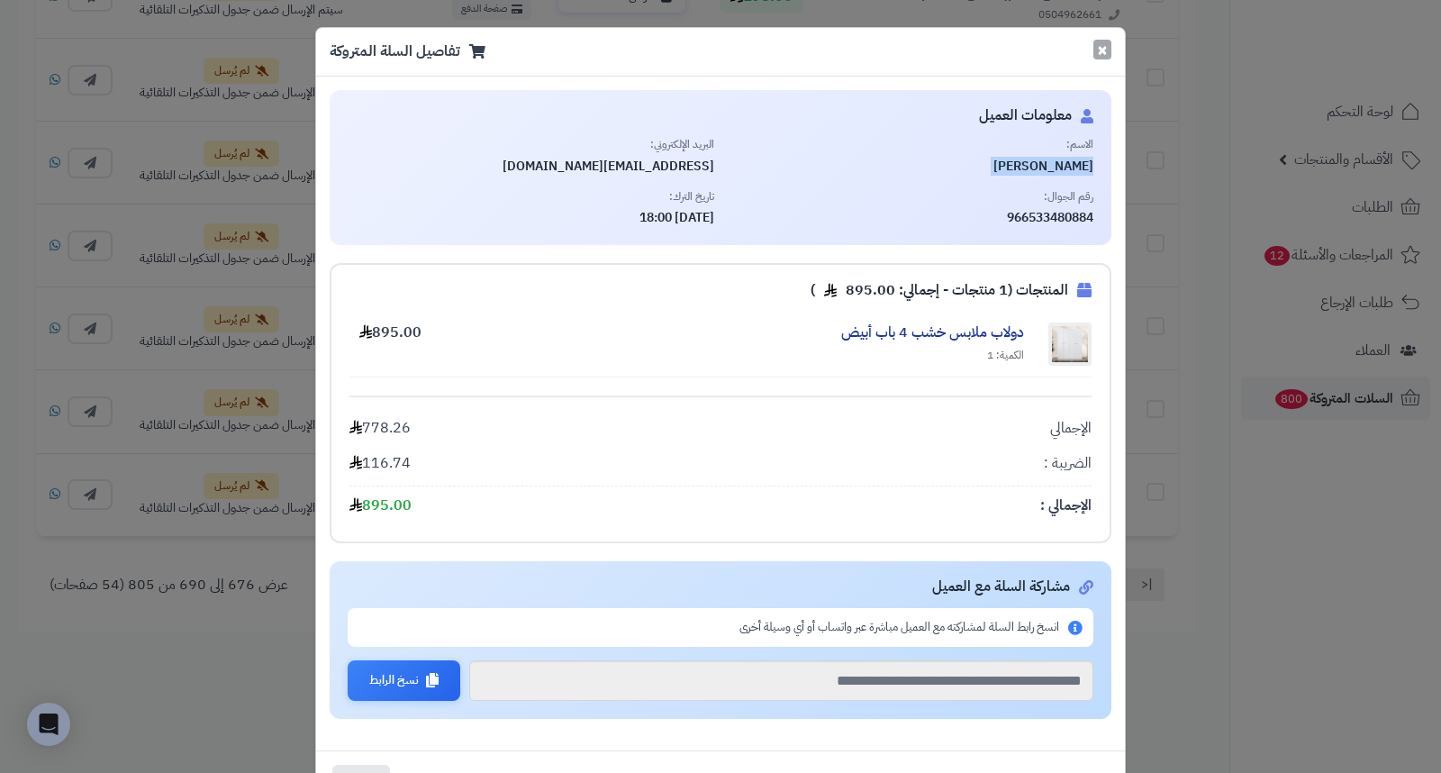
click at [1109, 50] on button "×" at bounding box center [1102, 50] width 18 height 20
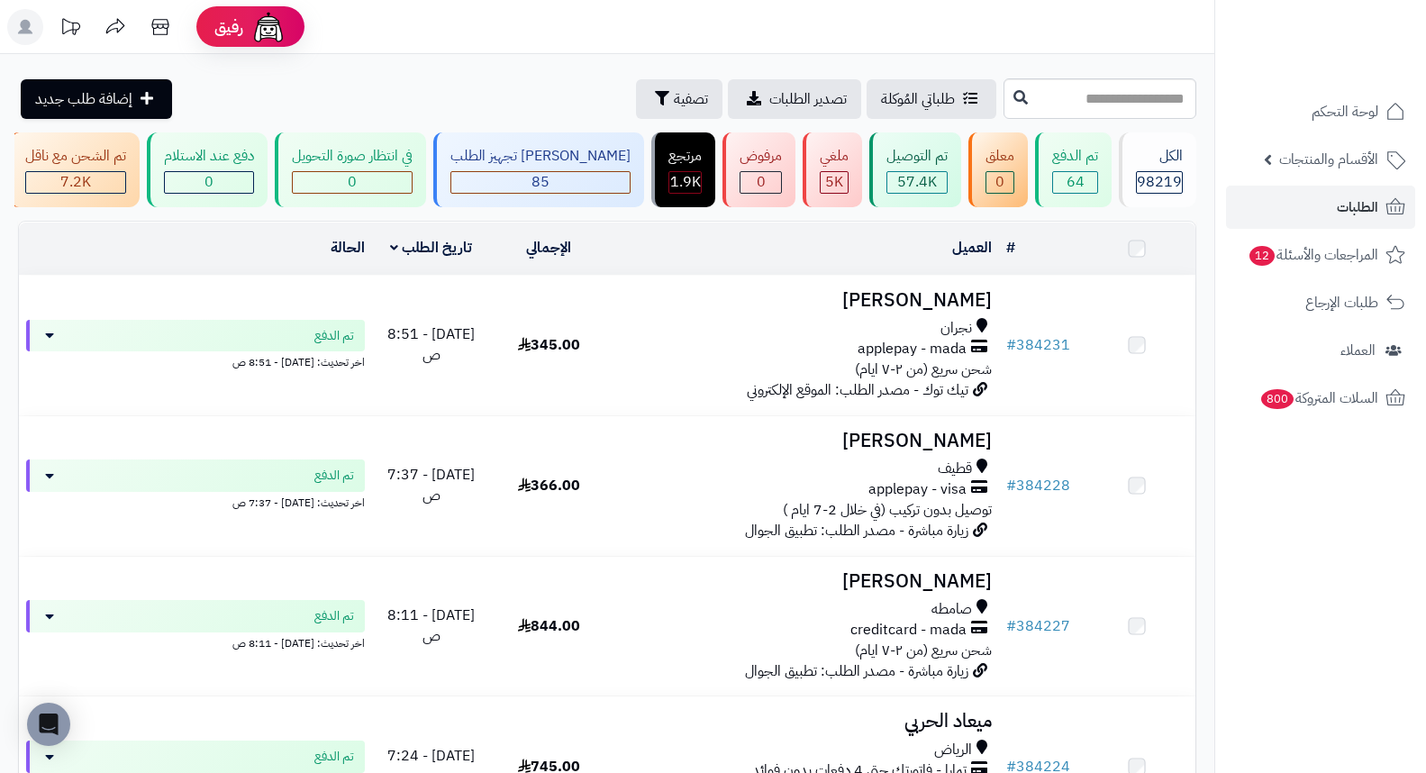
scroll to position [400, 0]
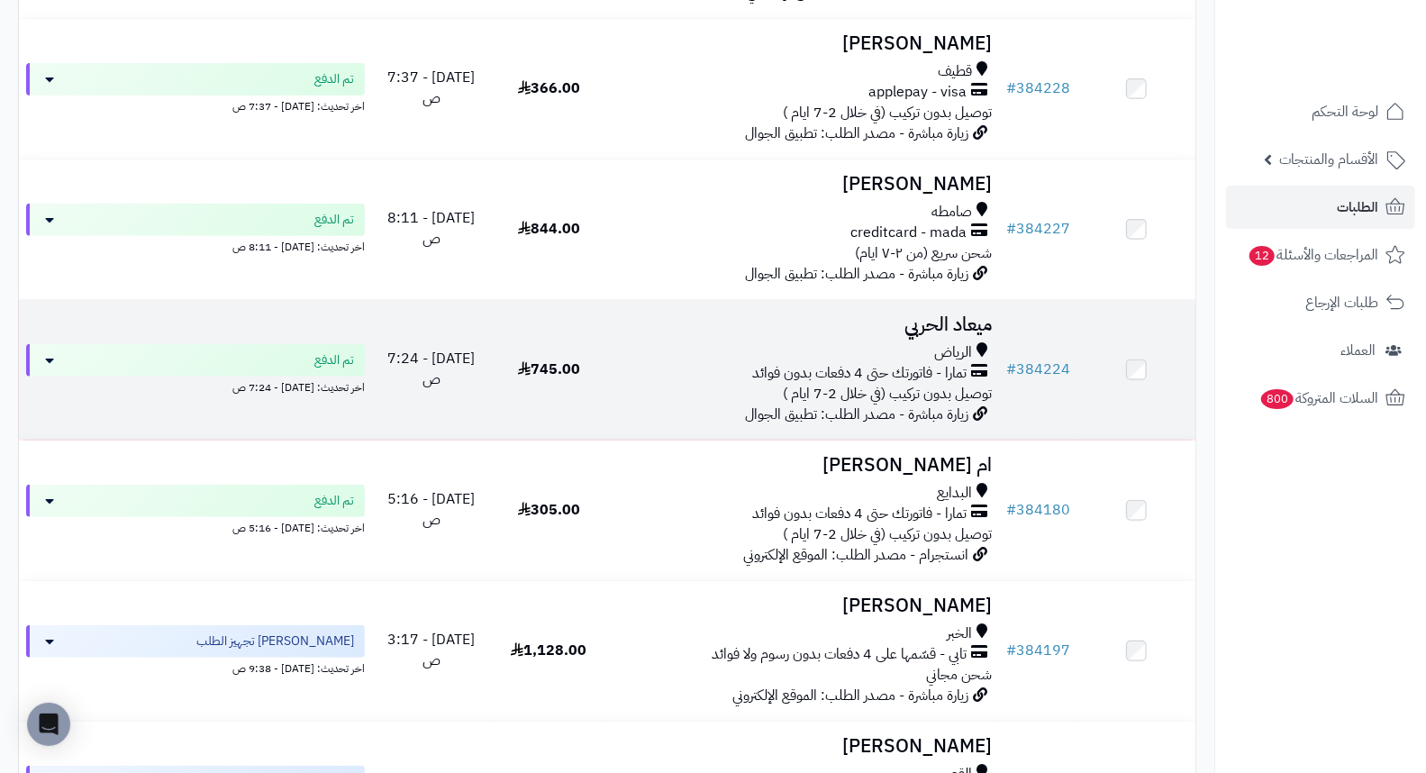
click at [937, 335] on h3 "ميعاد الحربي" at bounding box center [803, 324] width 377 height 21
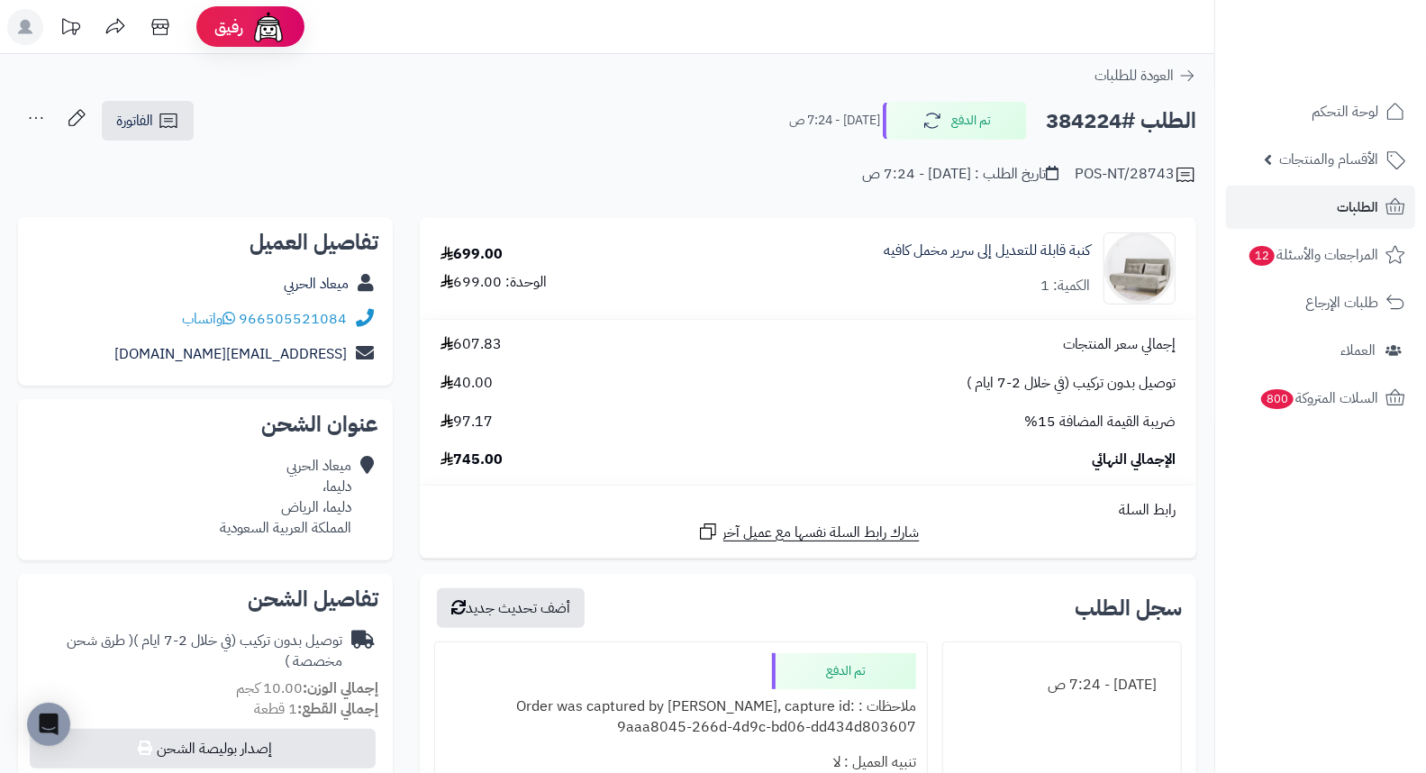
drag, startPoint x: 657, startPoint y: 194, endPoint x: 686, endPoint y: 204, distance: 30.8
click at [686, 204] on div "**********" at bounding box center [607, 762] width 1214 height 1417
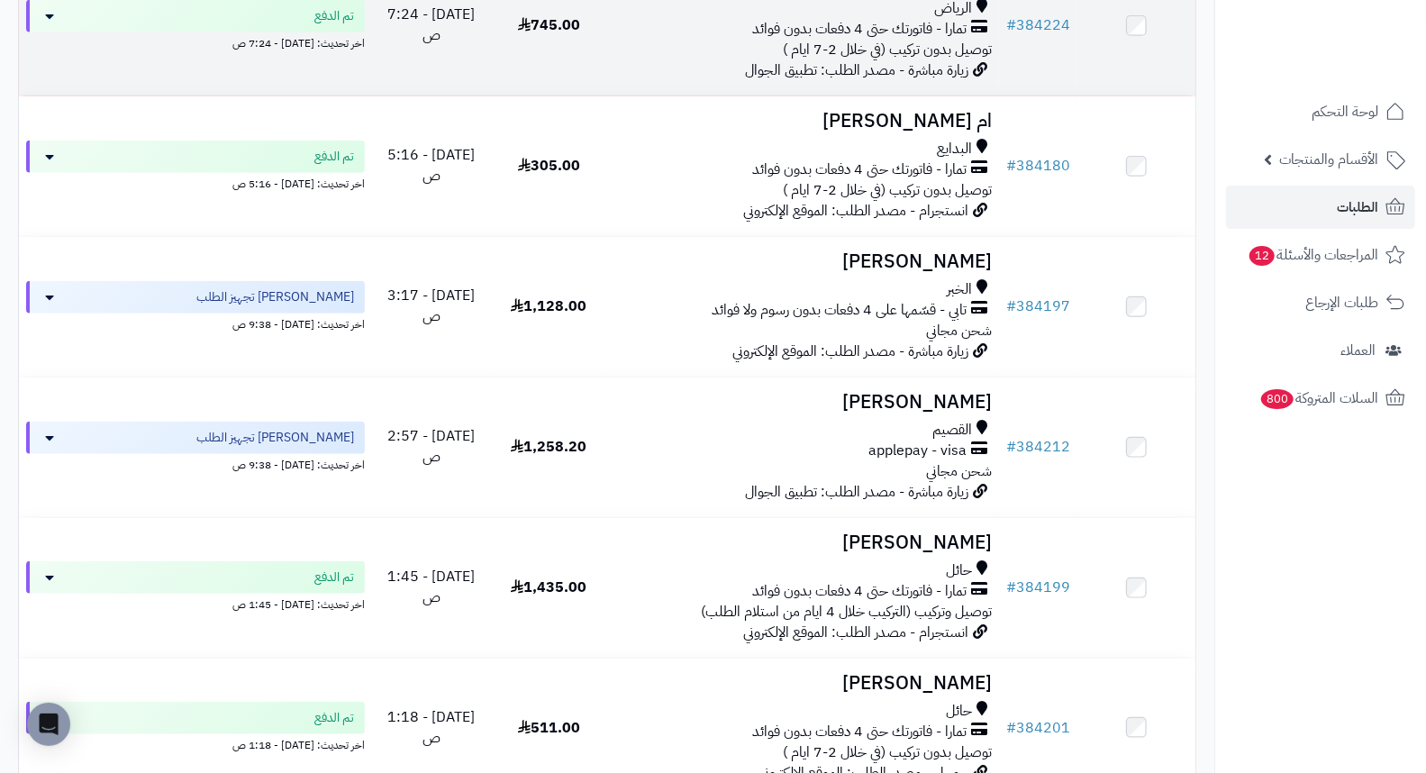
scroll to position [800, 0]
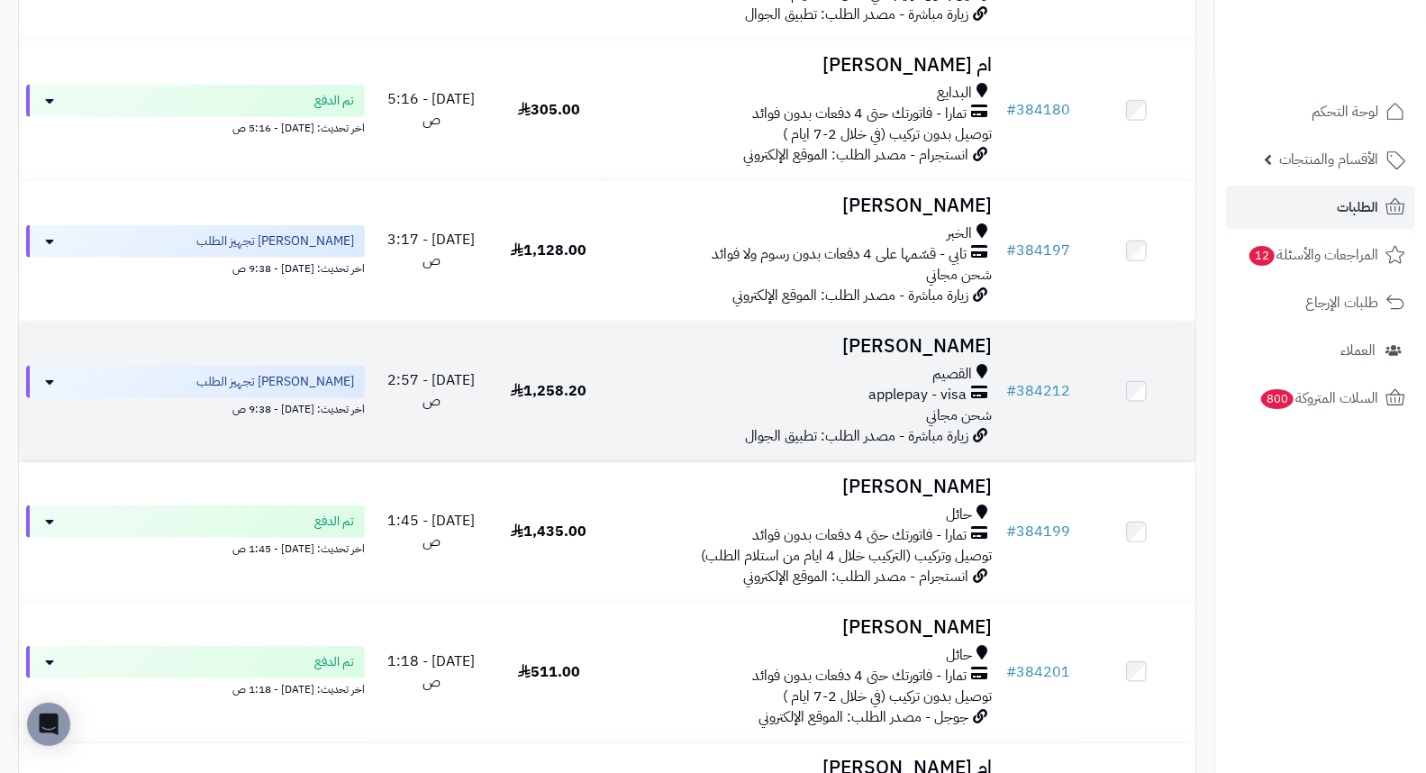
click at [914, 357] on h3 "[PERSON_NAME]" at bounding box center [803, 346] width 377 height 21
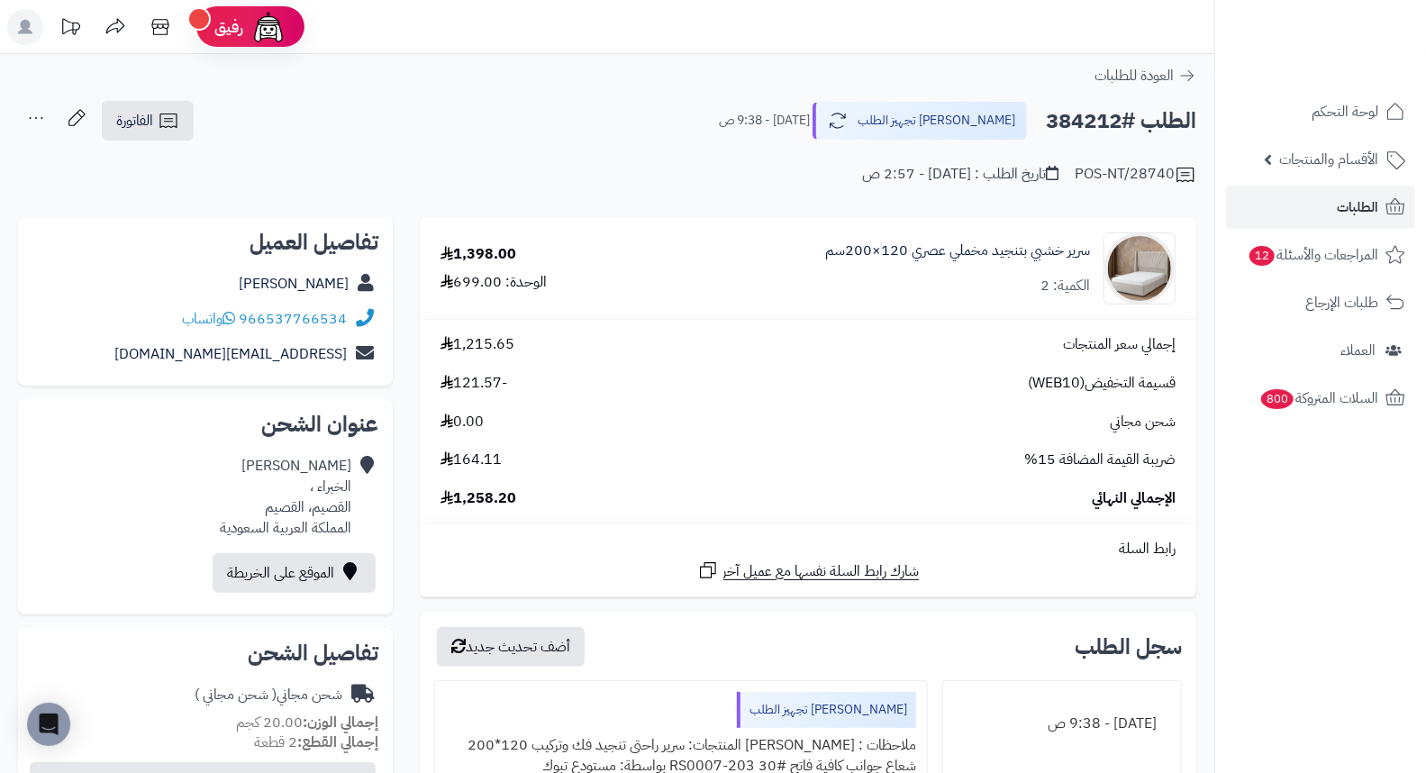
drag, startPoint x: 673, startPoint y: 103, endPoint x: 622, endPoint y: 104, distance: 50.4
click at [622, 104] on div "الطلب #384212 جاري تجهيز الطلب اليوم - 9:38 ص الفاتورة طباعة الفاتورة إرسال الف…" at bounding box center [607, 121] width 1178 height 42
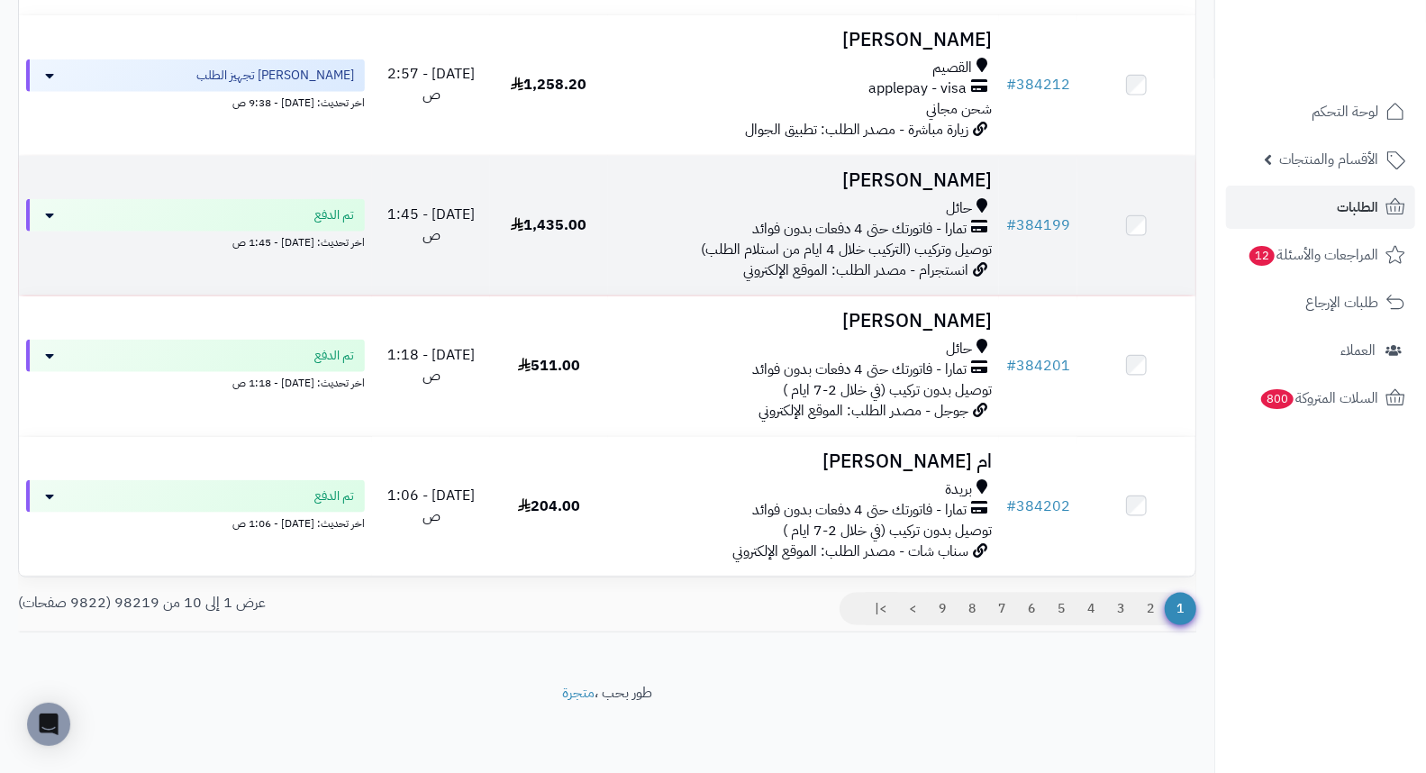
scroll to position [1119, 0]
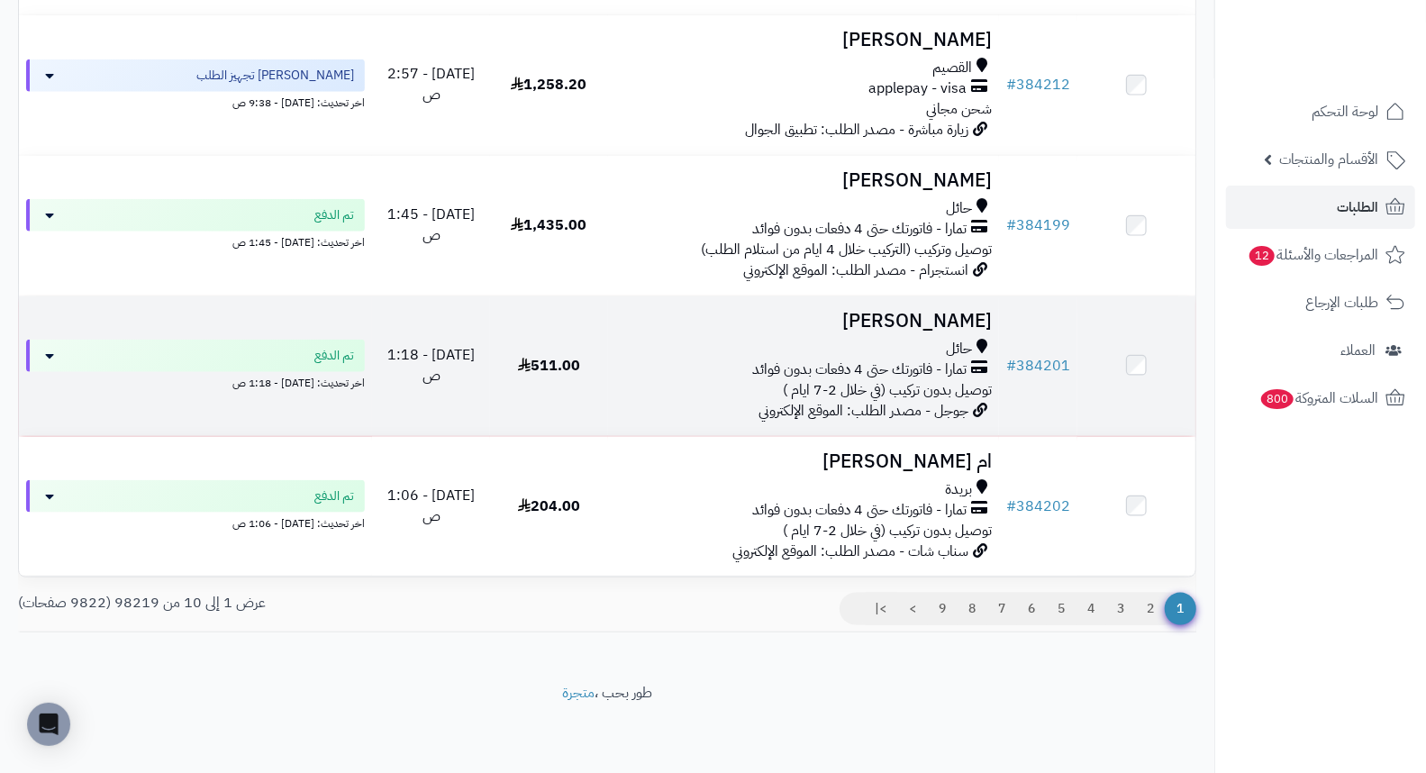
click at [940, 315] on h3 "[PERSON_NAME]" at bounding box center [803, 321] width 377 height 21
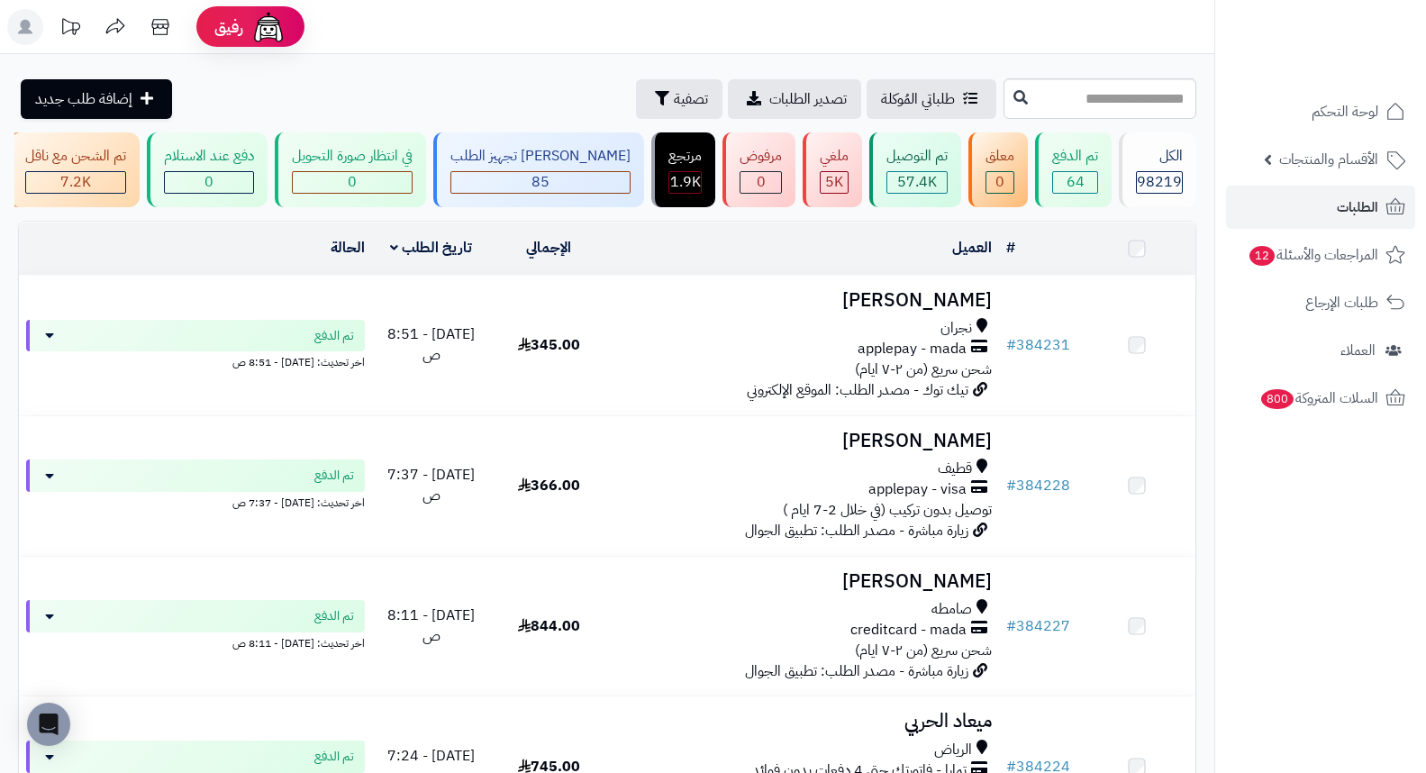
scroll to position [1119, 0]
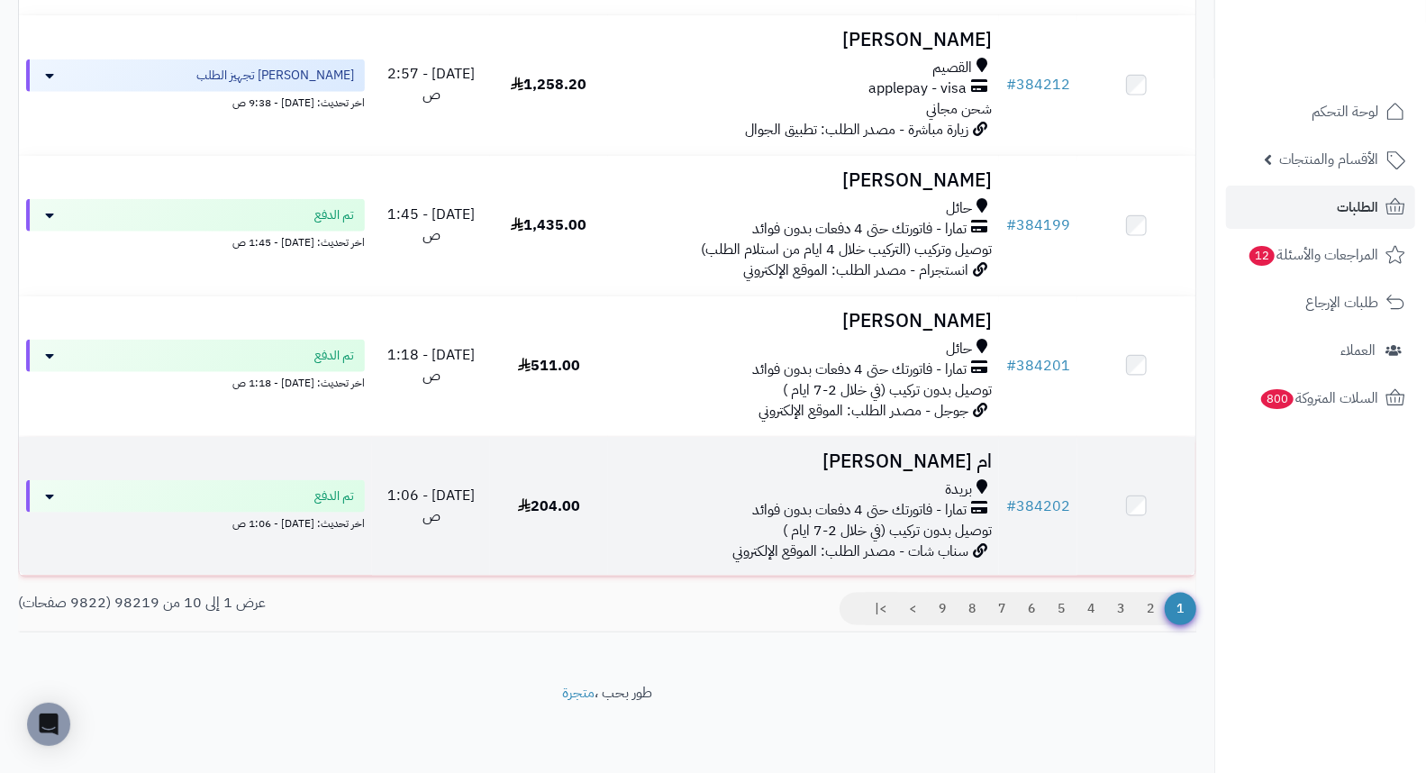
click at [921, 466] on h3 "ام [PERSON_NAME]" at bounding box center [803, 461] width 377 height 21
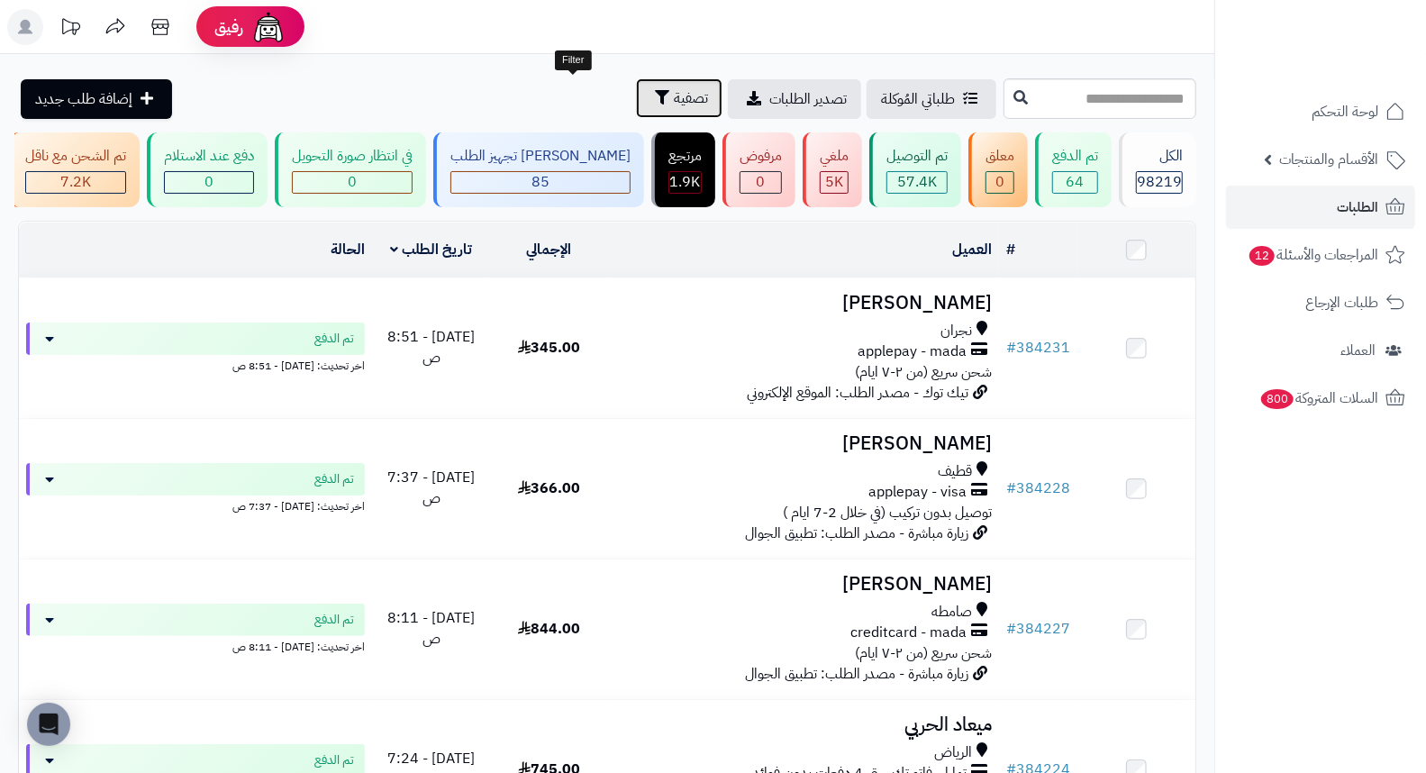
click at [636, 100] on button "تصفية" at bounding box center [679, 98] width 86 height 40
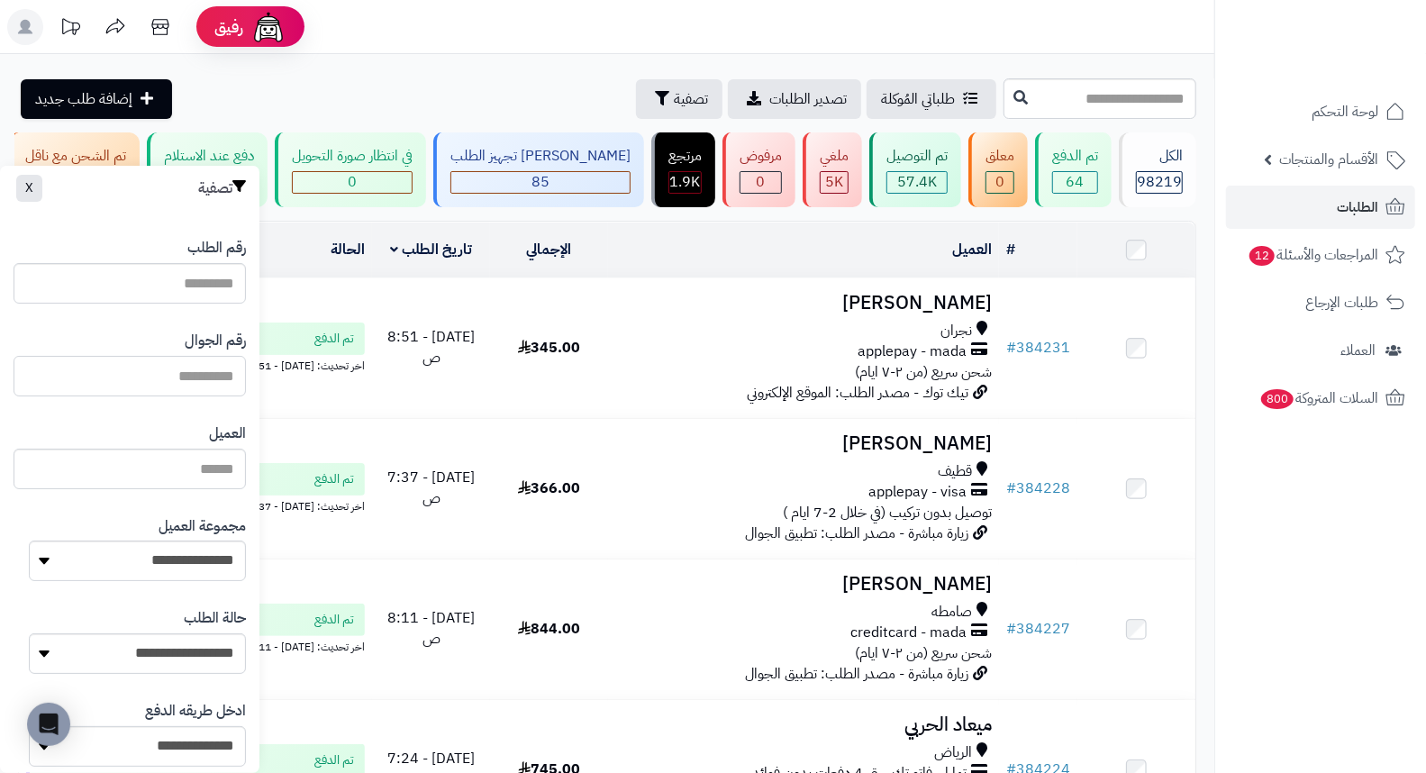
paste input "*********"
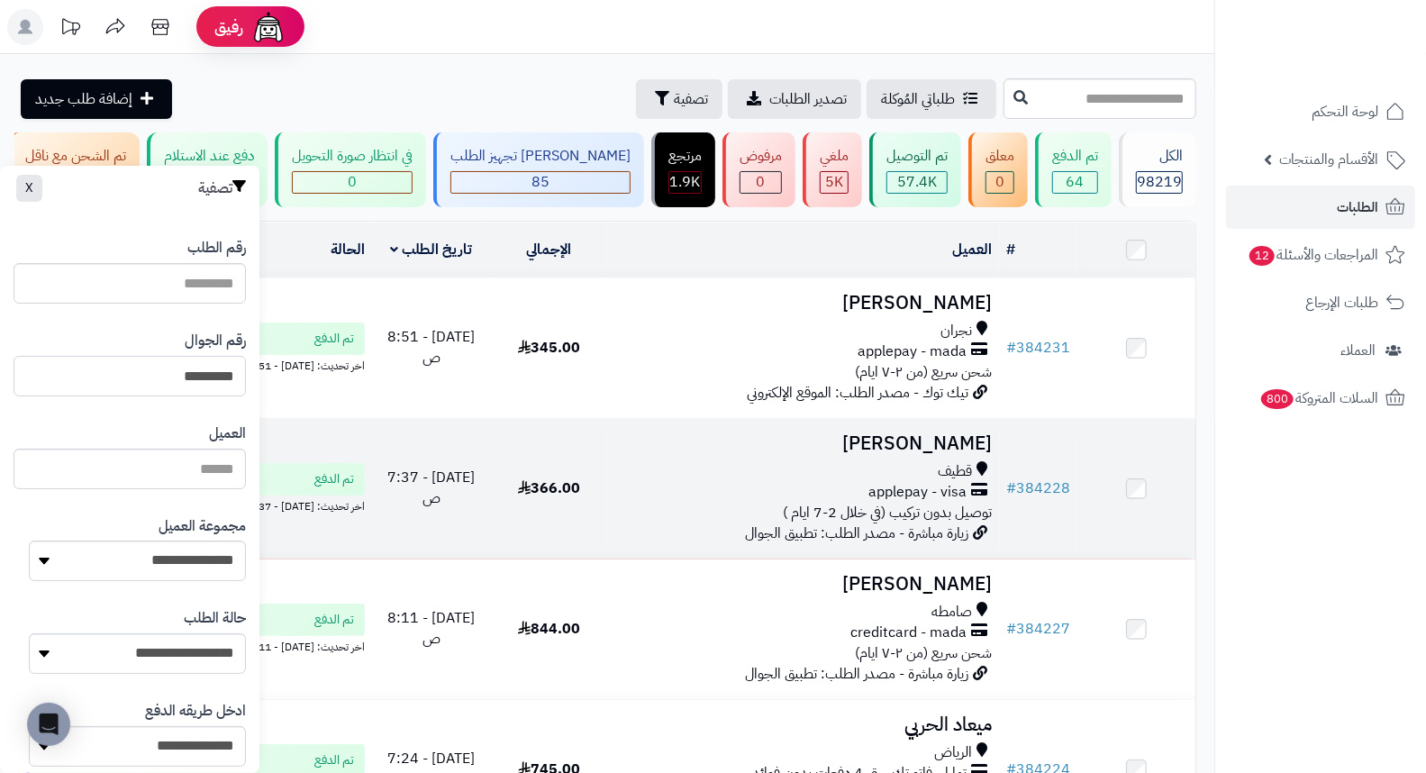
type input "*********"
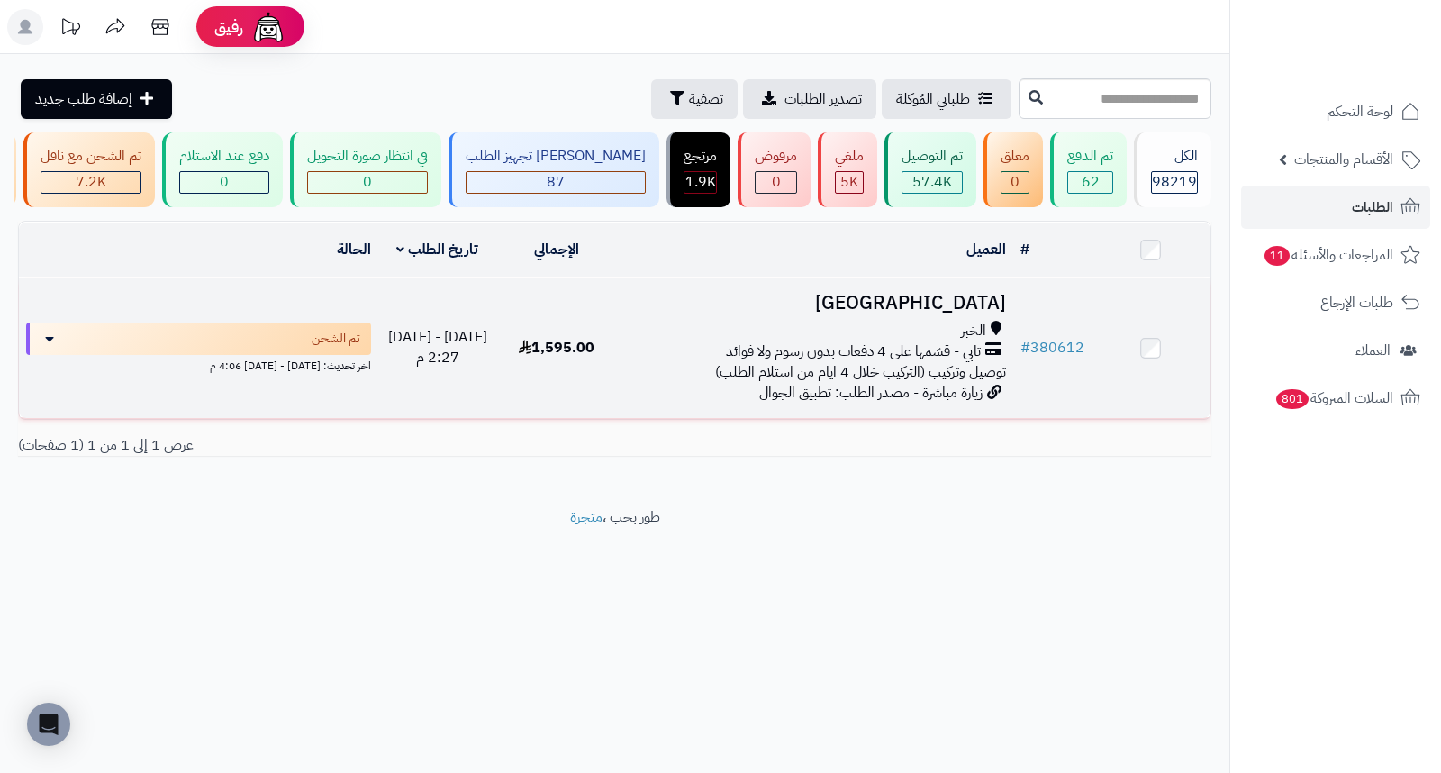
click at [961, 310] on h3 "بندر القمالي" at bounding box center [814, 303] width 383 height 21
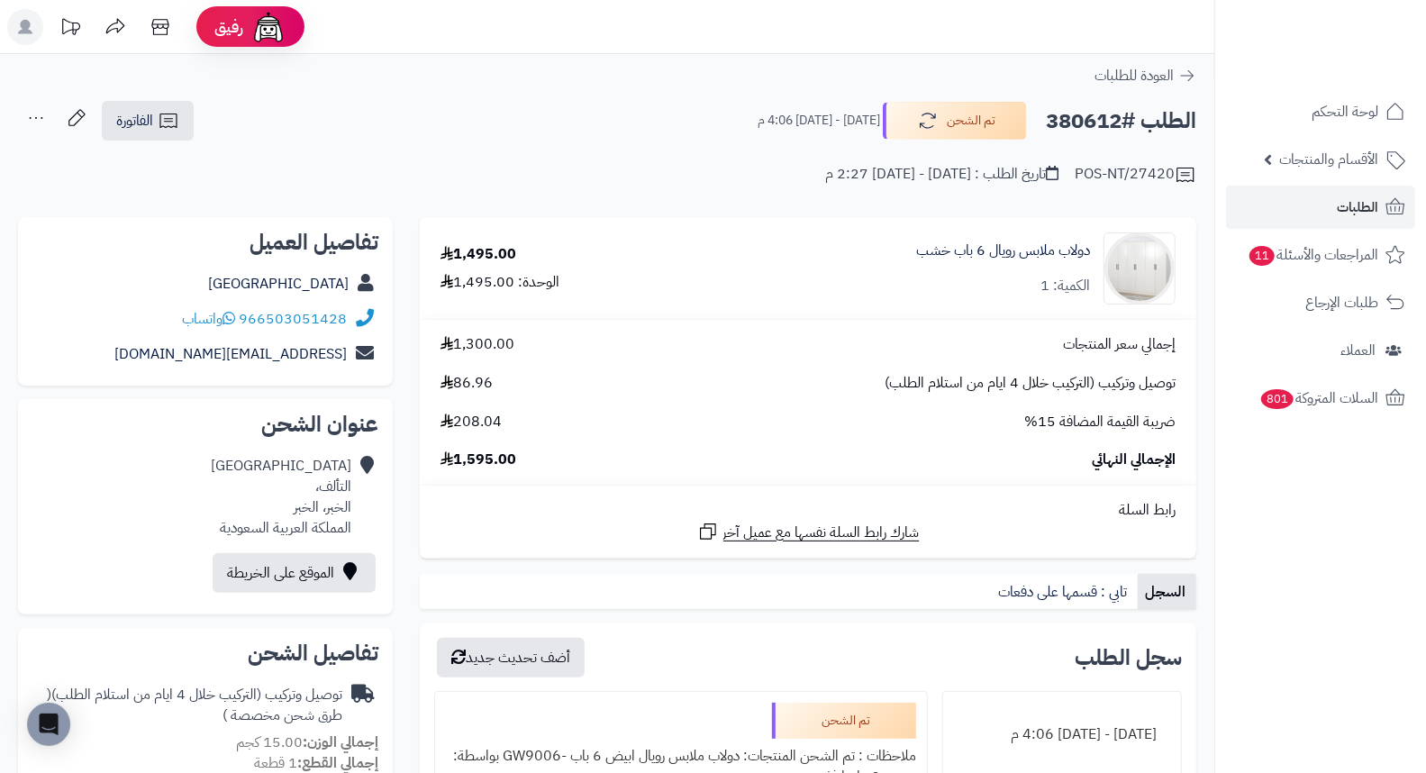
click at [1074, 113] on h2 "الطلب #380612" at bounding box center [1121, 121] width 150 height 37
copy h2 "380612"
click at [1333, 210] on link "الطلبات" at bounding box center [1320, 207] width 189 height 43
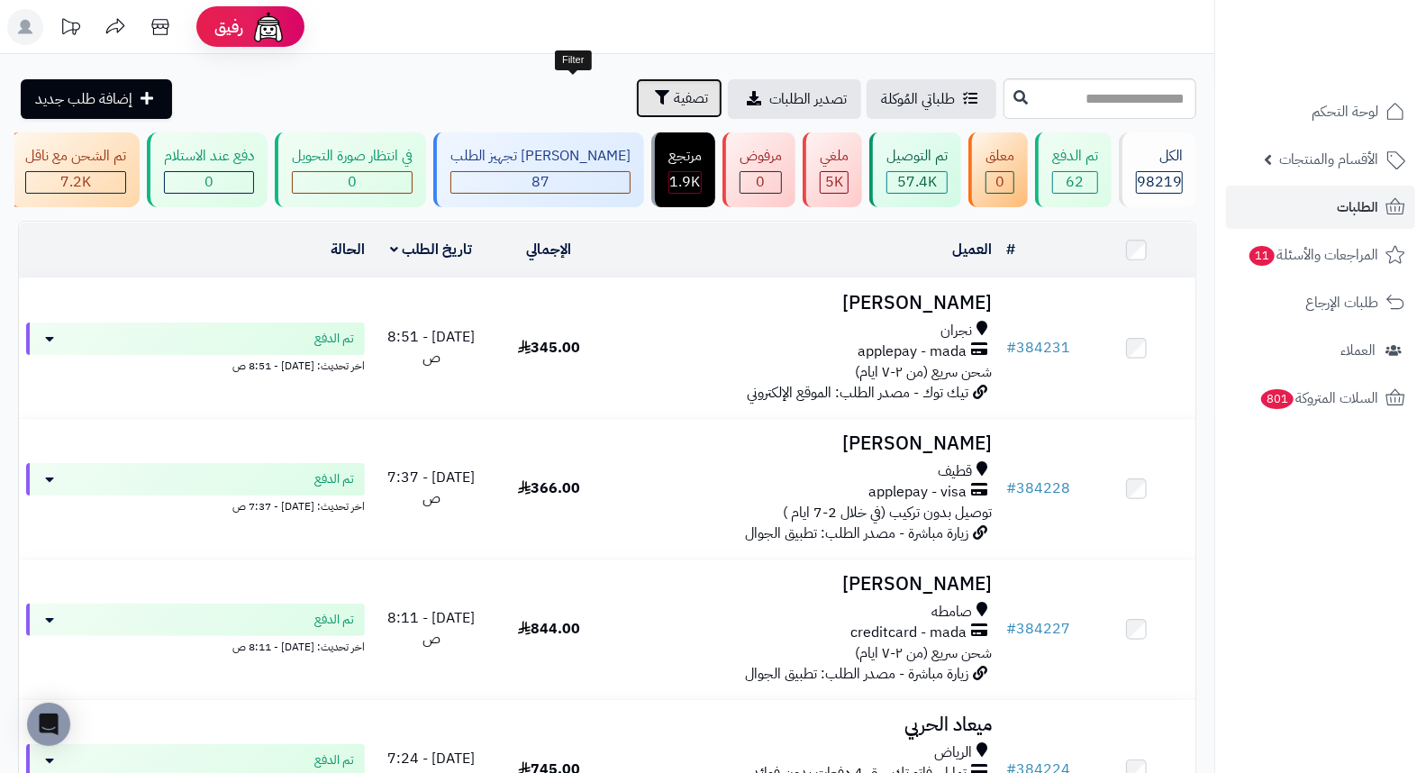
click at [636, 110] on button "تصفية" at bounding box center [679, 98] width 86 height 40
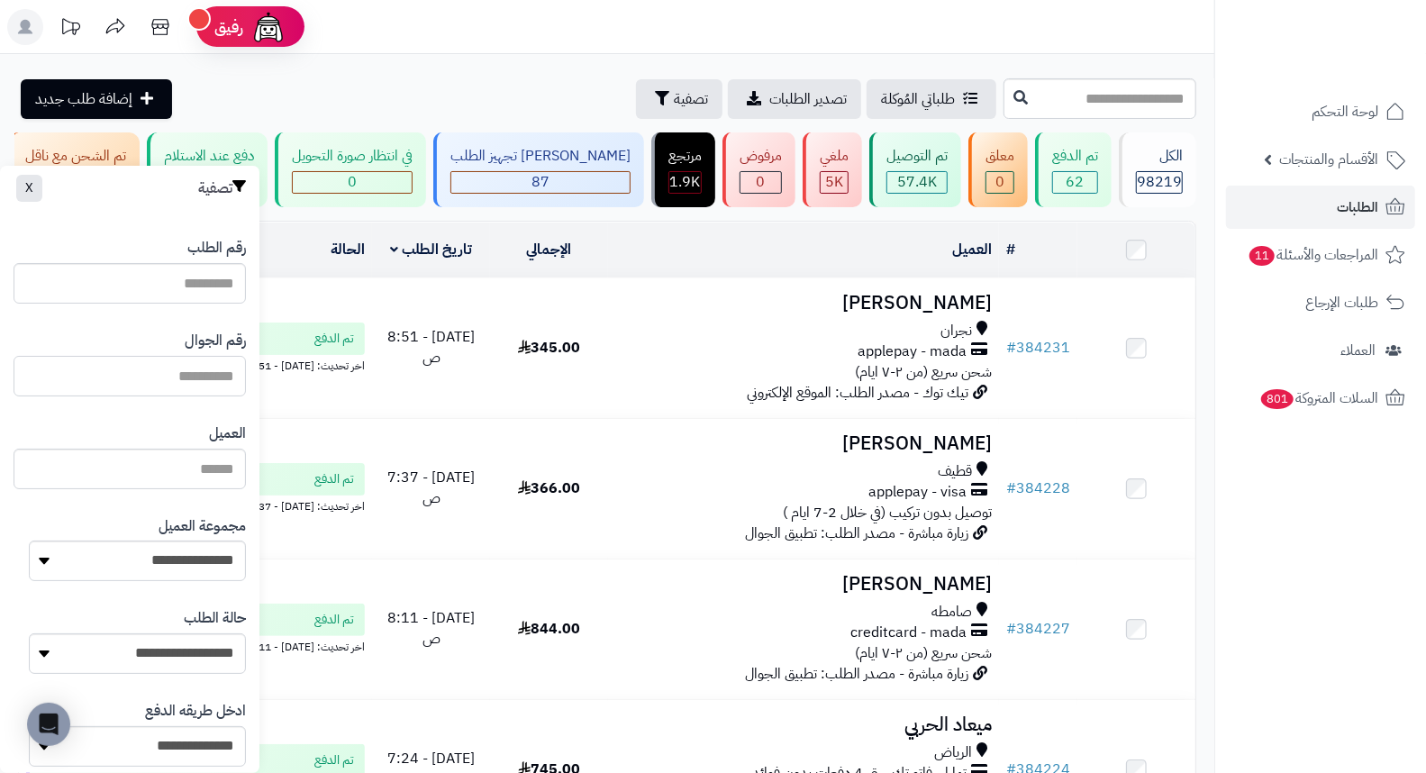
click at [165, 379] on input "text" at bounding box center [130, 376] width 232 height 41
click at [1033, 93] on input "text" at bounding box center [1099, 98] width 193 height 41
type input "*"
type input "**"
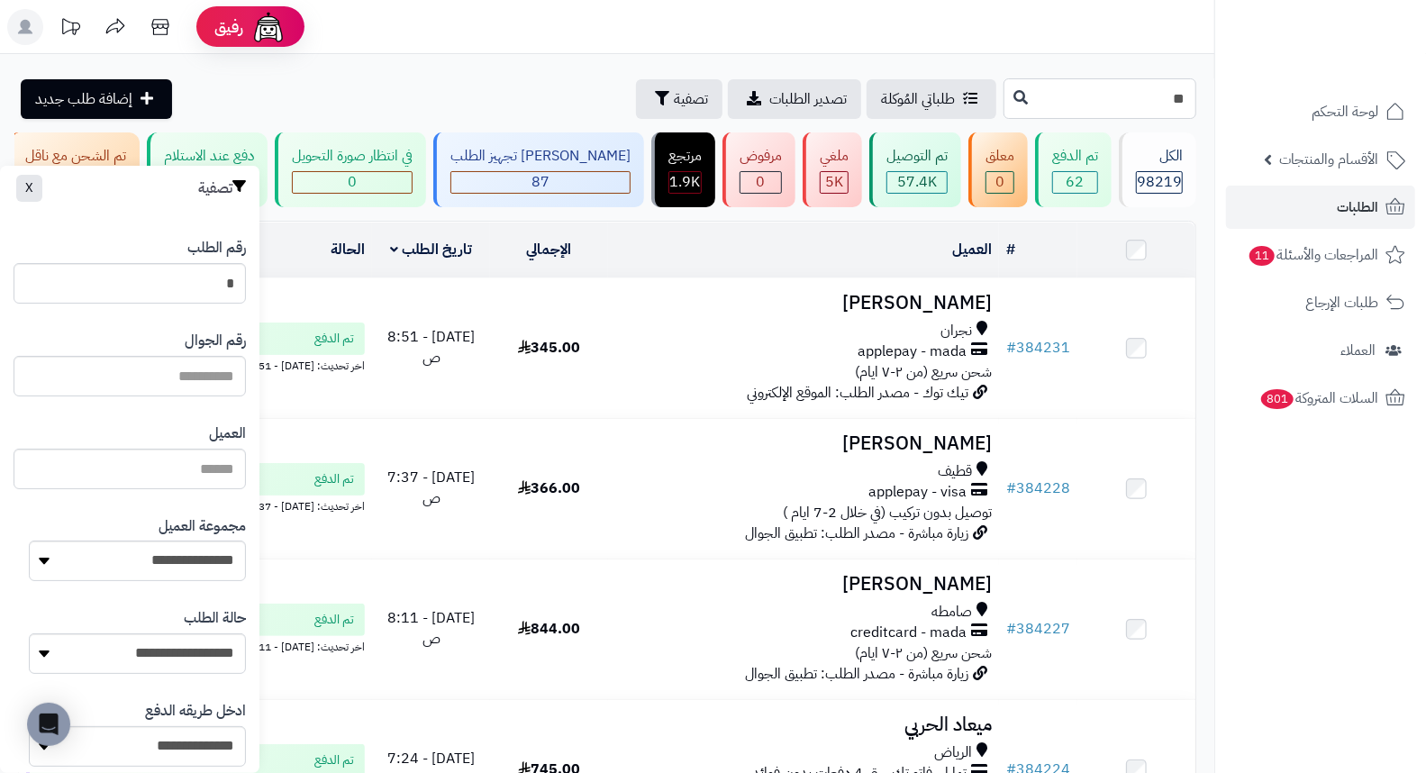
type input "**"
type input "***"
type input "****"
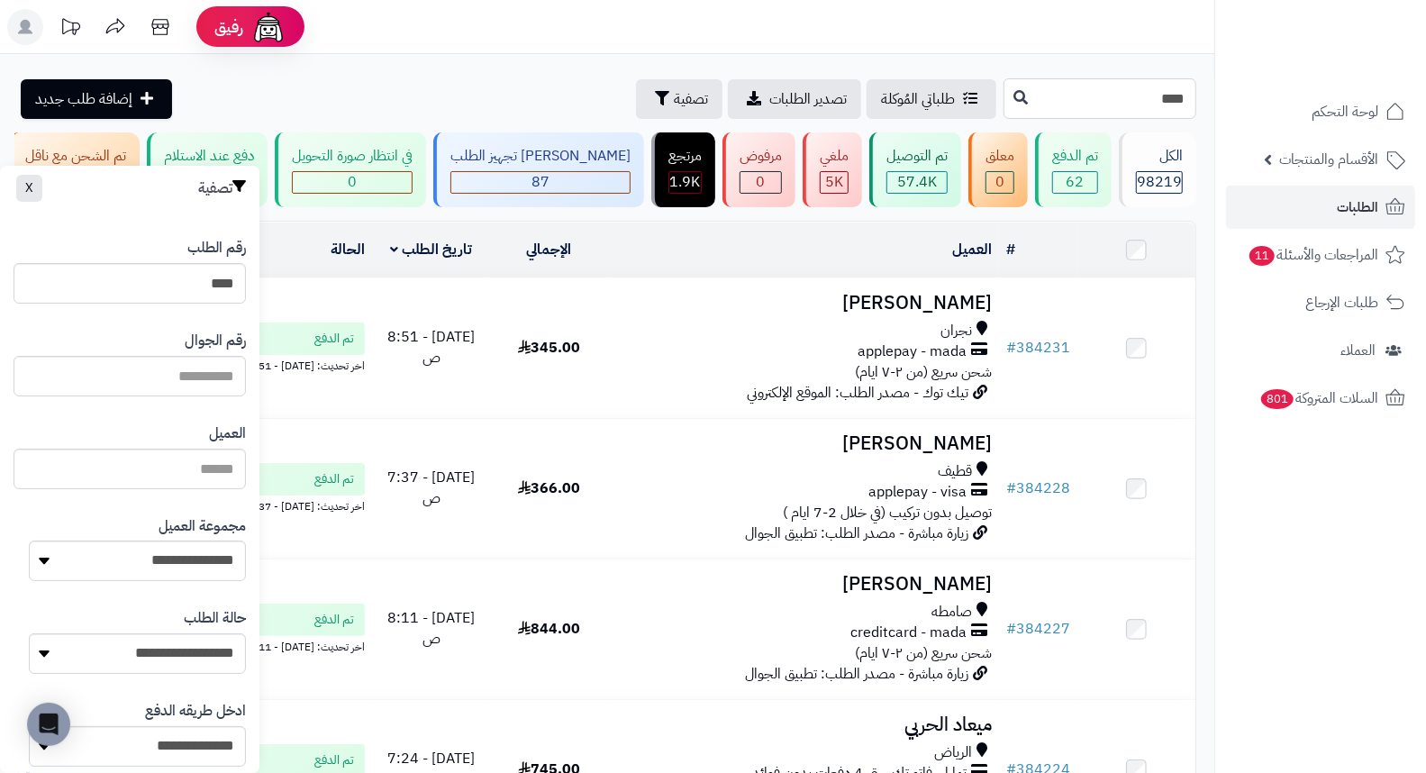
type input "*****"
type input "******"
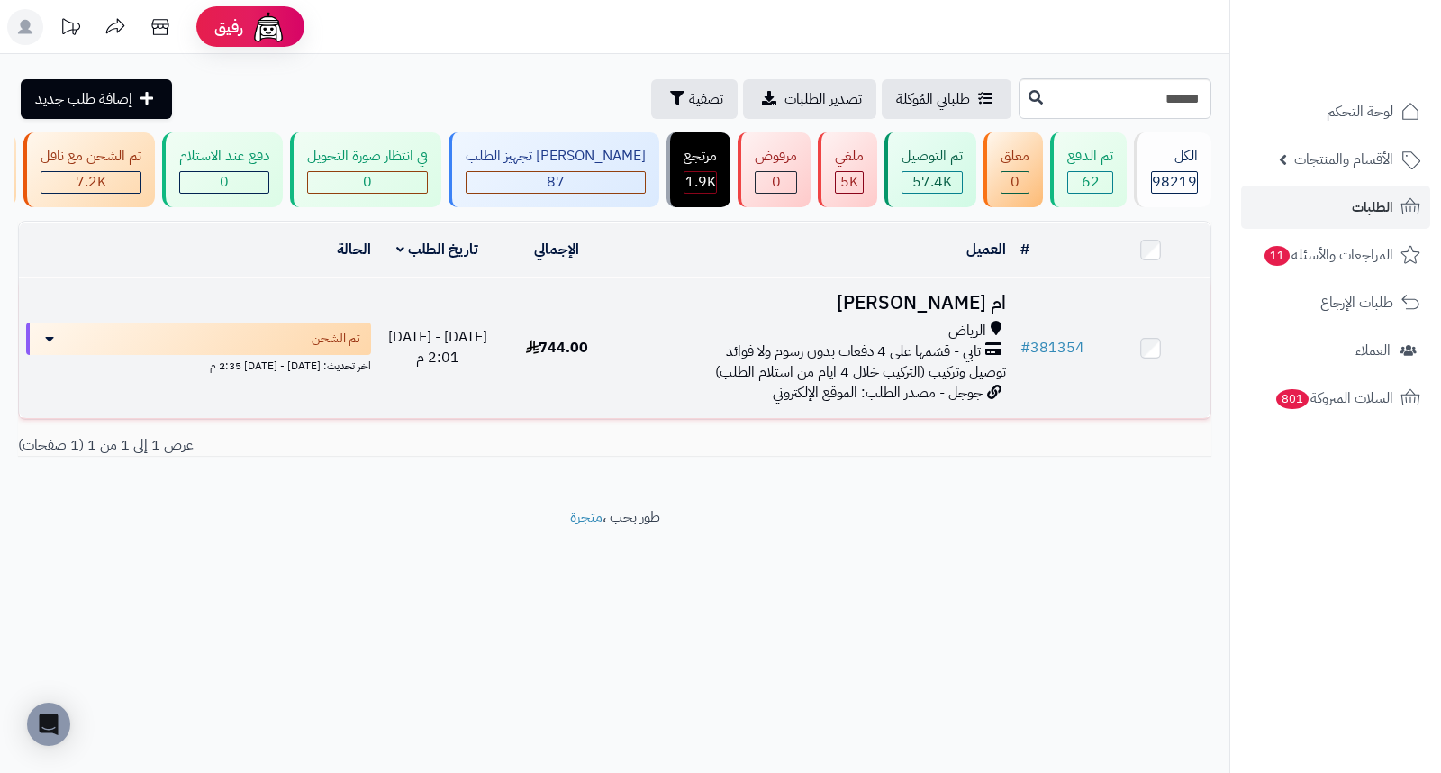
click at [983, 313] on h3 "ام [PERSON_NAME]" at bounding box center [814, 303] width 383 height 21
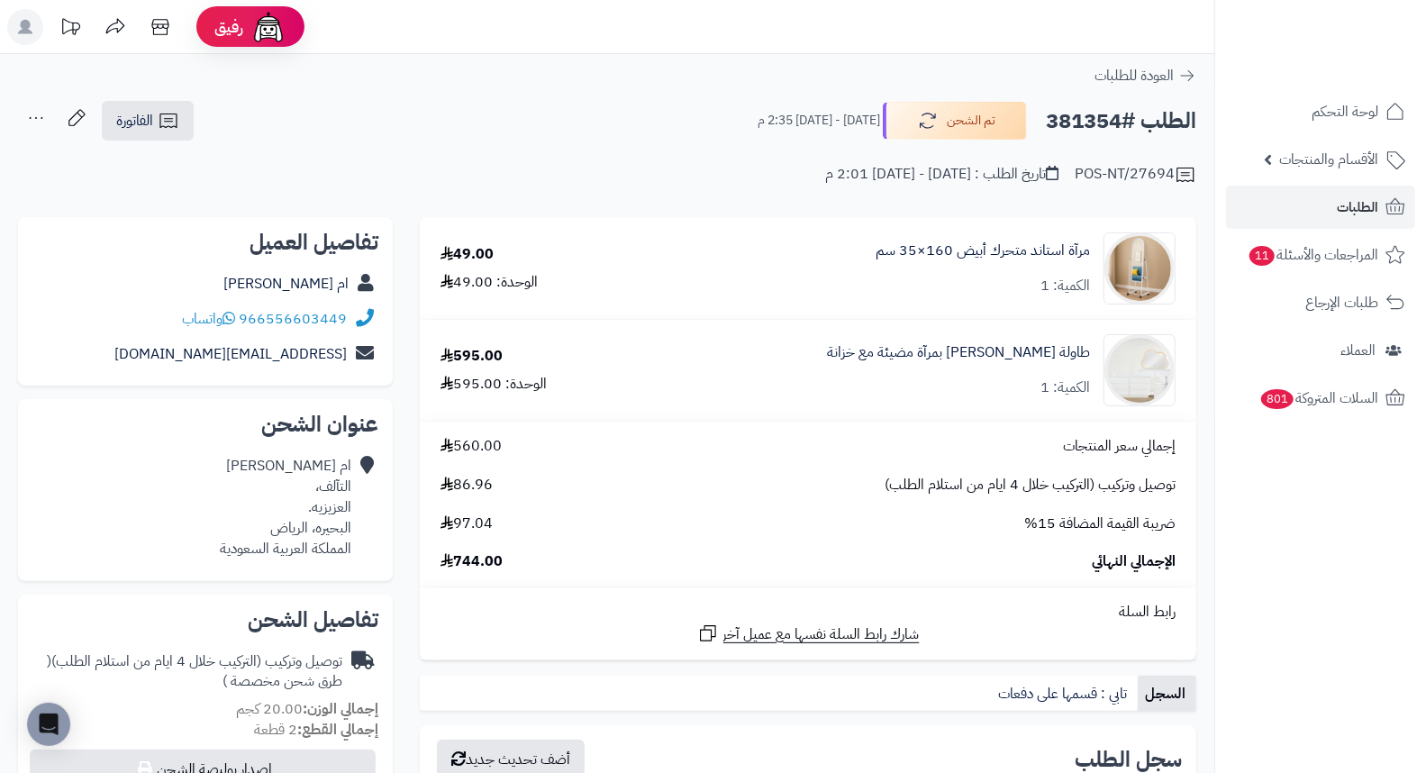
click at [1073, 119] on h2 "الطلب #381354" at bounding box center [1121, 121] width 150 height 37
copy h2 "381354"
click at [1337, 209] on span "الطلبات" at bounding box center [1356, 207] width 41 height 25
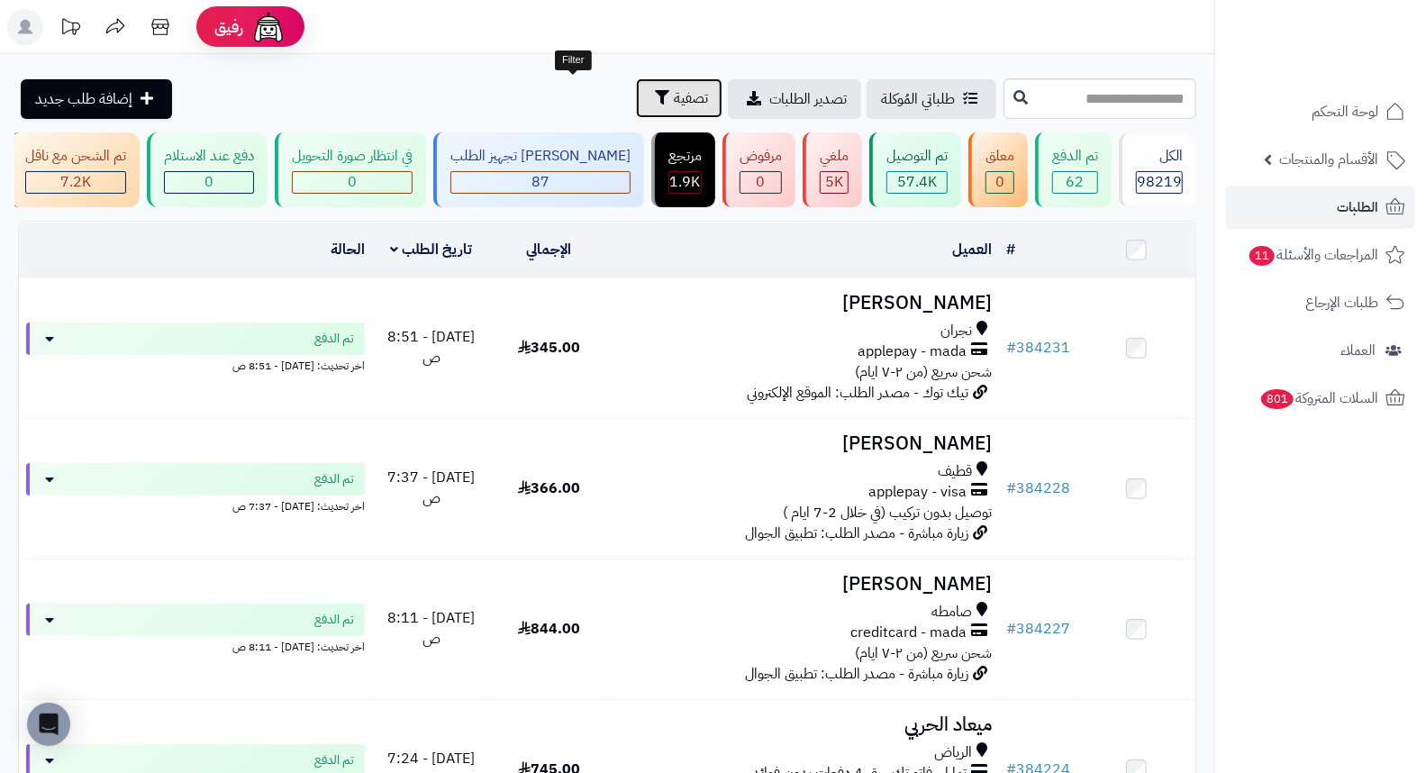
click at [674, 96] on span "تصفية" at bounding box center [691, 98] width 34 height 22
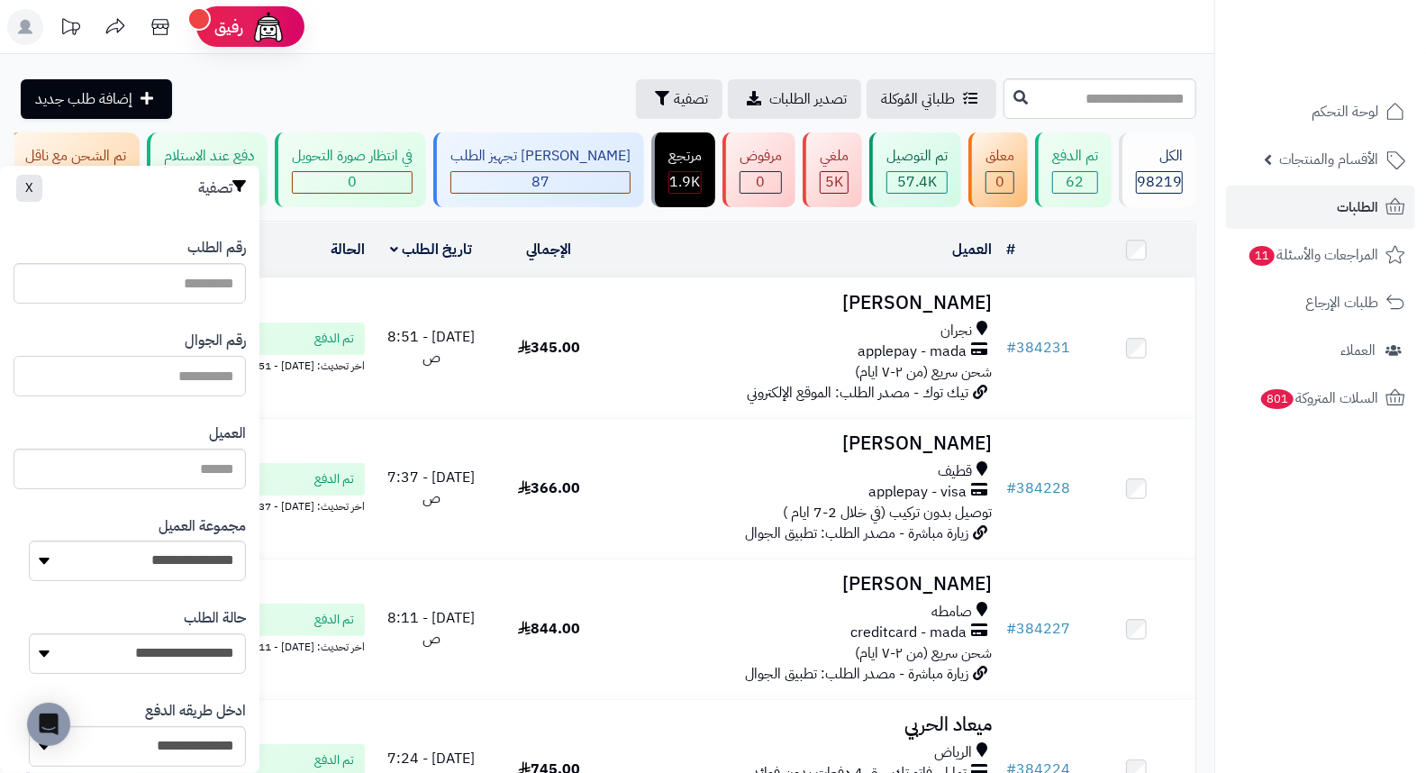
paste input "*********"
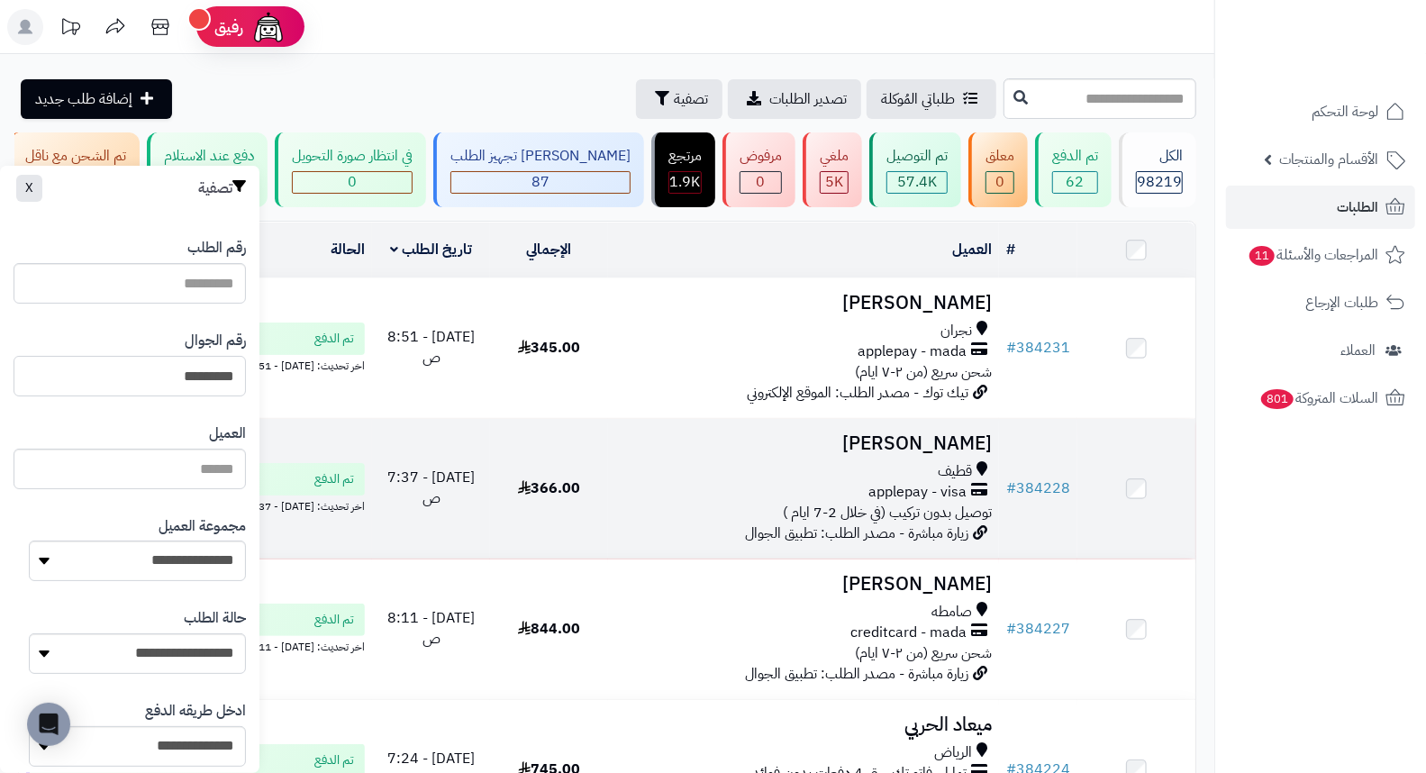
type input "*********"
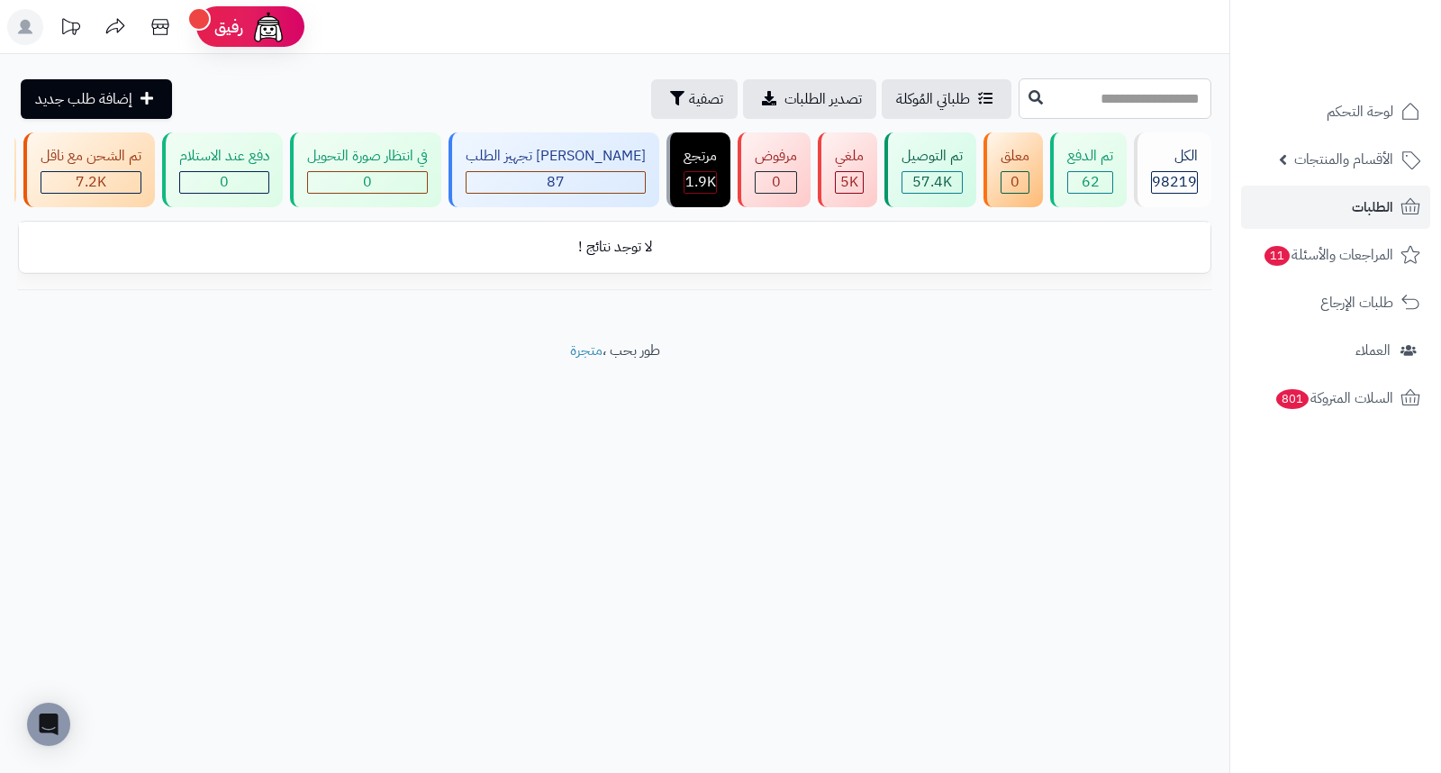
click at [1101, 104] on input "text" at bounding box center [1115, 98] width 193 height 41
click at [844, 463] on div "رفيق ! الطلبات معالجة مكتمل إرجاع المنتجات العملاء المتواجدون الان 235248 عملاء…" at bounding box center [720, 386] width 1441 height 773
click at [689, 106] on span "تصفية" at bounding box center [706, 98] width 34 height 22
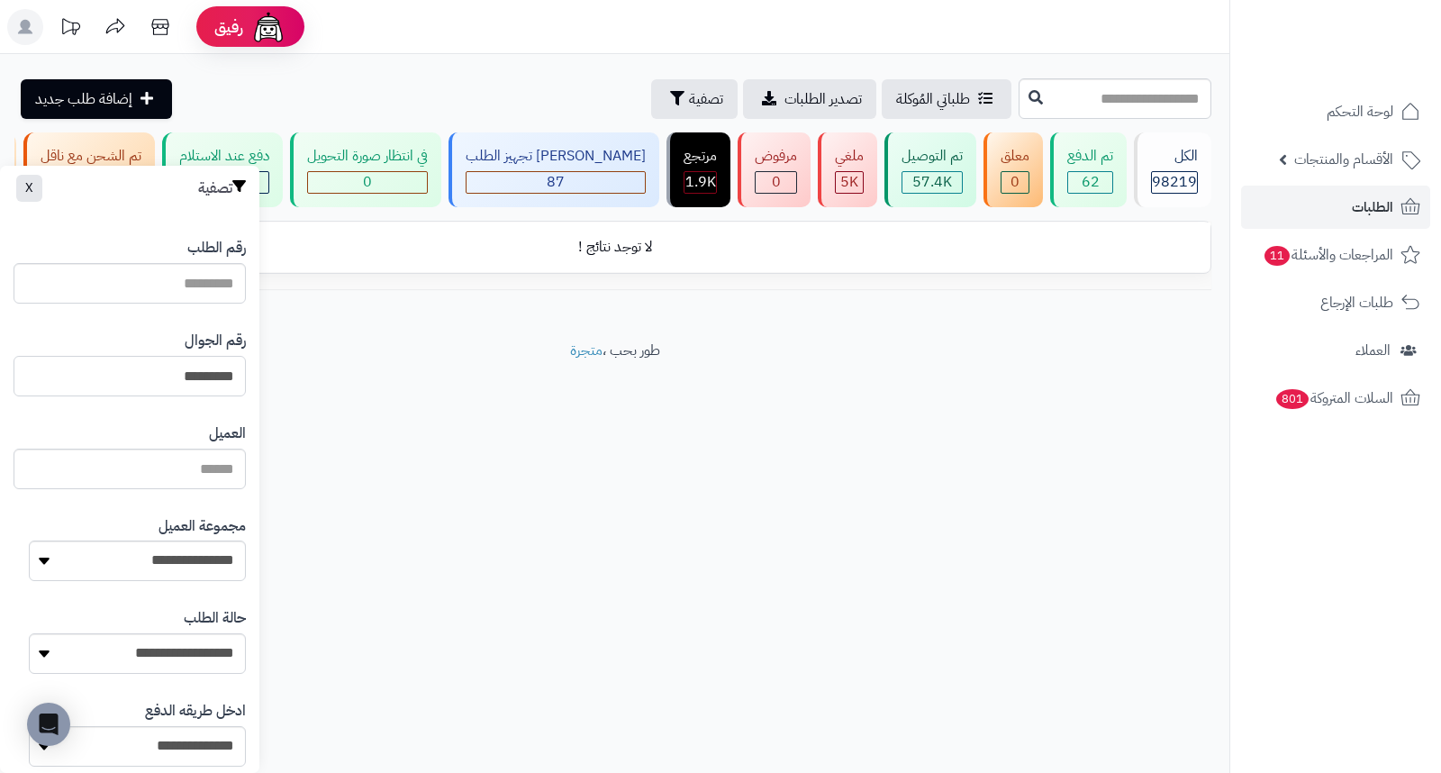
click at [147, 375] on input "*********" at bounding box center [130, 376] width 232 height 41
paste input "*********"
type input "*********"
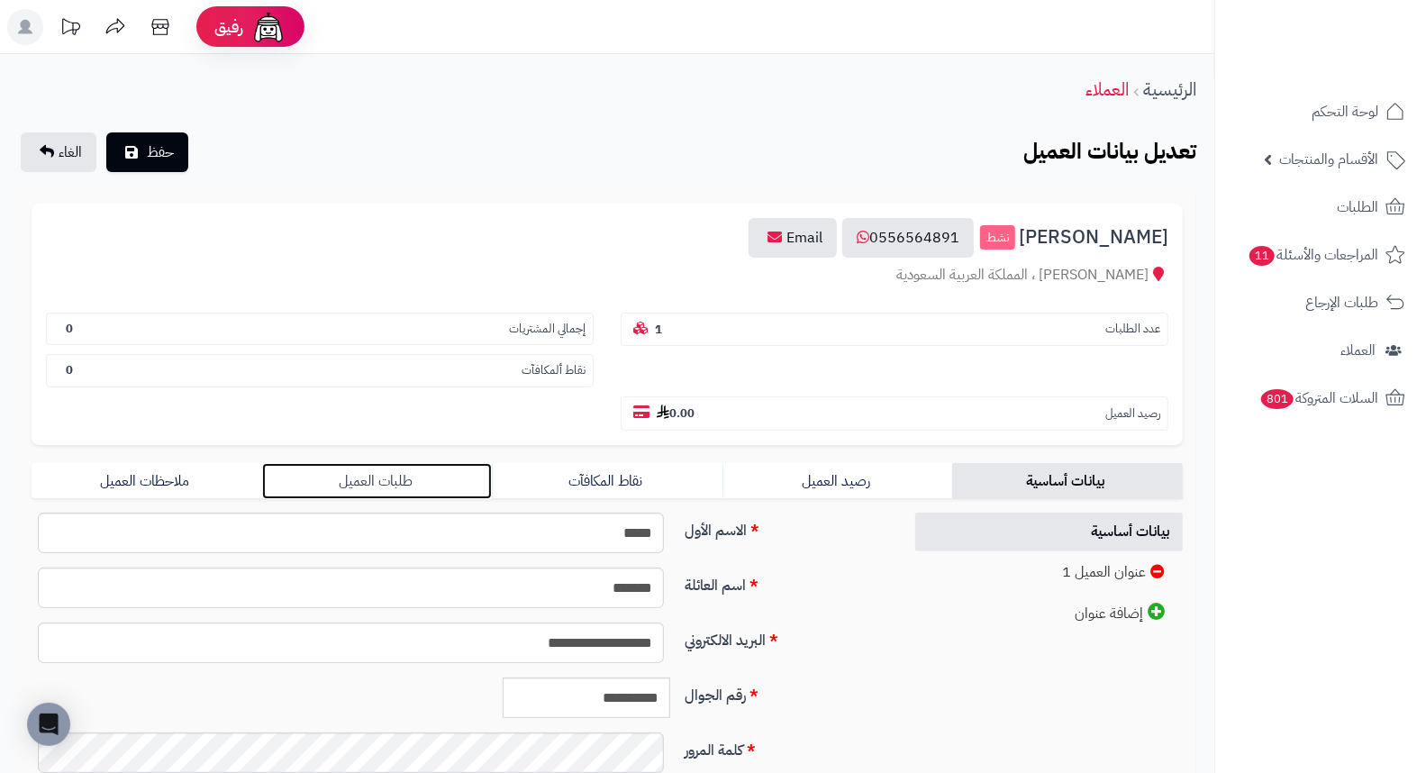
click at [408, 463] on link "طلبات العميل" at bounding box center [377, 481] width 231 height 36
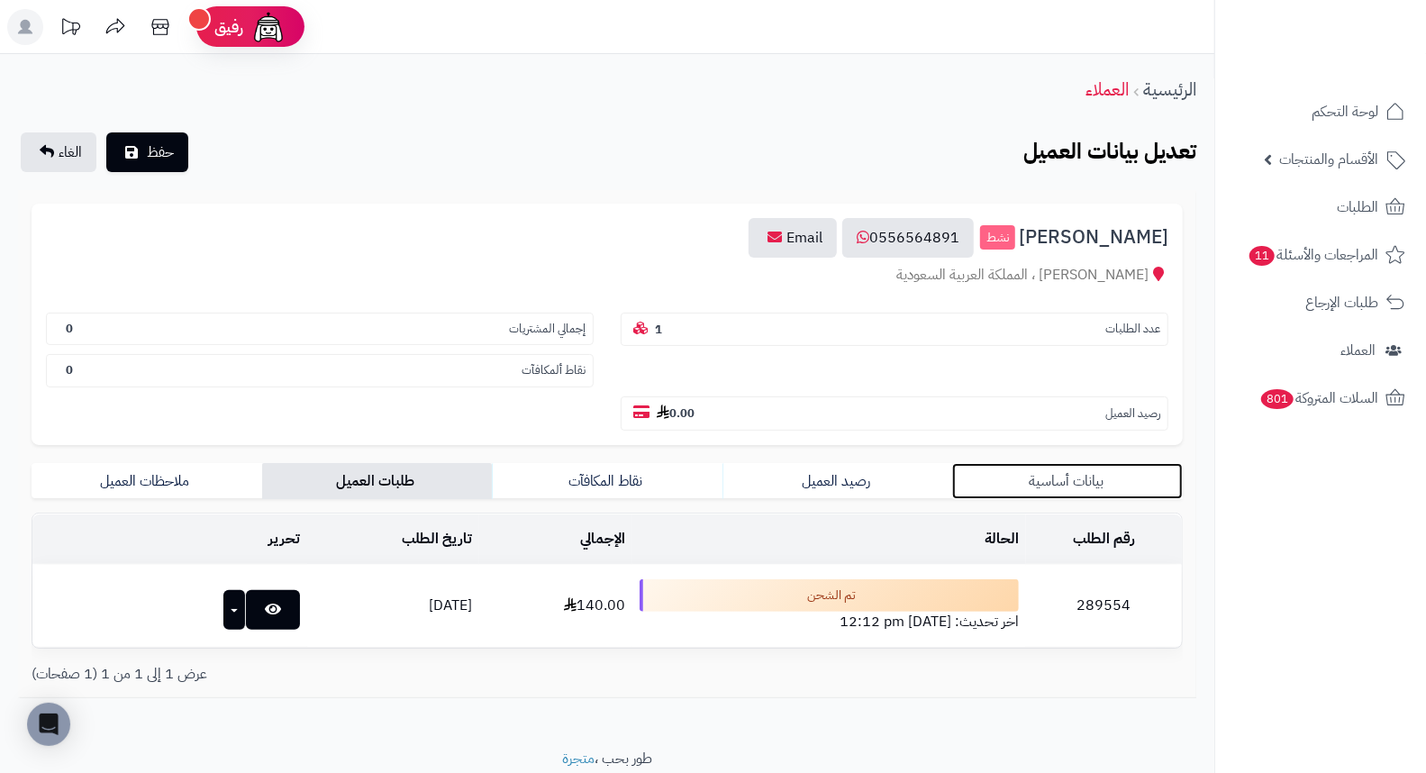
click at [1084, 463] on link "بيانات أساسية" at bounding box center [1067, 481] width 231 height 36
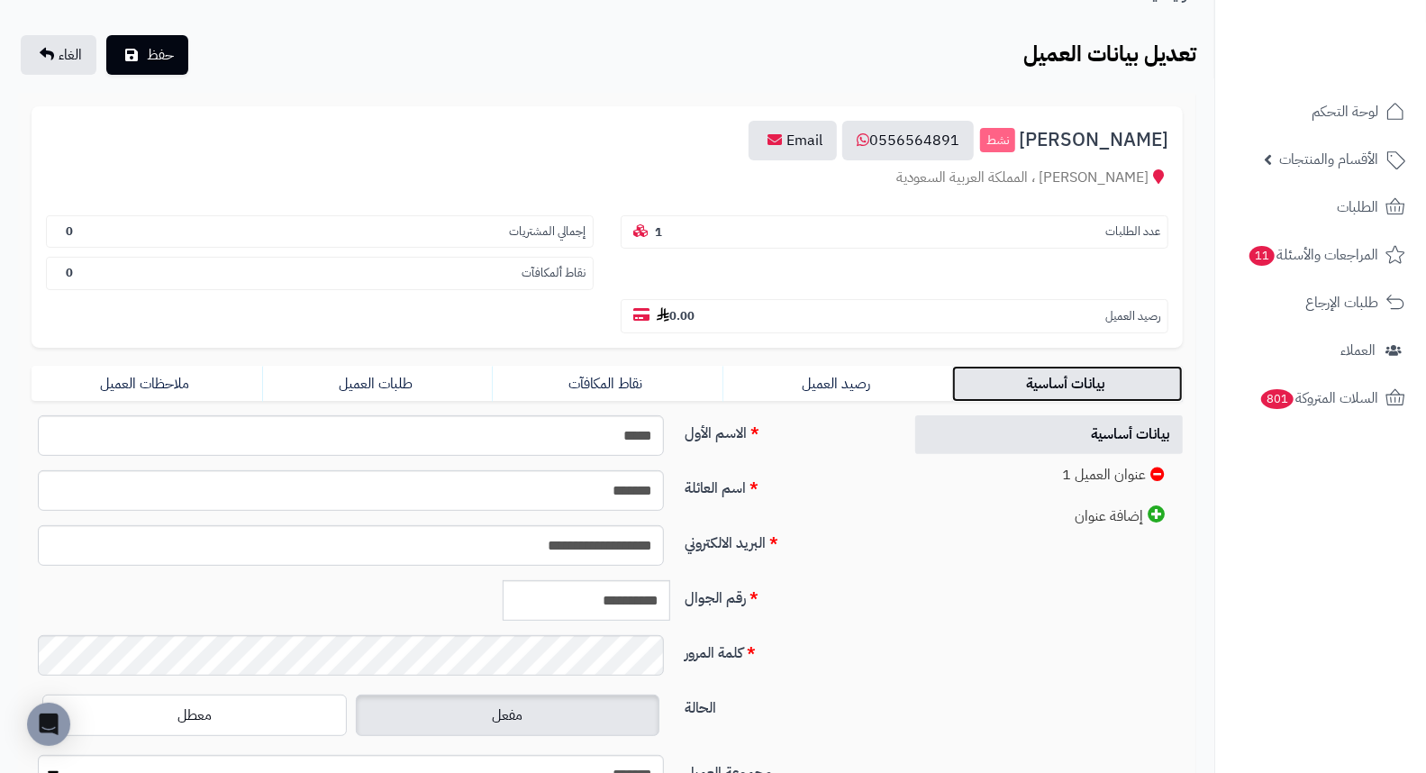
scroll to position [246, 0]
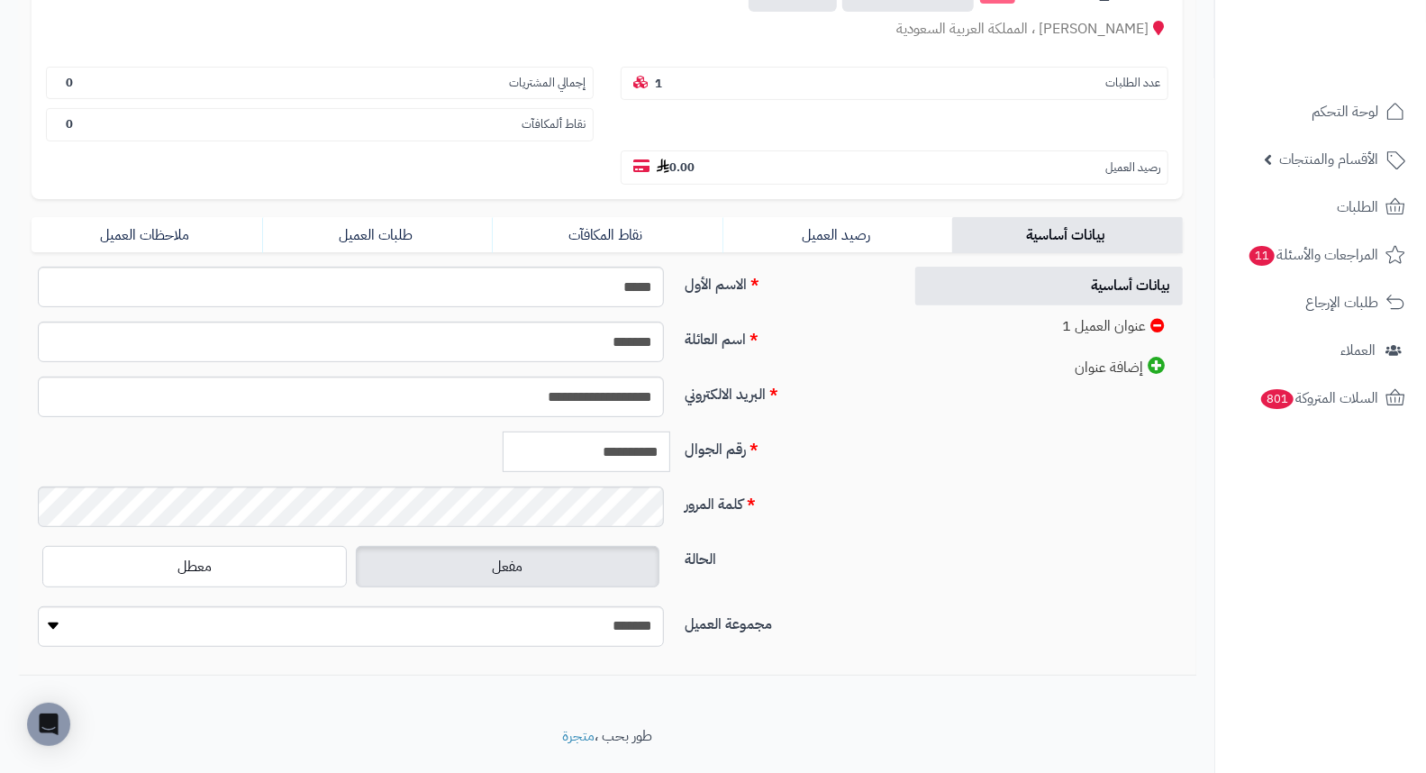
click at [610, 431] on input "**********" at bounding box center [587, 451] width 168 height 41
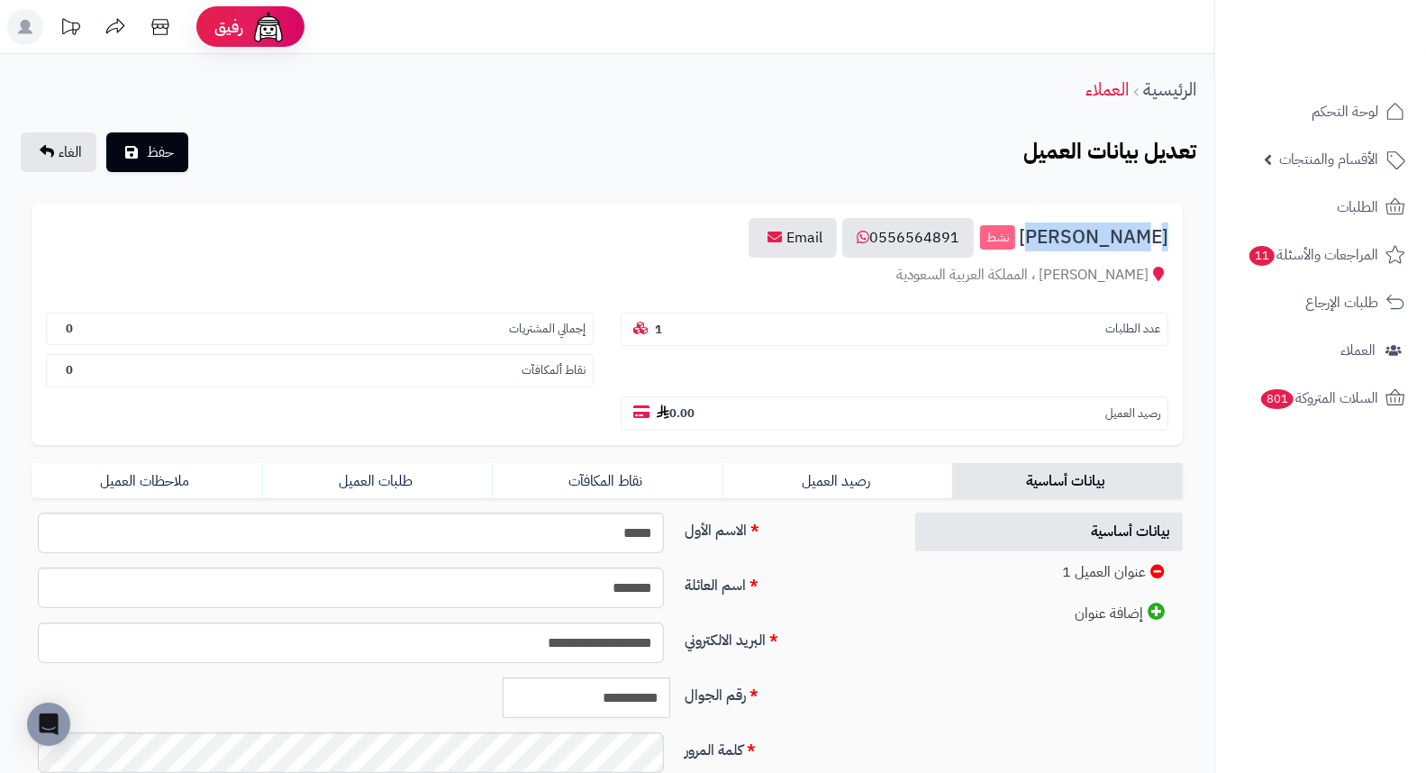
drag, startPoint x: 1073, startPoint y: 231, endPoint x: 1168, endPoint y: 227, distance: 95.6
click at [1168, 227] on div "R H O U S H ོ نشط 0556564891 Email الطواله ، المملكة العربية السعودية عدد الطلب…" at bounding box center [607, 324] width 1151 height 241
copy span "R H O U S H"
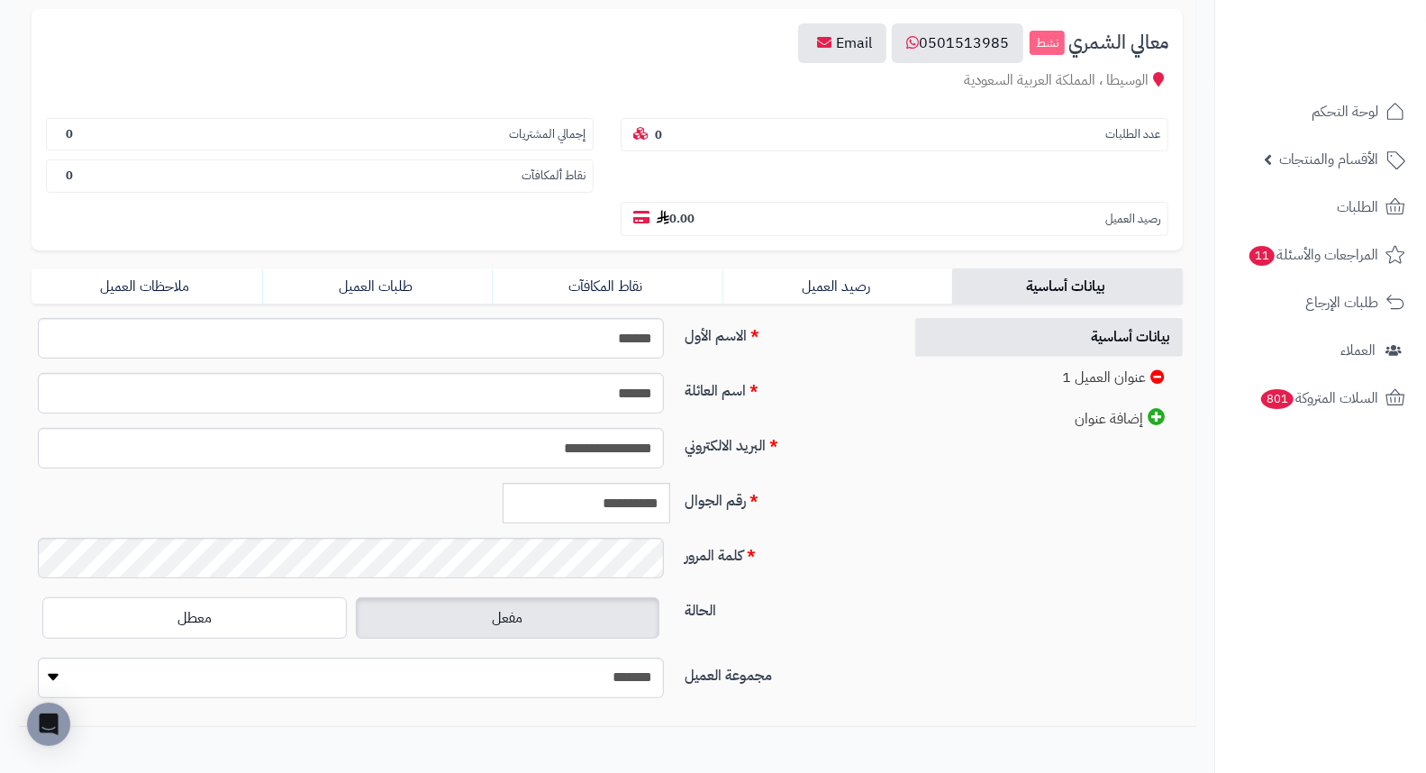
scroll to position [246, 0]
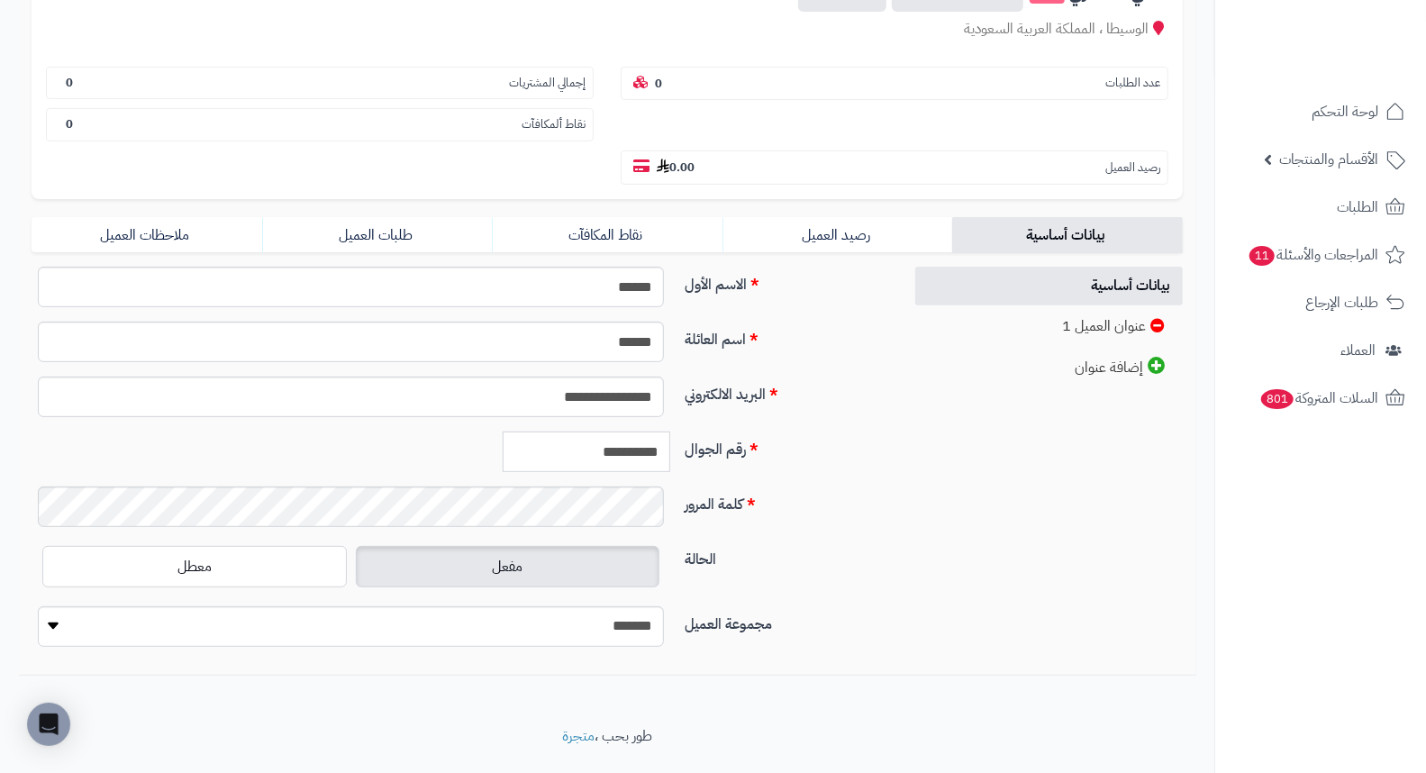
click at [603, 431] on input "**********" at bounding box center [587, 451] width 168 height 41
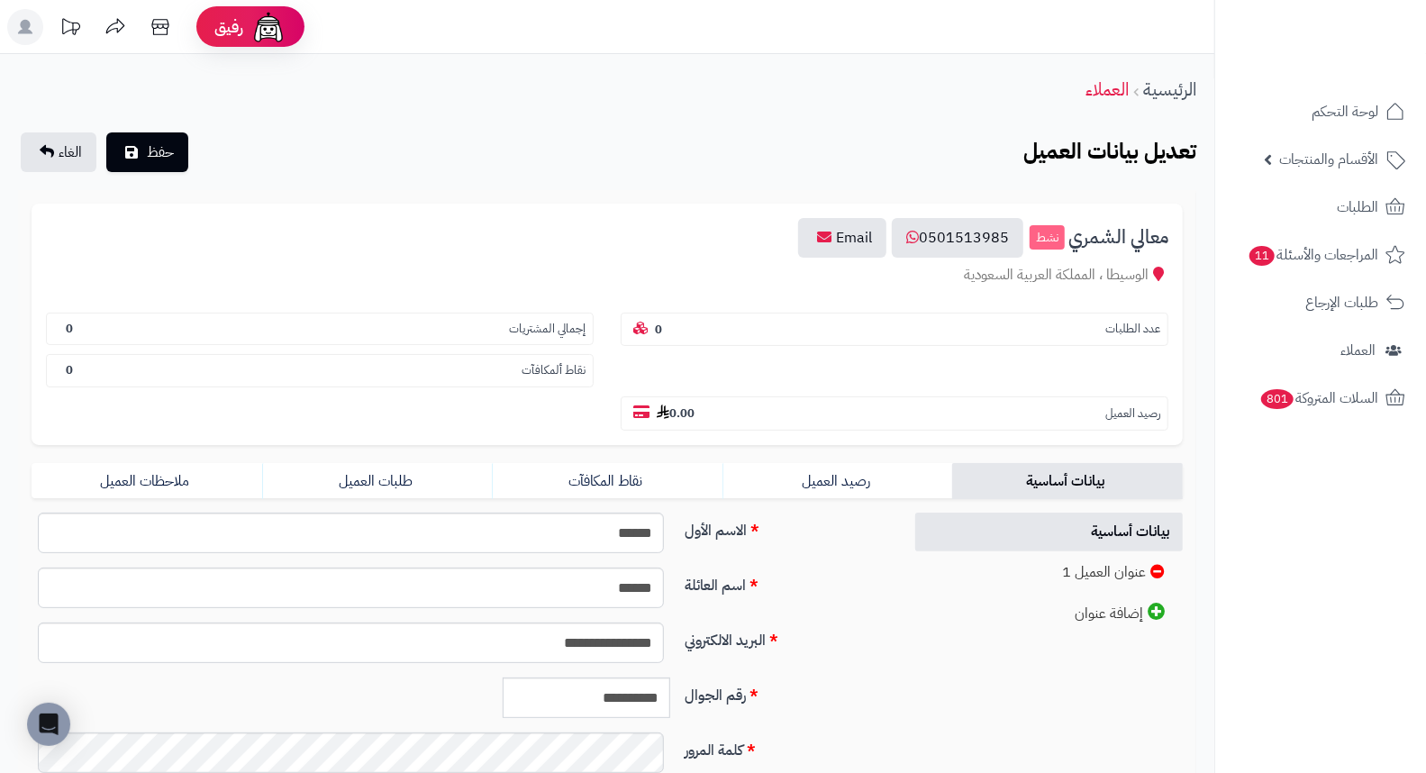
click at [1111, 232] on span "معالي الشمري" at bounding box center [1118, 237] width 100 height 21
click at [1112, 239] on span "معالي الشمري" at bounding box center [1118, 237] width 100 height 21
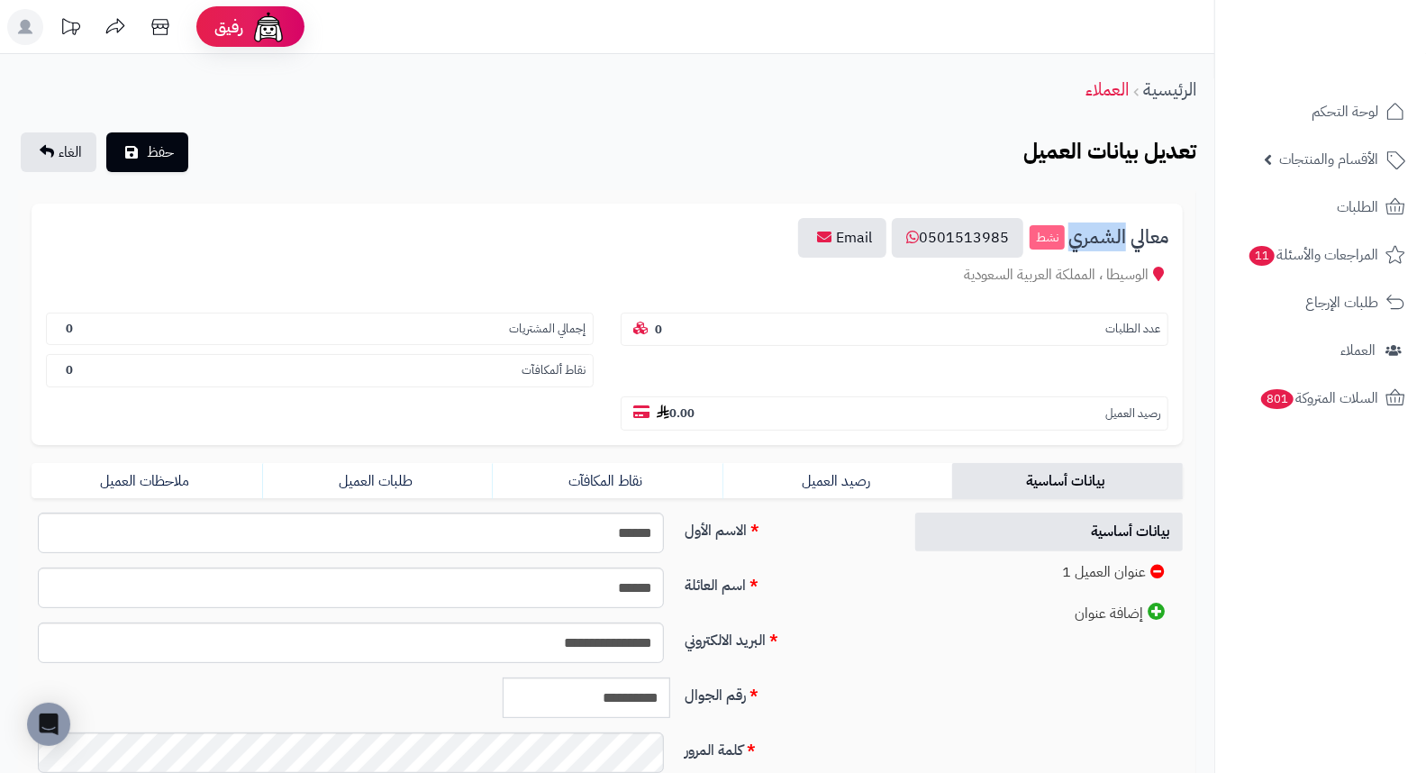
click at [1112, 239] on span "معالي الشمري" at bounding box center [1118, 237] width 100 height 21
drag, startPoint x: 1073, startPoint y: 235, endPoint x: 1177, endPoint y: 229, distance: 103.8
click at [1177, 229] on div "معالي الشمري نشط 0501513985 Email الوسيطا ، المملكة العربية السعودية عدد الطلبا…" at bounding box center [607, 324] width 1151 height 241
copy span "معالي الشمري"
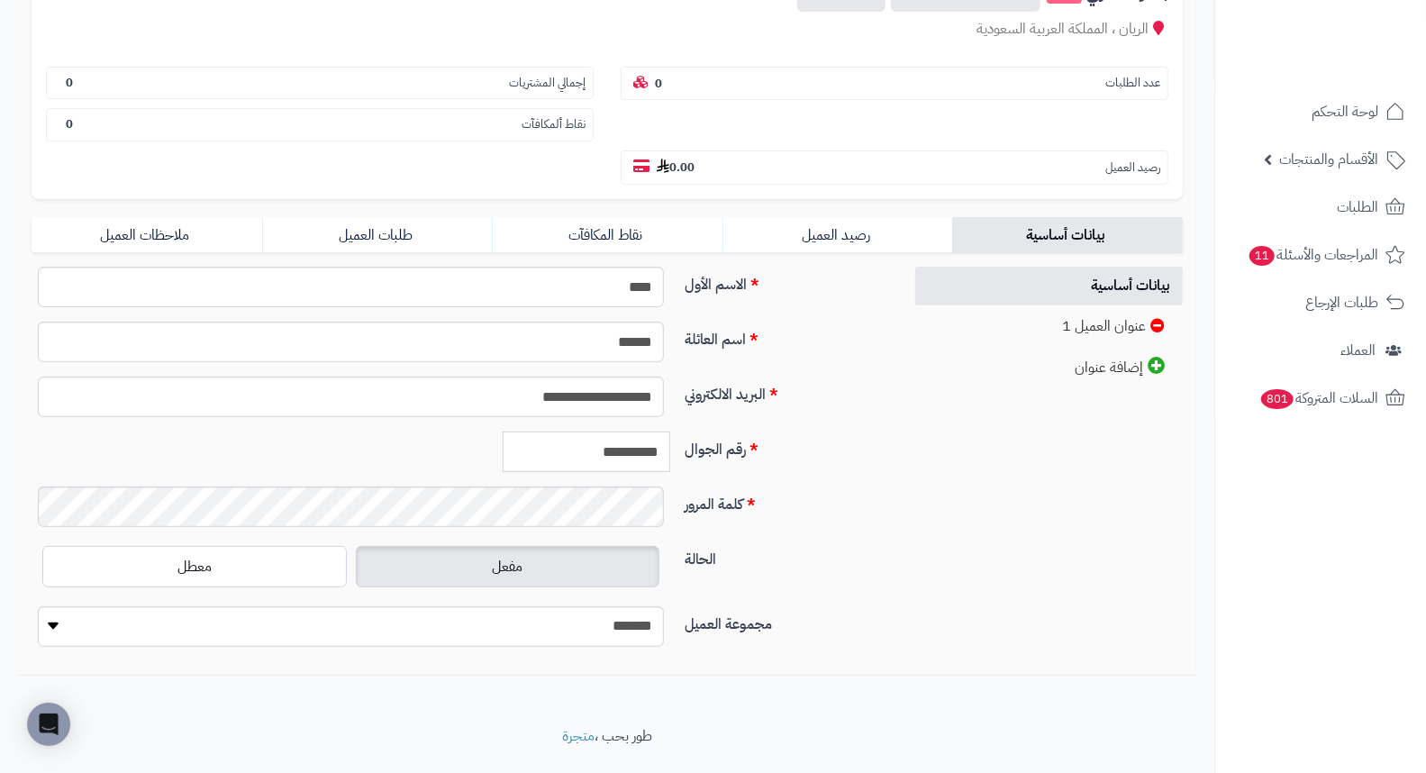
click at [635, 431] on input "**********" at bounding box center [587, 451] width 168 height 41
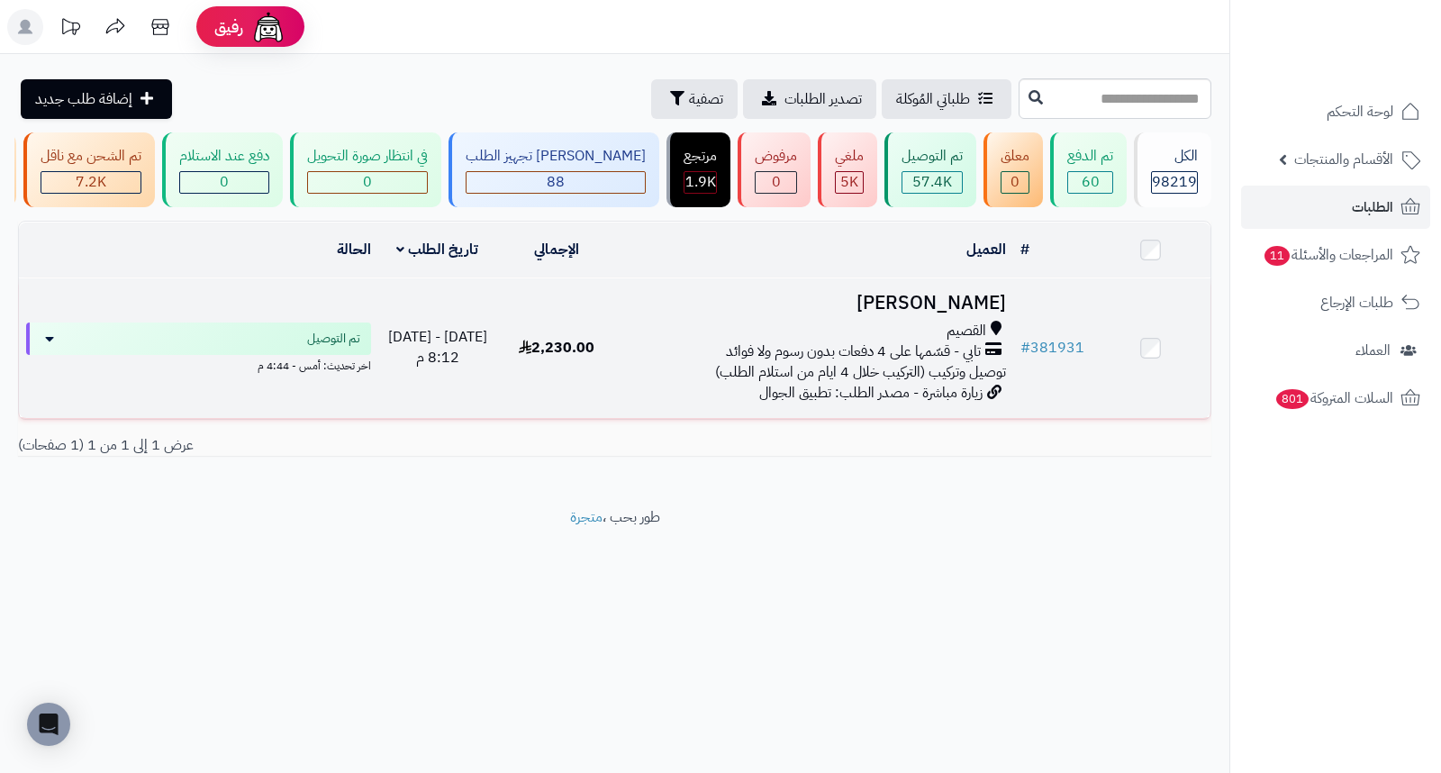
click at [949, 313] on h3 "[PERSON_NAME]" at bounding box center [814, 303] width 383 height 21
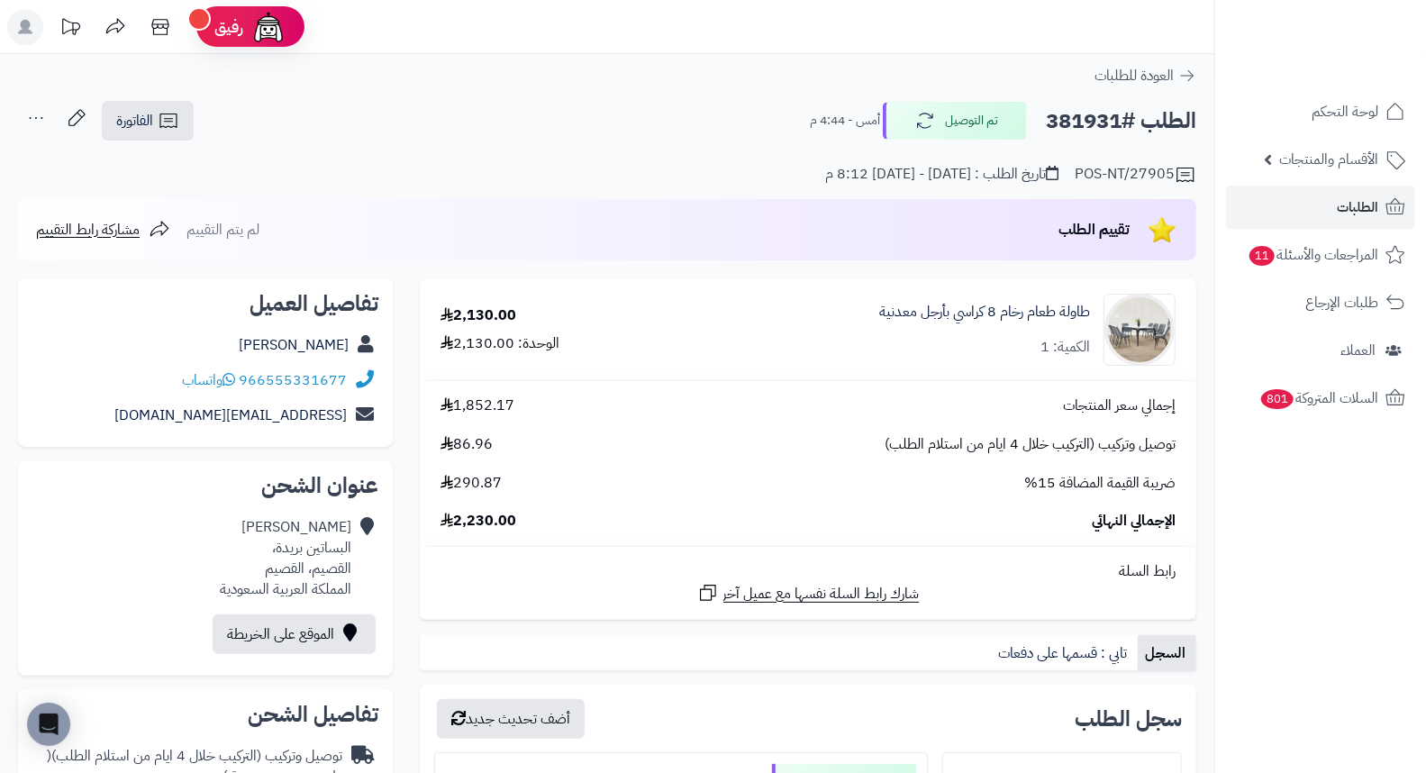
click at [1084, 119] on h2 "الطلب #381931" at bounding box center [1121, 121] width 150 height 37
copy h2 "381931"
click at [1351, 207] on span "الطلبات" at bounding box center [1356, 207] width 41 height 25
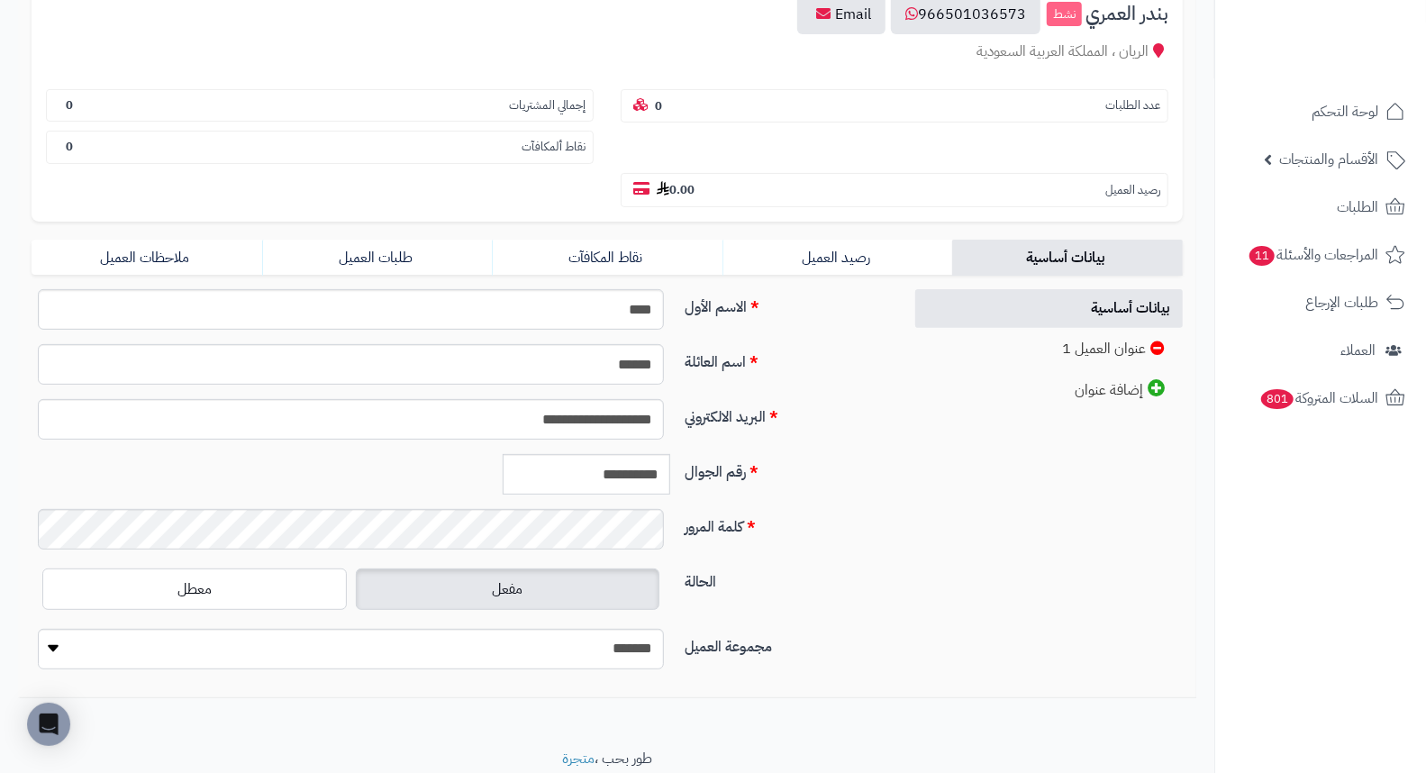
scroll to position [246, 0]
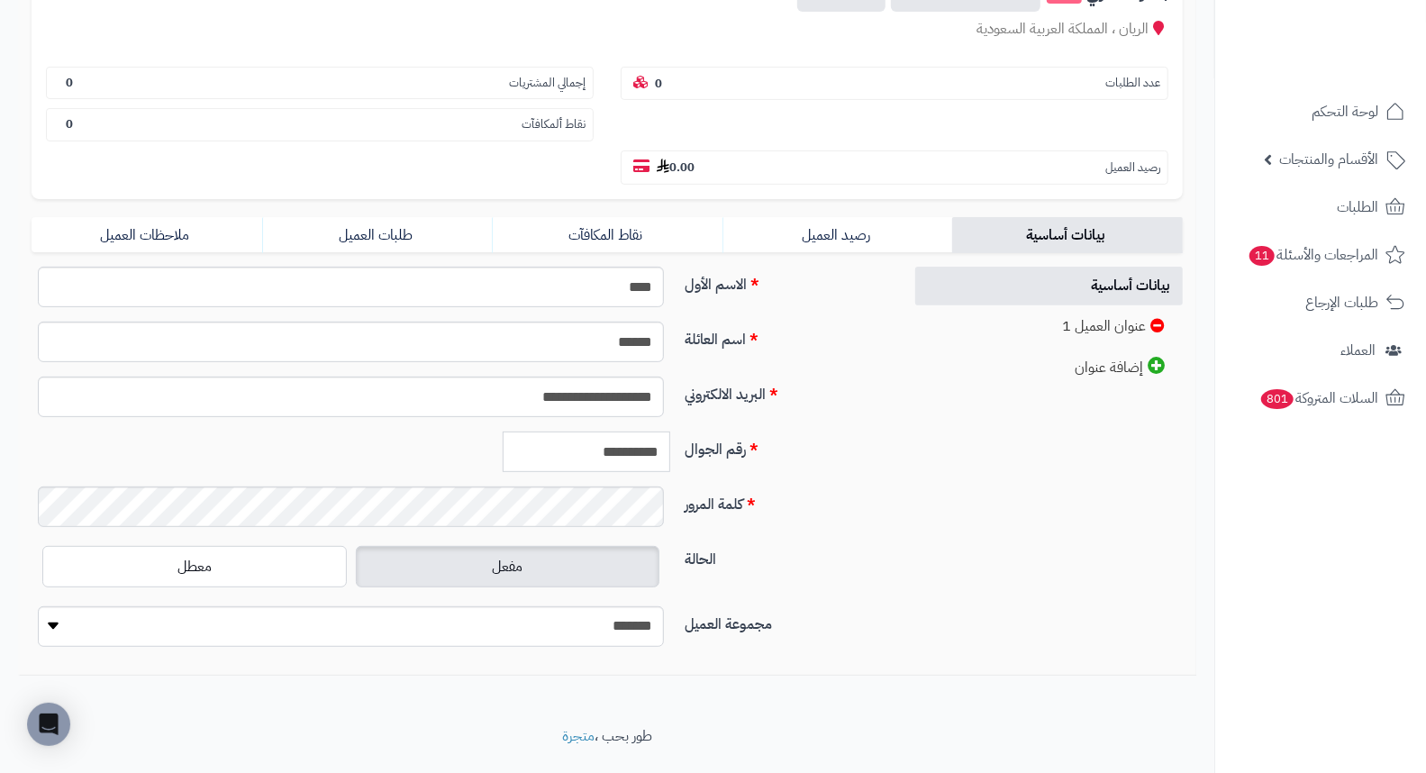
click at [628, 431] on input "**********" at bounding box center [587, 451] width 168 height 41
click at [627, 431] on input "**********" at bounding box center [587, 451] width 168 height 41
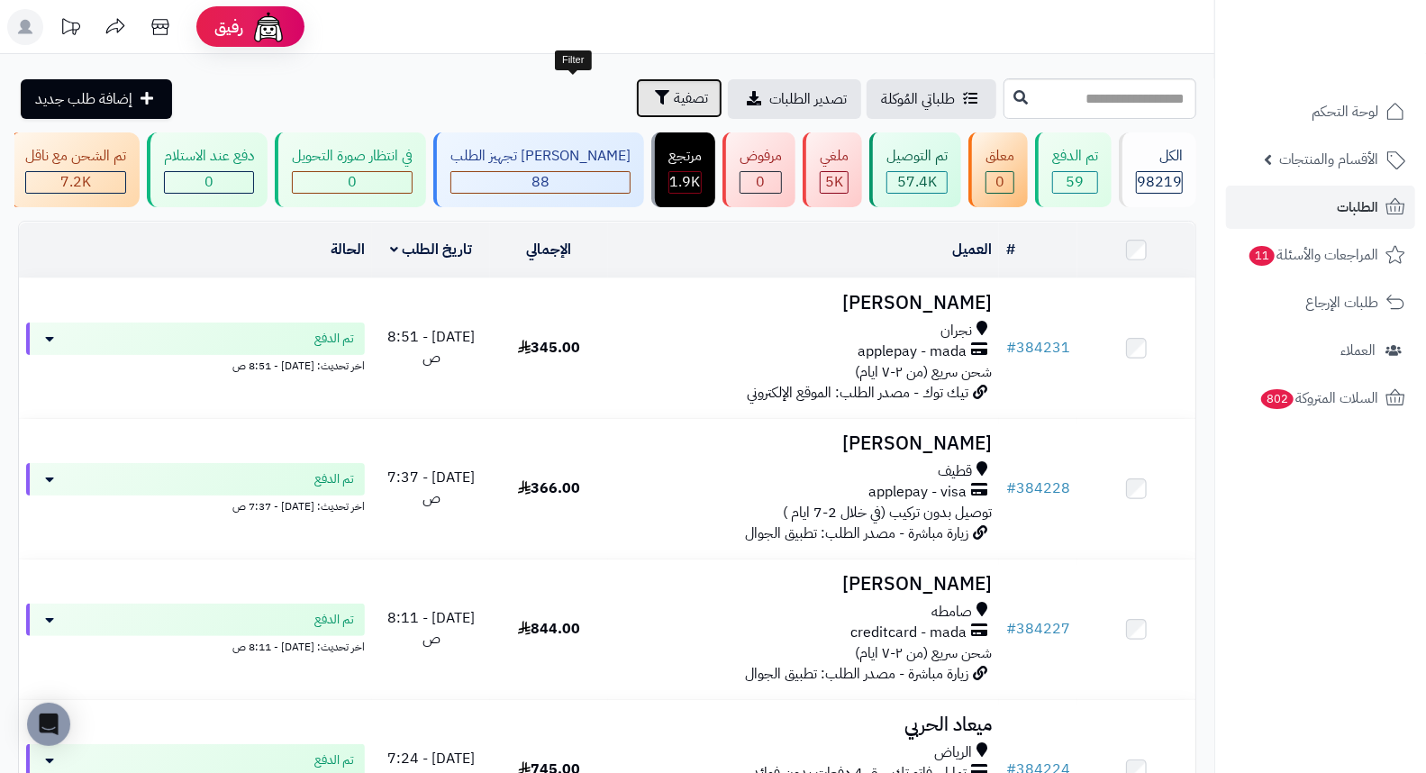
click at [674, 103] on span "تصفية" at bounding box center [691, 98] width 34 height 22
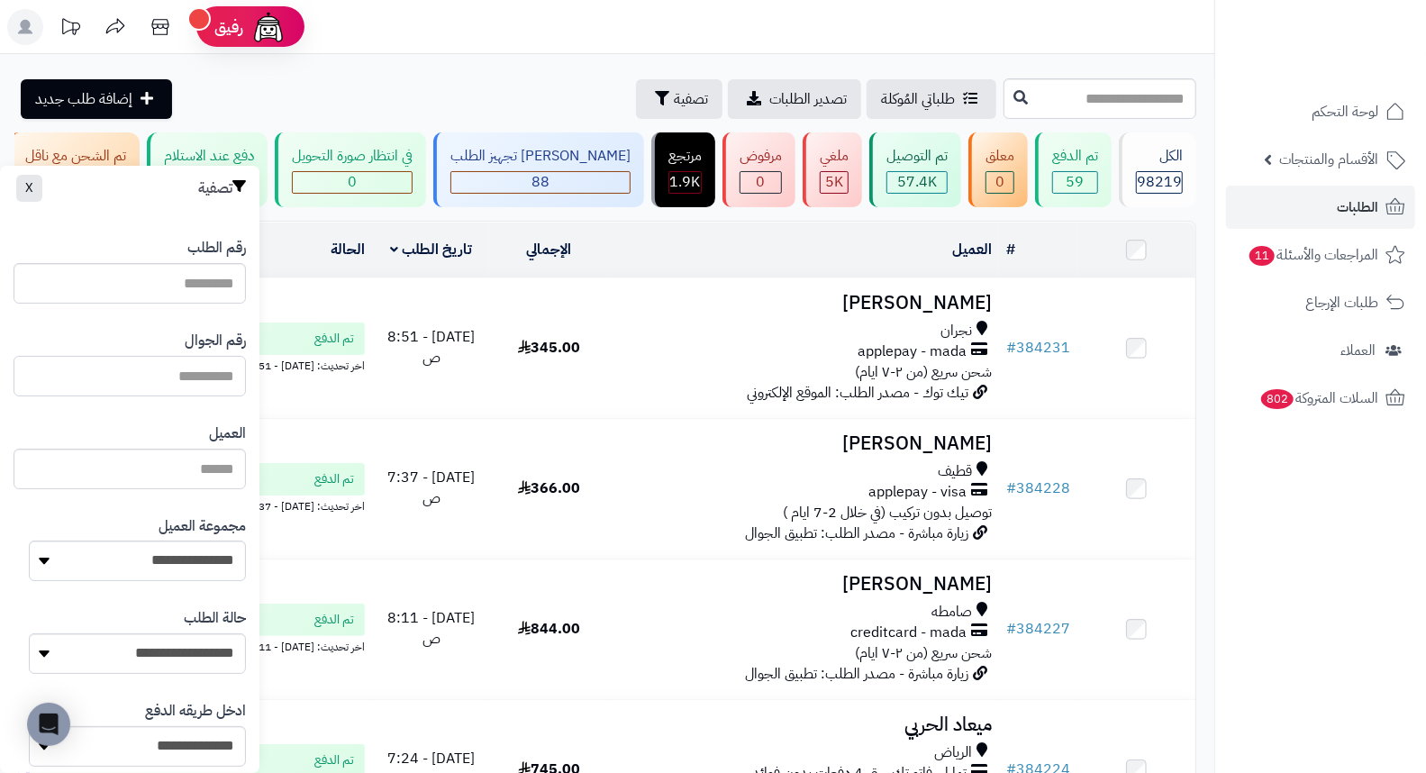
paste input "*********"
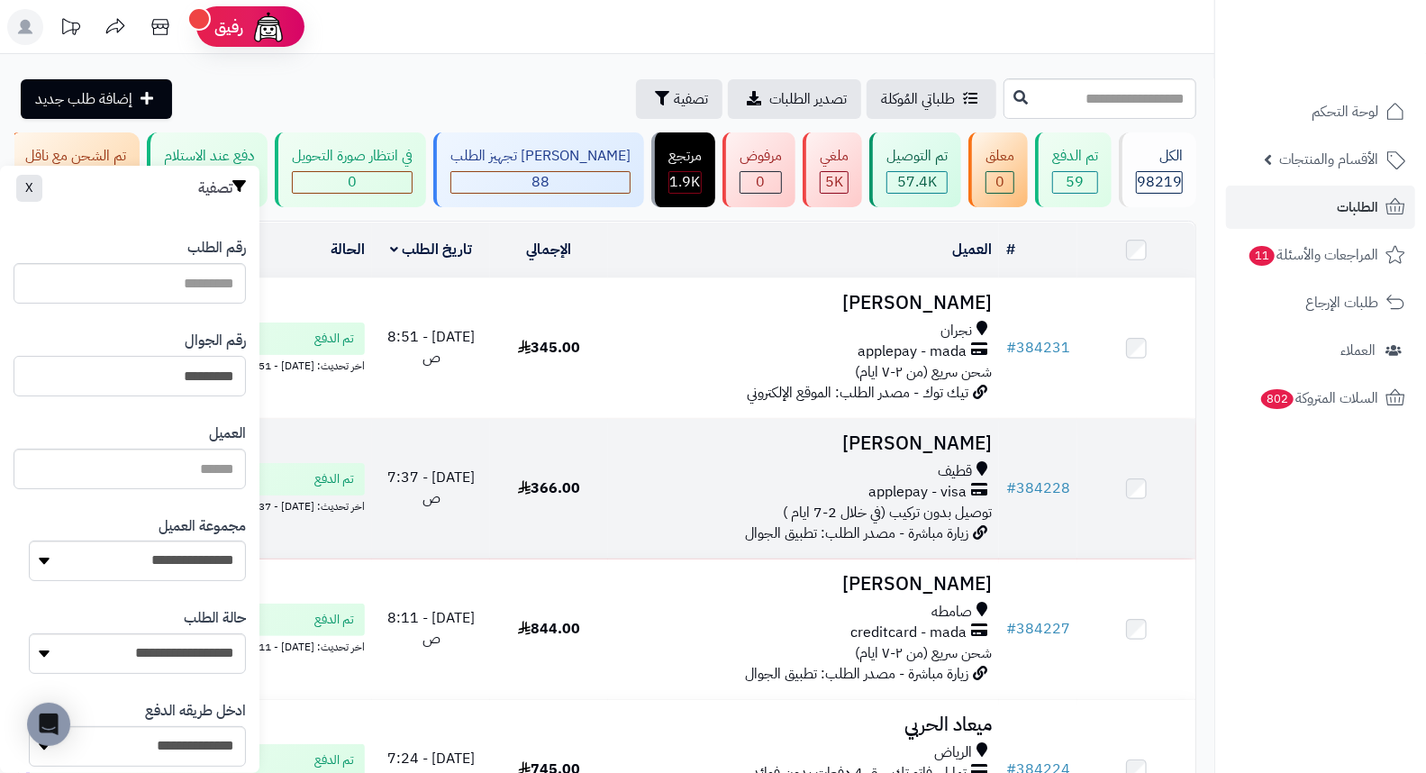
type input "*********"
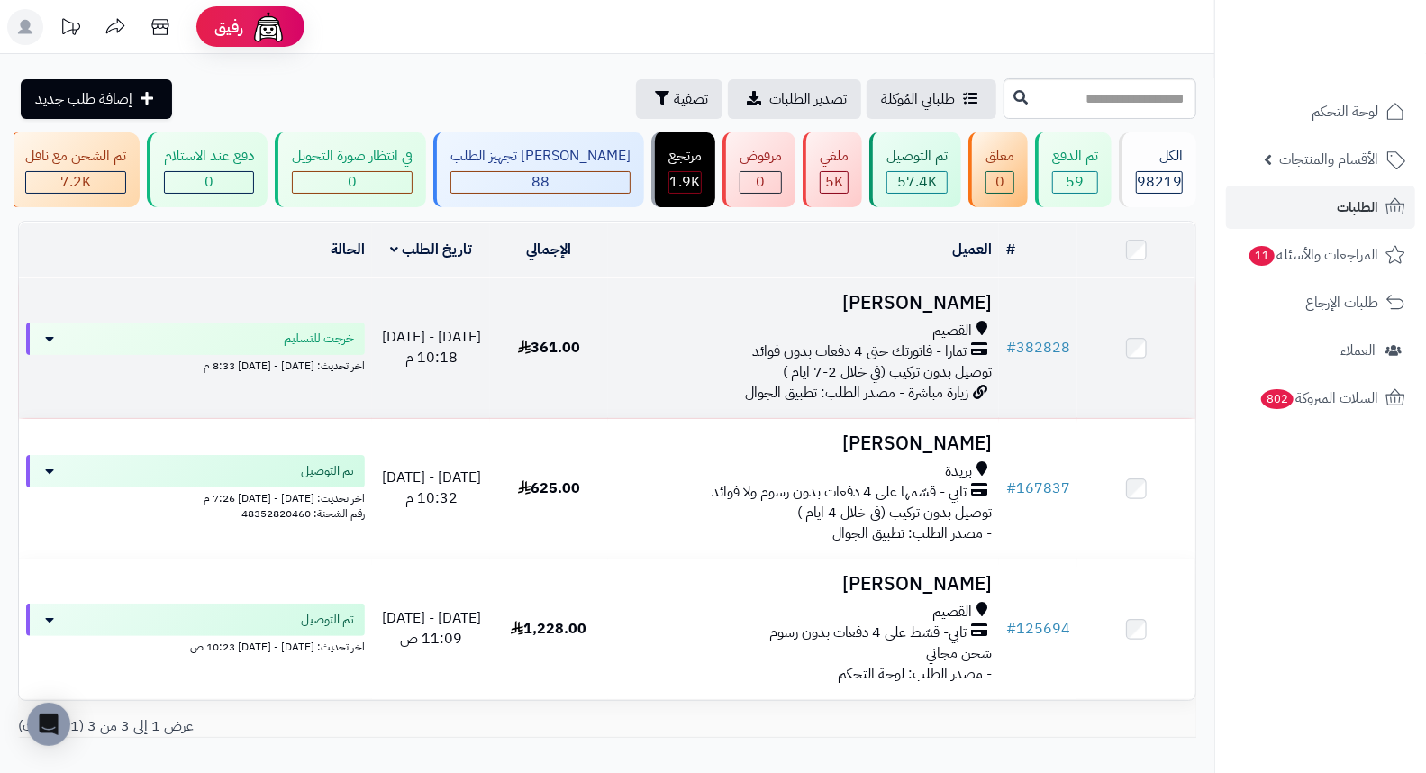
click at [946, 313] on h3 "[PERSON_NAME]" at bounding box center [803, 303] width 377 height 21
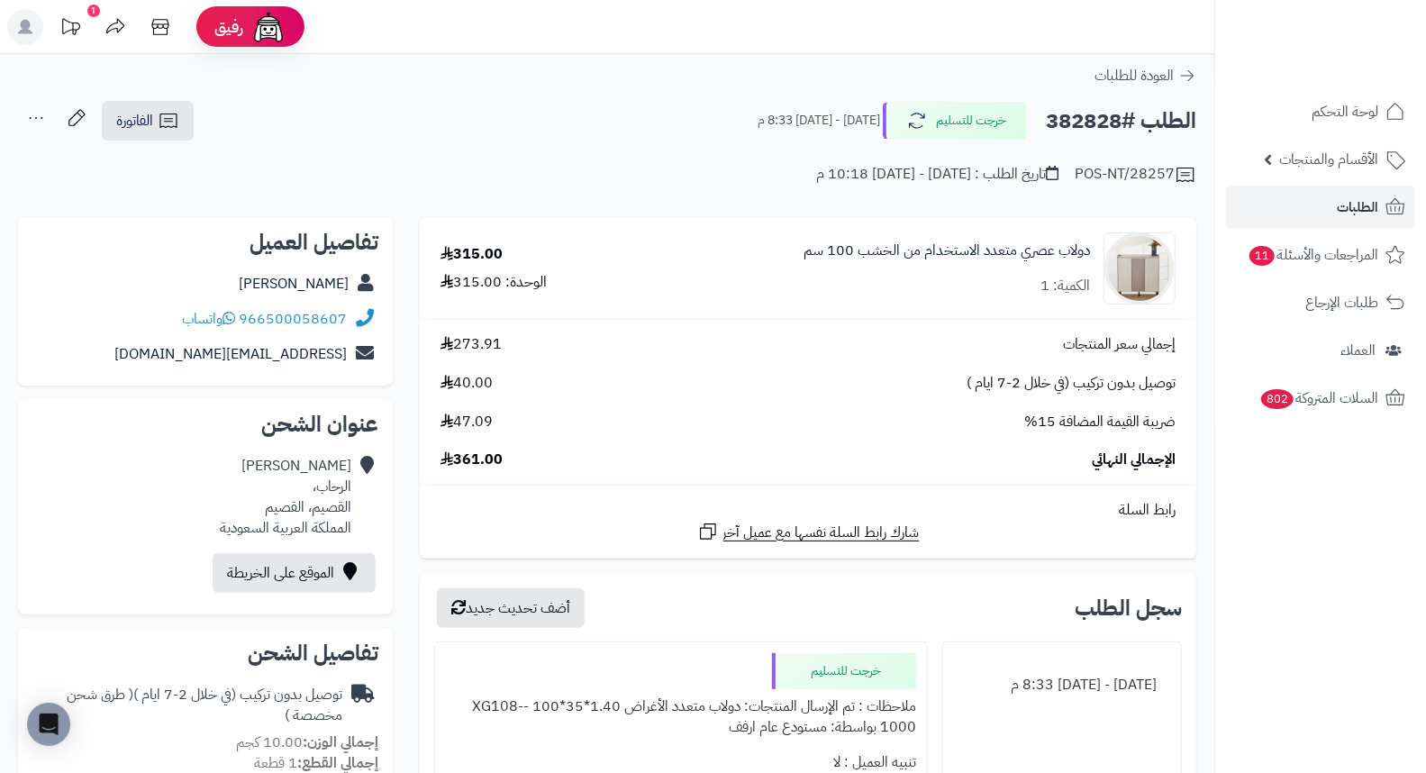
click at [1088, 113] on h2 "الطلب #382828" at bounding box center [1121, 121] width 150 height 37
copy h2 "382828"
click at [639, 176] on div "POS-NT/28257 تاريخ الطلب : الأربعاء - ٨ أكتوبر ٢٠٢٥ - 10:18 م" at bounding box center [607, 163] width 1178 height 43
click at [1092, 114] on h2 "الطلب #382828" at bounding box center [1121, 121] width 150 height 37
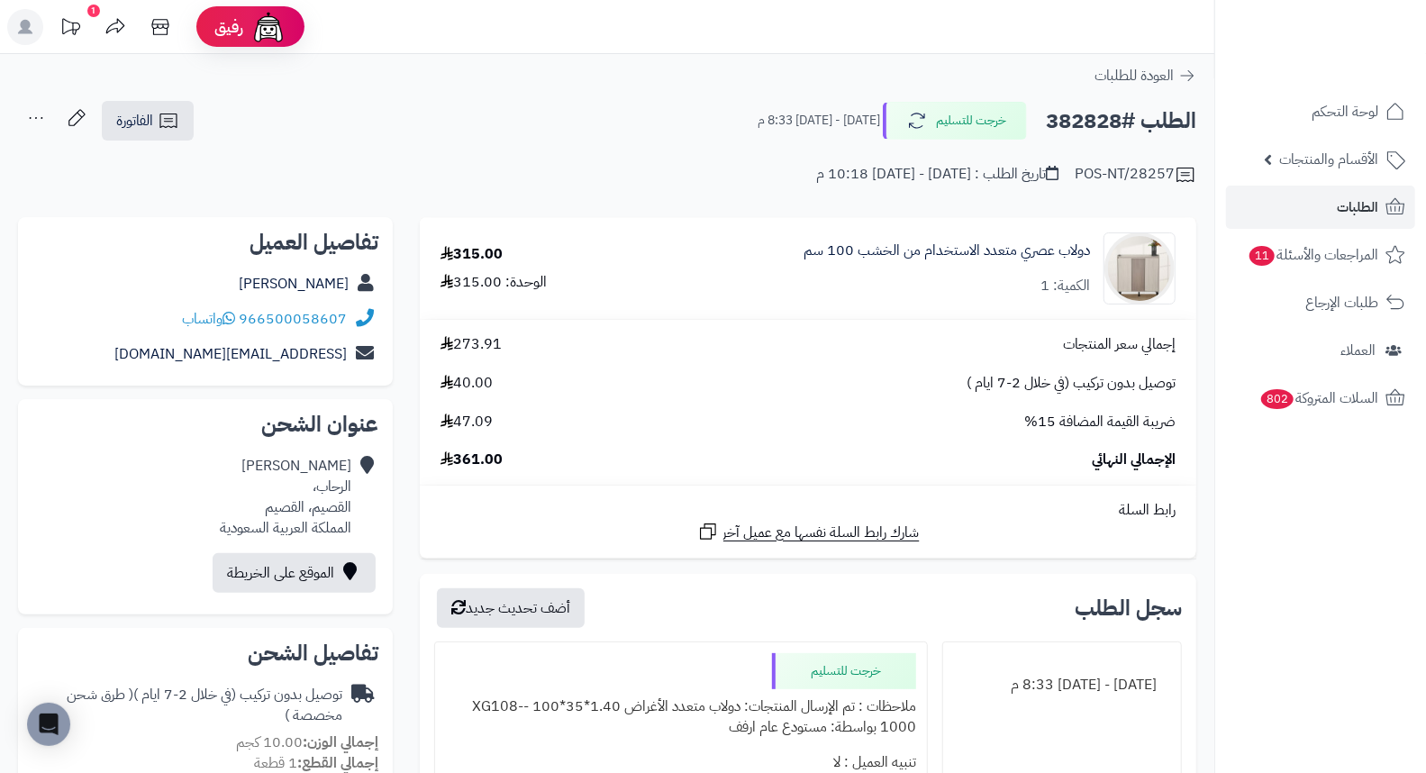
click at [1092, 114] on h2 "الطلب #382828" at bounding box center [1121, 121] width 150 height 37
copy h2 "382828"
click at [650, 177] on div "POS-NT/28257 تاريخ الطلب : الأربعاء - ٨ أكتوبر ٢٠٢٥ - 10:18 م" at bounding box center [607, 163] width 1178 height 43
click at [1325, 207] on link "الطلبات" at bounding box center [1320, 207] width 189 height 43
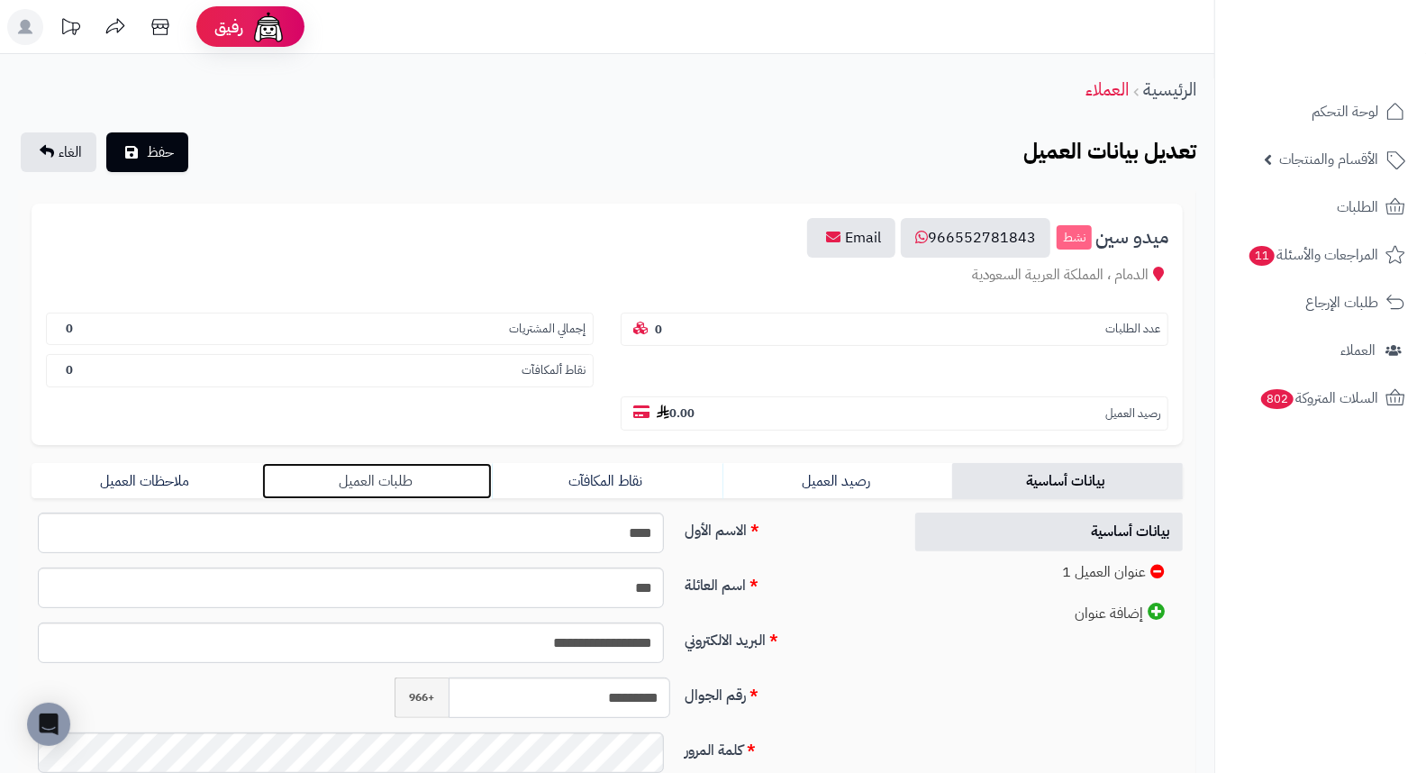
click at [397, 463] on link "طلبات العميل" at bounding box center [377, 481] width 231 height 36
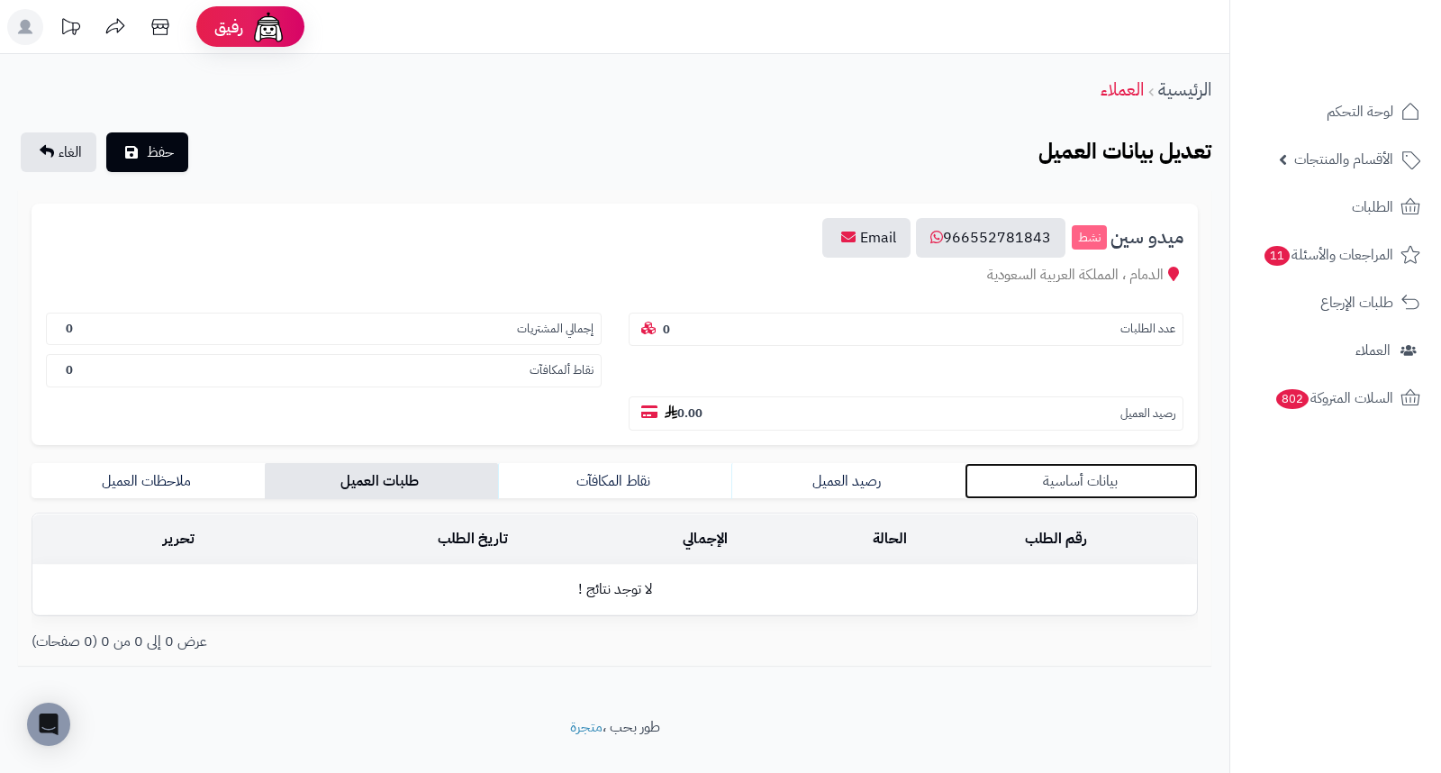
click at [1092, 463] on link "بيانات أساسية" at bounding box center [1081, 481] width 233 height 36
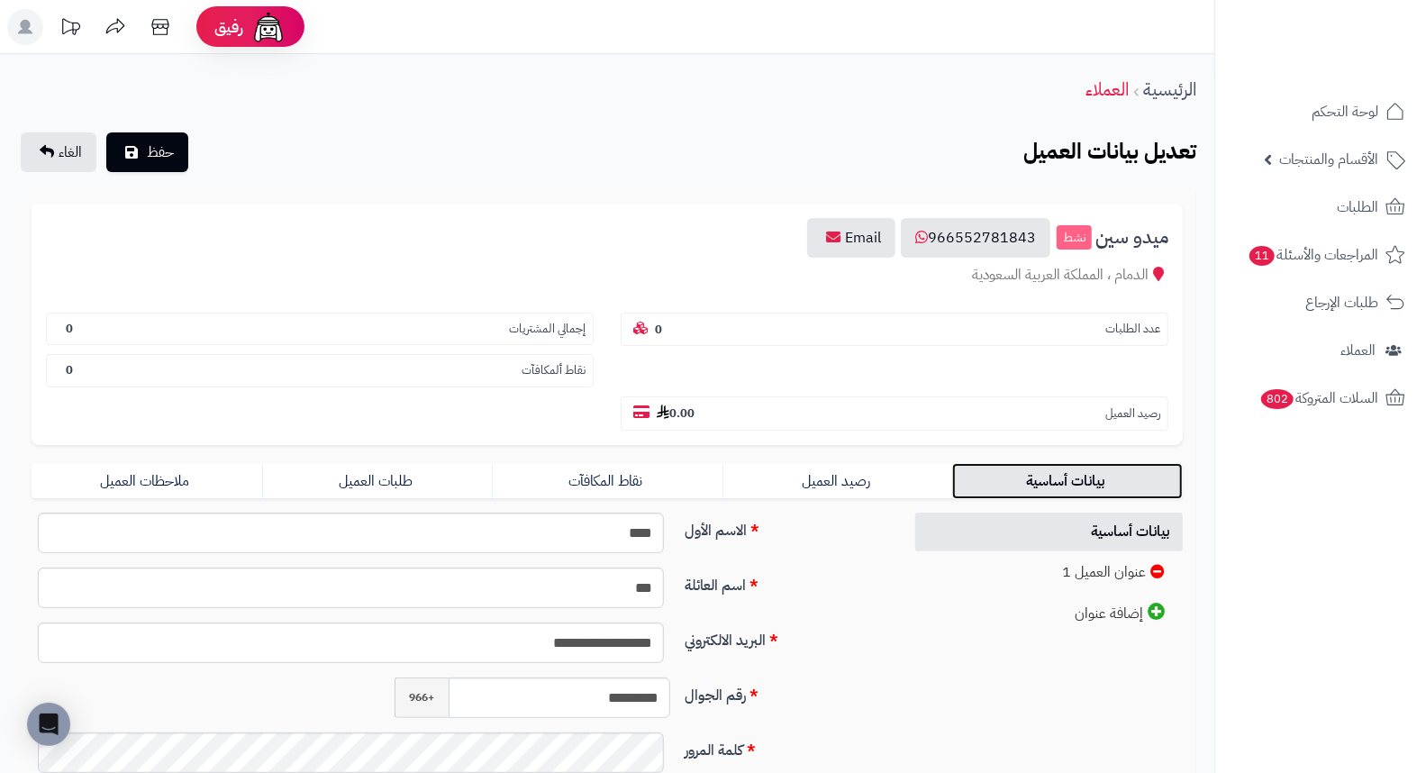
scroll to position [246, 0]
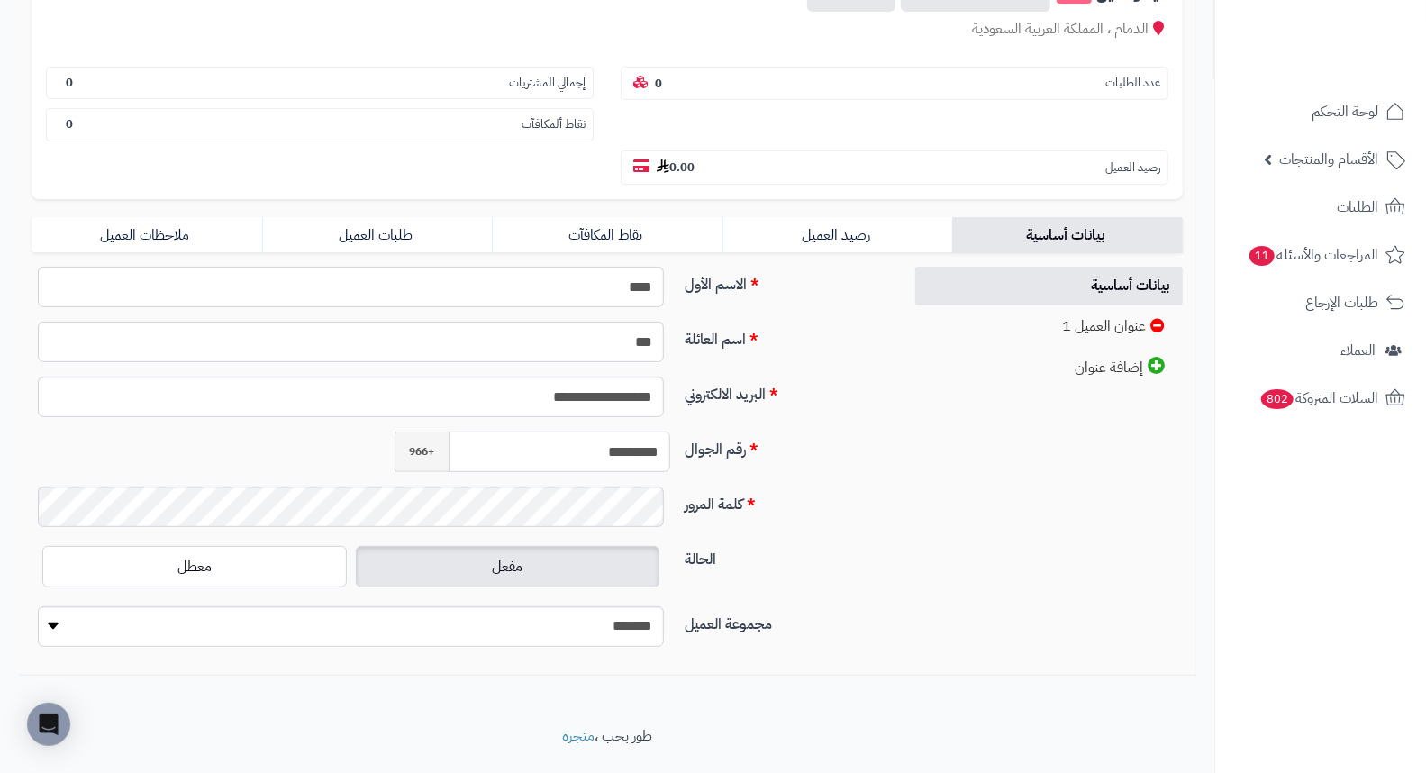
click at [612, 431] on input "*********" at bounding box center [559, 451] width 222 height 41
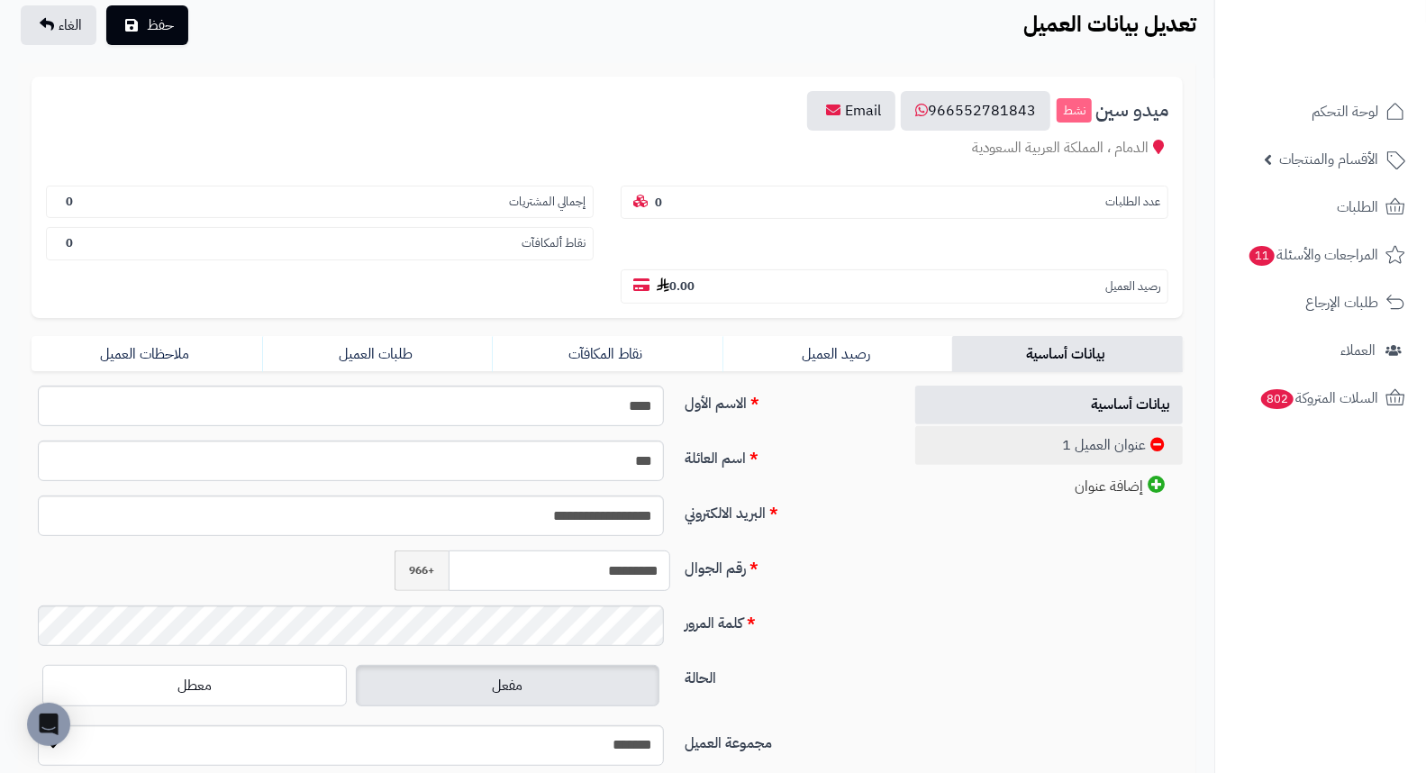
scroll to position [0, 0]
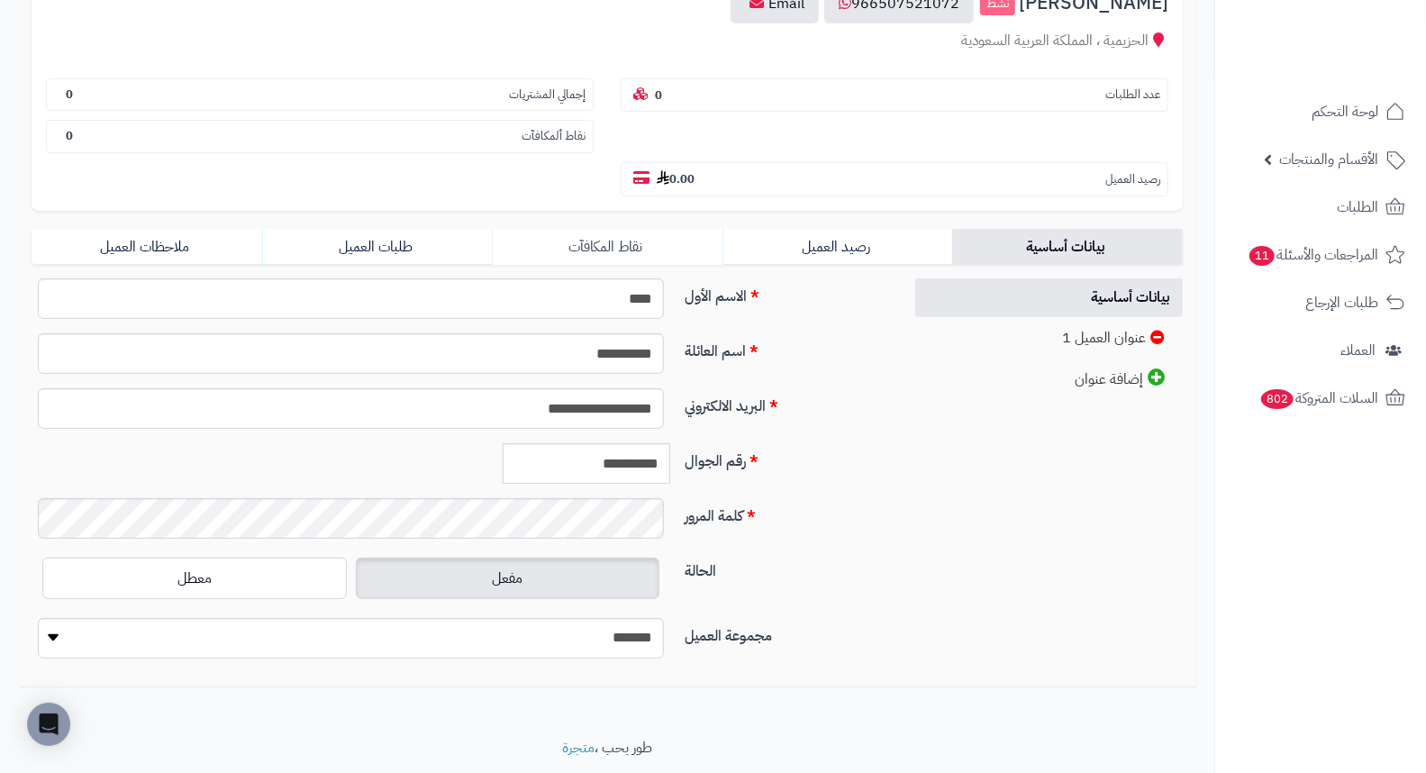
scroll to position [246, 0]
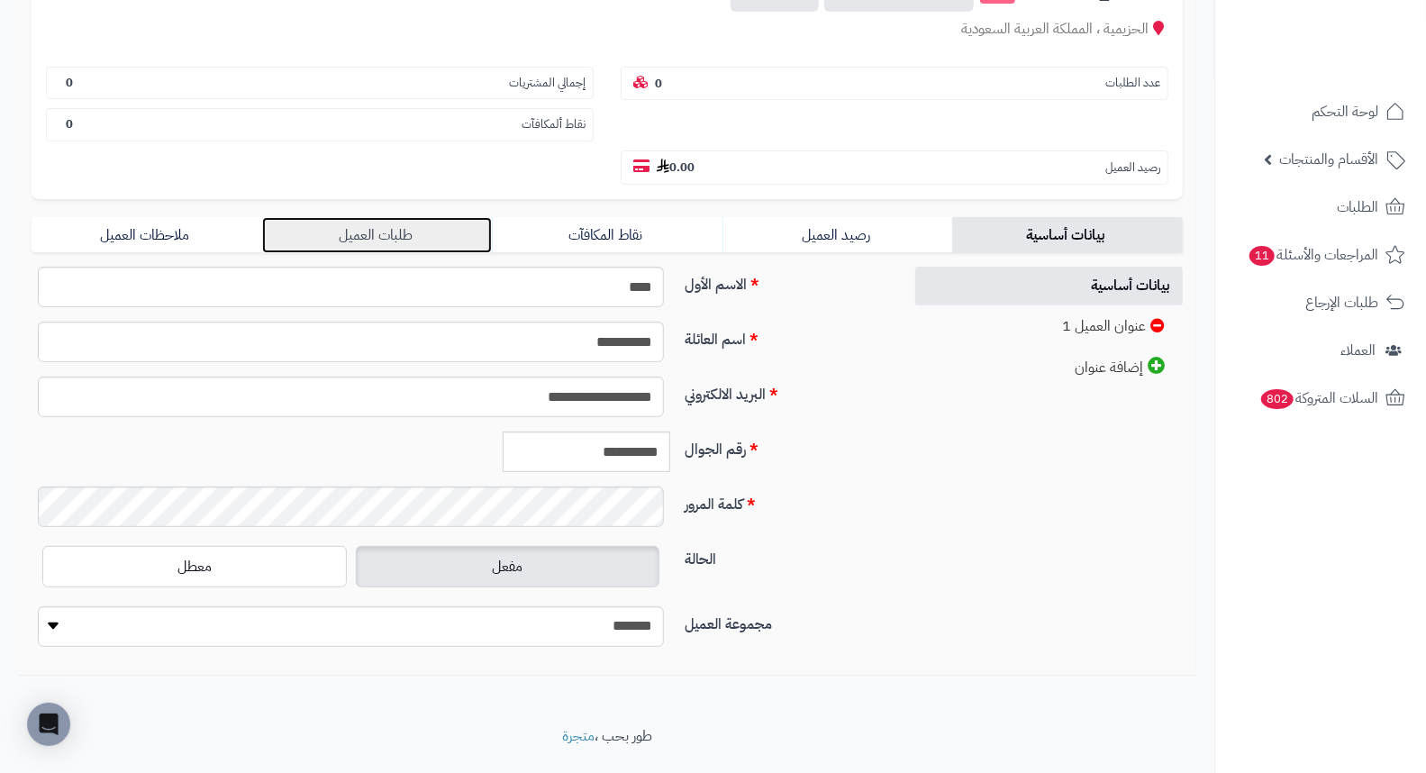
drag, startPoint x: 372, startPoint y: 181, endPoint x: 473, endPoint y: 192, distance: 101.4
click at [372, 217] on link "طلبات العميل" at bounding box center [377, 235] width 231 height 36
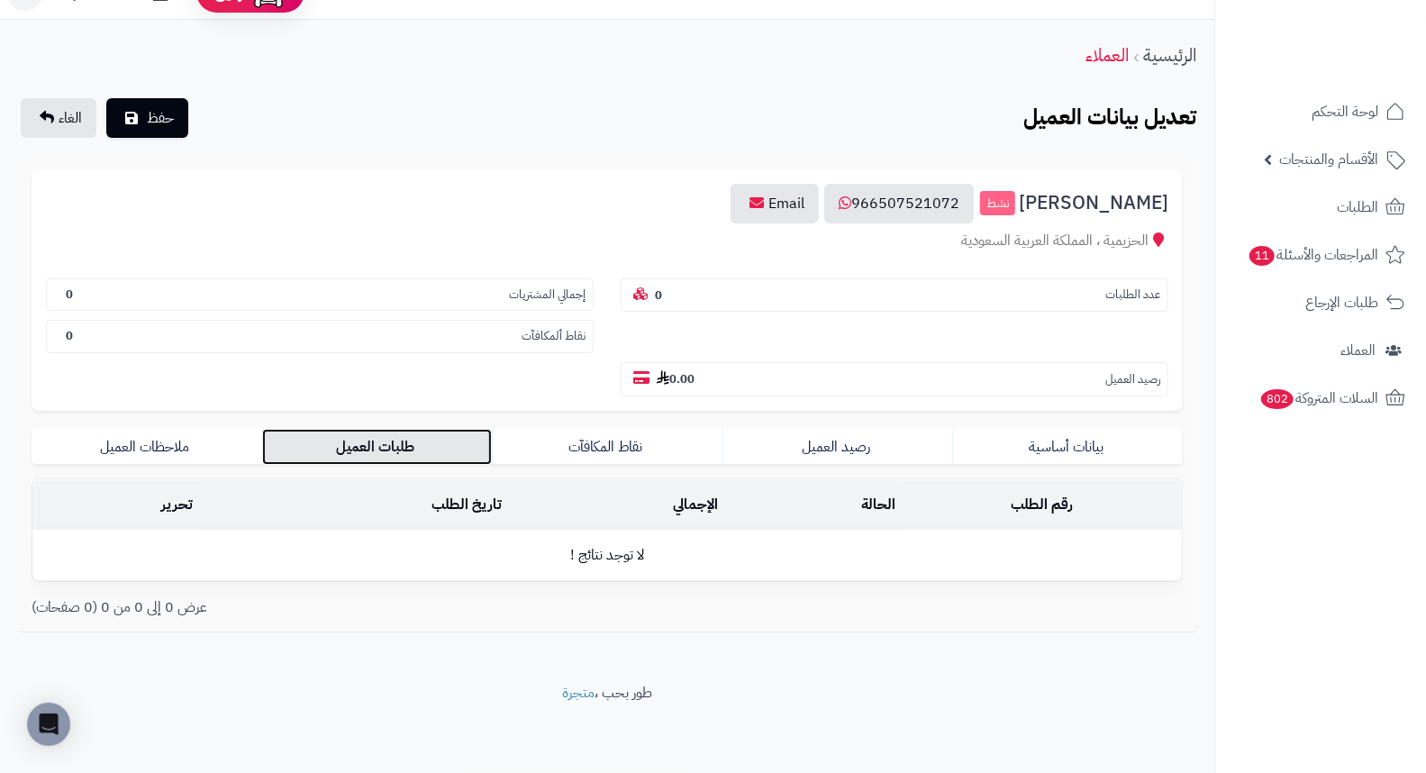
scroll to position [0, 0]
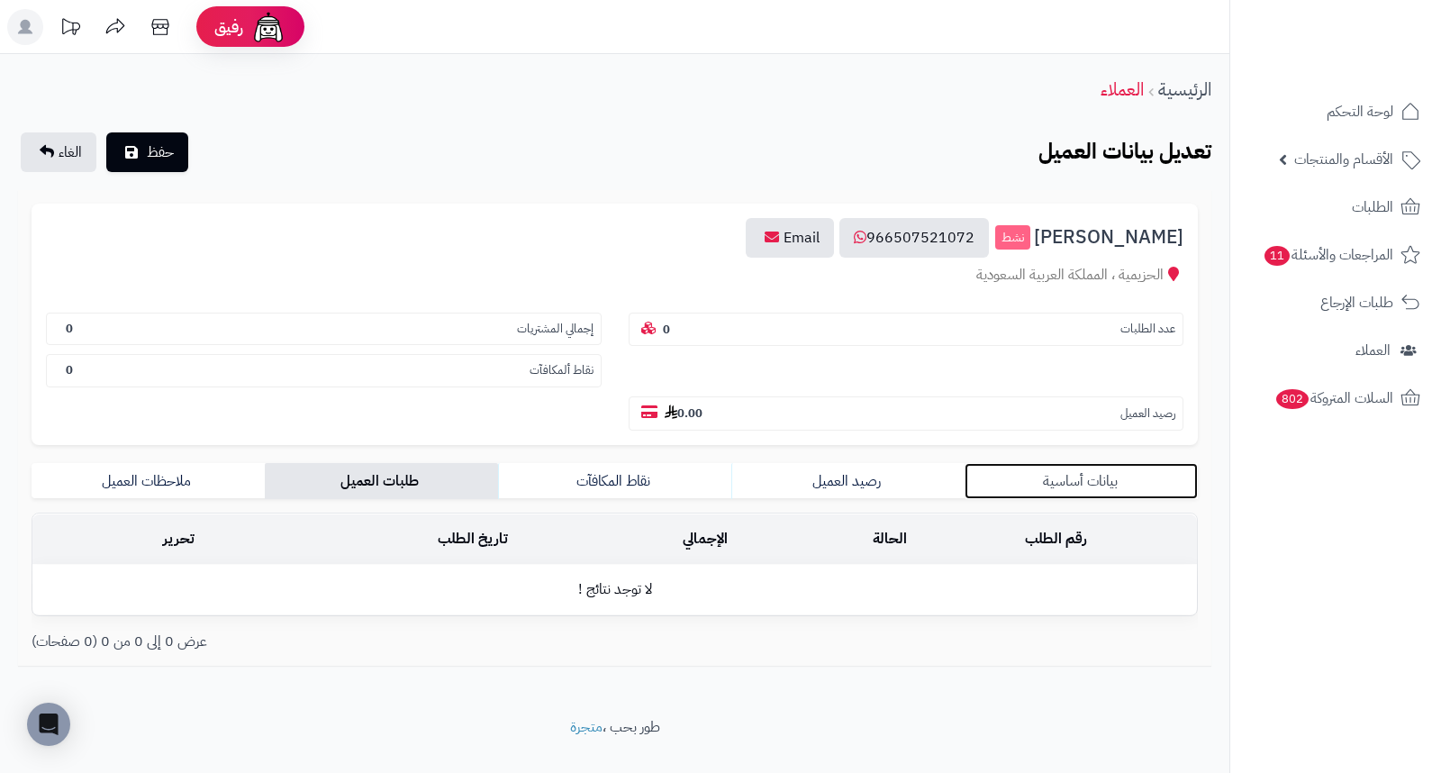
click at [1115, 463] on link "بيانات أساسية" at bounding box center [1081, 481] width 233 height 36
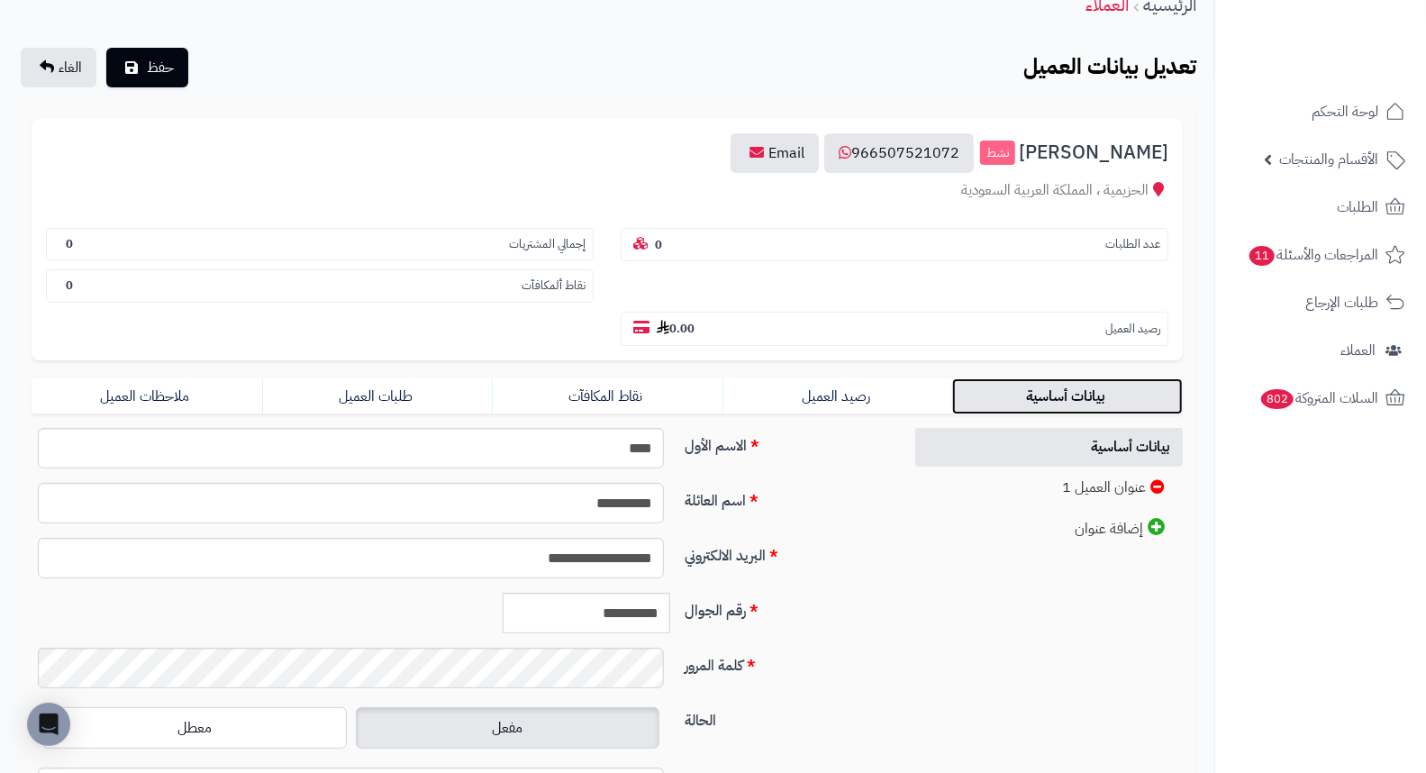
scroll to position [200, 0]
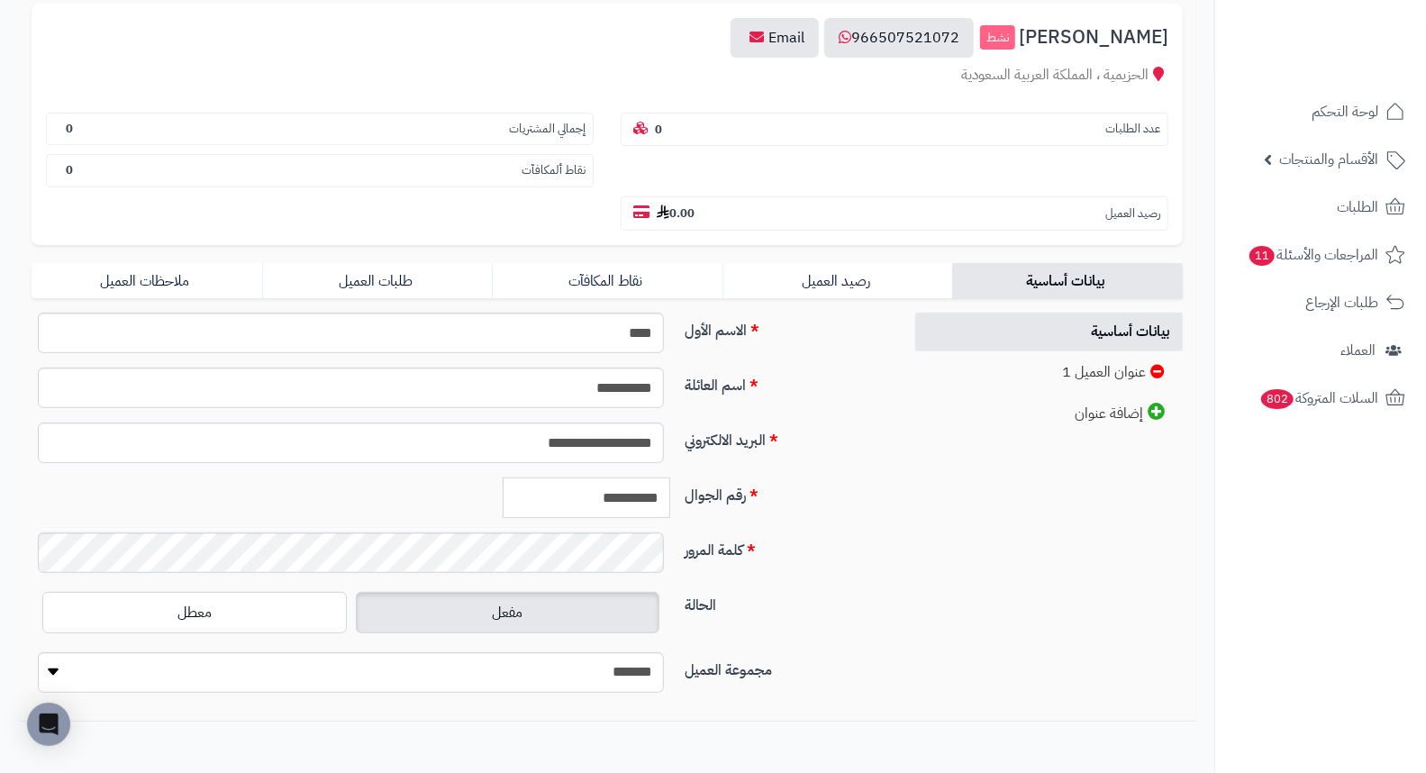
click at [624, 477] on input "**********" at bounding box center [587, 497] width 168 height 41
click at [623, 477] on input "**********" at bounding box center [587, 497] width 168 height 41
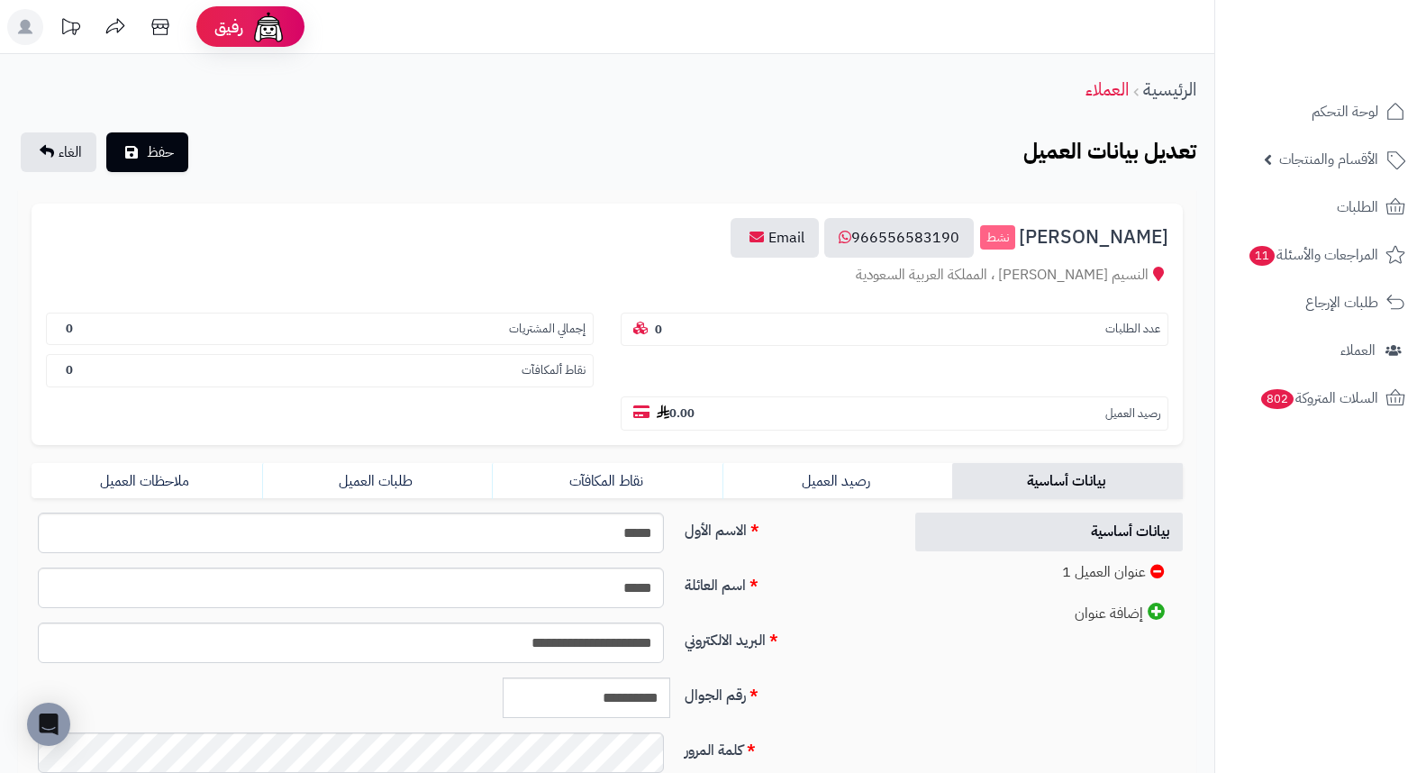
scroll to position [246, 0]
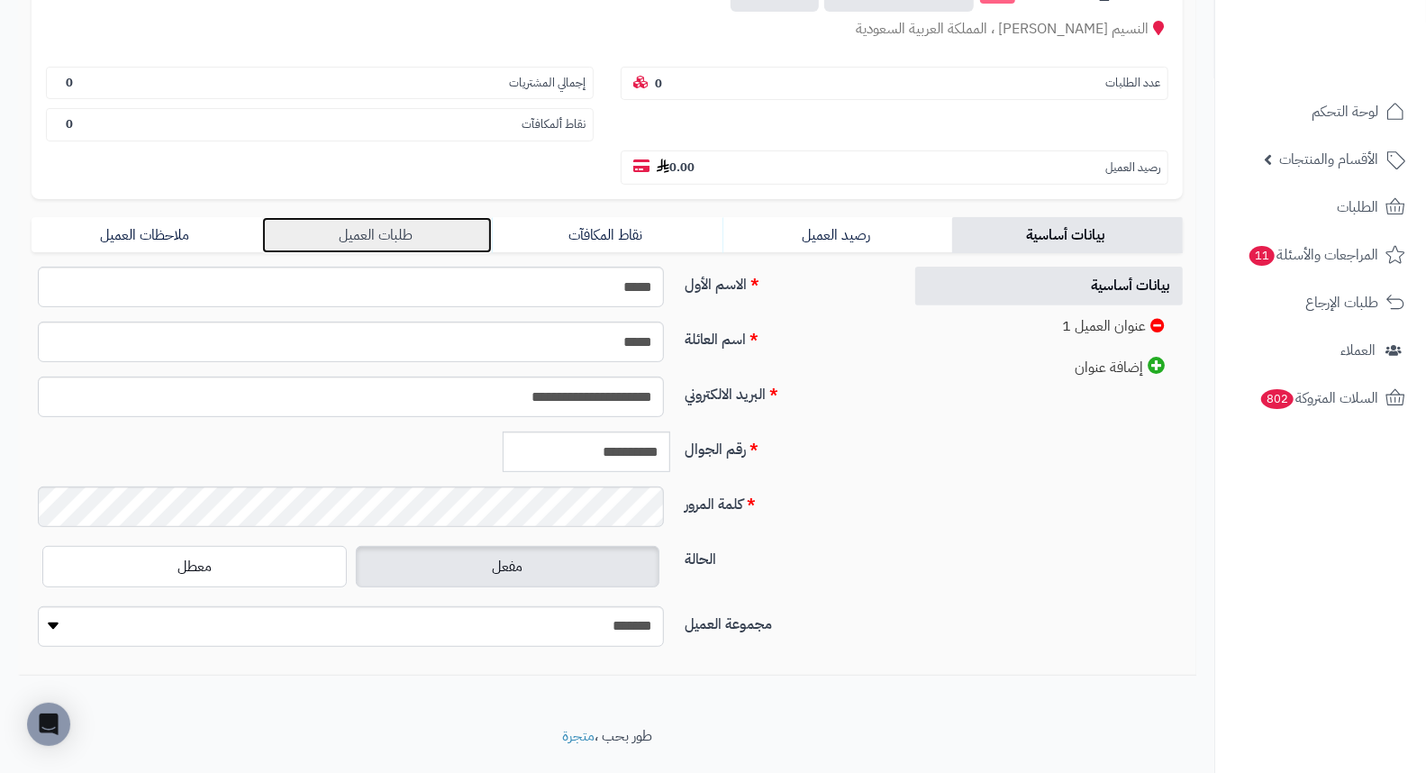
drag, startPoint x: 354, startPoint y: 189, endPoint x: 432, endPoint y: 186, distance: 78.4
click at [354, 217] on link "طلبات العميل" at bounding box center [377, 235] width 231 height 36
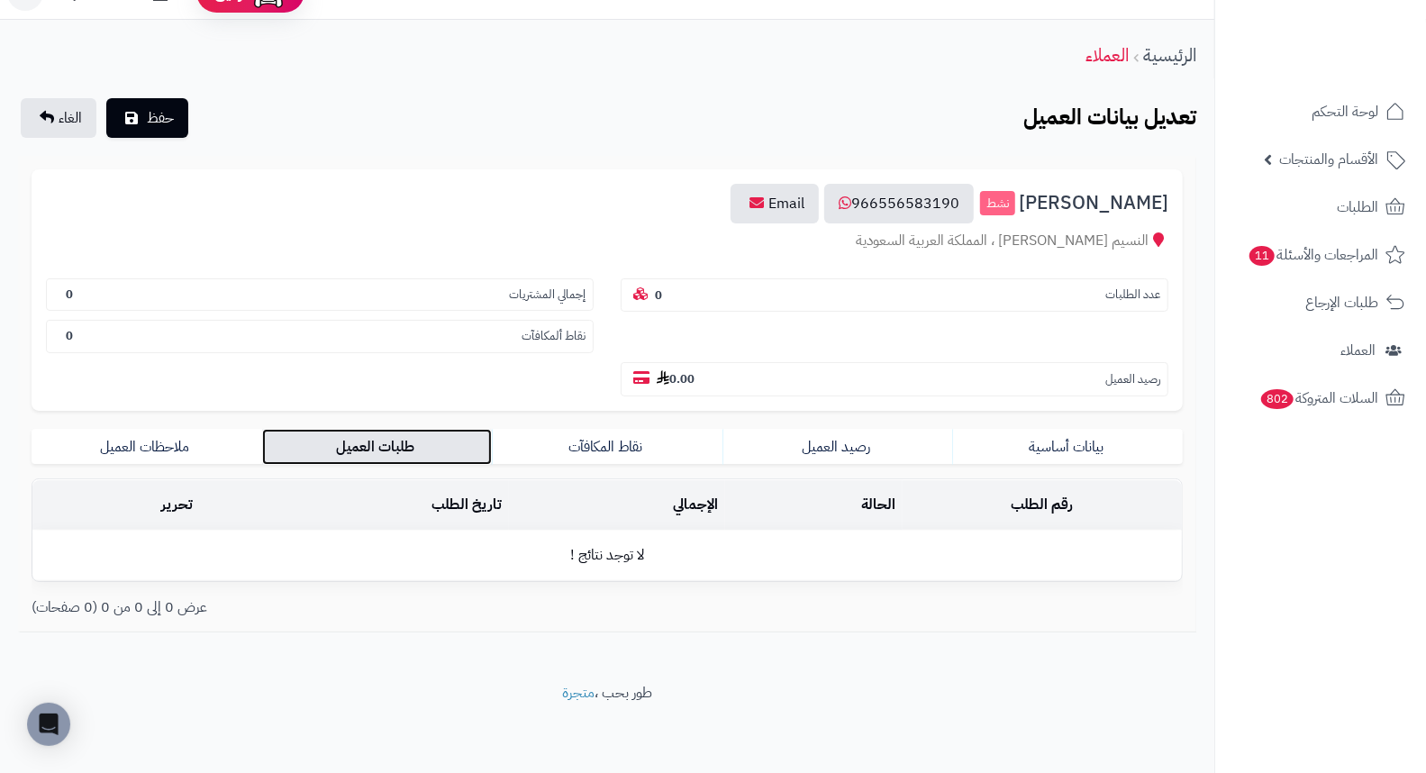
scroll to position [0, 0]
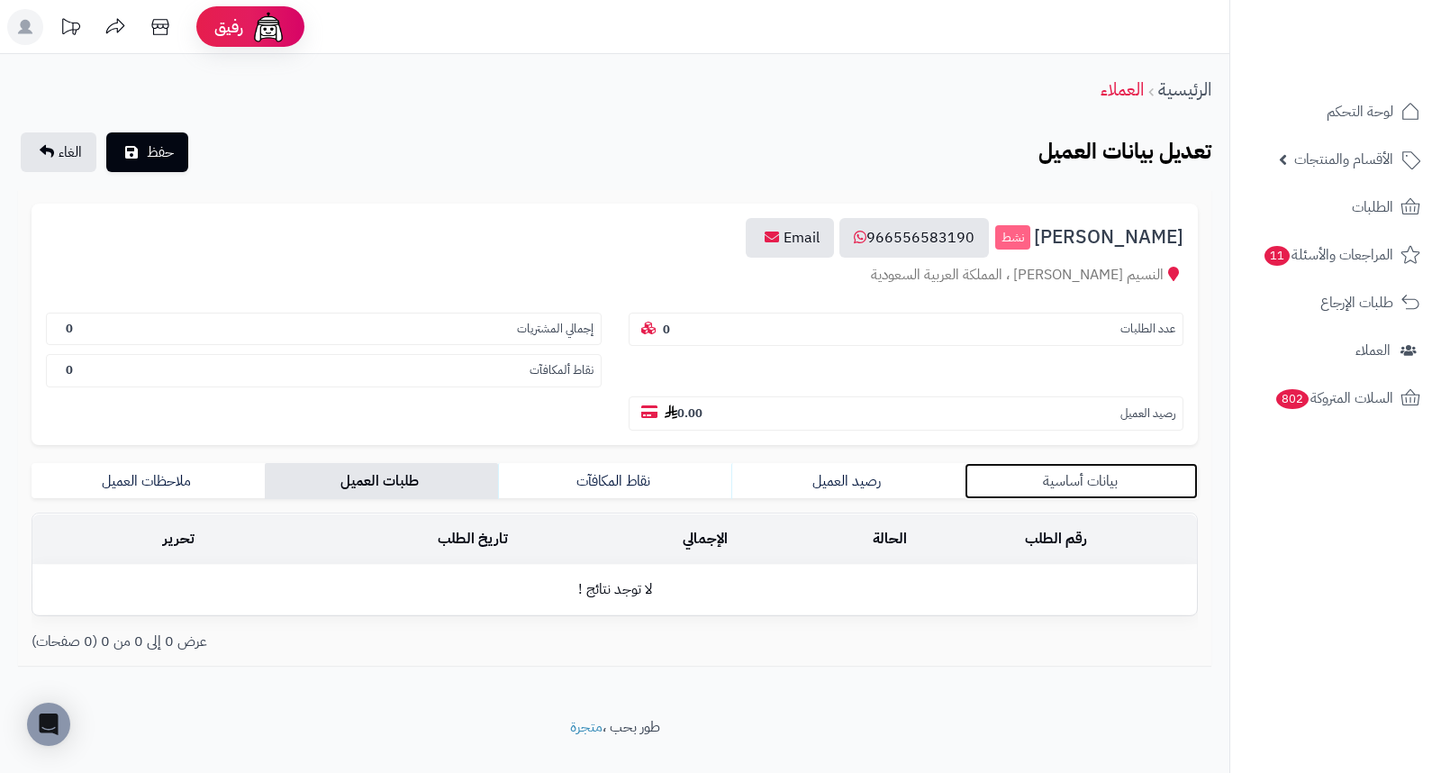
click at [1086, 463] on link "بيانات أساسية" at bounding box center [1081, 481] width 233 height 36
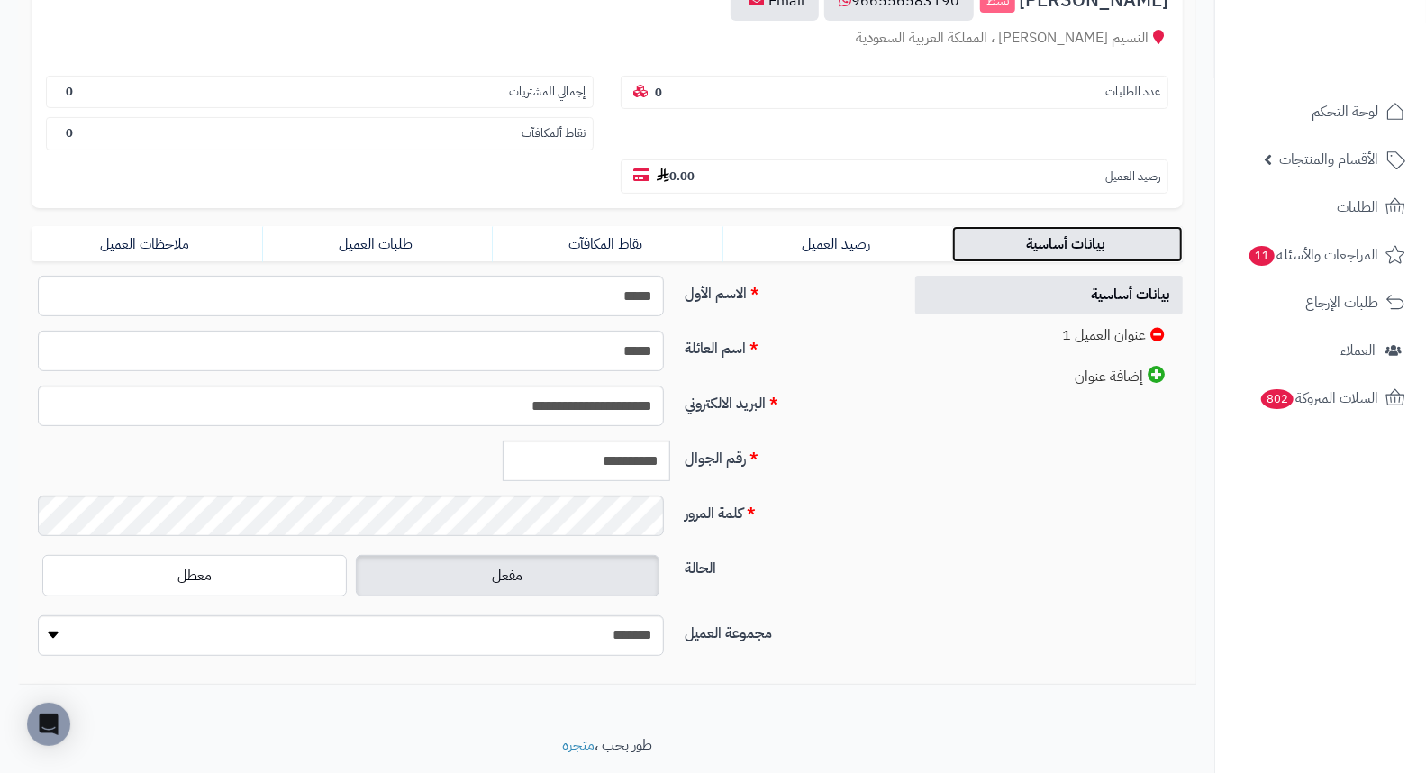
scroll to position [246, 0]
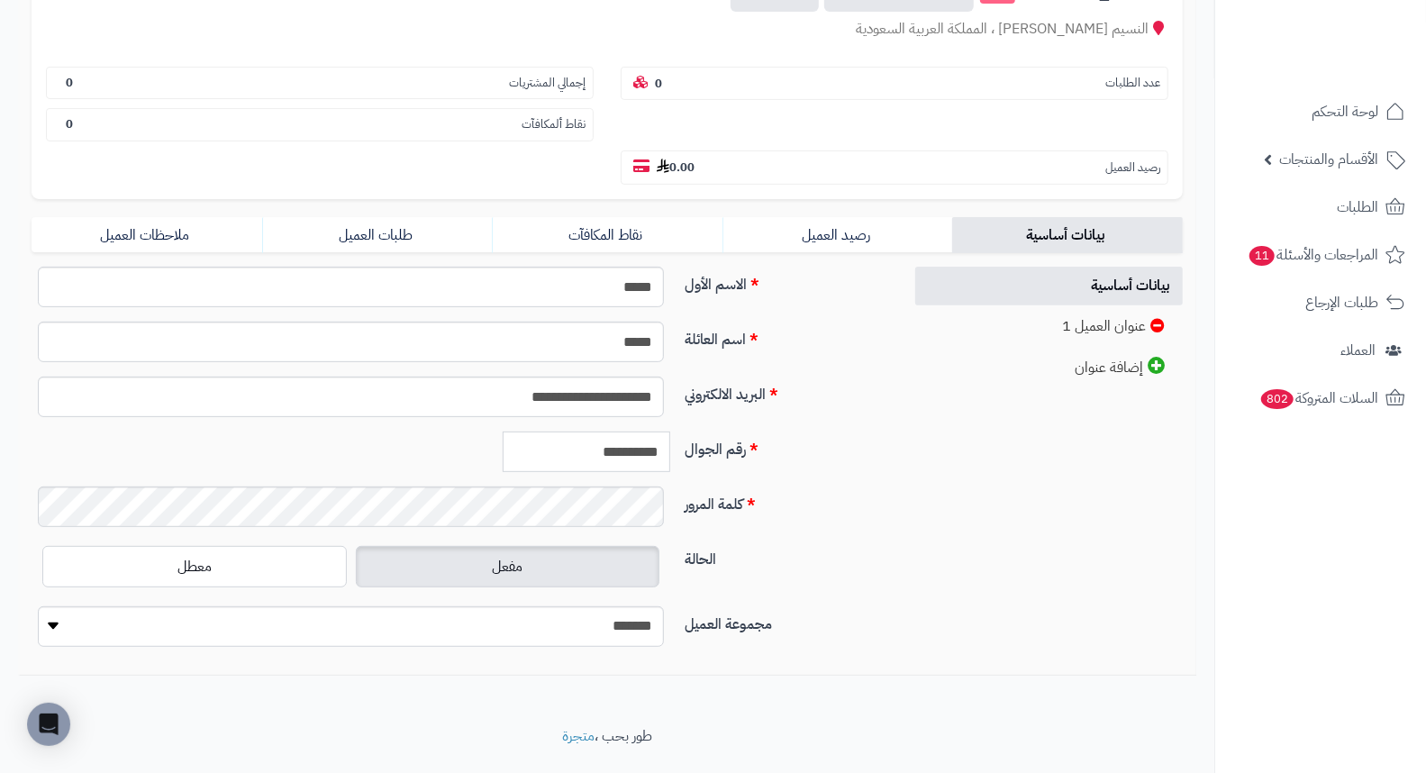
click at [607, 431] on input "**********" at bounding box center [587, 451] width 168 height 41
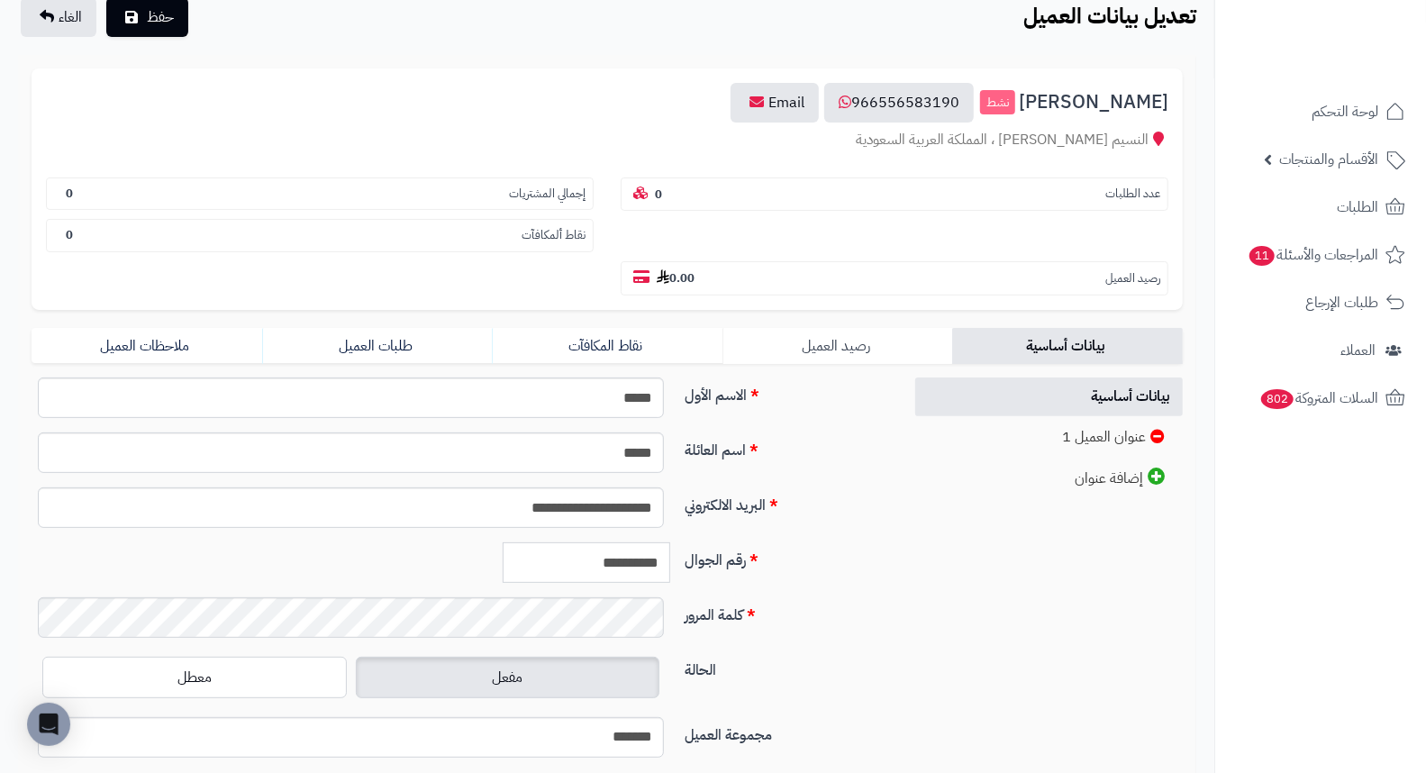
scroll to position [0, 0]
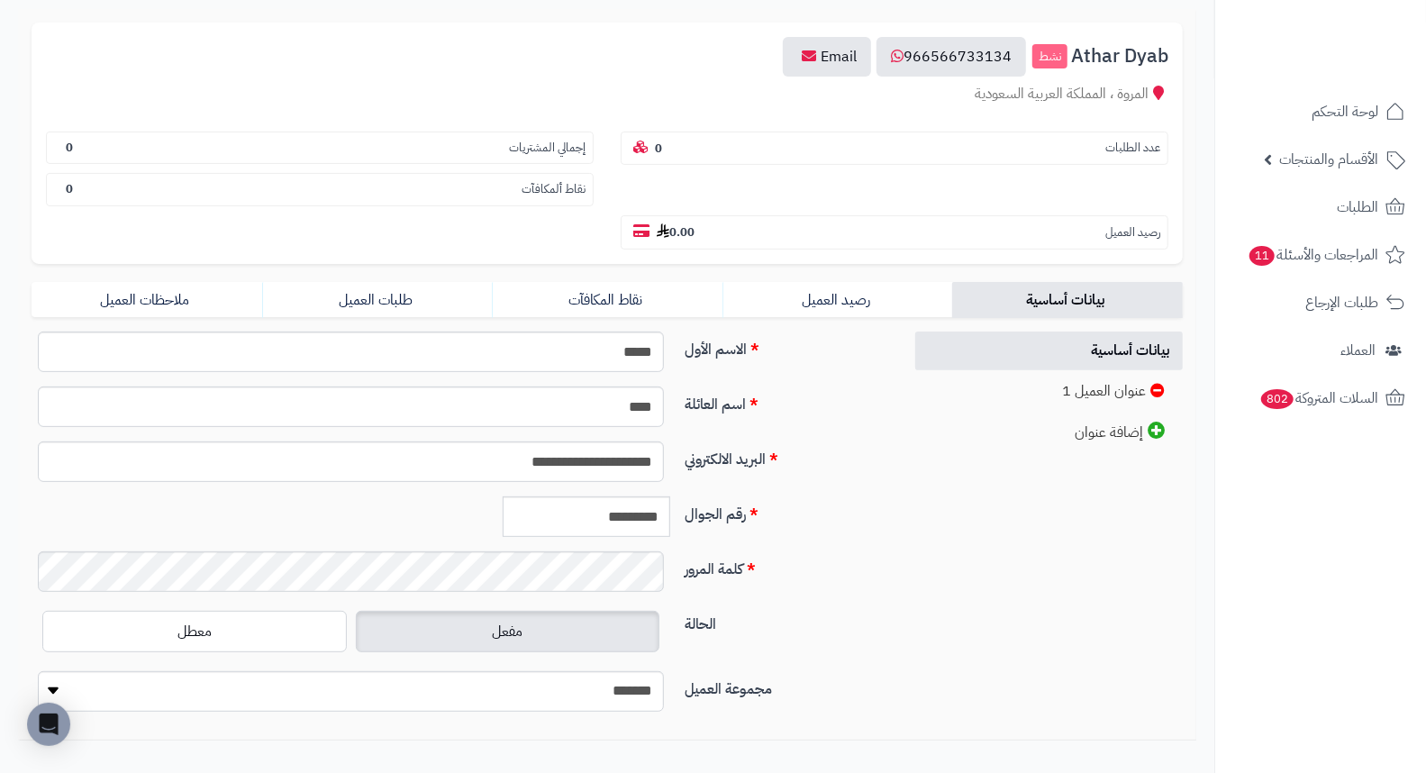
scroll to position [246, 0]
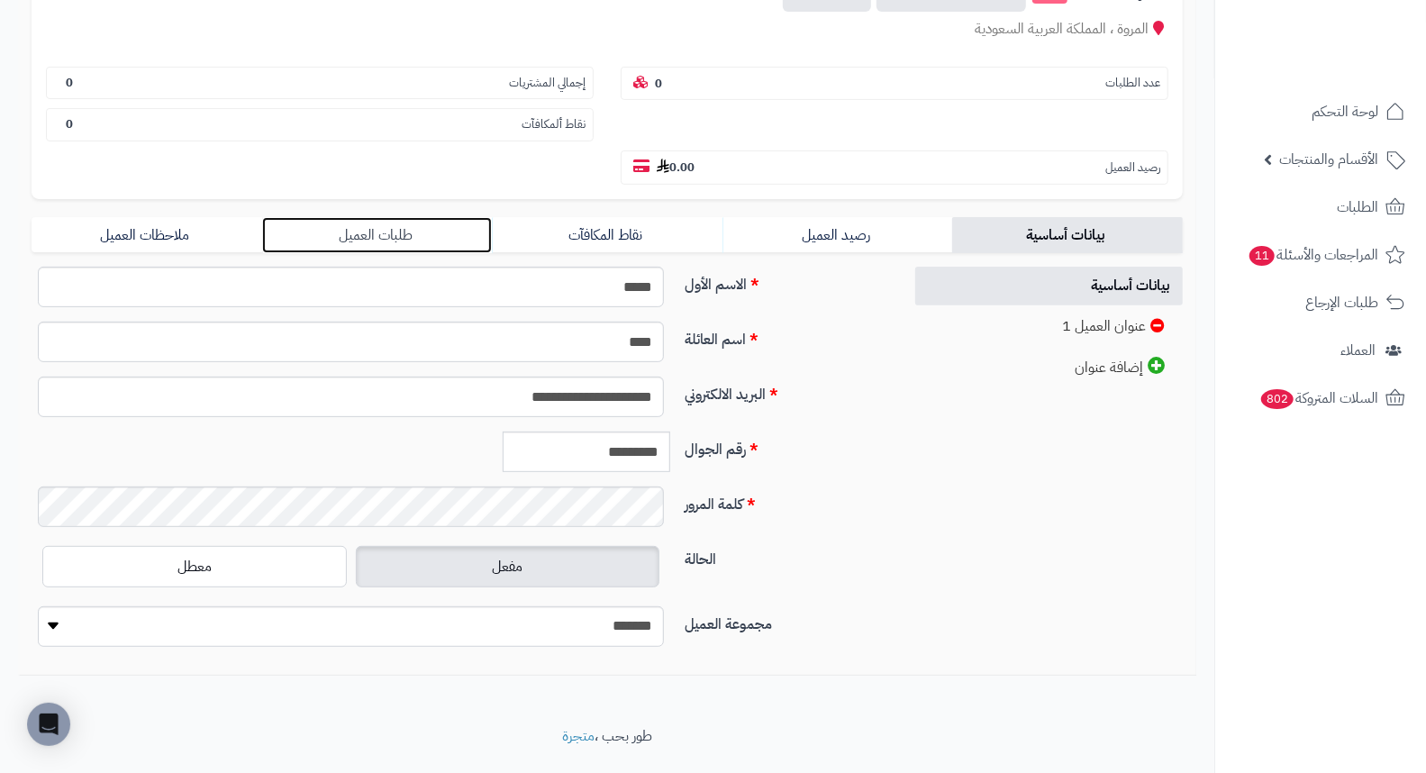
click at [337, 217] on link "طلبات العميل" at bounding box center [377, 235] width 231 height 36
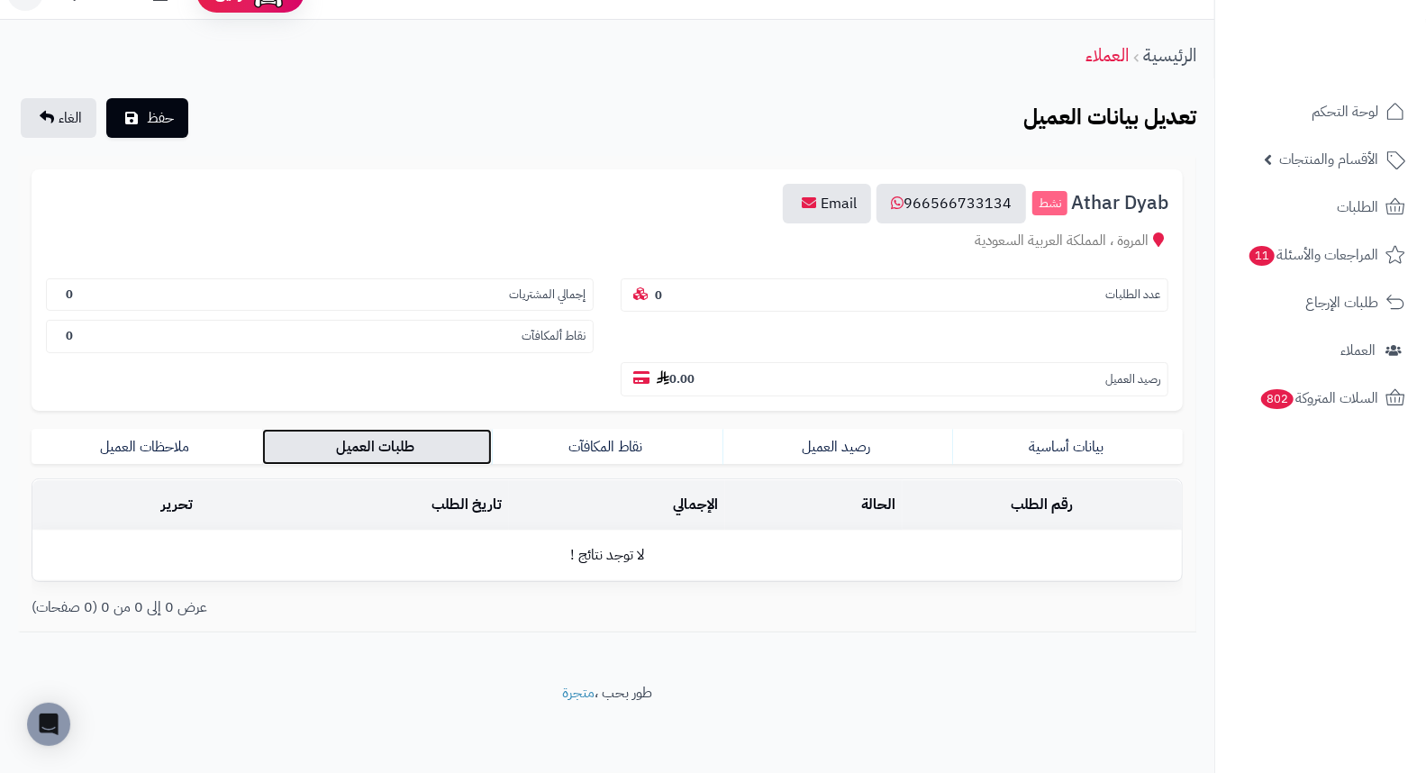
scroll to position [0, 0]
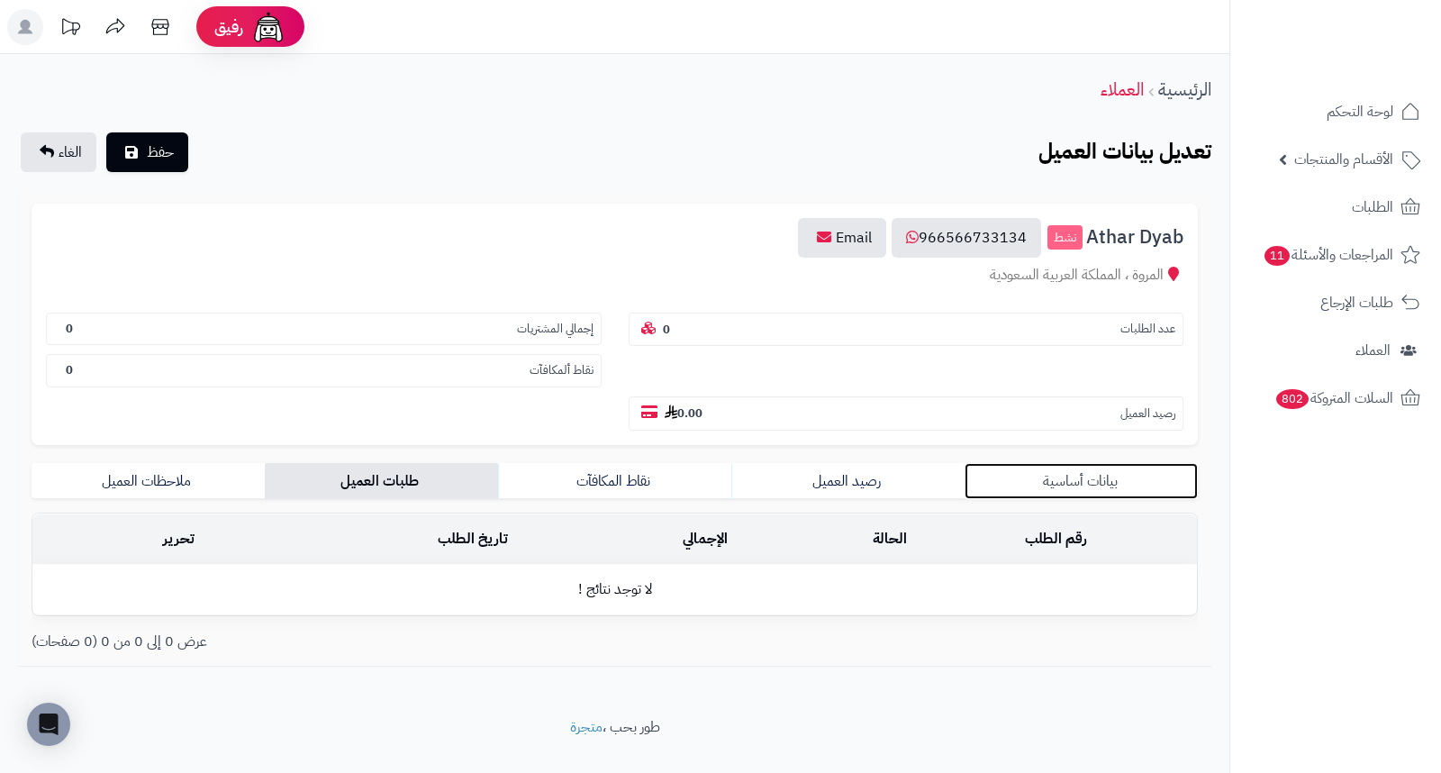
click at [1066, 463] on link "بيانات أساسية" at bounding box center [1081, 481] width 233 height 36
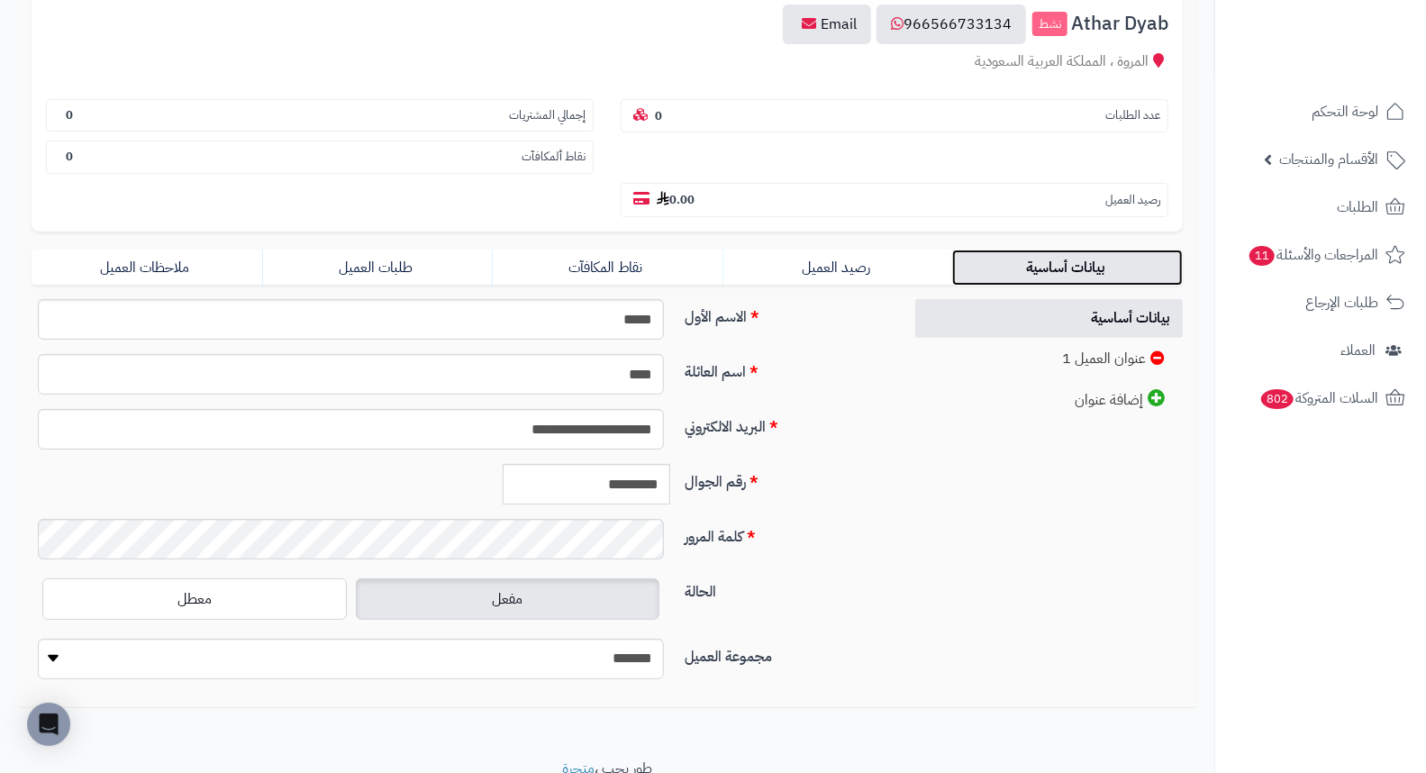
scroll to position [246, 0]
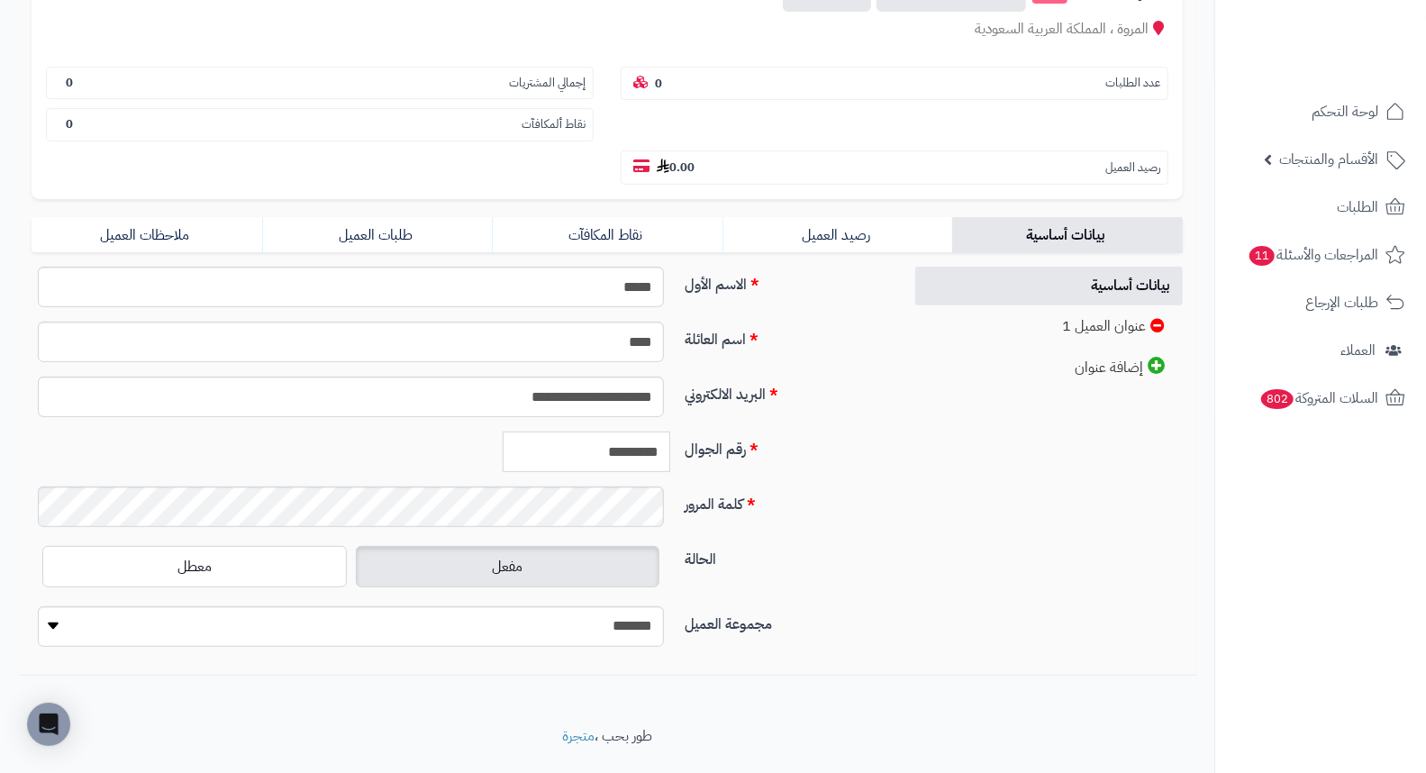
click at [627, 431] on input "*********" at bounding box center [587, 451] width 168 height 41
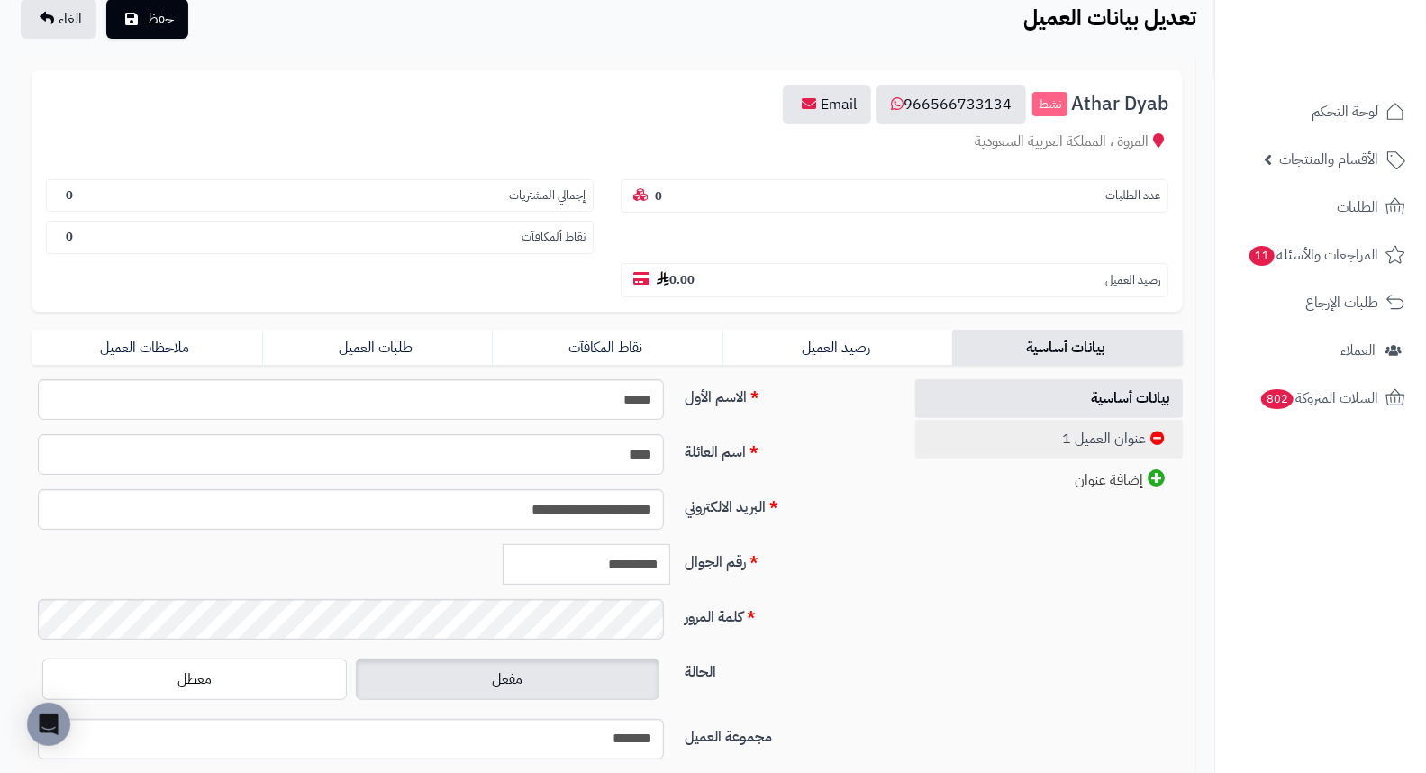
scroll to position [0, 0]
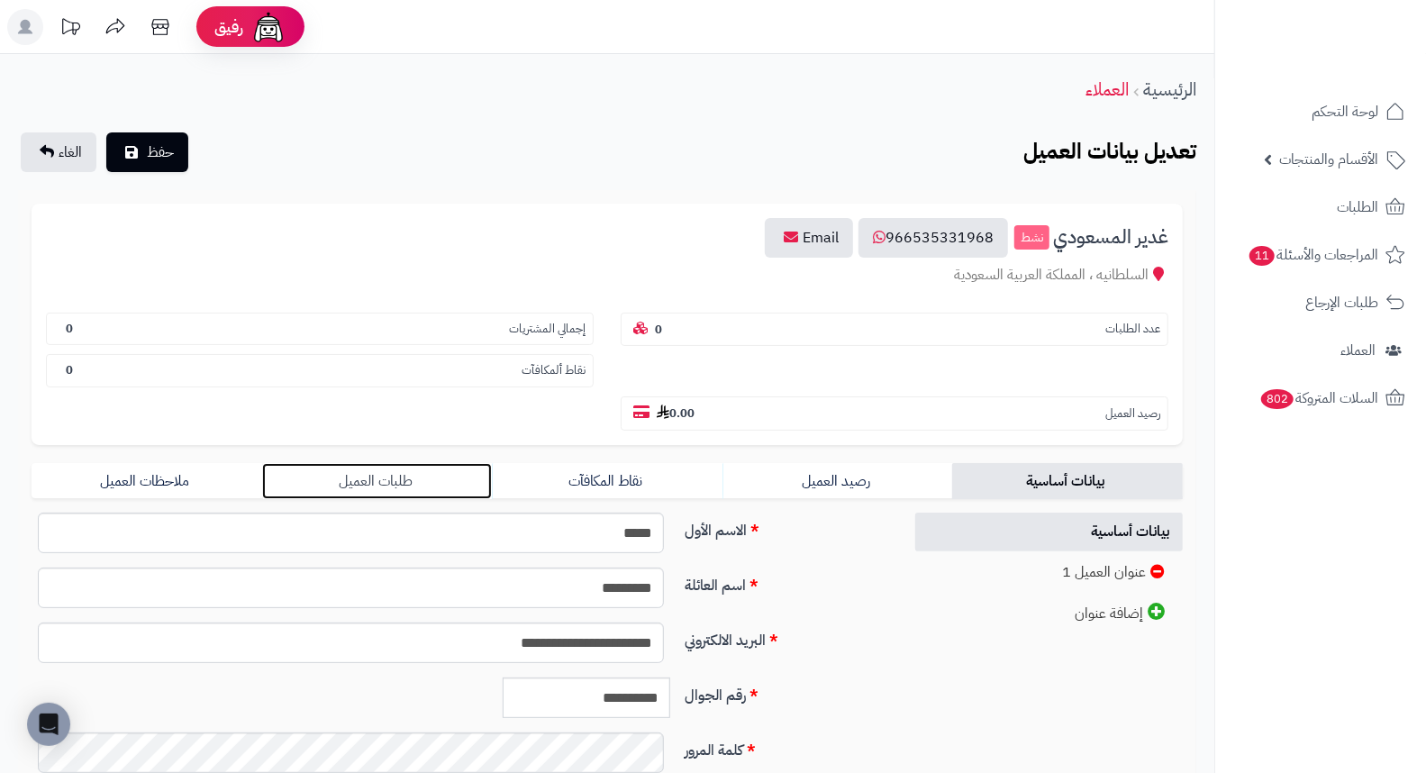
click at [357, 463] on link "طلبات العميل" at bounding box center [377, 481] width 231 height 36
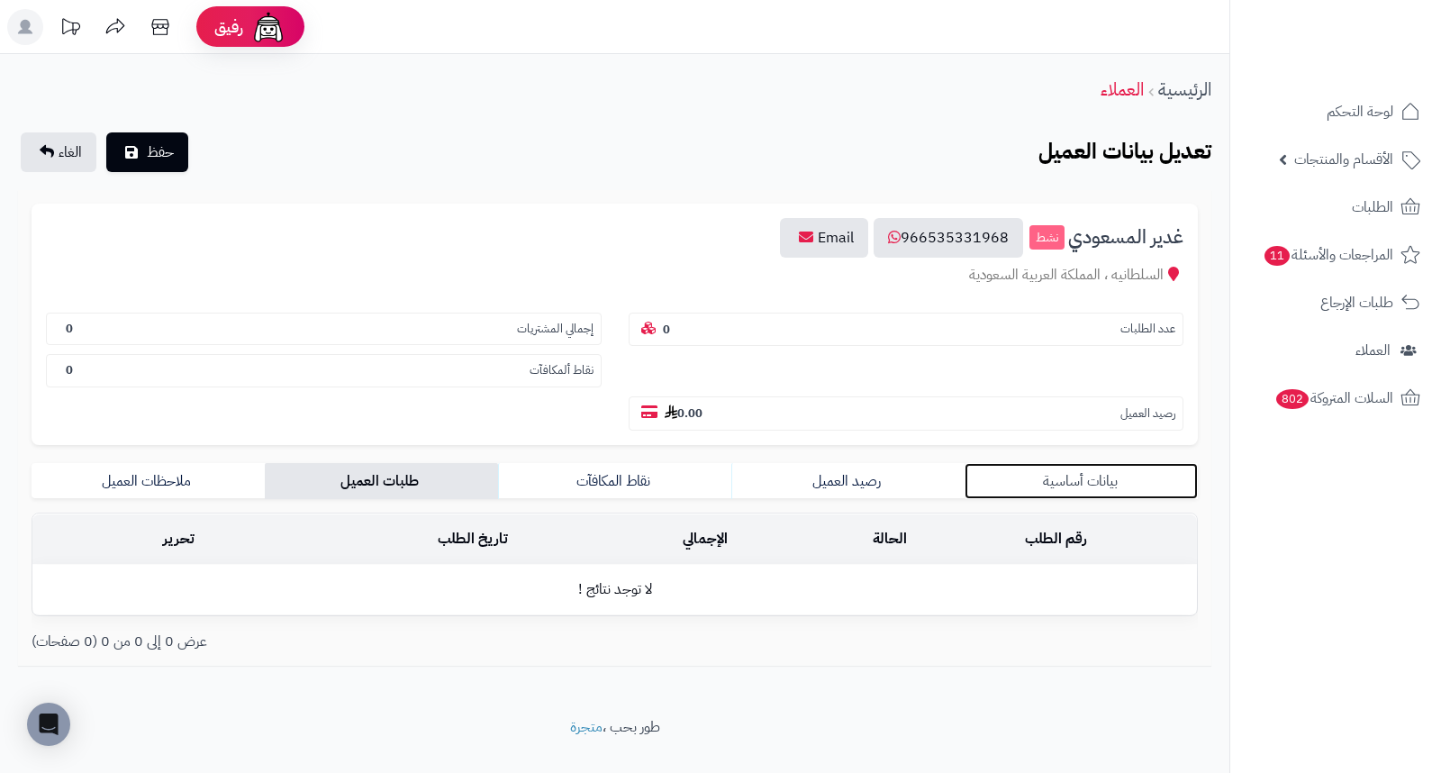
click at [1113, 463] on link "بيانات أساسية" at bounding box center [1081, 481] width 233 height 36
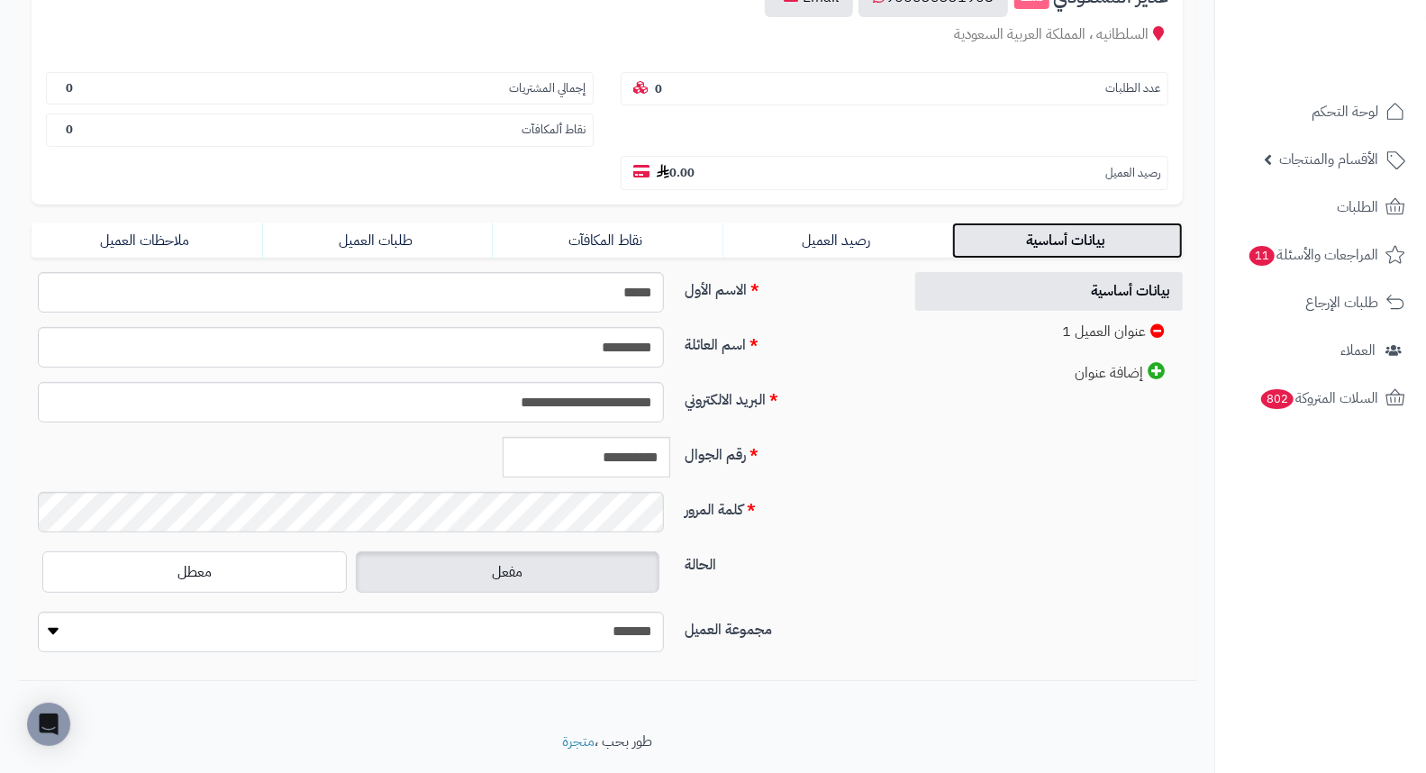
scroll to position [246, 0]
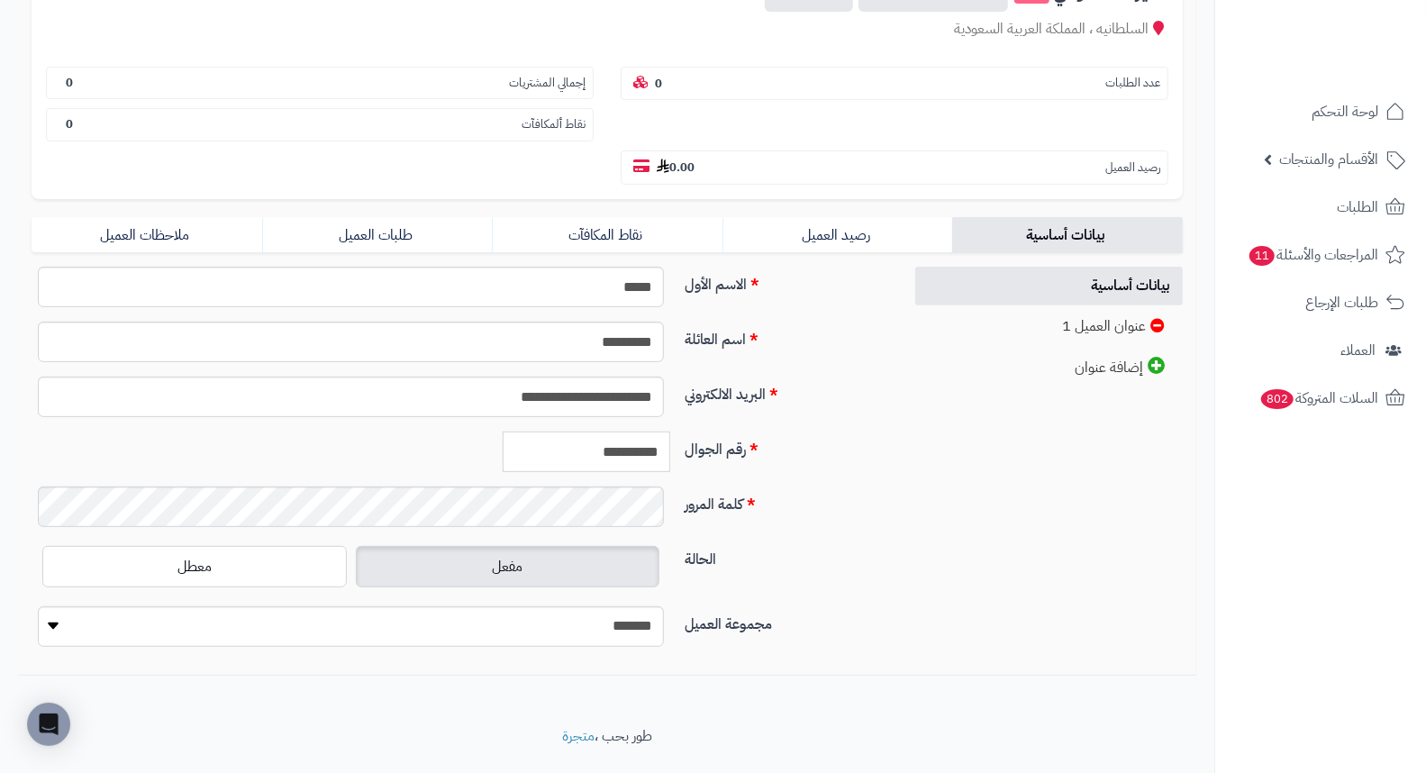
click at [590, 431] on input "**********" at bounding box center [587, 451] width 168 height 41
click at [587, 431] on input "**********" at bounding box center [587, 451] width 168 height 41
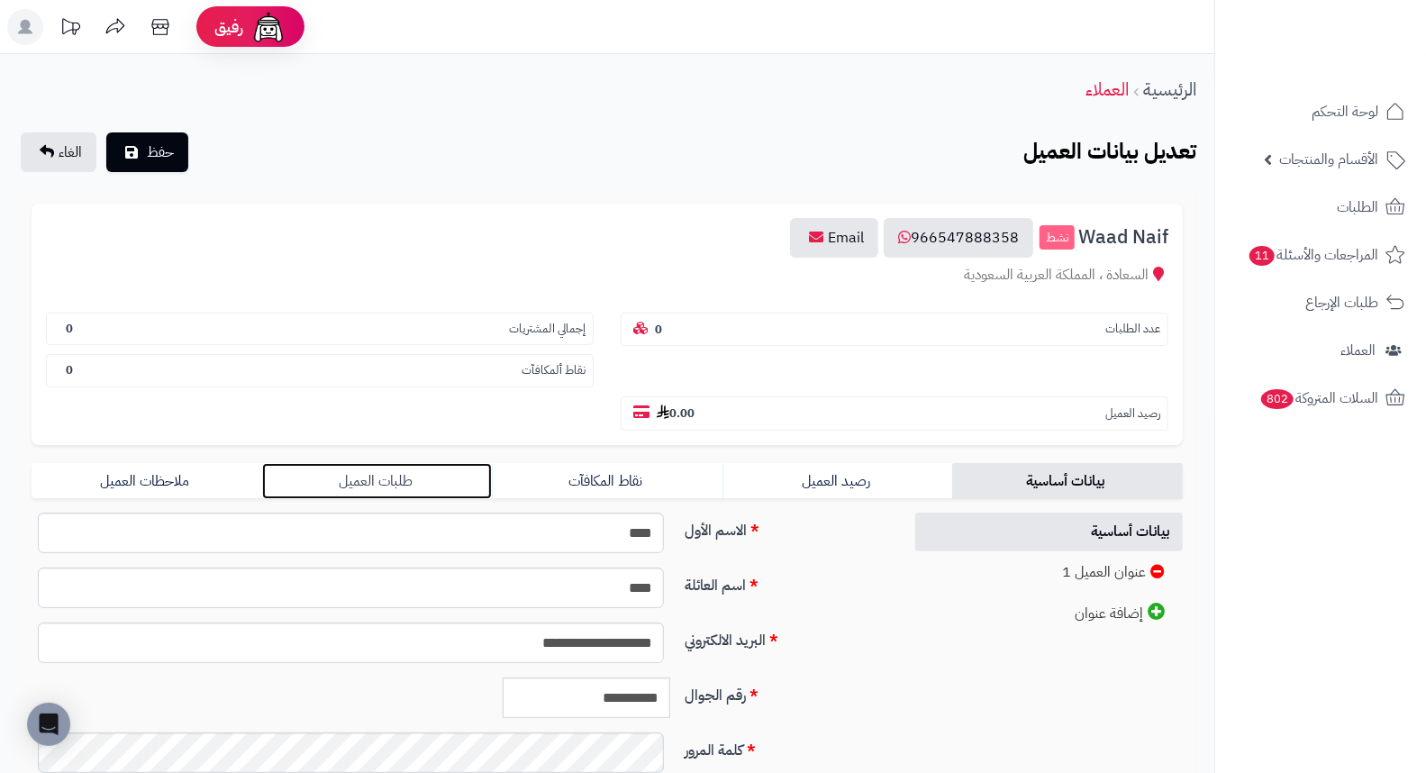
drag, startPoint x: 375, startPoint y: 428, endPoint x: 400, endPoint y: 430, distance: 25.4
click at [375, 463] on link "طلبات العميل" at bounding box center [377, 481] width 231 height 36
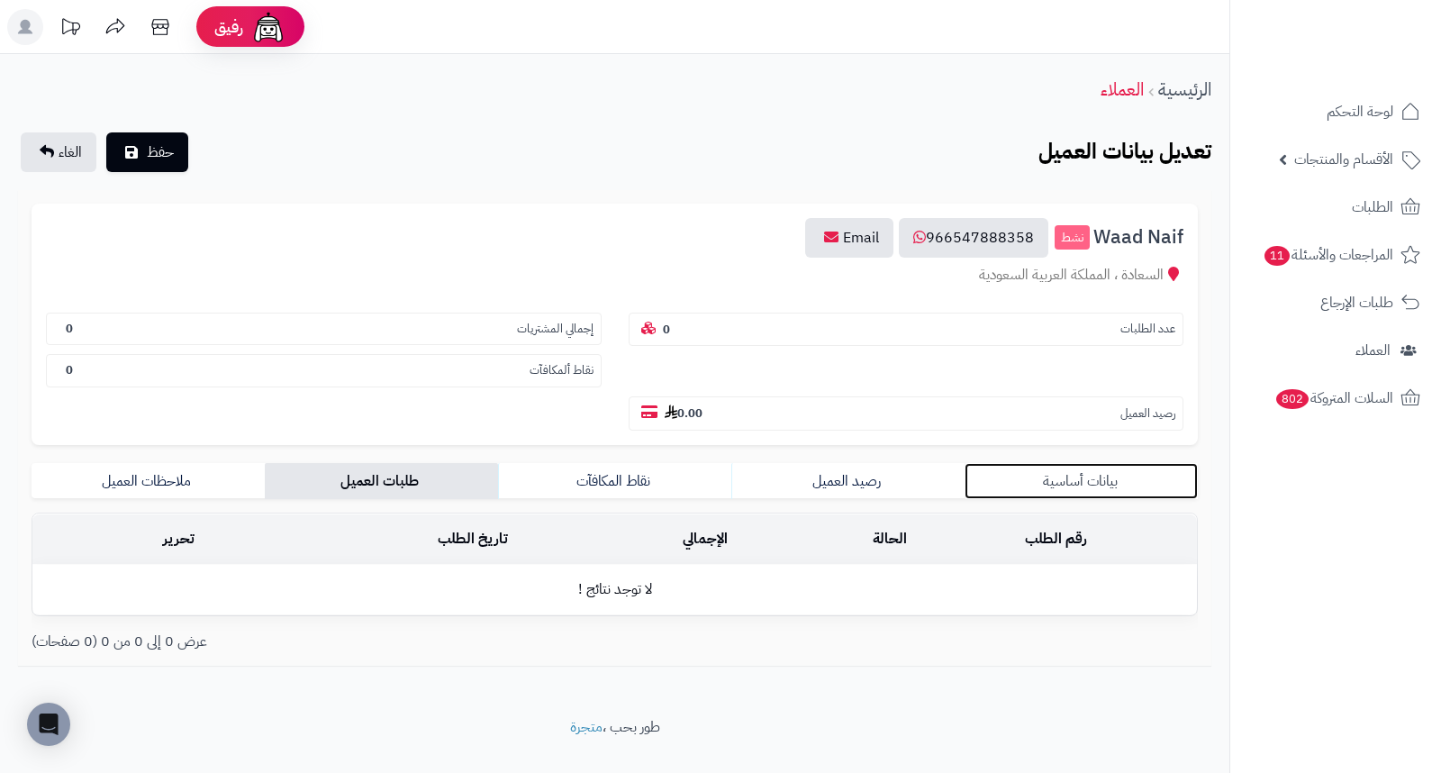
click at [1067, 463] on link "بيانات أساسية" at bounding box center [1081, 481] width 233 height 36
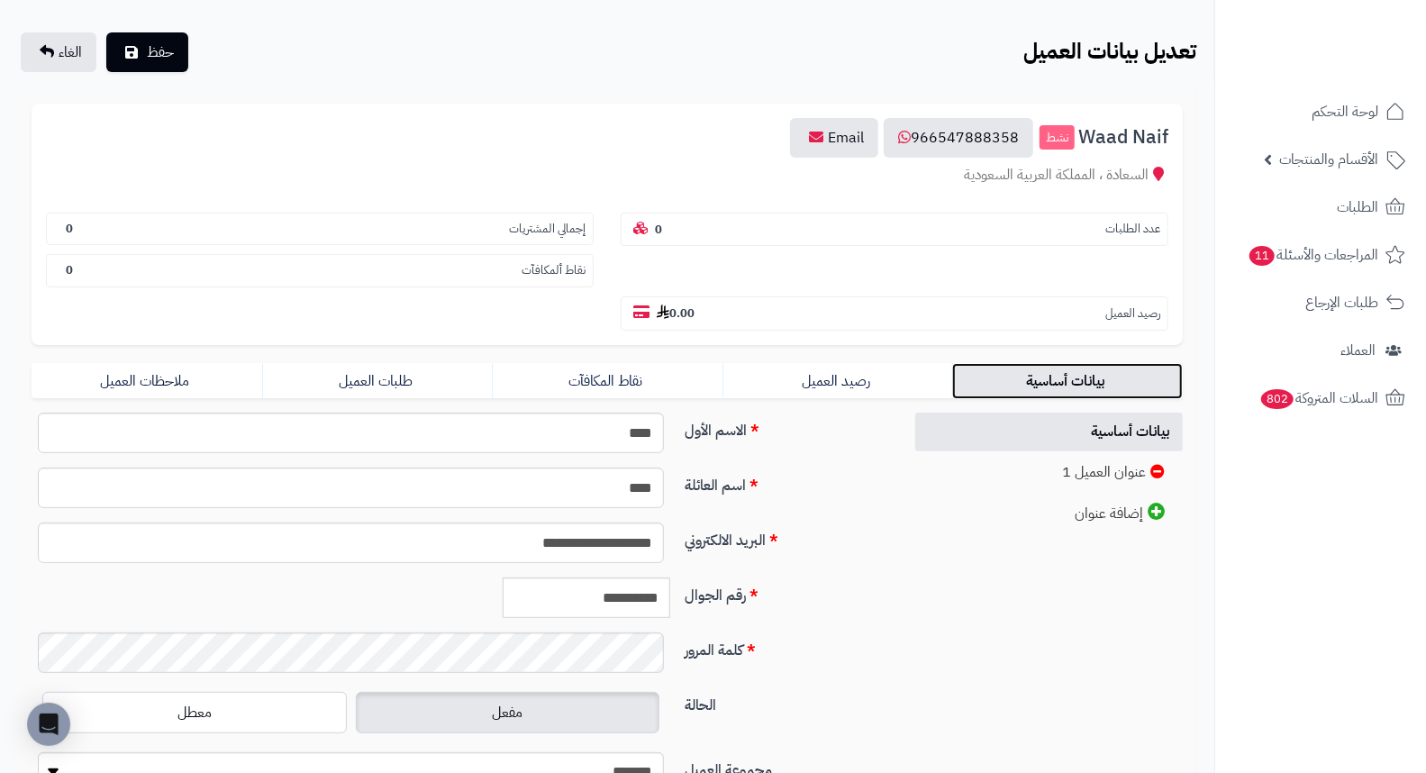
scroll to position [246, 0]
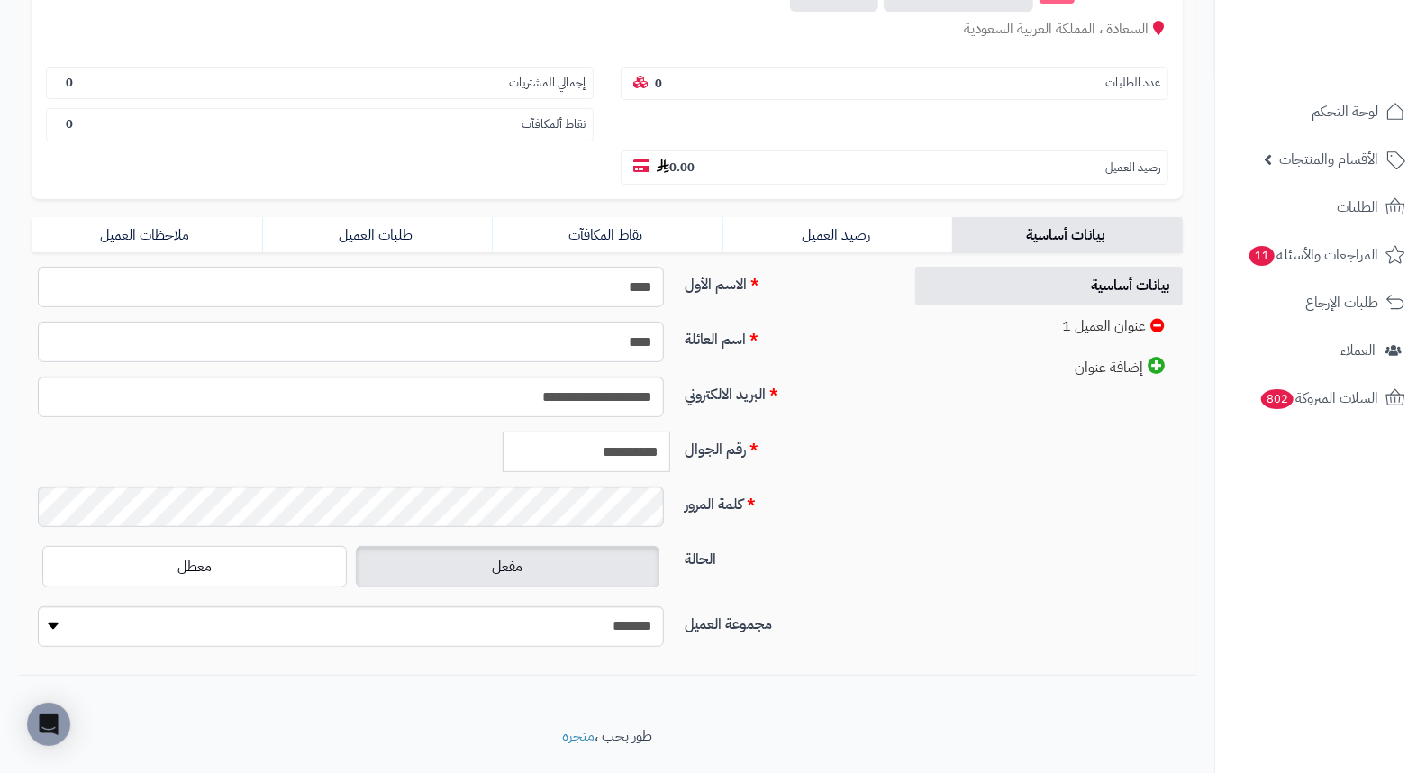
click at [609, 431] on input "**********" at bounding box center [587, 451] width 168 height 41
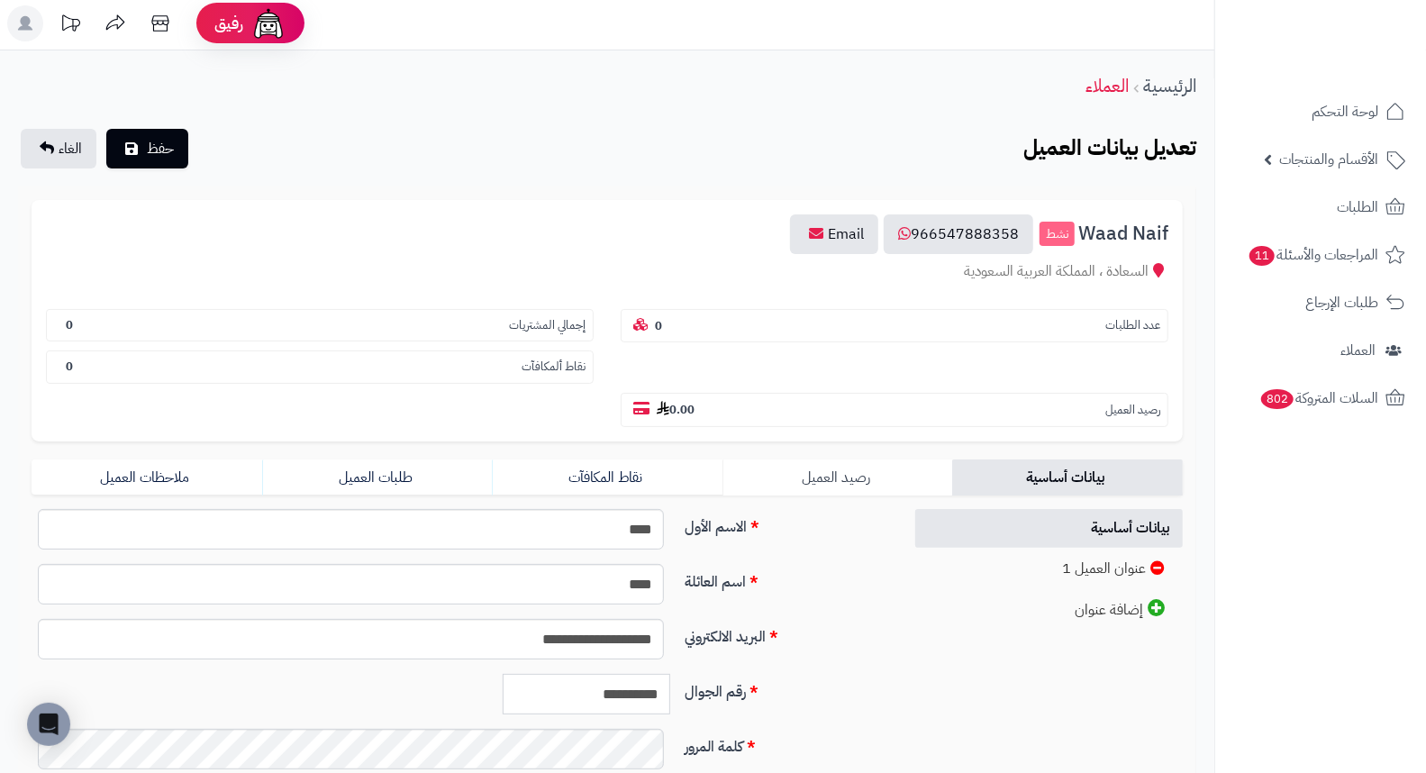
scroll to position [0, 0]
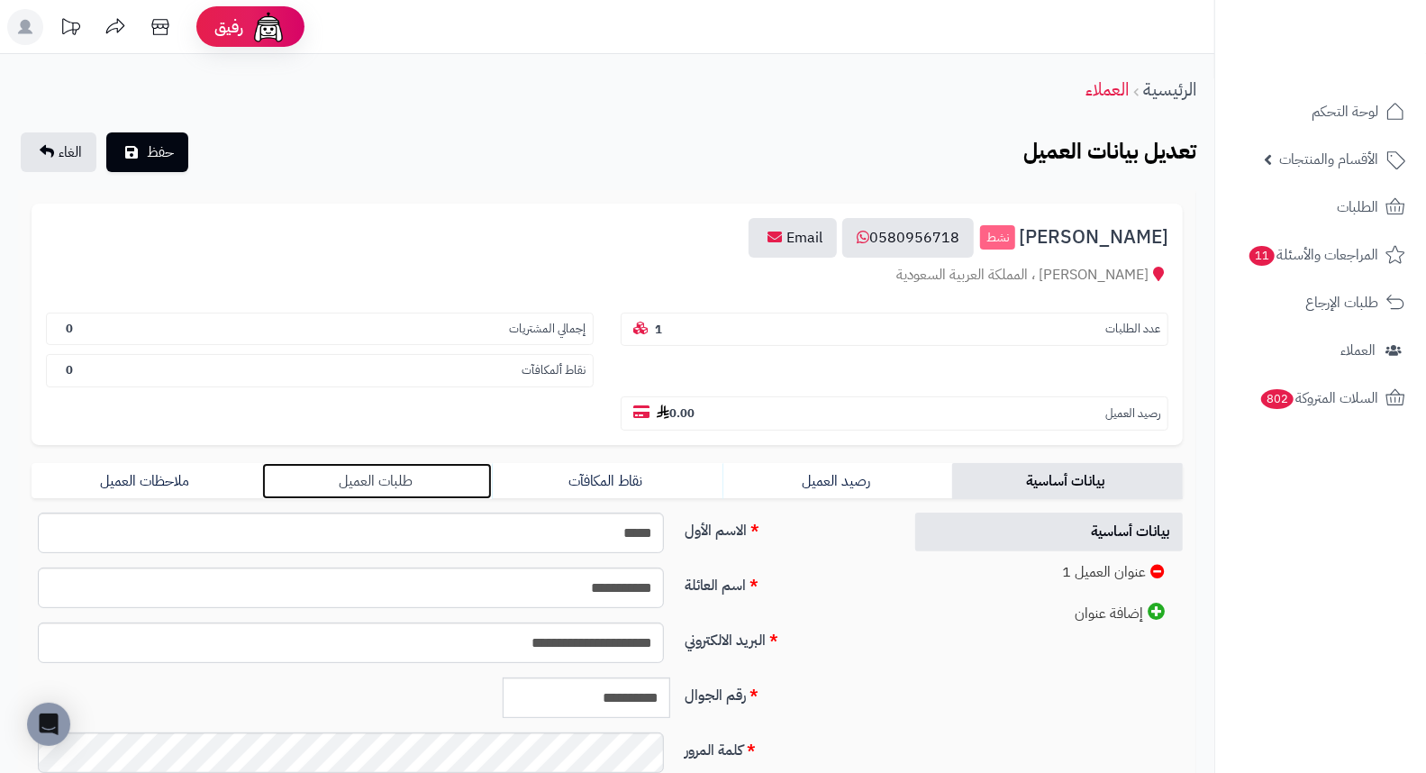
drag, startPoint x: 380, startPoint y: 426, endPoint x: 402, endPoint y: 426, distance: 21.6
click at [380, 463] on link "طلبات العميل" at bounding box center [377, 481] width 231 height 36
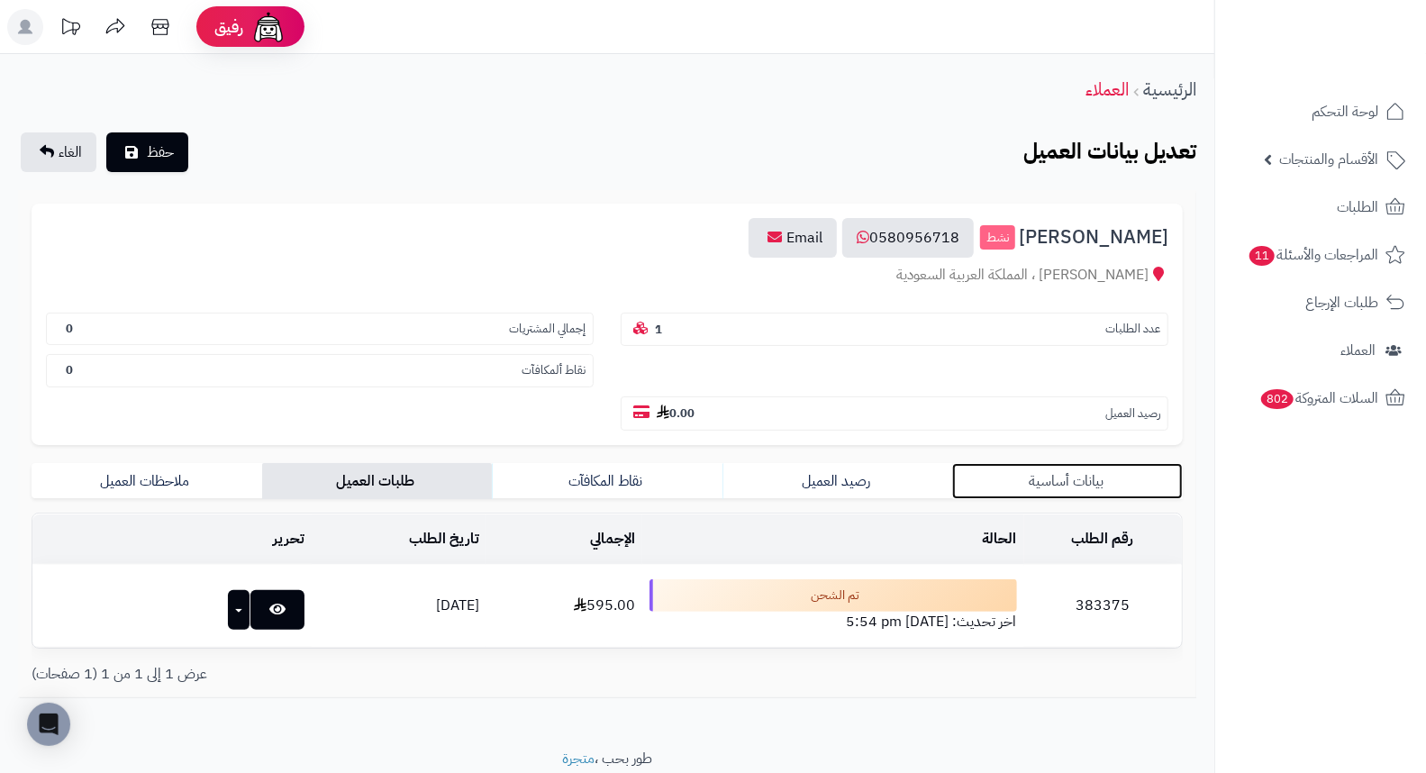
click at [1081, 463] on link "بيانات أساسية" at bounding box center [1067, 481] width 231 height 36
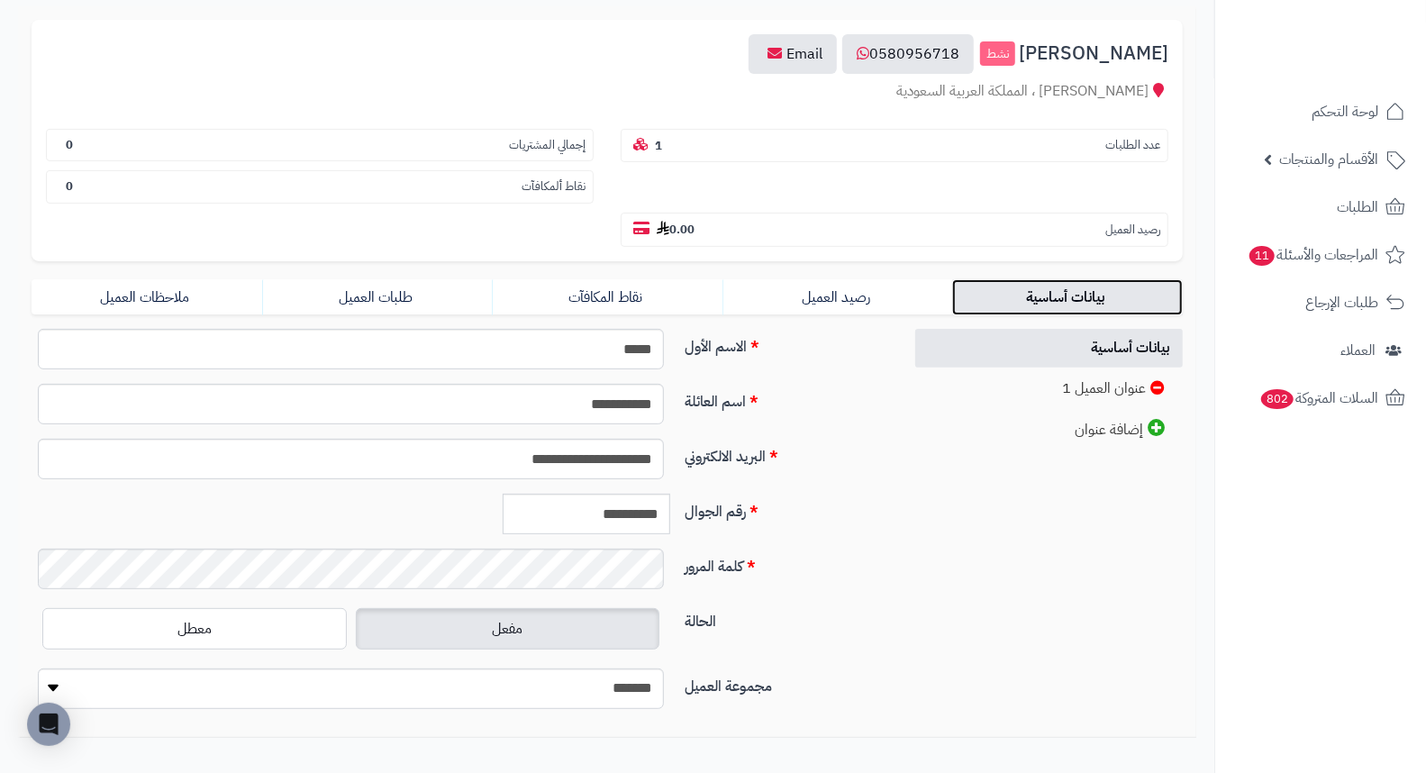
scroll to position [200, 0]
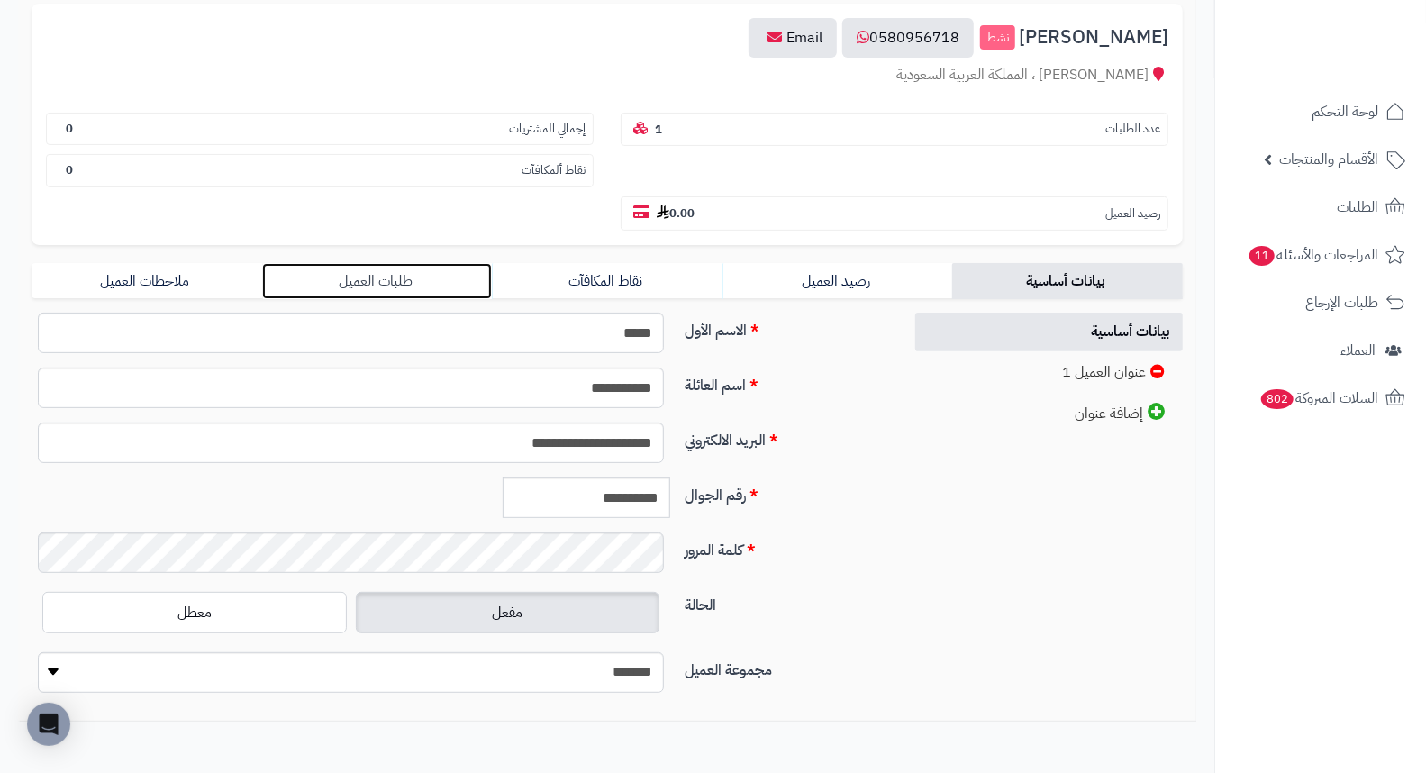
click at [363, 263] on link "طلبات العميل" at bounding box center [377, 281] width 231 height 36
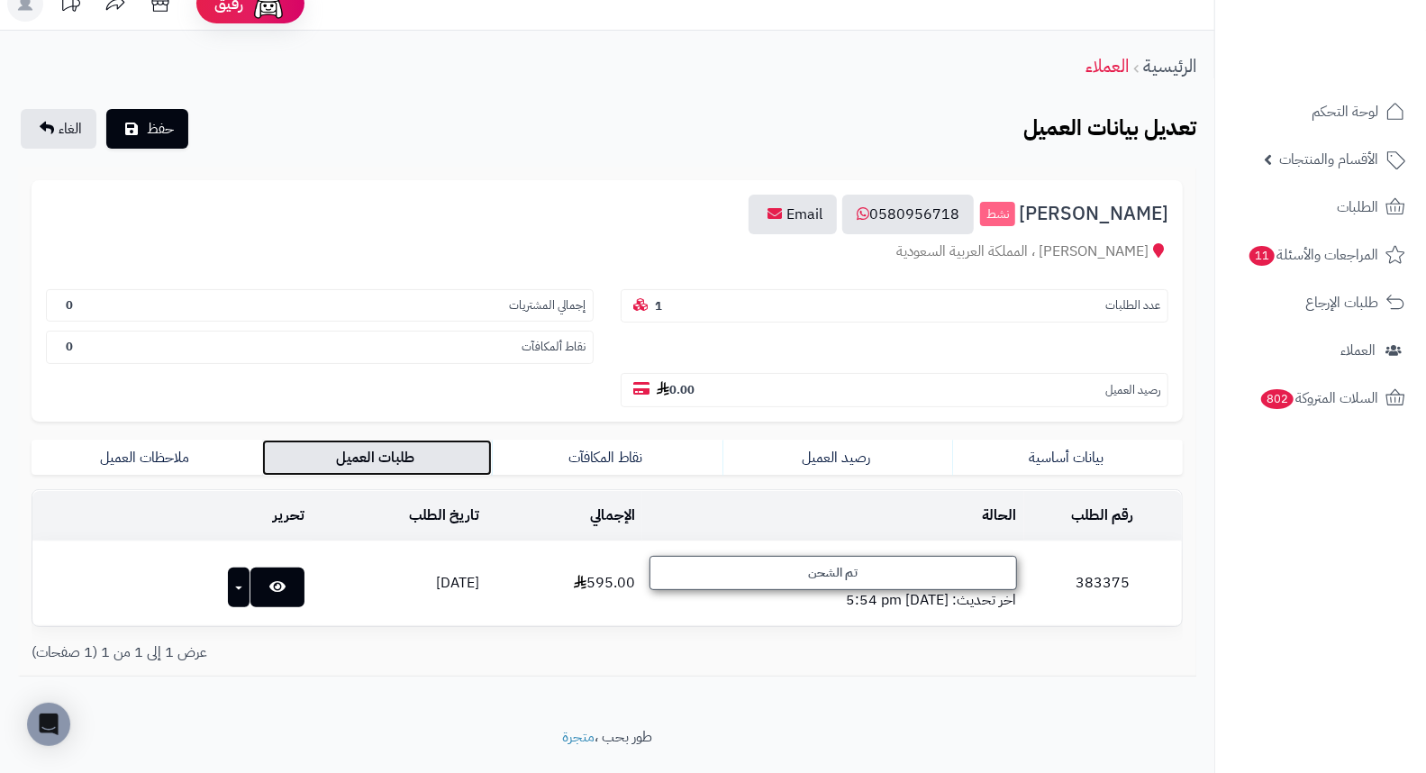
scroll to position [25, 0]
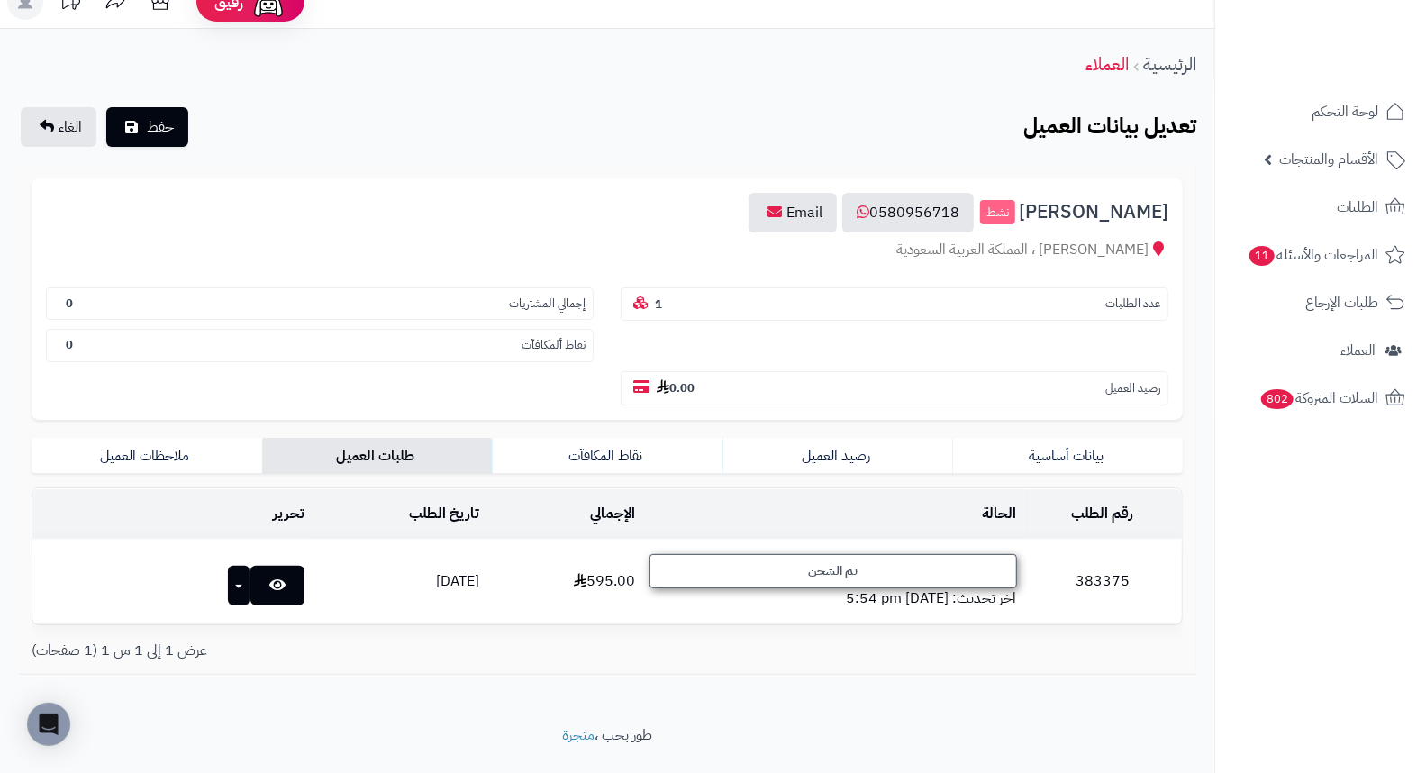
click at [985, 554] on div "تم الشحن" at bounding box center [832, 571] width 367 height 34
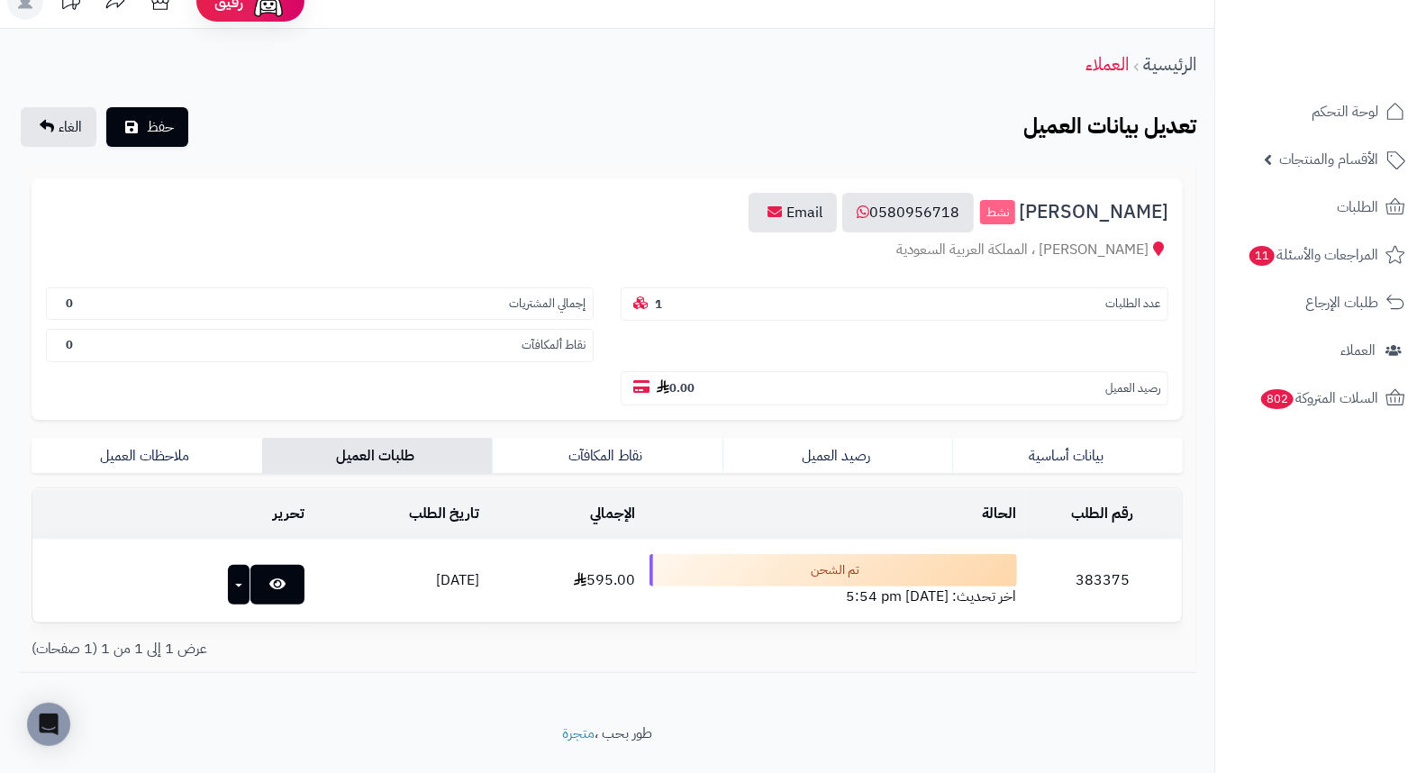
scroll to position [23, 0]
click at [1118, 541] on td "383375" at bounding box center [1103, 582] width 159 height 82
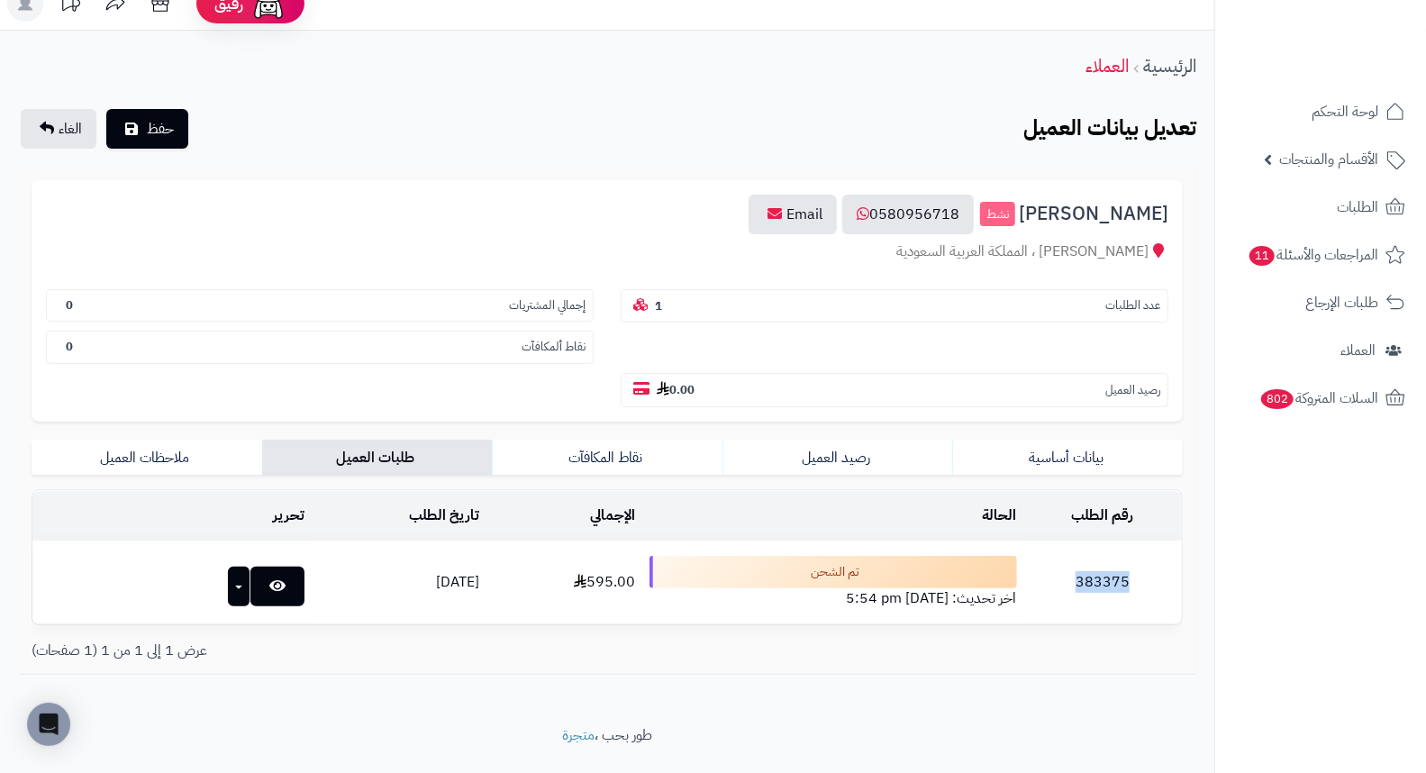
click at [1118, 541] on td "383375" at bounding box center [1103, 582] width 159 height 82
copy td "383375"
click at [1069, 439] on link "بيانات أساسية" at bounding box center [1067, 457] width 231 height 36
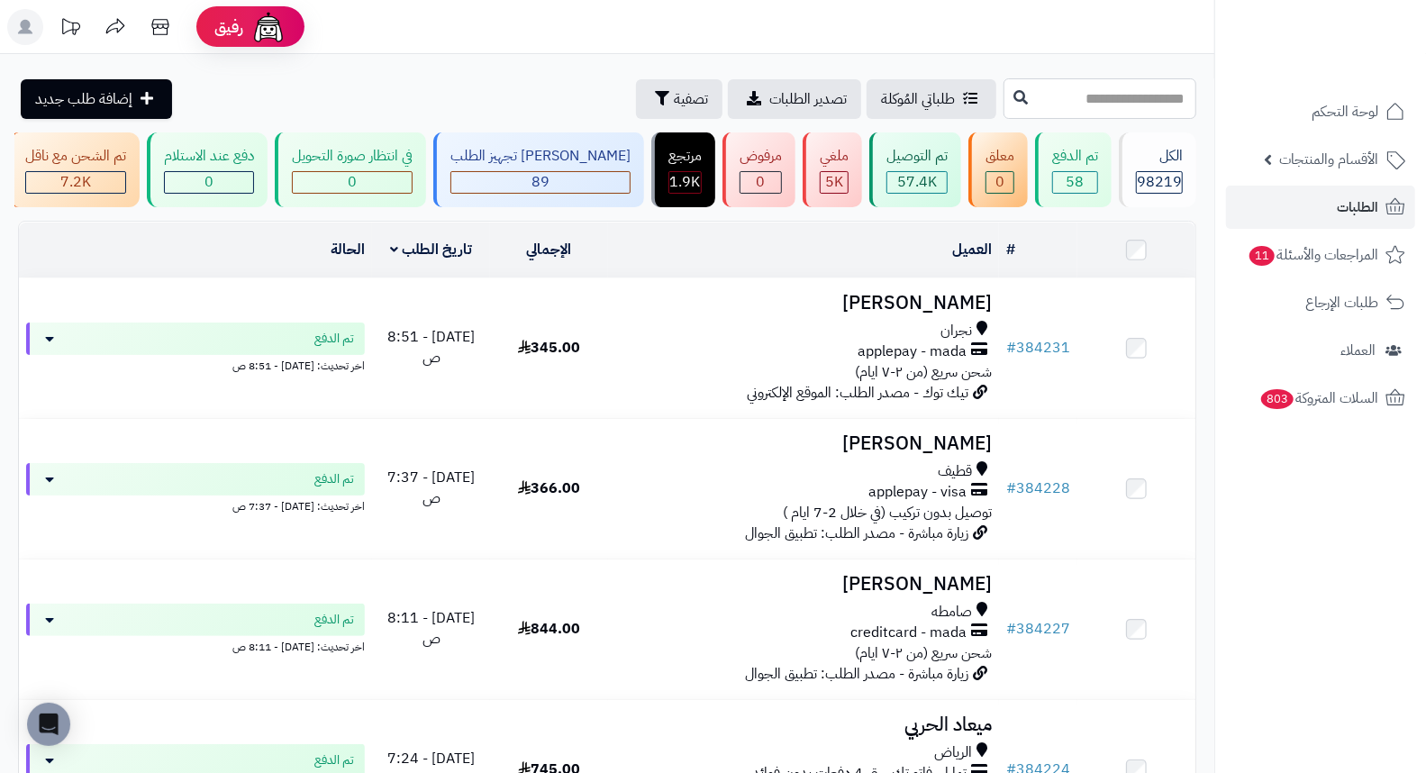
click at [1110, 100] on input "text" at bounding box center [1099, 98] width 193 height 41
paste input "******"
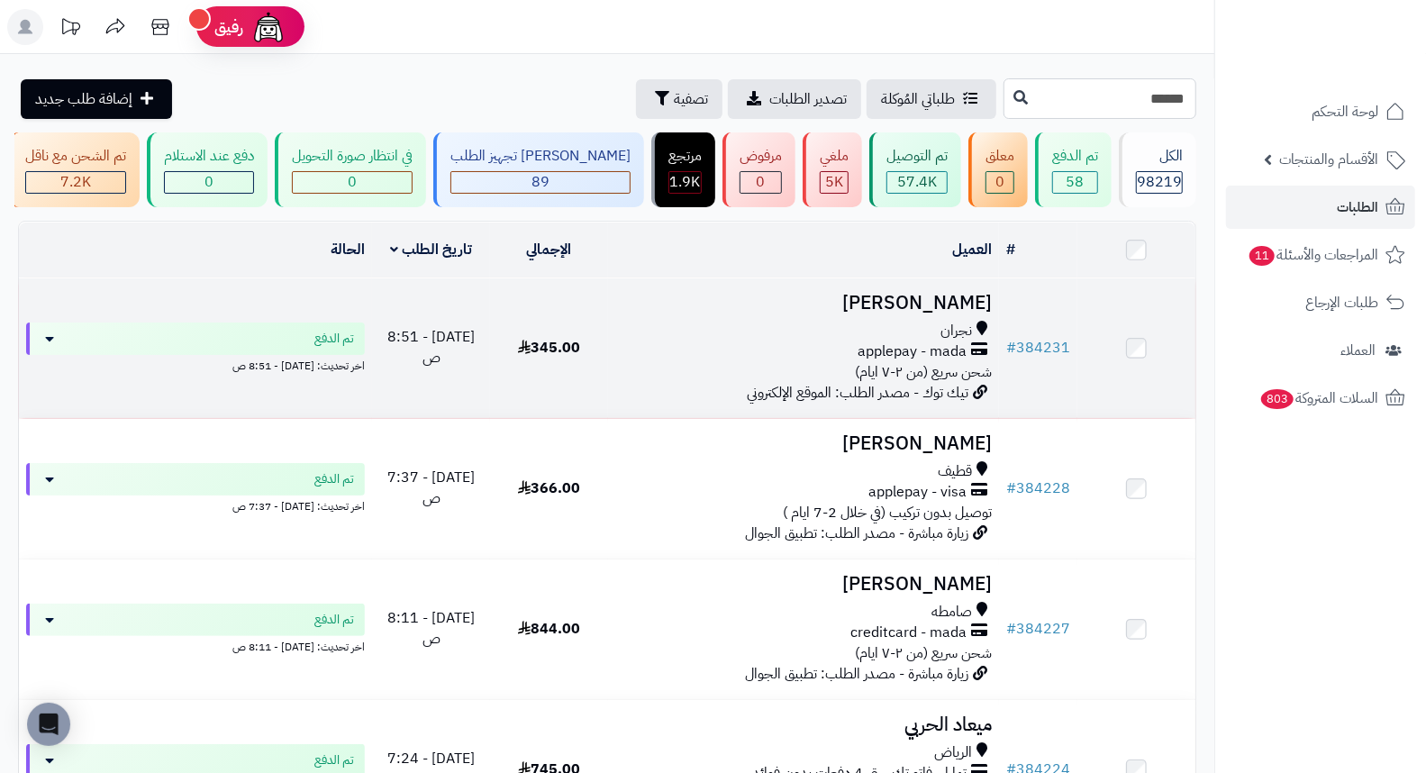
type input "******"
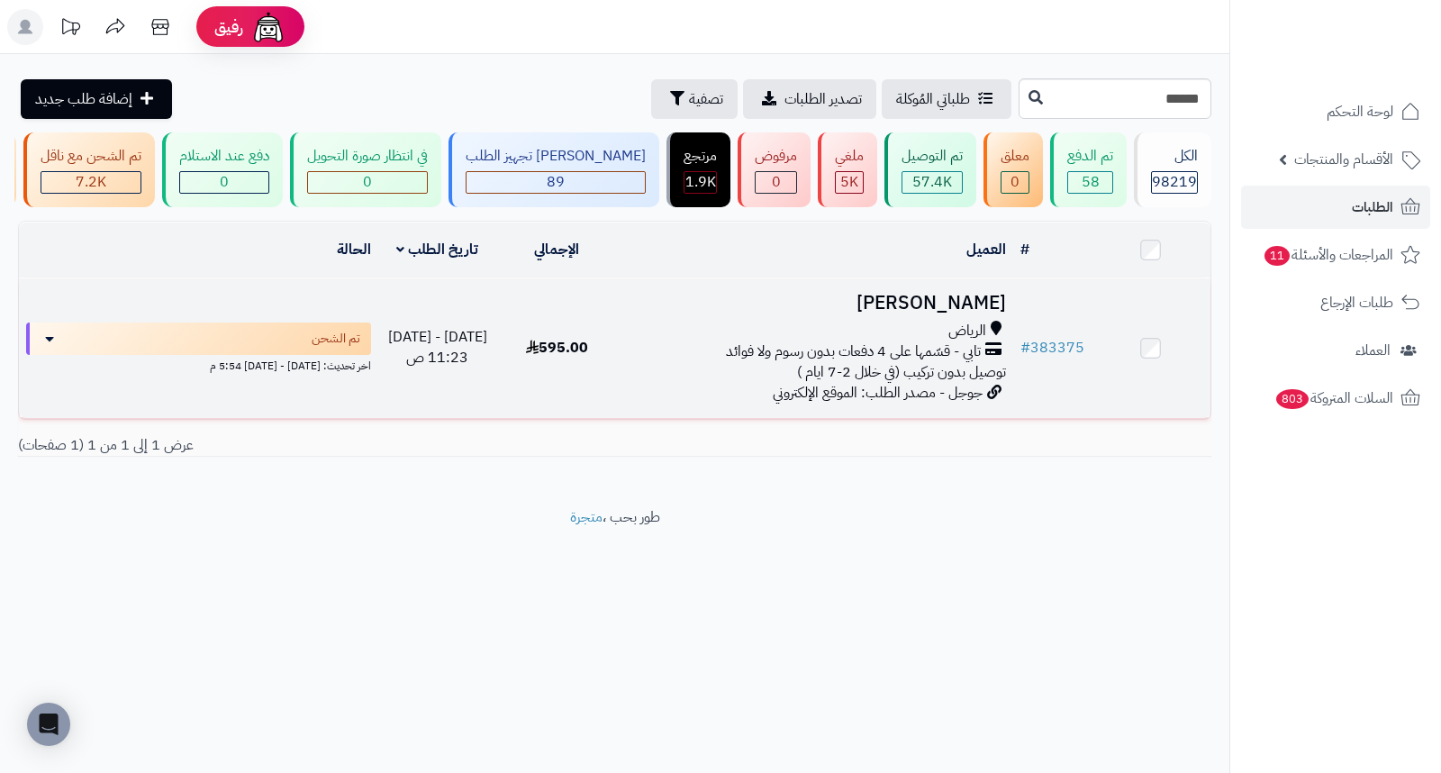
click at [955, 303] on h3 "[PERSON_NAME]" at bounding box center [814, 303] width 383 height 21
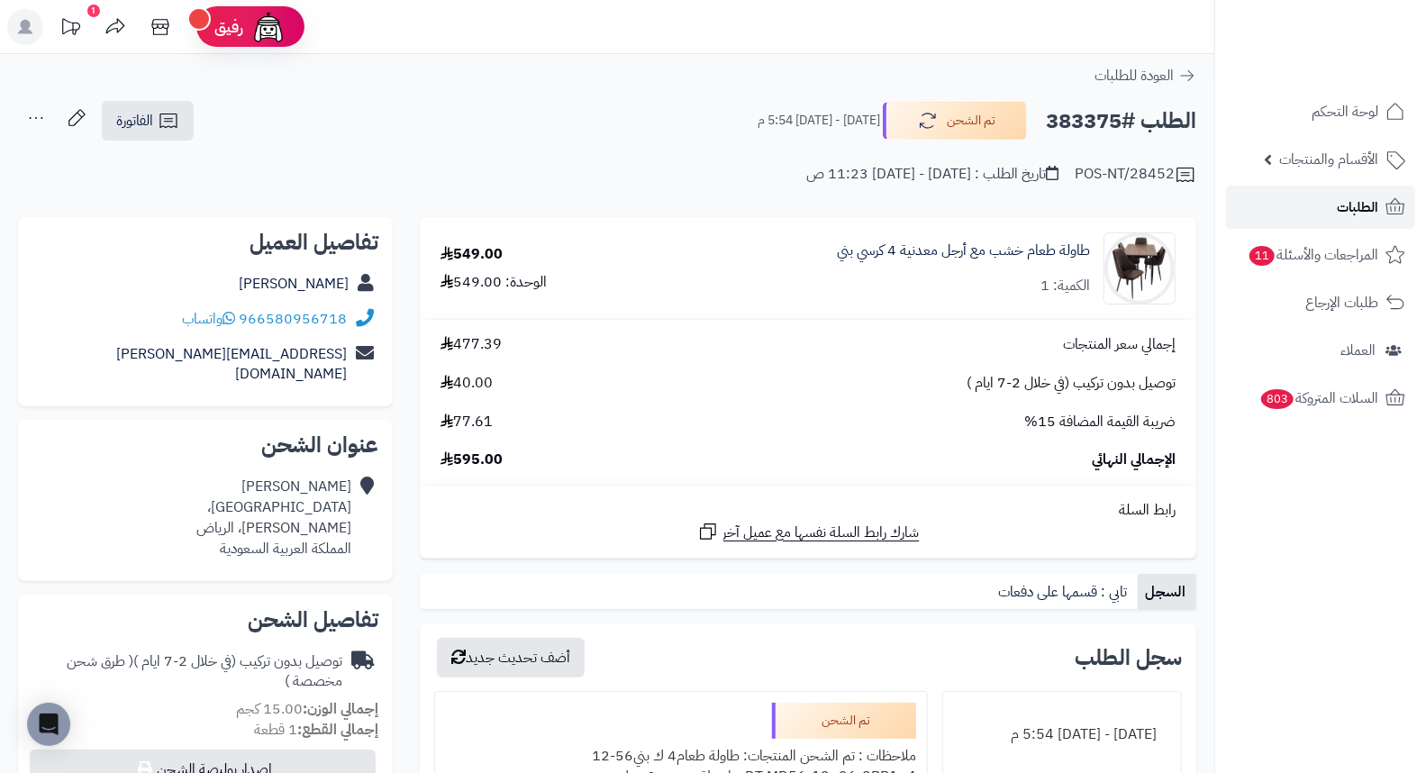
click at [1313, 211] on link "الطلبات" at bounding box center [1320, 207] width 189 height 43
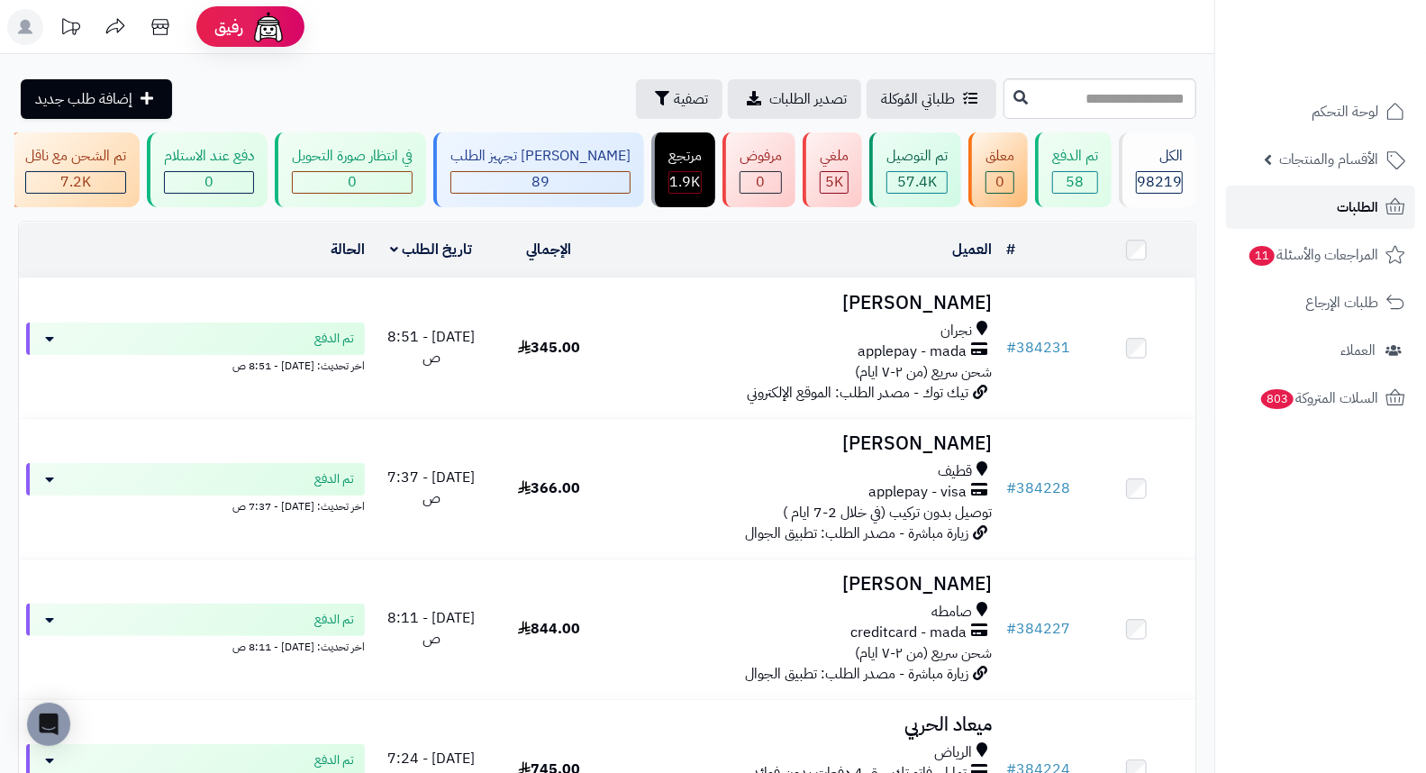
click at [1346, 208] on span "الطلبات" at bounding box center [1356, 207] width 41 height 25
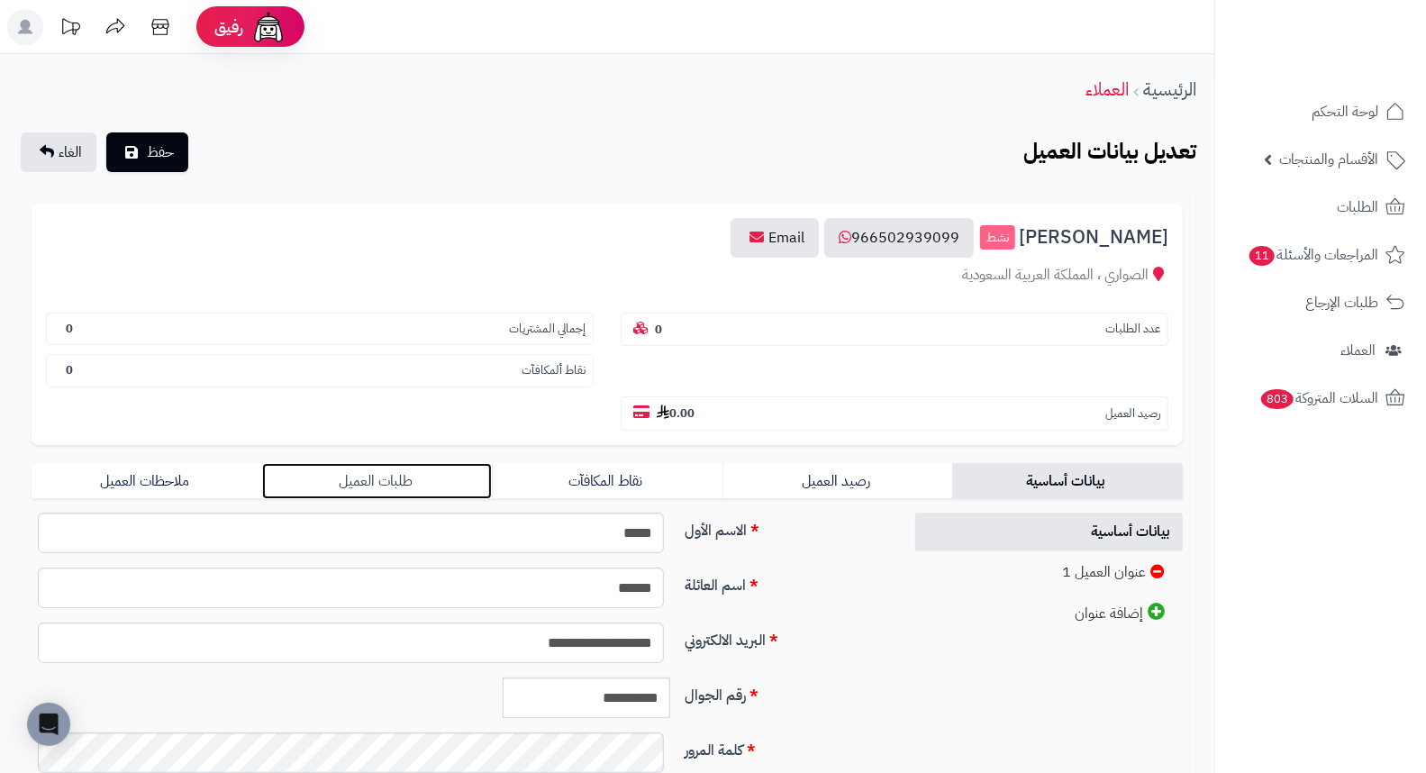
click at [347, 463] on link "طلبات العميل" at bounding box center [377, 481] width 231 height 36
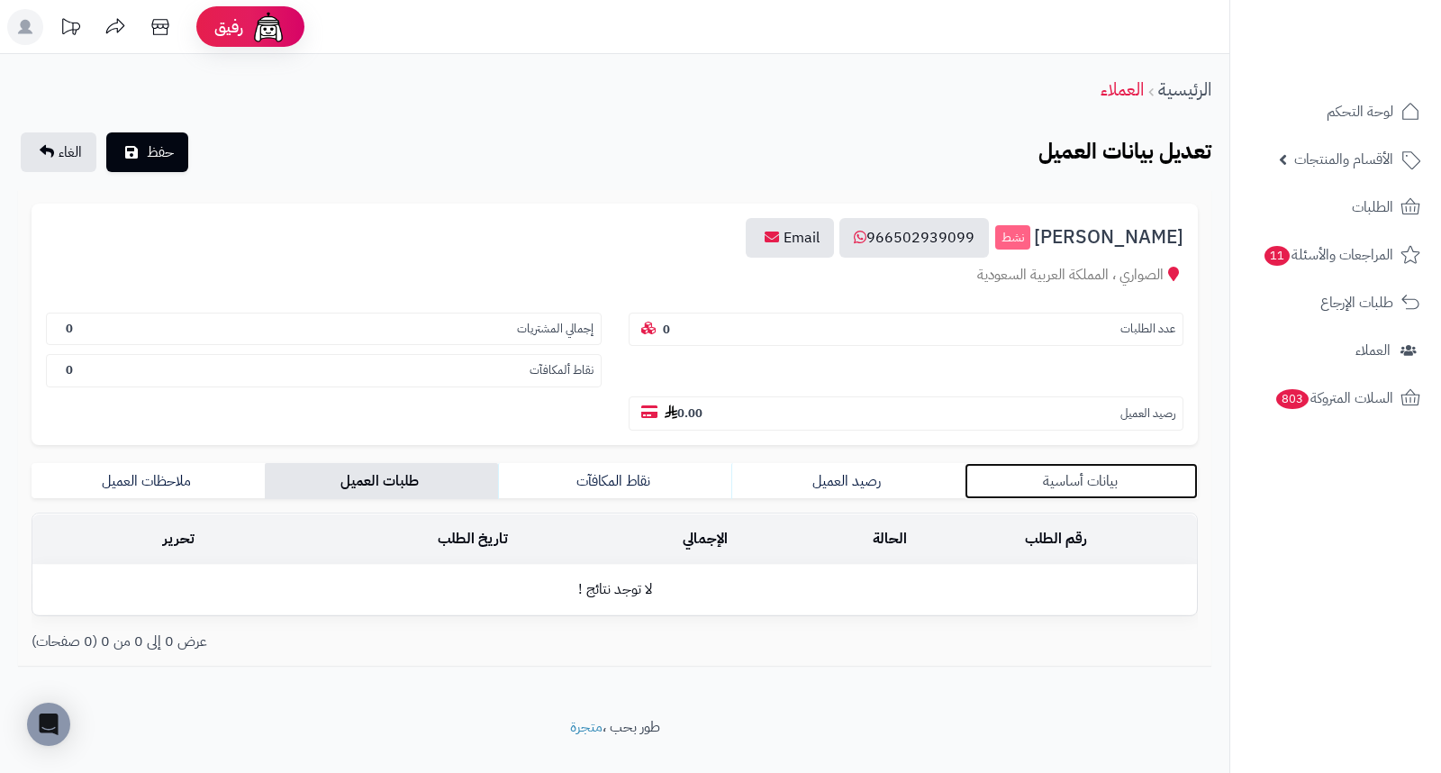
click at [1075, 463] on link "بيانات أساسية" at bounding box center [1081, 481] width 233 height 36
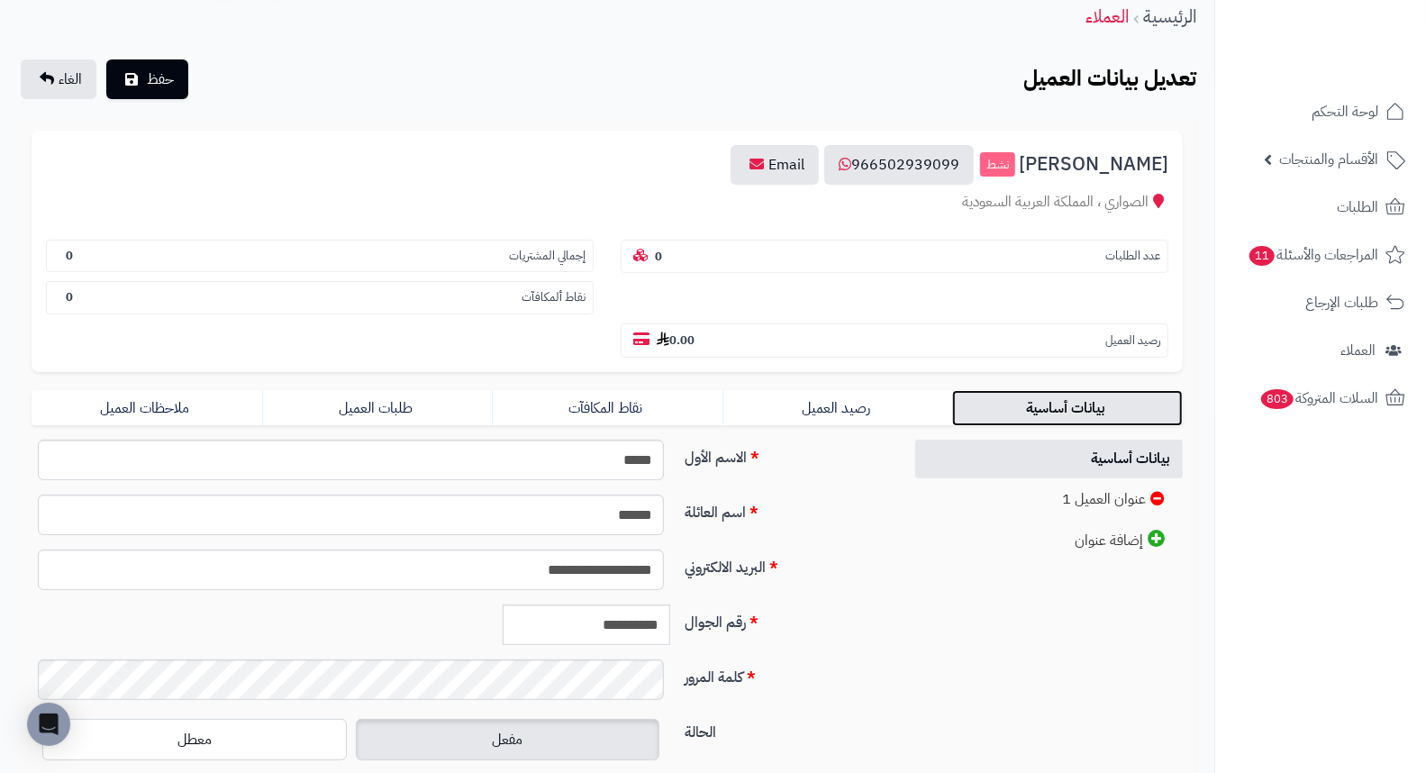
scroll to position [246, 0]
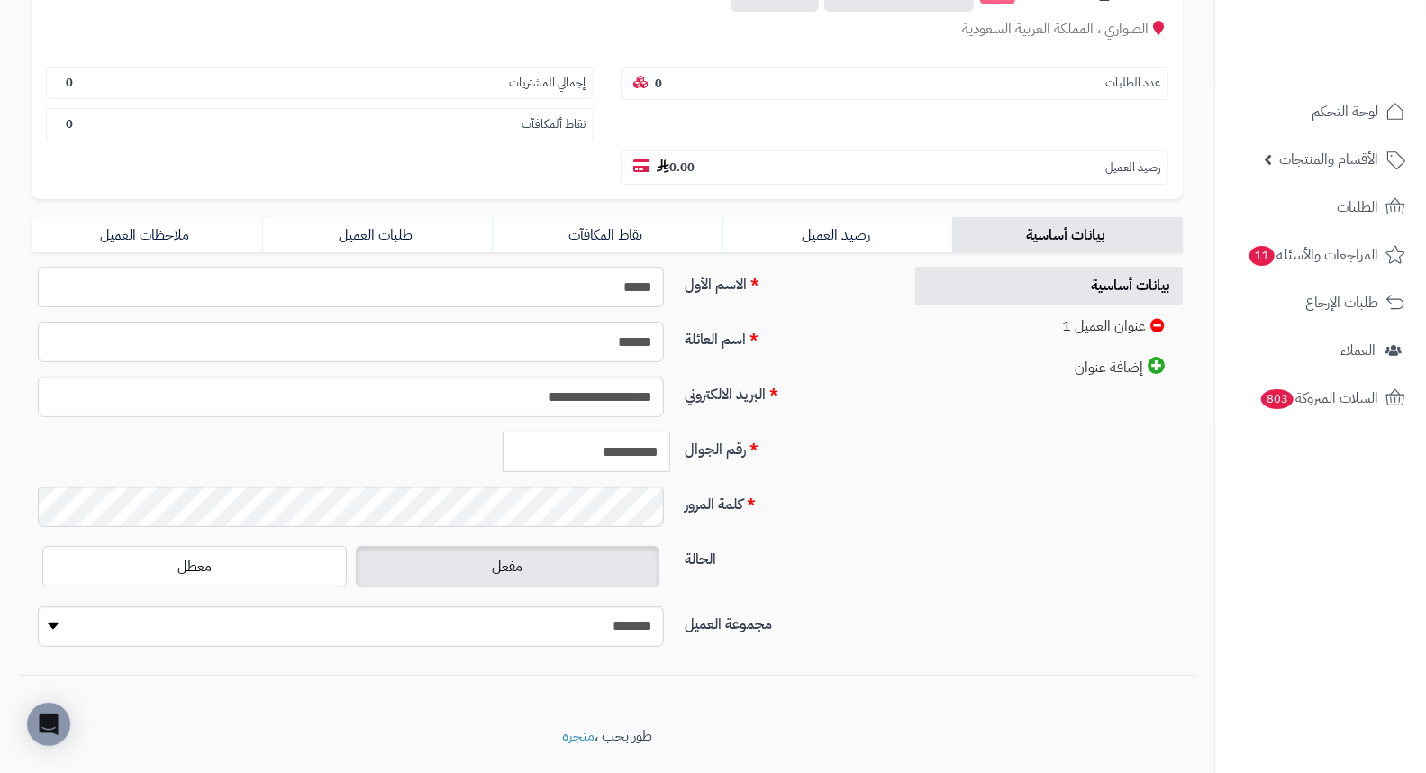
click at [595, 431] on input "**********" at bounding box center [587, 451] width 168 height 41
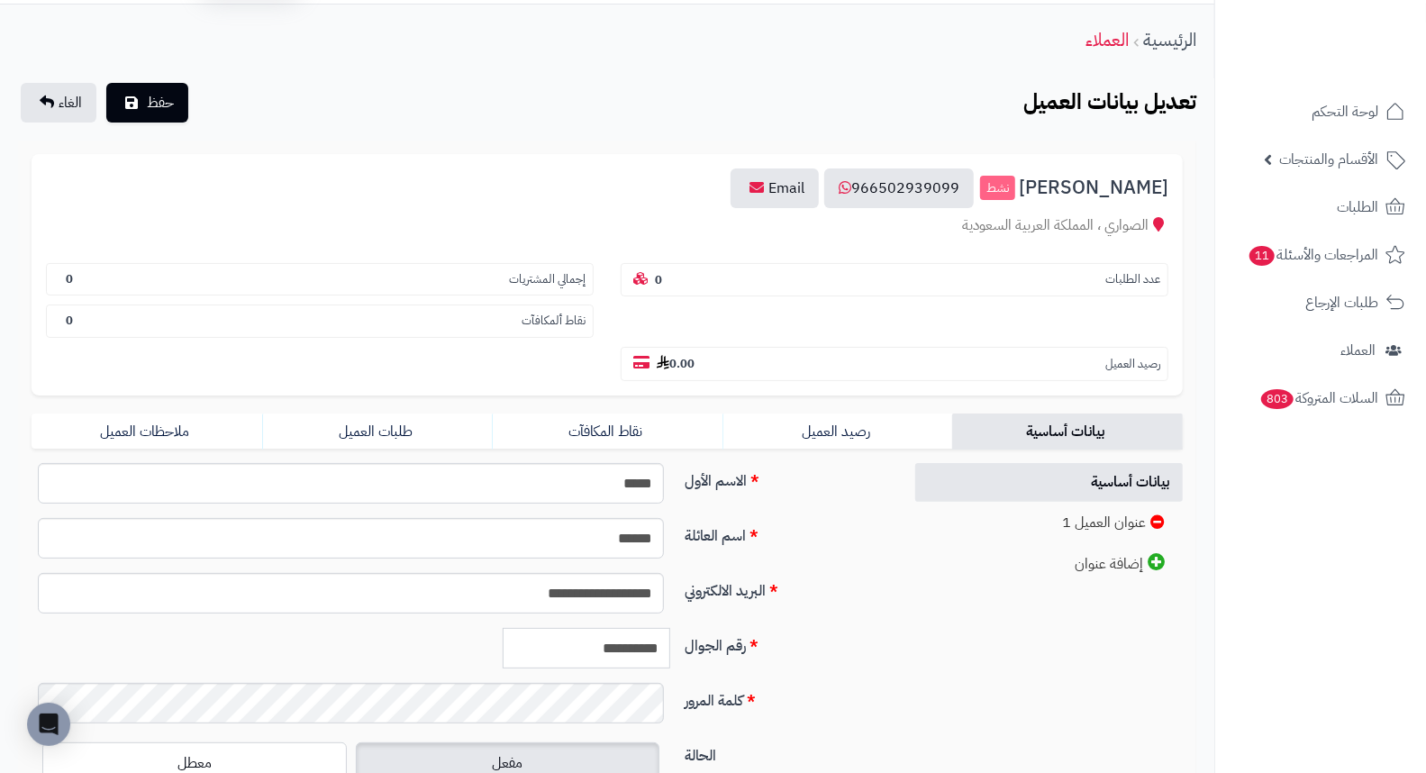
scroll to position [46, 0]
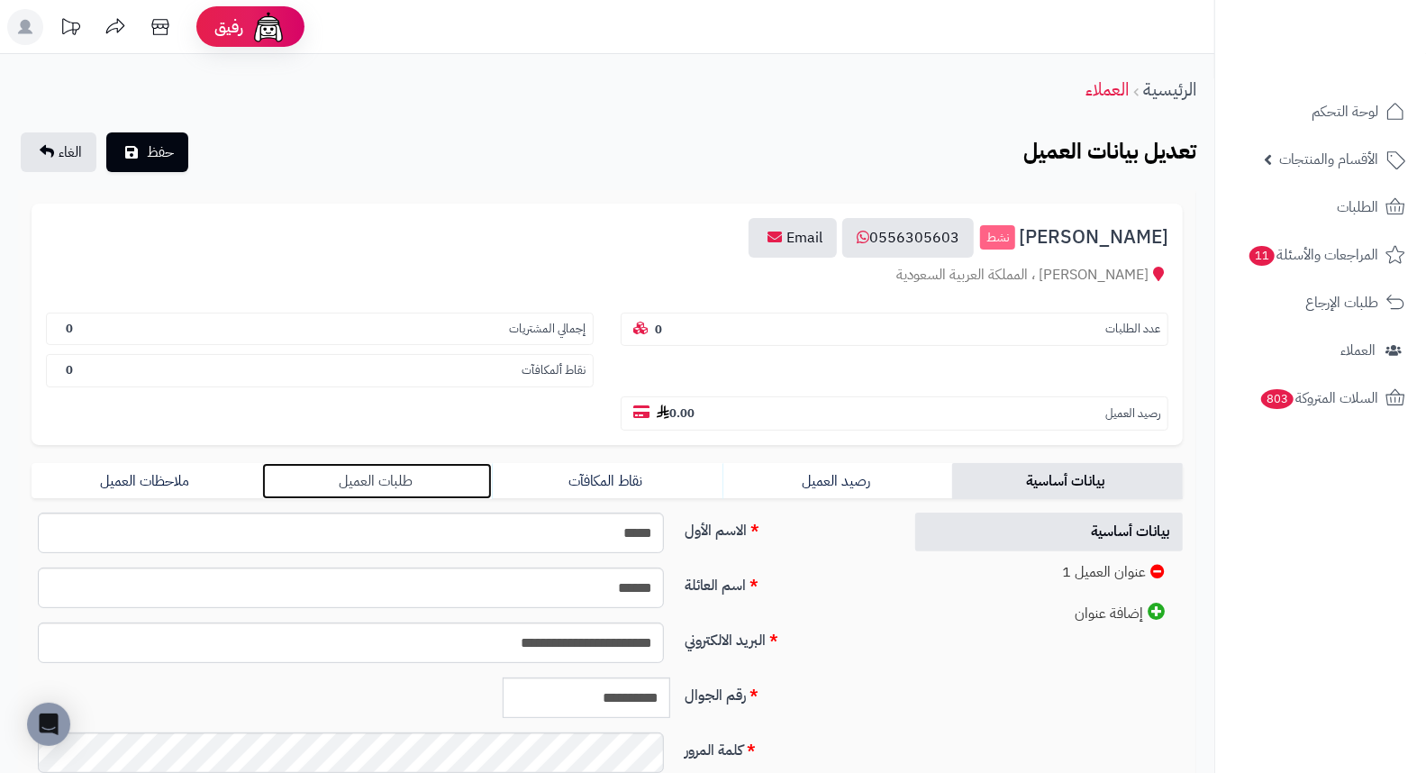
click at [371, 463] on link "طلبات العميل" at bounding box center [377, 481] width 231 height 36
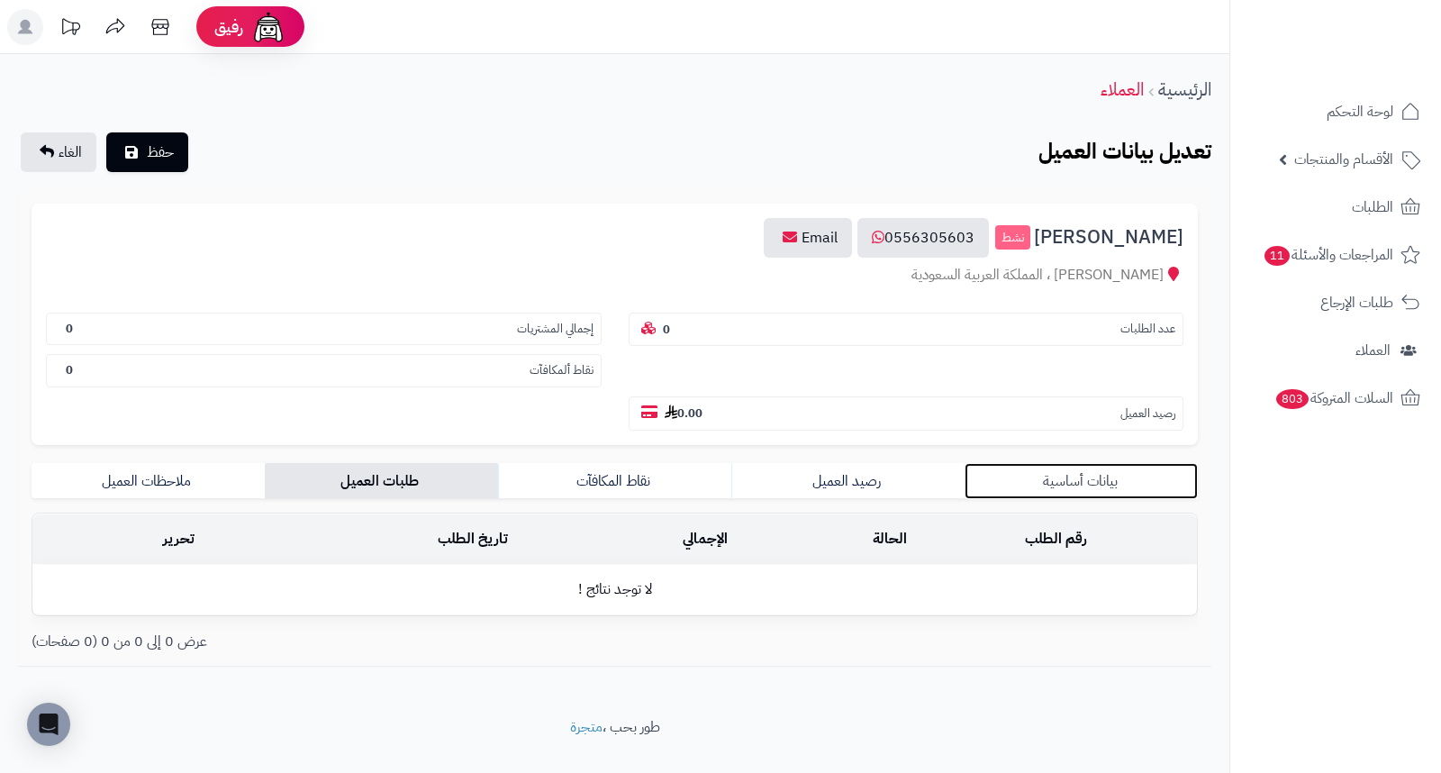
click at [1120, 463] on link "بيانات أساسية" at bounding box center [1081, 481] width 233 height 36
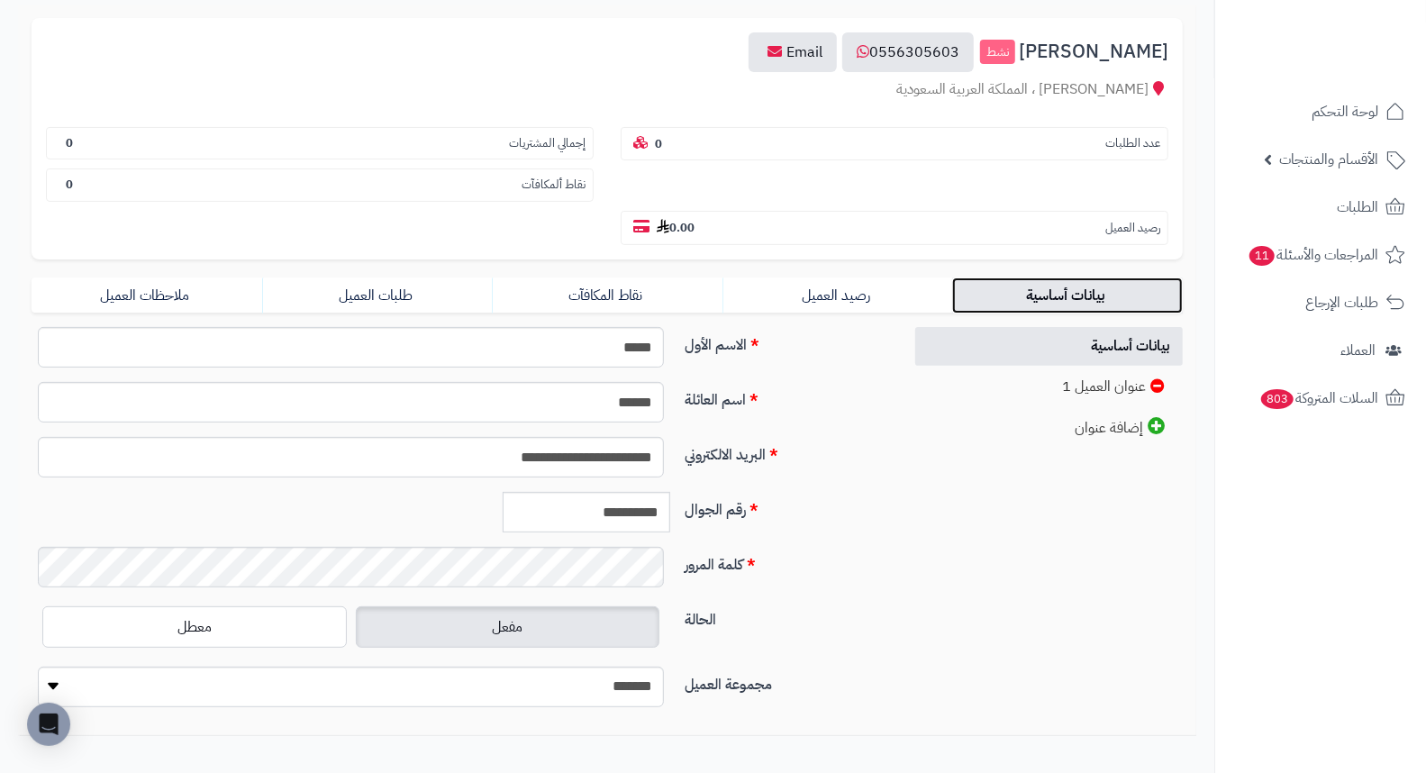
scroll to position [200, 0]
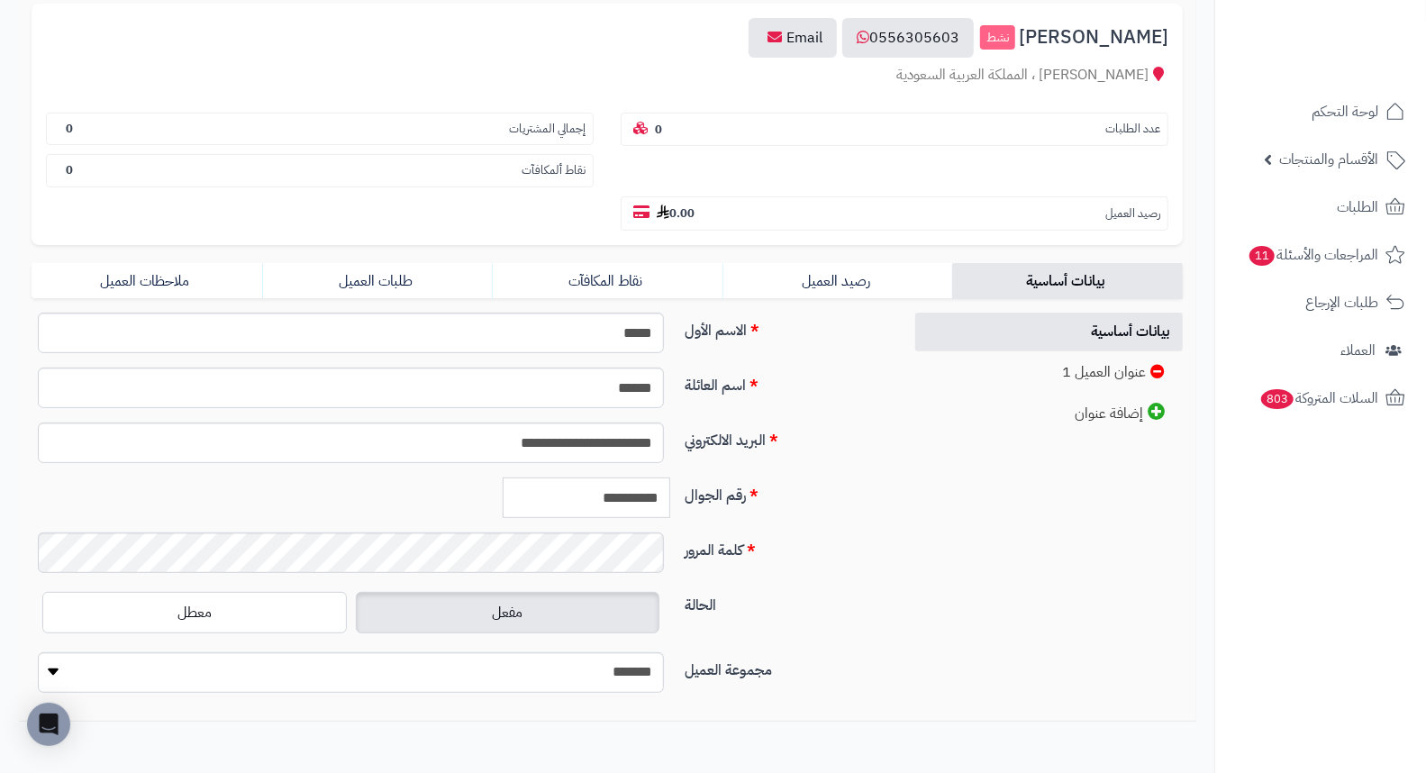
click at [638, 477] on input "**********" at bounding box center [587, 497] width 168 height 41
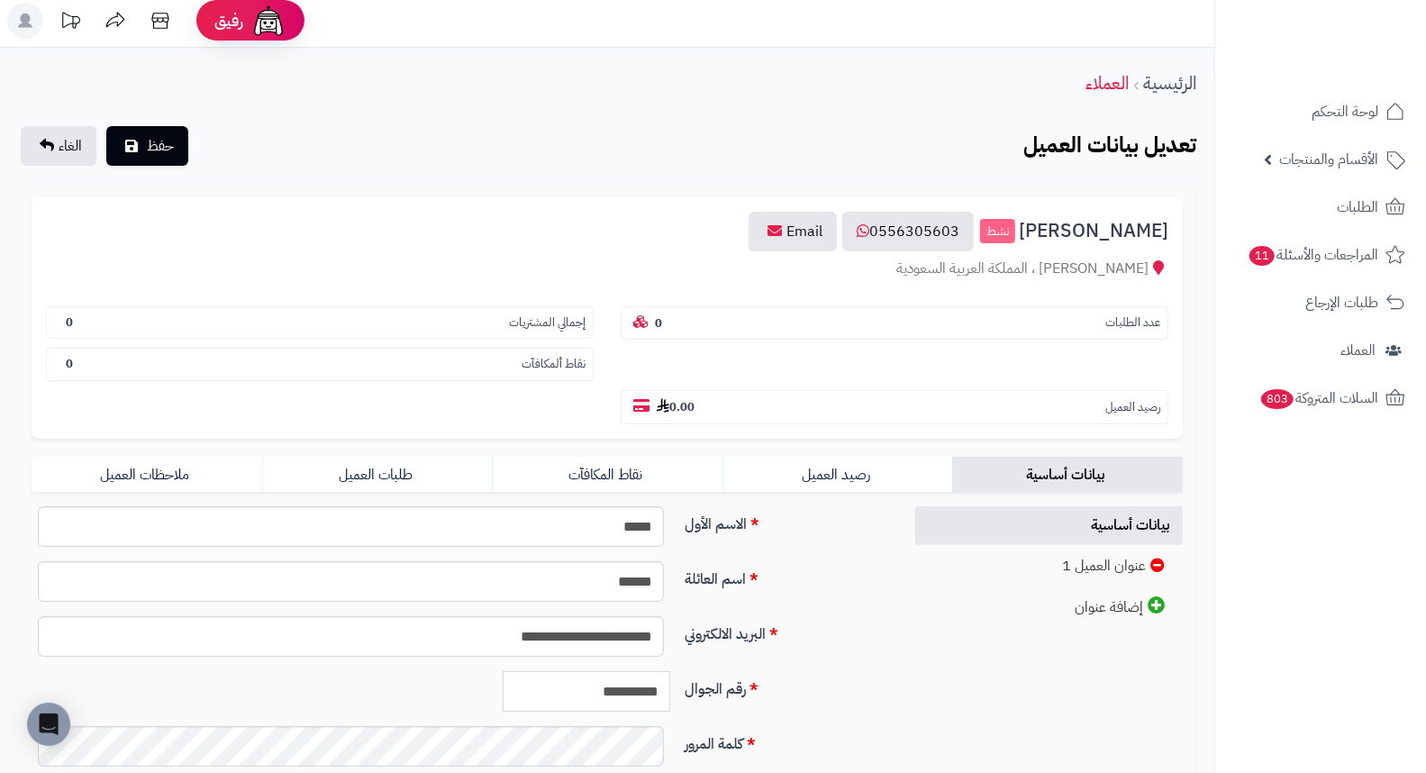
scroll to position [0, 0]
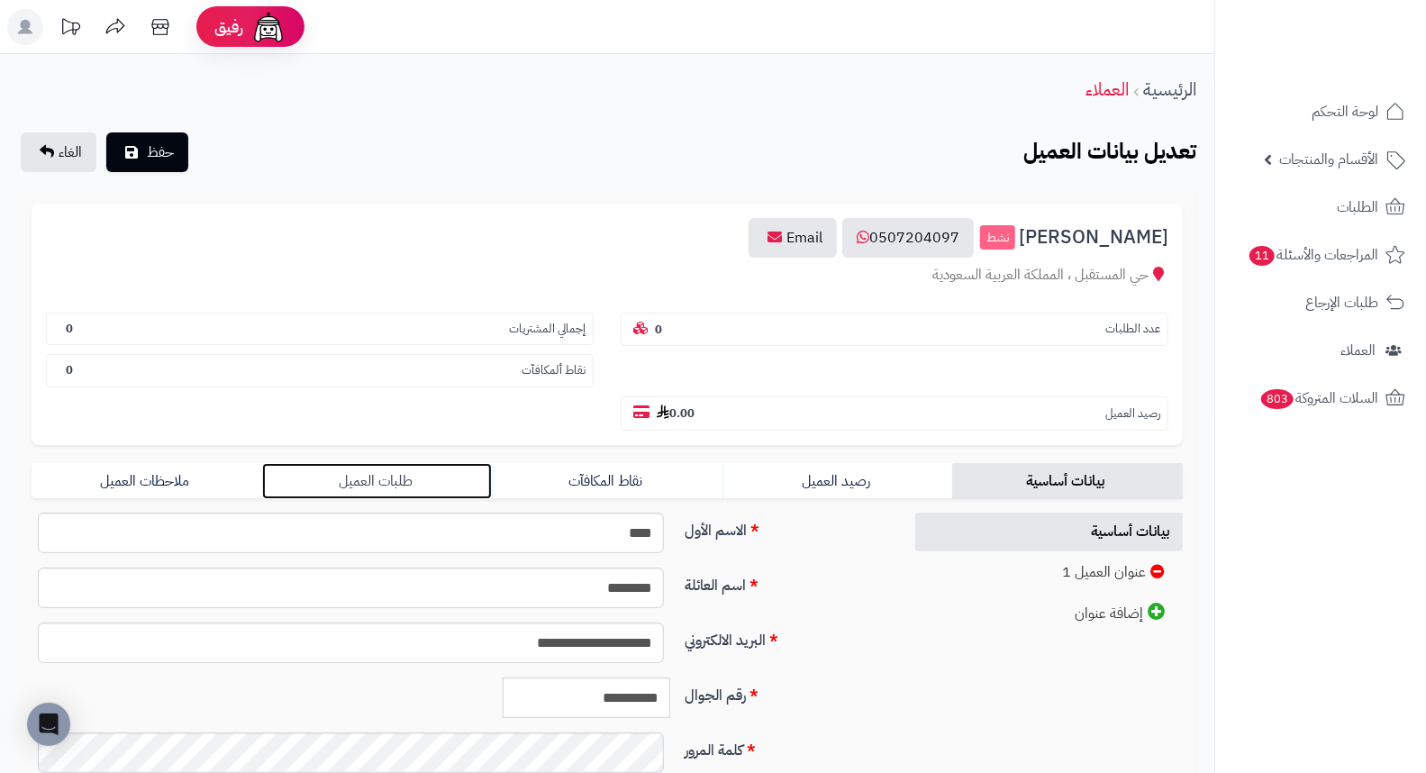
click at [366, 463] on link "طلبات العميل" at bounding box center [377, 481] width 231 height 36
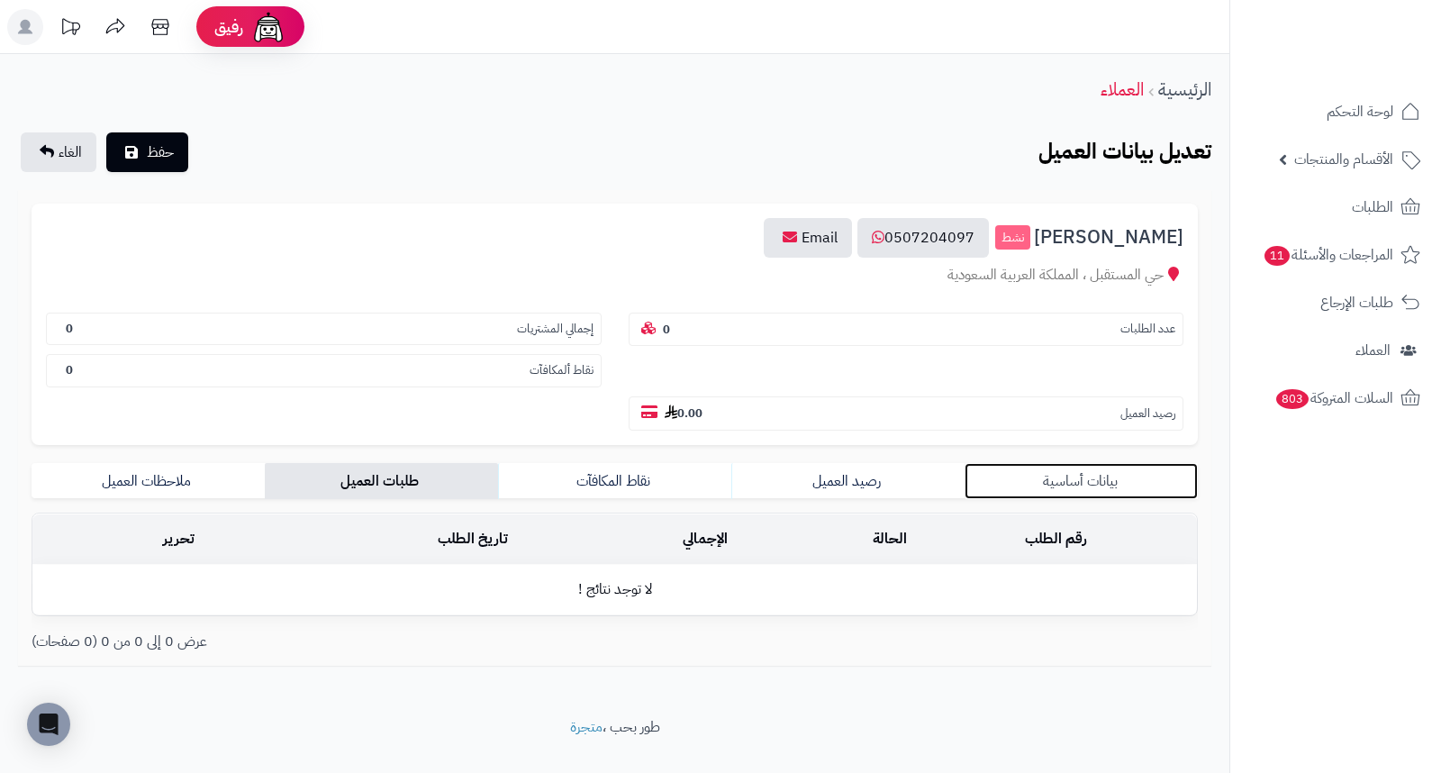
click at [1087, 463] on link "بيانات أساسية" at bounding box center [1081, 481] width 233 height 36
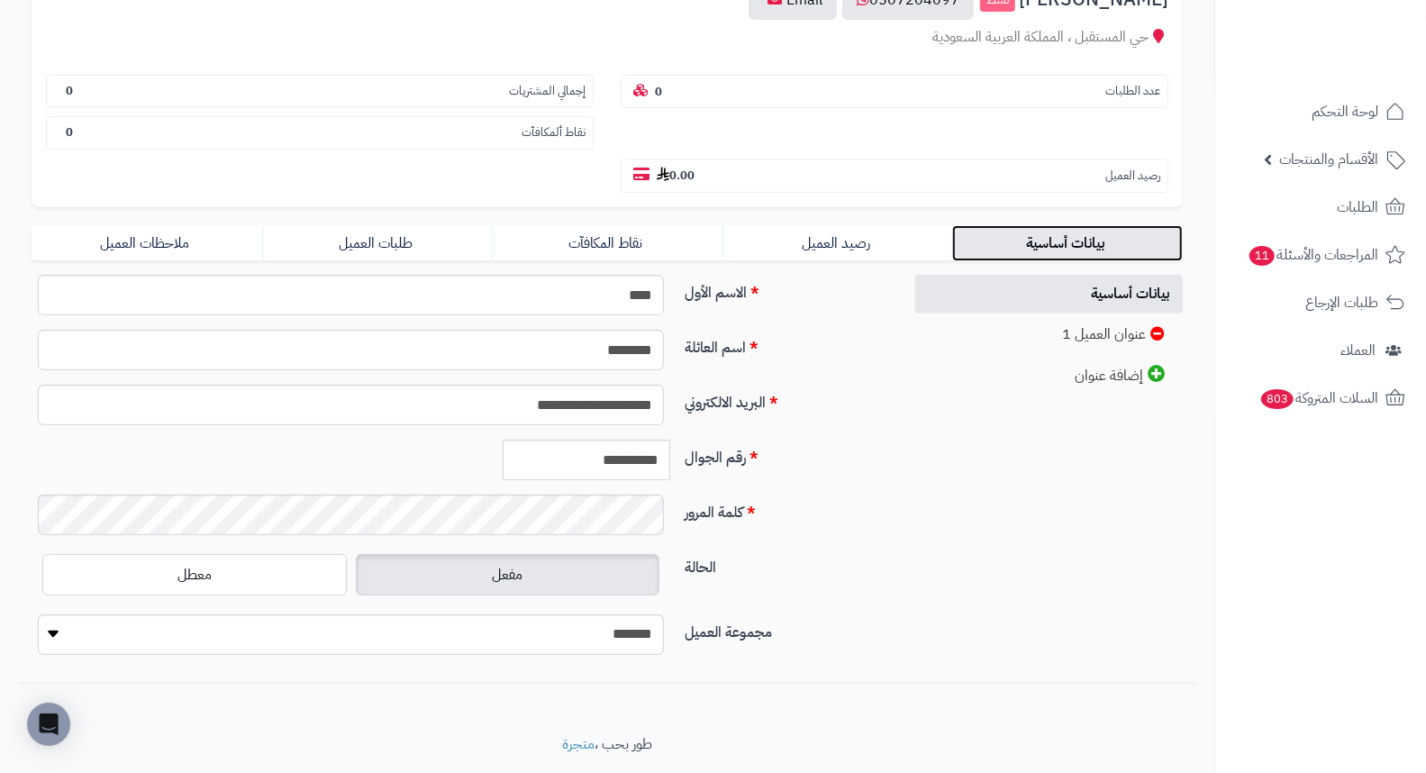
scroll to position [246, 0]
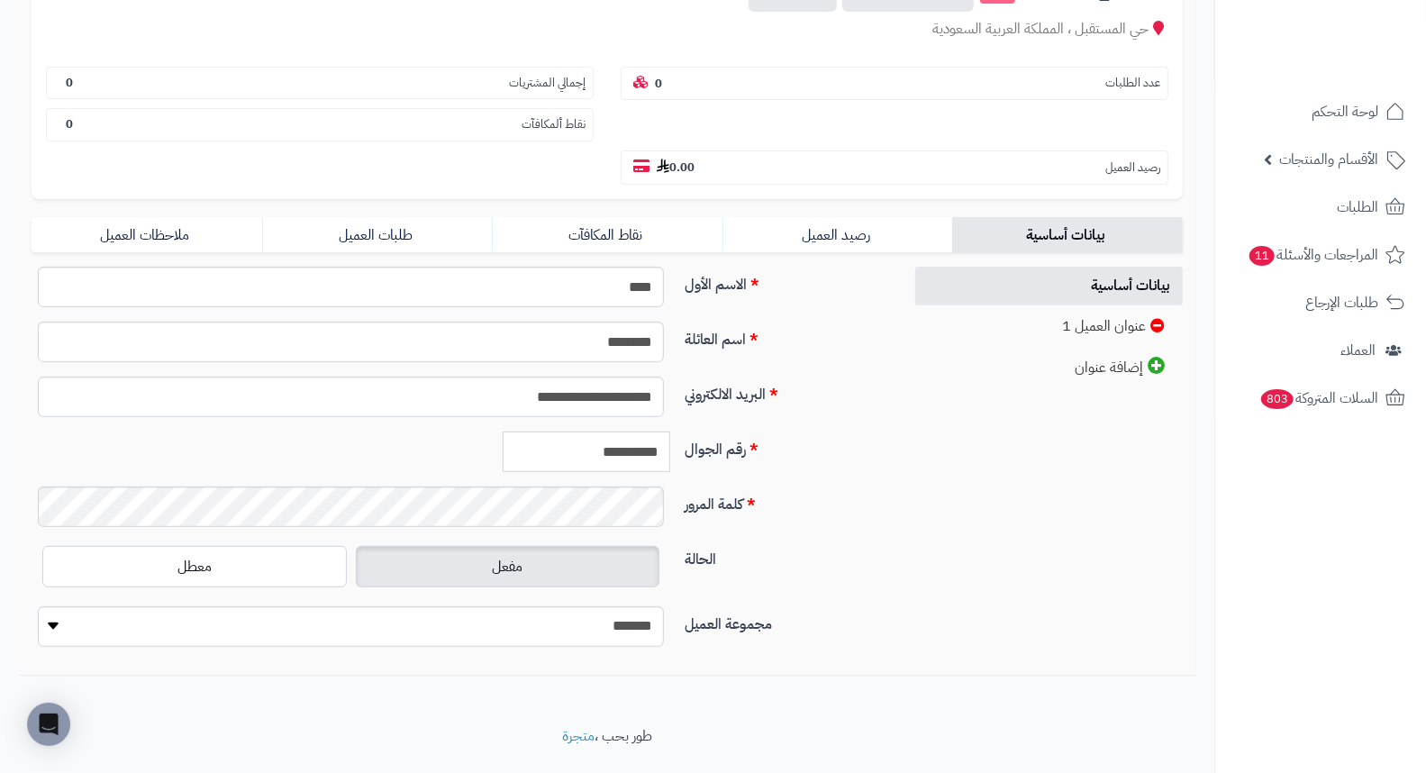
click at [583, 431] on input "**********" at bounding box center [587, 451] width 168 height 41
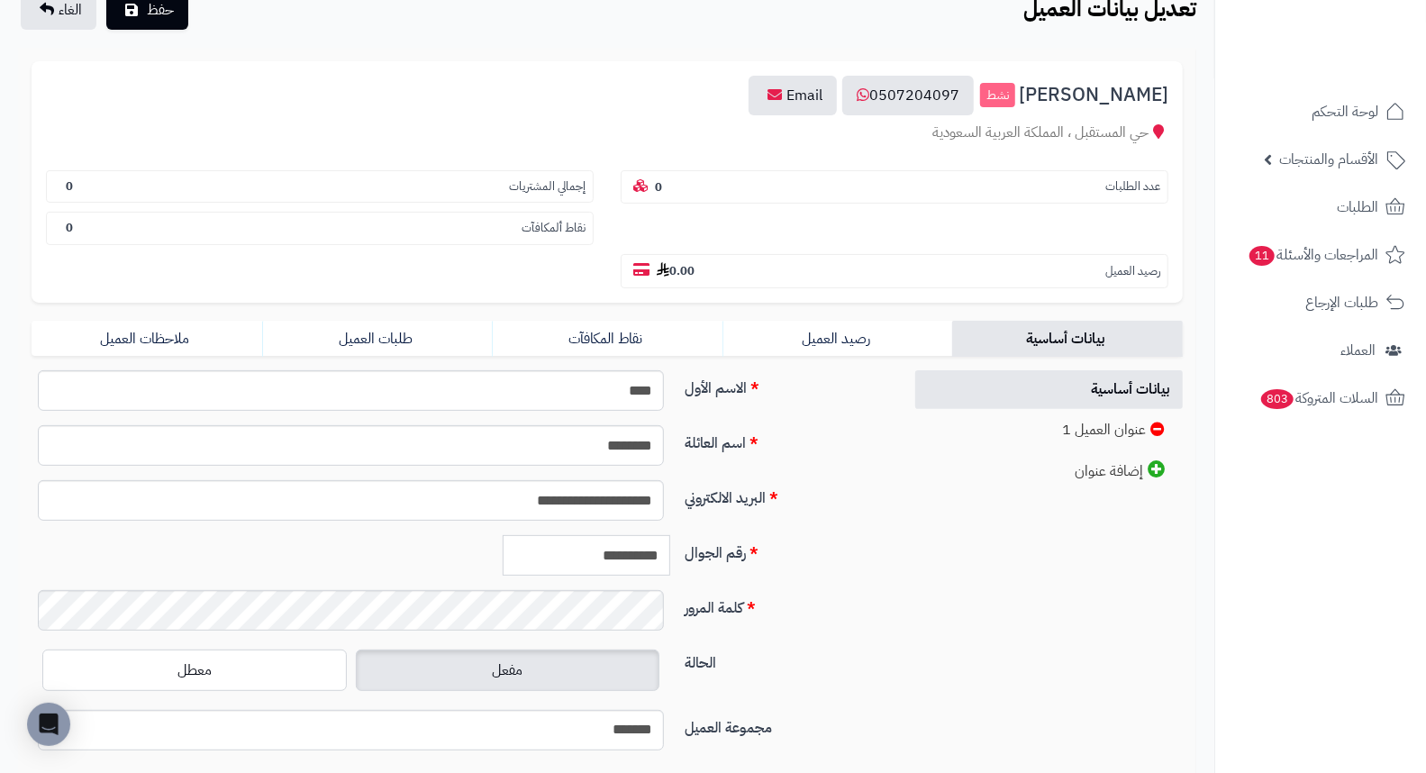
scroll to position [46, 0]
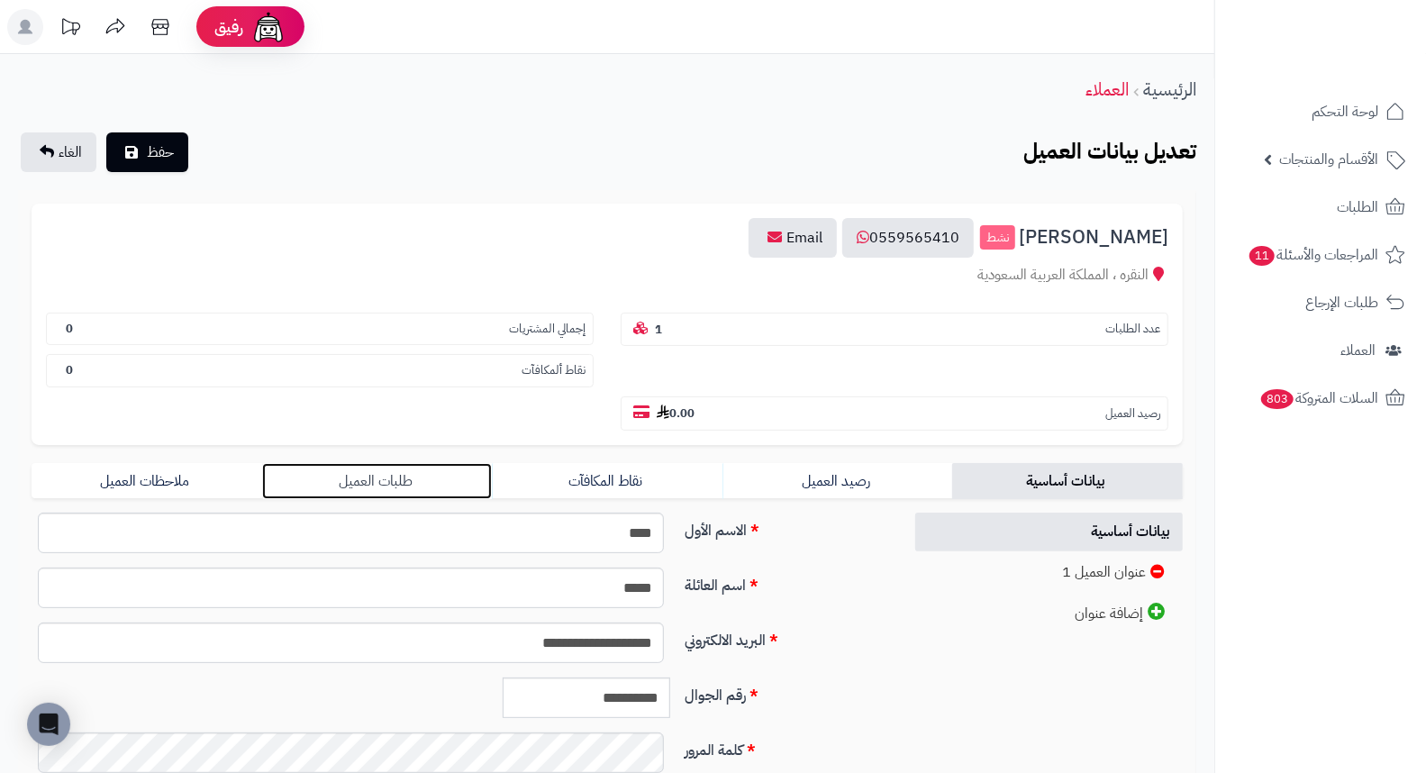
click at [402, 463] on link "طلبات العميل" at bounding box center [377, 481] width 231 height 36
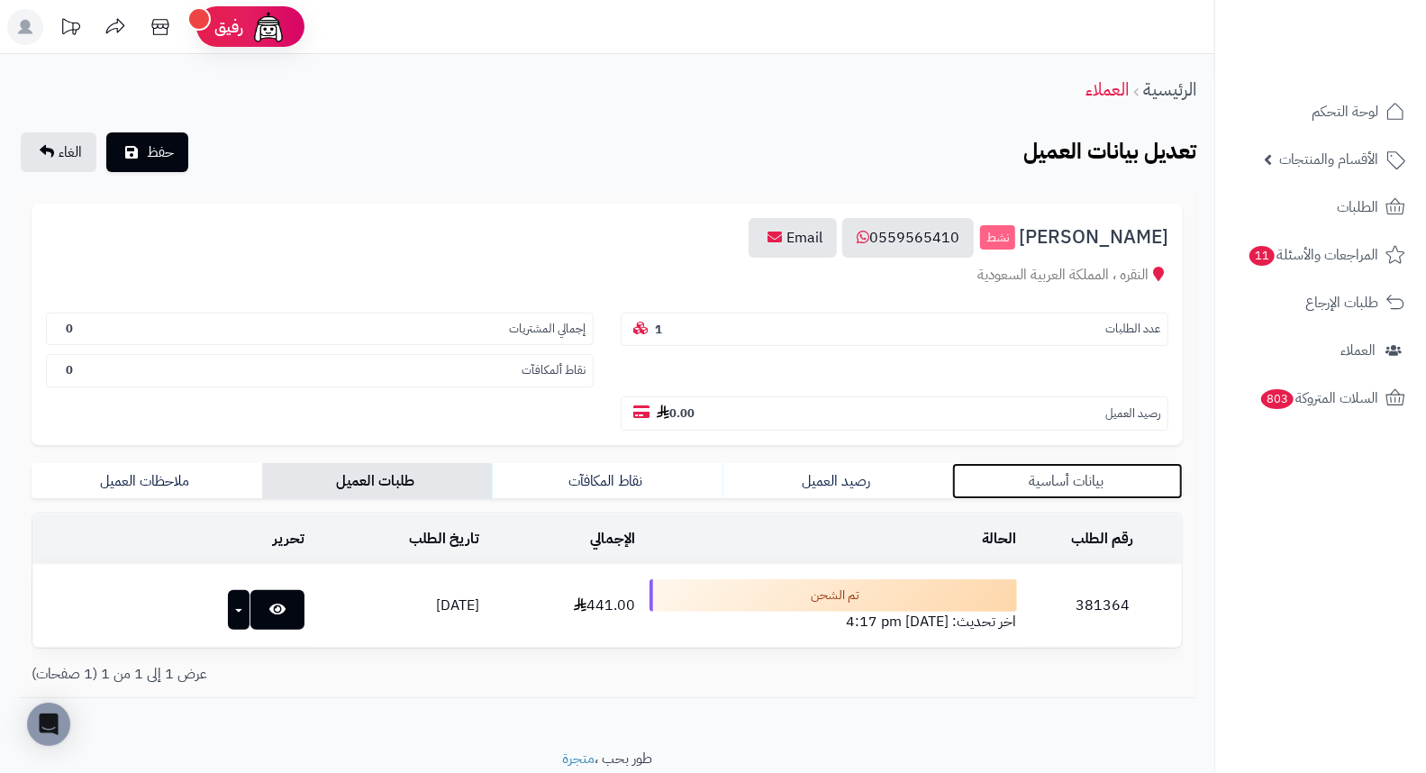
click at [1048, 463] on link "بيانات أساسية" at bounding box center [1067, 481] width 231 height 36
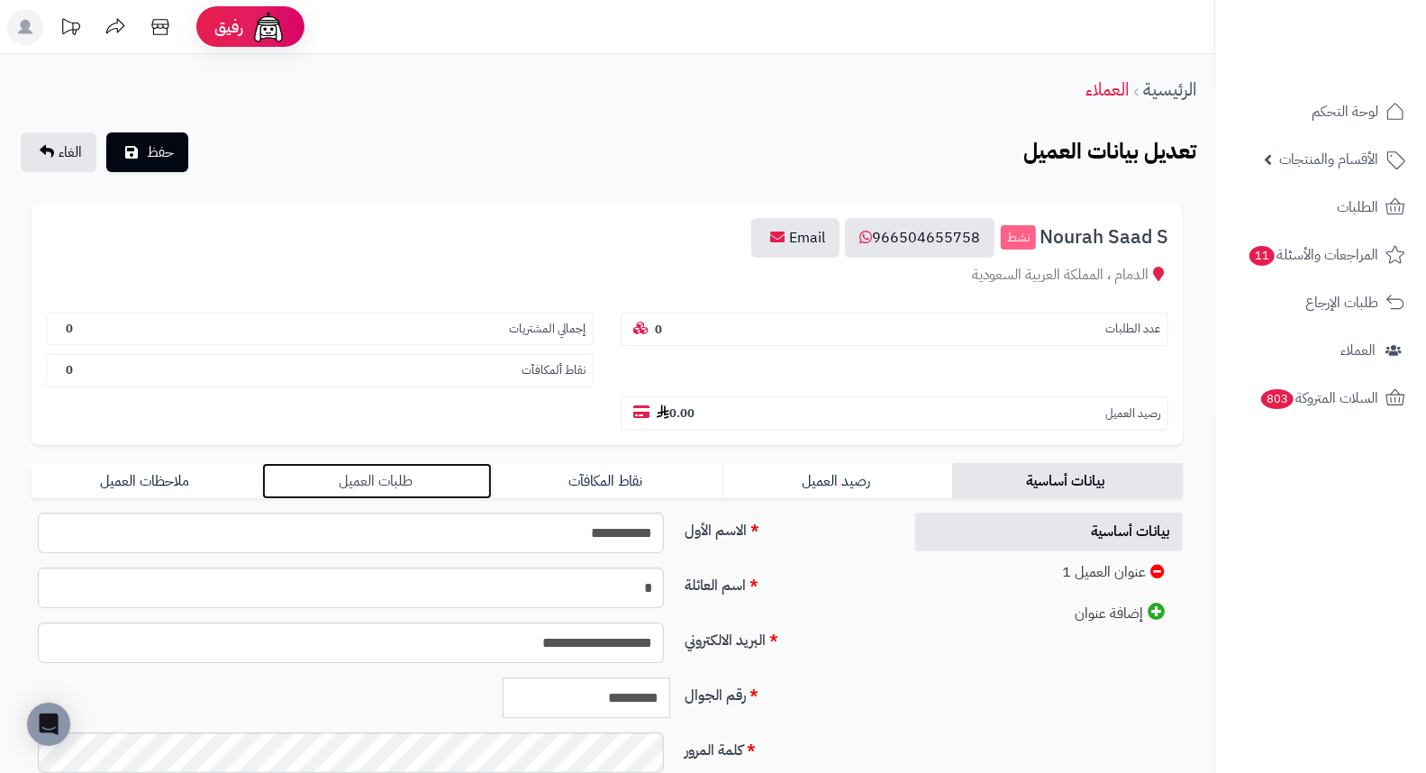
click at [373, 463] on link "طلبات العميل" at bounding box center [377, 481] width 231 height 36
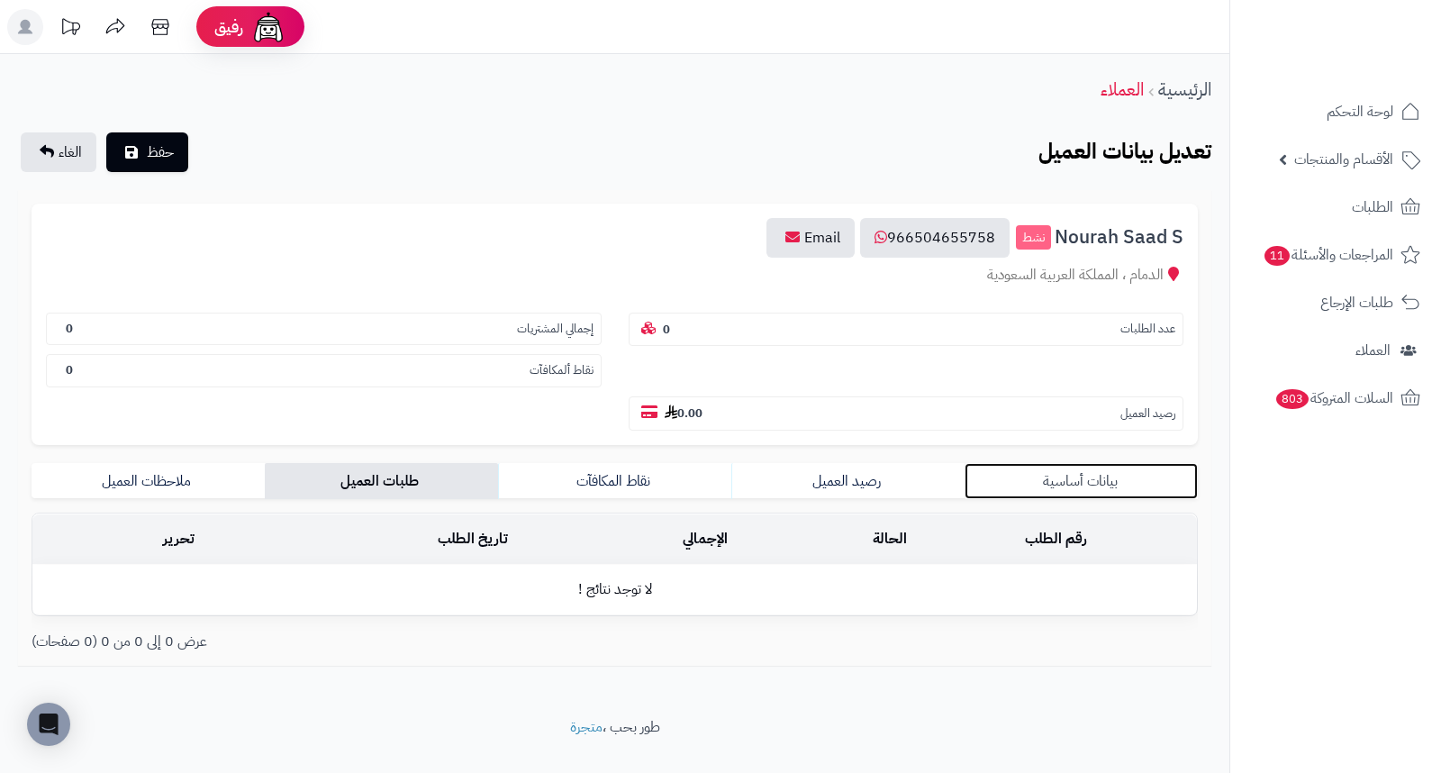
click at [1076, 463] on link "بيانات أساسية" at bounding box center [1081, 481] width 233 height 36
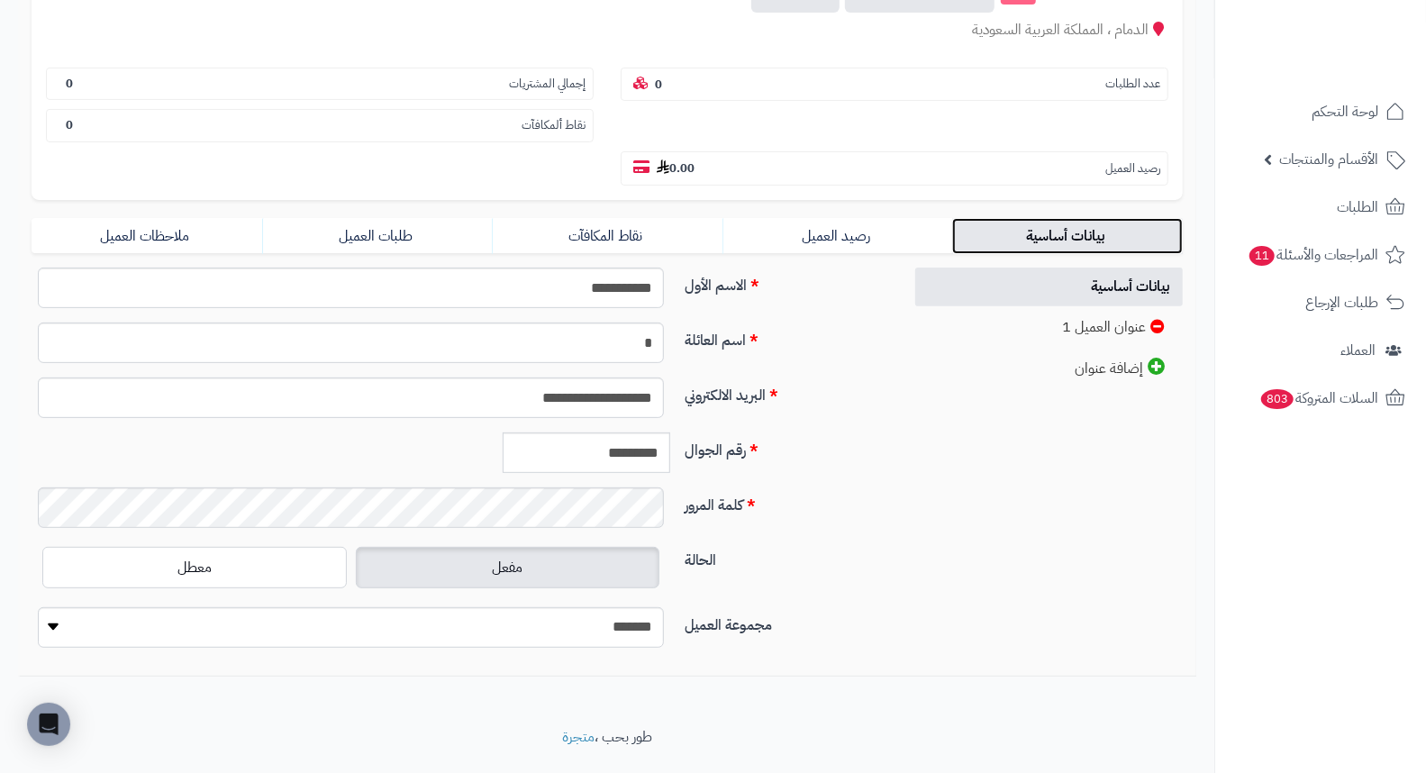
scroll to position [246, 0]
click at [645, 431] on input "*********" at bounding box center [587, 451] width 168 height 41
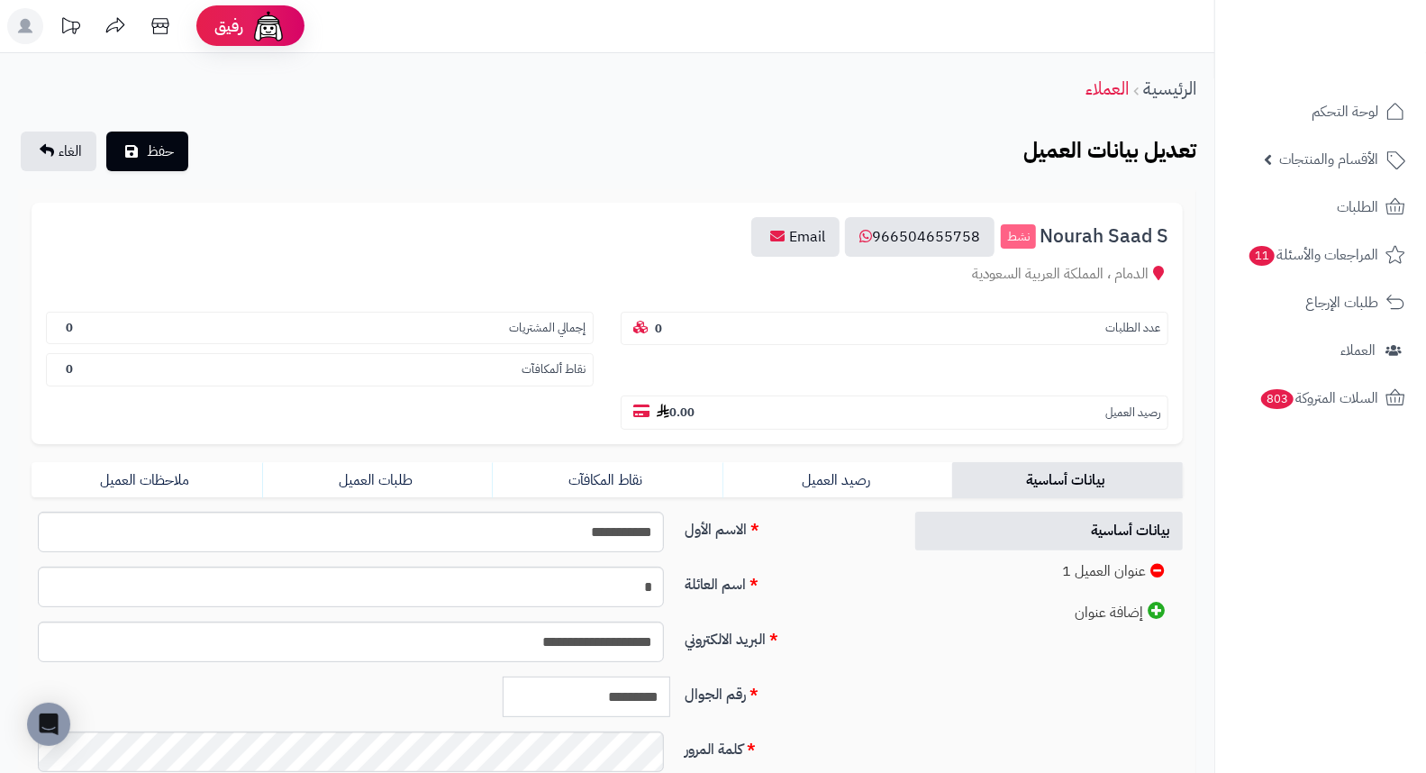
scroll to position [0, 0]
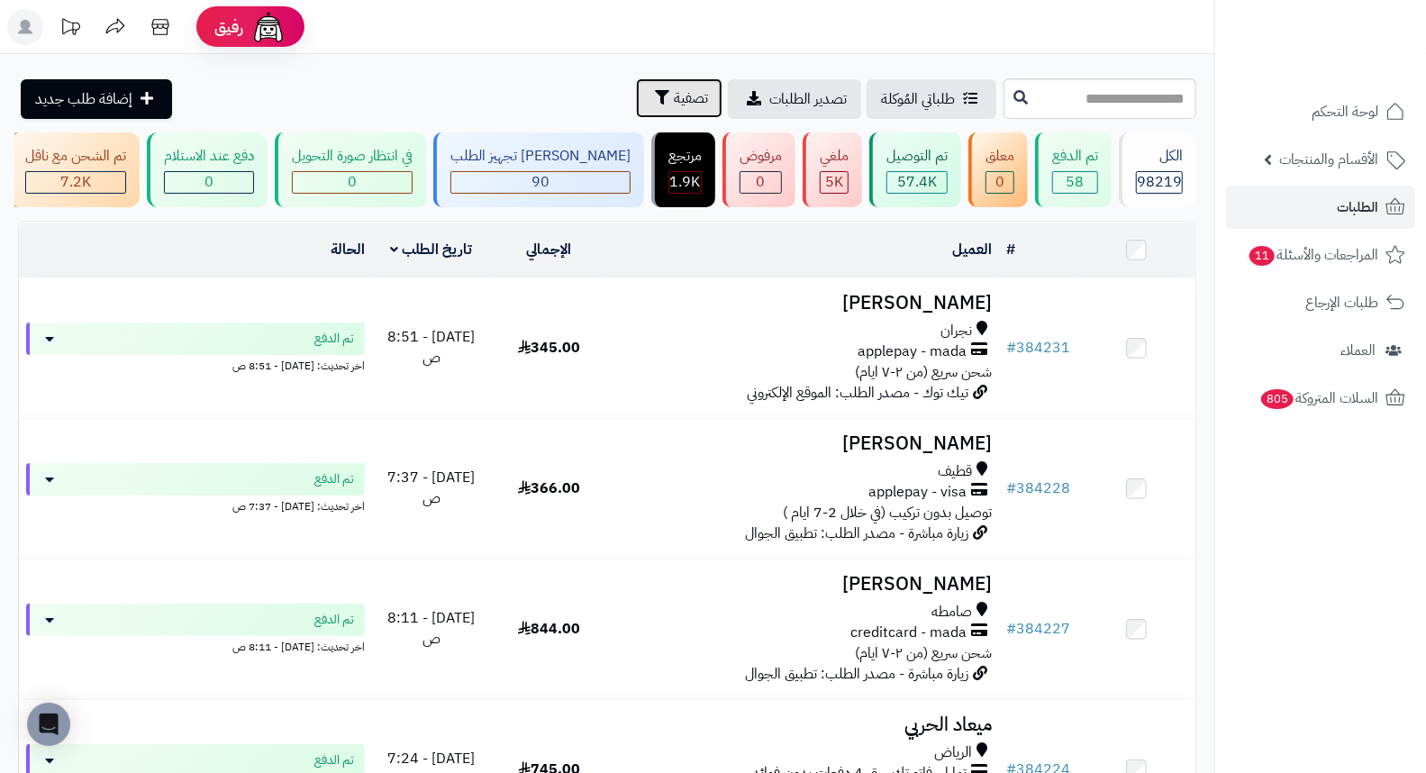
click at [674, 103] on span "تصفية" at bounding box center [691, 98] width 34 height 22
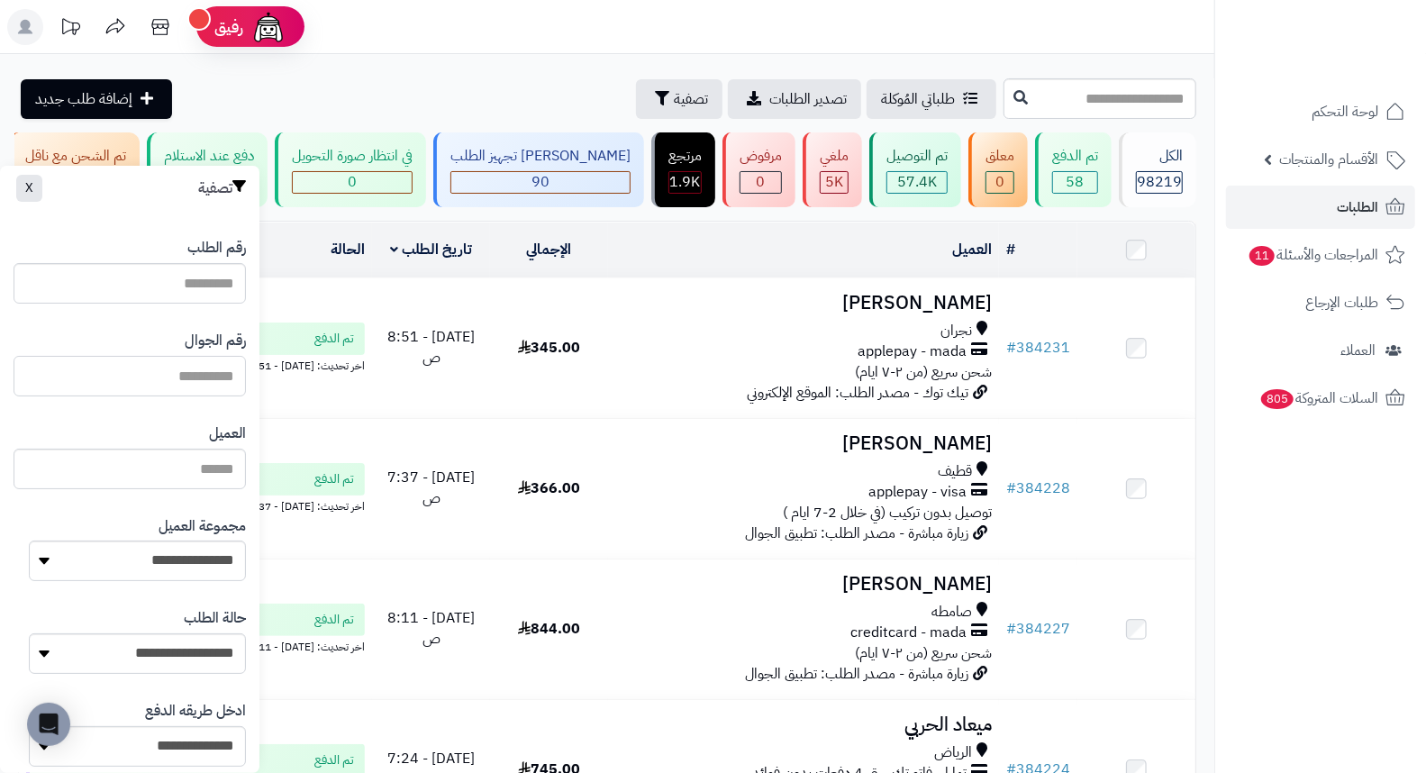
paste input "*********"
type input "*********"
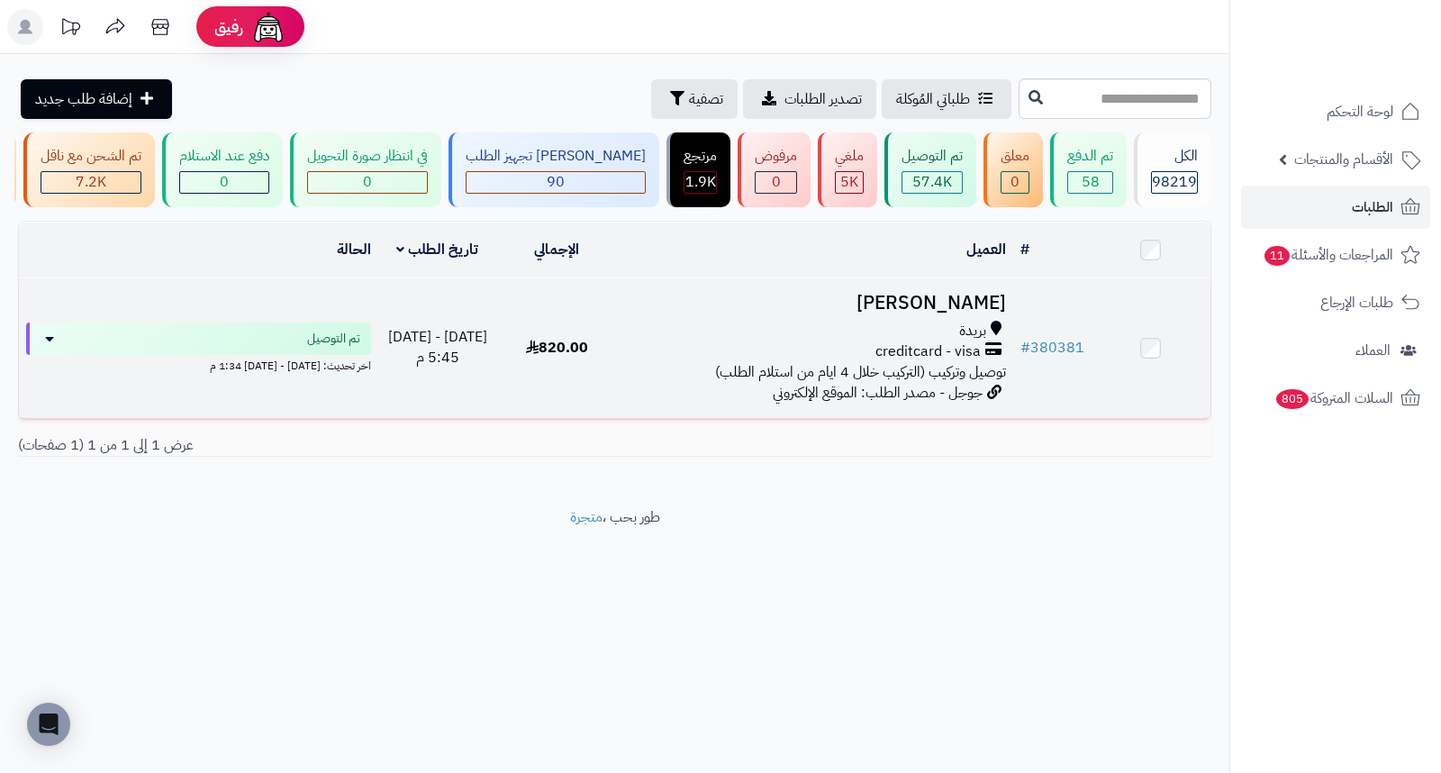
click at [919, 308] on h3 "[PERSON_NAME]" at bounding box center [814, 303] width 383 height 21
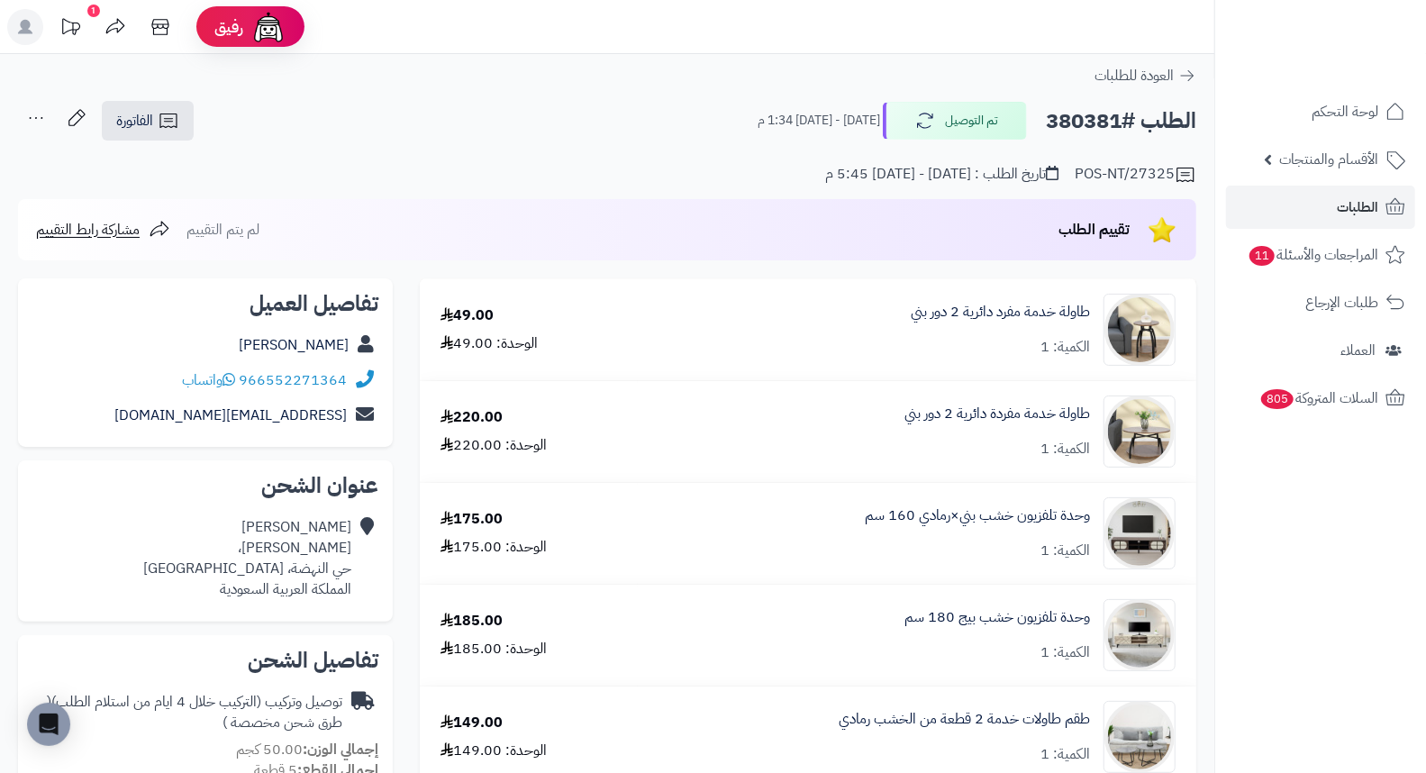
click at [1063, 120] on h2 "الطلب #380381" at bounding box center [1121, 121] width 150 height 37
copy h2 "380381"
click at [663, 136] on div "الطلب #380381 تم التوصيل الثلاثاء - ٧ أكتوبر ٢٠٢٥ - 1:34 م الفاتورة طباعة الفات…" at bounding box center [607, 121] width 1178 height 42
click at [1328, 217] on link "الطلبات" at bounding box center [1320, 207] width 189 height 43
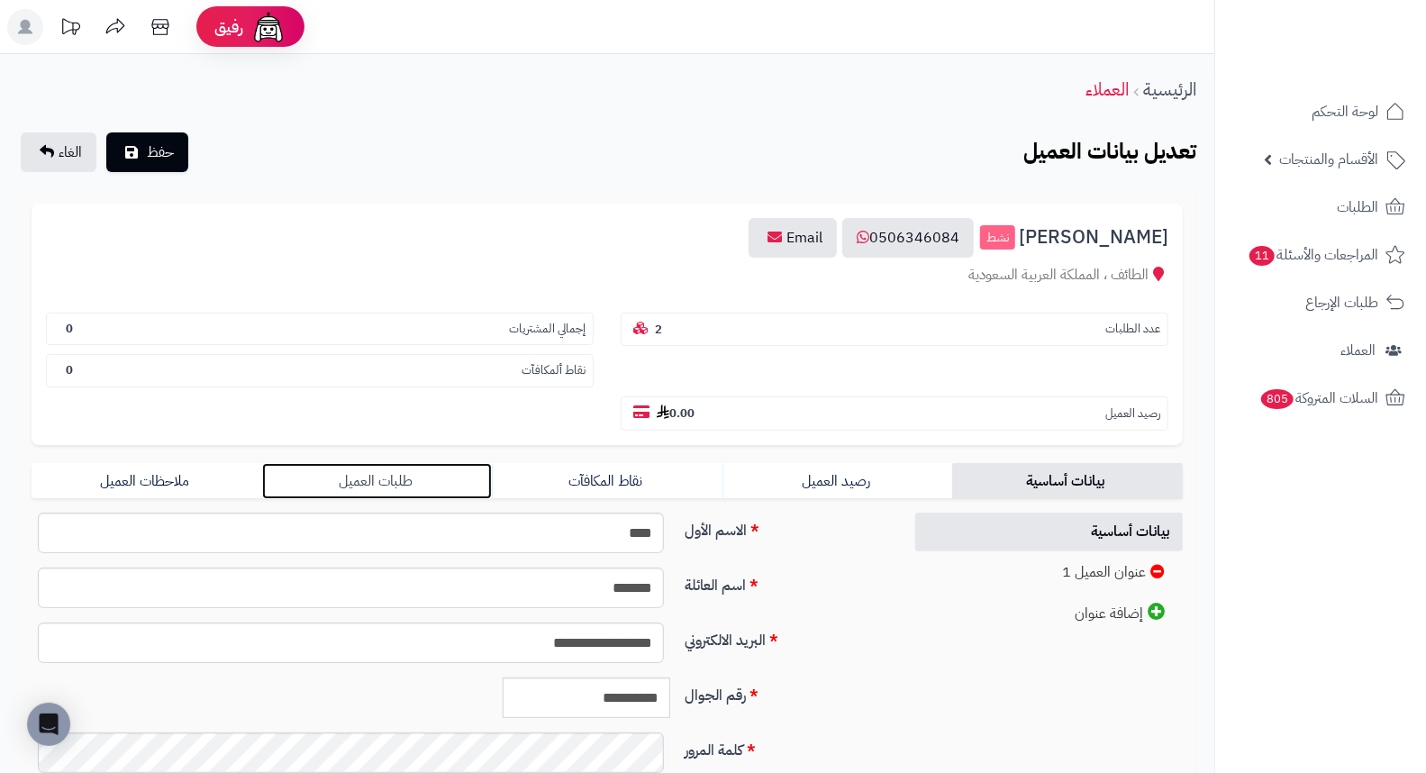
click at [398, 463] on link "طلبات العميل" at bounding box center [377, 481] width 231 height 36
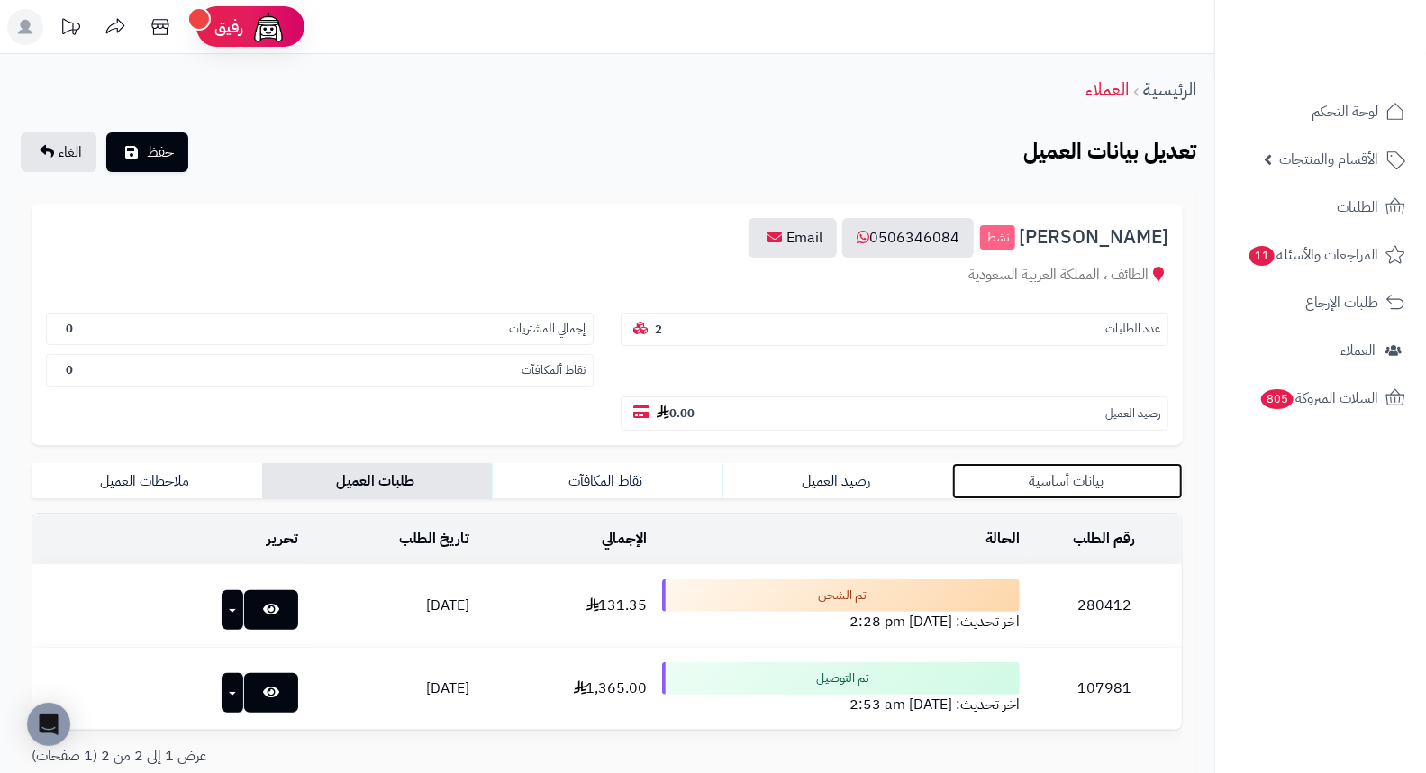
click at [1092, 463] on link "بيانات أساسية" at bounding box center [1067, 481] width 231 height 36
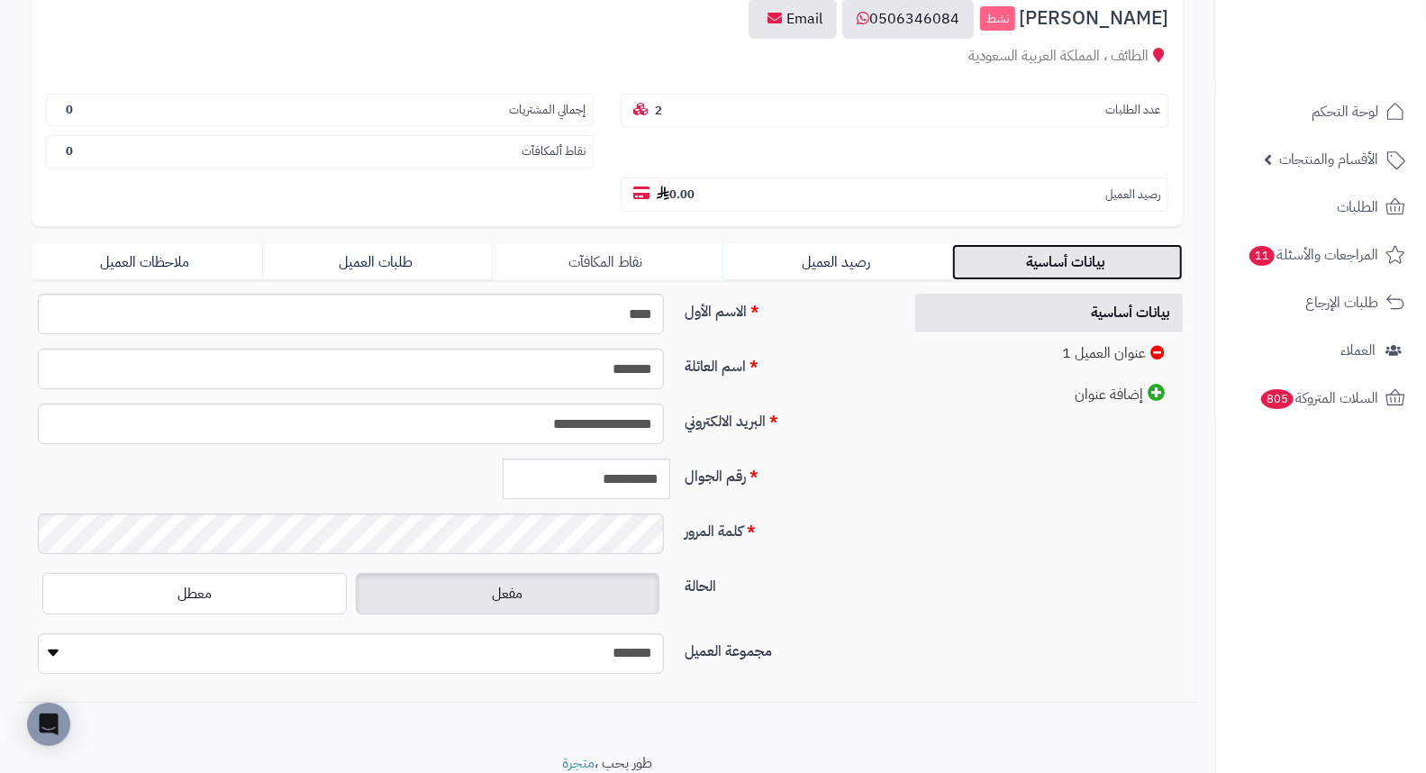
scroll to position [246, 0]
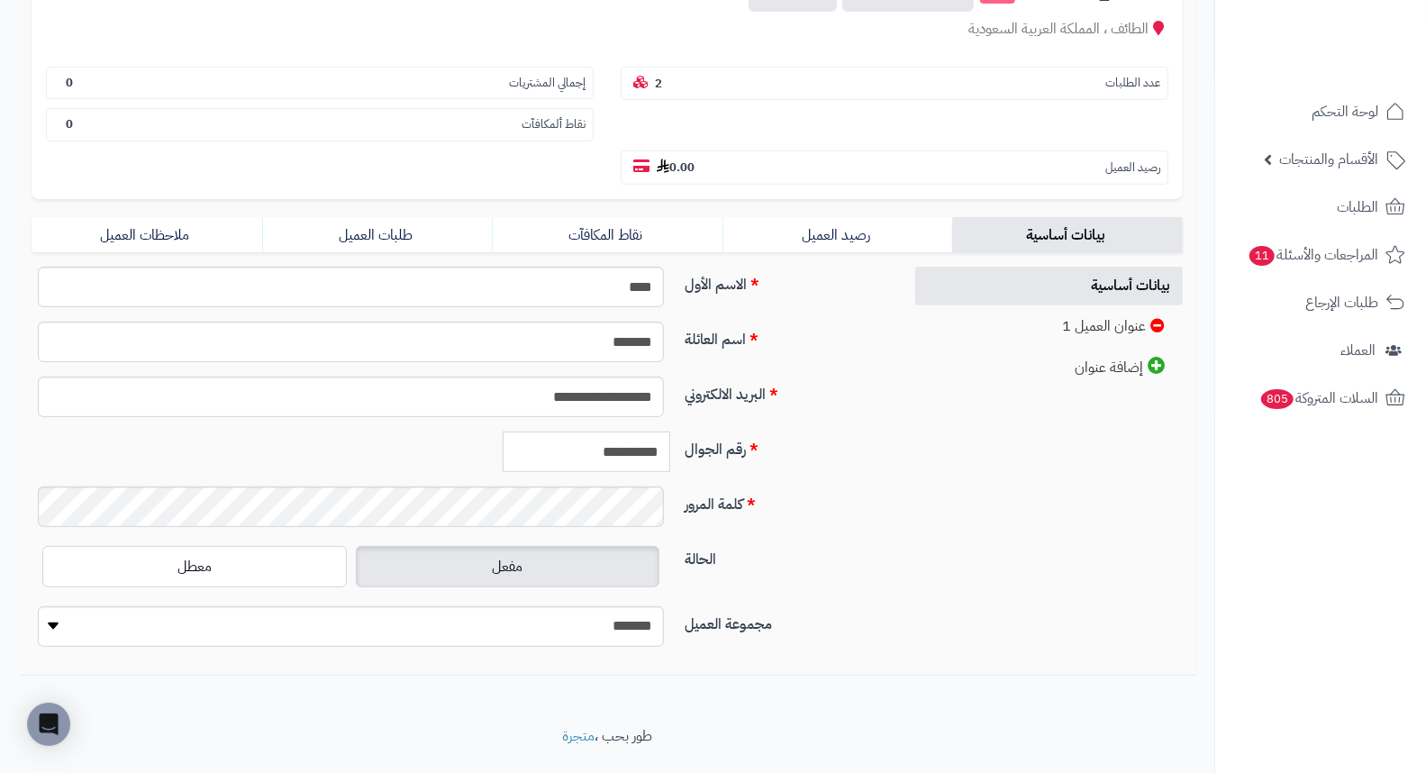
click at [624, 431] on input "**********" at bounding box center [587, 451] width 168 height 41
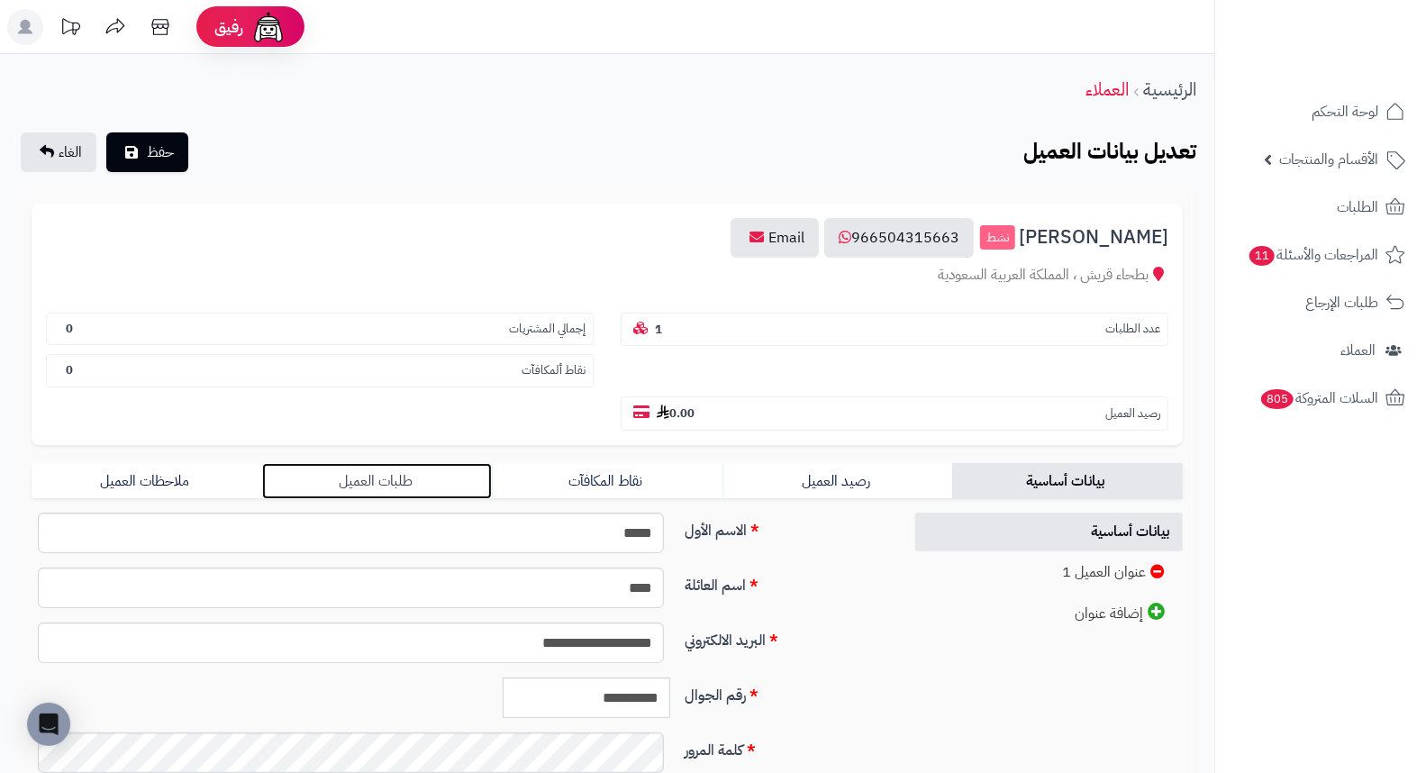
drag, startPoint x: 390, startPoint y: 446, endPoint x: 406, endPoint y: 443, distance: 16.4
click at [390, 463] on link "طلبات العميل" at bounding box center [377, 481] width 231 height 36
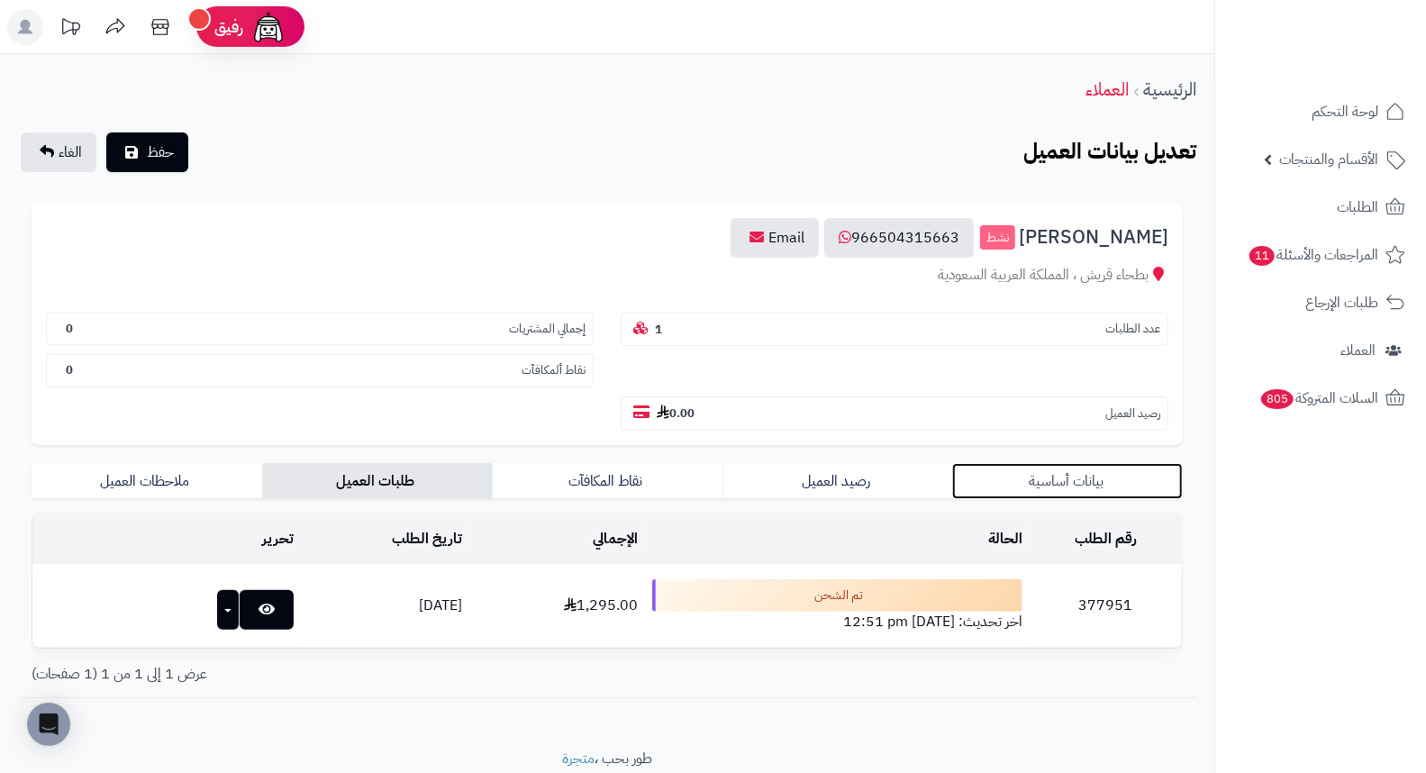
click at [1075, 463] on link "بيانات أساسية" at bounding box center [1067, 481] width 231 height 36
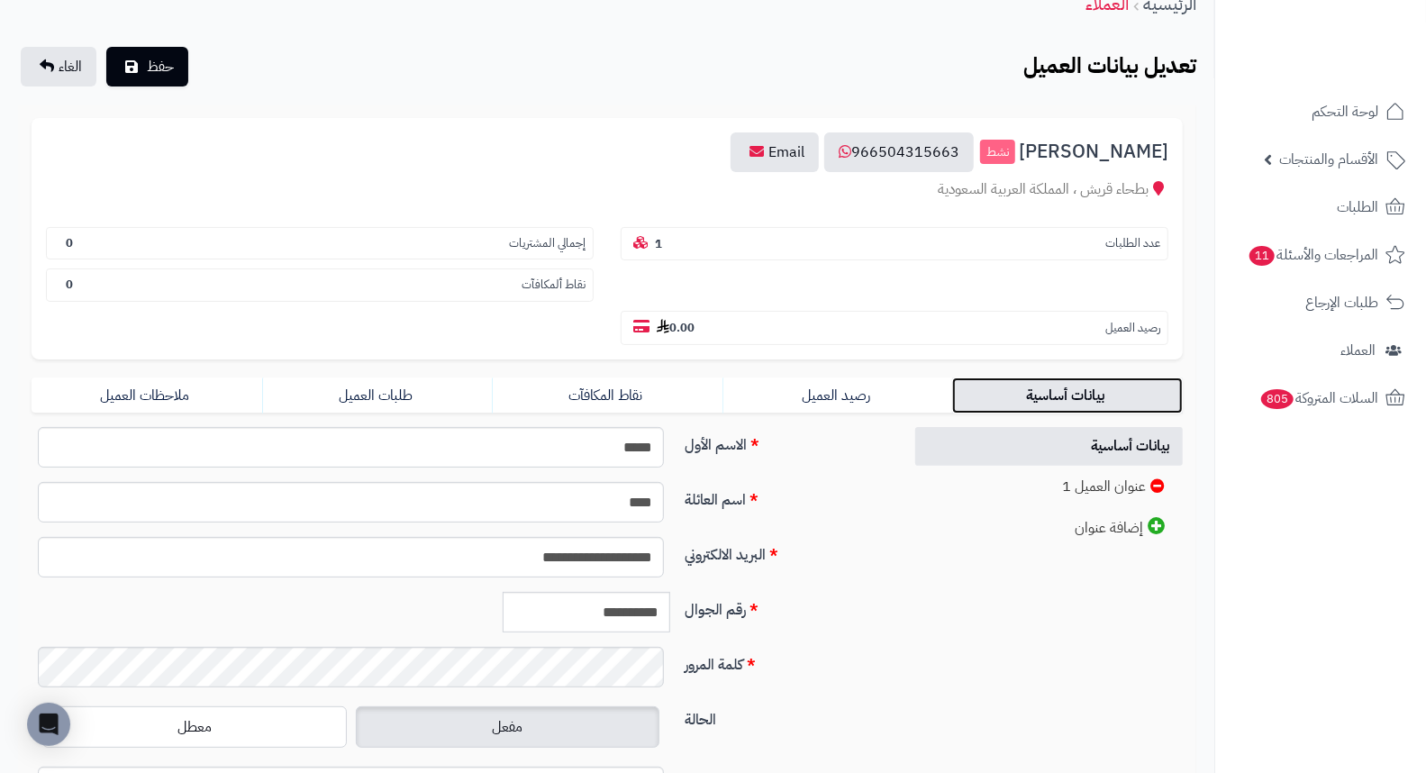
scroll to position [200, 0]
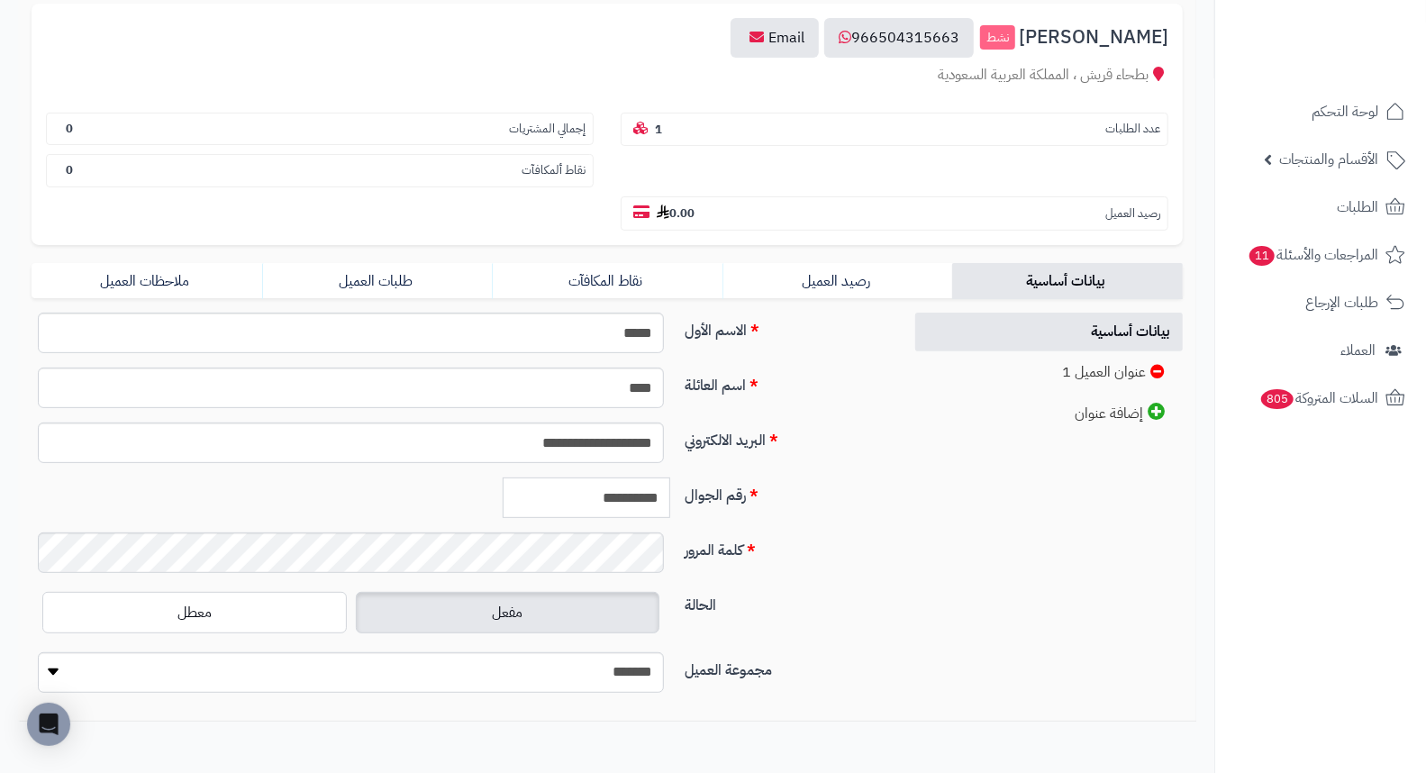
click at [587, 477] on input "**********" at bounding box center [587, 497] width 168 height 41
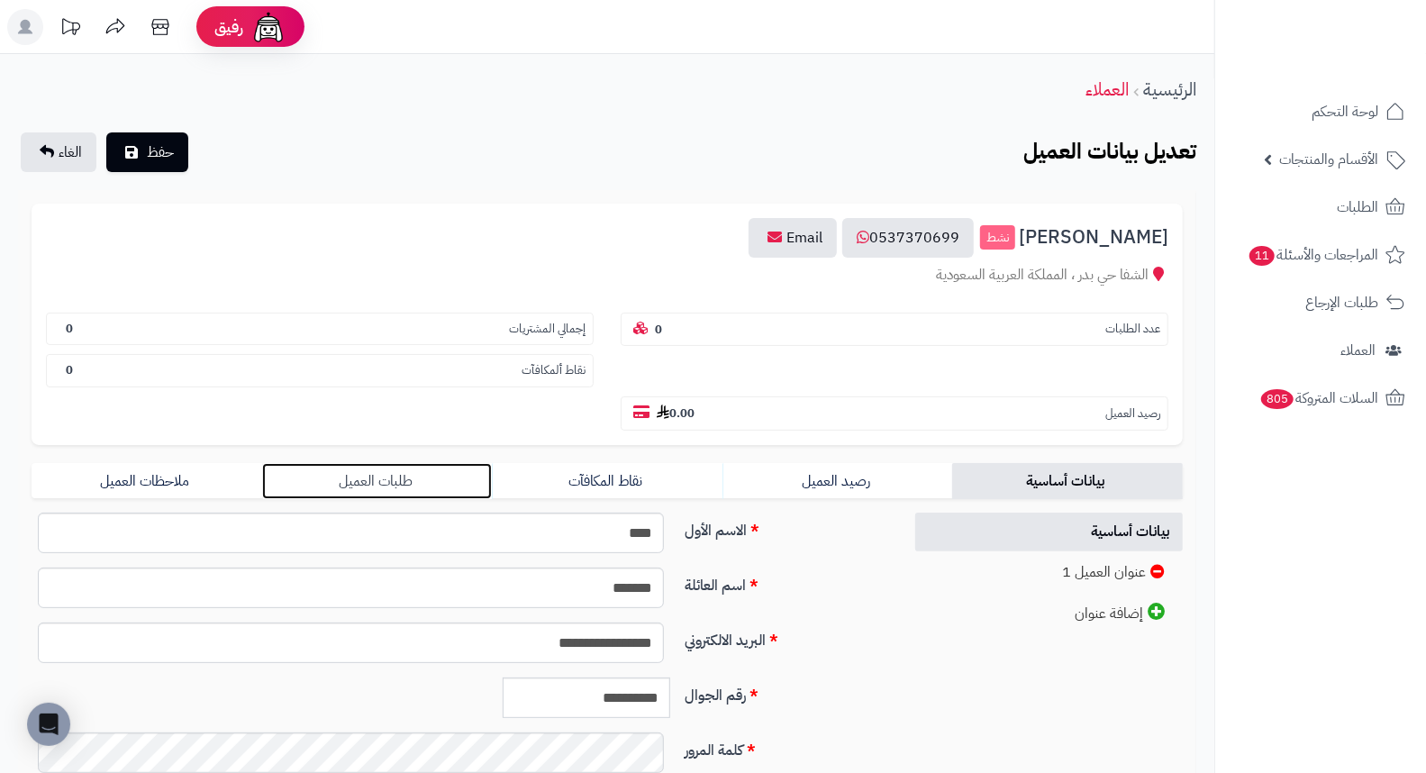
click at [384, 463] on link "طلبات العميل" at bounding box center [377, 481] width 231 height 36
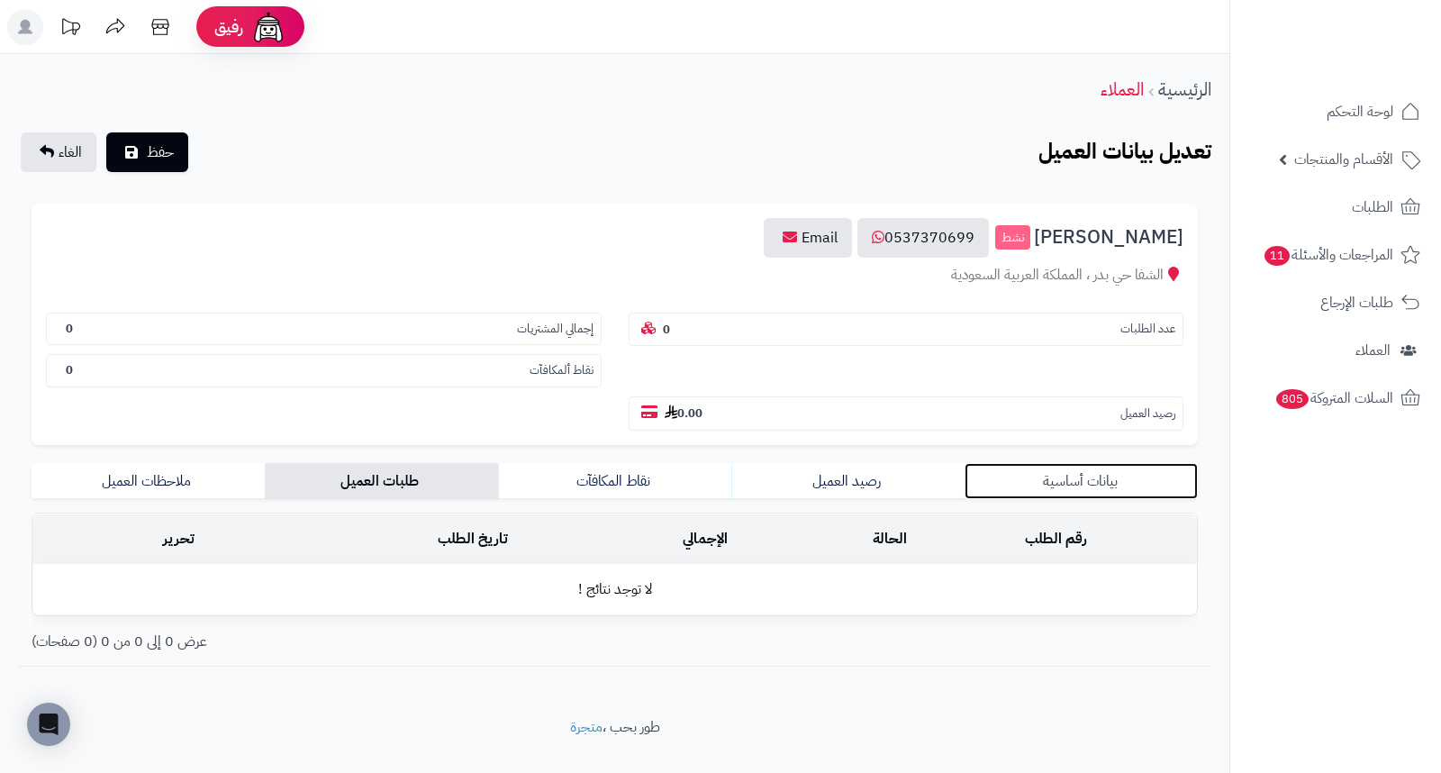
click at [1079, 463] on link "بيانات أساسية" at bounding box center [1081, 481] width 233 height 36
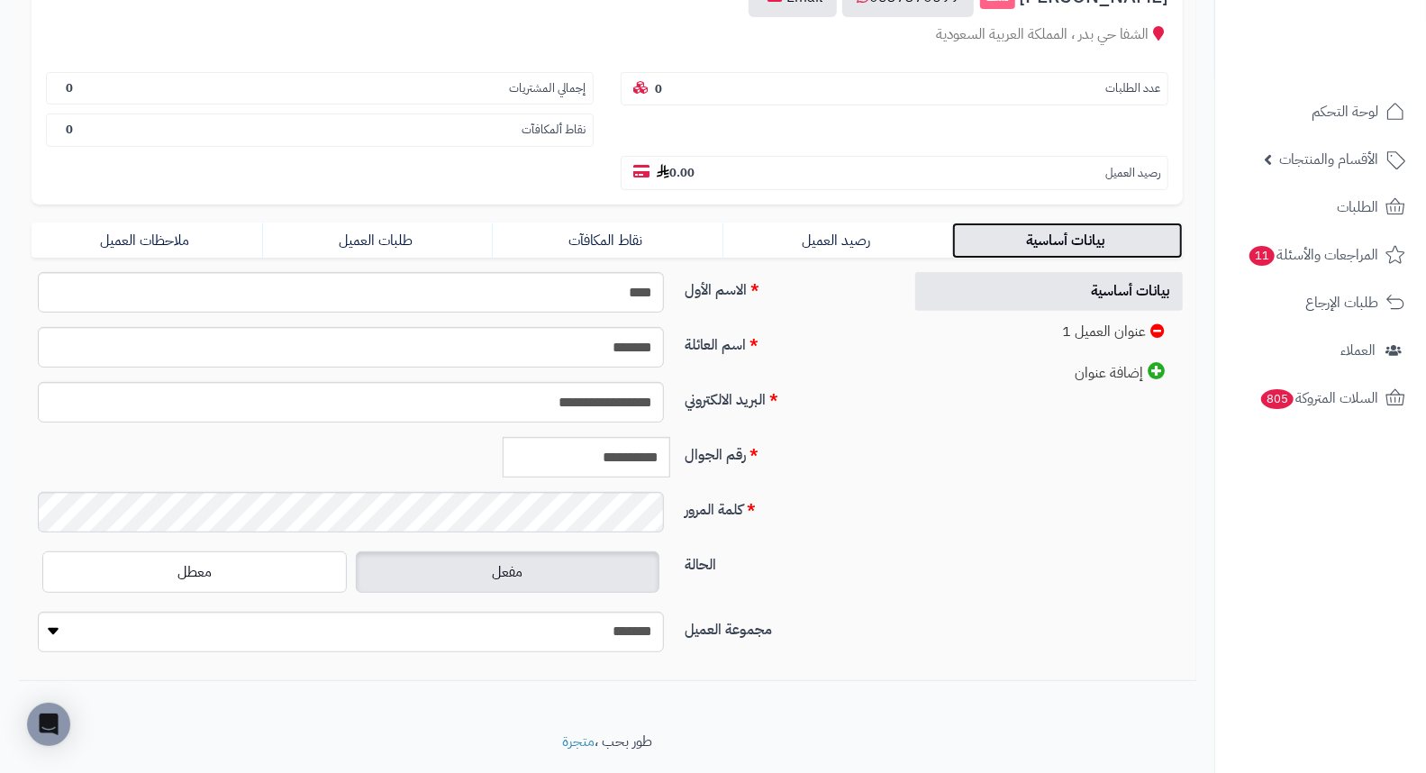
scroll to position [246, 0]
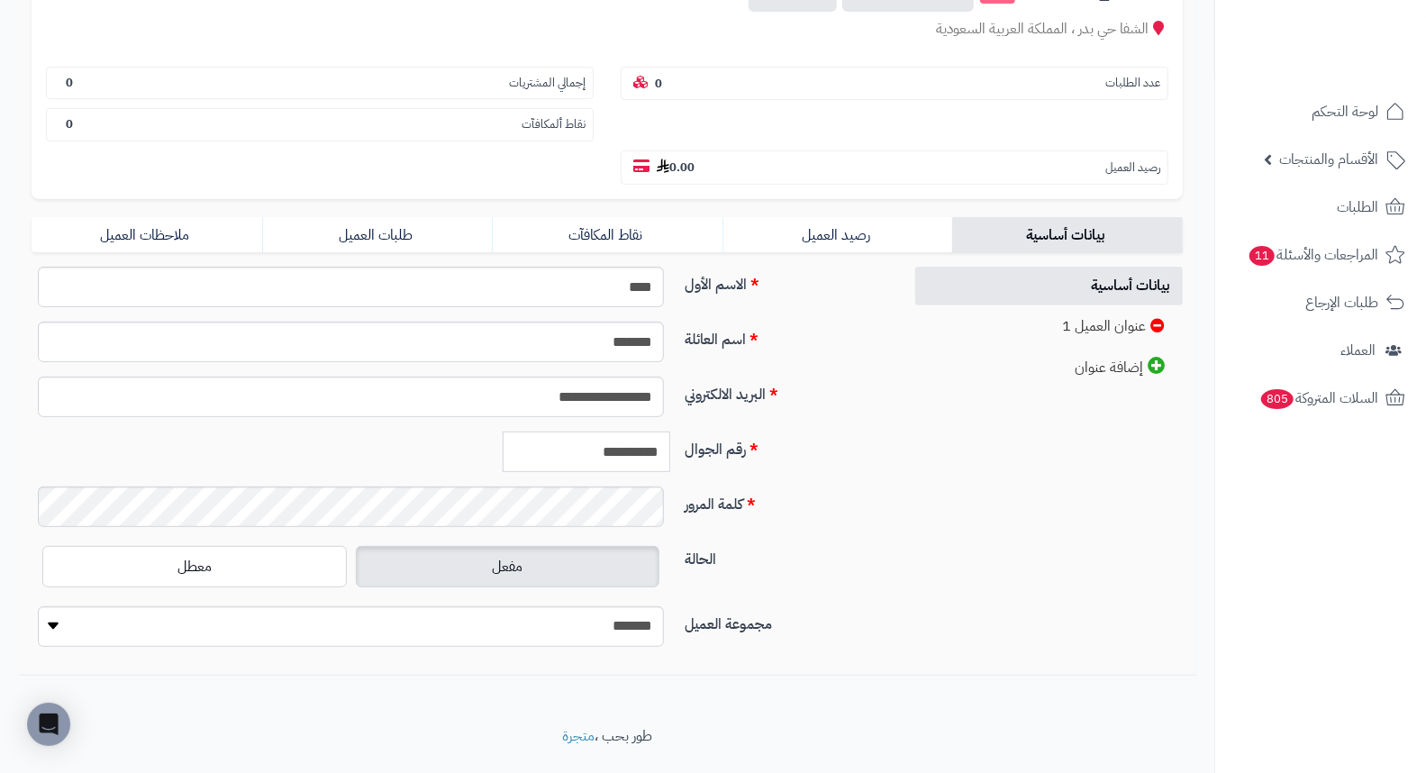
click at [581, 431] on input "**********" at bounding box center [587, 451] width 168 height 41
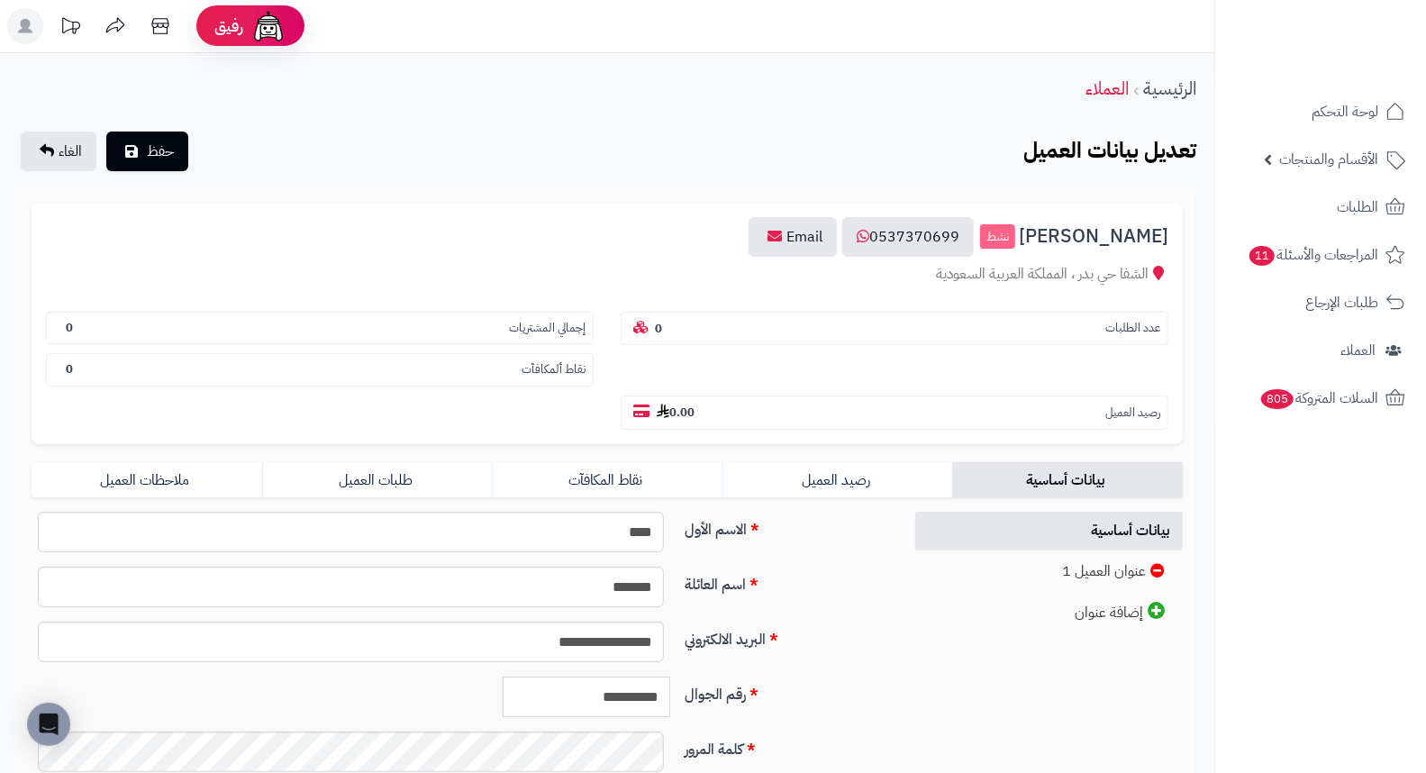
scroll to position [0, 0]
click at [364, 463] on link "طلبات العميل" at bounding box center [377, 481] width 231 height 36
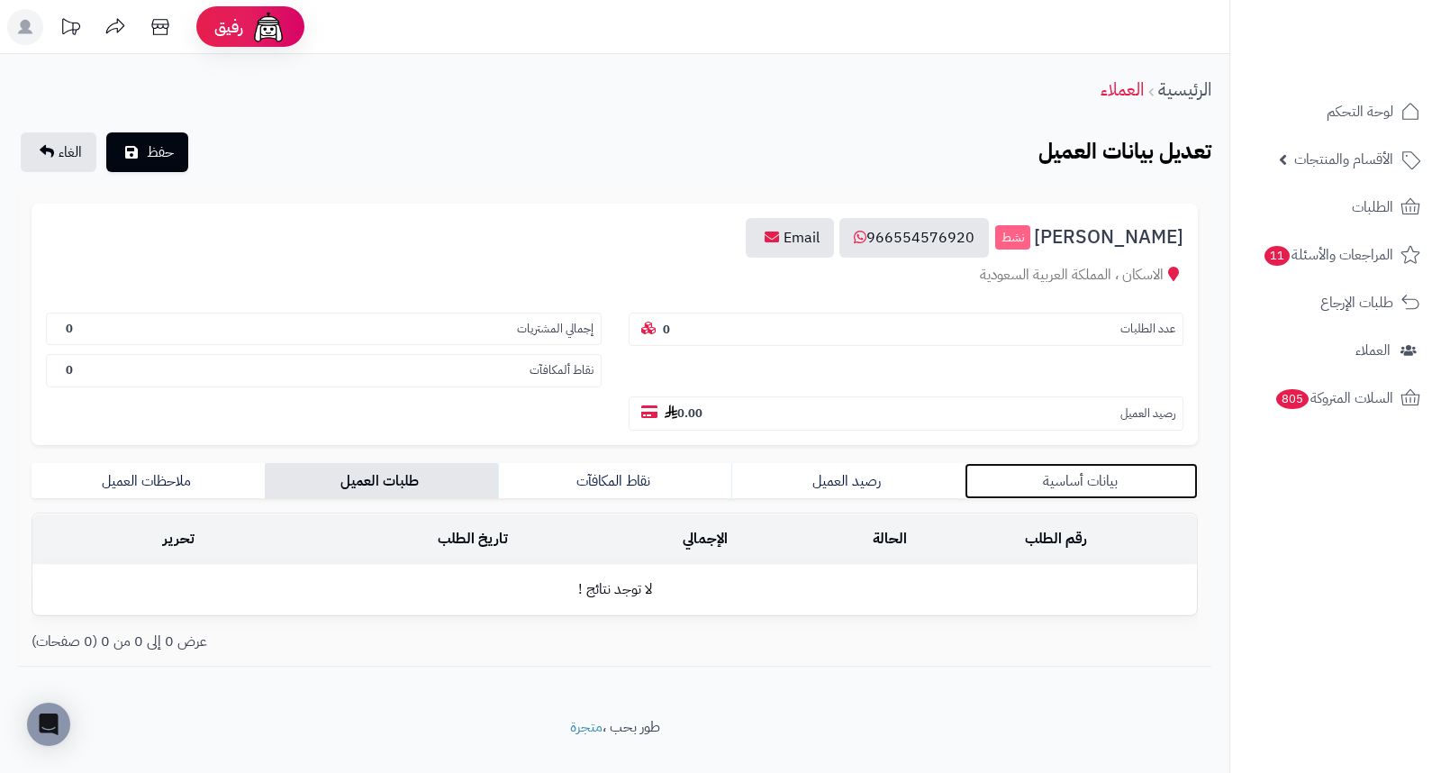
click at [1076, 463] on link "بيانات أساسية" at bounding box center [1081, 481] width 233 height 36
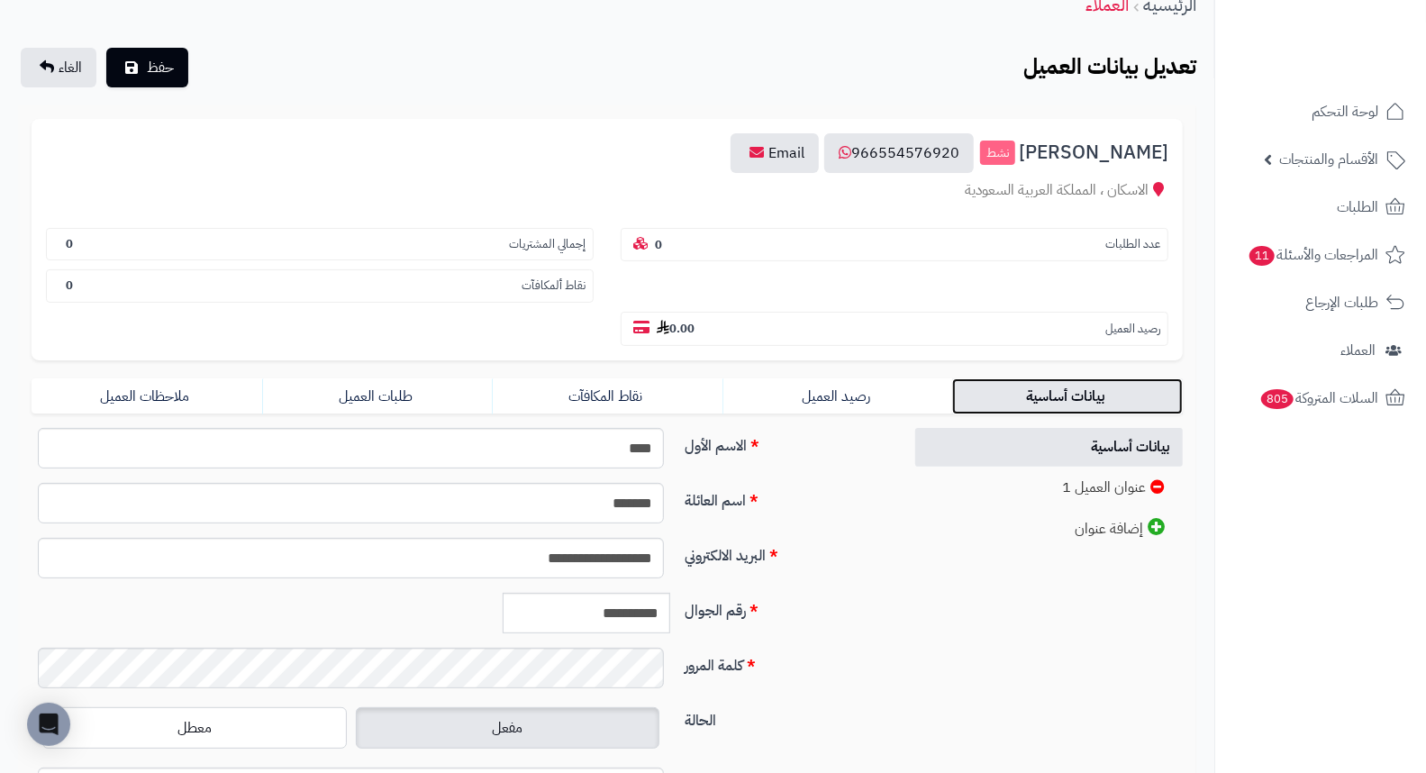
scroll to position [200, 0]
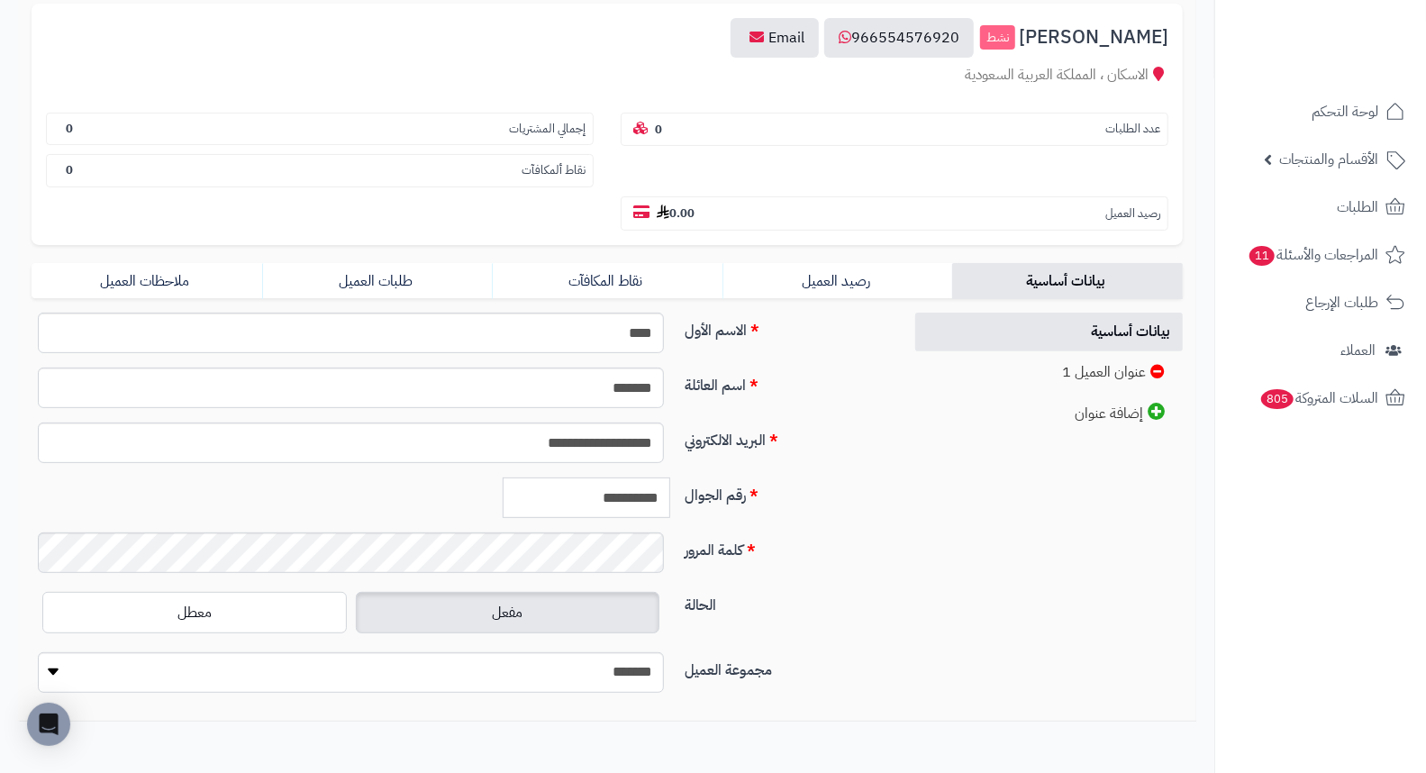
click at [632, 477] on input "**********" at bounding box center [587, 497] width 168 height 41
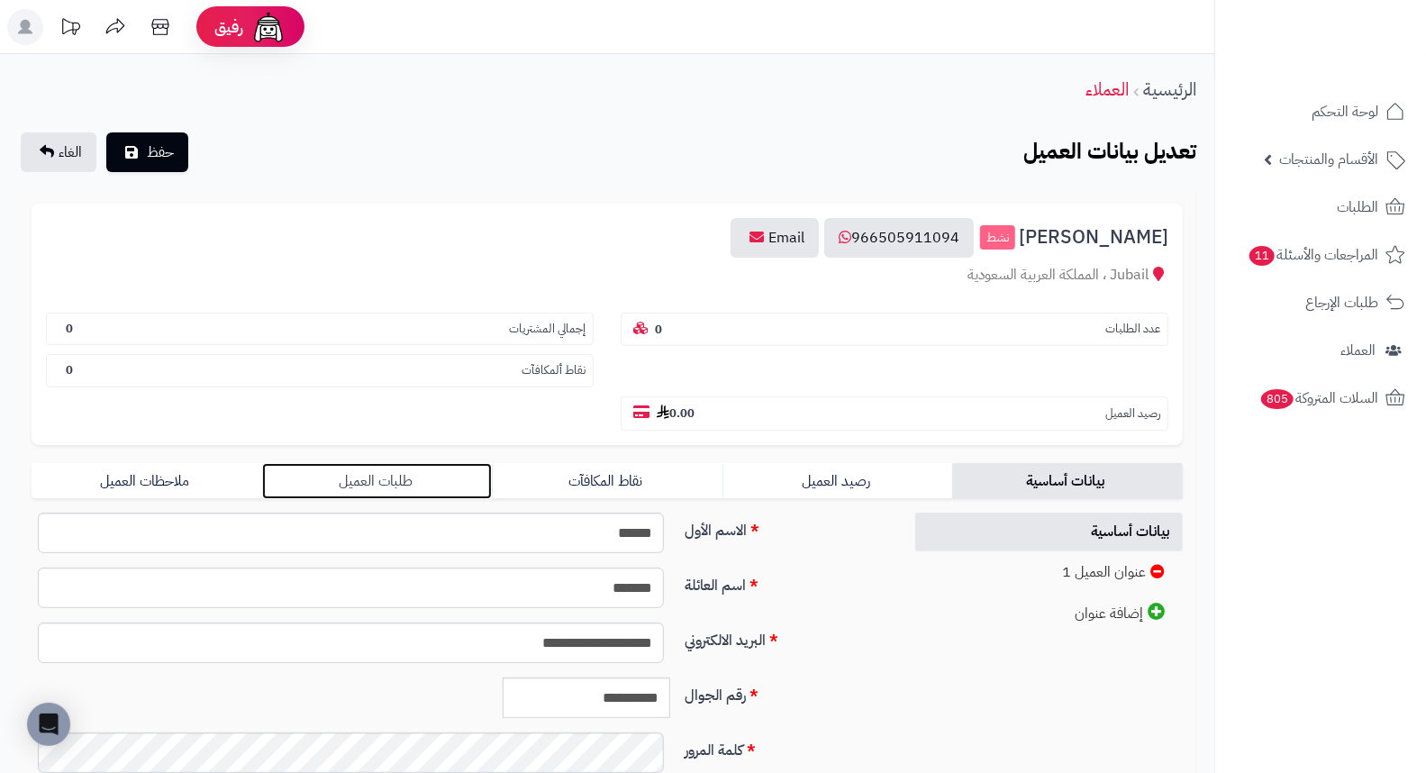
drag, startPoint x: 376, startPoint y: 438, endPoint x: 416, endPoint y: 439, distance: 40.5
click at [376, 463] on link "طلبات العميل" at bounding box center [377, 481] width 231 height 36
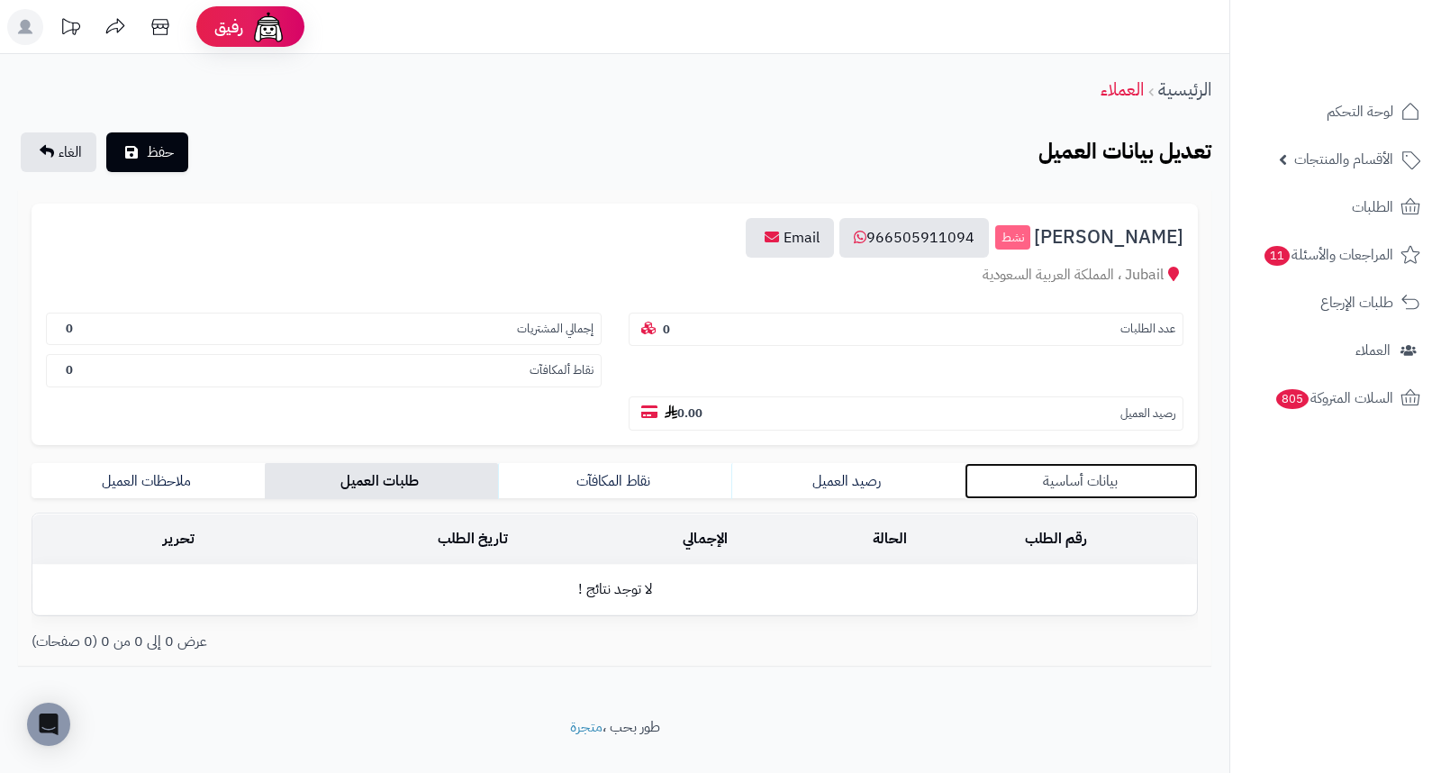
click at [1073, 463] on link "بيانات أساسية" at bounding box center [1081, 481] width 233 height 36
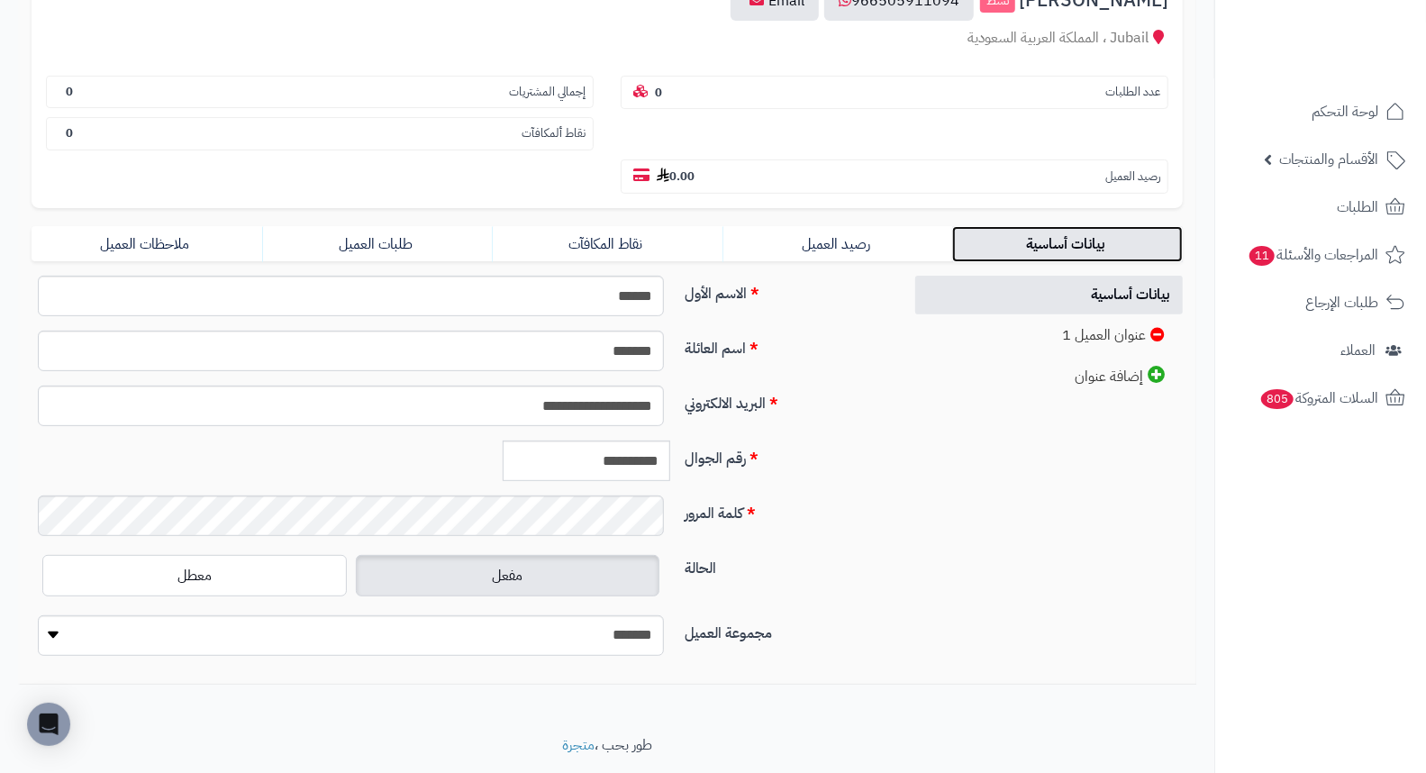
scroll to position [246, 0]
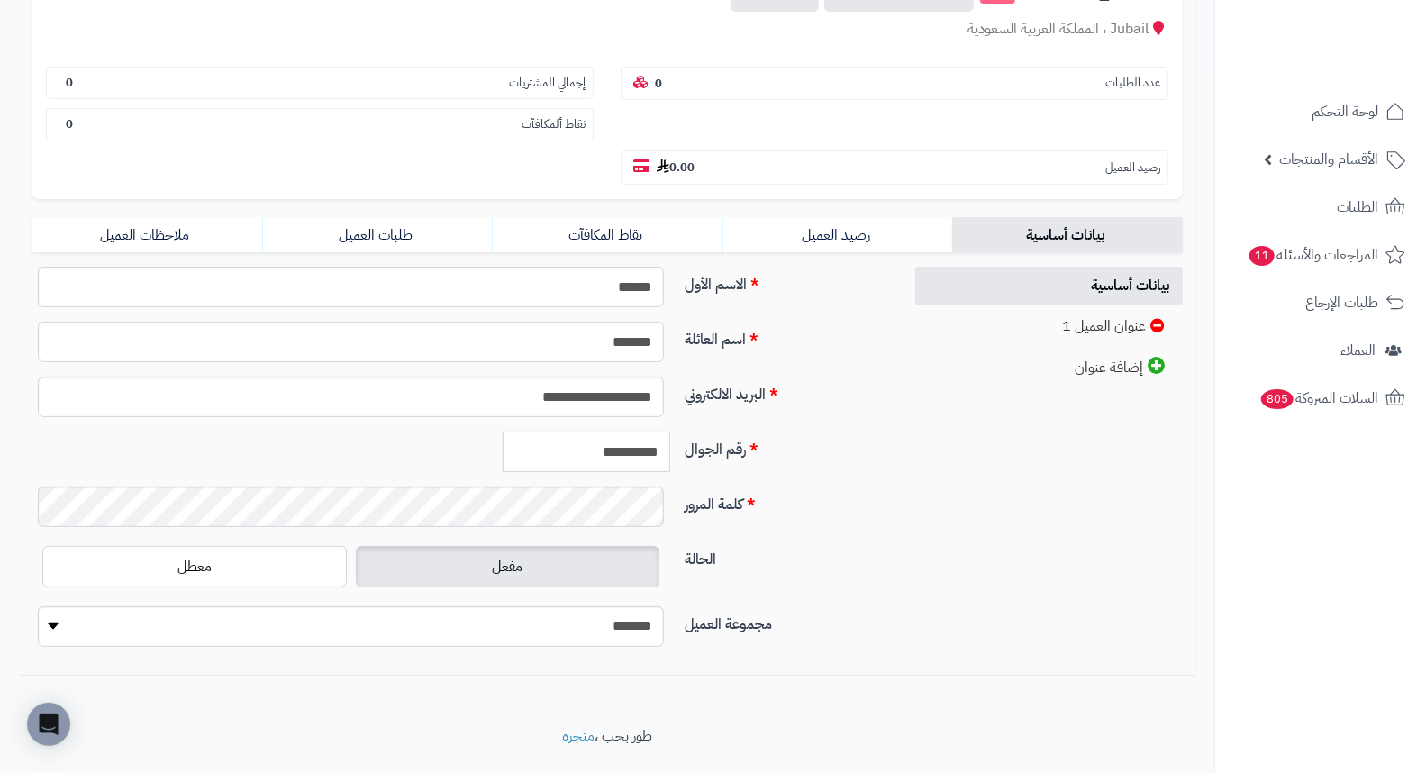
click at [627, 431] on input "**********" at bounding box center [587, 451] width 168 height 41
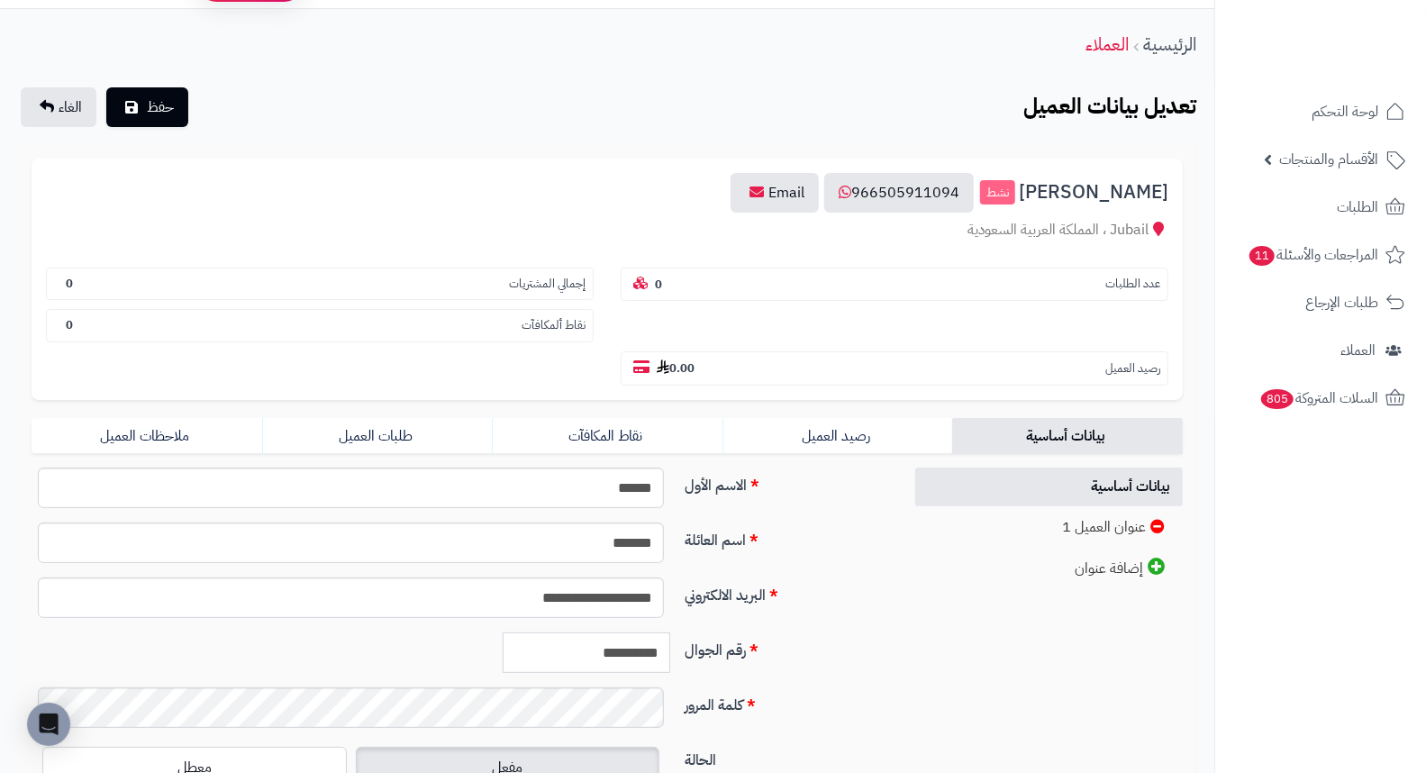
scroll to position [0, 0]
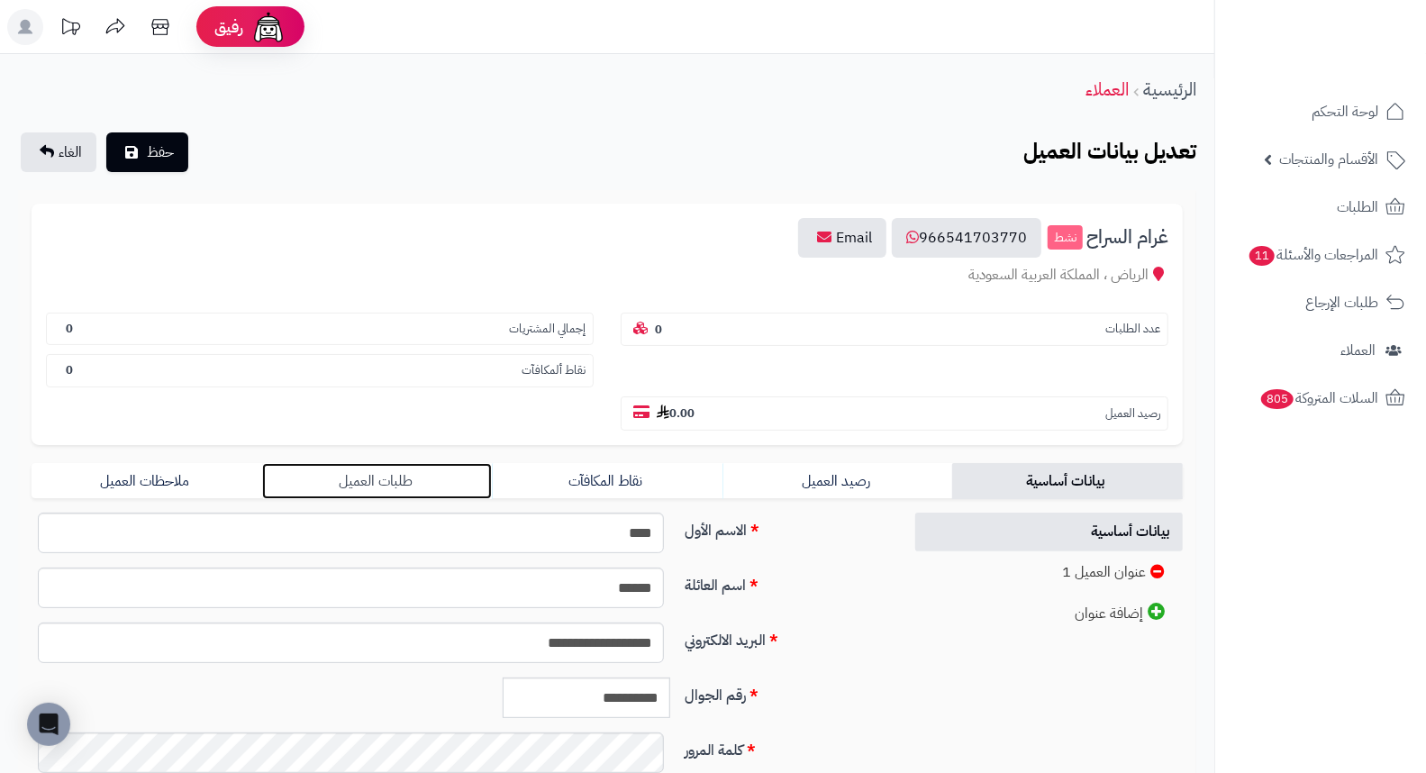
click at [348, 463] on link "طلبات العميل" at bounding box center [377, 481] width 231 height 36
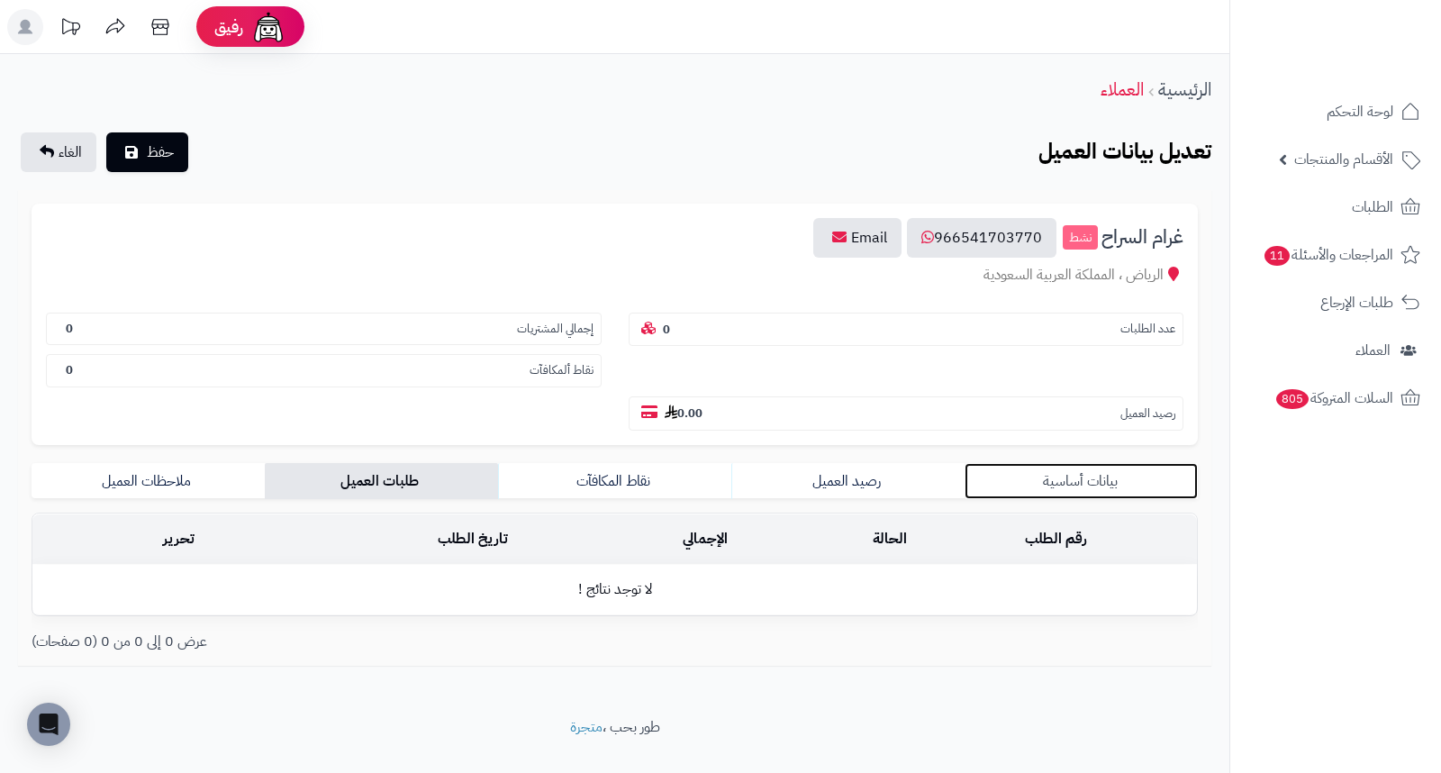
click at [1047, 463] on link "بيانات أساسية" at bounding box center [1081, 481] width 233 height 36
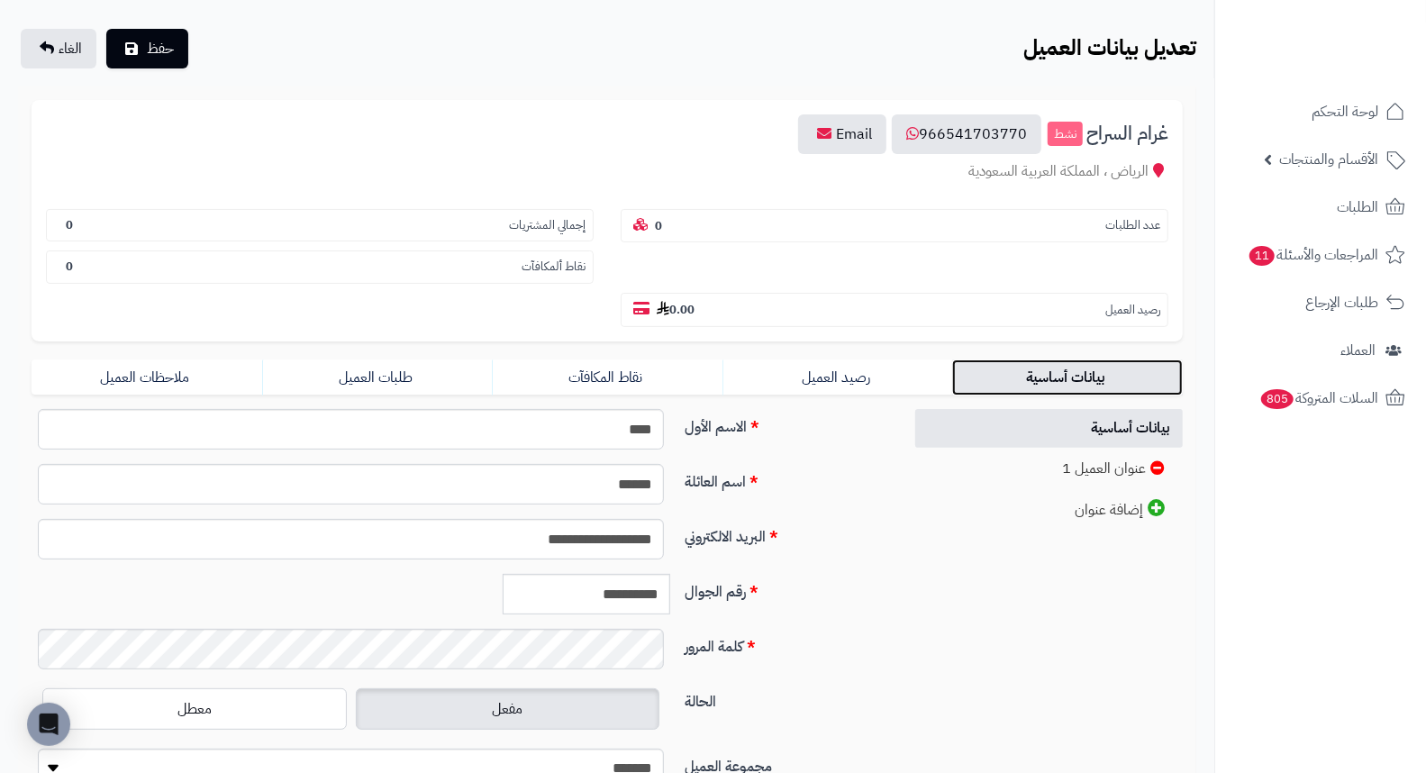
scroll to position [246, 0]
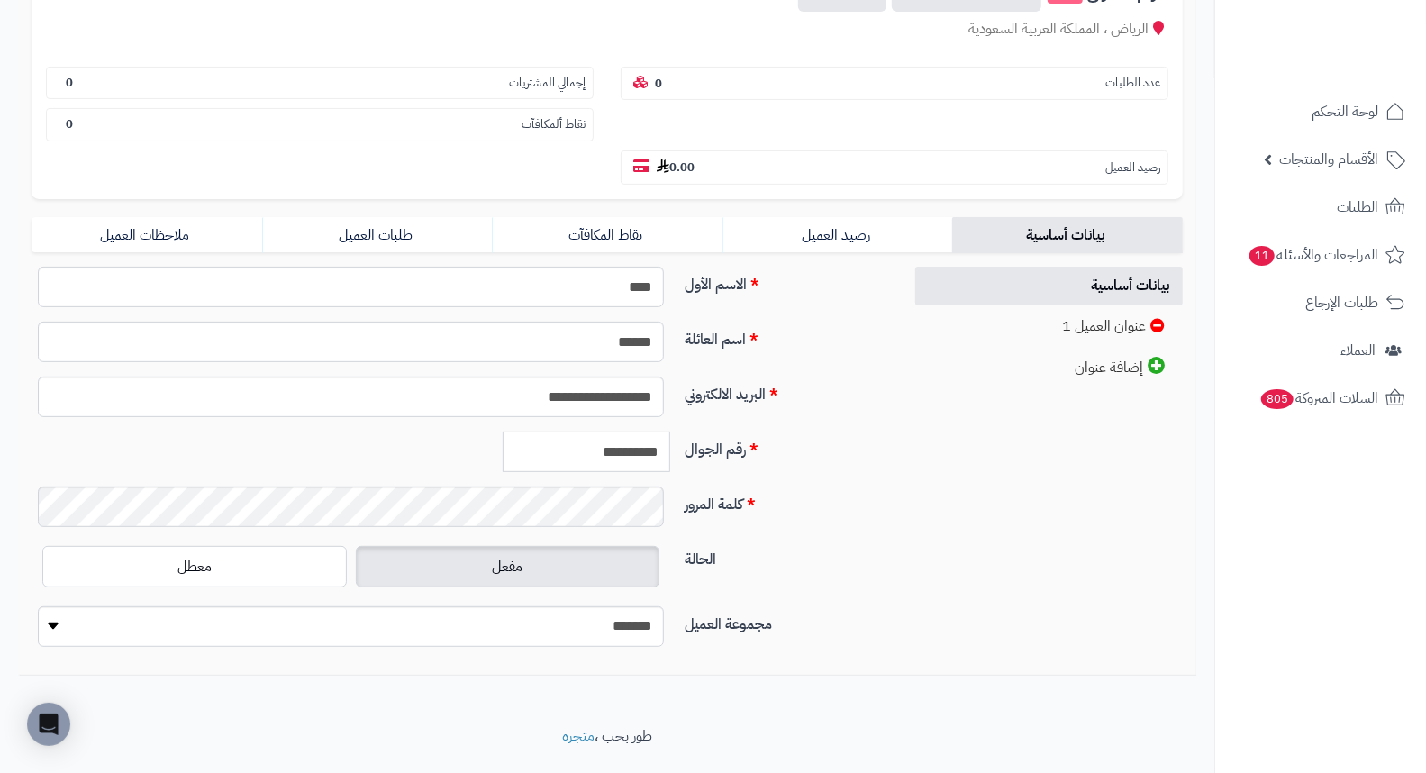
click at [620, 431] on input "**********" at bounding box center [587, 451] width 168 height 41
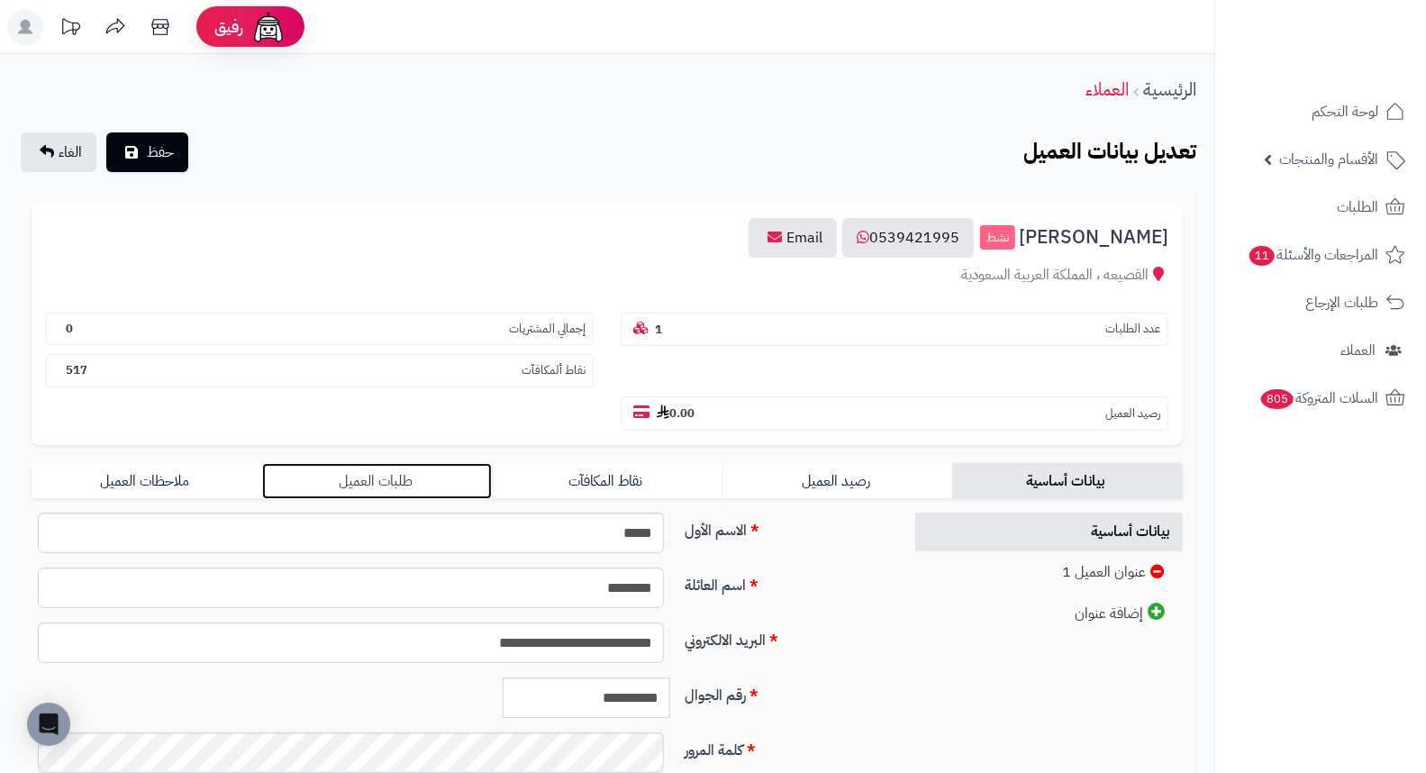
click at [394, 463] on link "طلبات العميل" at bounding box center [377, 481] width 231 height 36
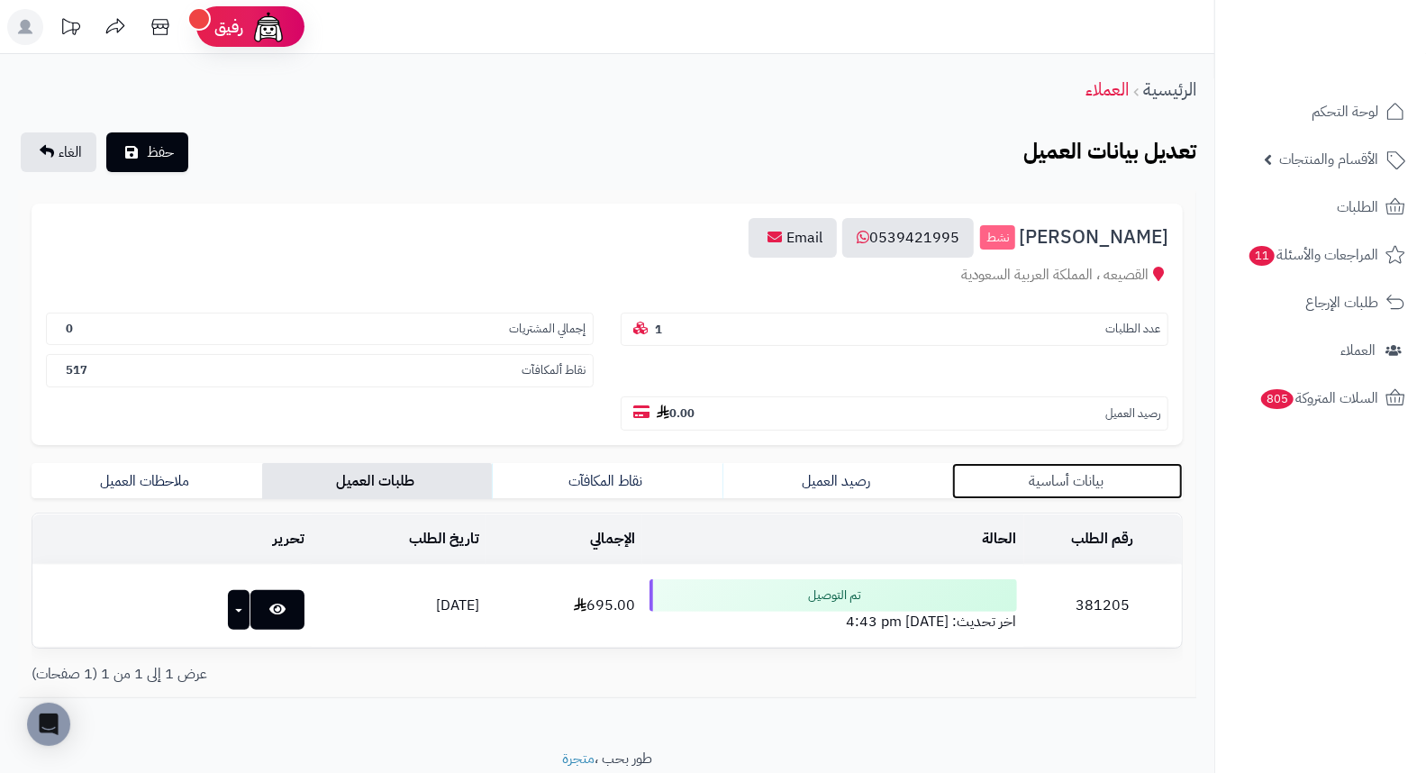
click at [1087, 463] on link "بيانات أساسية" at bounding box center [1067, 481] width 231 height 36
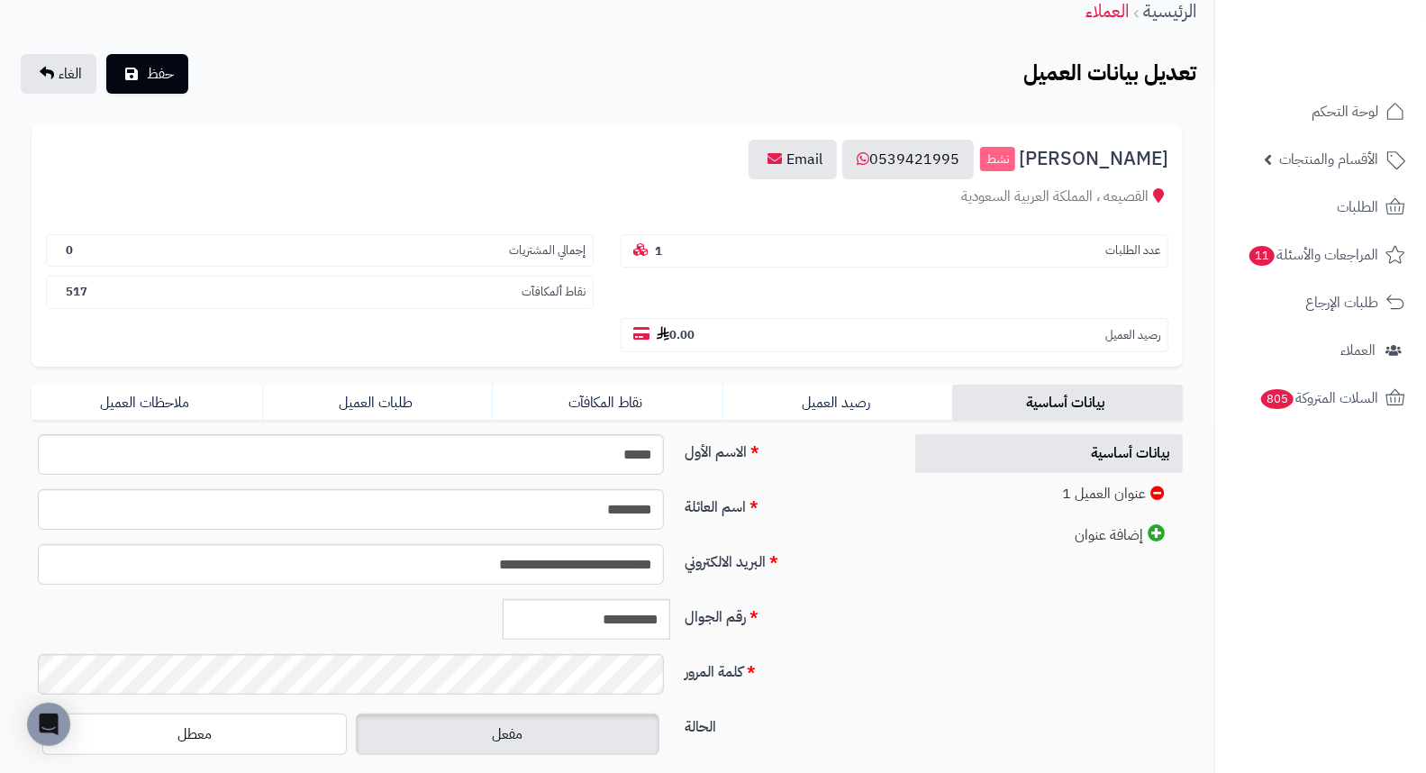
scroll to position [100, 0]
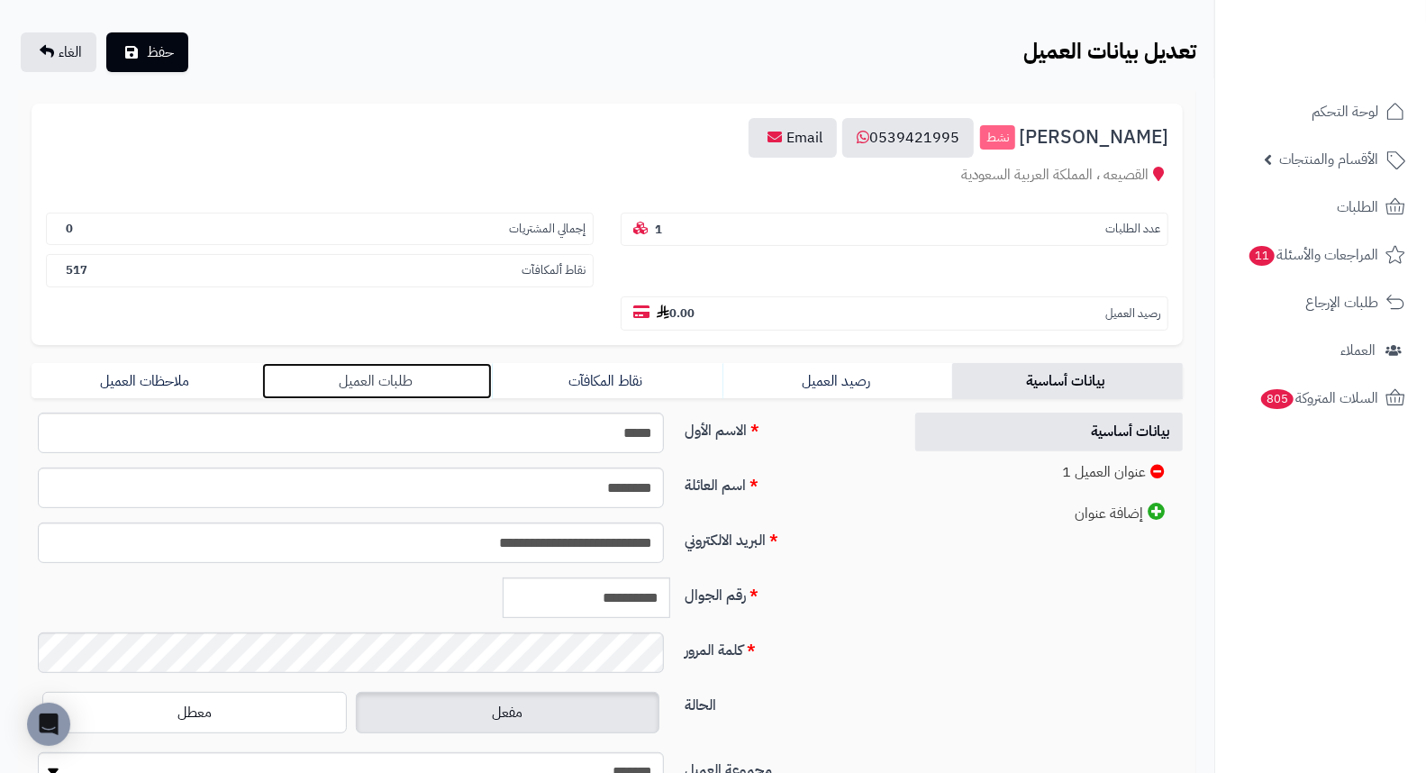
click at [392, 363] on link "طلبات العميل" at bounding box center [377, 381] width 231 height 36
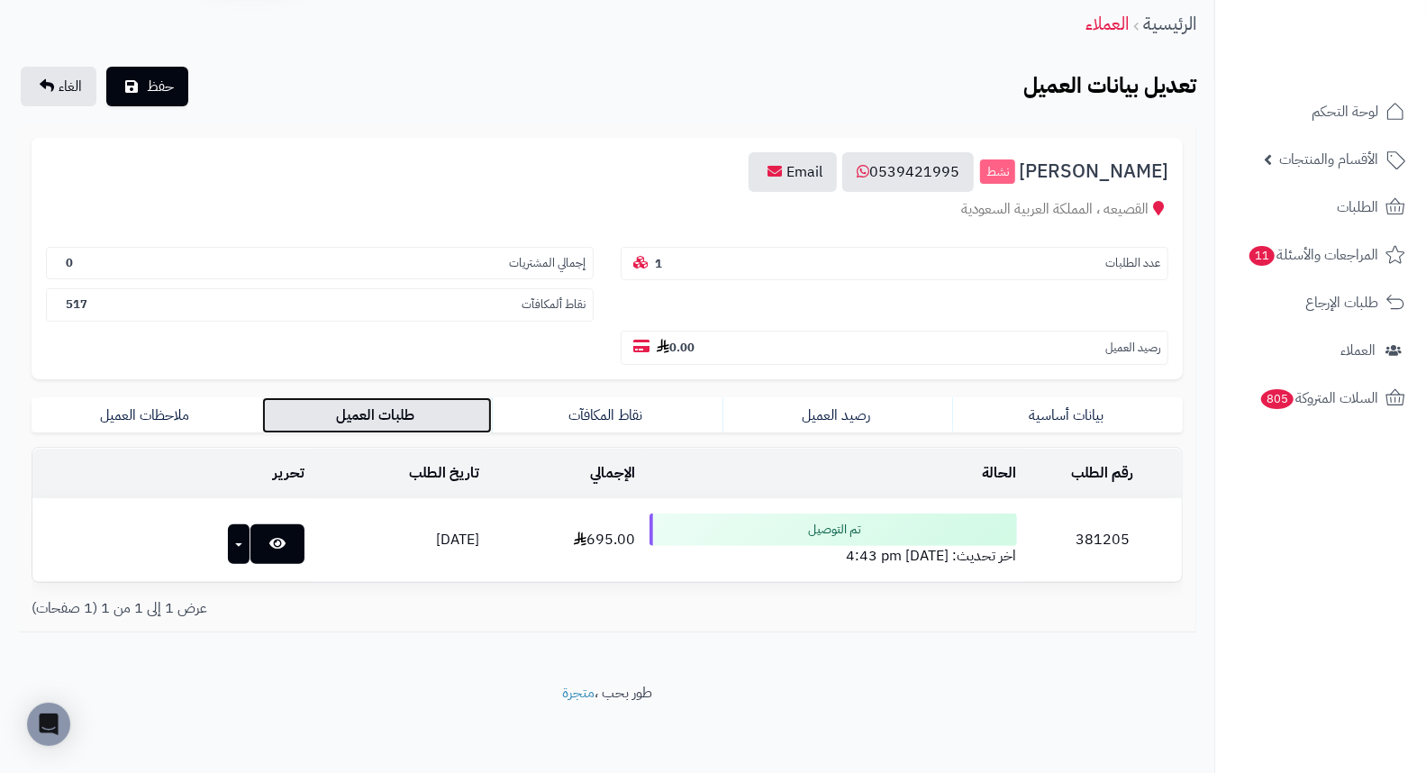
scroll to position [23, 0]
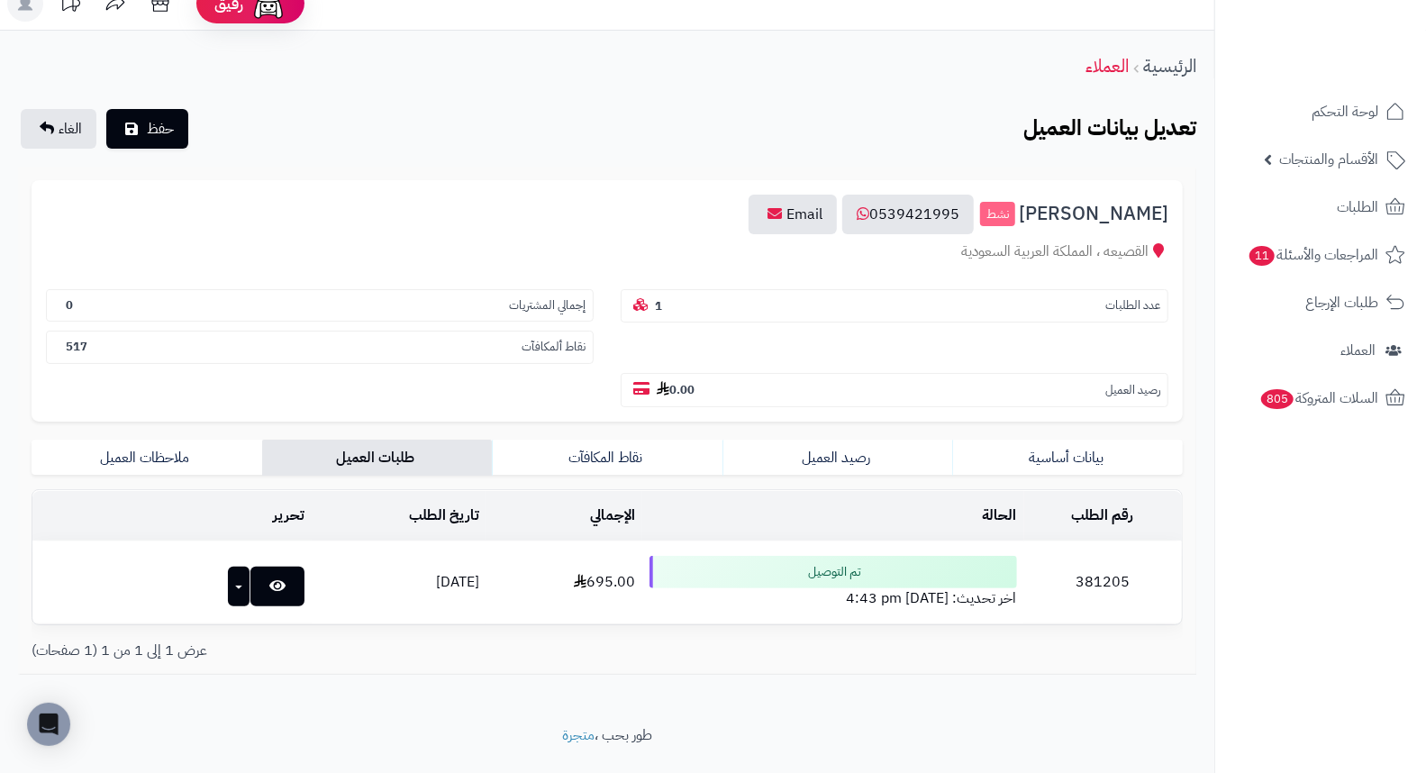
click at [1122, 541] on td "381205" at bounding box center [1103, 582] width 159 height 82
copy td "381205"
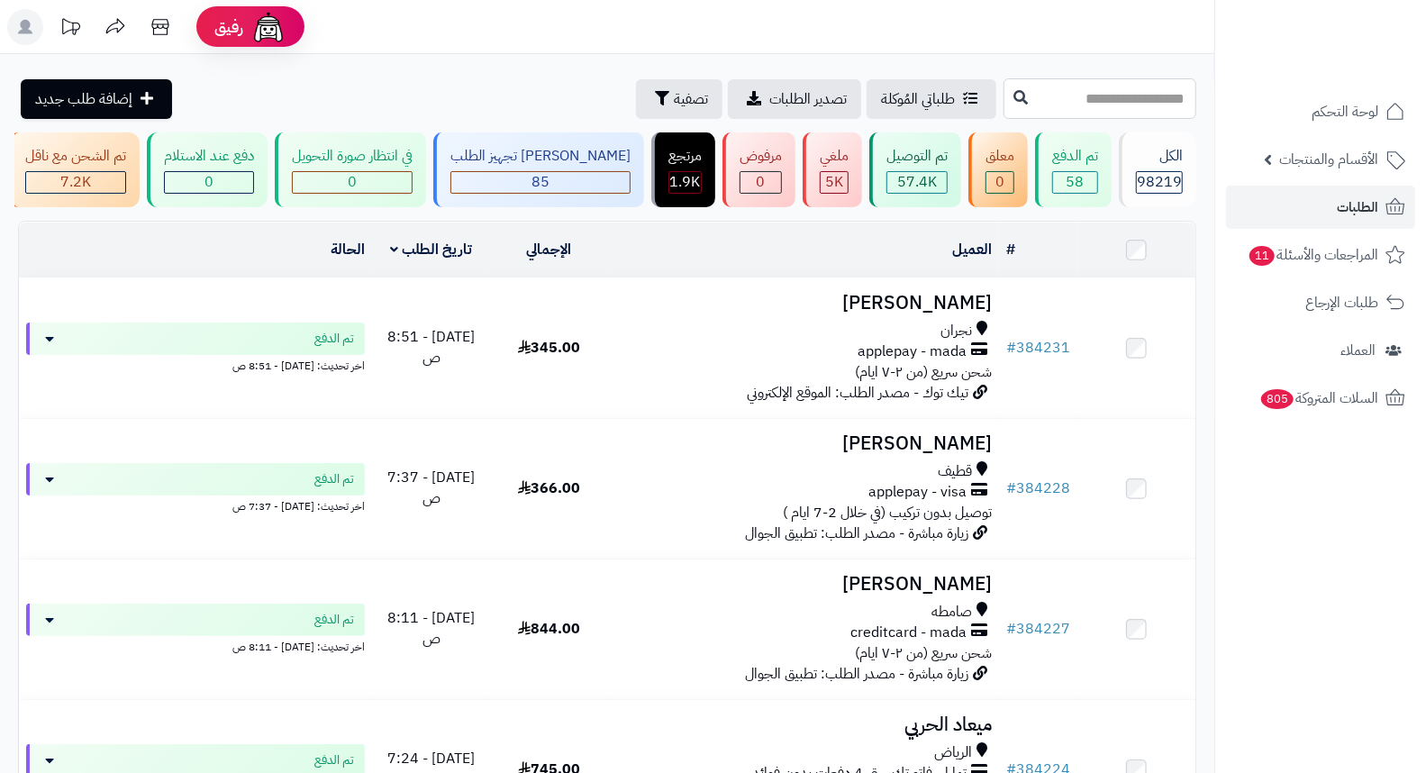
click at [1124, 100] on input "text" at bounding box center [1099, 98] width 193 height 41
paste input "******"
type input "******"
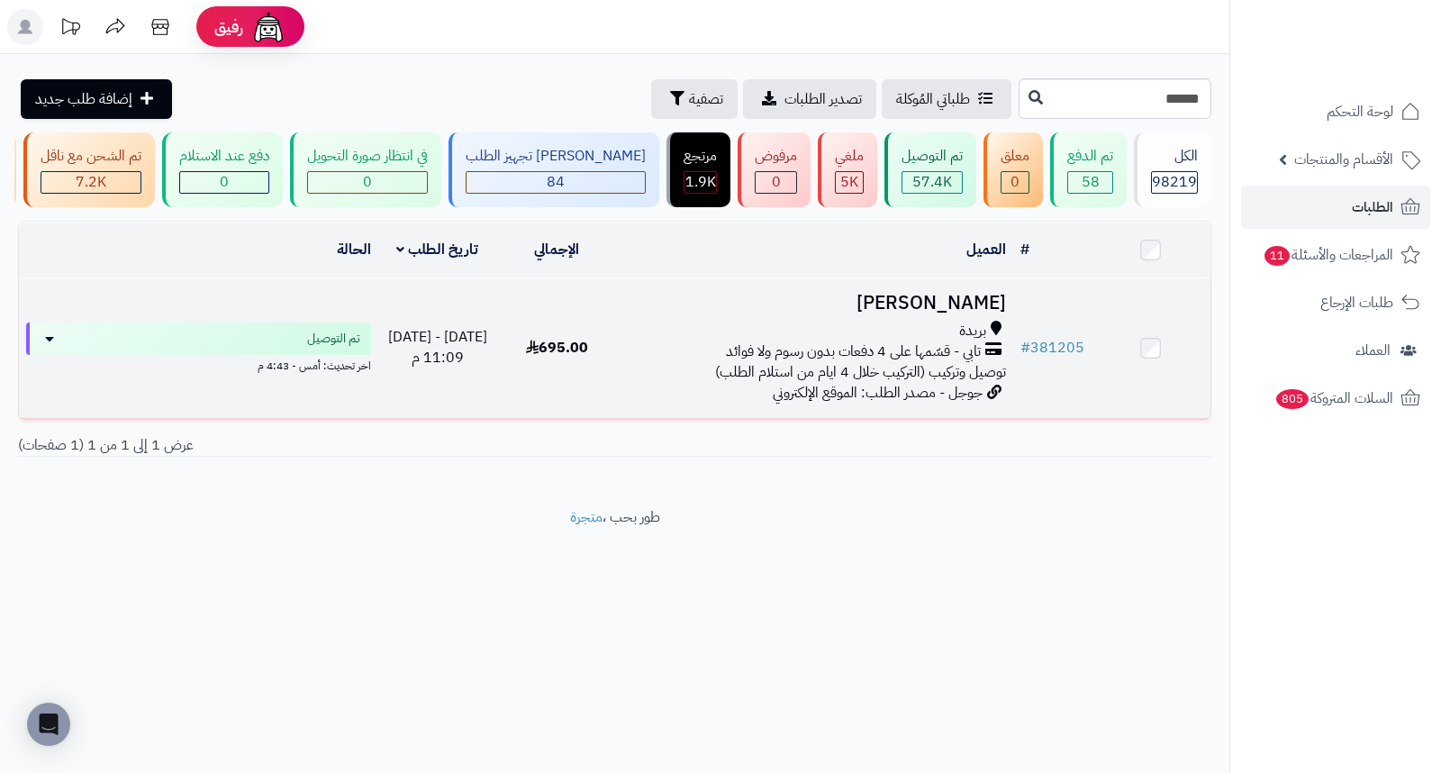
click at [993, 301] on h3 "[PERSON_NAME]" at bounding box center [814, 303] width 383 height 21
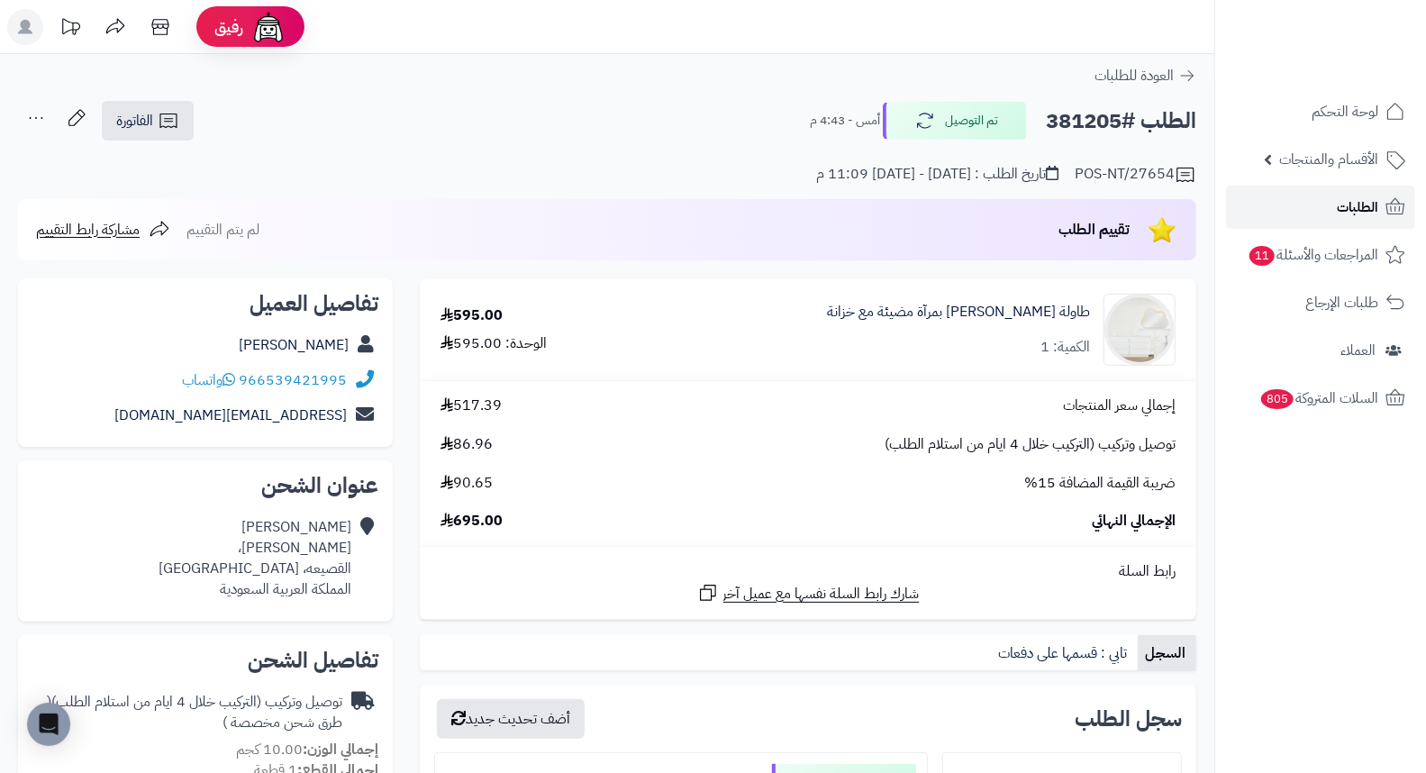
click at [1352, 214] on span "الطلبات" at bounding box center [1356, 207] width 41 height 25
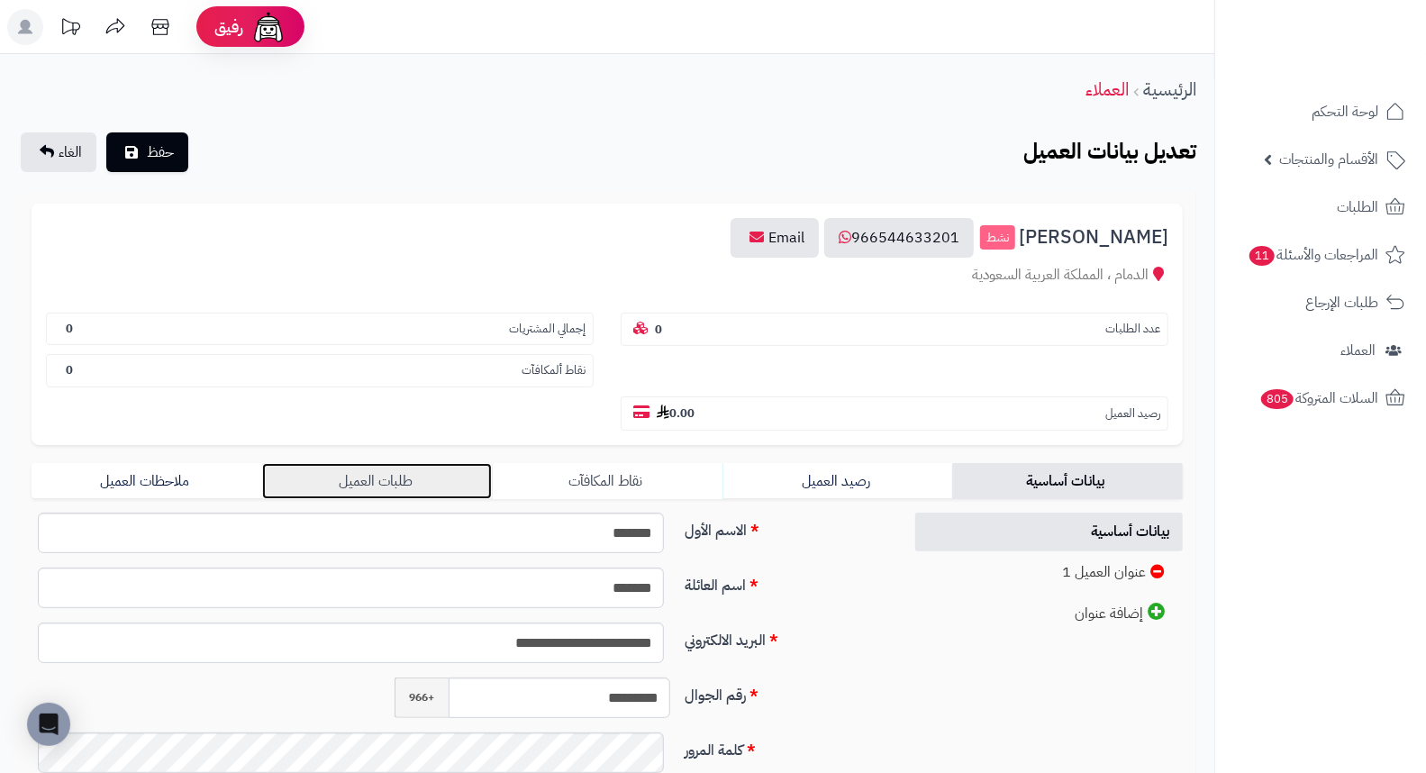
drag, startPoint x: 384, startPoint y: 437, endPoint x: 635, endPoint y: 432, distance: 251.3
click at [383, 463] on link "طلبات العميل" at bounding box center [377, 481] width 231 height 36
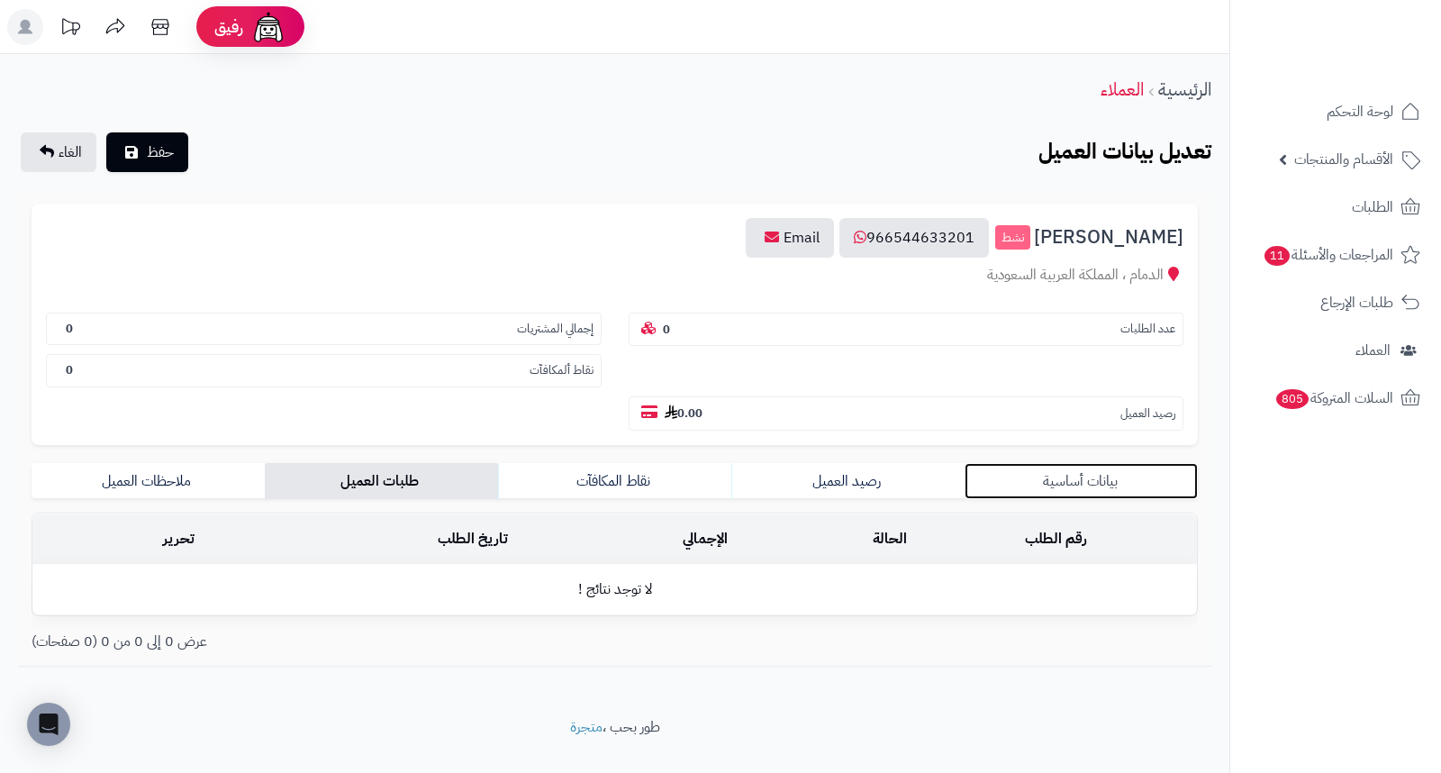
click at [1048, 463] on link "بيانات أساسية" at bounding box center [1081, 481] width 233 height 36
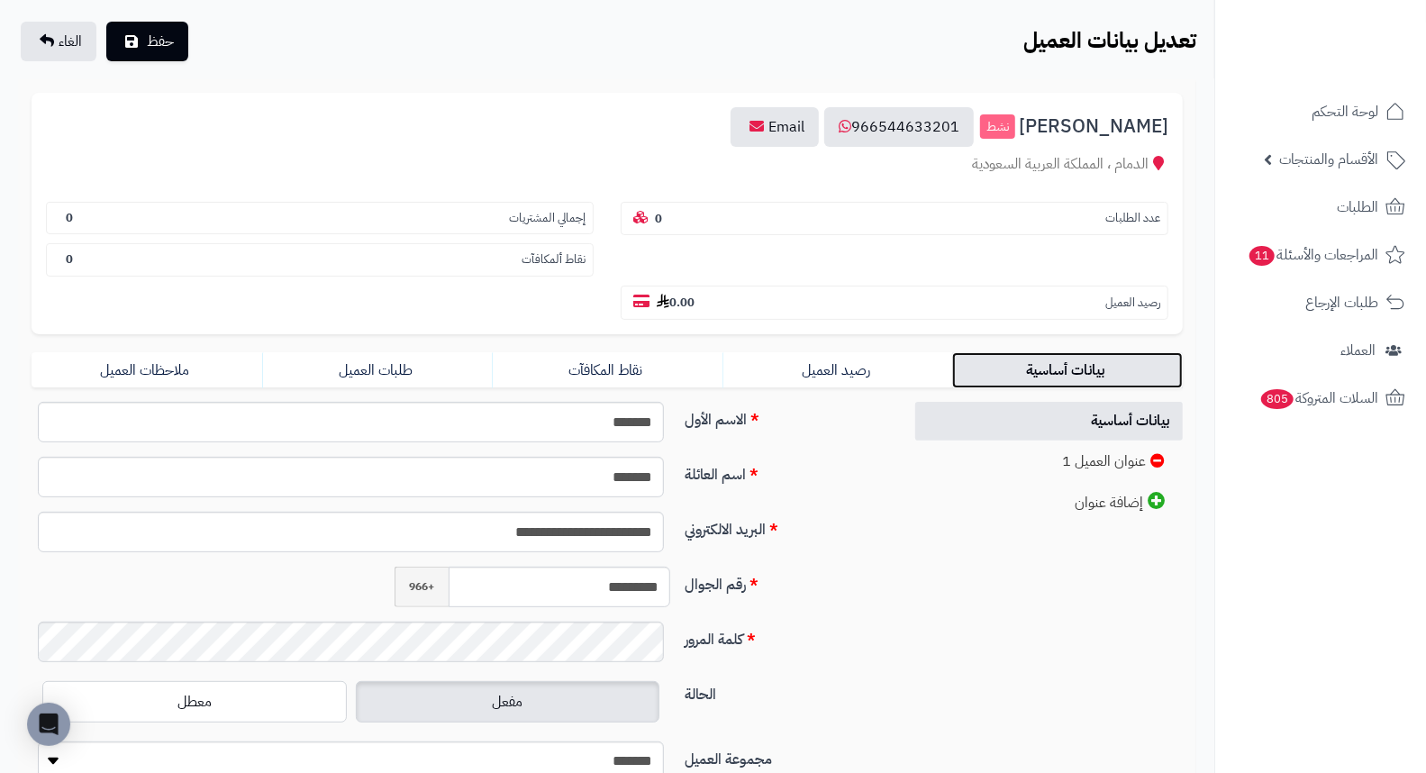
scroll to position [246, 0]
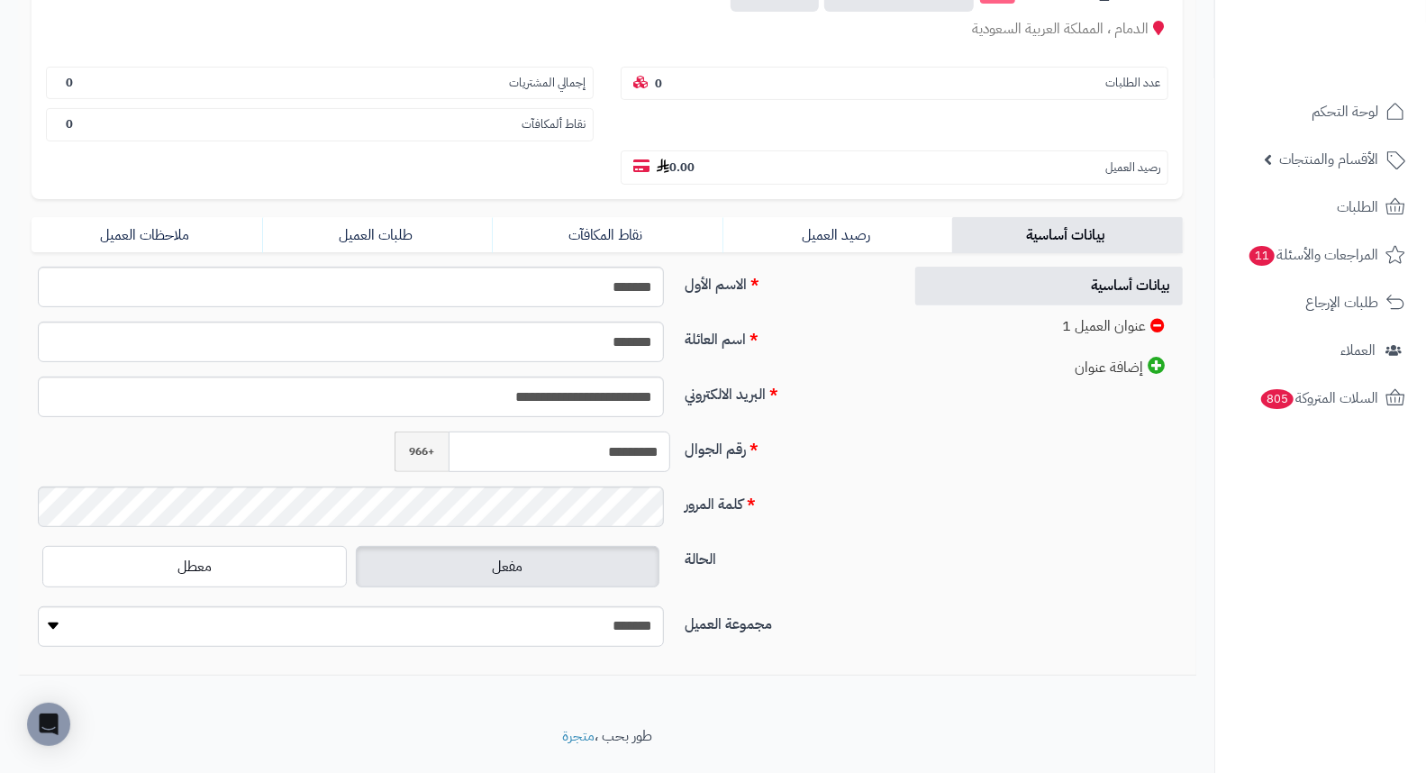
click at [603, 431] on input "*********" at bounding box center [559, 451] width 222 height 41
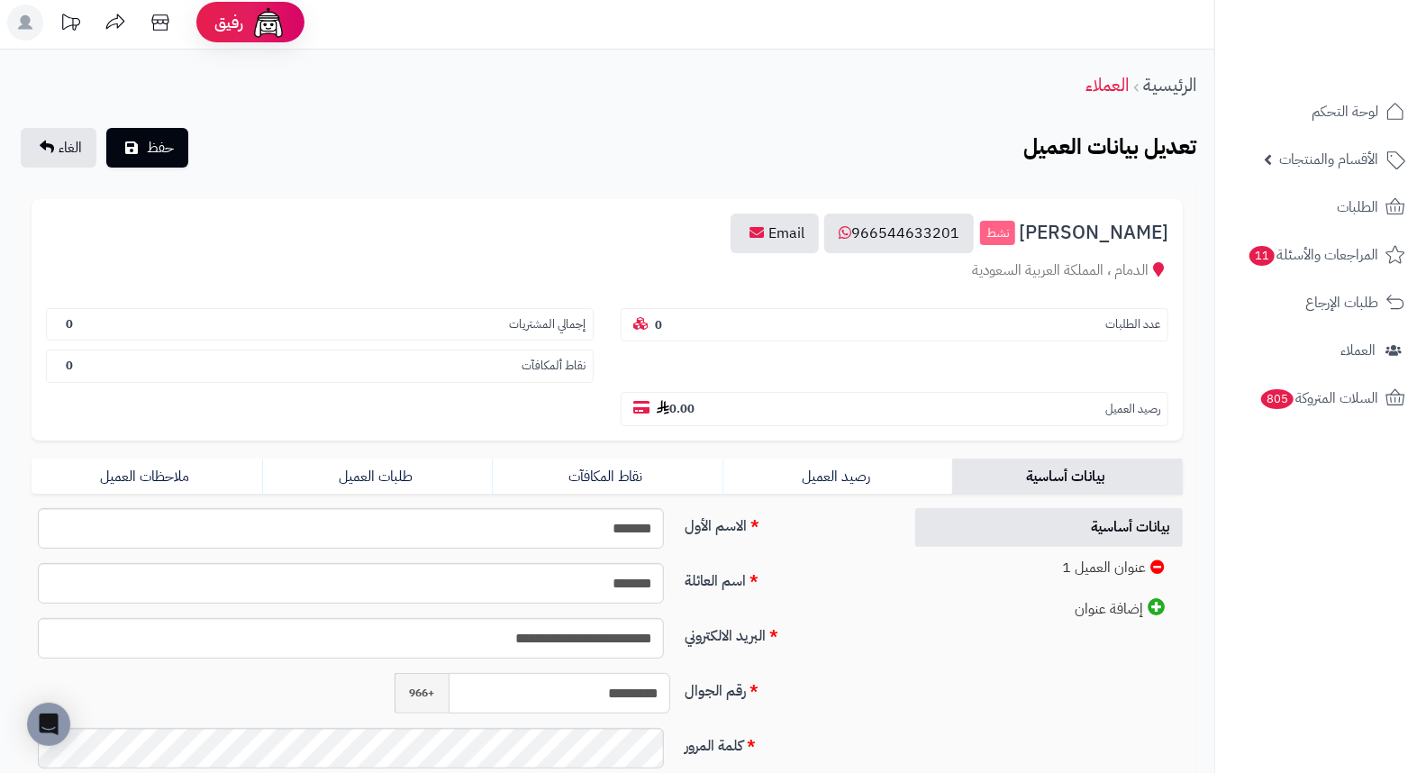
scroll to position [0, 0]
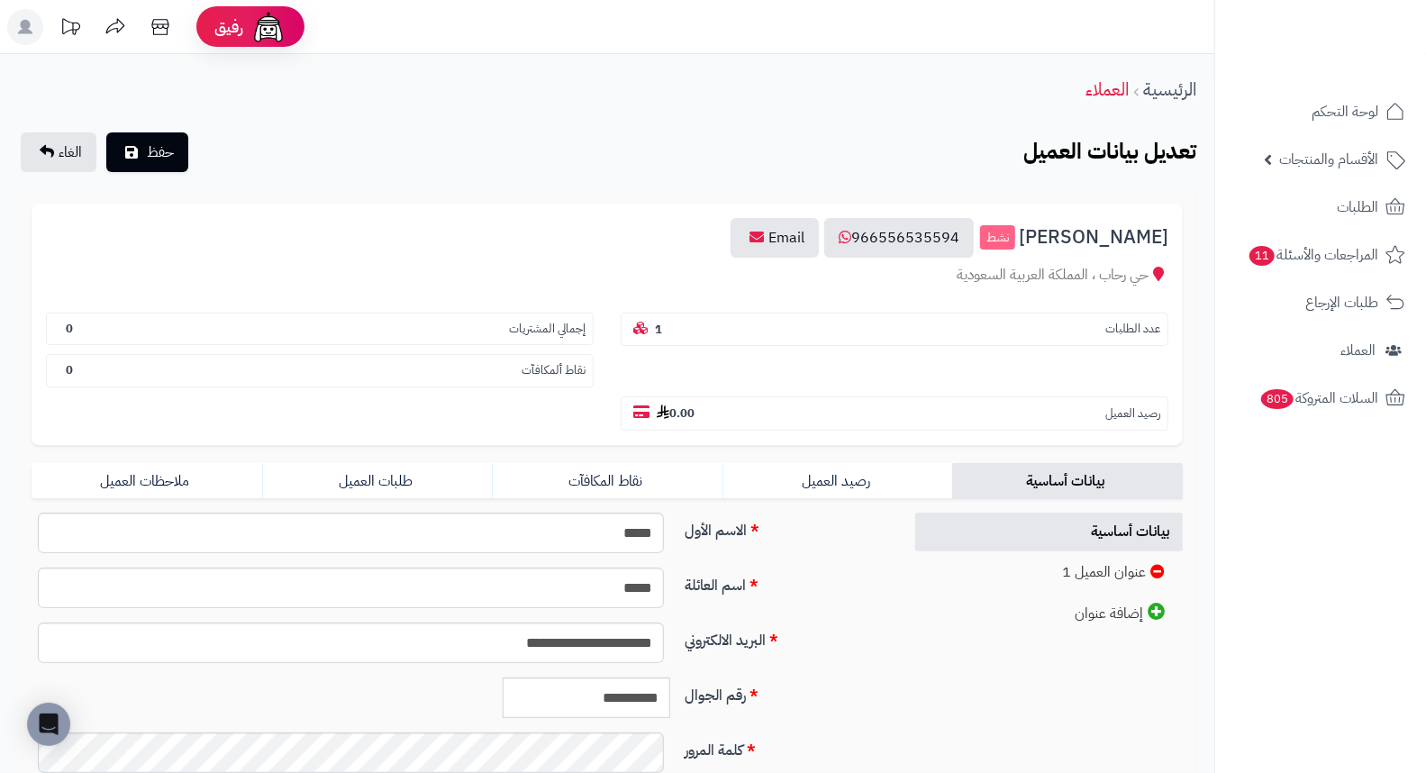
click at [364, 416] on form "**********" at bounding box center [607, 555] width 1151 height 703
click at [367, 463] on link "طلبات العميل" at bounding box center [377, 481] width 231 height 36
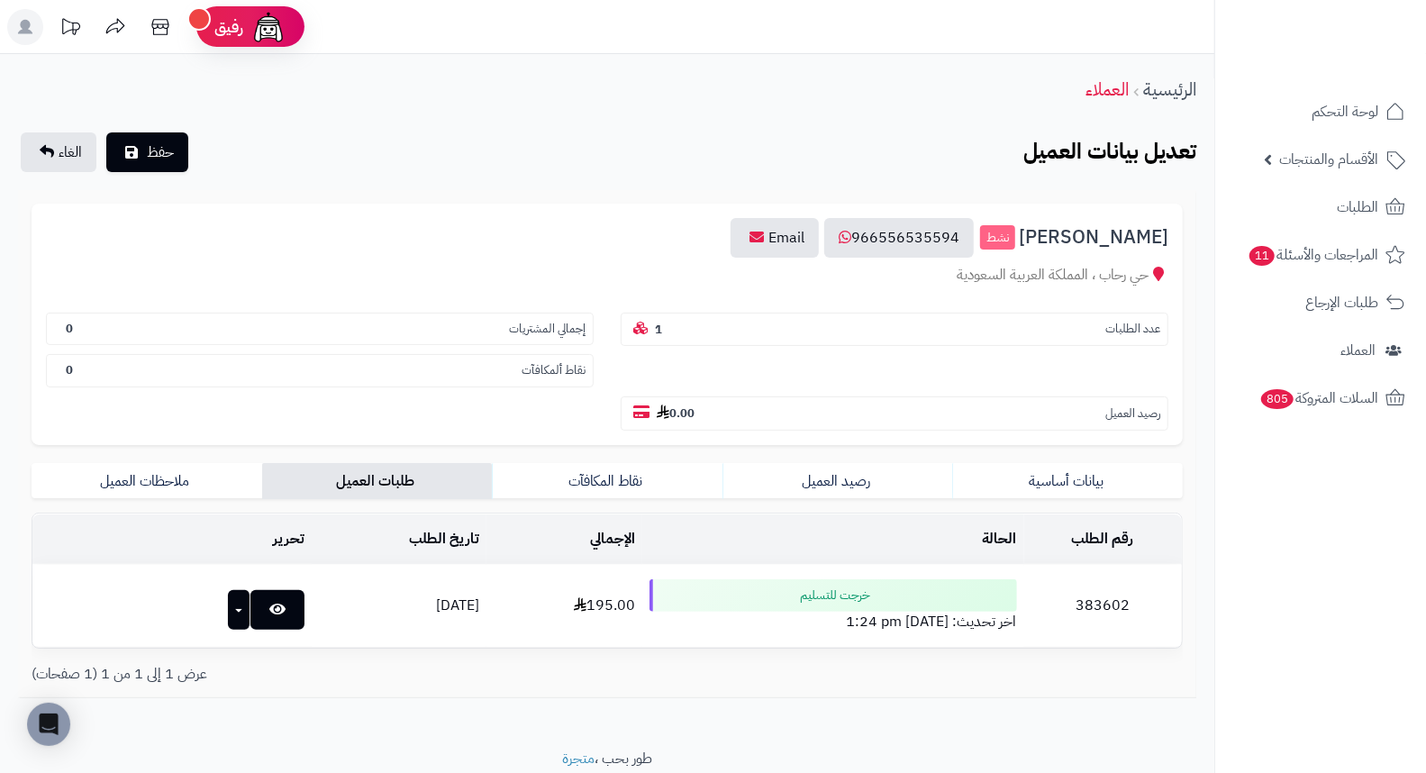
click at [1103, 566] on td "383602" at bounding box center [1103, 606] width 159 height 82
copy td "383602"
click at [1110, 463] on link "بيانات أساسية" at bounding box center [1067, 481] width 231 height 36
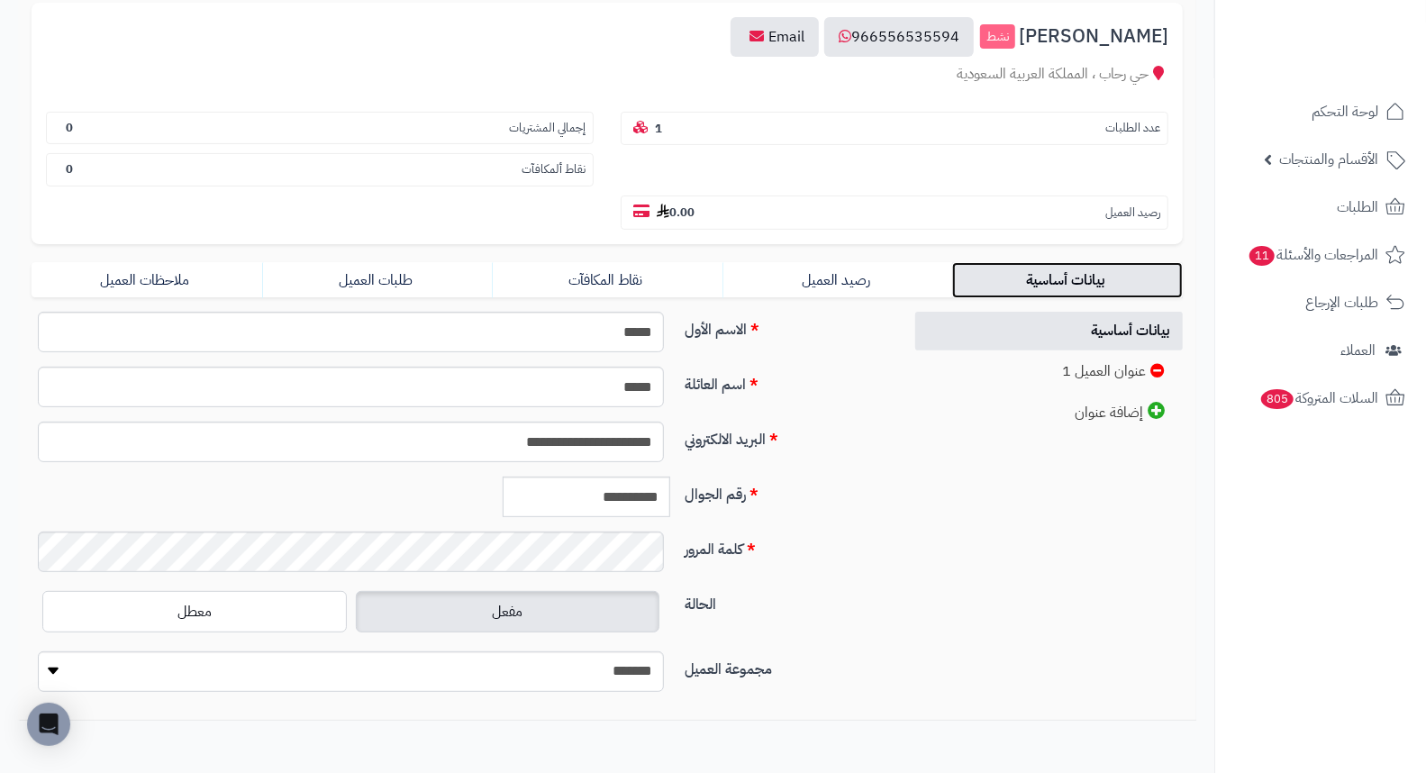
scroll to position [246, 0]
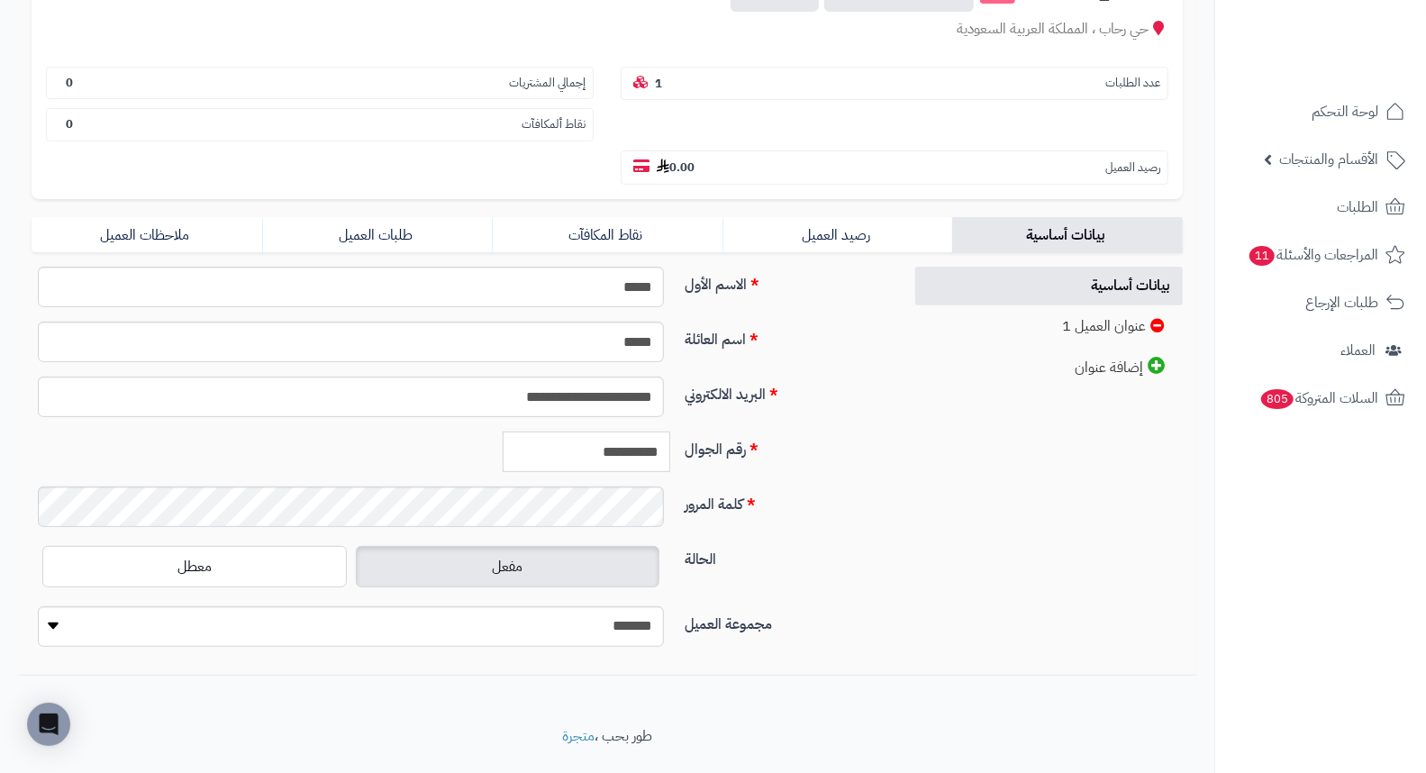
click at [631, 431] on input "**********" at bounding box center [587, 451] width 168 height 41
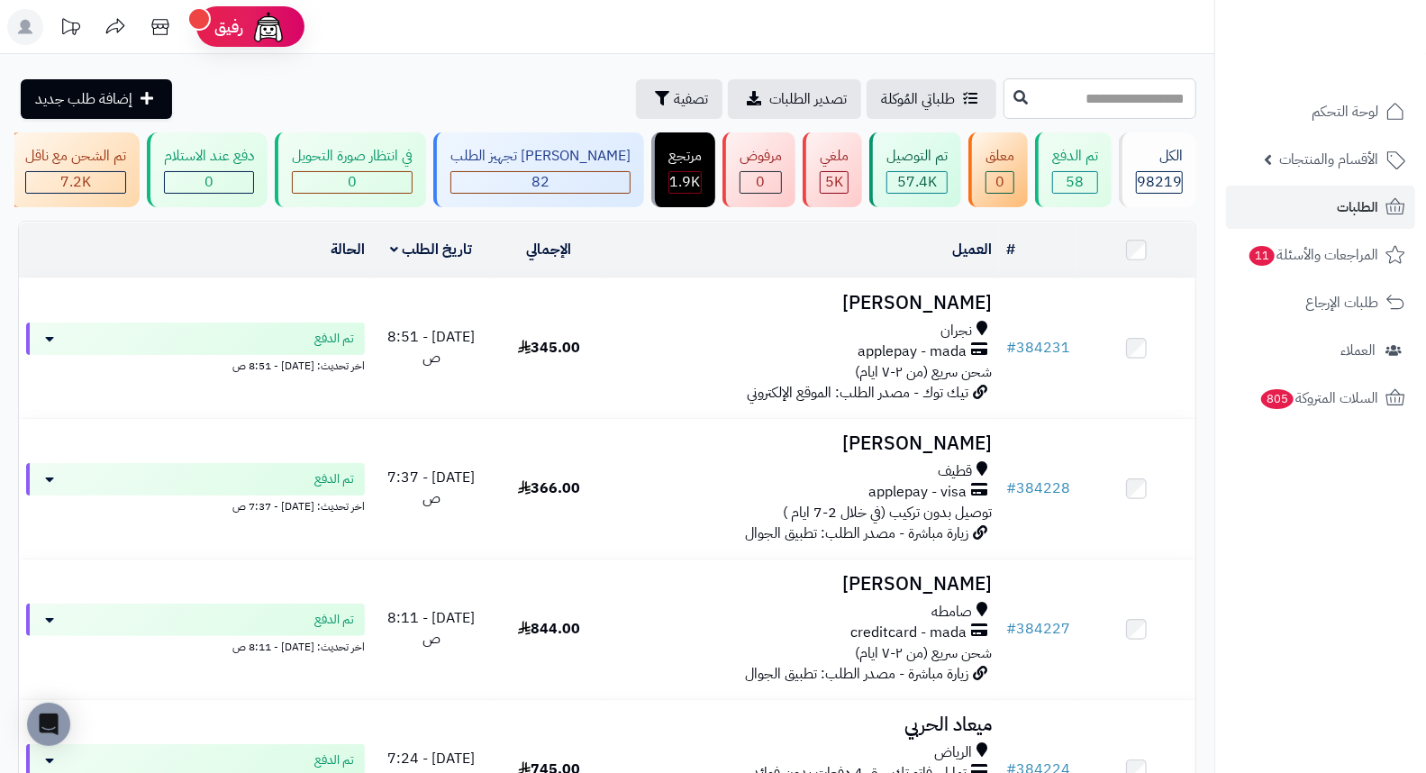
click at [1073, 105] on input "text" at bounding box center [1099, 98] width 193 height 41
click at [1126, 99] on input "text" at bounding box center [1099, 98] width 193 height 41
paste input "******"
type input "******"
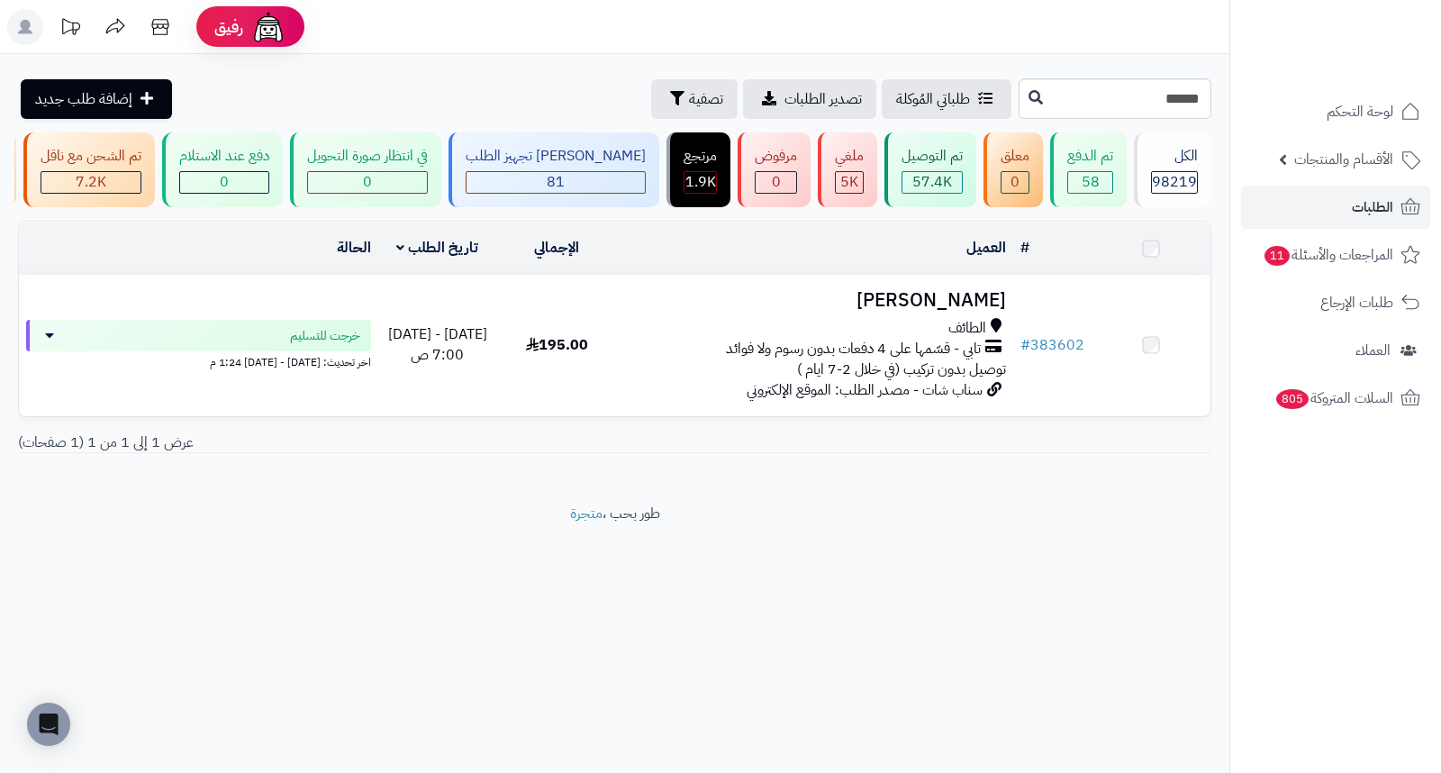
click at [937, 303] on h3 "[PERSON_NAME]" at bounding box center [814, 300] width 383 height 21
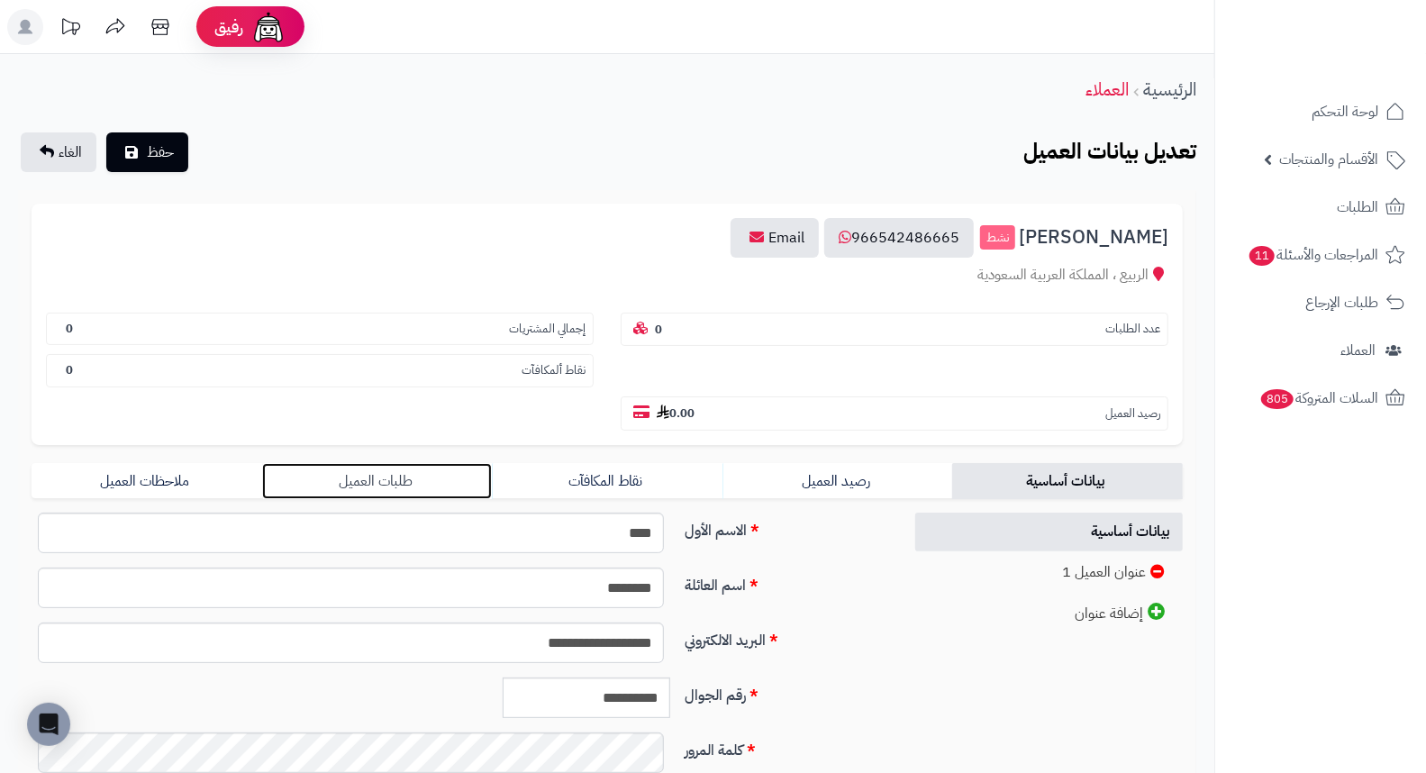
click at [399, 463] on link "طلبات العميل" at bounding box center [377, 481] width 231 height 36
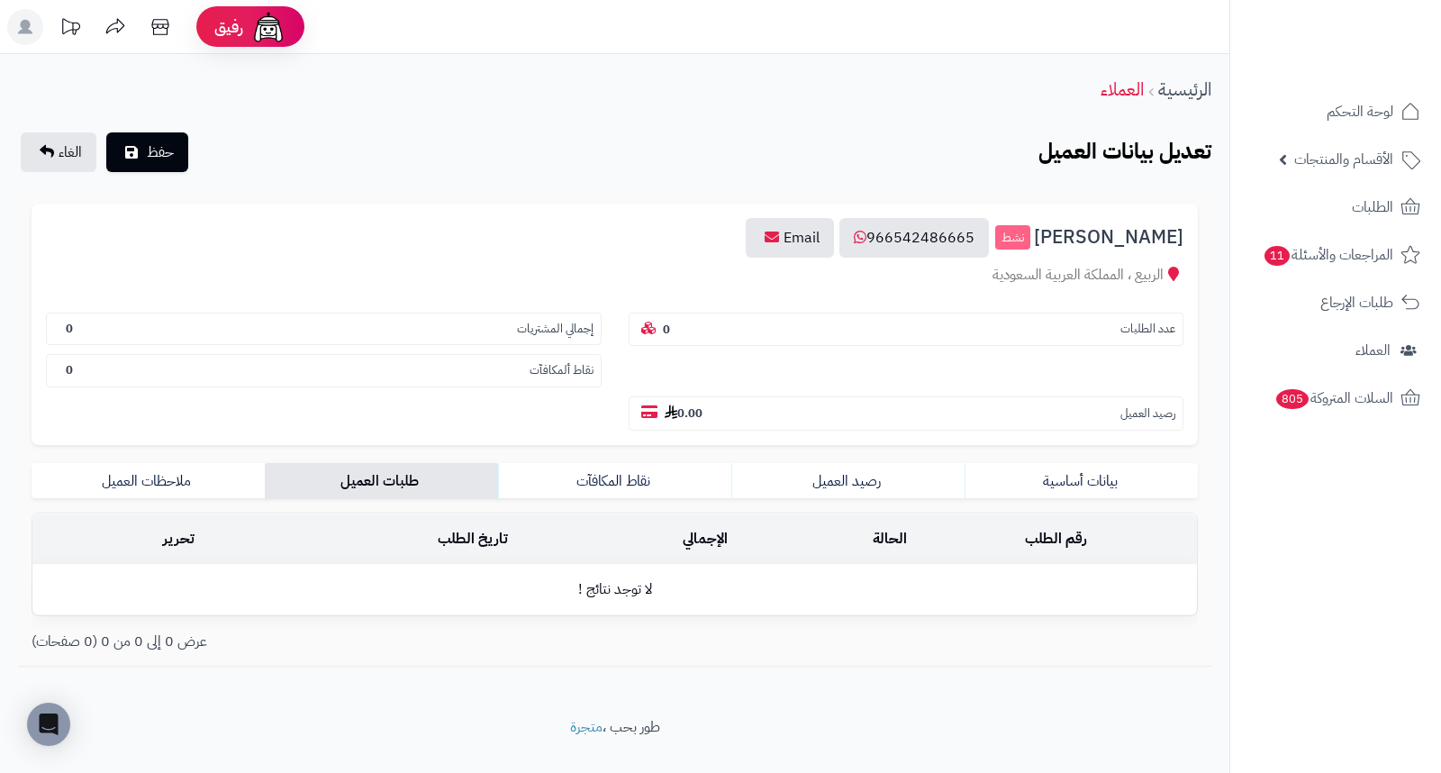
click at [1051, 460] on form "**********" at bounding box center [615, 428] width 1166 height 448
click at [1123, 463] on link "بيانات أساسية" at bounding box center [1081, 481] width 233 height 36
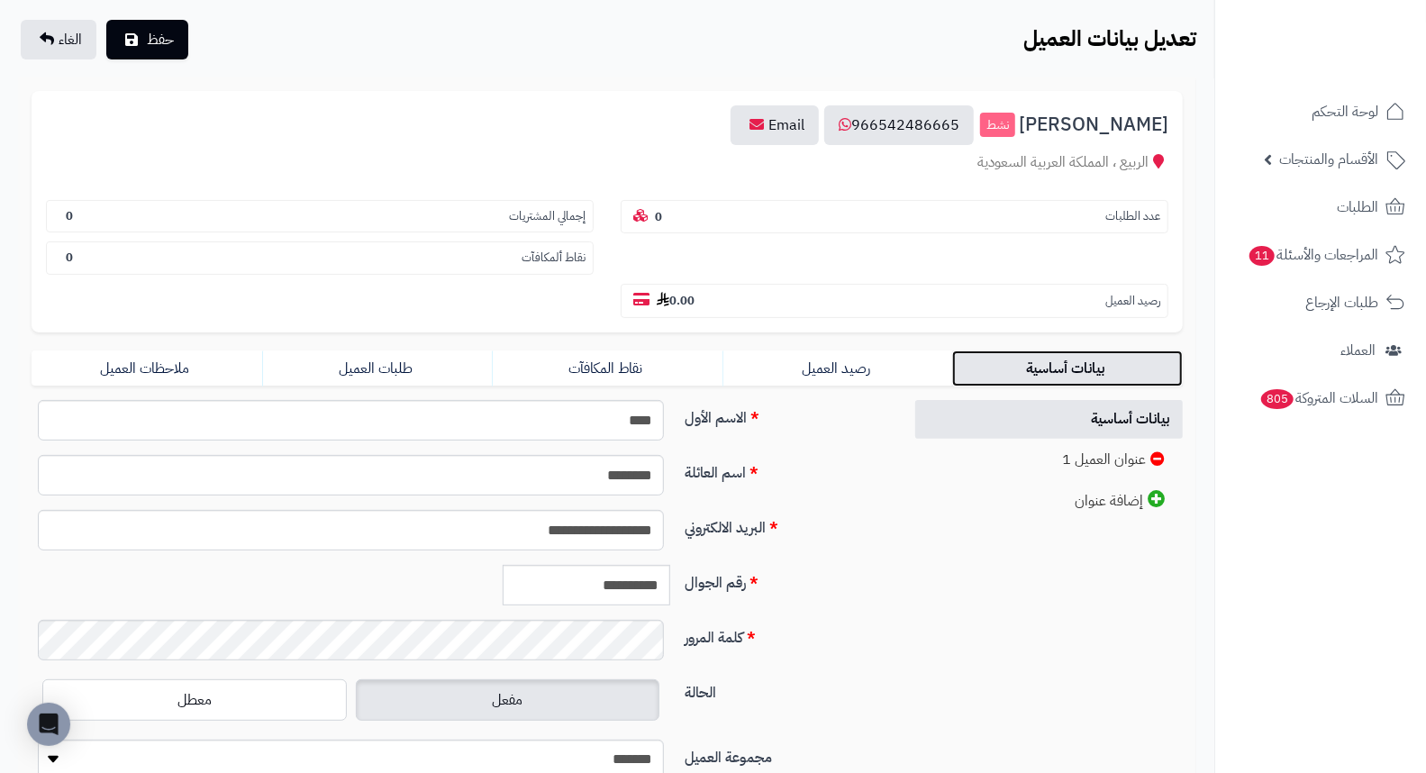
scroll to position [246, 0]
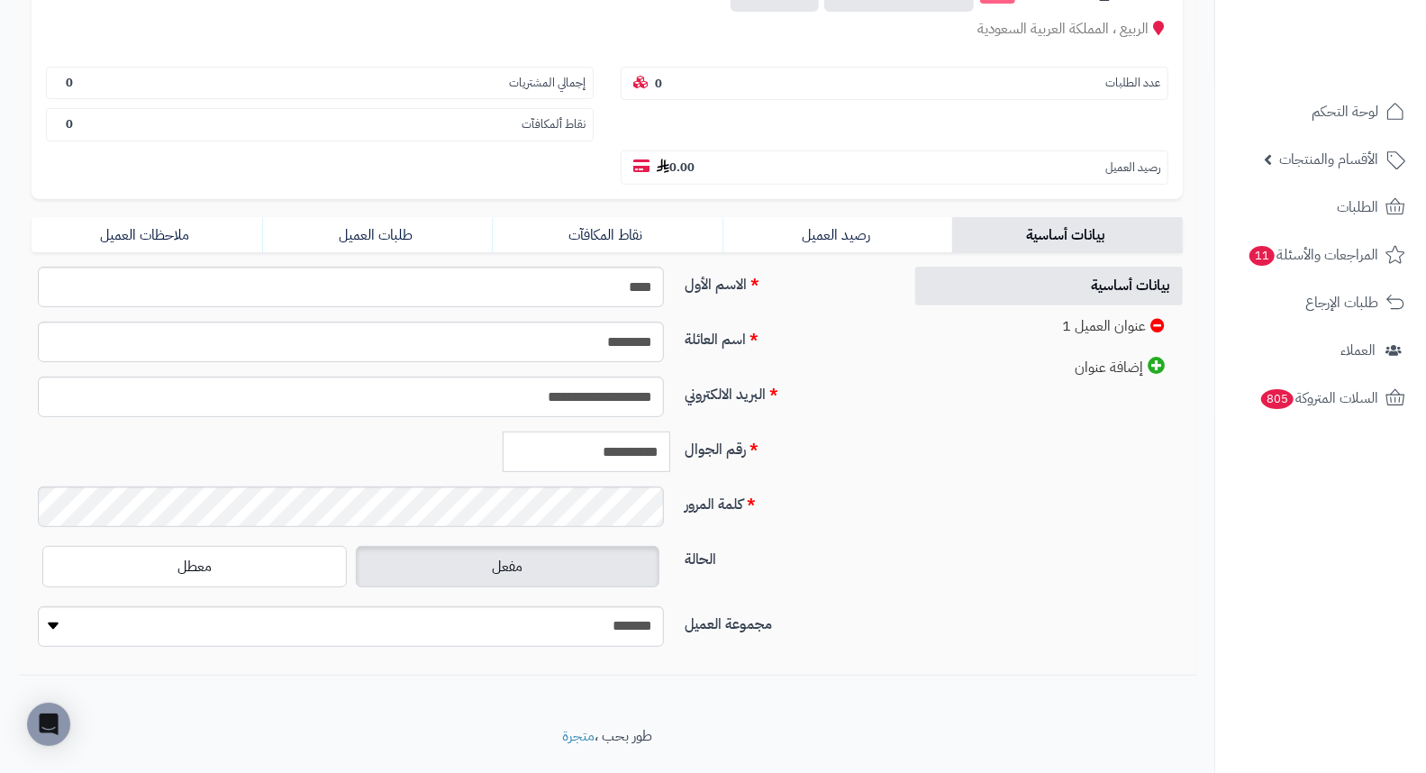
click at [639, 431] on input "**********" at bounding box center [587, 451] width 168 height 41
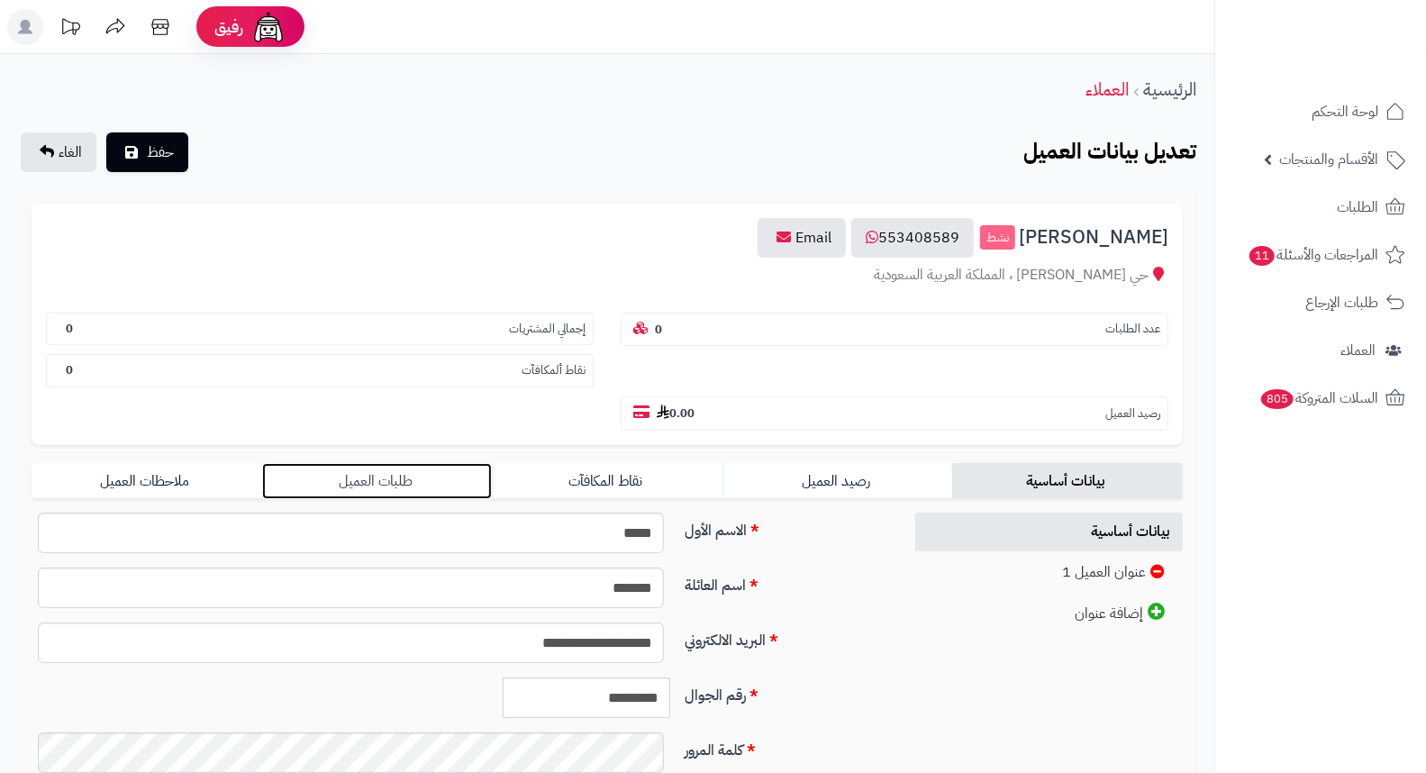
drag, startPoint x: 363, startPoint y: 441, endPoint x: 425, endPoint y: 441, distance: 62.1
click at [363, 463] on link "طلبات العميل" at bounding box center [377, 481] width 231 height 36
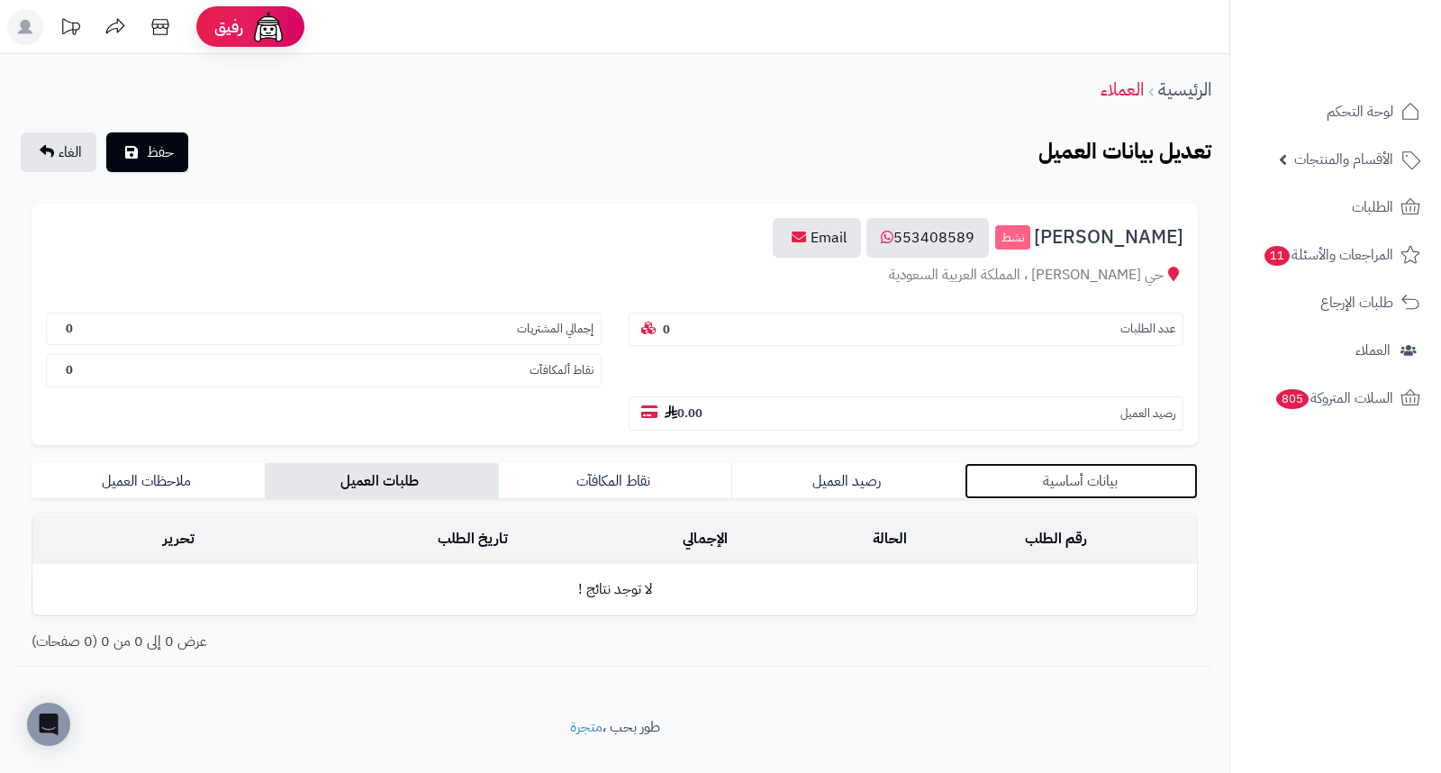
click at [1067, 463] on link "بيانات أساسية" at bounding box center [1081, 481] width 233 height 36
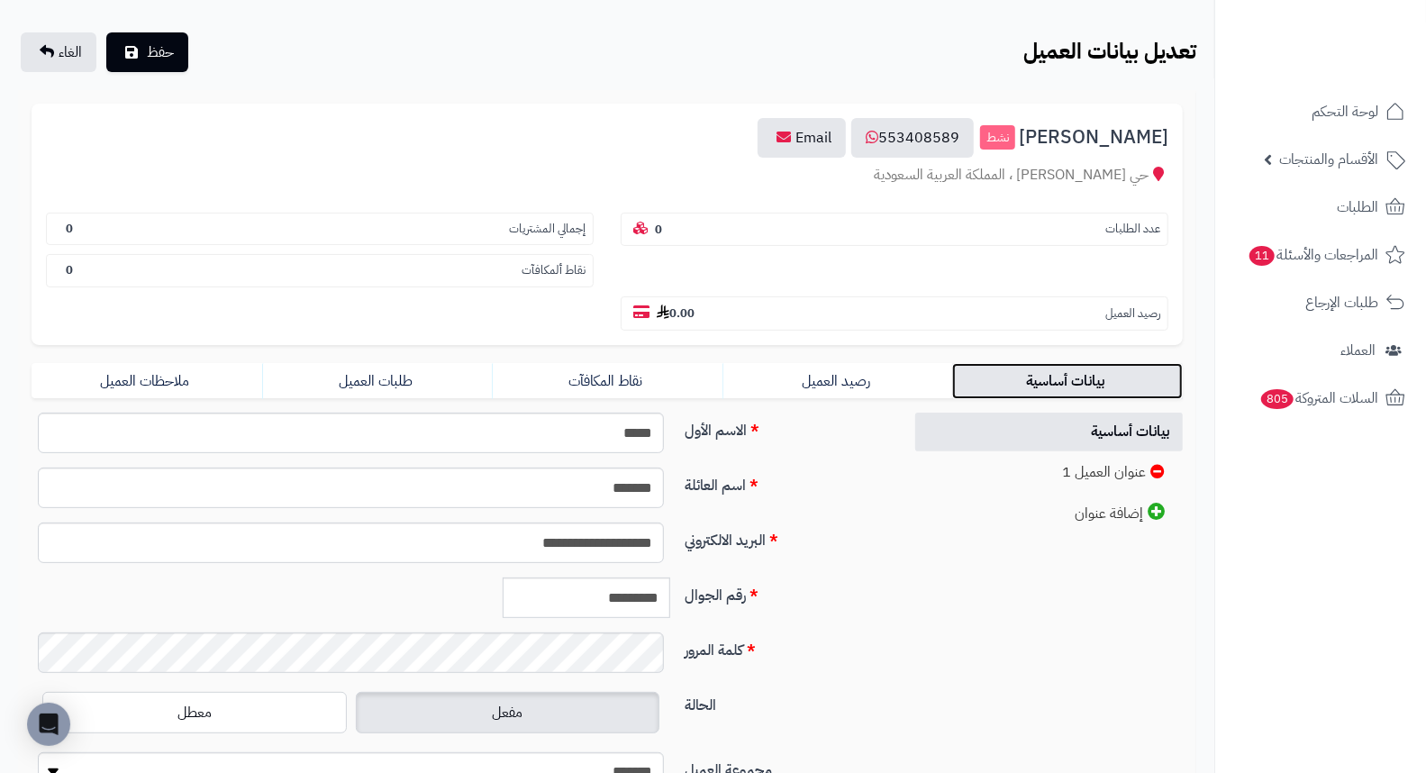
scroll to position [246, 0]
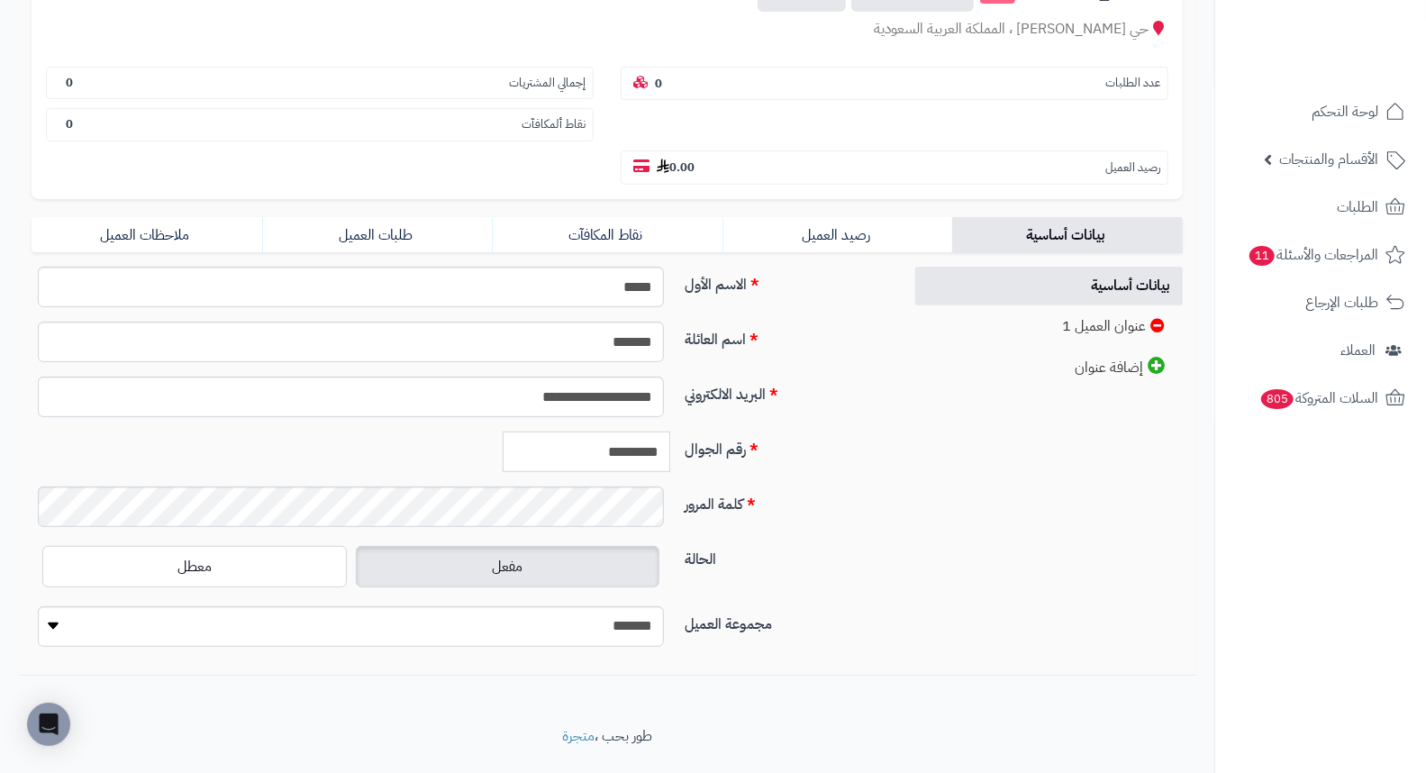
click at [624, 431] on input "*********" at bounding box center [587, 451] width 168 height 41
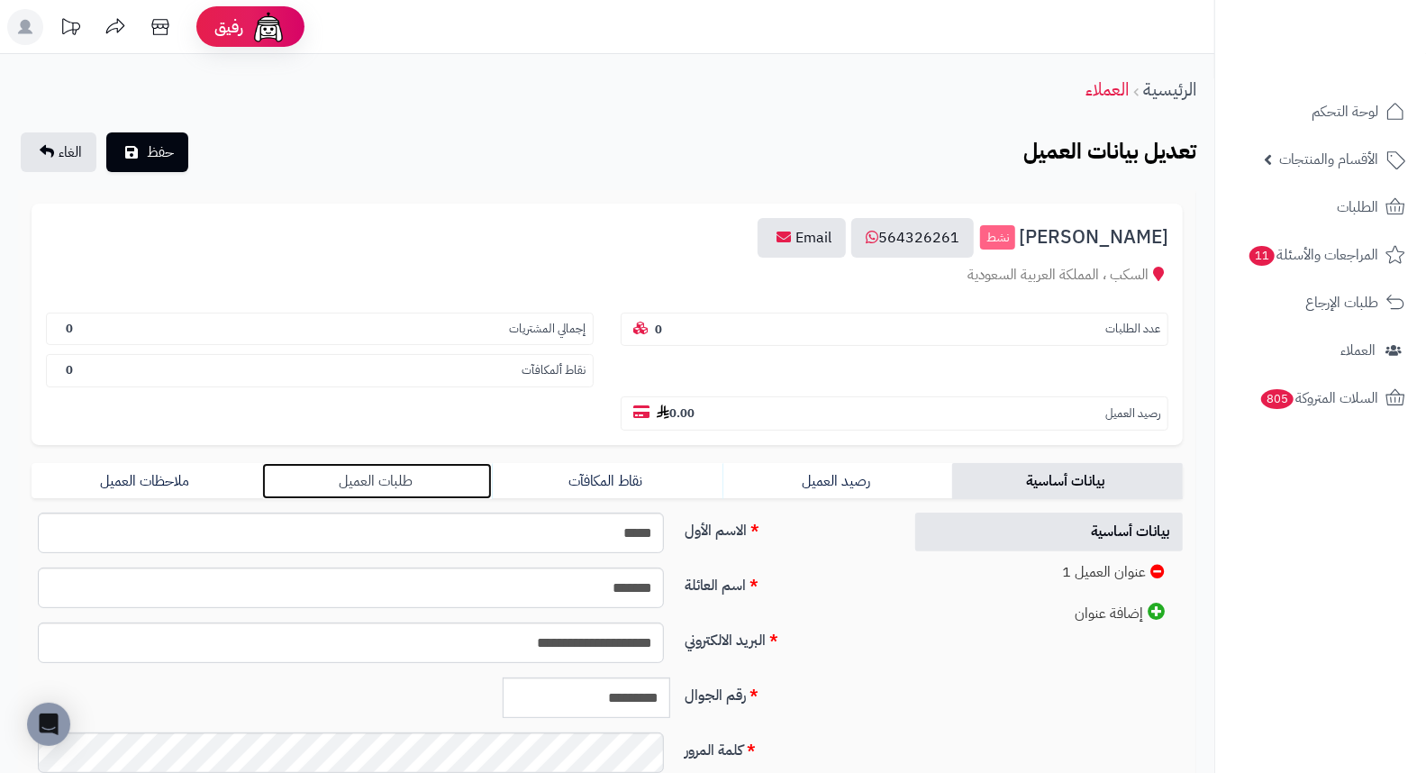
click at [376, 463] on link "طلبات العميل" at bounding box center [377, 481] width 231 height 36
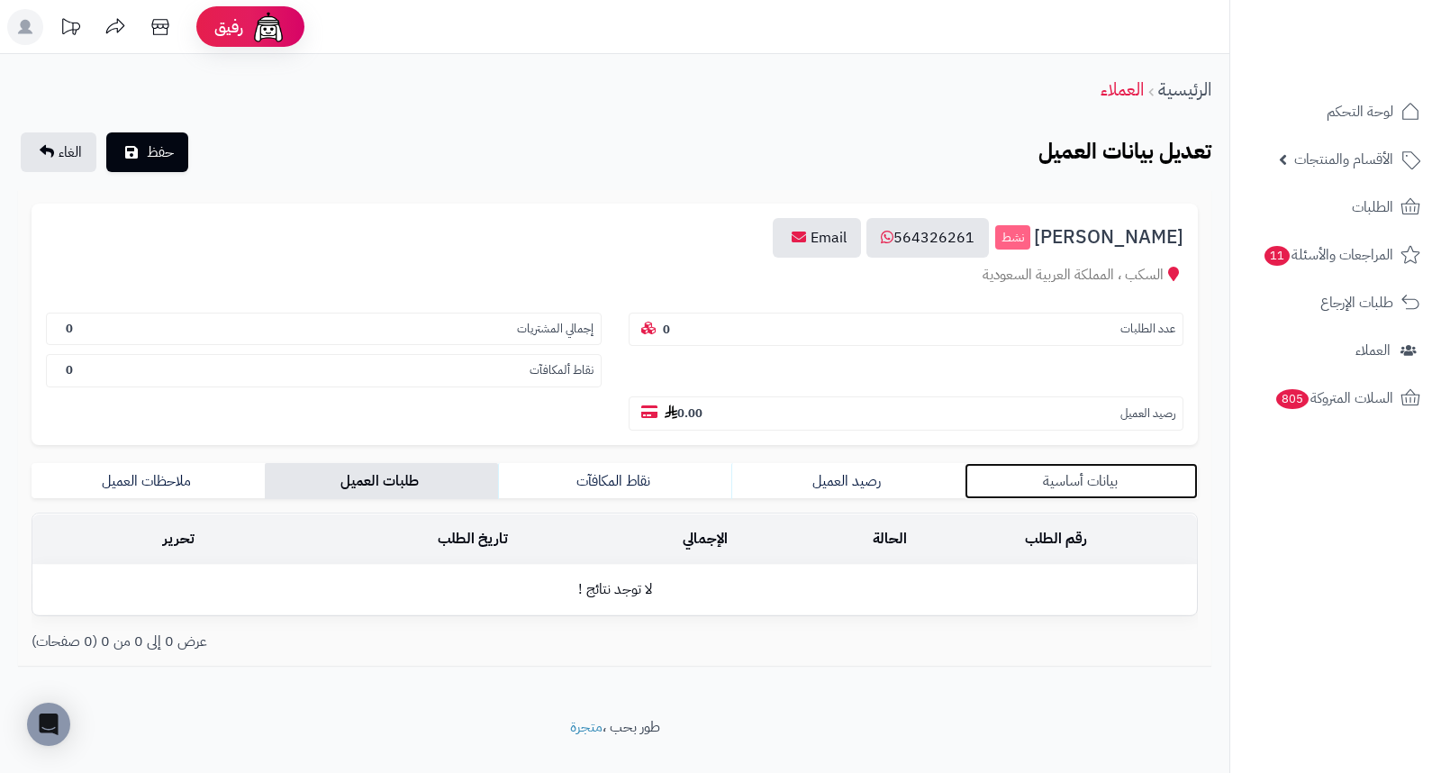
click at [1084, 463] on link "بيانات أساسية" at bounding box center [1081, 481] width 233 height 36
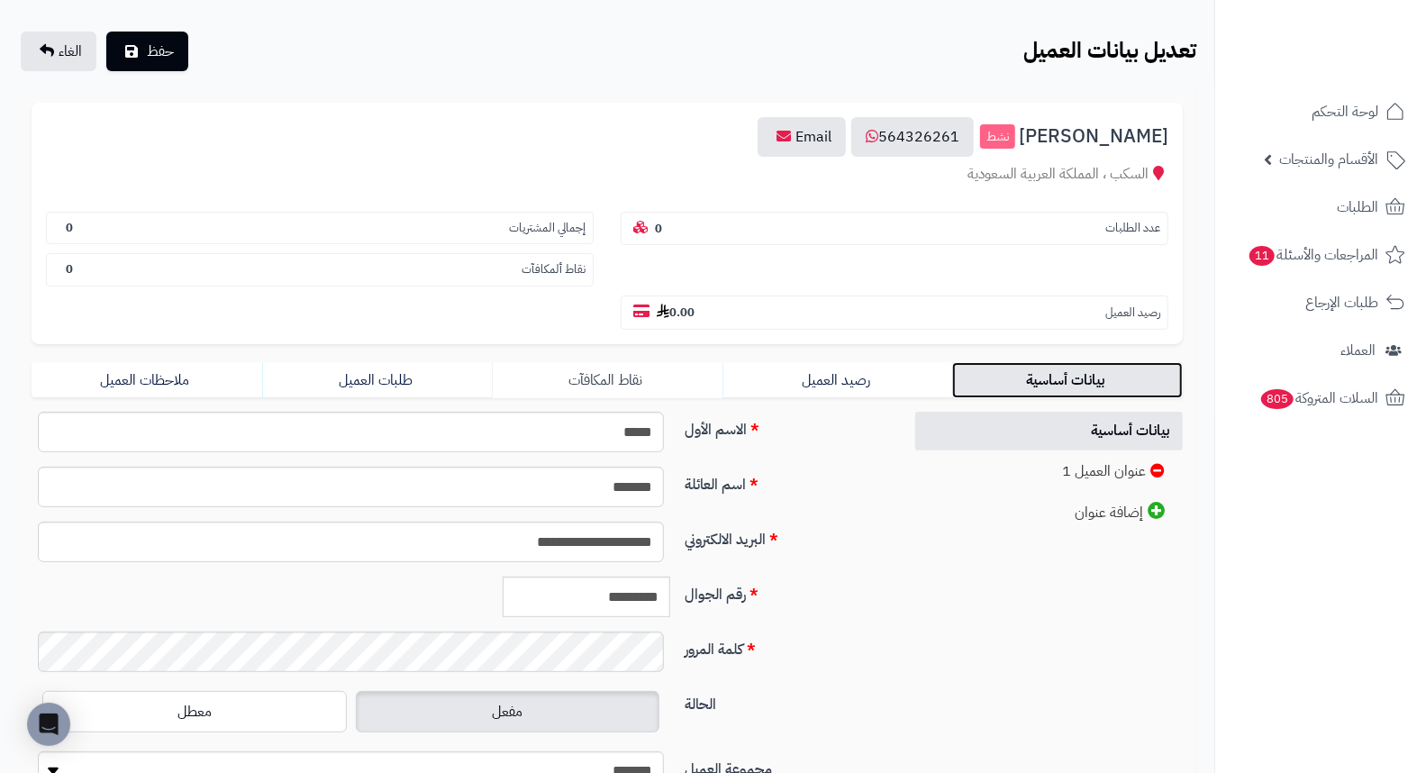
scroll to position [246, 0]
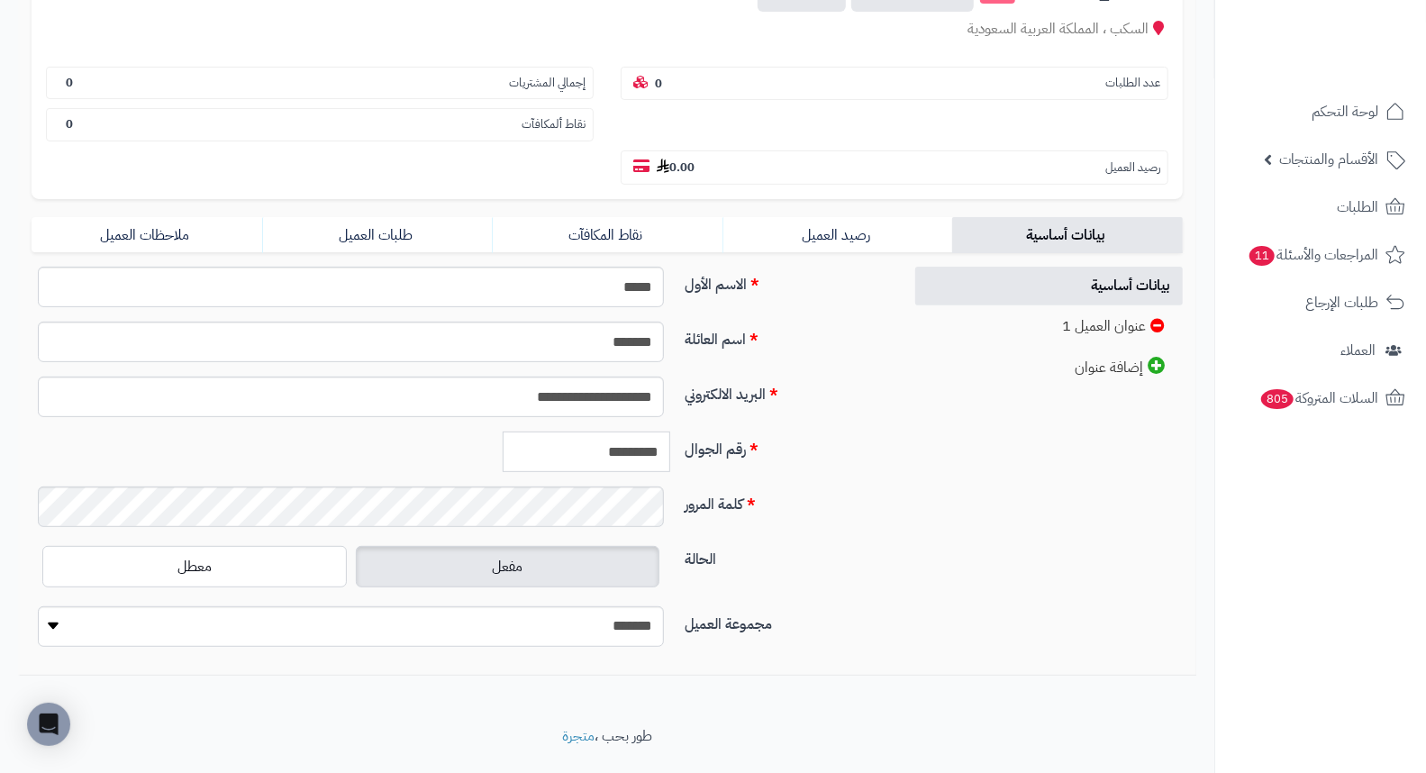
click at [612, 431] on input "*********" at bounding box center [587, 451] width 168 height 41
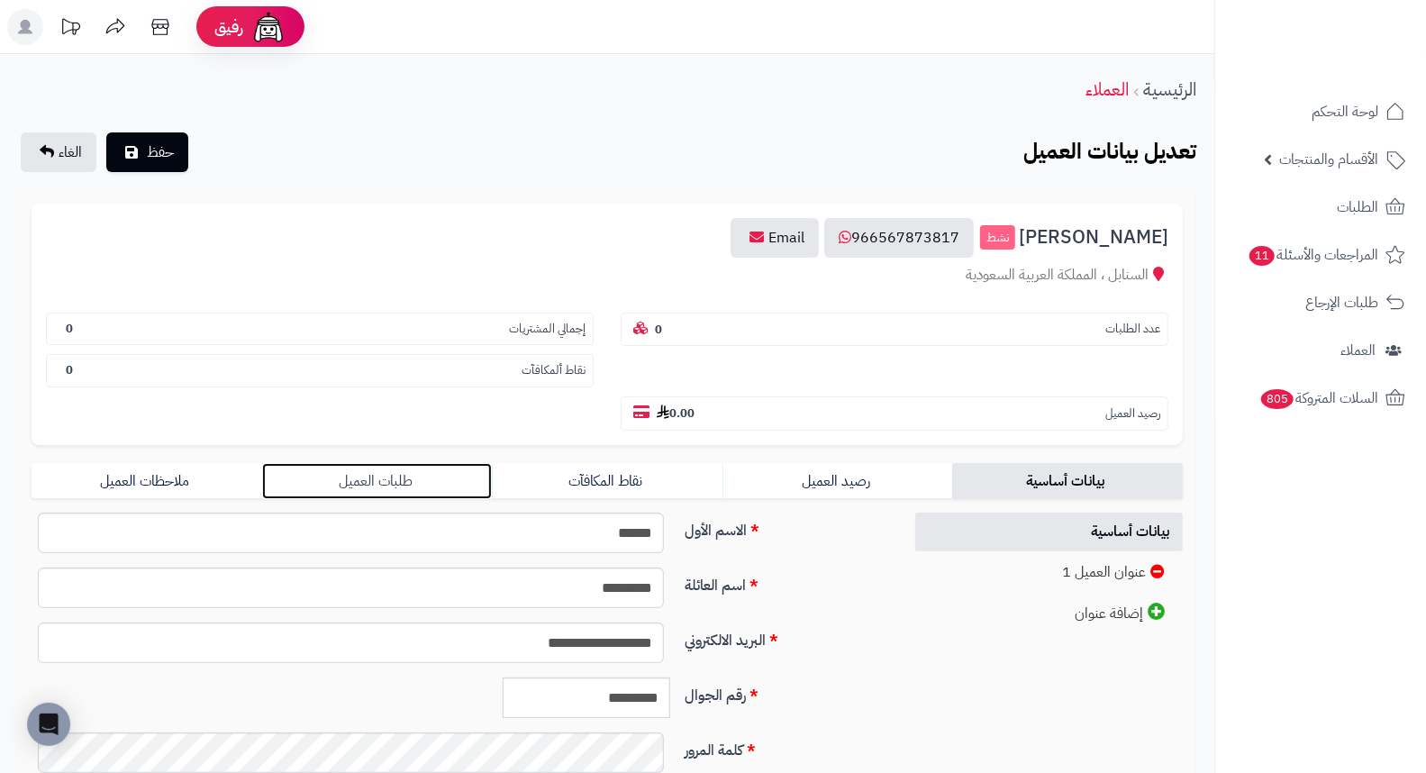
click at [367, 463] on link "طلبات العميل" at bounding box center [377, 481] width 231 height 36
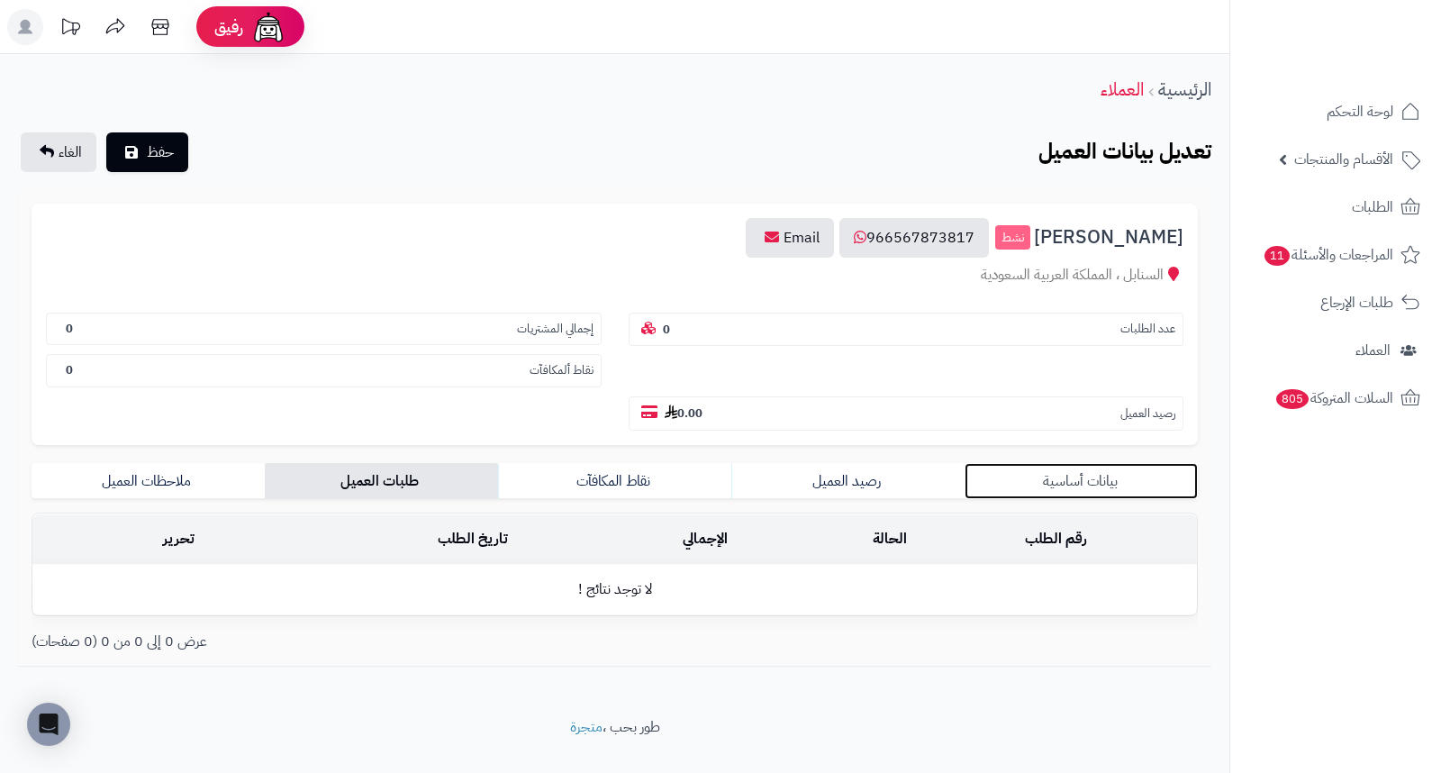
click at [1066, 463] on link "بيانات أساسية" at bounding box center [1081, 481] width 233 height 36
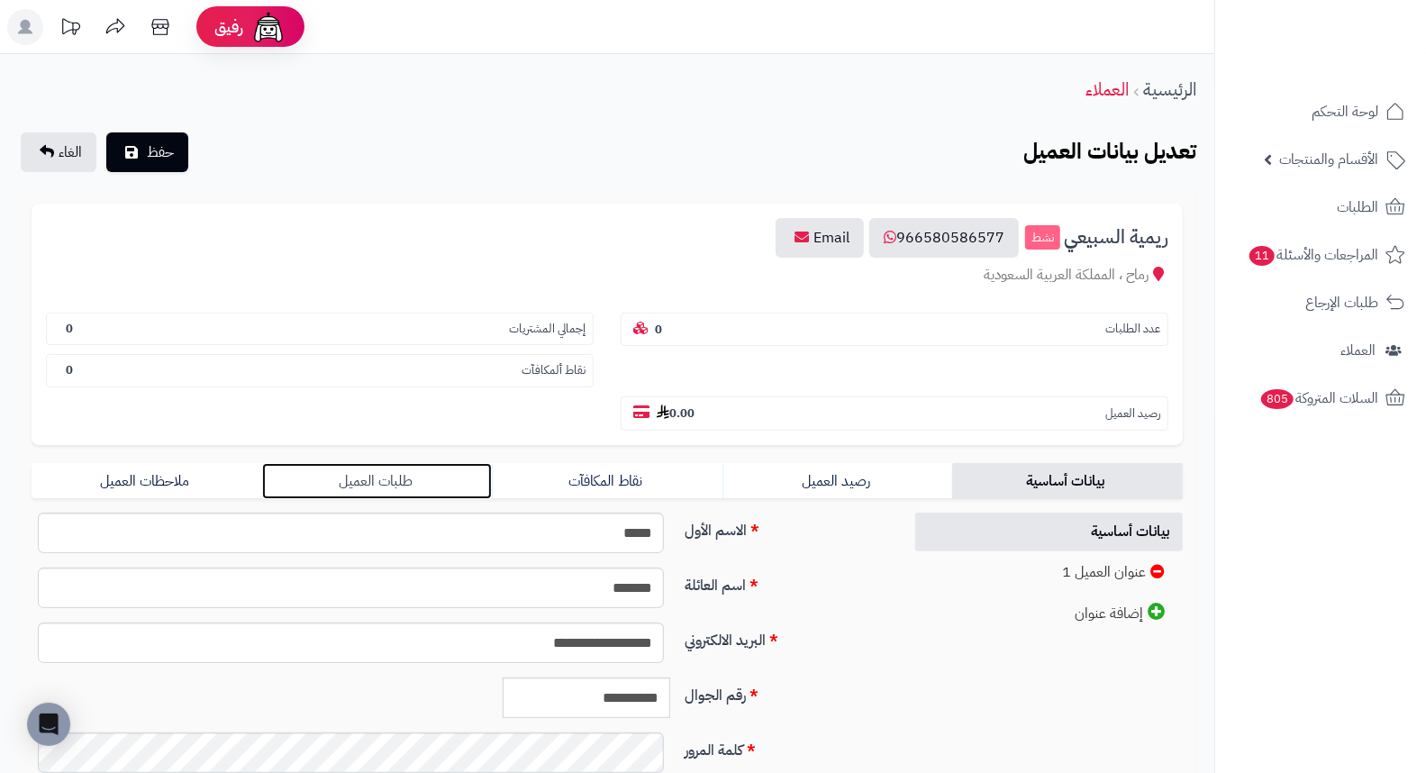
drag, startPoint x: 0, startPoint y: 0, endPoint x: 374, endPoint y: 444, distance: 580.4
click at [374, 463] on link "طلبات العميل" at bounding box center [377, 481] width 231 height 36
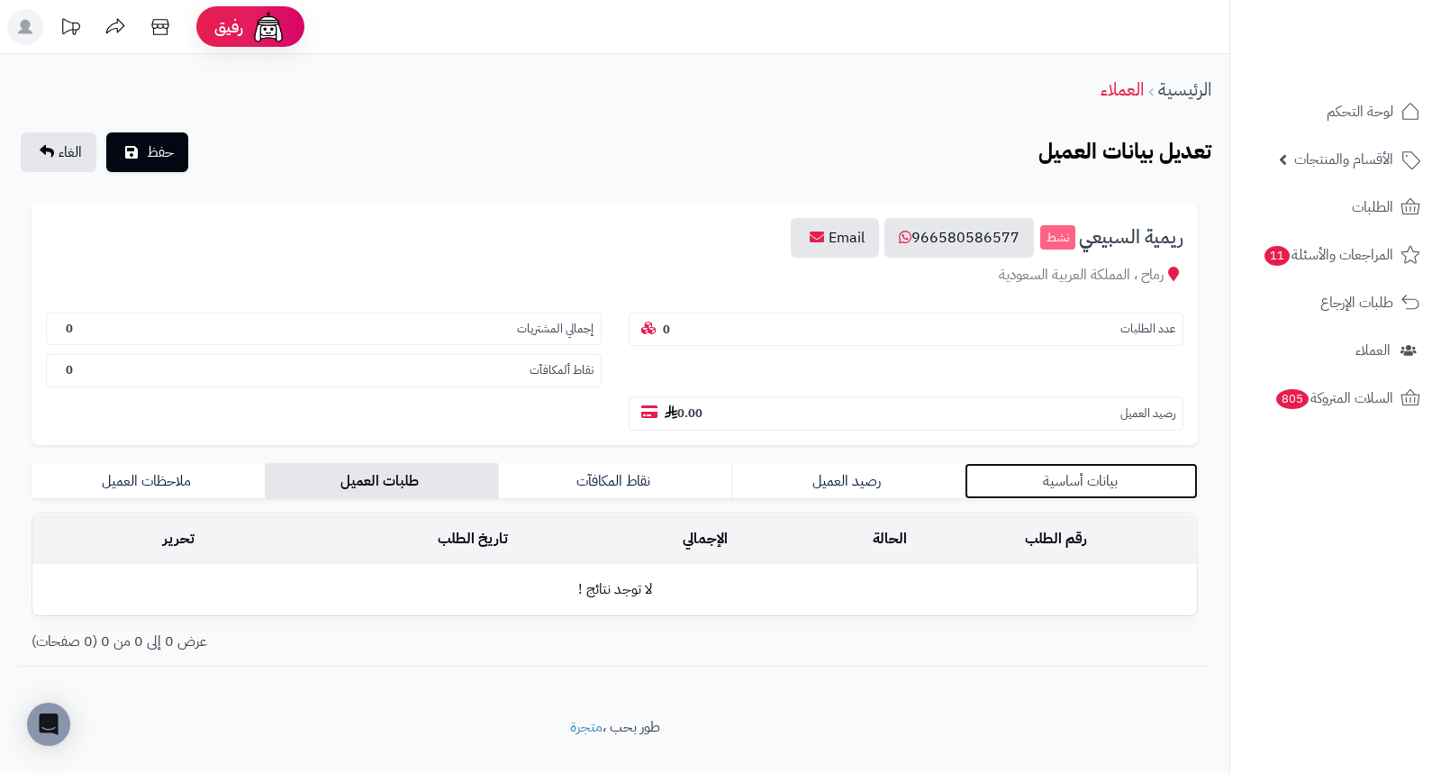
click at [1086, 463] on link "بيانات أساسية" at bounding box center [1081, 481] width 233 height 36
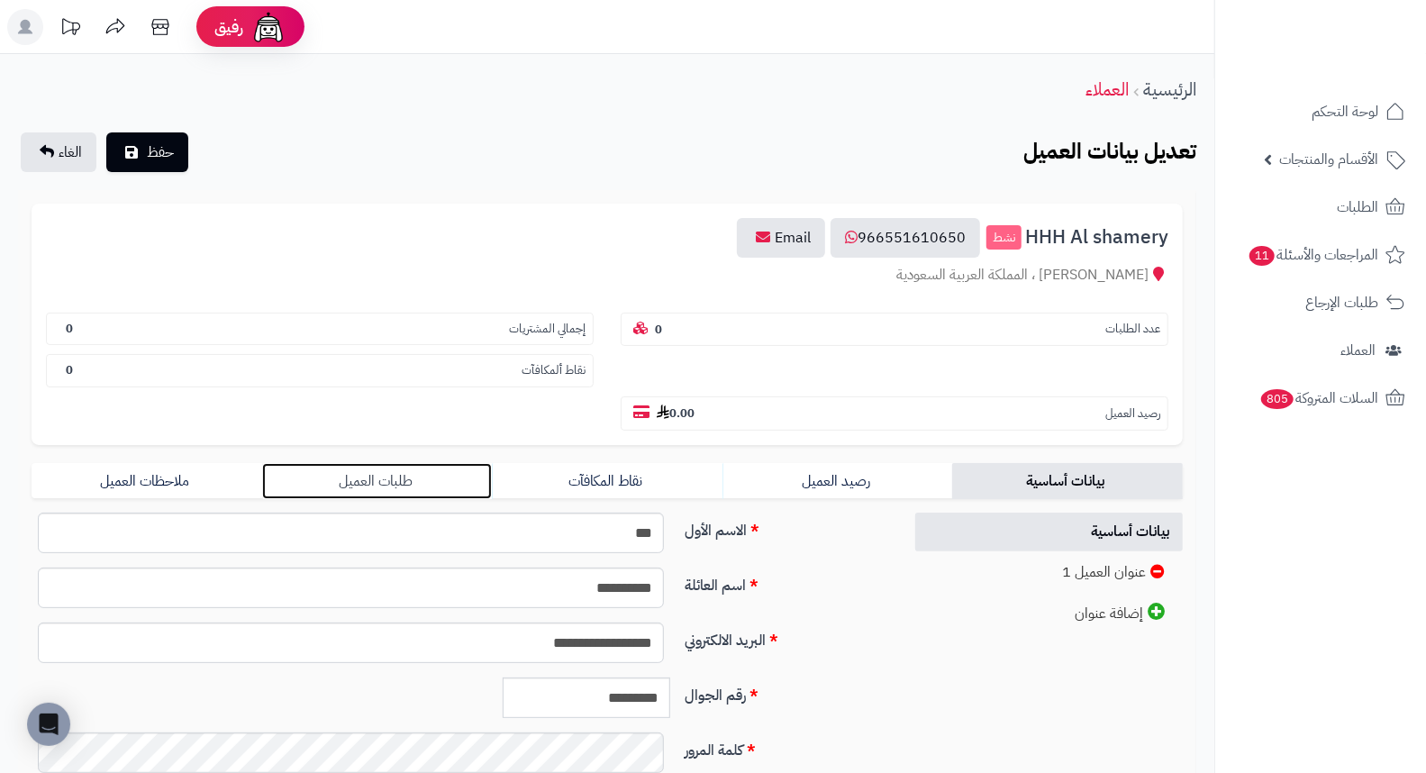
click at [405, 463] on link "طلبات العميل" at bounding box center [377, 481] width 231 height 36
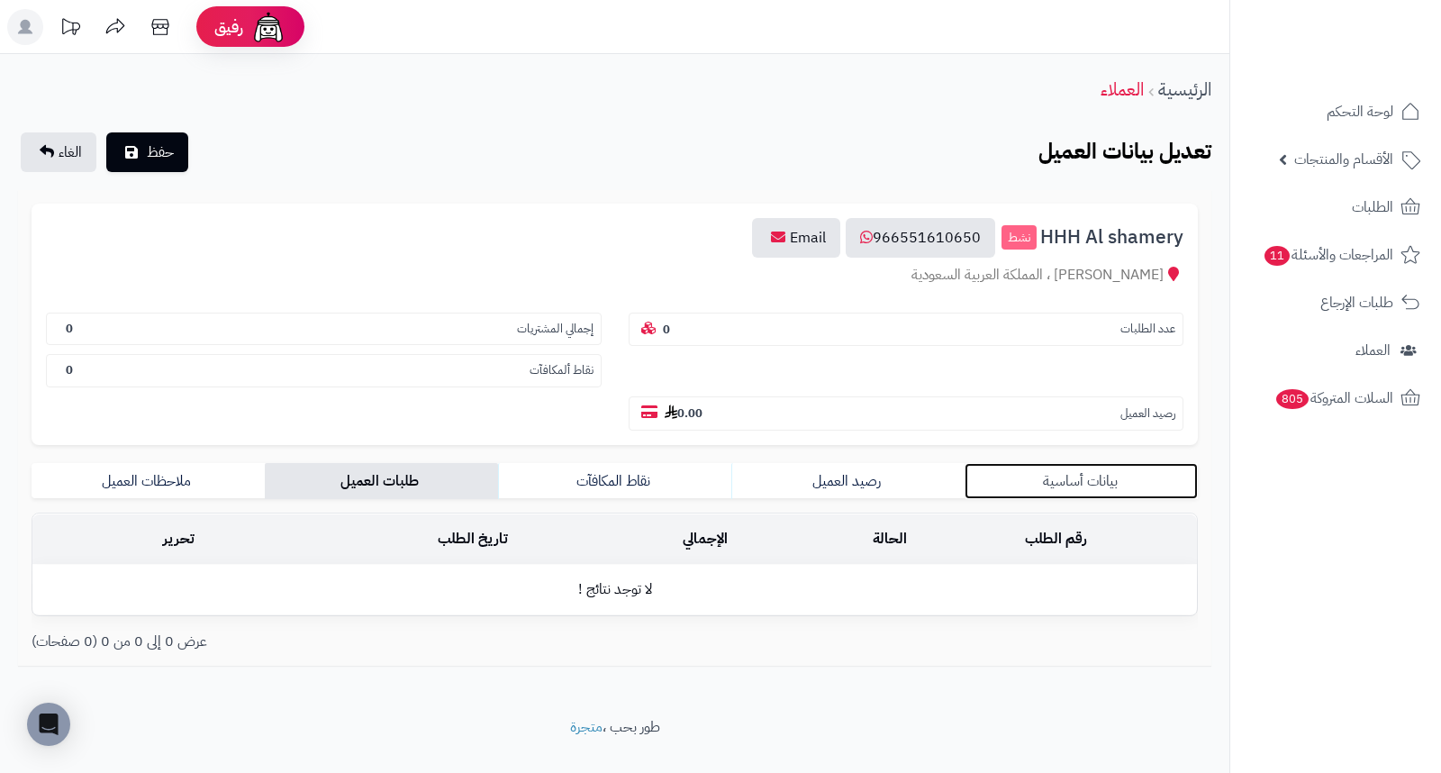
click at [1092, 463] on link "بيانات أساسية" at bounding box center [1081, 481] width 233 height 36
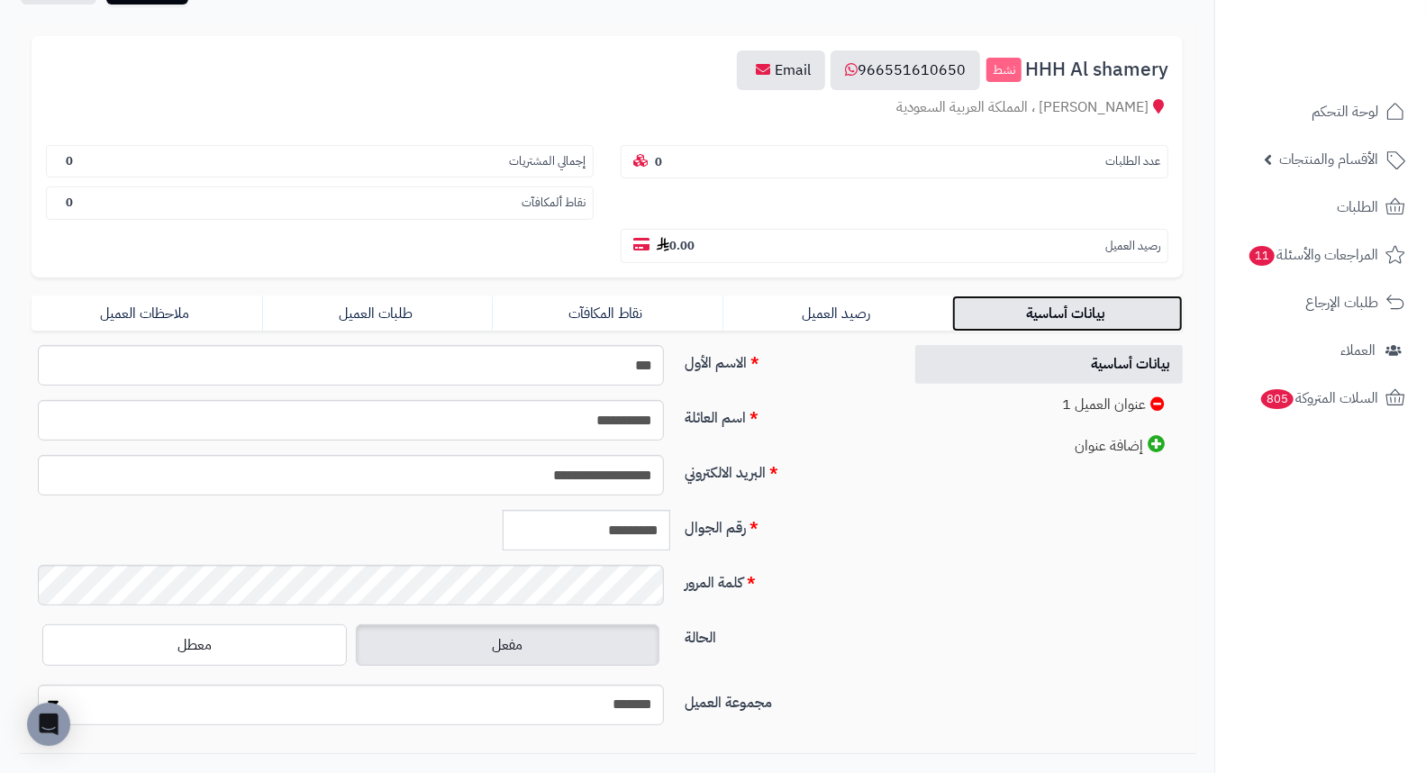
scroll to position [246, 0]
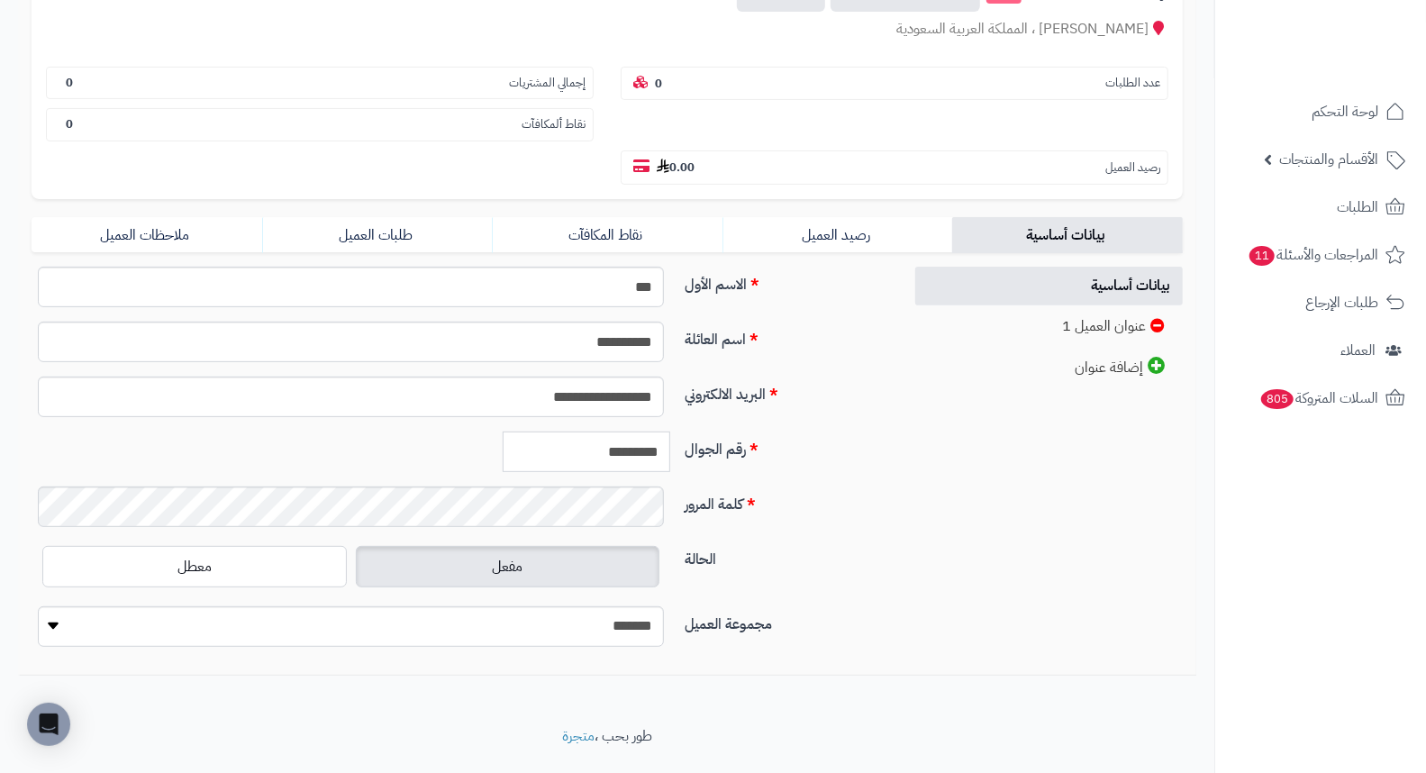
click at [583, 431] on input "*********" at bounding box center [587, 451] width 168 height 41
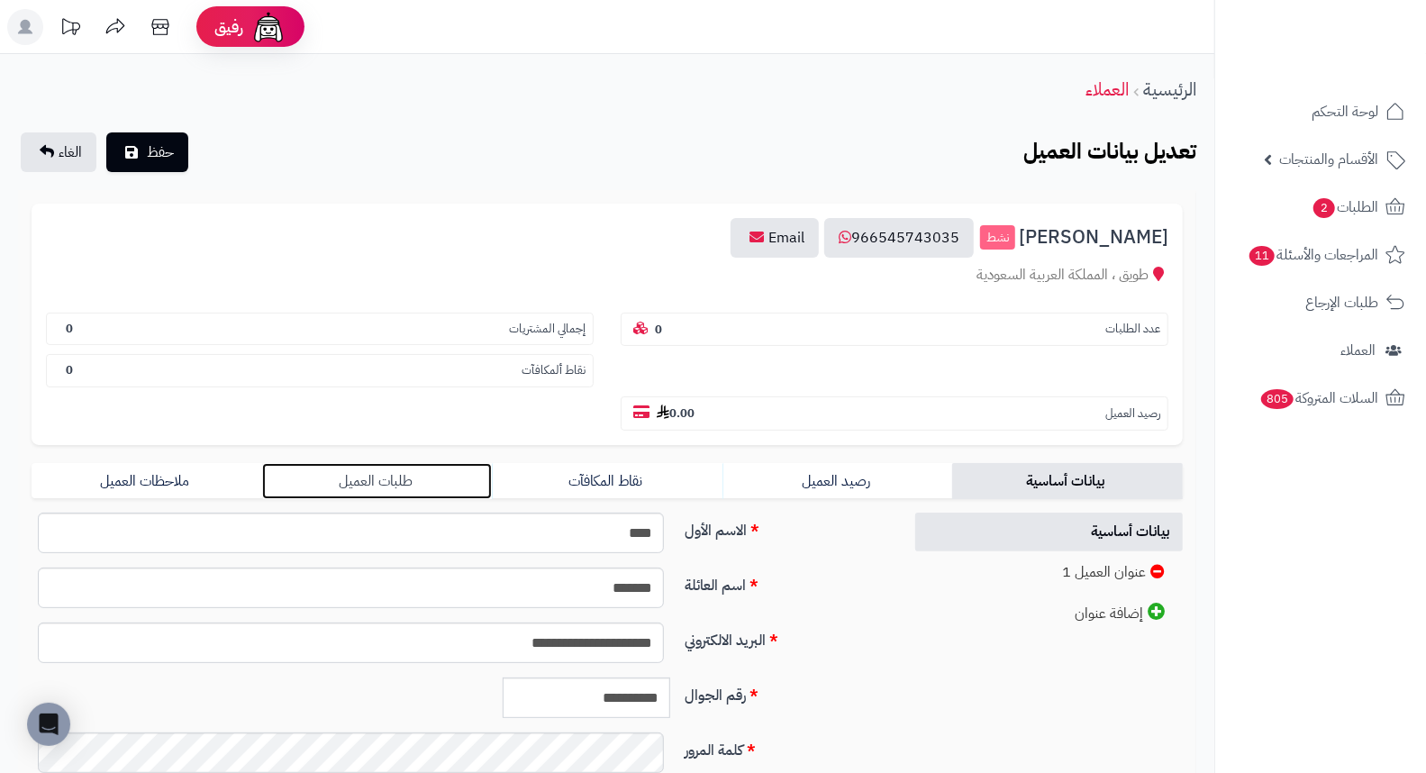
drag, startPoint x: 383, startPoint y: 430, endPoint x: 399, endPoint y: 430, distance: 16.2
click at [383, 463] on link "طلبات العميل" at bounding box center [377, 481] width 231 height 36
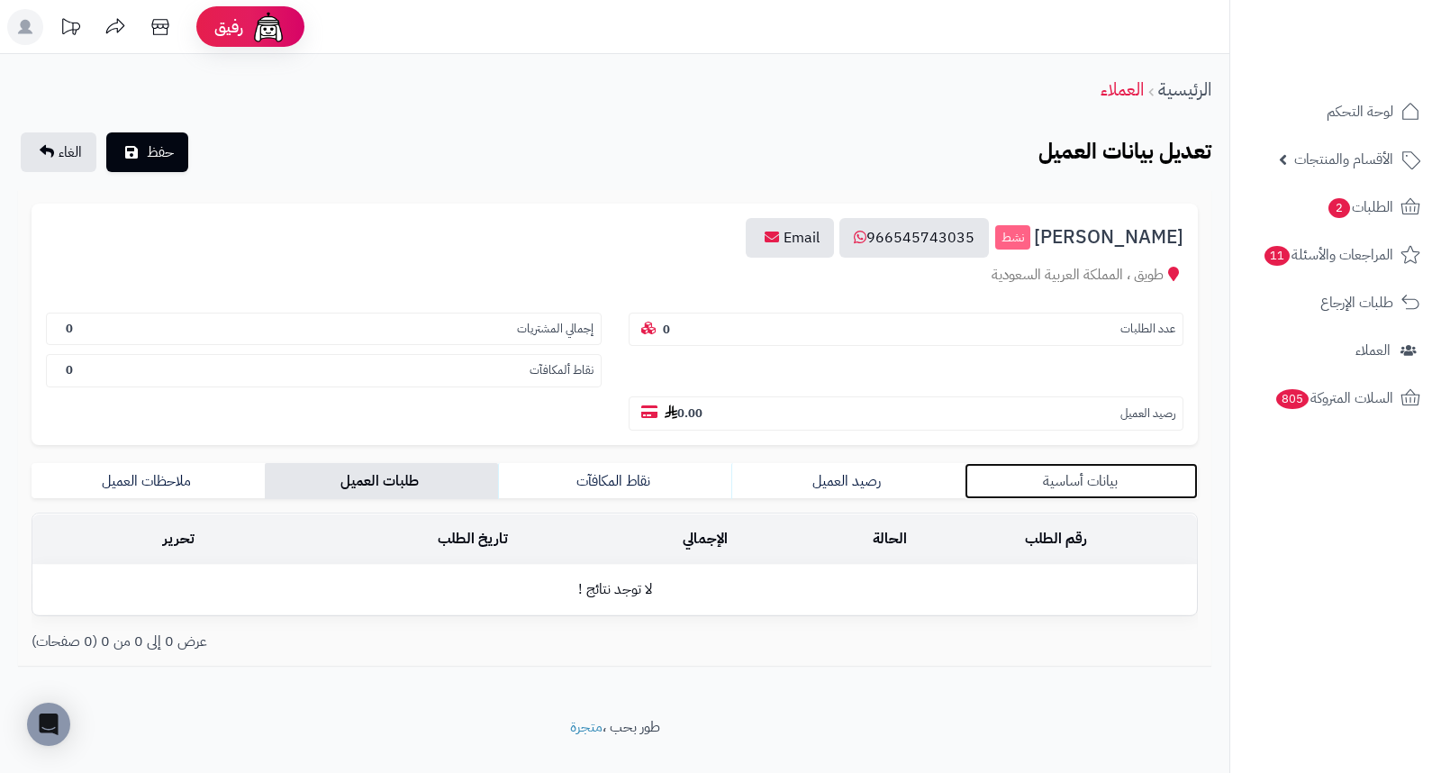
click at [1038, 463] on link "بيانات أساسية" at bounding box center [1081, 481] width 233 height 36
click at [1122, 463] on link "بيانات أساسية" at bounding box center [1081, 481] width 233 height 36
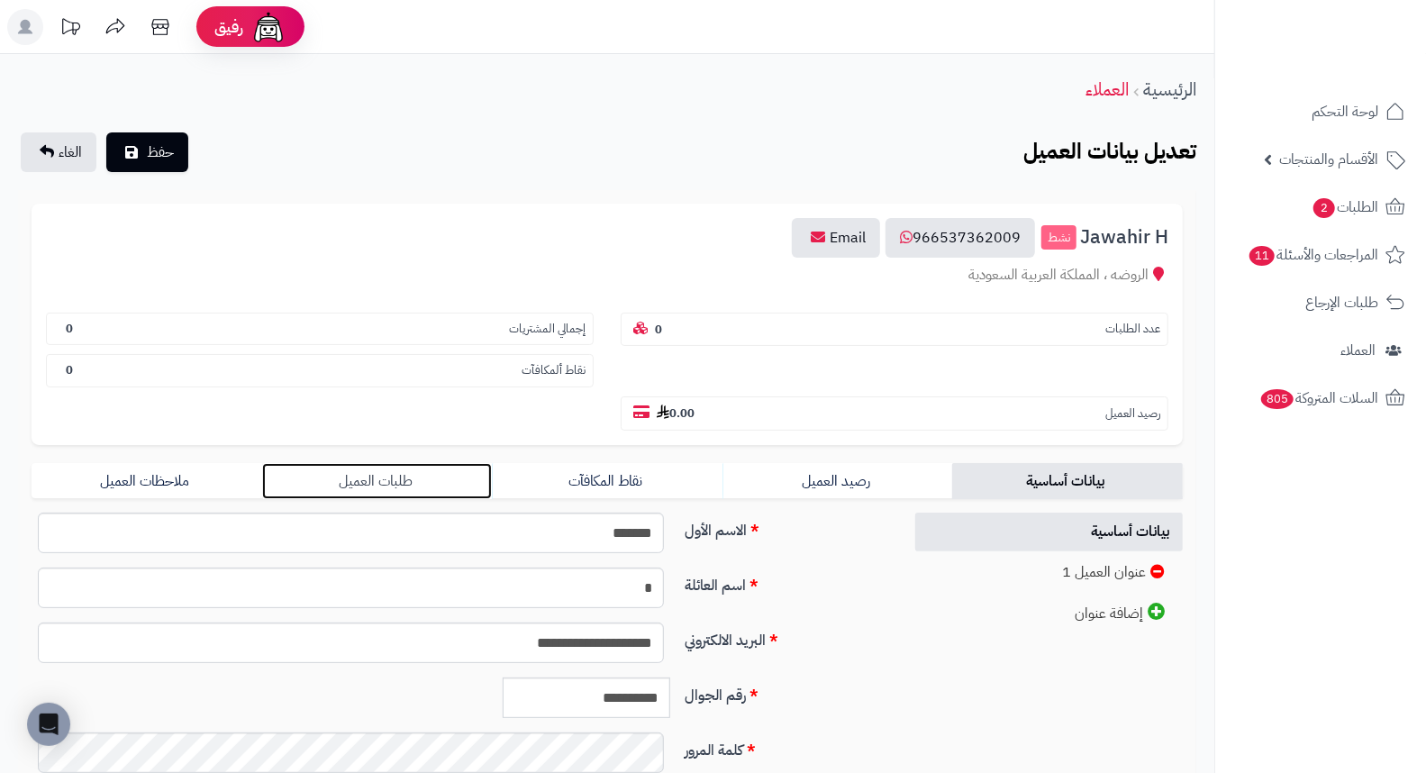
click at [389, 463] on link "طلبات العميل" at bounding box center [377, 481] width 231 height 36
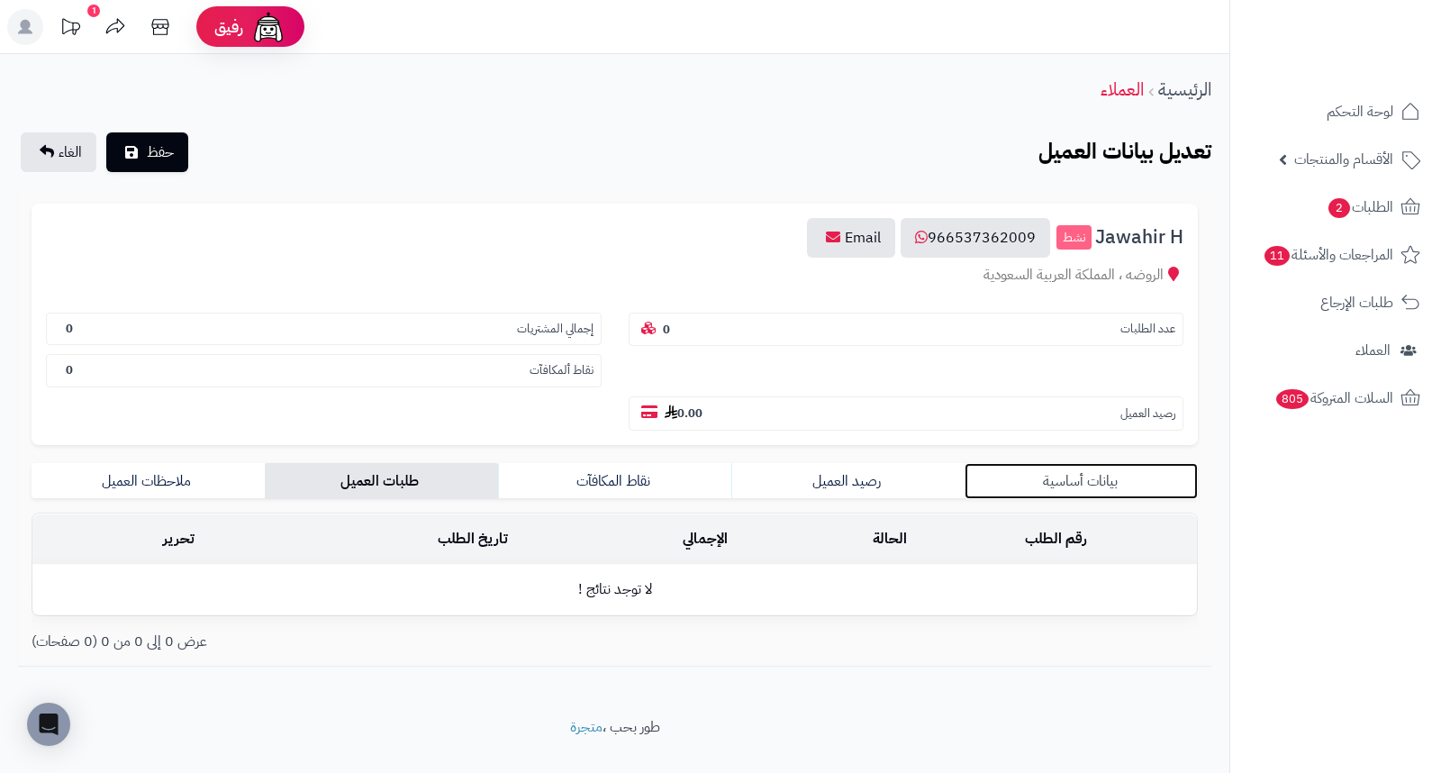
click at [1112, 463] on link "بيانات أساسية" at bounding box center [1081, 481] width 233 height 36
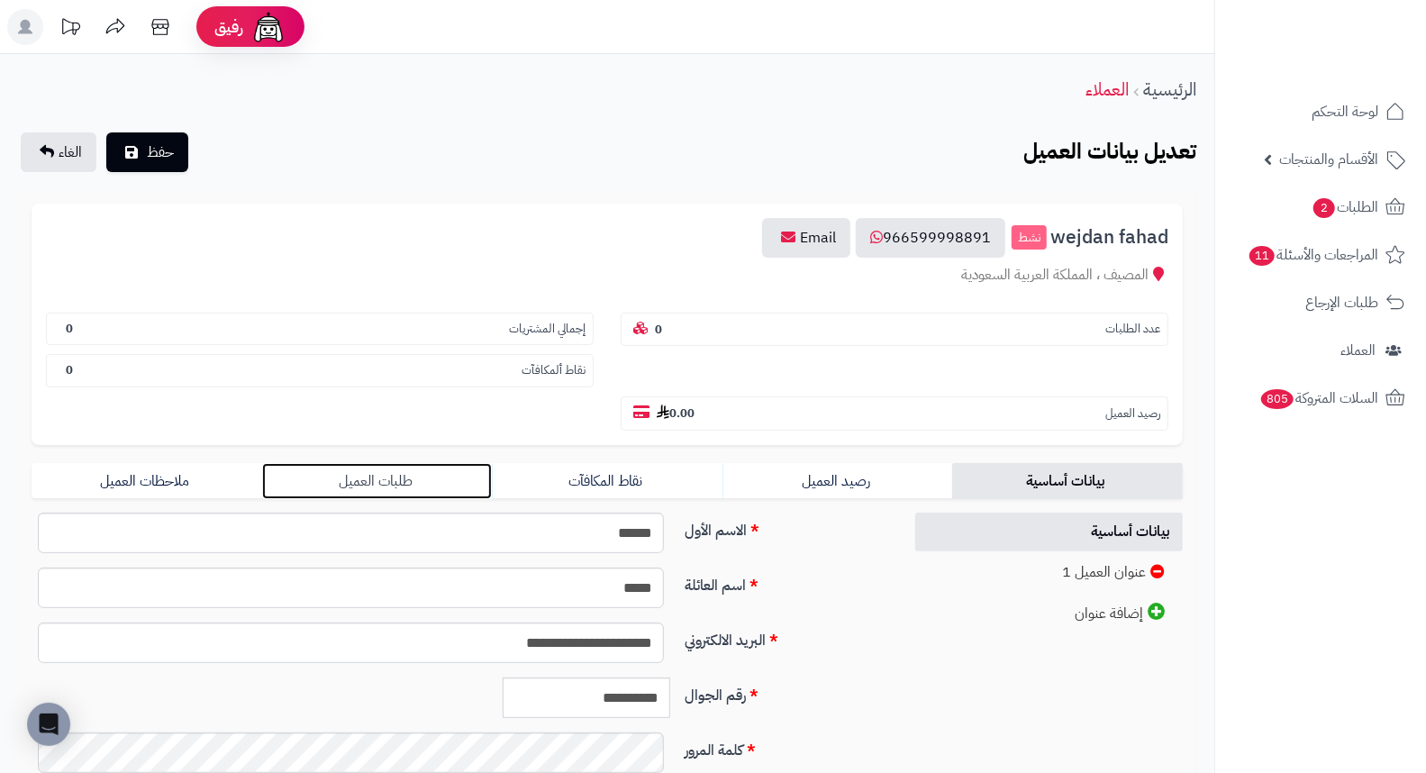
click at [401, 463] on link "طلبات العميل" at bounding box center [377, 481] width 231 height 36
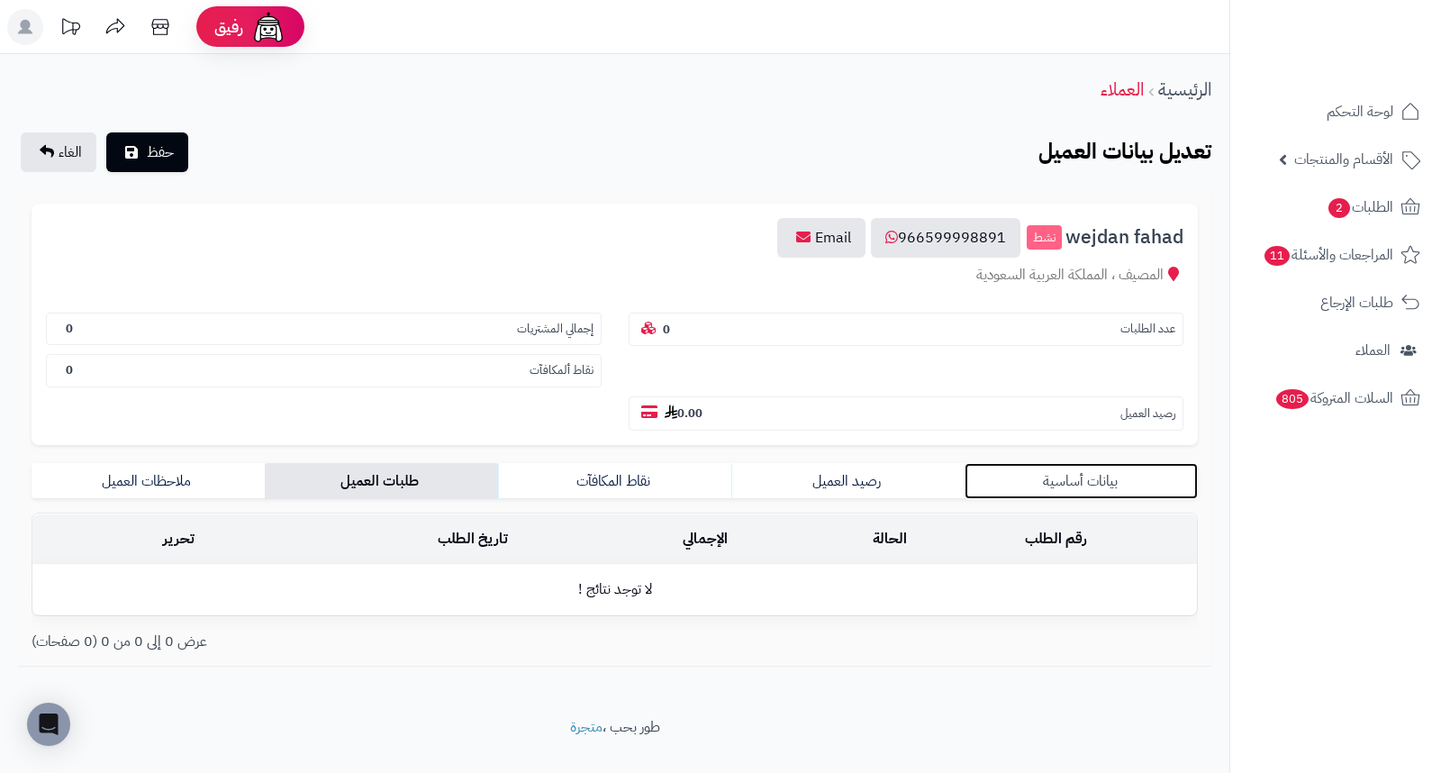
click at [1073, 463] on link "بيانات أساسية" at bounding box center [1081, 481] width 233 height 36
click at [1091, 463] on link "بيانات أساسية" at bounding box center [1081, 481] width 233 height 36
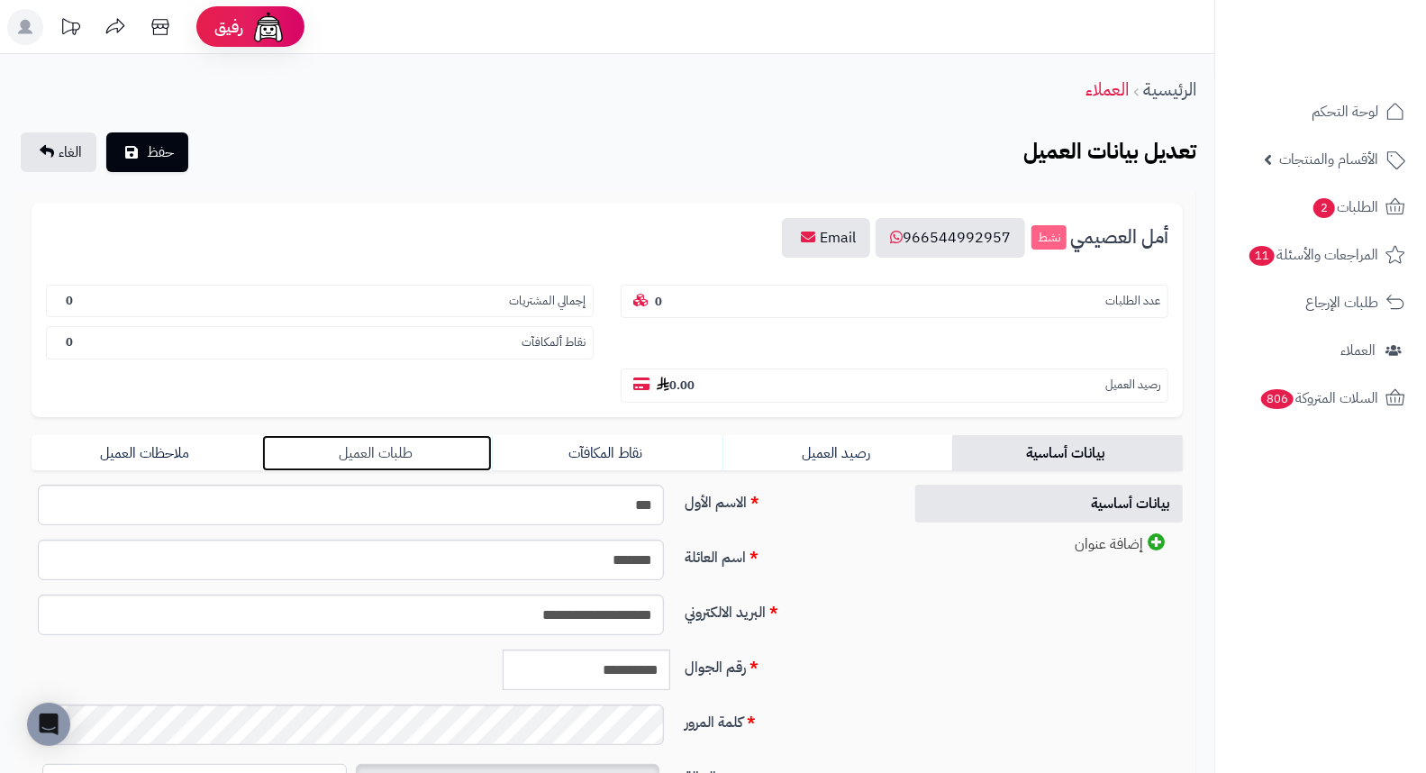
click at [412, 435] on link "طلبات العميل" at bounding box center [377, 453] width 231 height 36
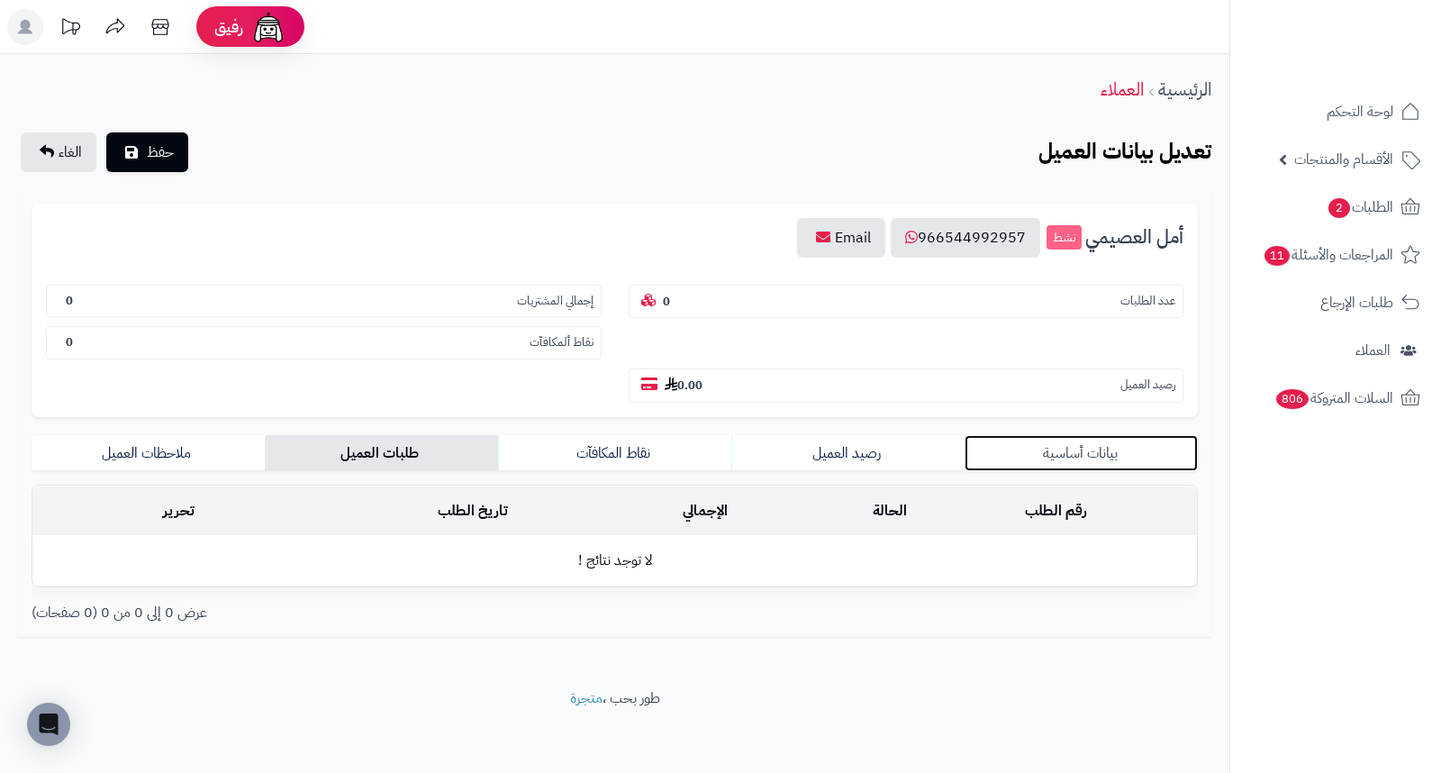
click at [1117, 435] on link "بيانات أساسية" at bounding box center [1081, 453] width 233 height 36
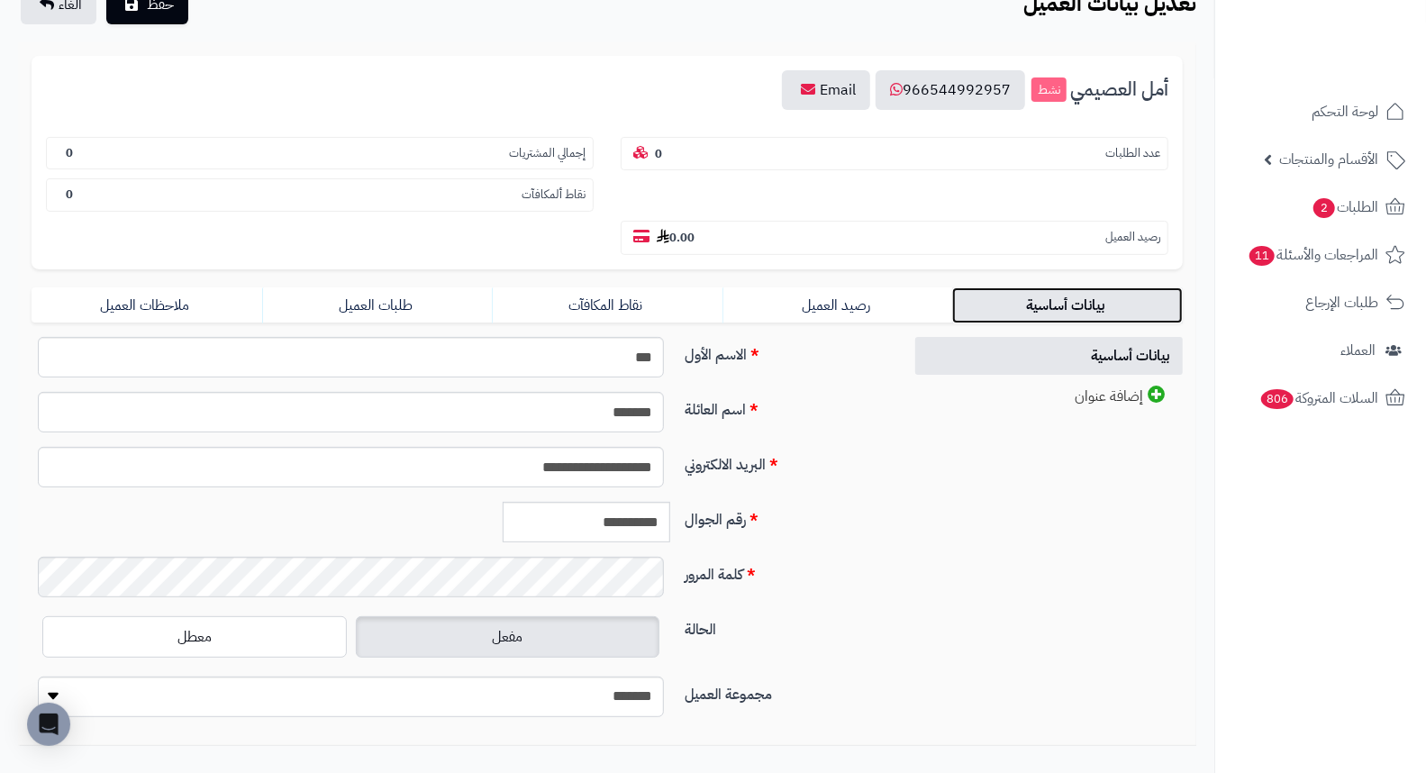
scroll to position [200, 0]
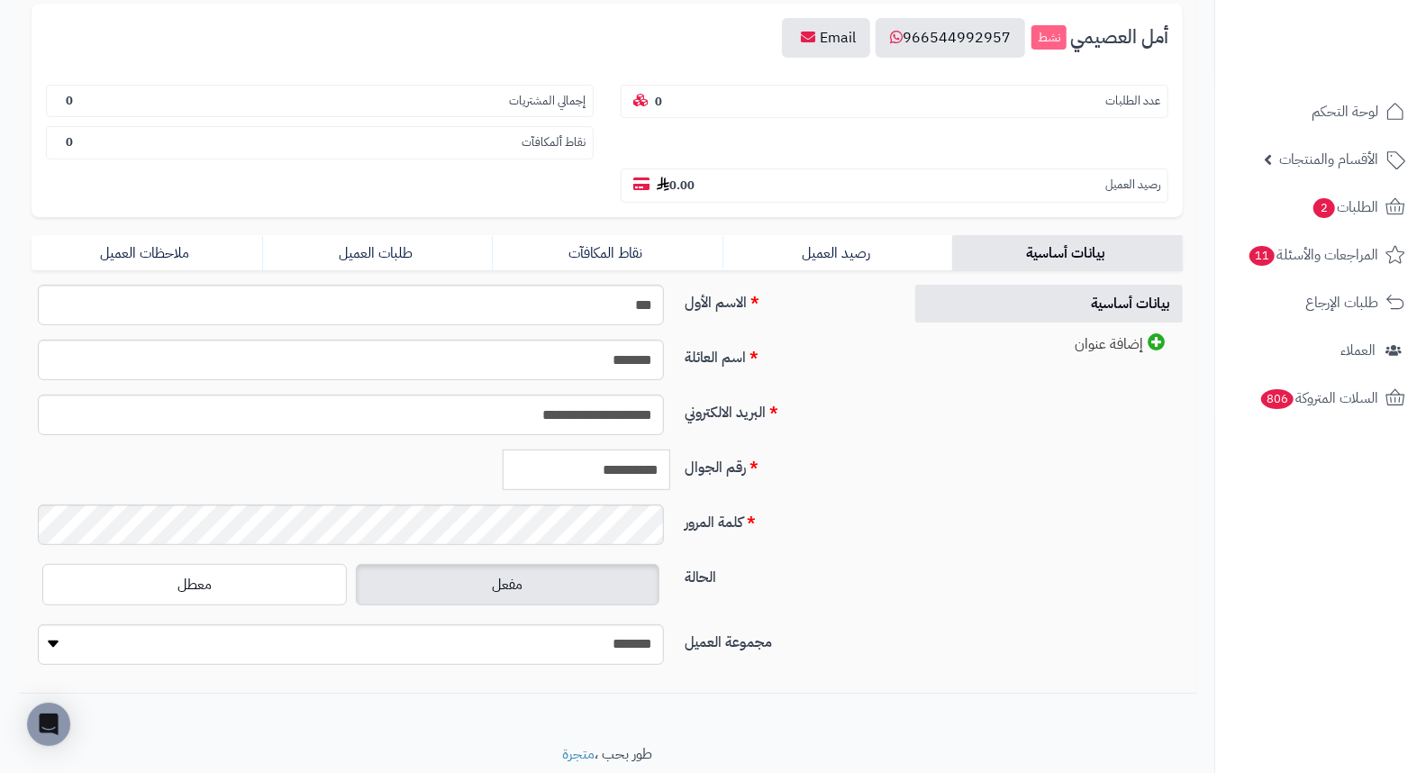
click at [650, 449] on input "**********" at bounding box center [587, 469] width 168 height 41
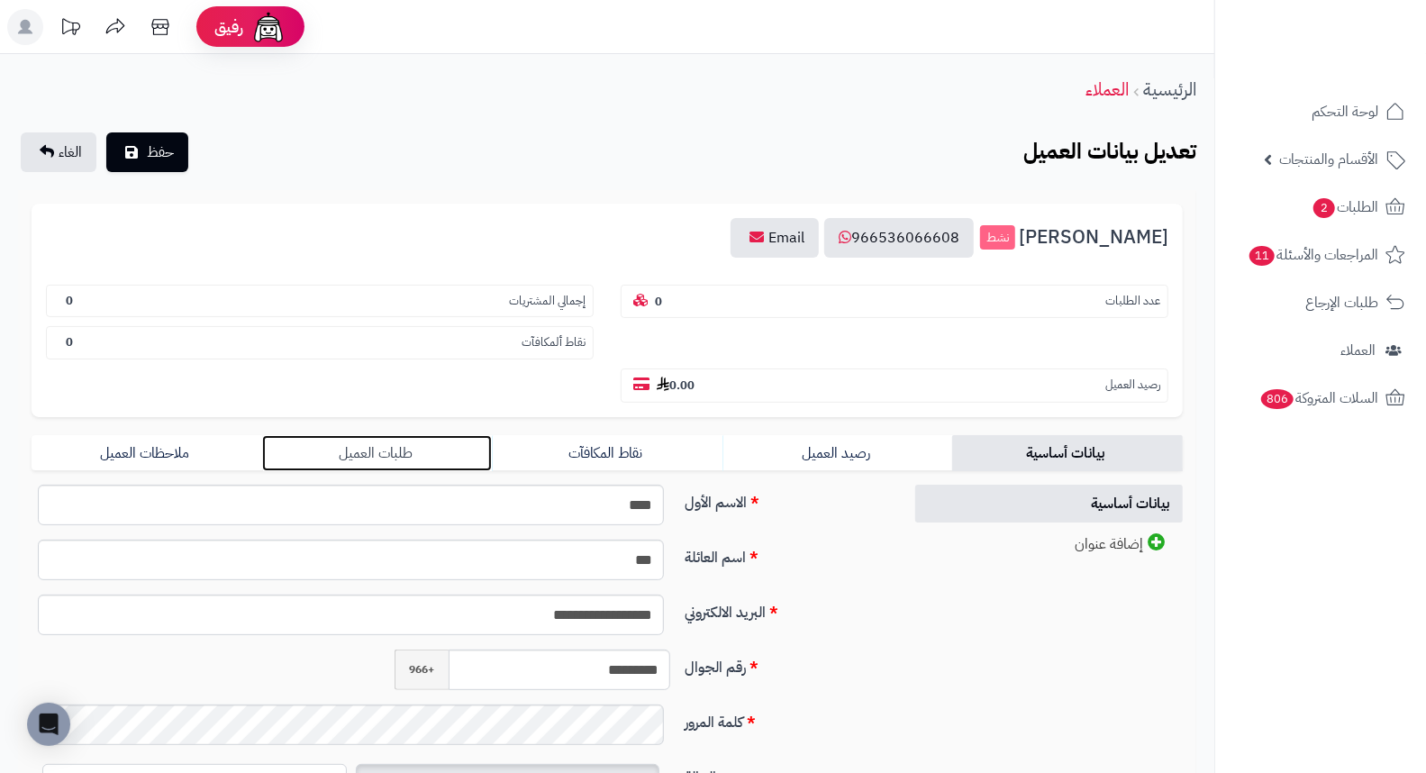
drag, startPoint x: 382, startPoint y: 405, endPoint x: 403, endPoint y: 405, distance: 20.7
click at [382, 435] on link "طلبات العميل" at bounding box center [377, 453] width 231 height 36
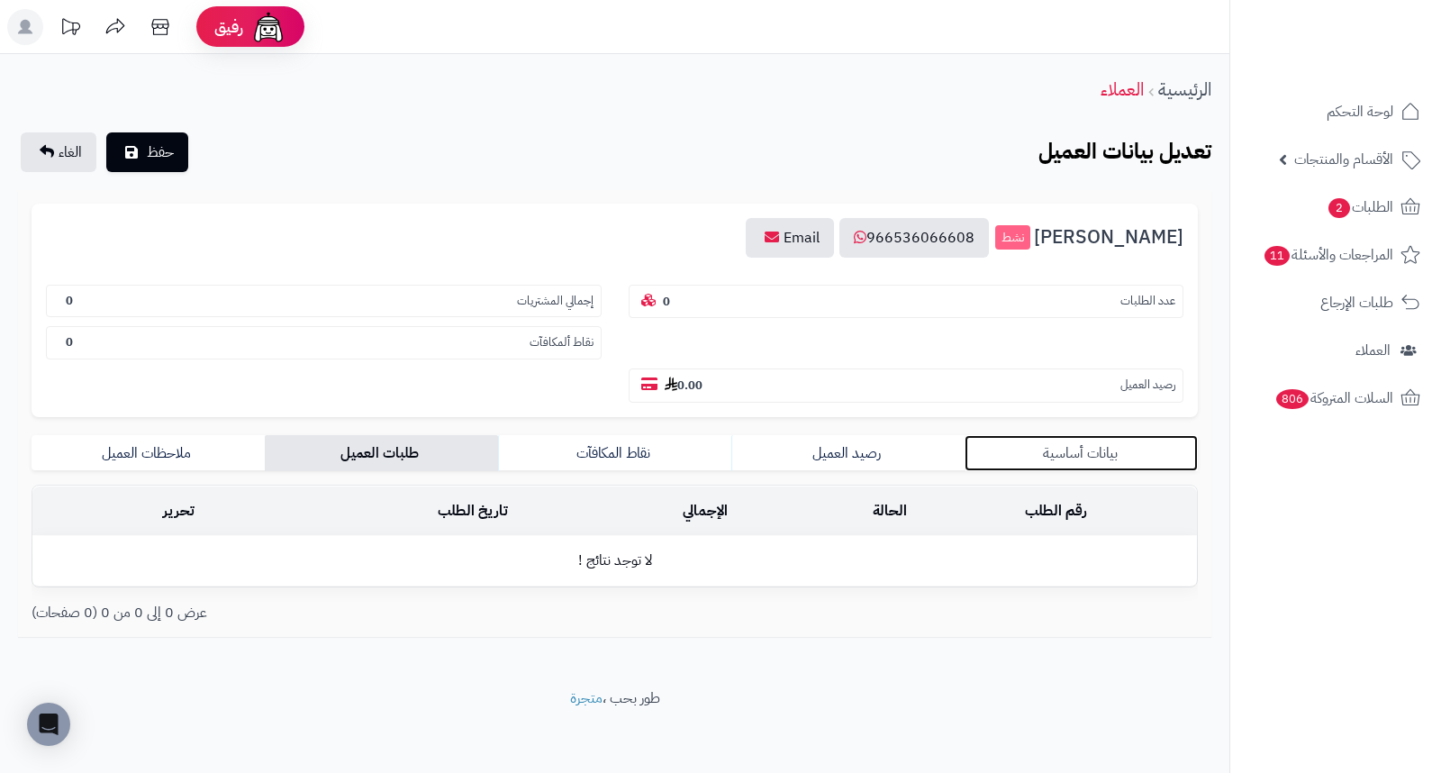
click at [1081, 435] on link "بيانات أساسية" at bounding box center [1081, 453] width 233 height 36
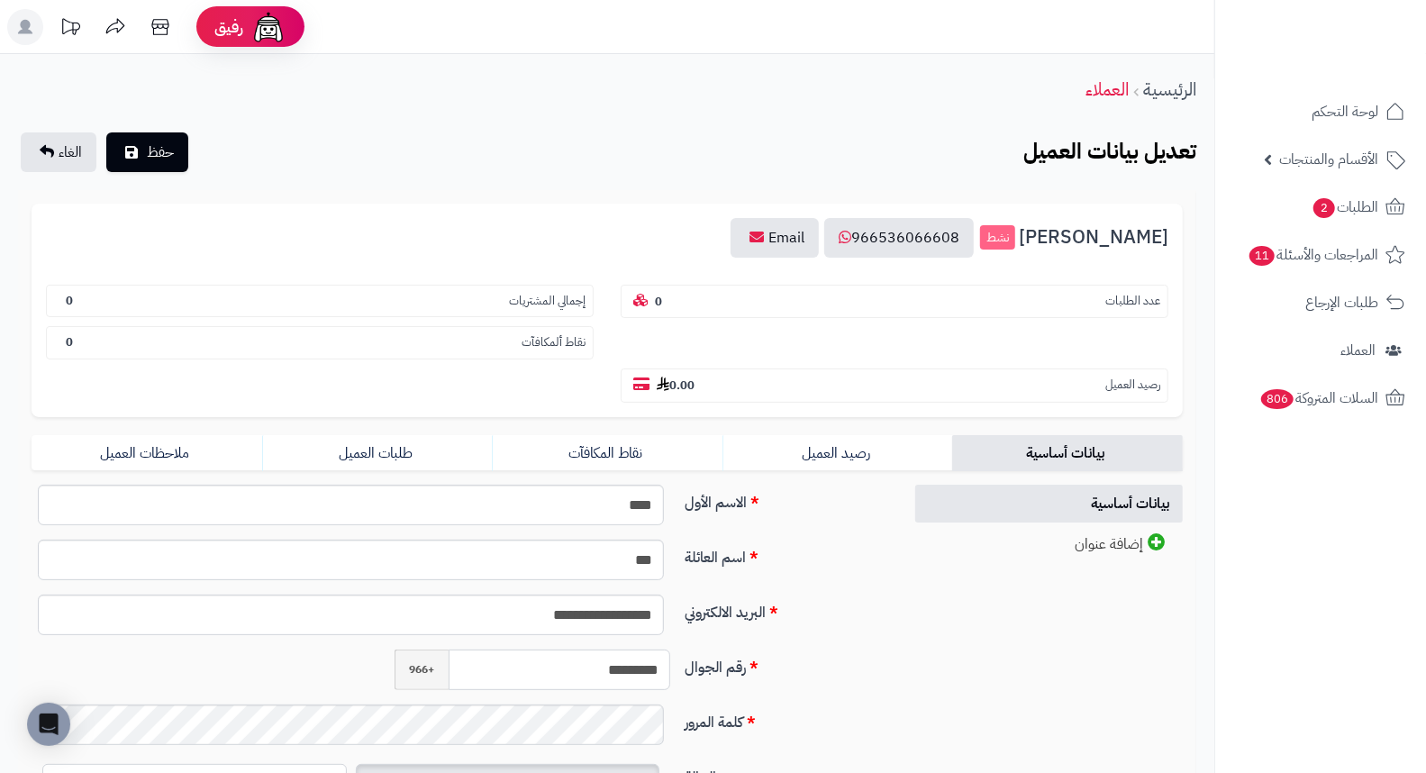
click at [571, 649] on input "*********" at bounding box center [559, 669] width 222 height 41
